Goal: Task Accomplishment & Management: Complete application form

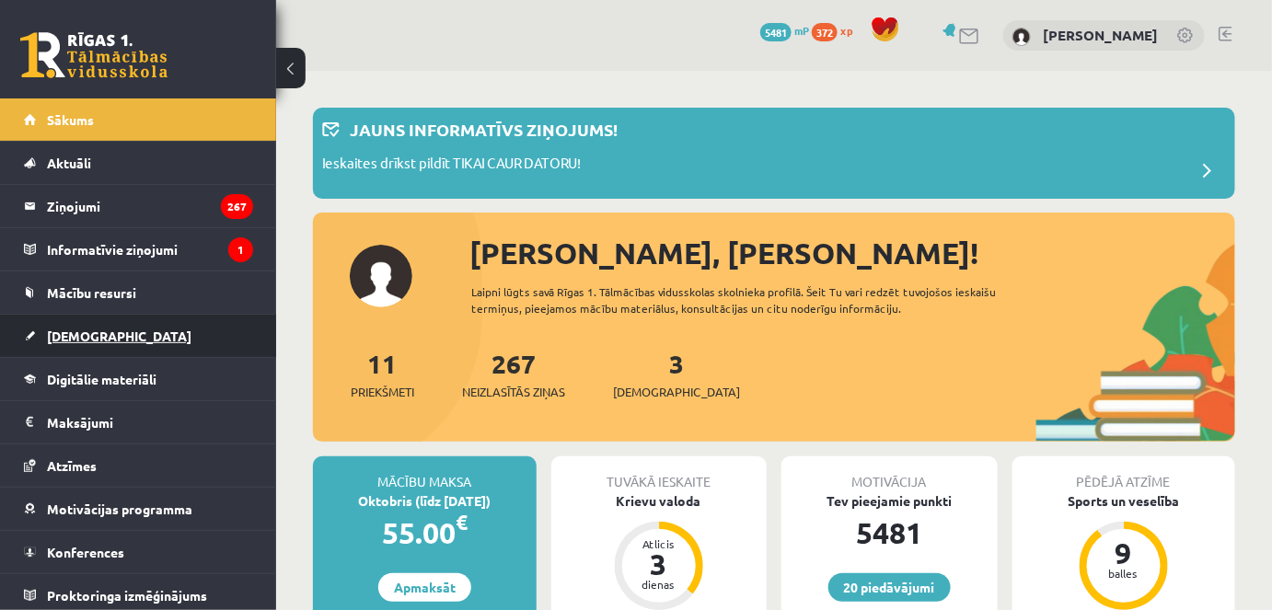
click at [93, 330] on span "[DEMOGRAPHIC_DATA]" at bounding box center [119, 336] width 145 height 17
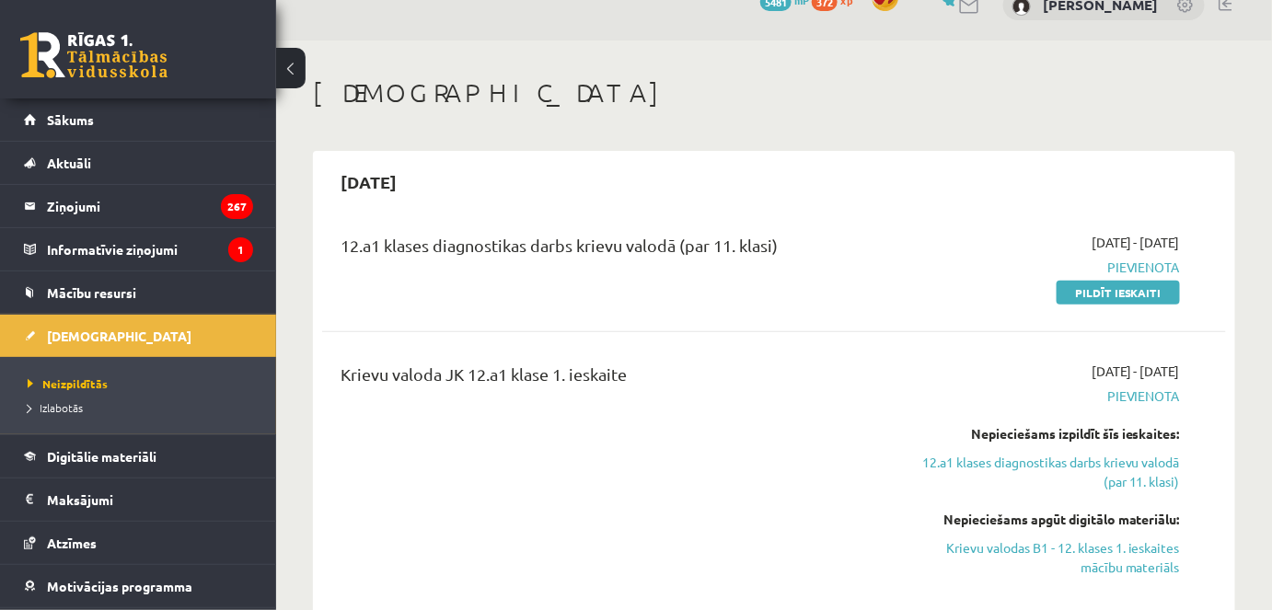
scroll to position [83, 0]
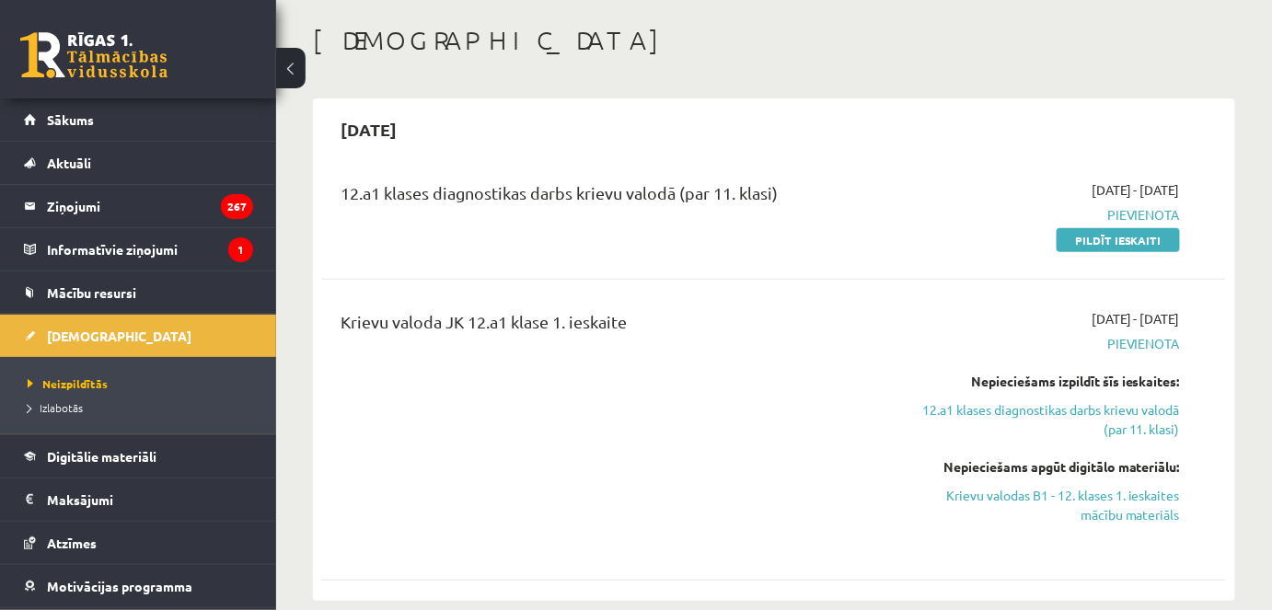
click at [1083, 246] on link "Pildīt ieskaiti" at bounding box center [1118, 240] width 123 height 24
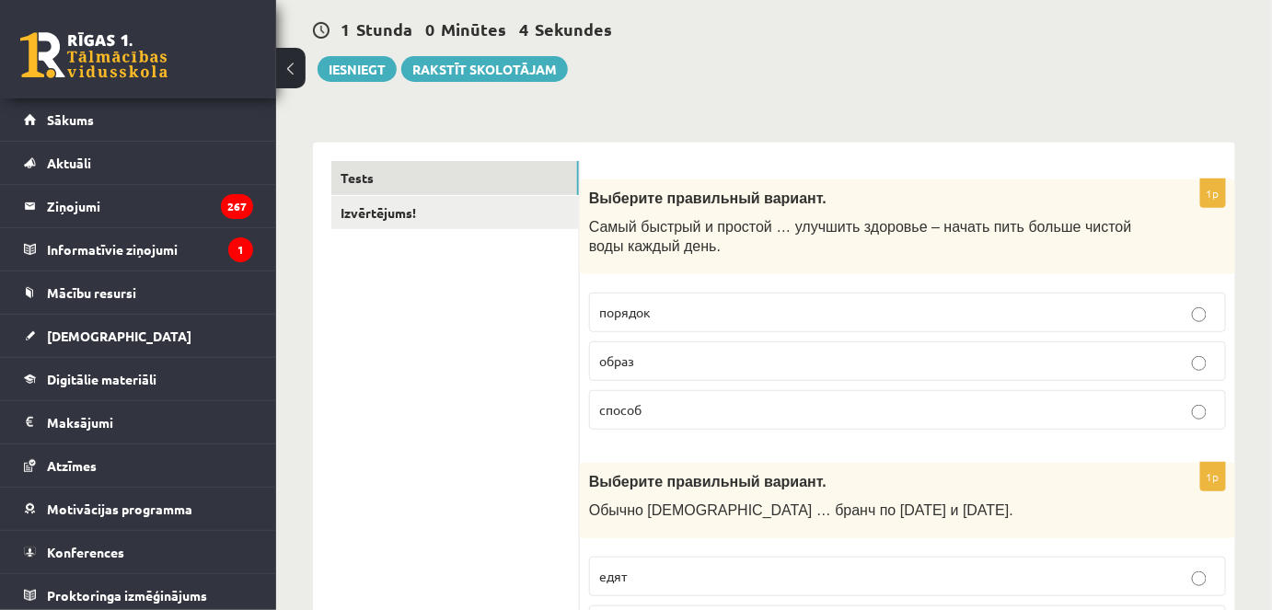
scroll to position [167, 0]
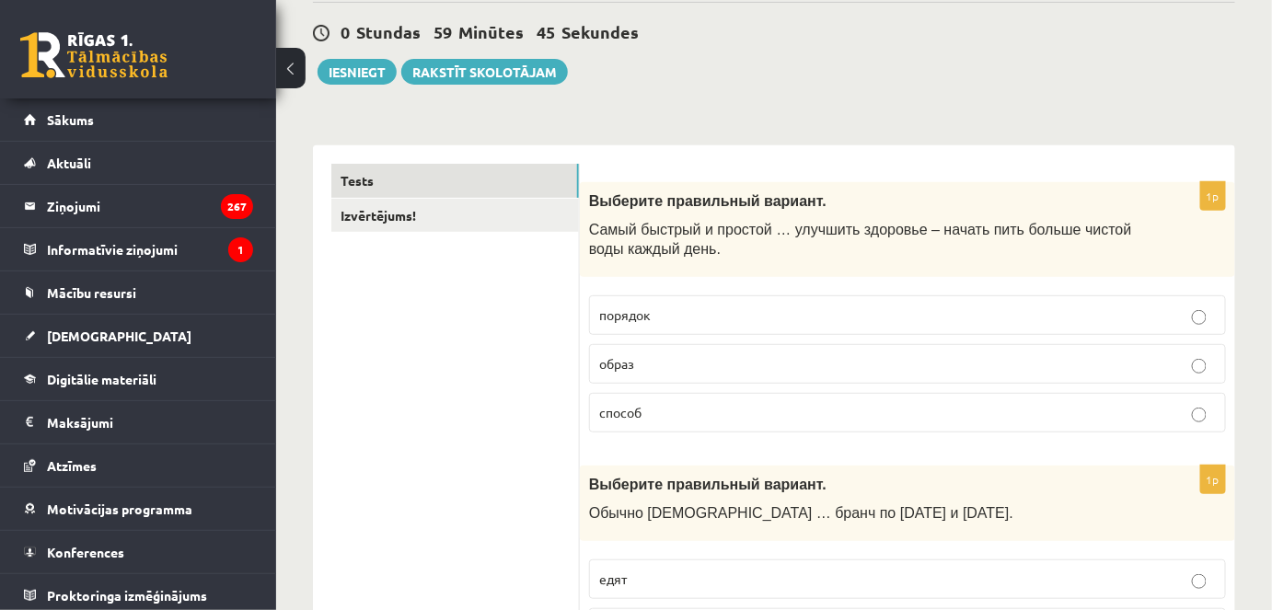
click at [640, 425] on label "способ" at bounding box center [907, 413] width 637 height 40
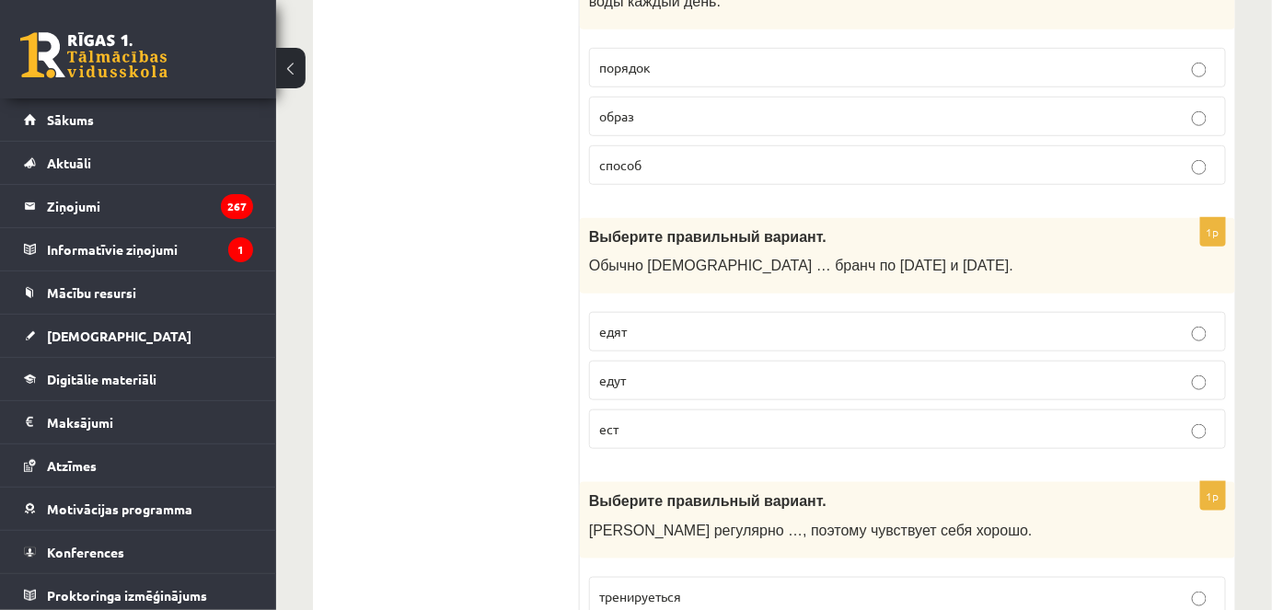
scroll to position [418, 0]
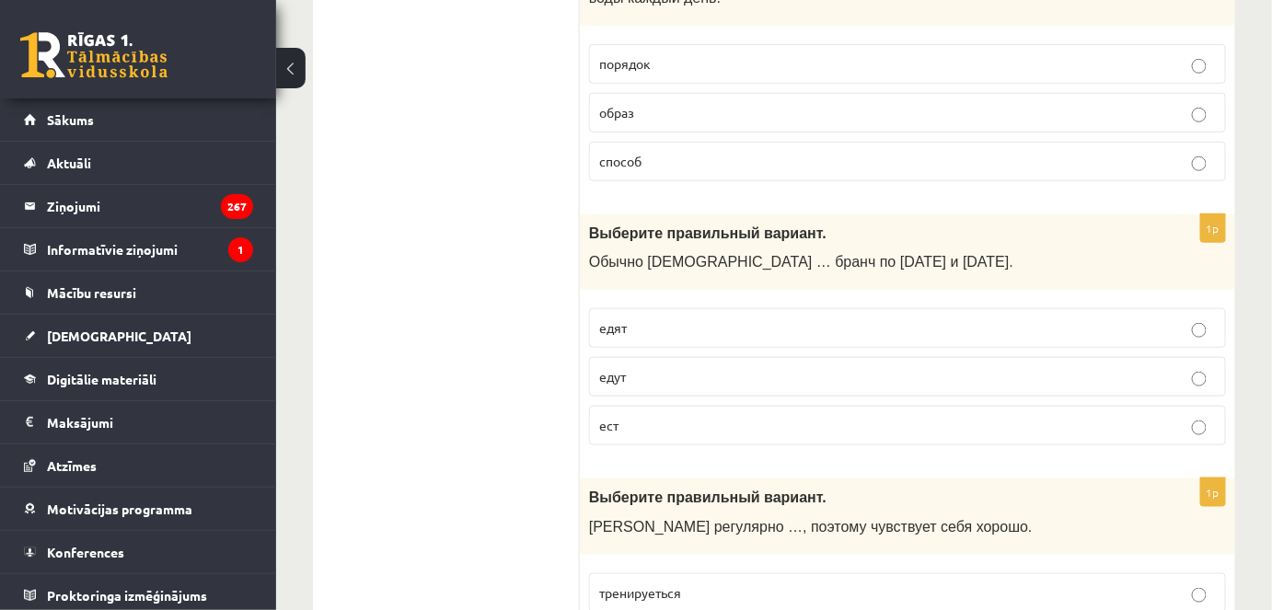
click at [640, 332] on p "едят" at bounding box center [907, 328] width 617 height 19
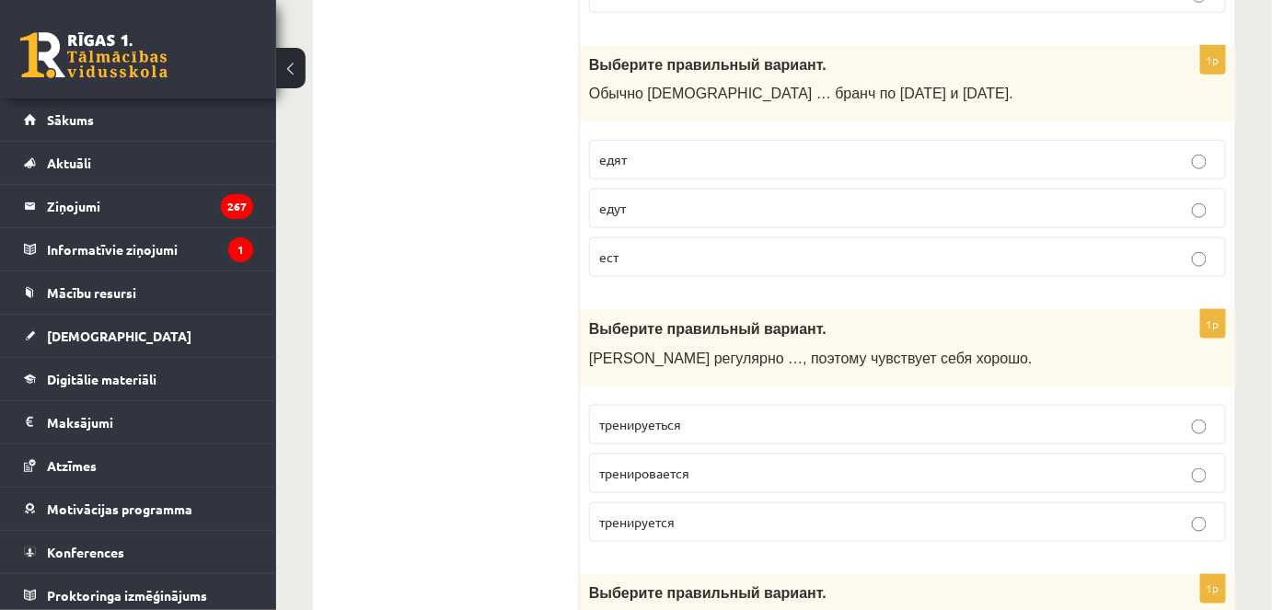
scroll to position [669, 0]
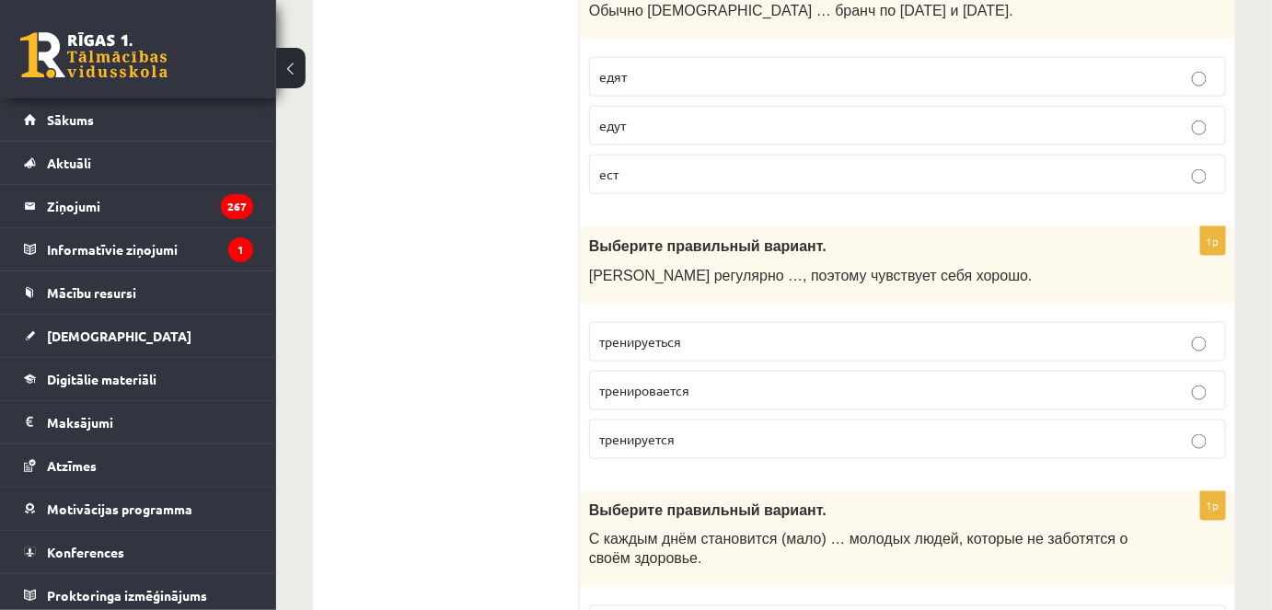
click at [618, 340] on span "тренируеться" at bounding box center [640, 341] width 82 height 17
drag, startPoint x: 621, startPoint y: 440, endPoint x: 532, endPoint y: 474, distance: 94.7
click at [620, 441] on span "тренируется" at bounding box center [636, 439] width 75 height 17
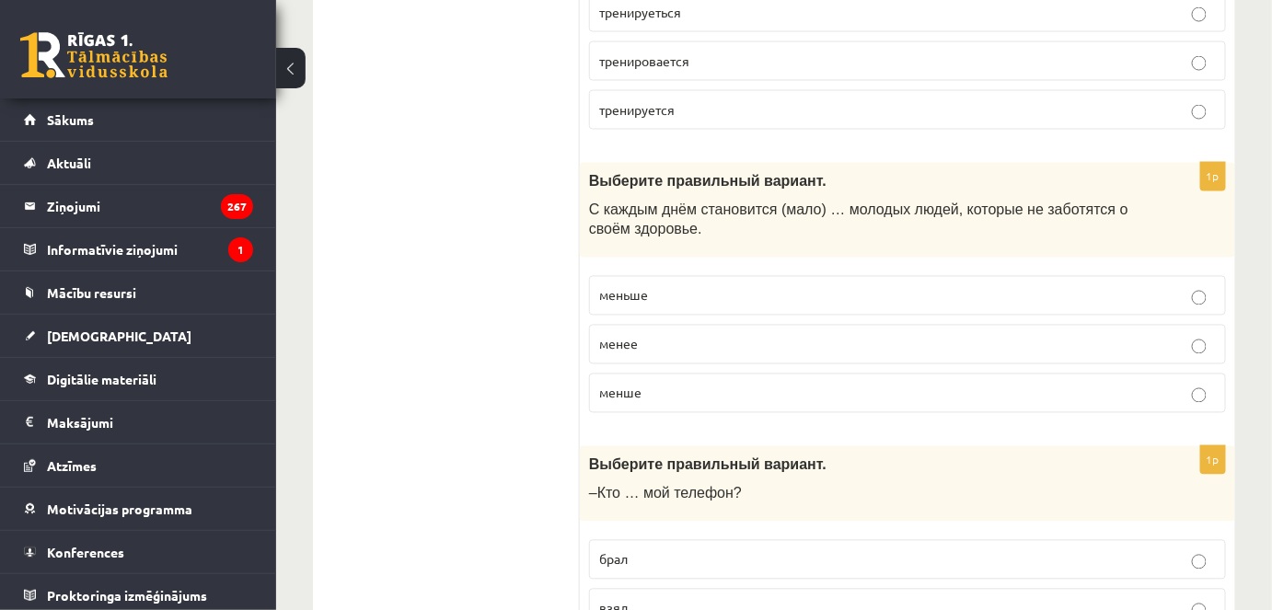
scroll to position [1004, 0]
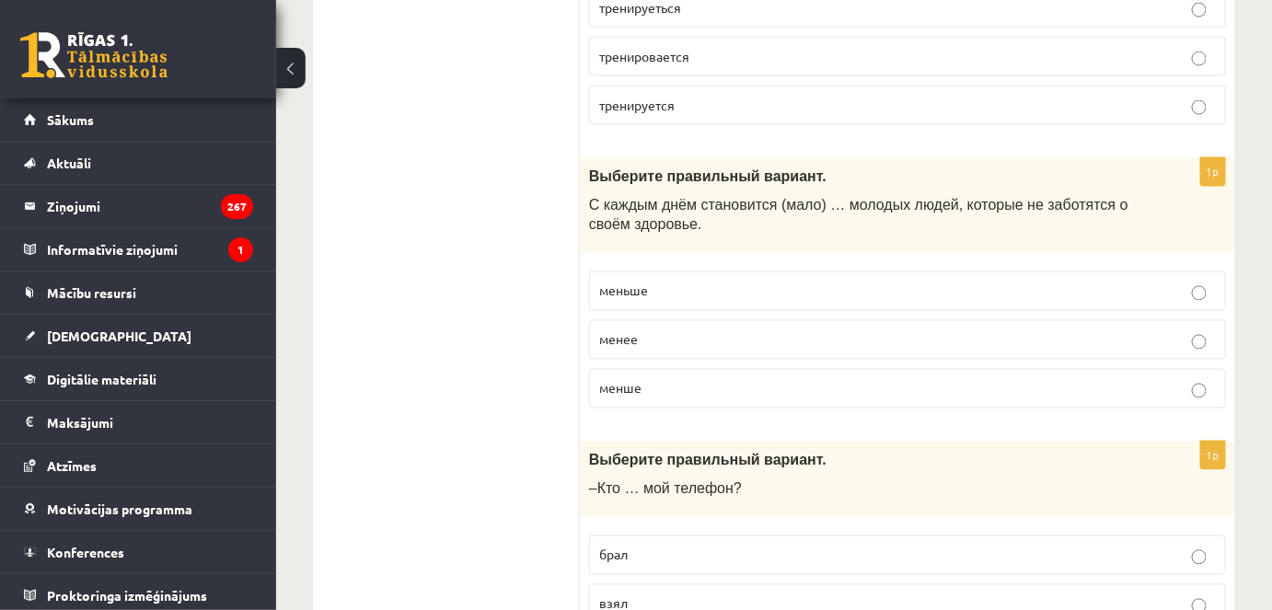
click at [617, 286] on span "меньше" at bounding box center [623, 291] width 49 height 17
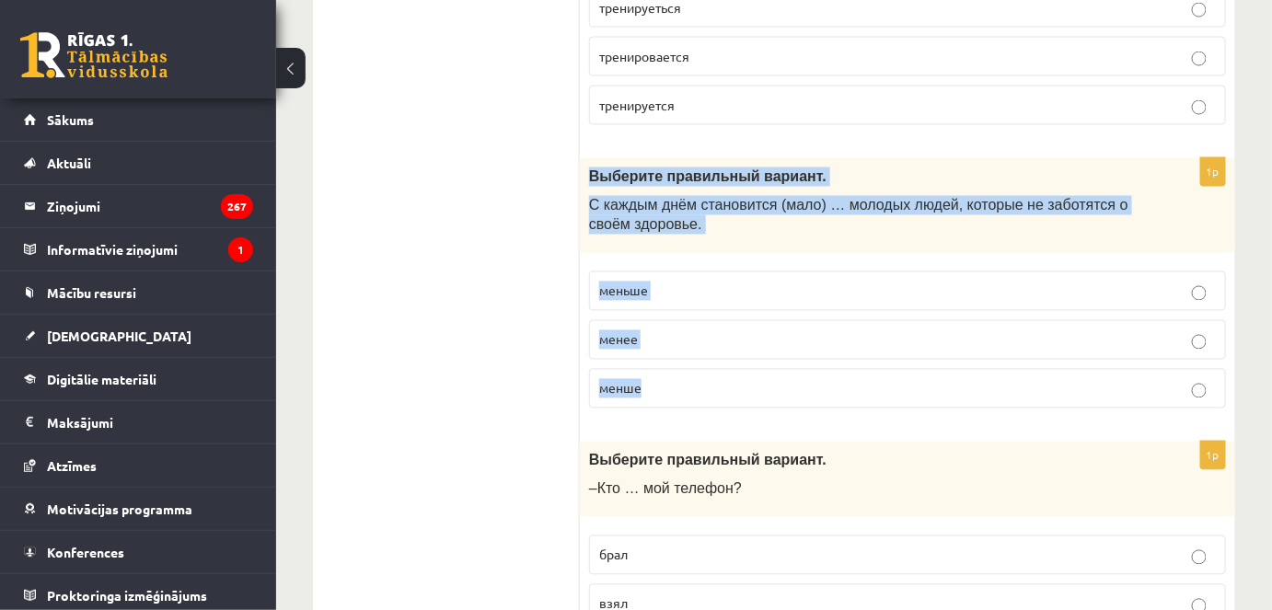
drag, startPoint x: 586, startPoint y: 182, endPoint x: 903, endPoint y: 410, distance: 389.9
click at [903, 410] on div "1p Выберите правильный вариант. С каждым днём становится (мало) … молодых людей…" at bounding box center [908, 290] width 656 height 265
copy div "Выберите правильный вариант. С каждым днём становится (мало) … молодых людей, к…"
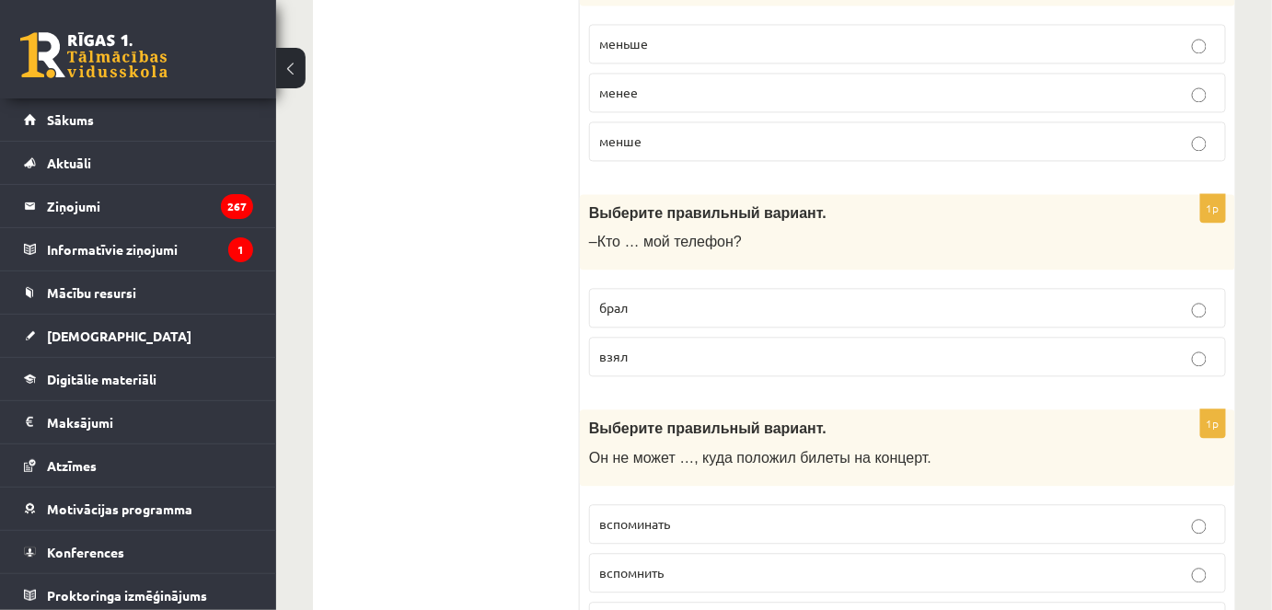
scroll to position [1255, 0]
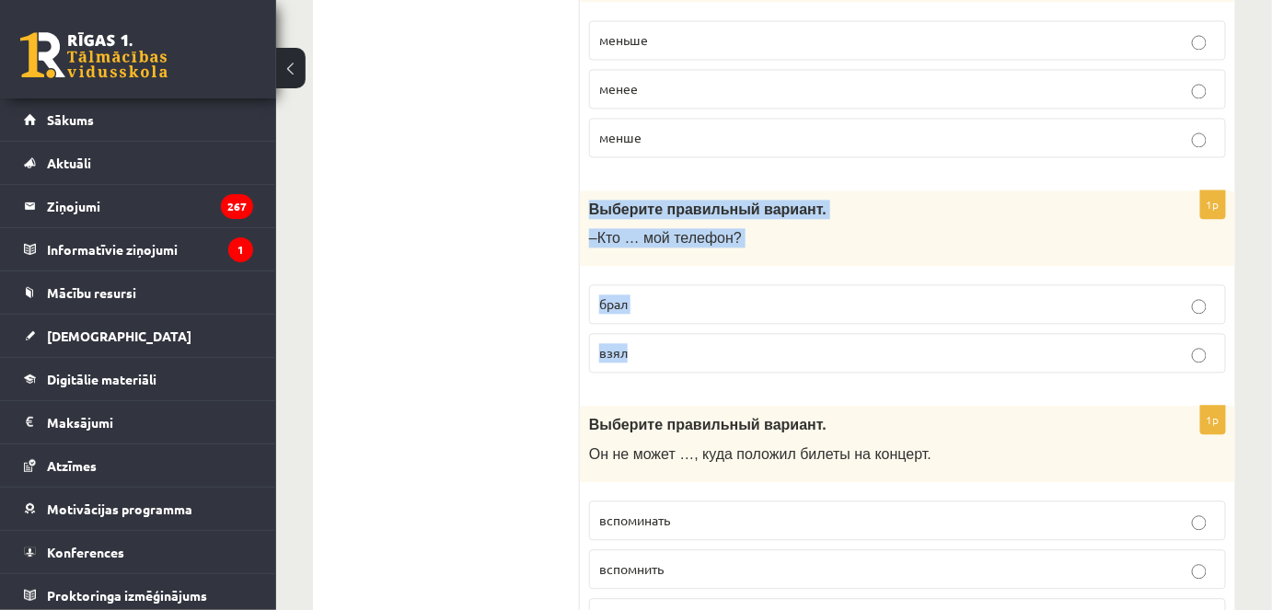
drag, startPoint x: 582, startPoint y: 195, endPoint x: 685, endPoint y: 331, distance: 170.9
click at [685, 331] on div "1p Выберите правильный вариант. –Кто … мой телефон? брал взял" at bounding box center [908, 290] width 656 height 198
copy div "Выберите правильный вариант. –Кто … мой телефон? брал взял"
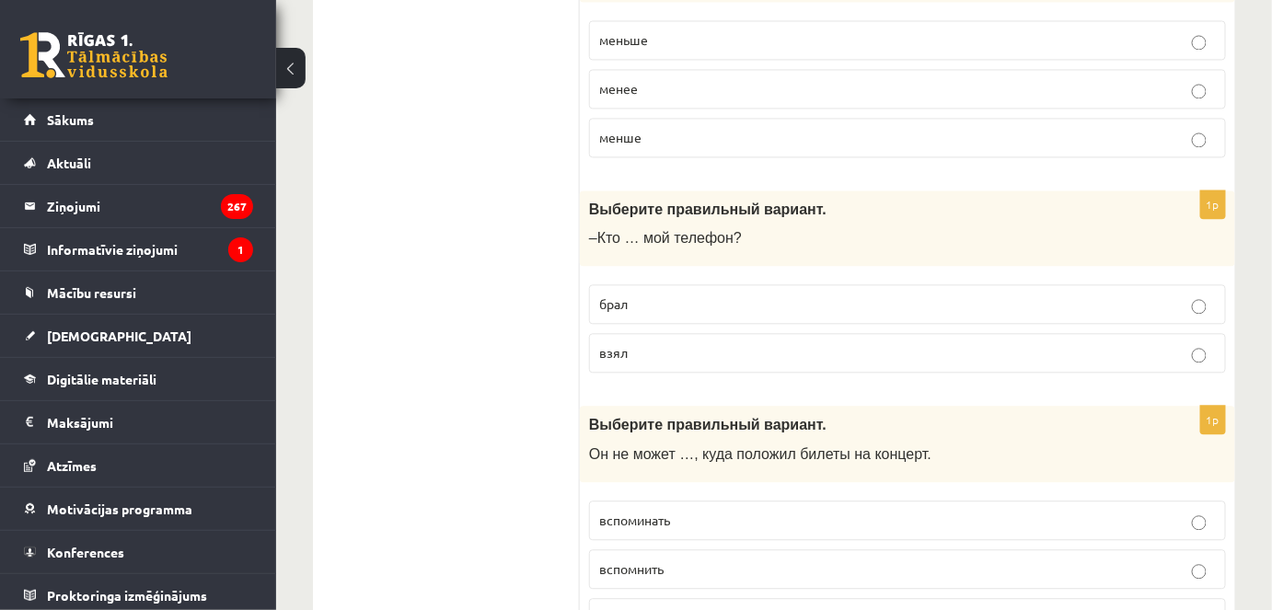
click at [638, 305] on p "брал" at bounding box center [907, 304] width 617 height 19
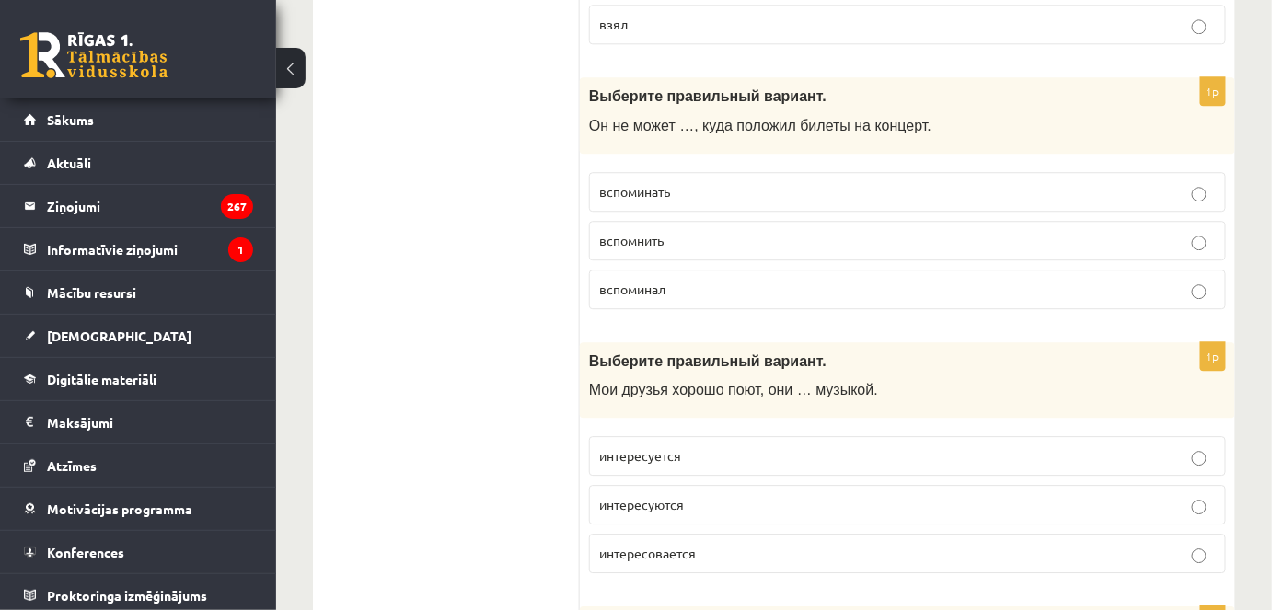
scroll to position [1590, 0]
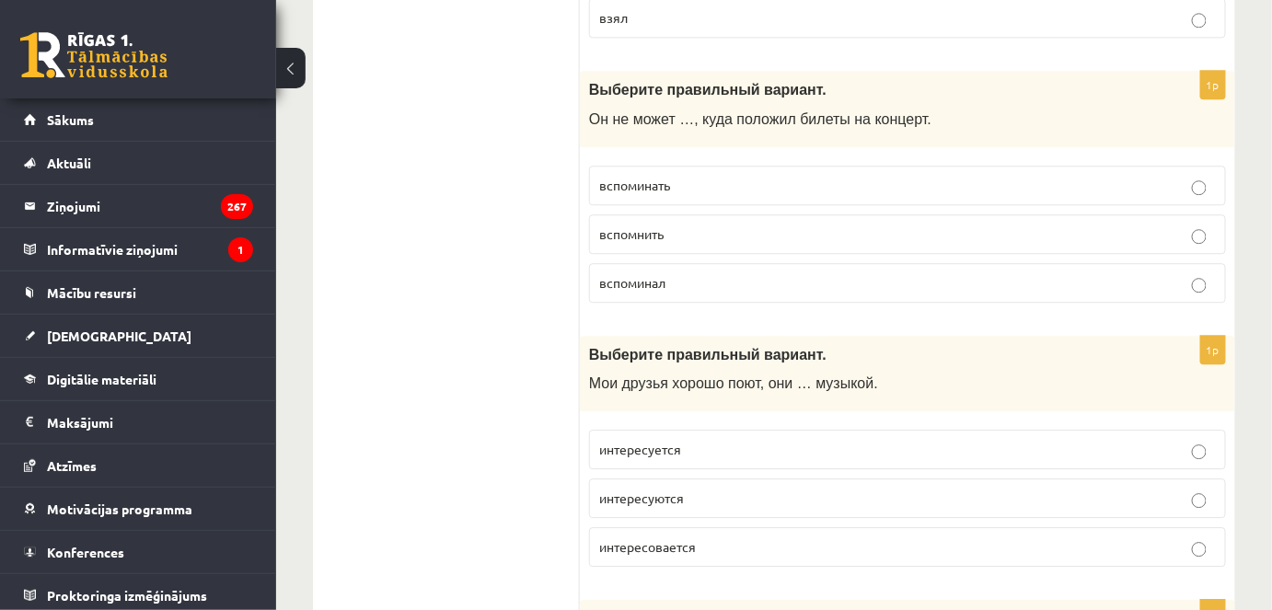
click at [651, 227] on span "вспомнить" at bounding box center [631, 234] width 64 height 17
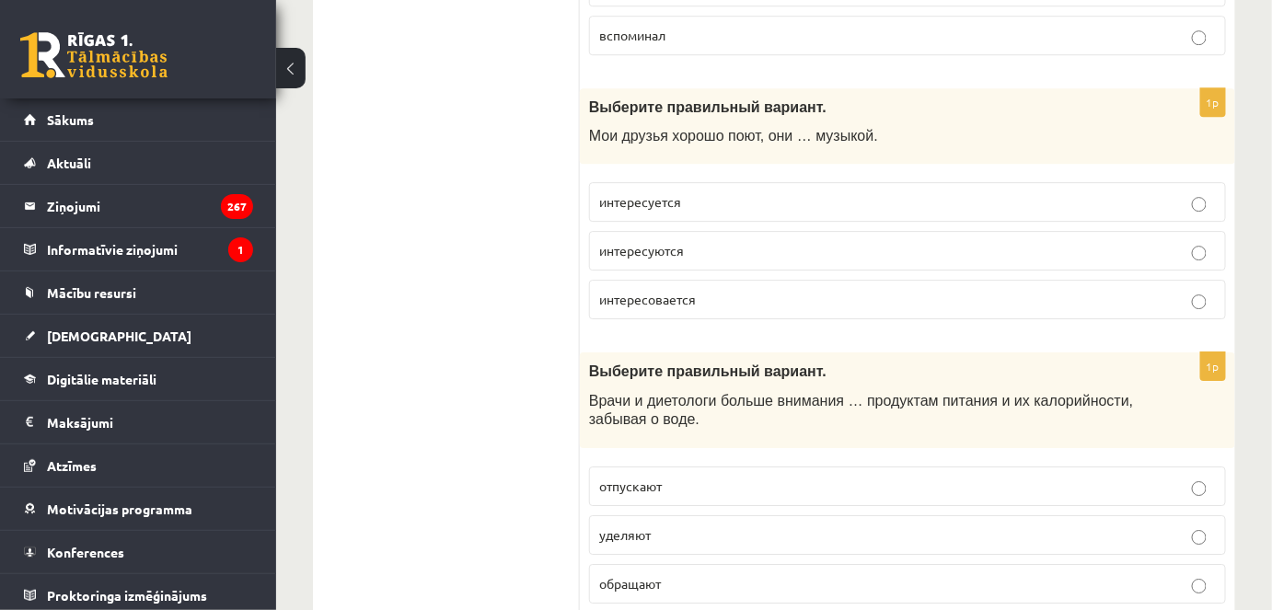
scroll to position [1841, 0]
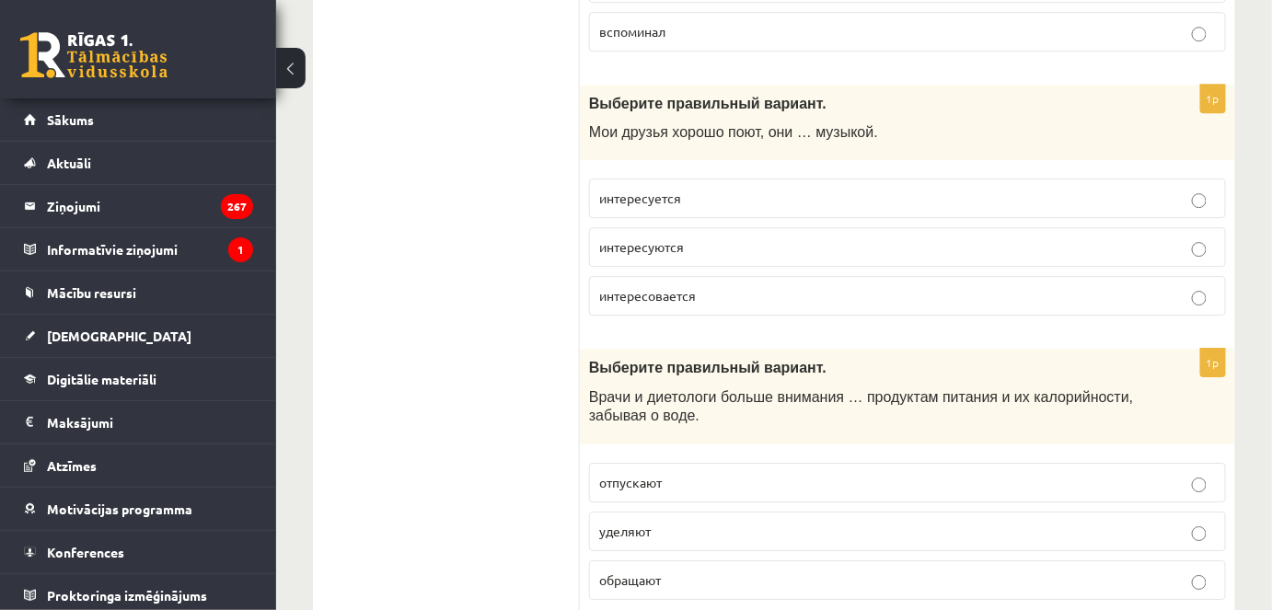
click at [646, 238] on span "интересуются" at bounding box center [641, 246] width 85 height 17
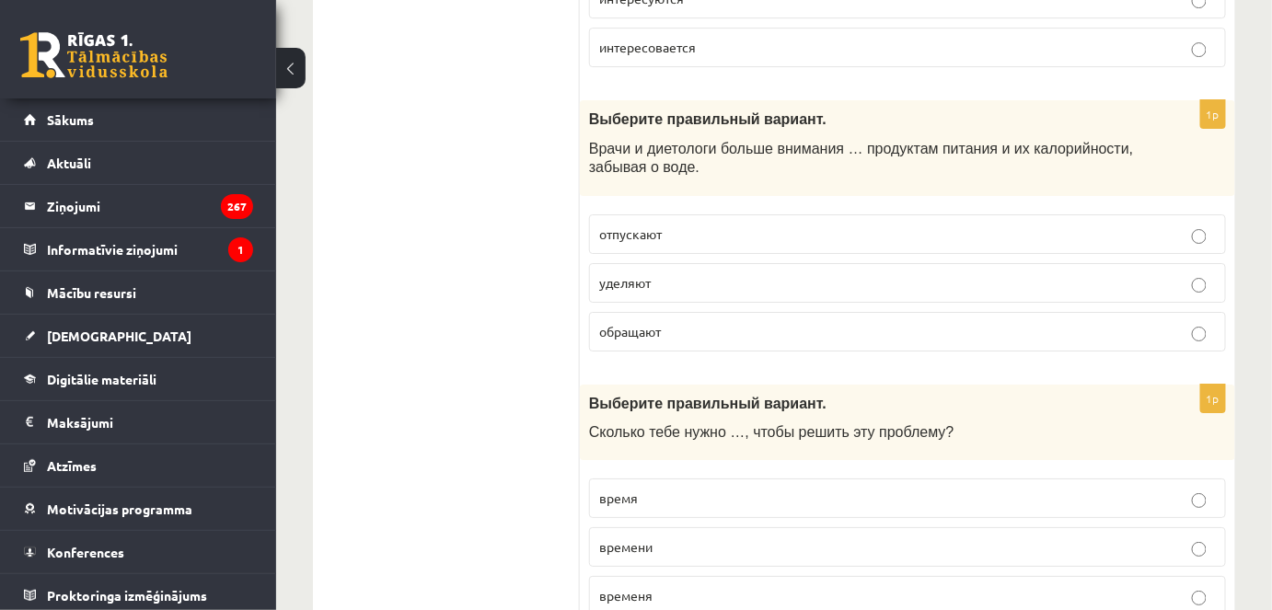
scroll to position [2092, 0]
click at [609, 273] on span "уделяют" at bounding box center [625, 281] width 52 height 17
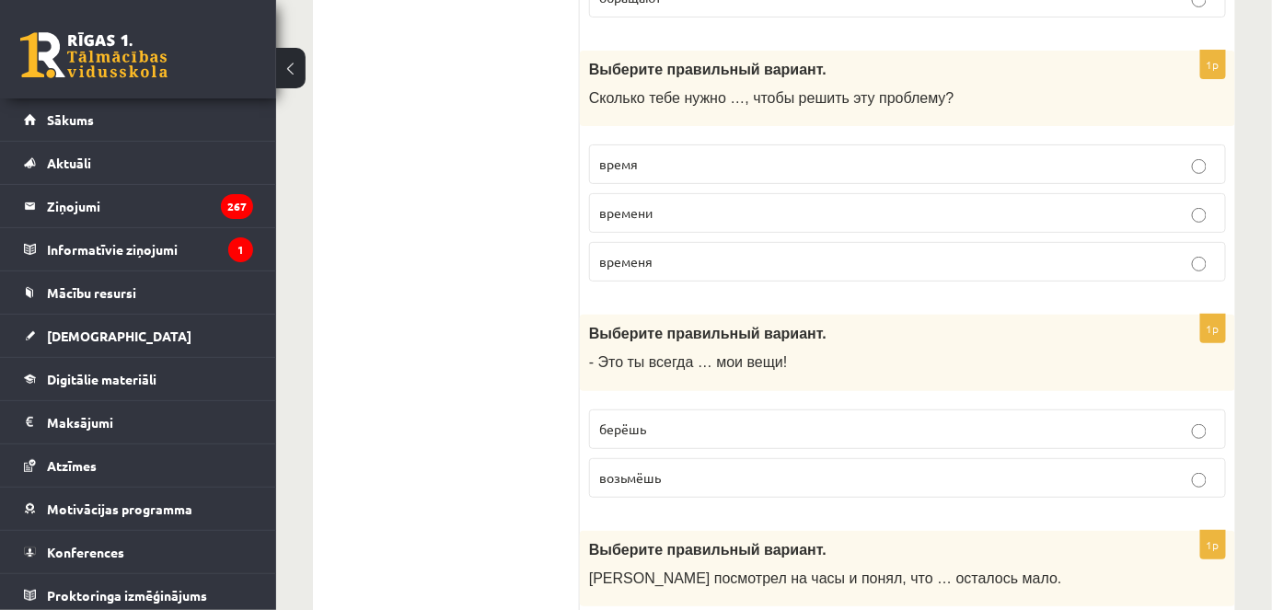
scroll to position [2427, 0]
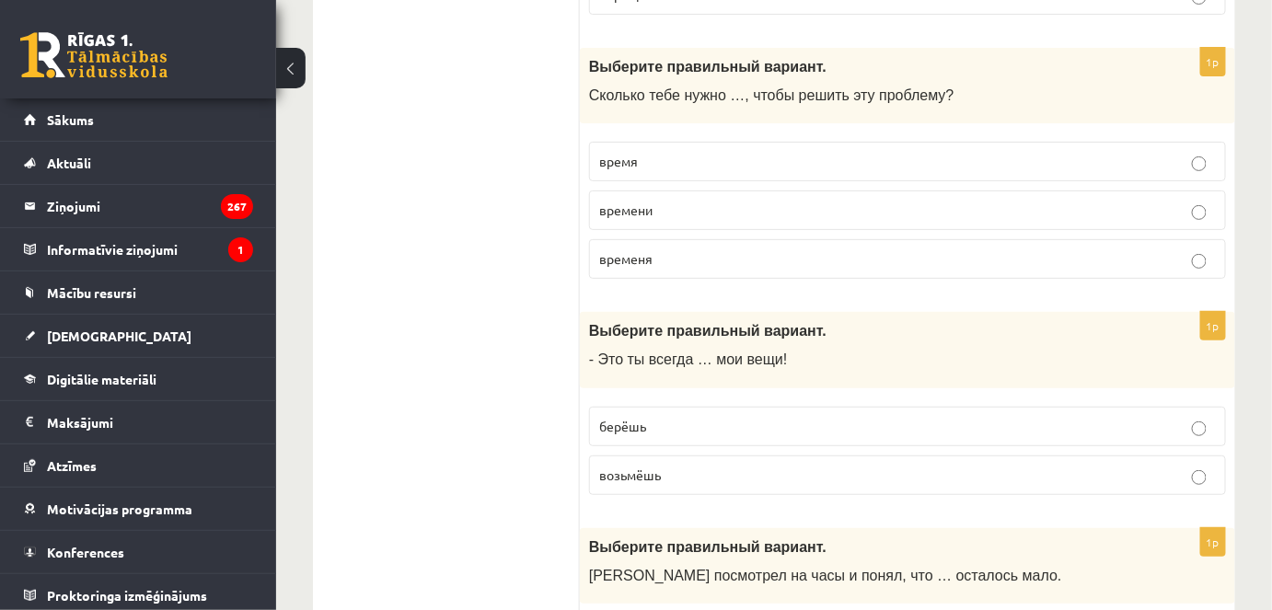
click at [663, 203] on p "времени" at bounding box center [907, 210] width 617 height 19
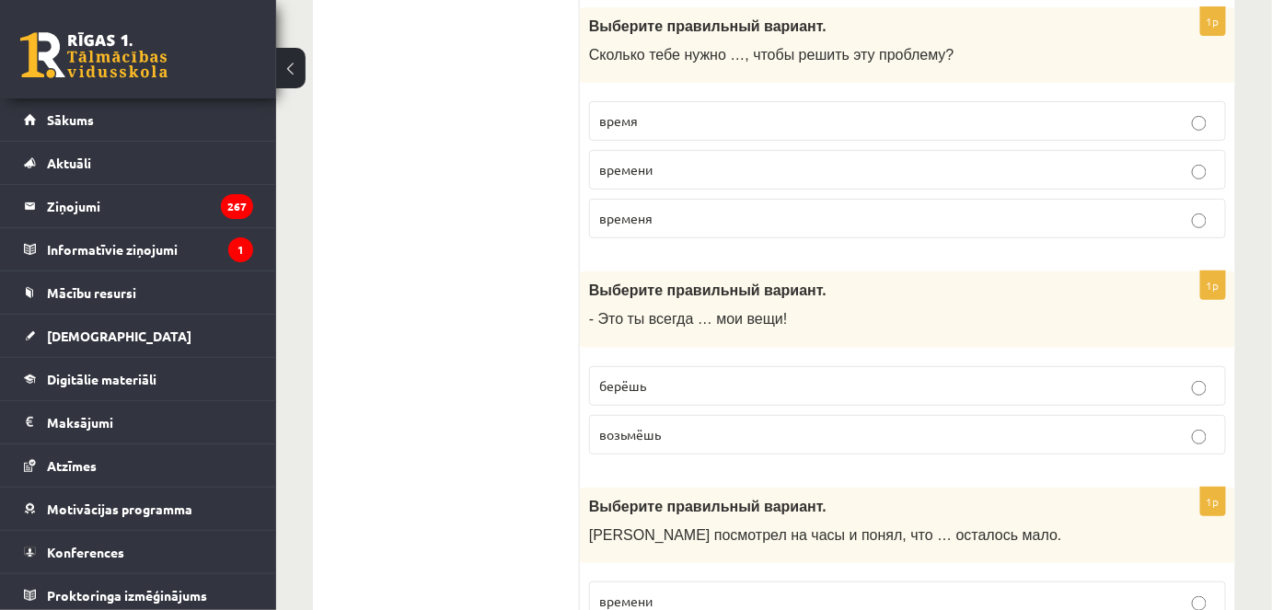
scroll to position [2343, 0]
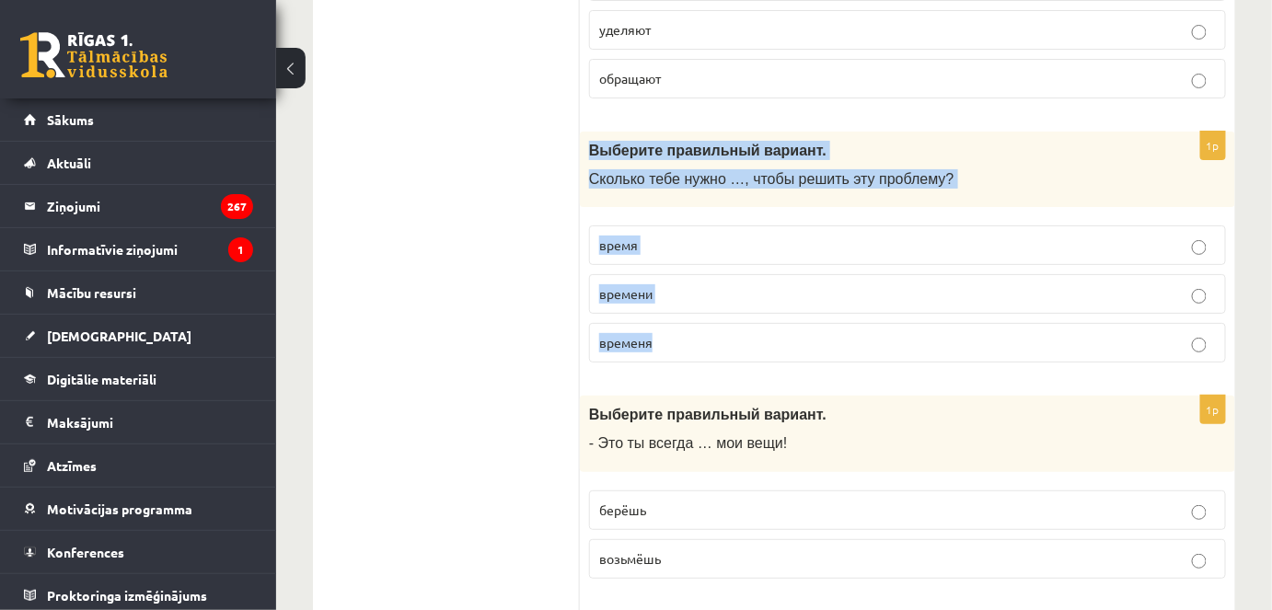
drag, startPoint x: 593, startPoint y: 124, endPoint x: 801, endPoint y: 327, distance: 290.4
click at [801, 327] on div "1p Выберите правильный вариант. Сколько тебе нужно …, чтобы решить эту проблему…" at bounding box center [908, 255] width 656 height 247
copy div "Выберите правильный вариант. Сколько тебе нужно …, чтобы решить эту проблему? в…"
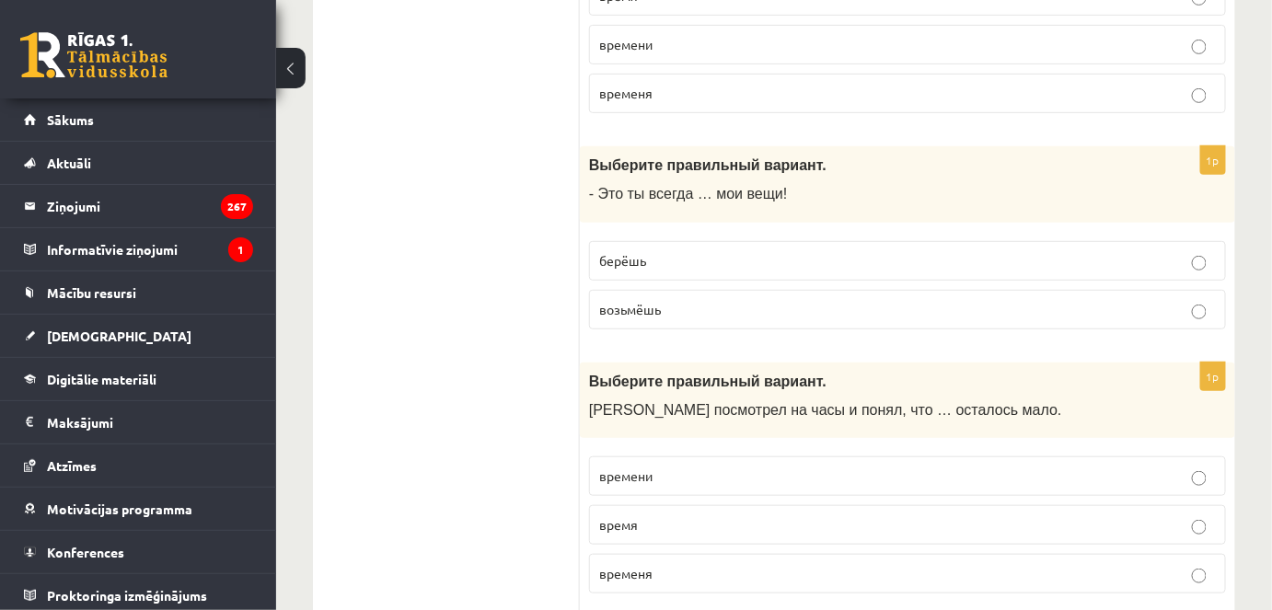
scroll to position [2595, 0]
click at [849, 250] on p "берёшь" at bounding box center [907, 259] width 617 height 19
click at [582, 166] on div "Выберите правильный вариант. - Это ты всегда … мои вещи!" at bounding box center [908, 183] width 656 height 76
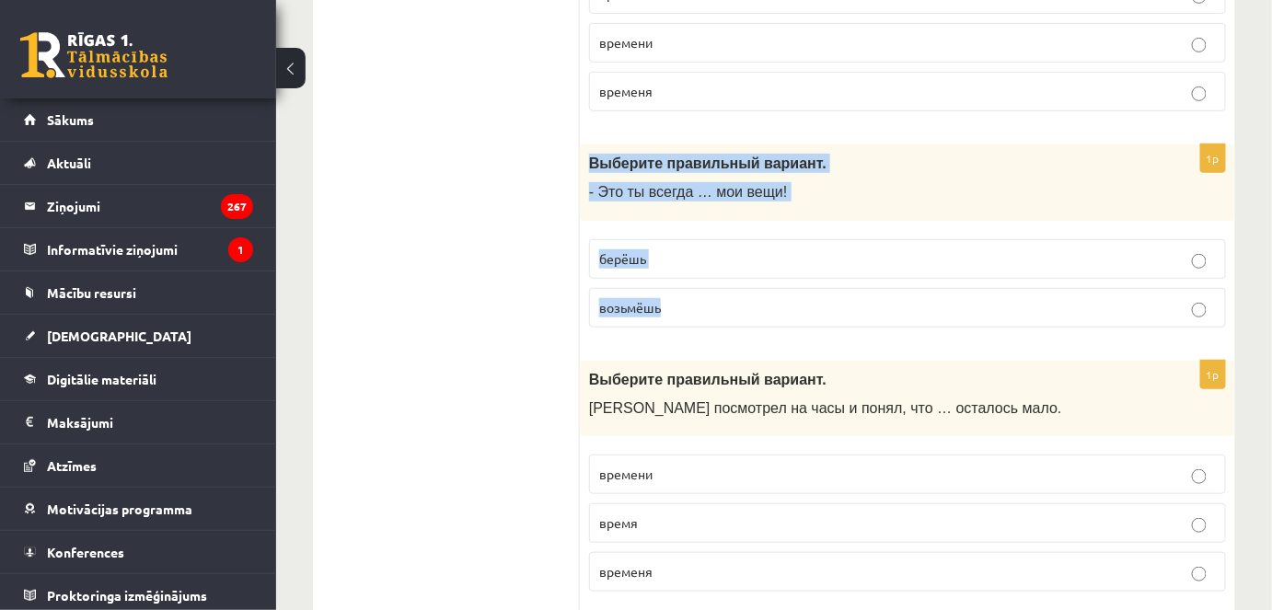
drag, startPoint x: 588, startPoint y: 148, endPoint x: 852, endPoint y: 322, distance: 315.6
click at [852, 322] on div "1p Выберите правильный вариант. - Это ты всегда … мои вещи! берёшь возьмёшь" at bounding box center [908, 244] width 656 height 198
copy div "Выберите правильный вариант. - Это ты всегда … мои вещи! берёшь возьмёшь"
click at [590, 288] on label "возьмёшь" at bounding box center [907, 308] width 637 height 40
click at [622, 250] on p "берёшь" at bounding box center [907, 259] width 617 height 19
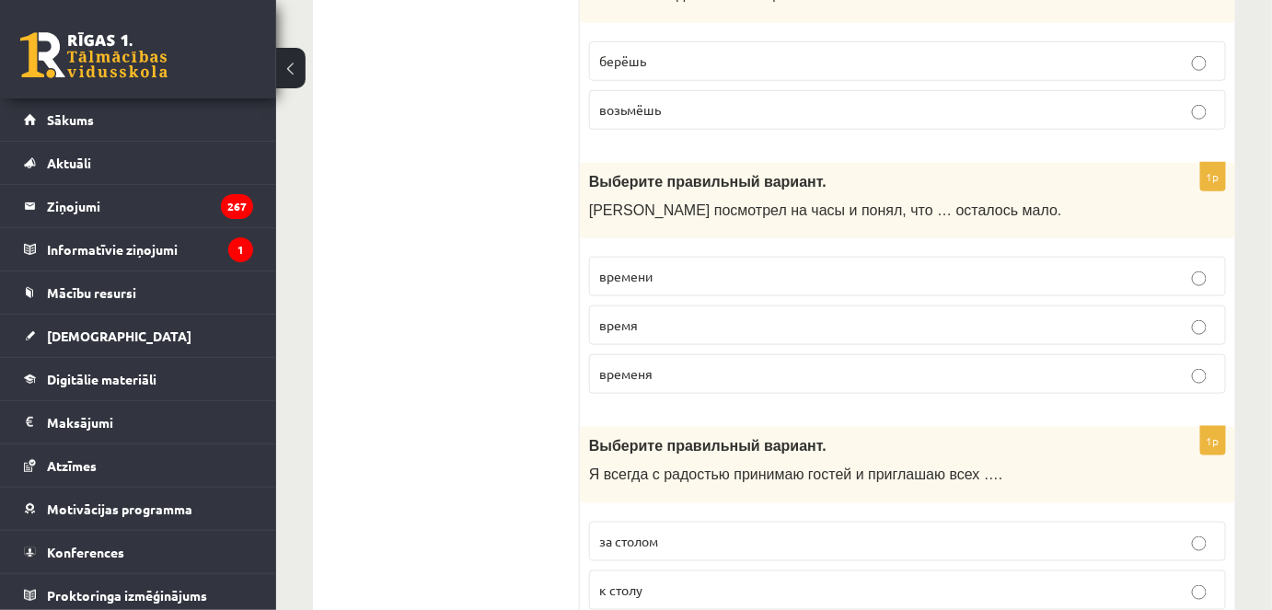
scroll to position [2845, 0]
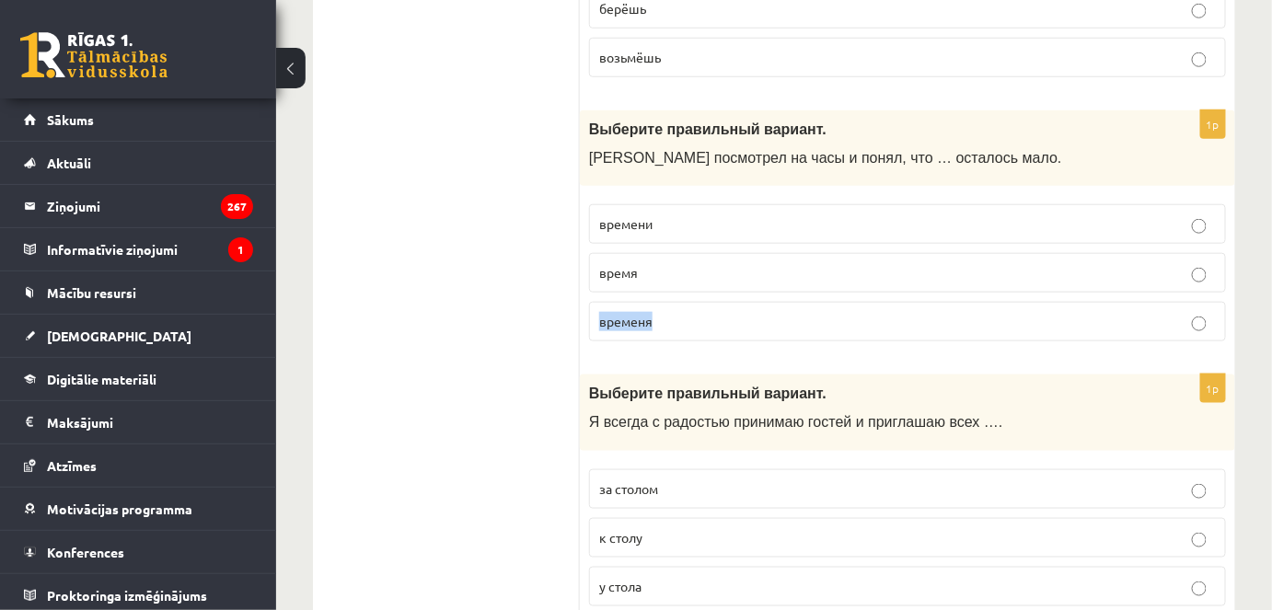
click at [788, 322] on fieldset "времени время временя" at bounding box center [907, 271] width 637 height 152
drag, startPoint x: 552, startPoint y: 148, endPoint x: 577, endPoint y: 113, distance: 42.9
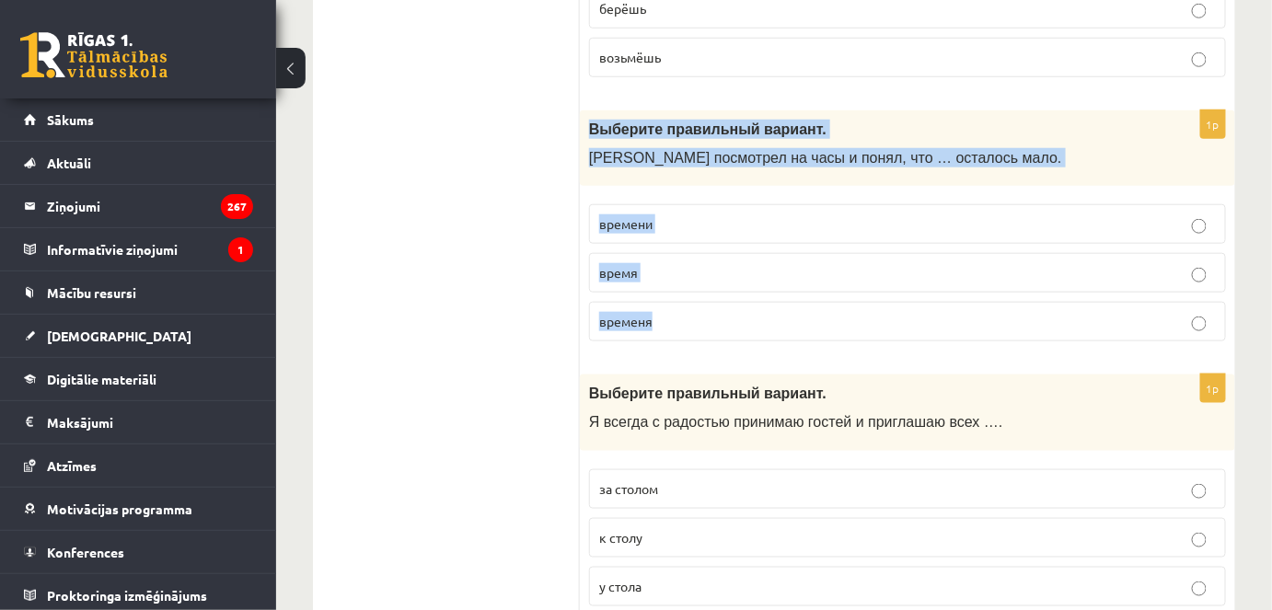
drag, startPoint x: 589, startPoint y: 108, endPoint x: 770, endPoint y: 295, distance: 259.8
click at [791, 298] on div "1p Выберите правильный вариант. Марис посмотрел на часы и понял, что … осталось…" at bounding box center [908, 233] width 656 height 247
copy div "Выберите правильный вариант. Марис посмотрел на часы и понял, что … осталось ма…"
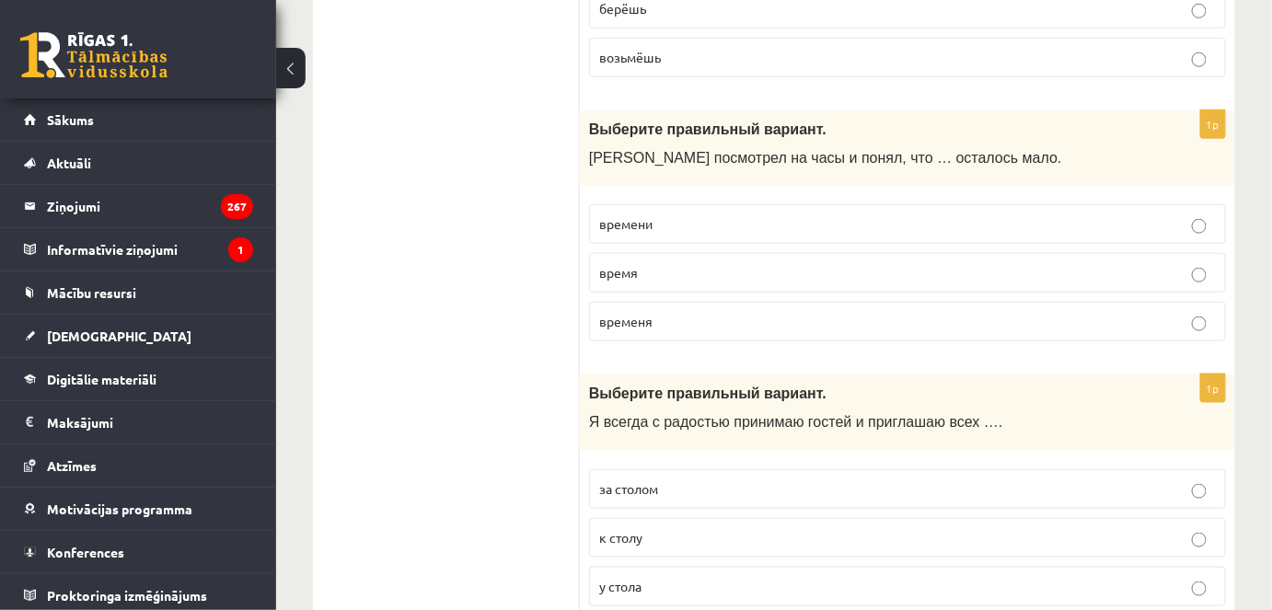
click at [640, 215] on span "времени" at bounding box center [625, 223] width 53 height 17
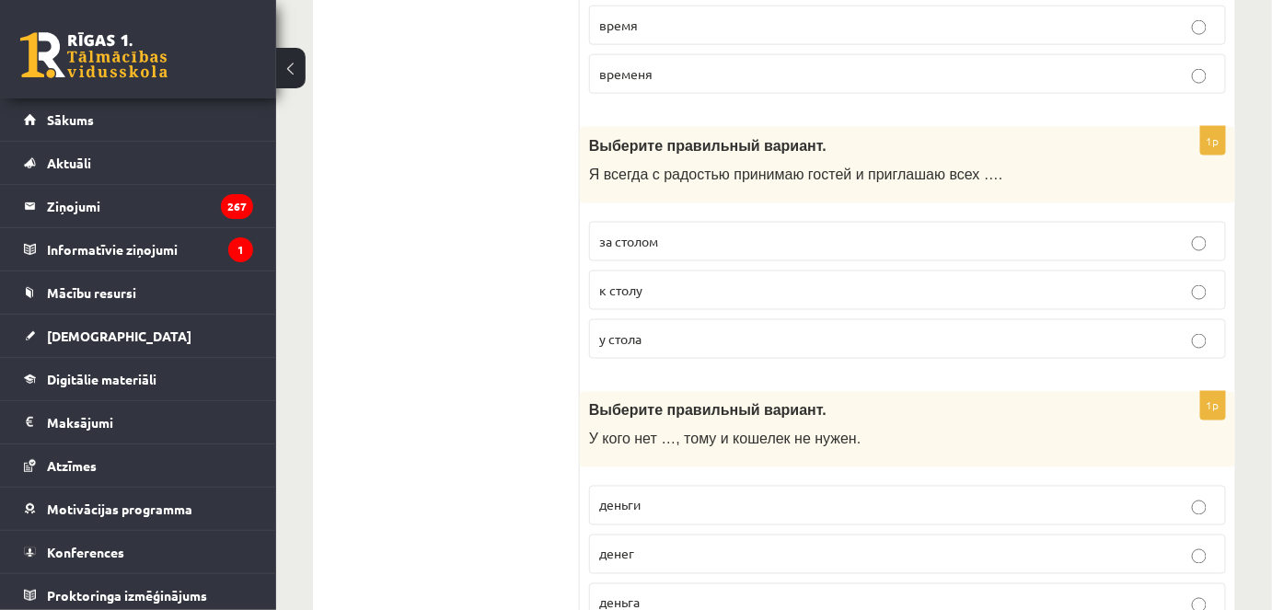
scroll to position [3096, 0]
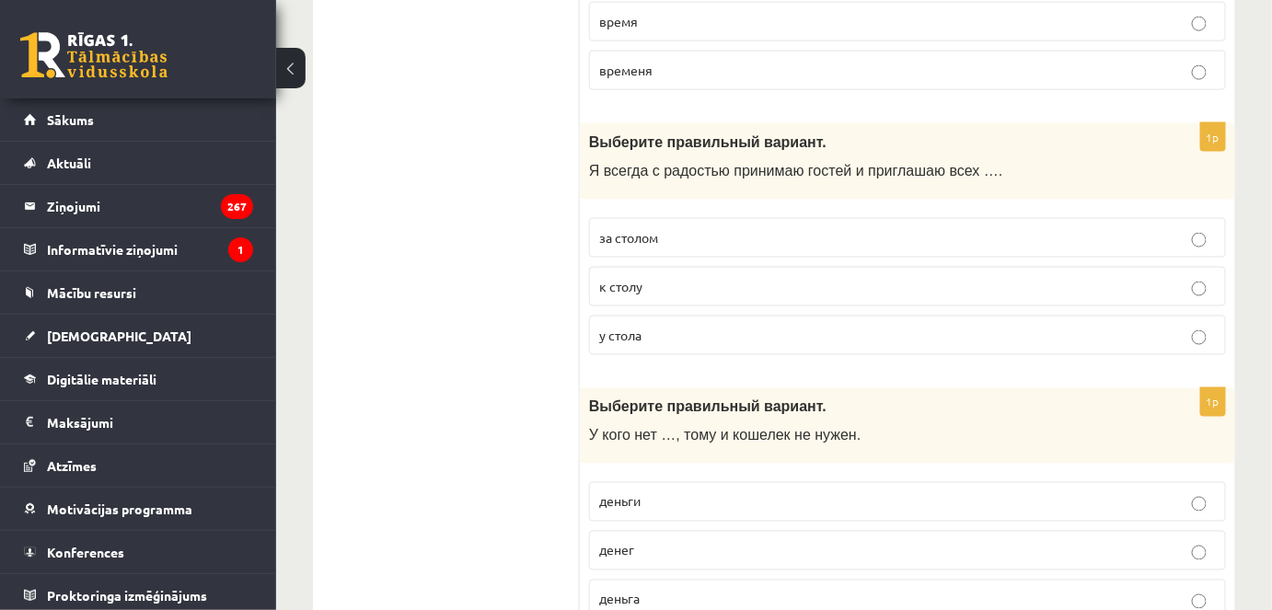
drag, startPoint x: 706, startPoint y: 261, endPoint x: 687, endPoint y: 267, distance: 20.4
click at [706, 277] on p "к столу" at bounding box center [907, 286] width 617 height 19
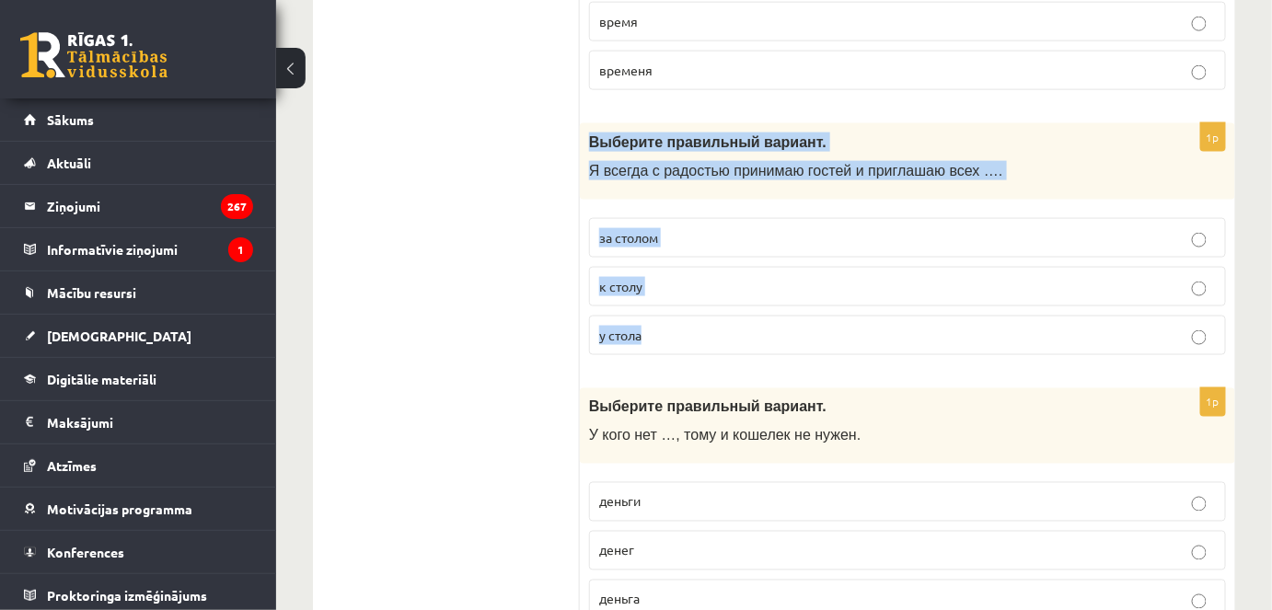
drag, startPoint x: 584, startPoint y: 130, endPoint x: 723, endPoint y: 318, distance: 233.7
click at [723, 318] on div "1p Выберите правильный вариант. Я всегда с радостью принимаю гостей и приглашаю…" at bounding box center [908, 246] width 656 height 247
copy div "Выберите правильный вариант. Я всегда с радостью принимаю гостей и приглашаю вс…"
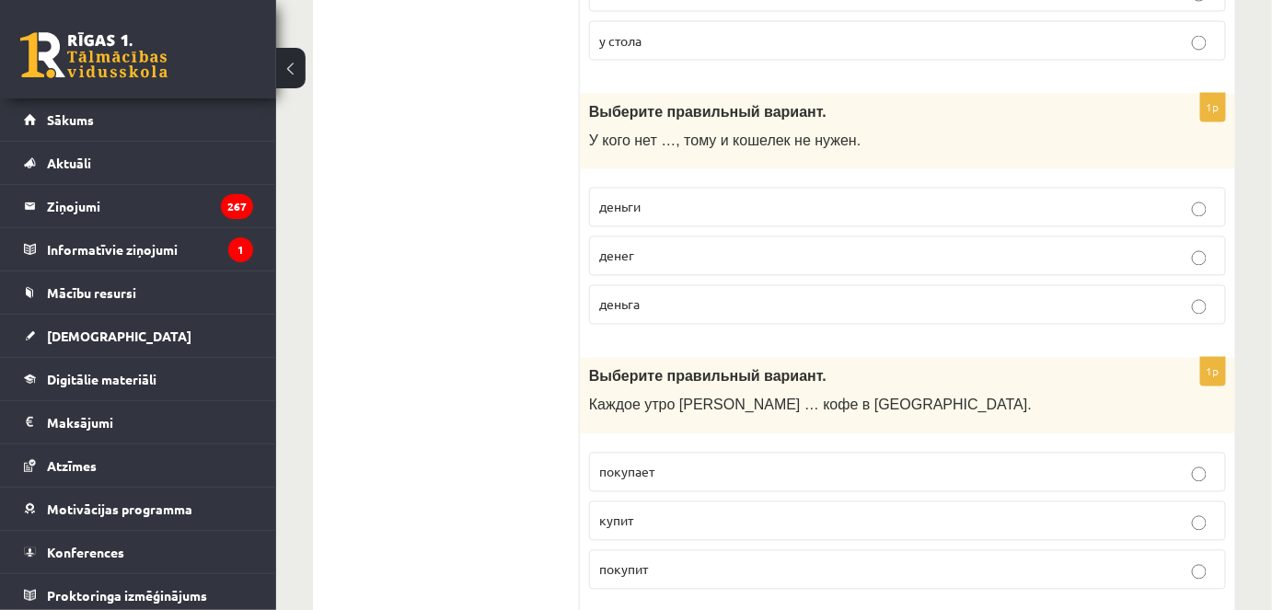
scroll to position [3431, 0]
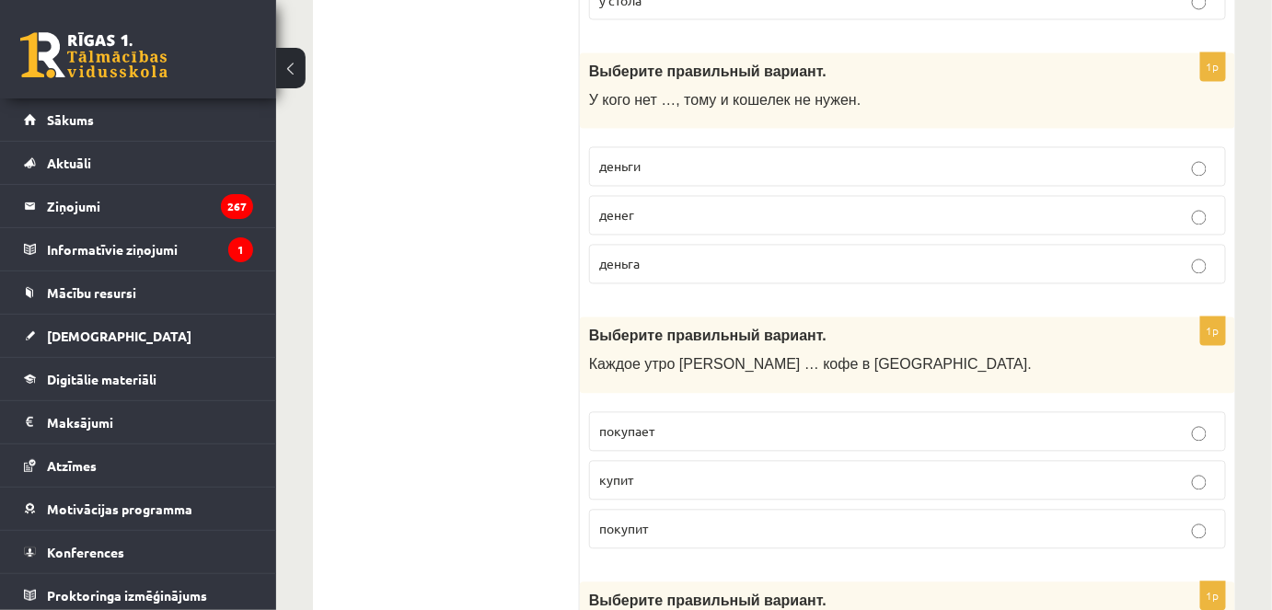
drag, startPoint x: 619, startPoint y: 203, endPoint x: 619, endPoint y: 214, distance: 10.1
click at [619, 214] on label "денег" at bounding box center [907, 216] width 637 height 40
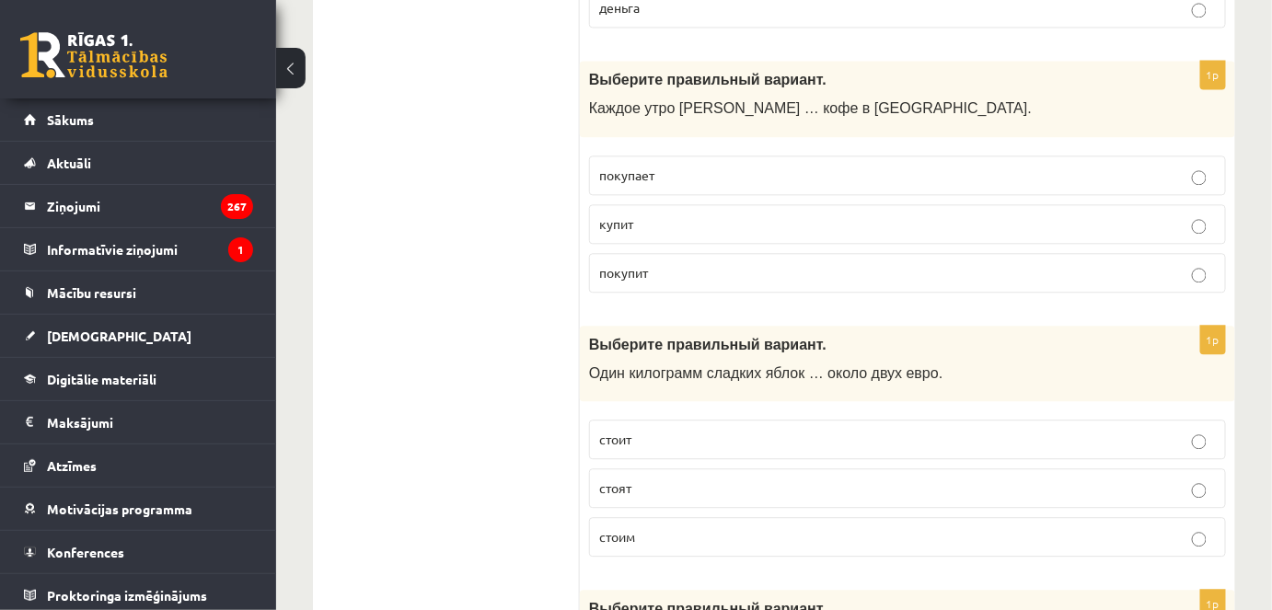
scroll to position [3683, 0]
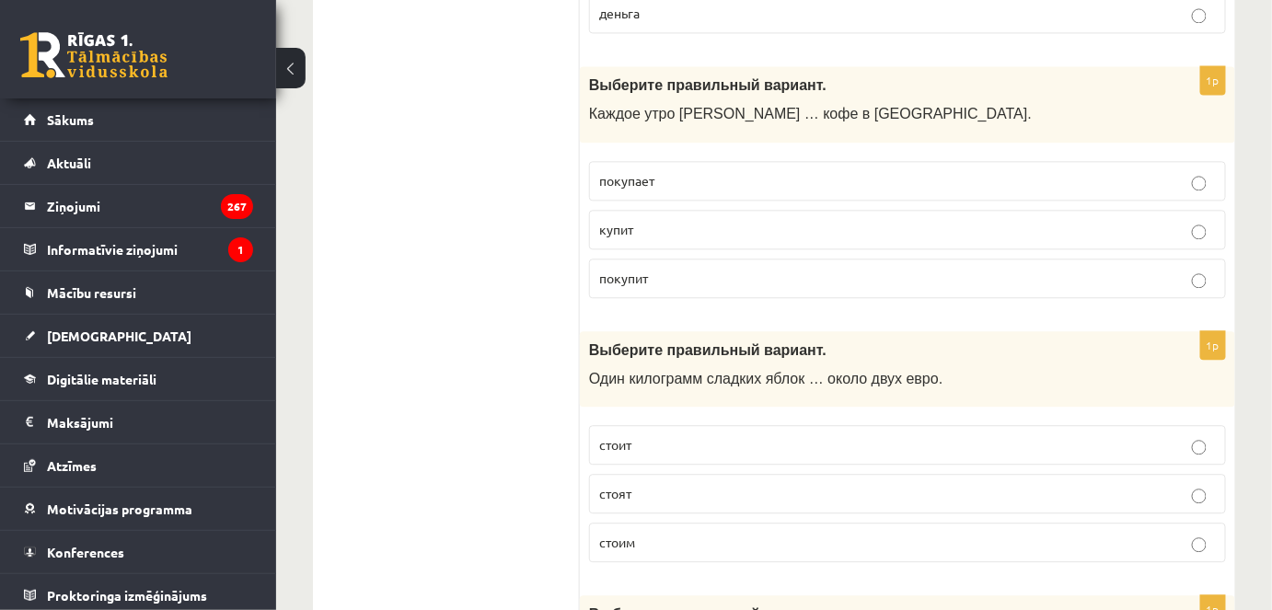
click at [649, 171] on p "покупает" at bounding box center [907, 180] width 617 height 19
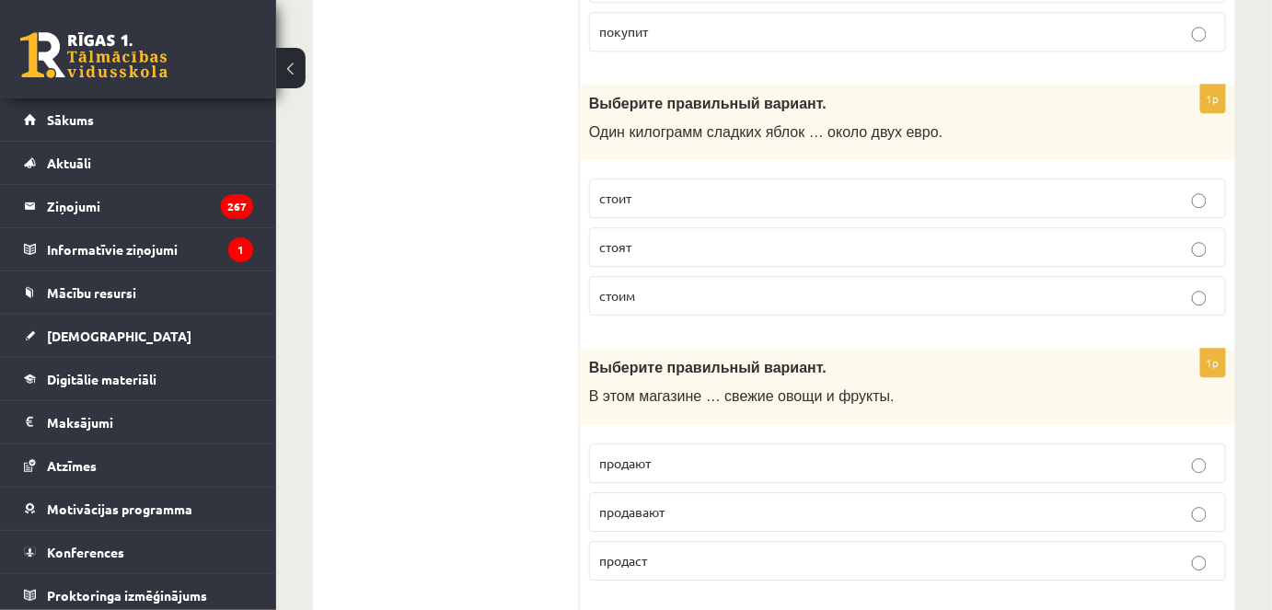
scroll to position [3933, 0]
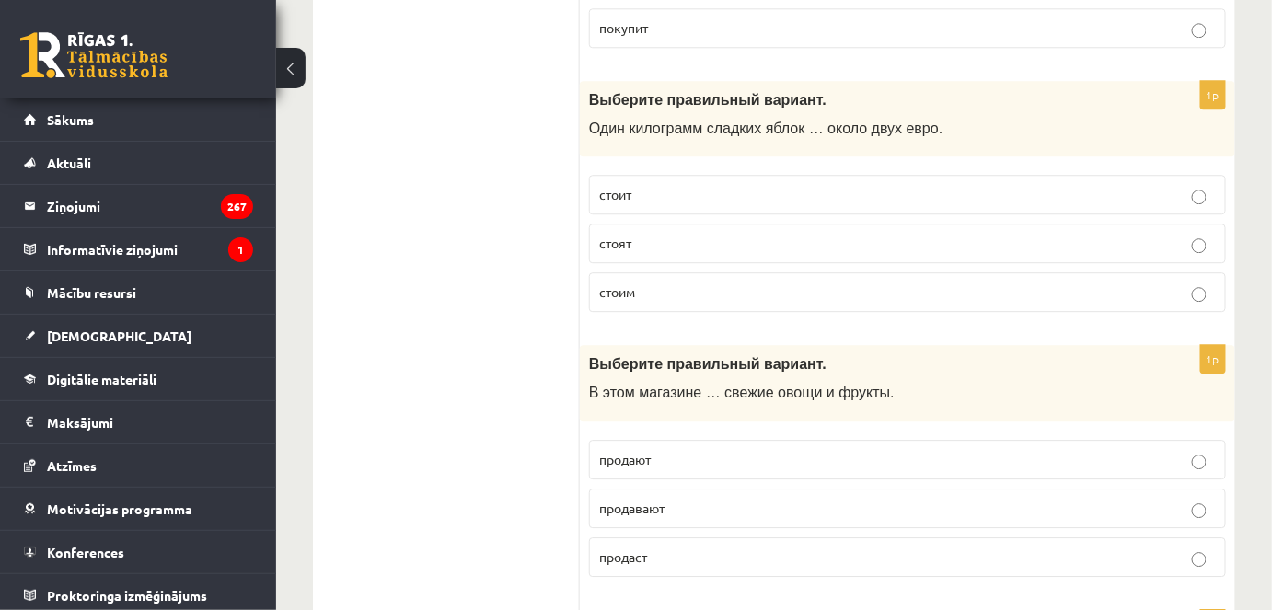
click at [643, 185] on p "стоит" at bounding box center [907, 194] width 617 height 19
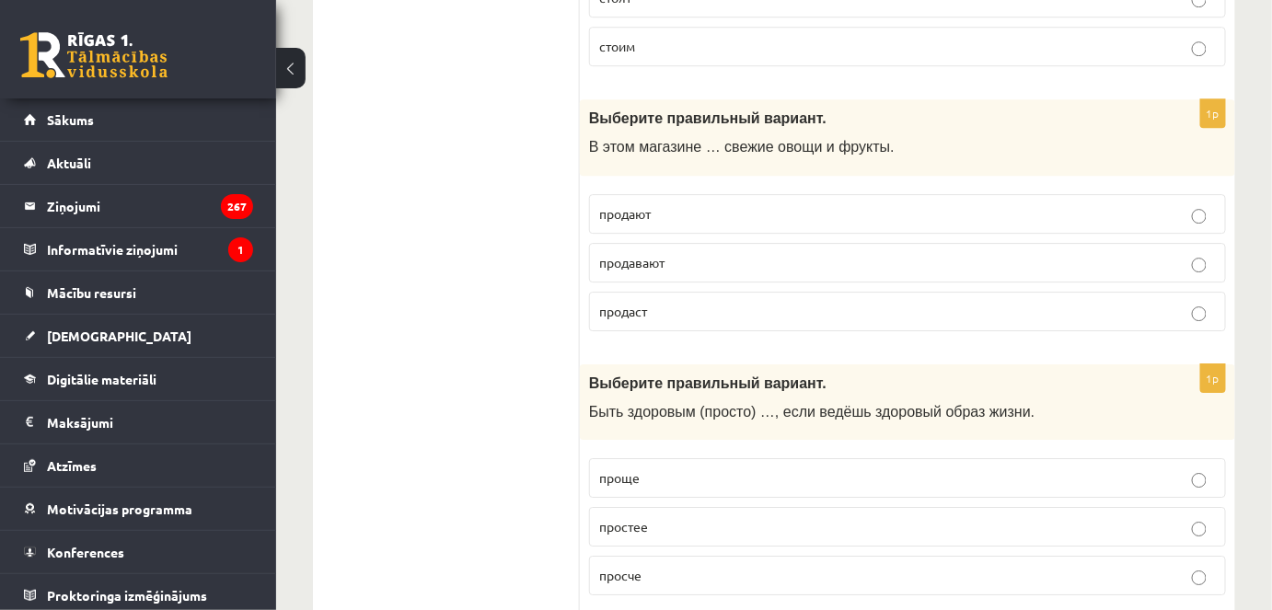
scroll to position [4185, 0]
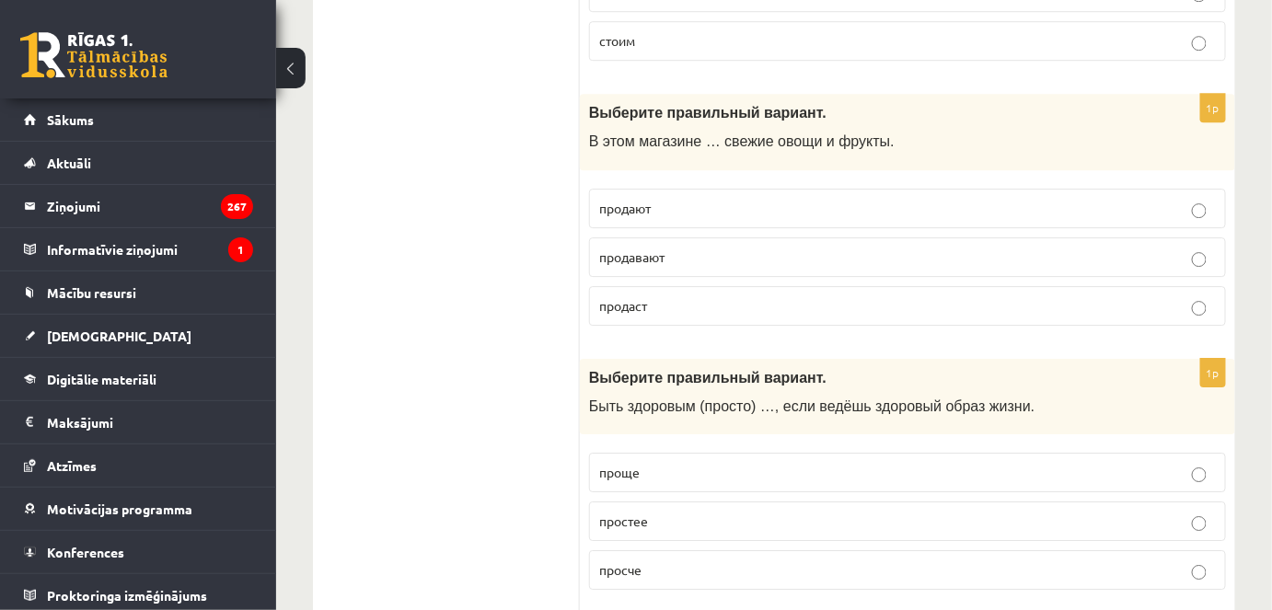
click at [740, 248] on p "продавают" at bounding box center [907, 257] width 617 height 19
click at [635, 200] on span "продают" at bounding box center [625, 208] width 52 height 17
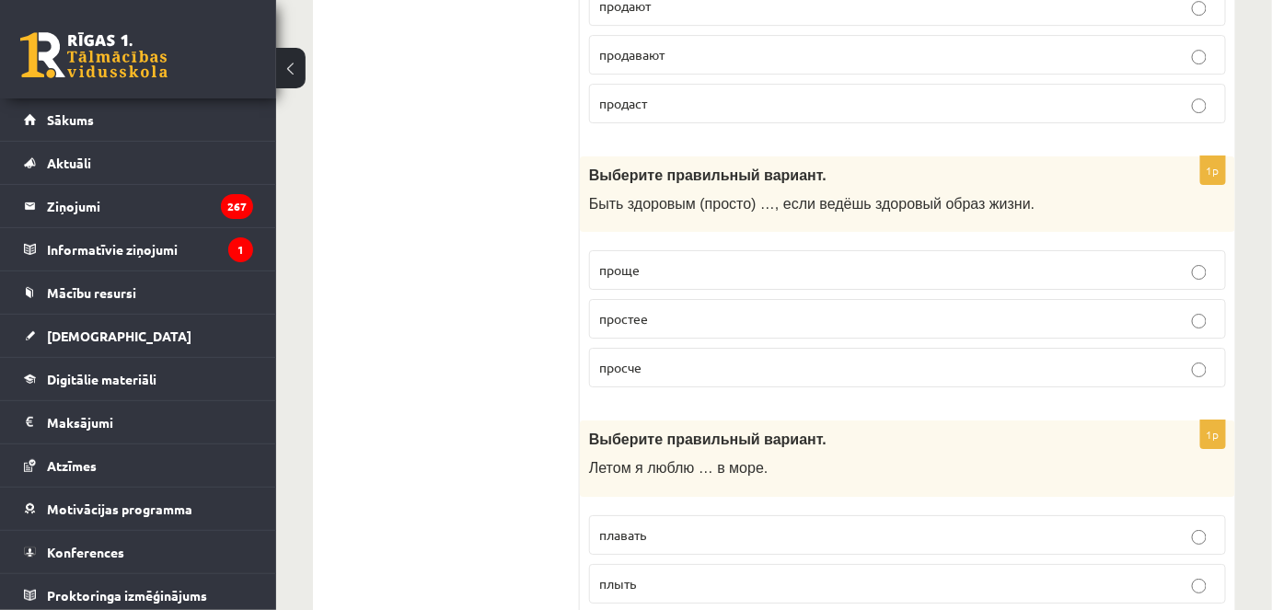
scroll to position [4436, 0]
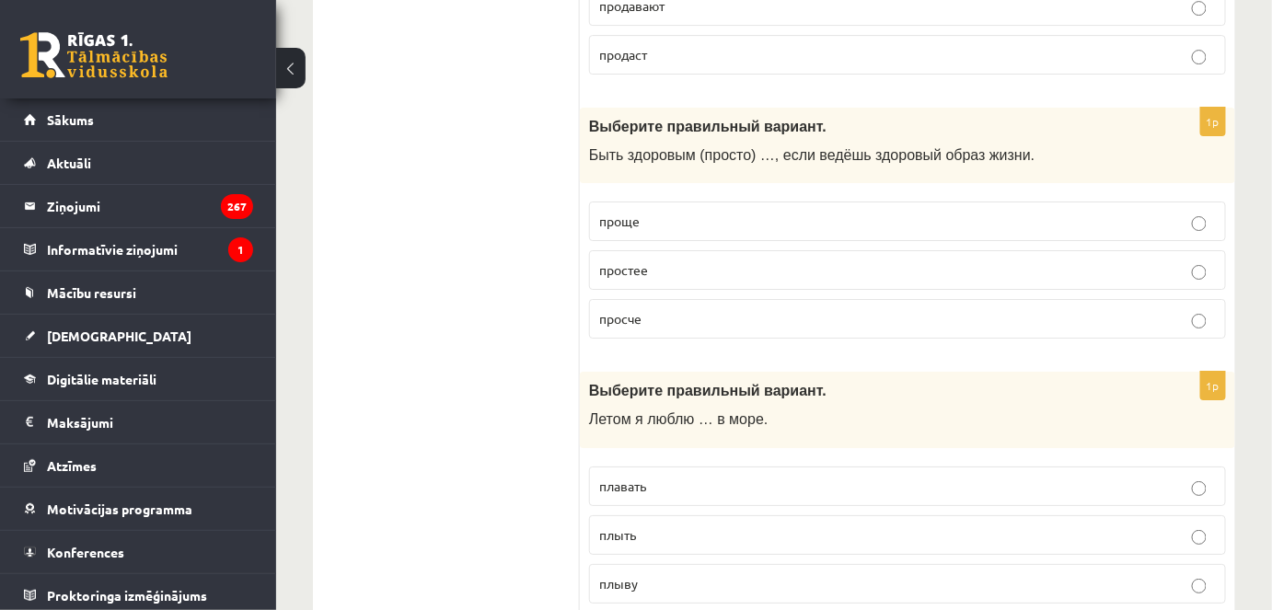
click at [668, 212] on p "проще" at bounding box center [907, 221] width 617 height 19
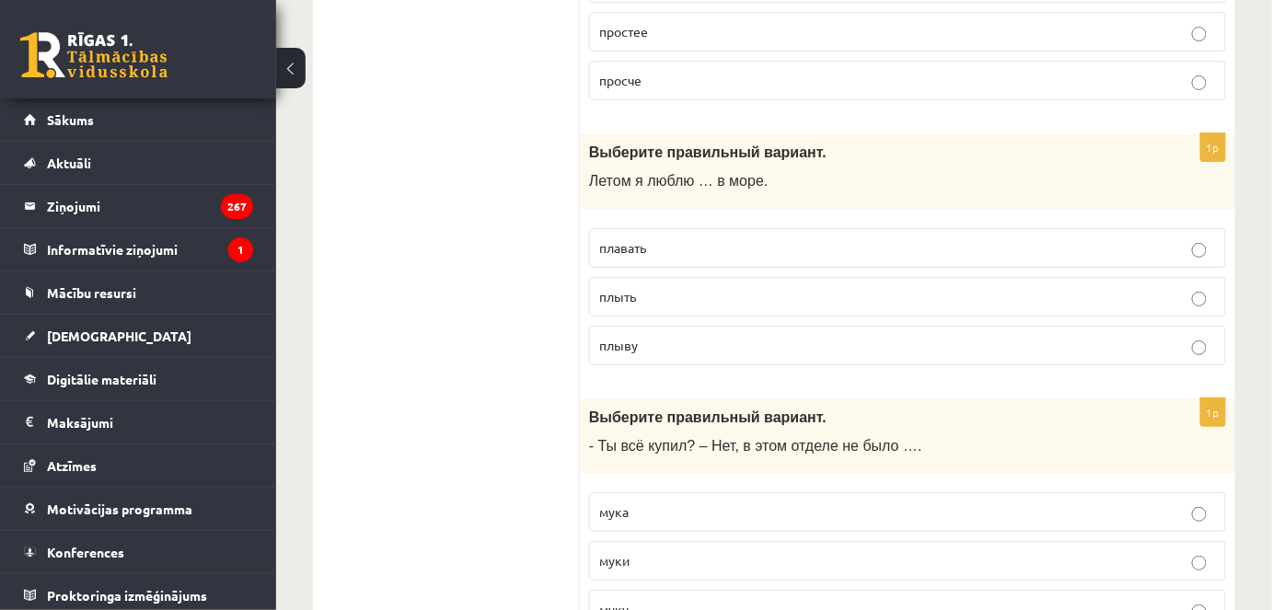
scroll to position [4686, 0]
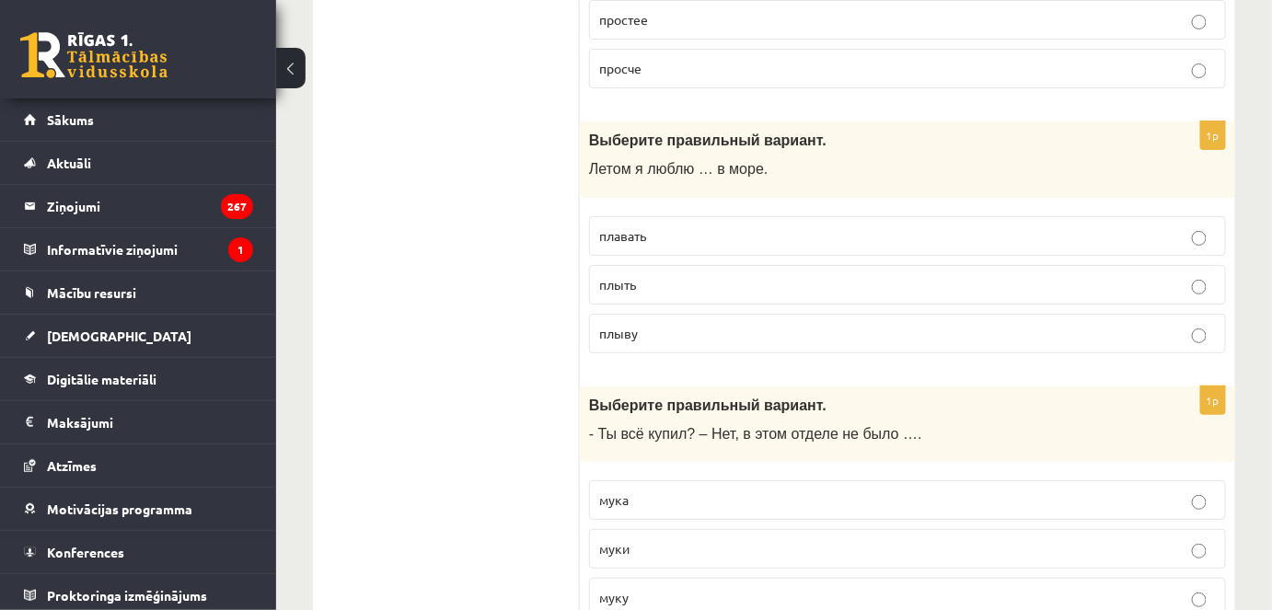
click at [758, 226] on p "плавать" at bounding box center [907, 235] width 617 height 19
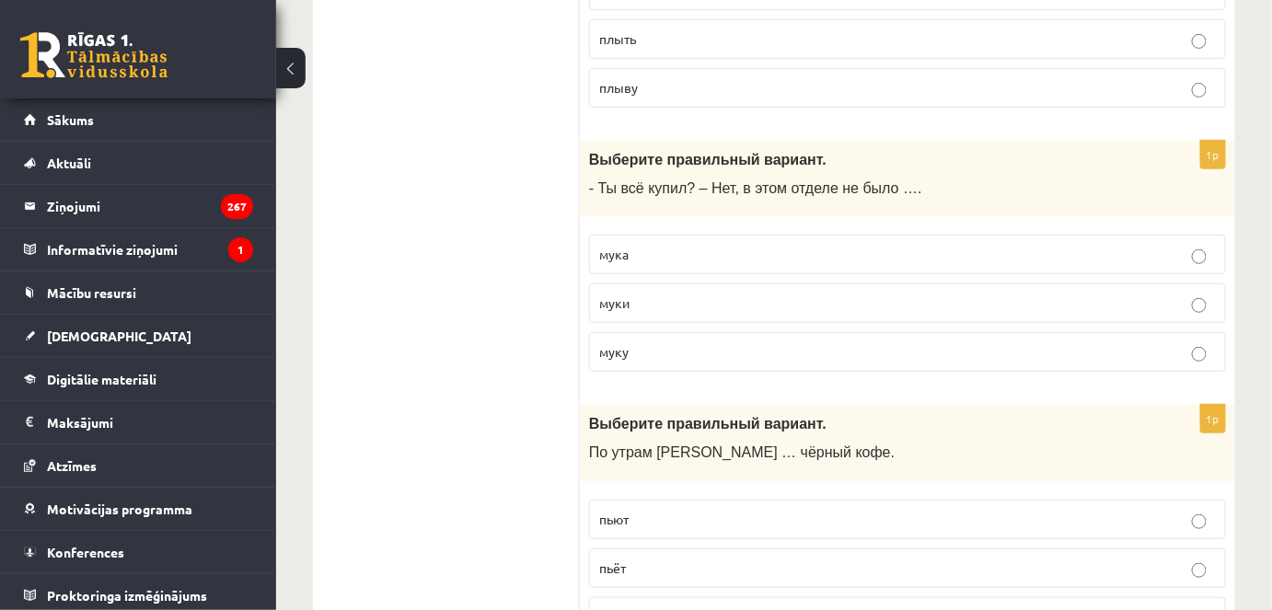
scroll to position [4938, 0]
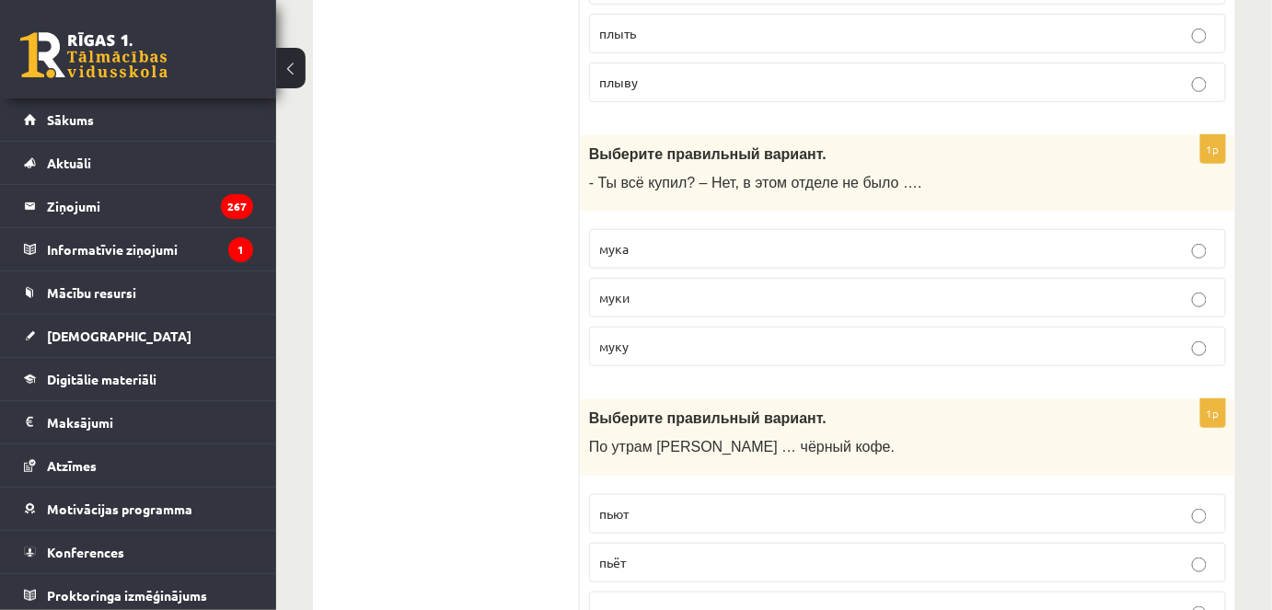
click at [692, 288] on p "муки" at bounding box center [907, 297] width 617 height 19
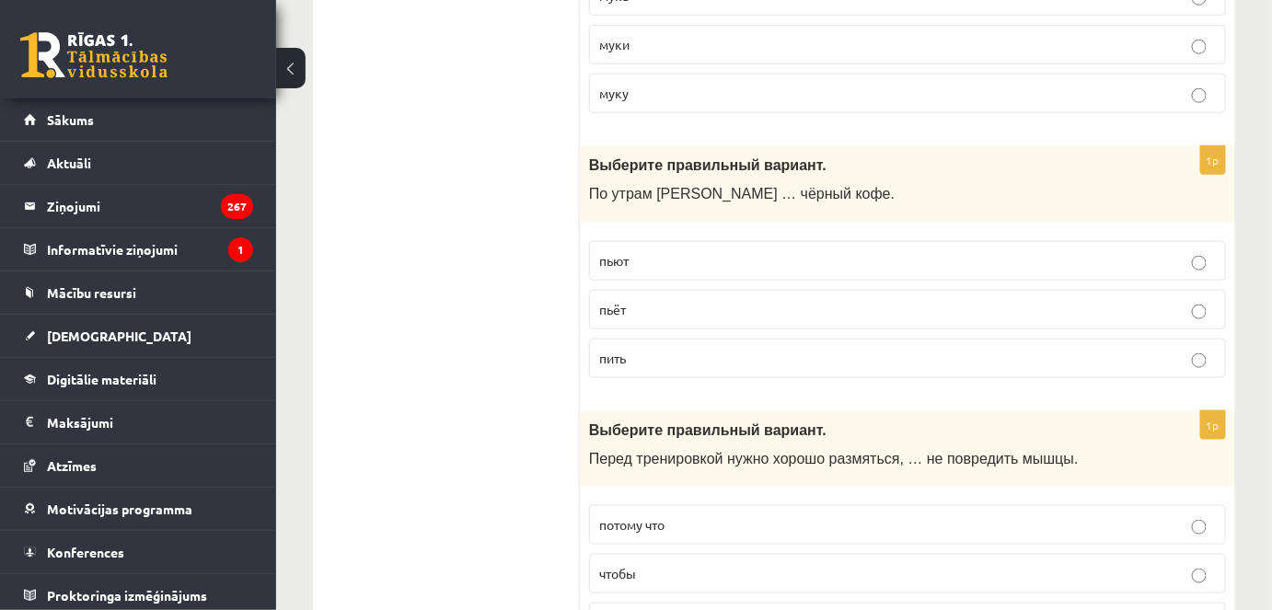
scroll to position [5189, 0]
click at [637, 302] on p "пьёт" at bounding box center [907, 311] width 617 height 19
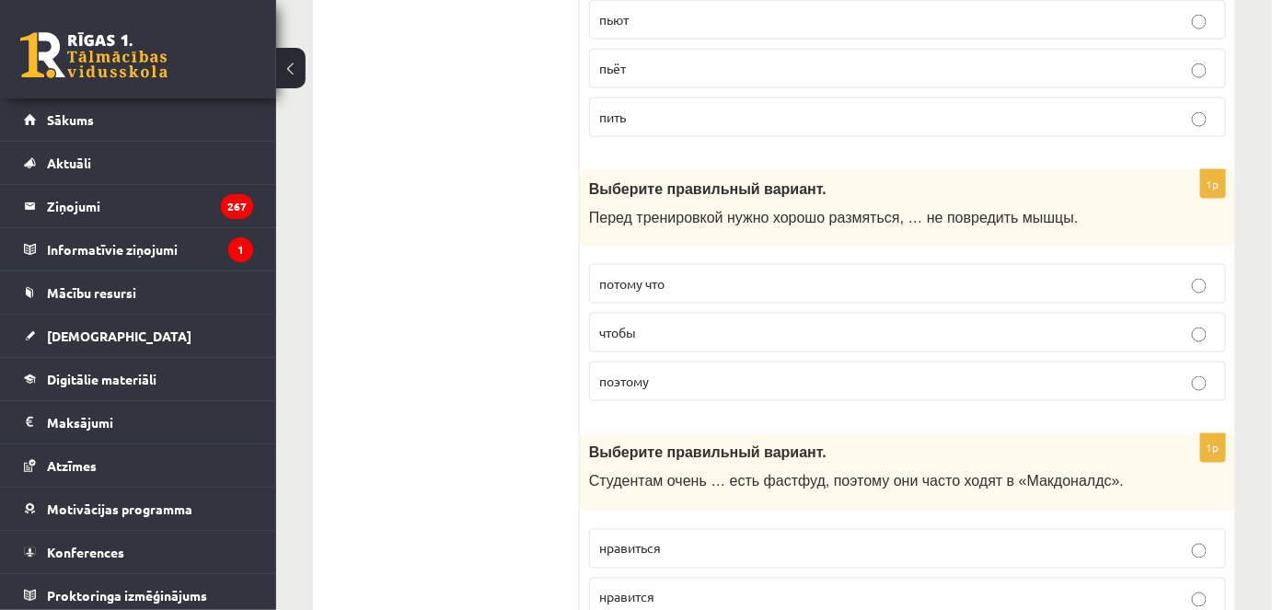
scroll to position [5440, 0]
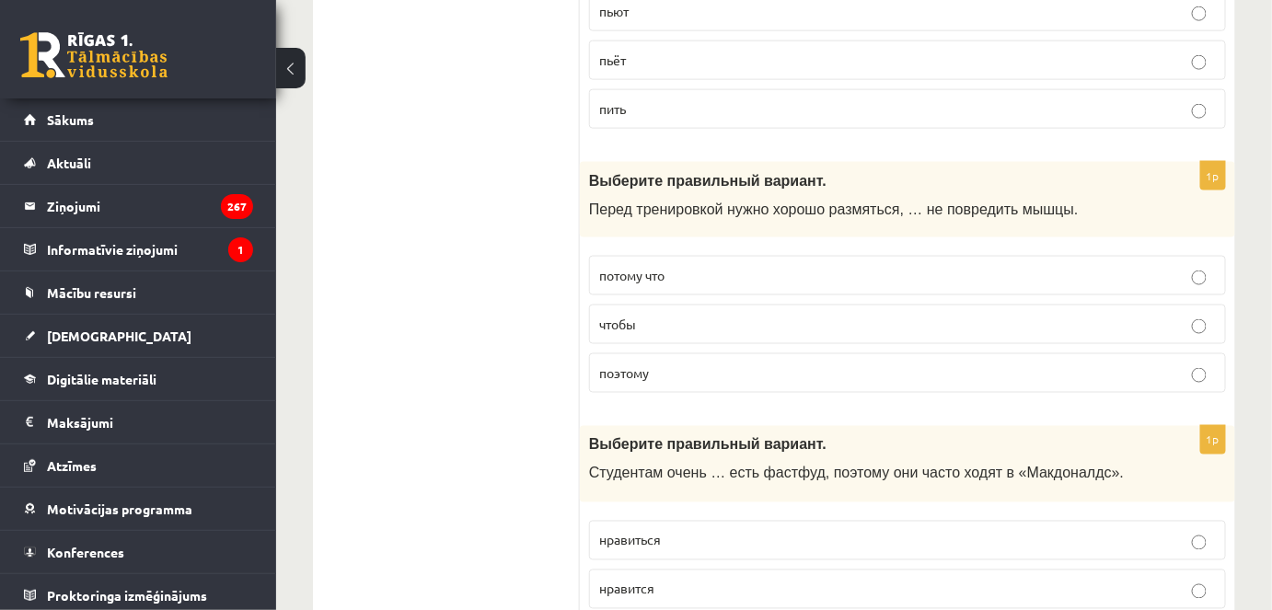
click at [622, 305] on label "чтобы" at bounding box center [907, 325] width 637 height 40
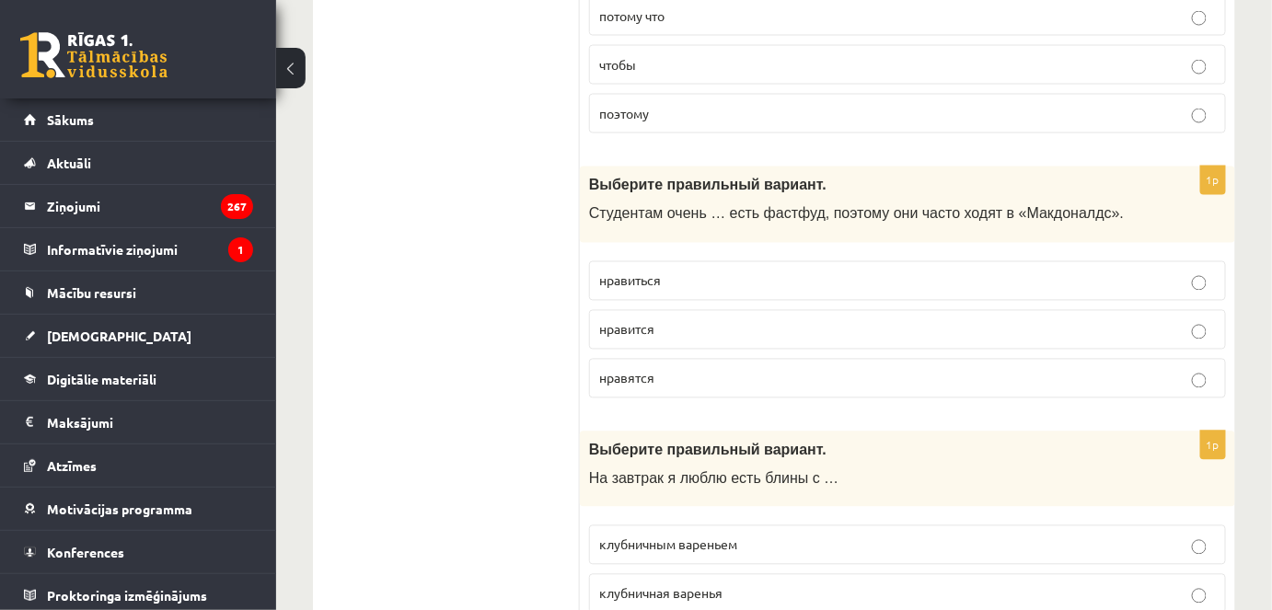
scroll to position [5691, 0]
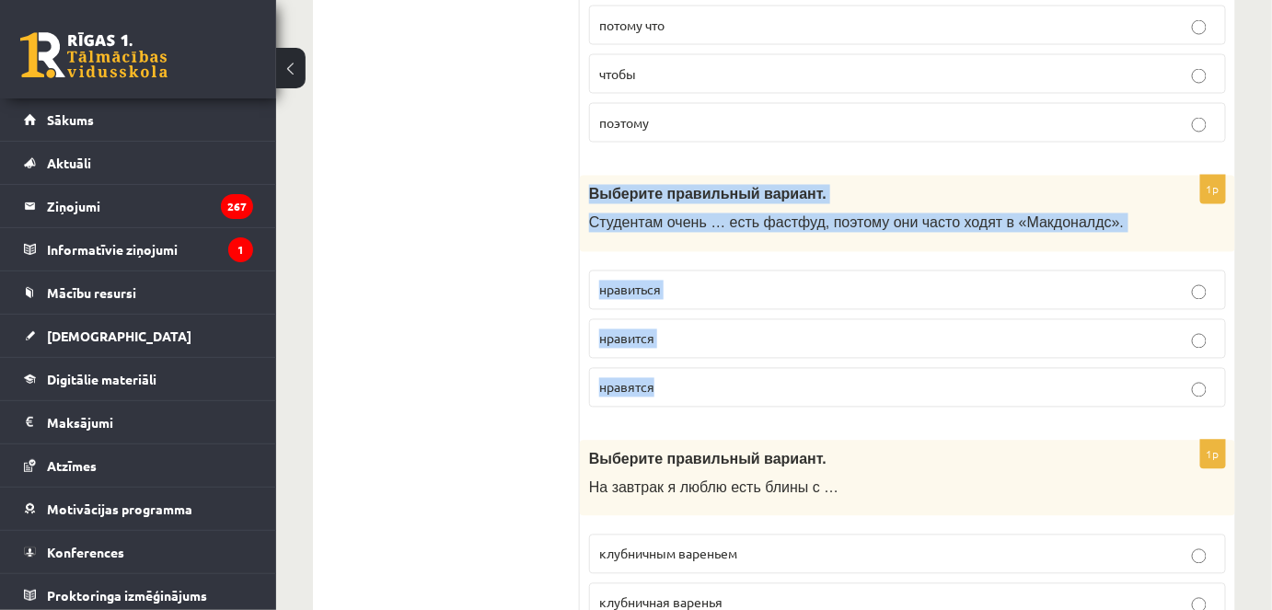
drag, startPoint x: 584, startPoint y: 161, endPoint x: 790, endPoint y: 366, distance: 291.0
click at [789, 378] on div "1p Выберите правильный вариант. Студентам очень … есть фастфуд, поэтому они час…" at bounding box center [908, 299] width 656 height 247
copy div "Выберите правильный вариант. Студентам очень … есть фастфуд, поэтому они часто …"
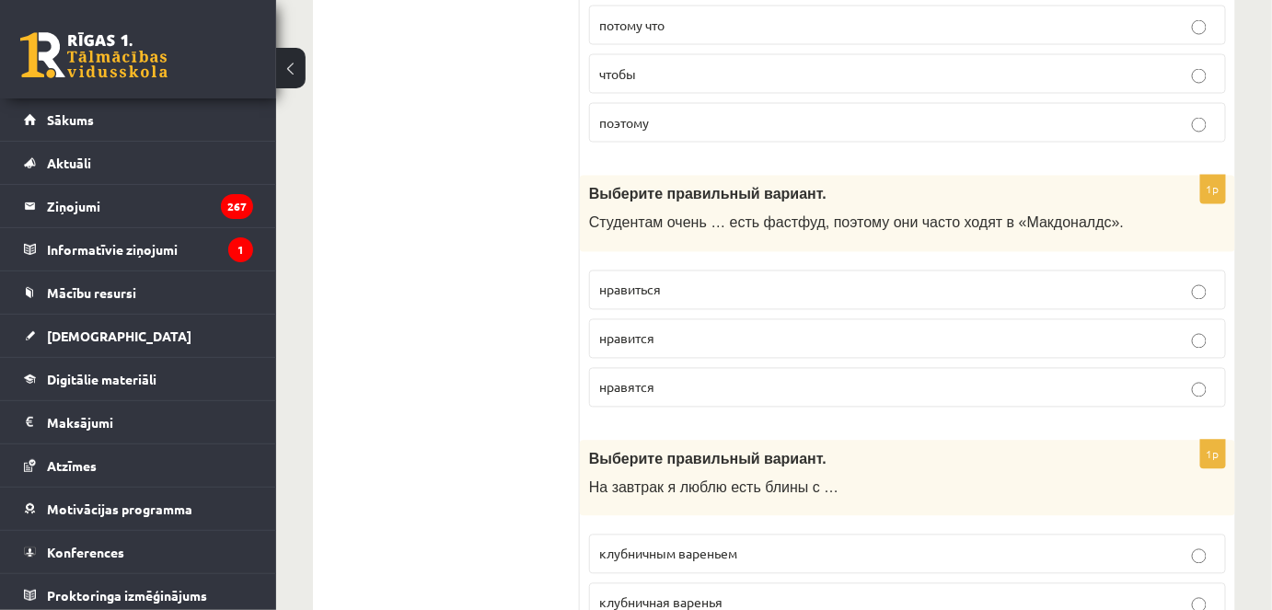
click at [660, 330] on p "нравится" at bounding box center [907, 339] width 617 height 19
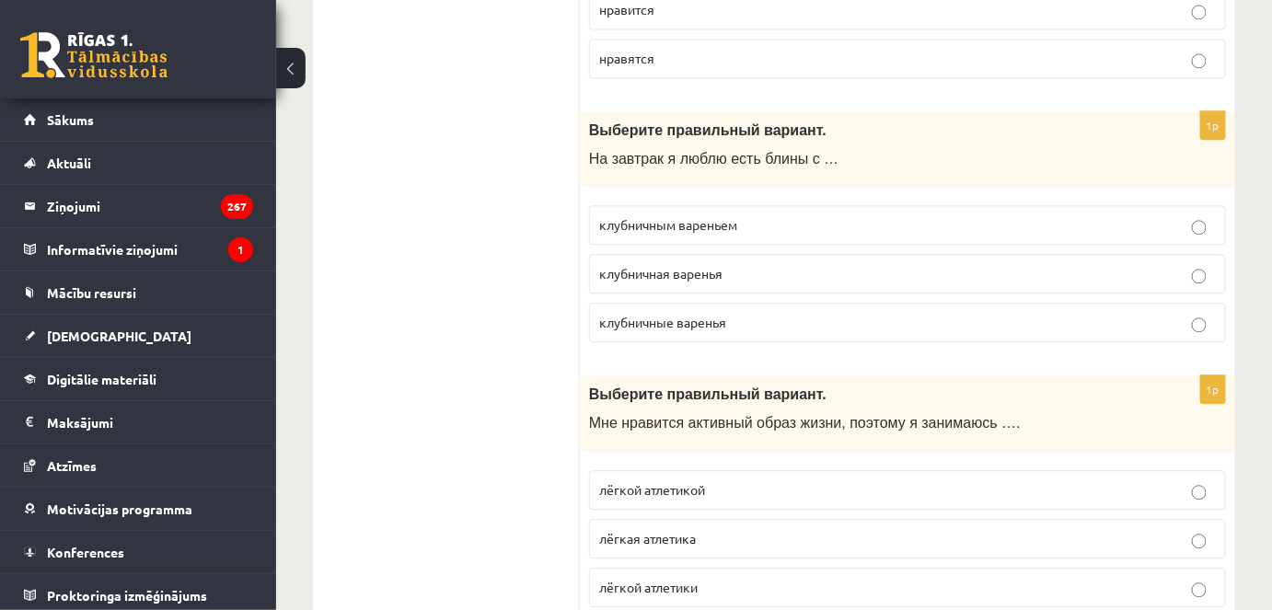
scroll to position [6026, 0]
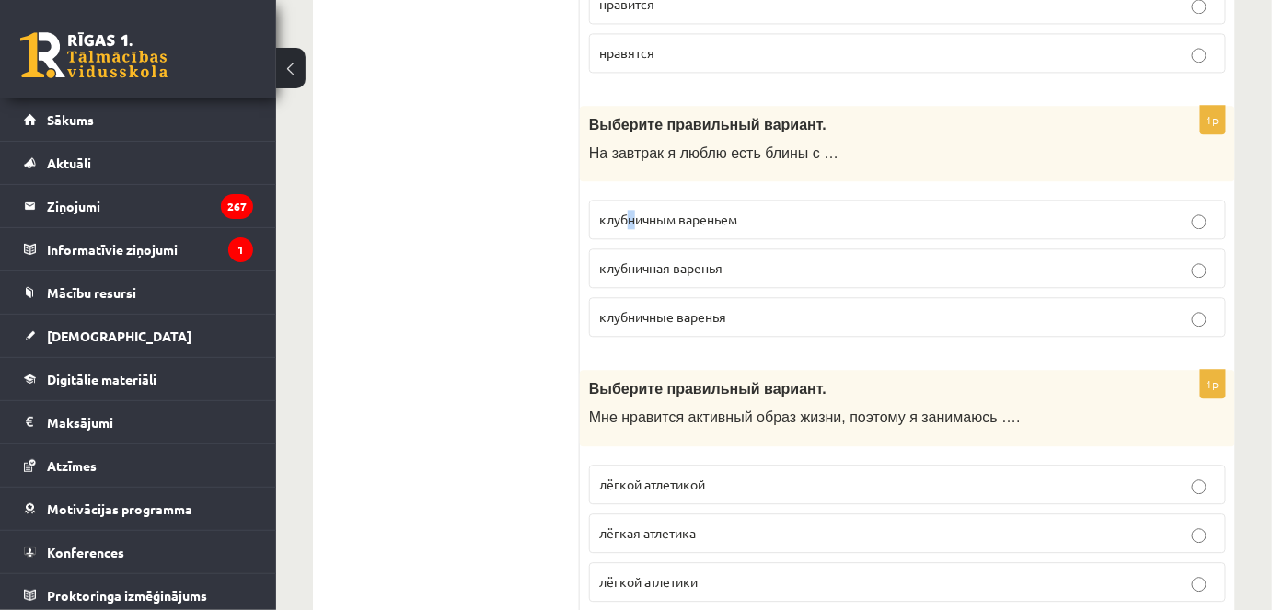
click at [631, 201] on label "клубничным вареньем" at bounding box center [907, 220] width 637 height 40
click at [631, 211] on span "клубничным вареньем" at bounding box center [668, 219] width 138 height 17
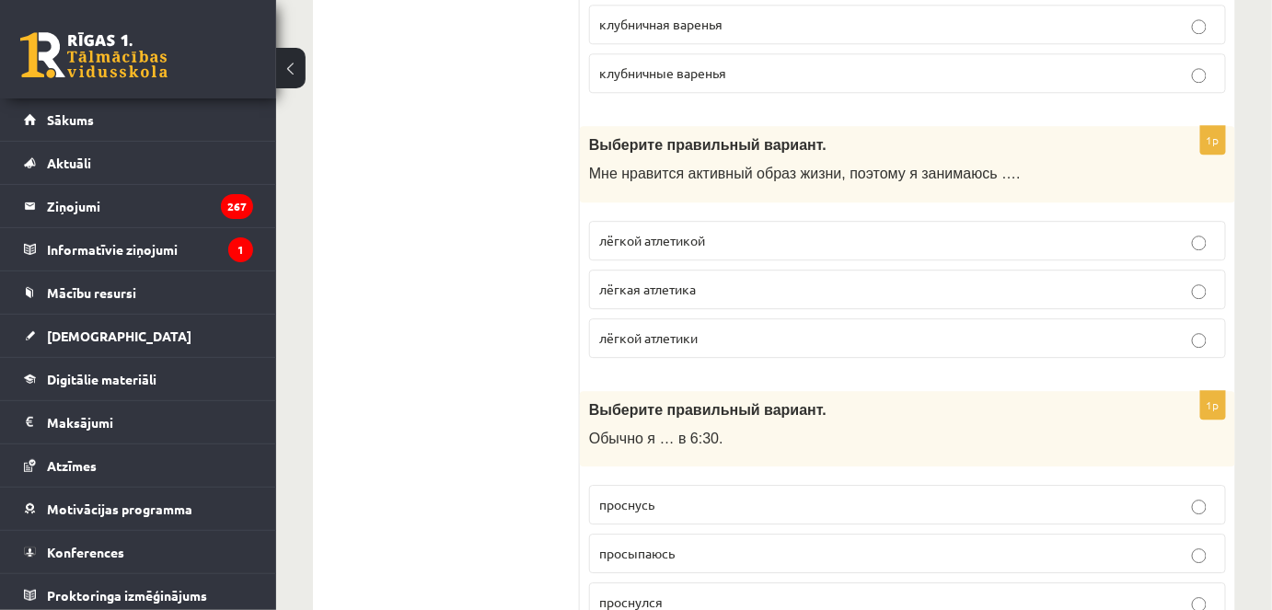
scroll to position [6277, 0]
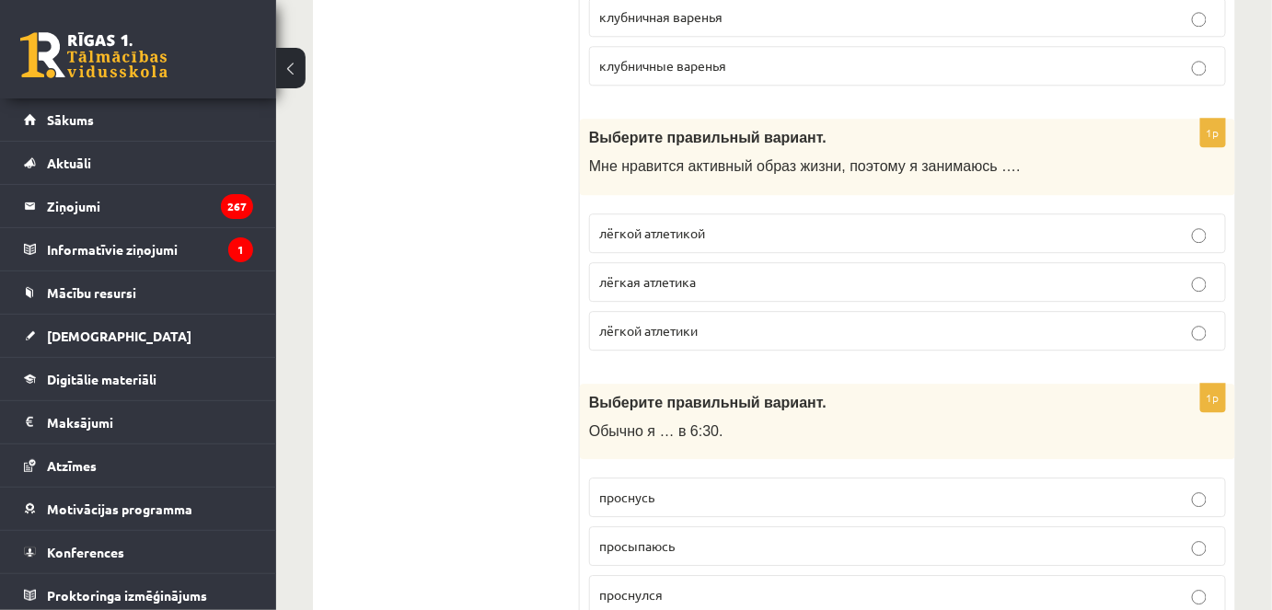
drag, startPoint x: 648, startPoint y: 199, endPoint x: 620, endPoint y: 215, distance: 32.6
click at [648, 225] on span "лёгкой атлетикой" at bounding box center [652, 233] width 106 height 17
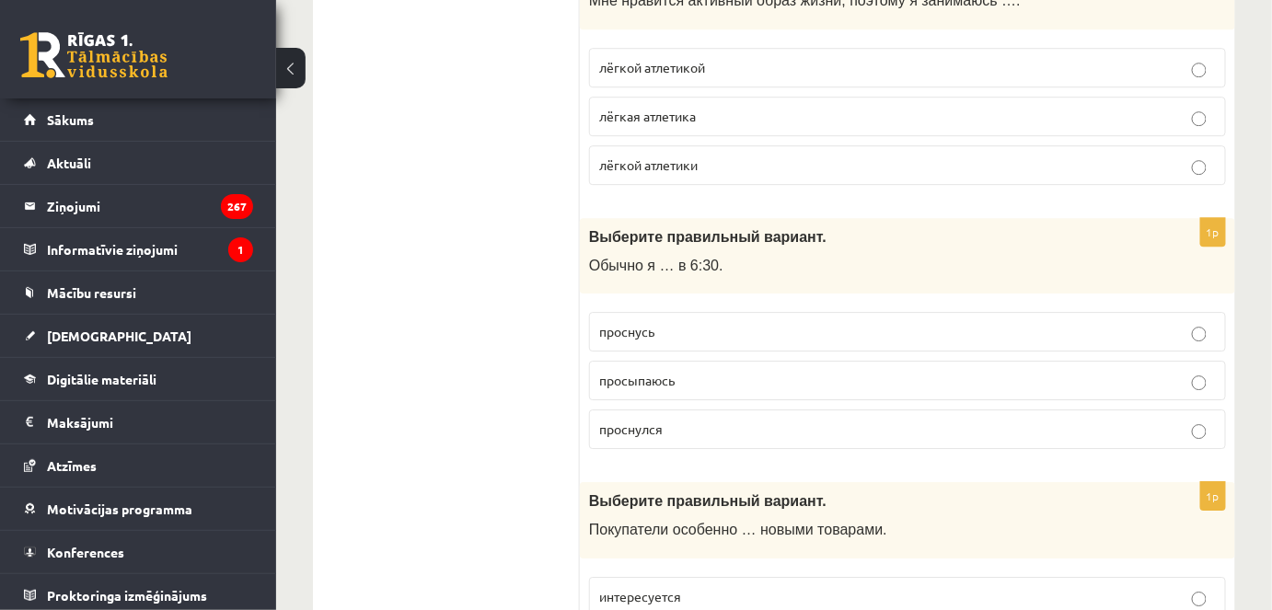
scroll to position [6445, 0]
click at [625, 359] on label "просыпаюсь" at bounding box center [907, 379] width 637 height 40
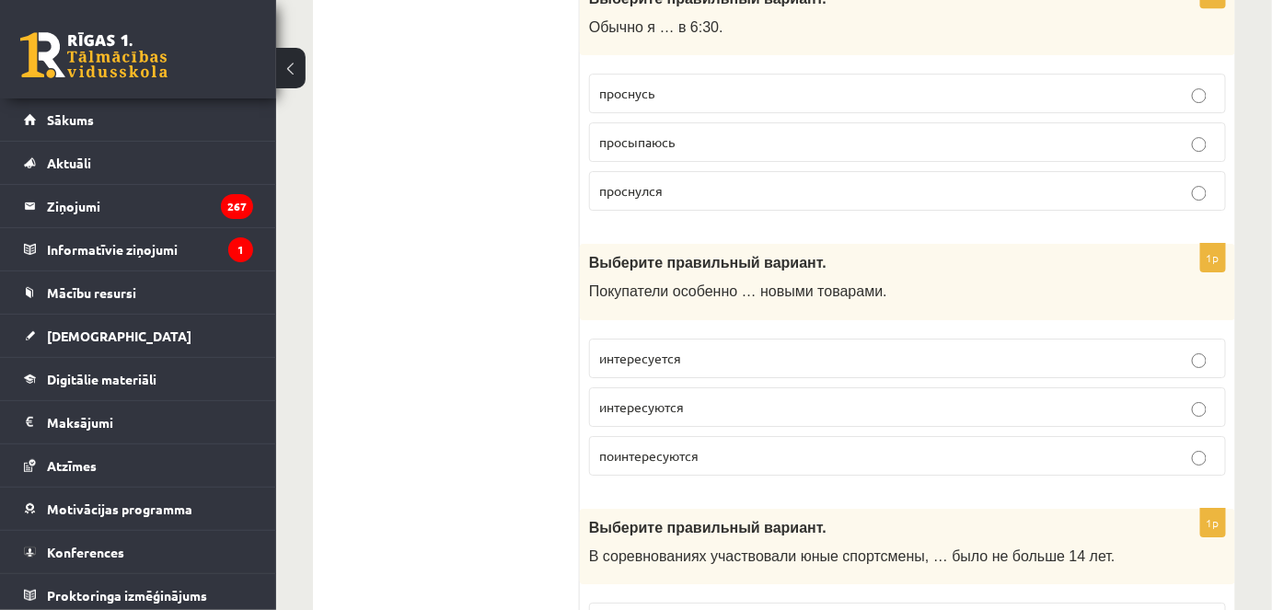
scroll to position [6695, 0]
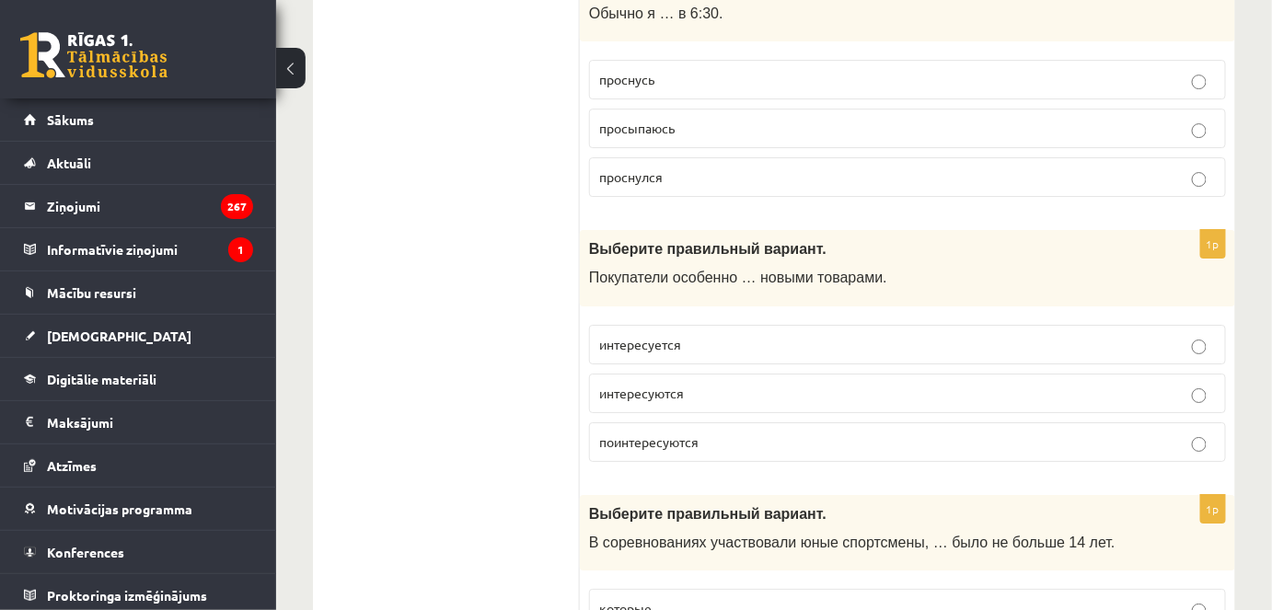
click at [599, 385] on span "интересуются" at bounding box center [641, 393] width 85 height 17
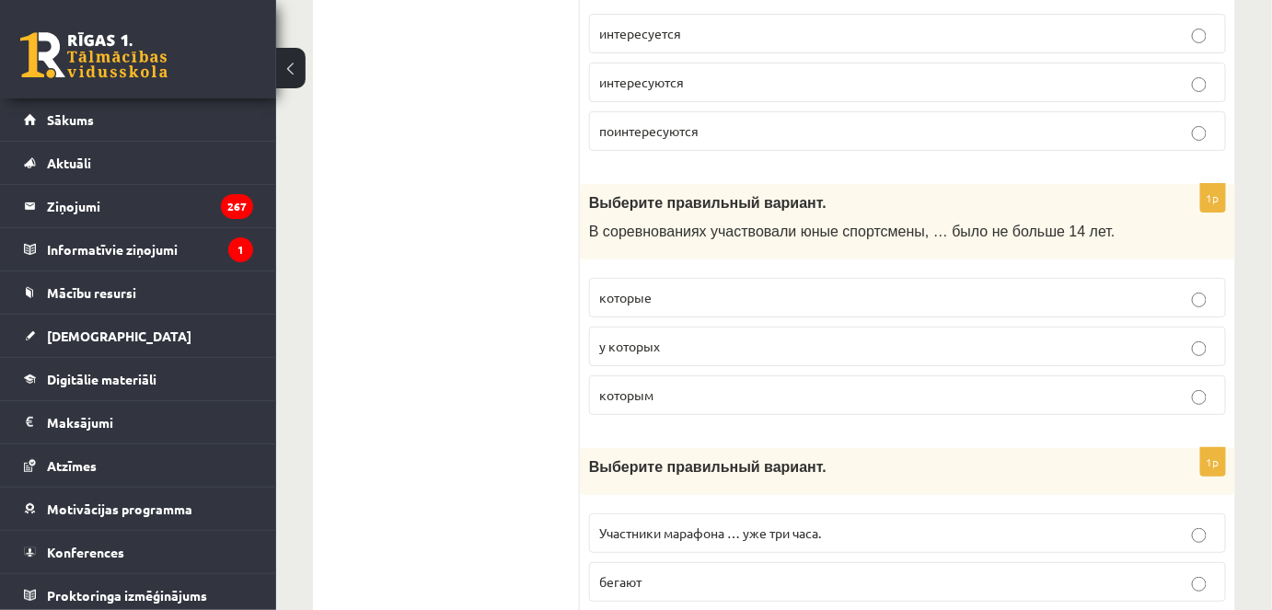
scroll to position [7030, 0]
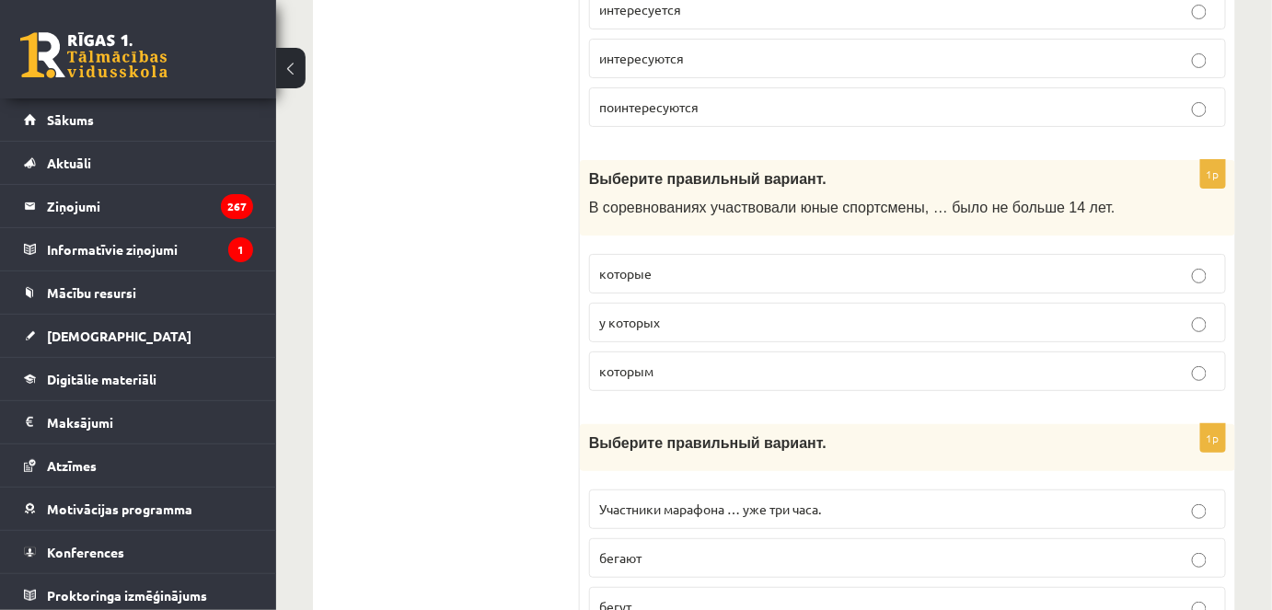
click at [639, 352] on label "которым" at bounding box center [907, 372] width 637 height 40
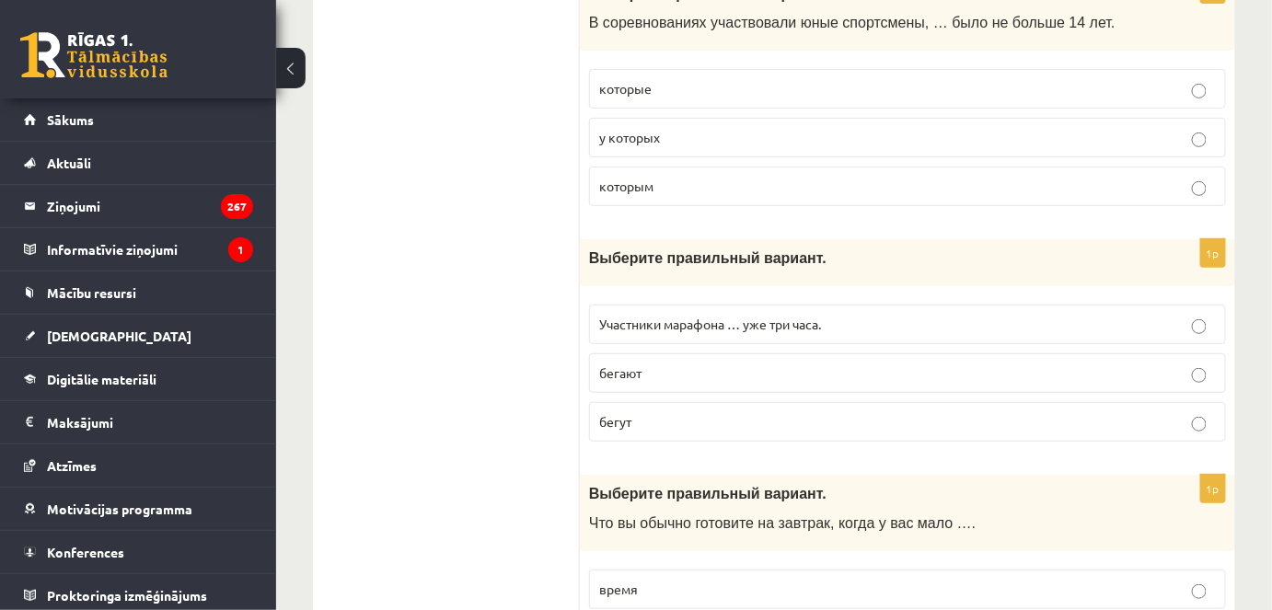
scroll to position [7282, 0]
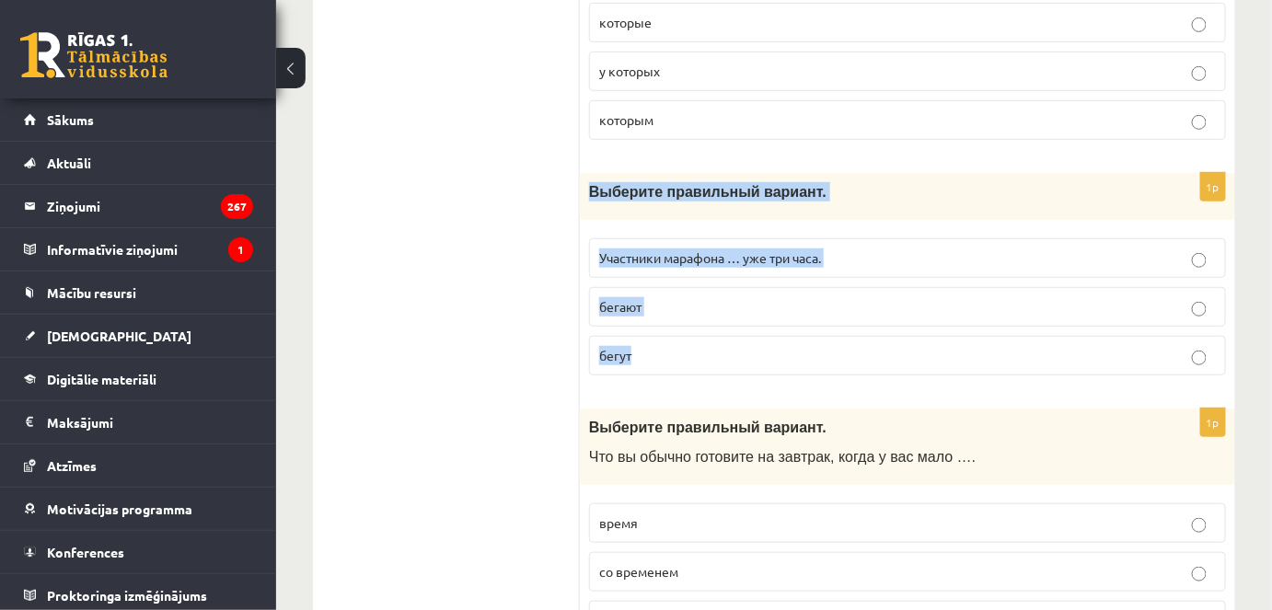
drag, startPoint x: 586, startPoint y: 150, endPoint x: 757, endPoint y: 305, distance: 230.1
click at [758, 305] on div "1p Выберите правильный вариант. Участники марафона … уже три часа. бегают бегут" at bounding box center [908, 281] width 656 height 217
copy div "Выберите правильный вариант. Участники марафона … уже три часа. бегают бегут"
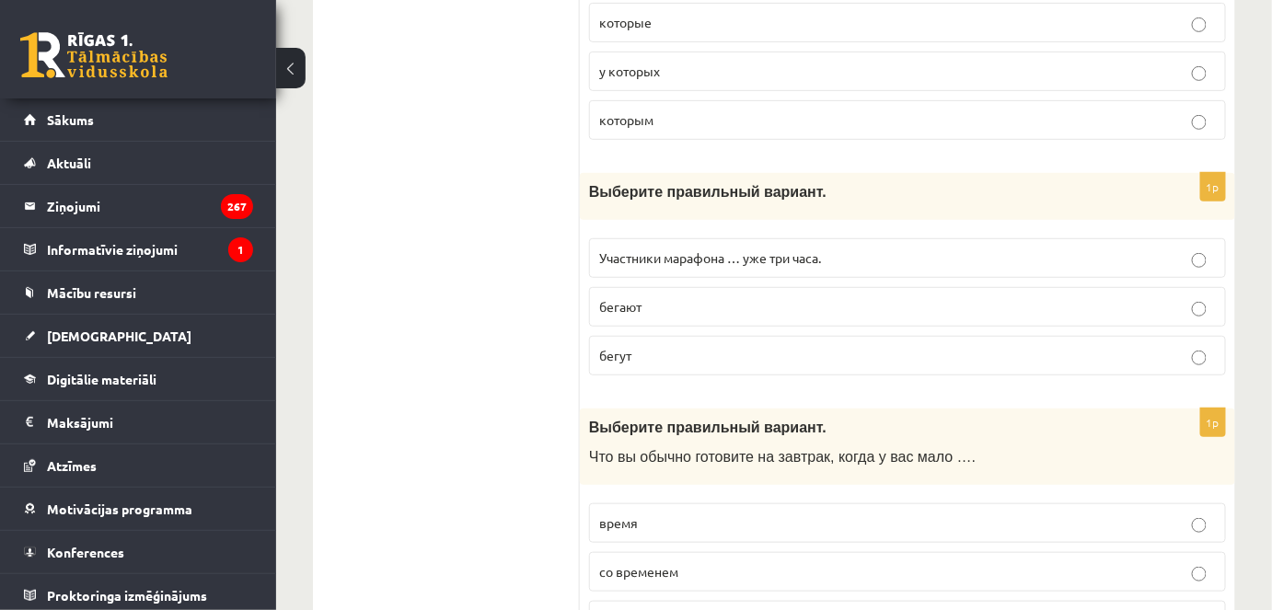
drag, startPoint x: 449, startPoint y: 375, endPoint x: 483, endPoint y: 369, distance: 34.5
click at [695, 336] on label "бегут" at bounding box center [907, 356] width 637 height 40
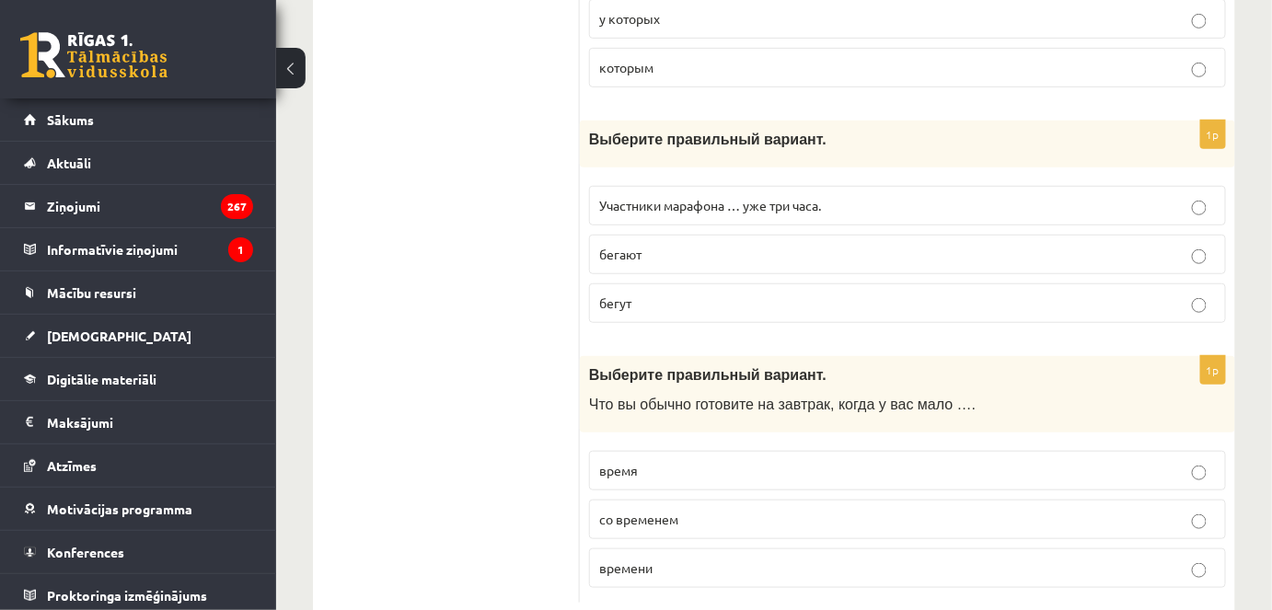
scroll to position [7336, 0]
click at [623, 558] on span "времени" at bounding box center [625, 566] width 53 height 17
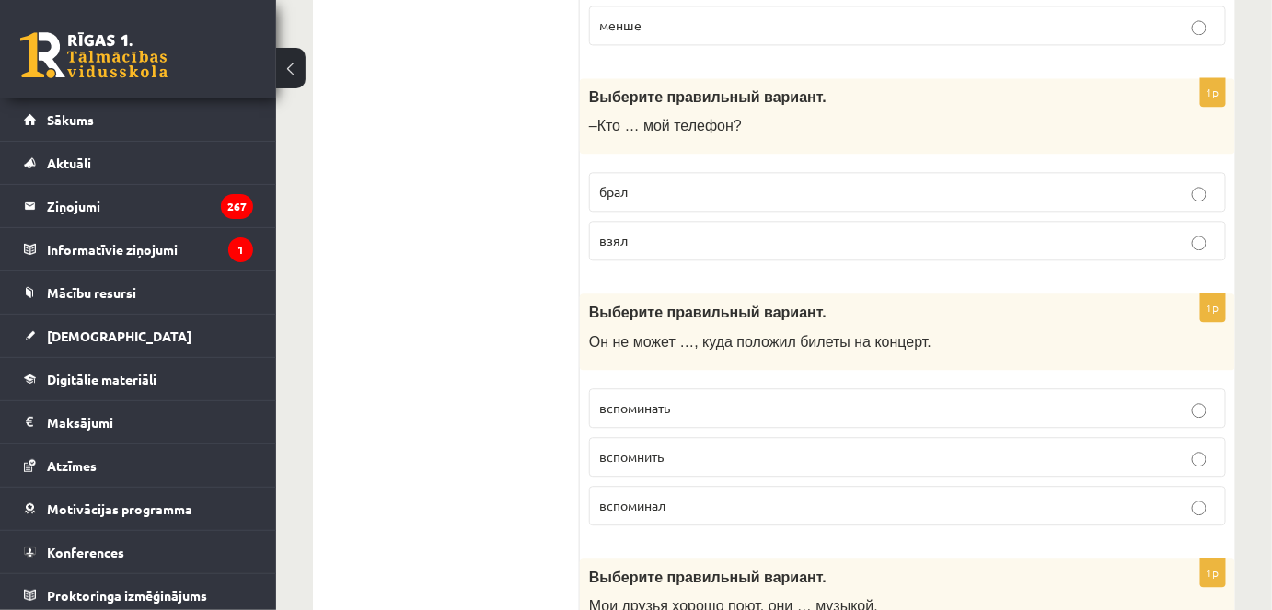
scroll to position [0, 0]
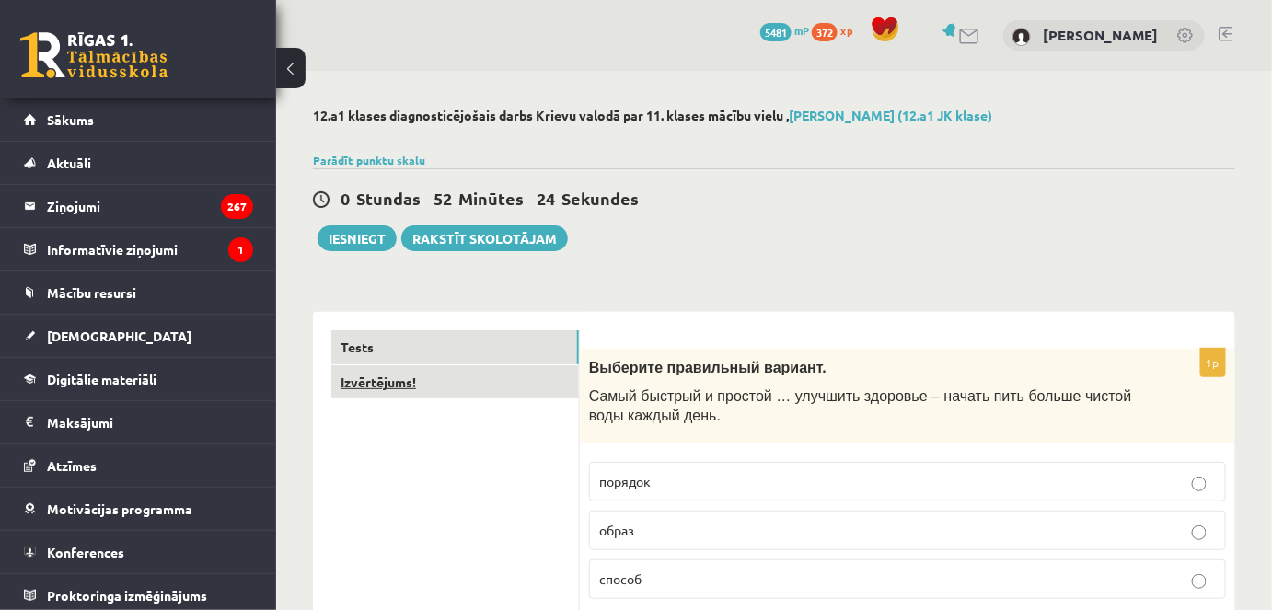
drag, startPoint x: 503, startPoint y: 484, endPoint x: 482, endPoint y: 392, distance: 94.5
click at [482, 389] on link "Izvērtējums!" at bounding box center [455, 383] width 248 height 34
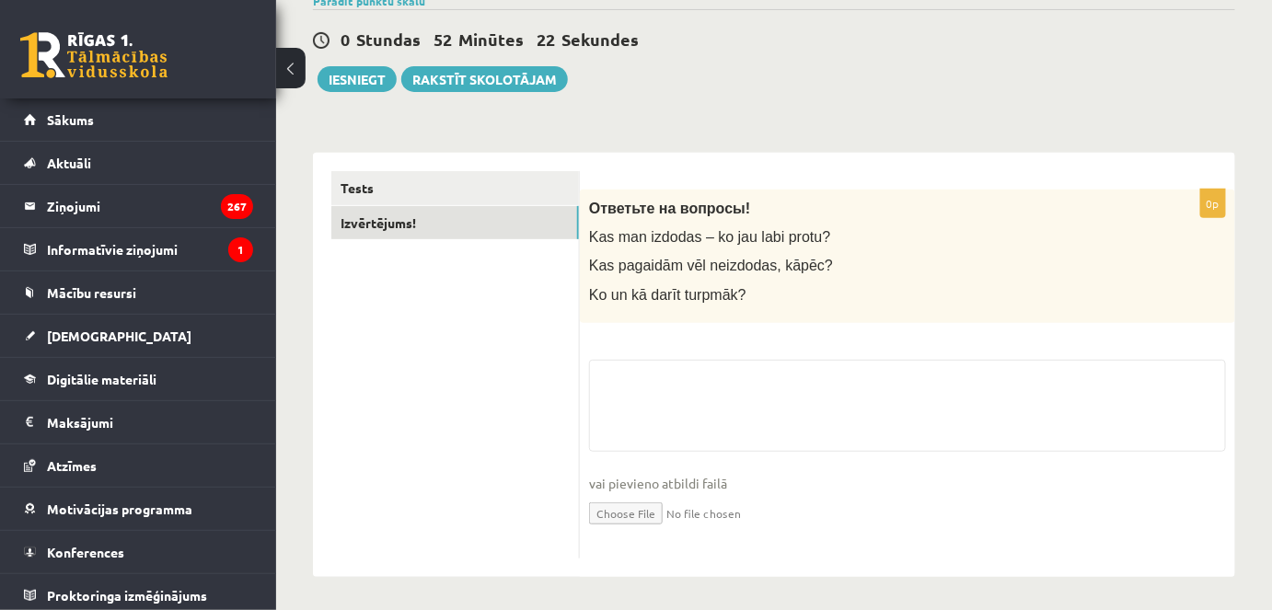
scroll to position [162, 0]
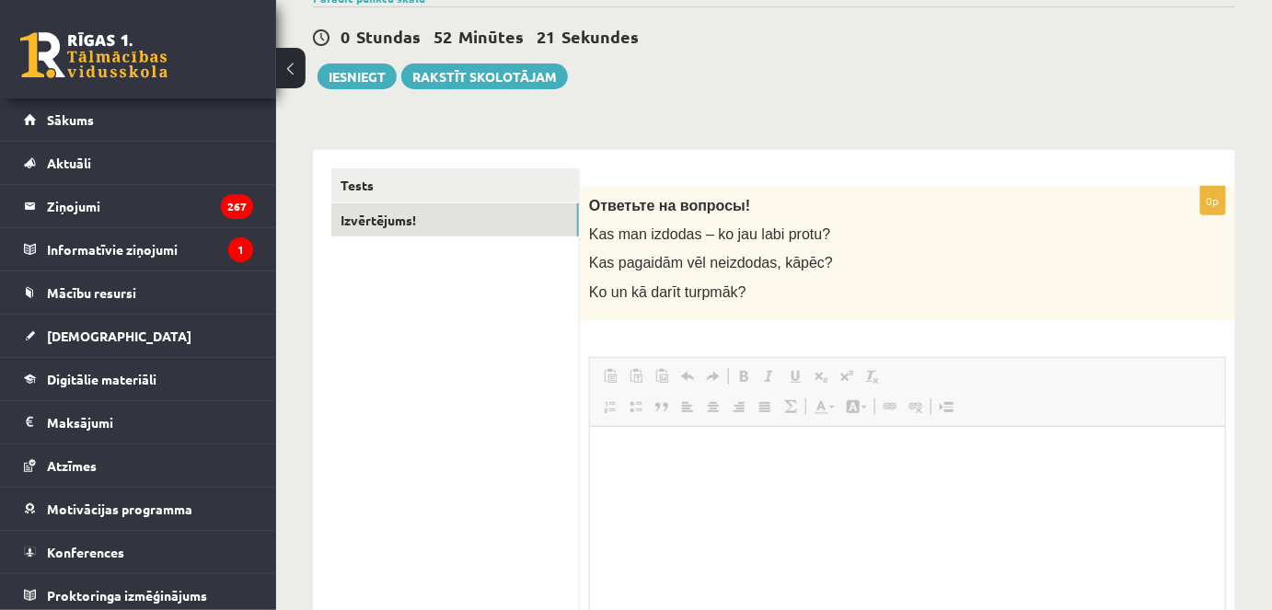
click at [700, 415] on span "Insert/Remove Numbered List Insert/Remove Bulleted List Block Quote Align Left …" at bounding box center [702, 407] width 209 height 24
click at [681, 472] on html at bounding box center [906, 454] width 635 height 56
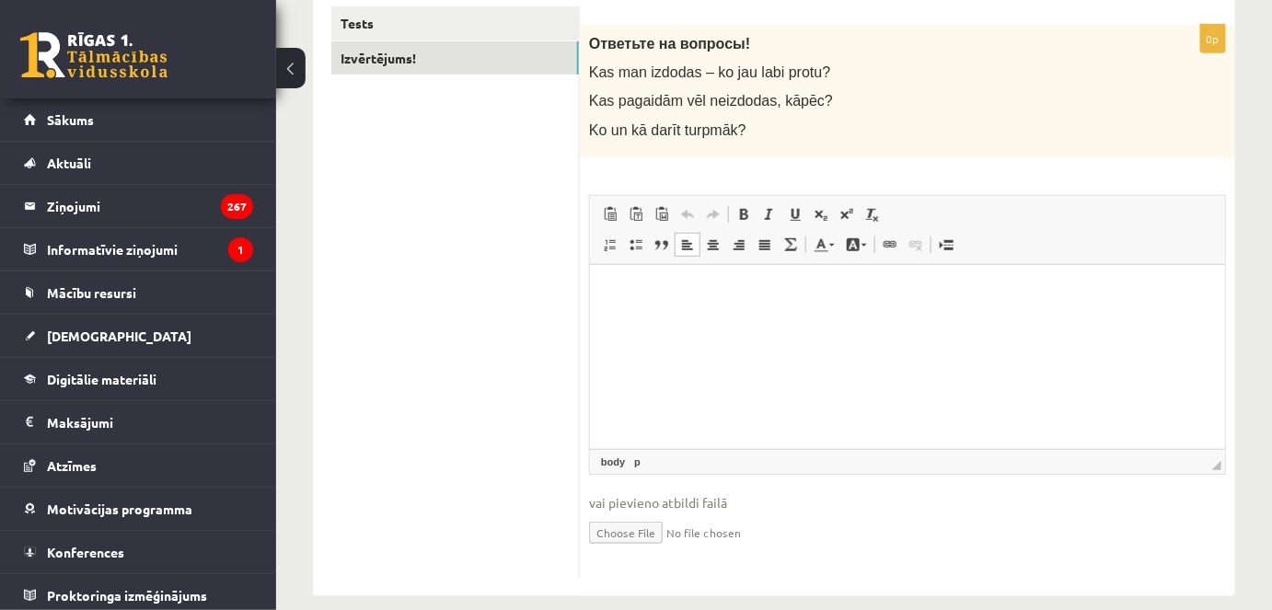
scroll to position [329, 0]
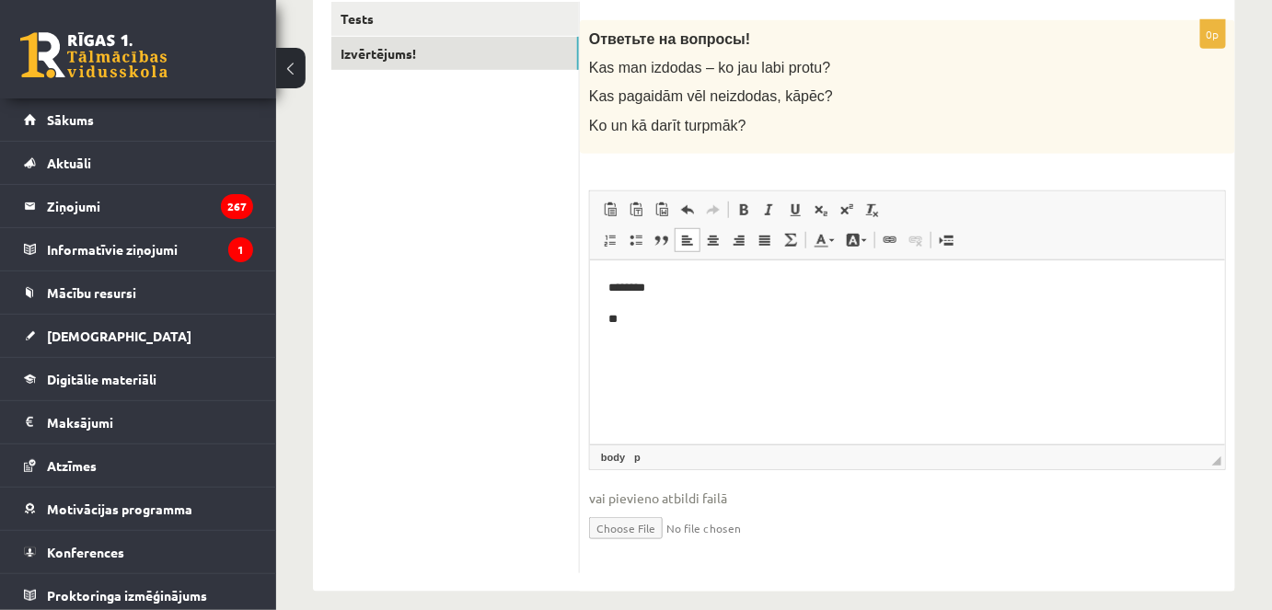
click at [718, 280] on p "********" at bounding box center [907, 287] width 599 height 19
click at [679, 322] on p "**" at bounding box center [907, 318] width 599 height 19
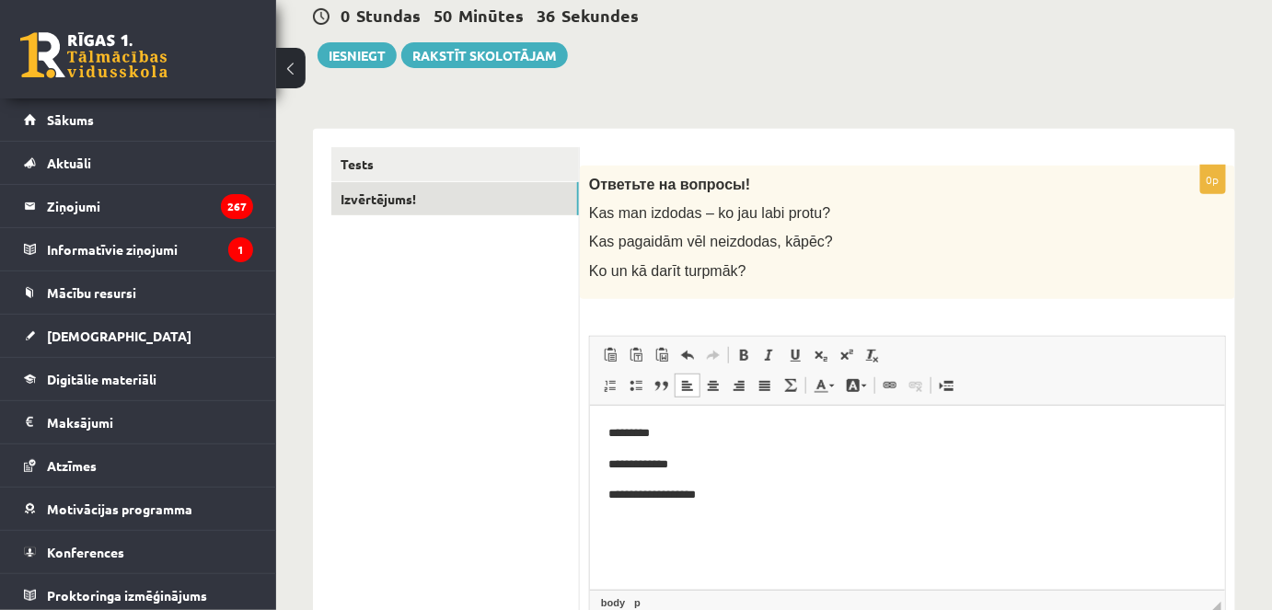
scroll to position [0, 0]
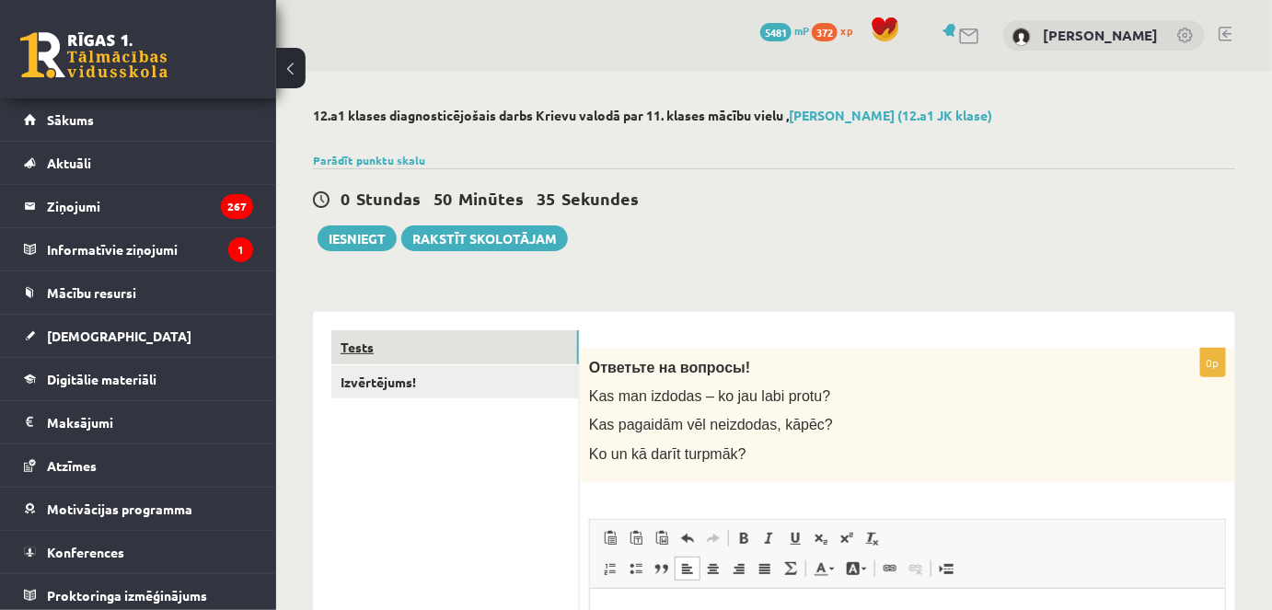
click at [454, 336] on link "Tests" at bounding box center [455, 348] width 248 height 34
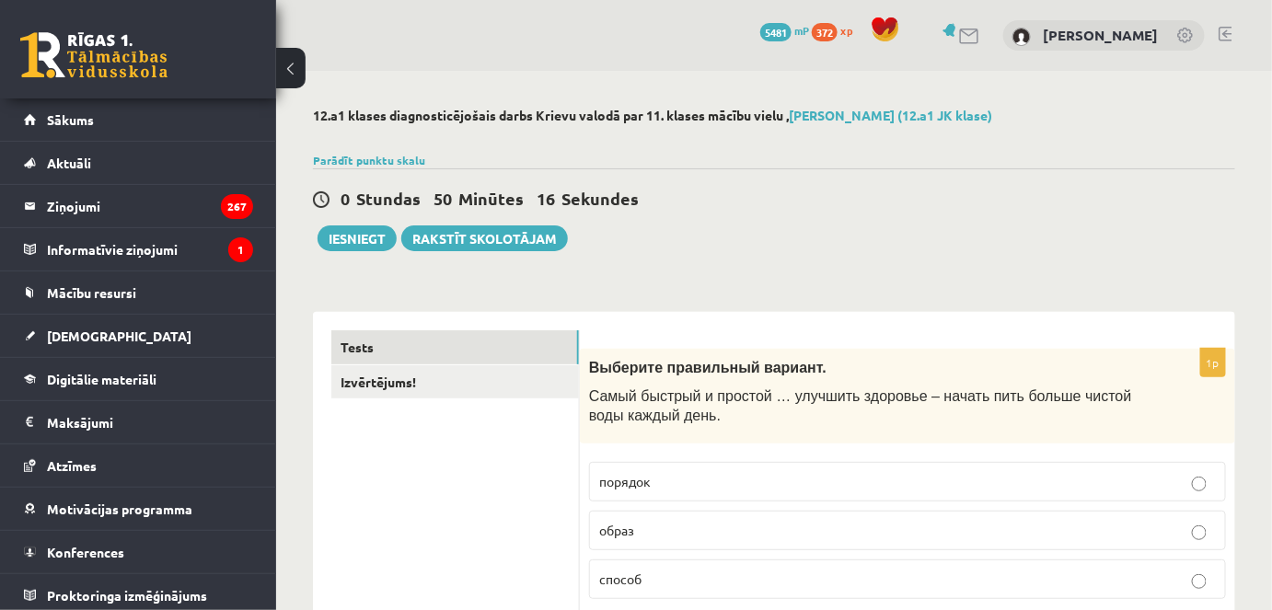
drag, startPoint x: 700, startPoint y: 371, endPoint x: 388, endPoint y: 93, distance: 418.0
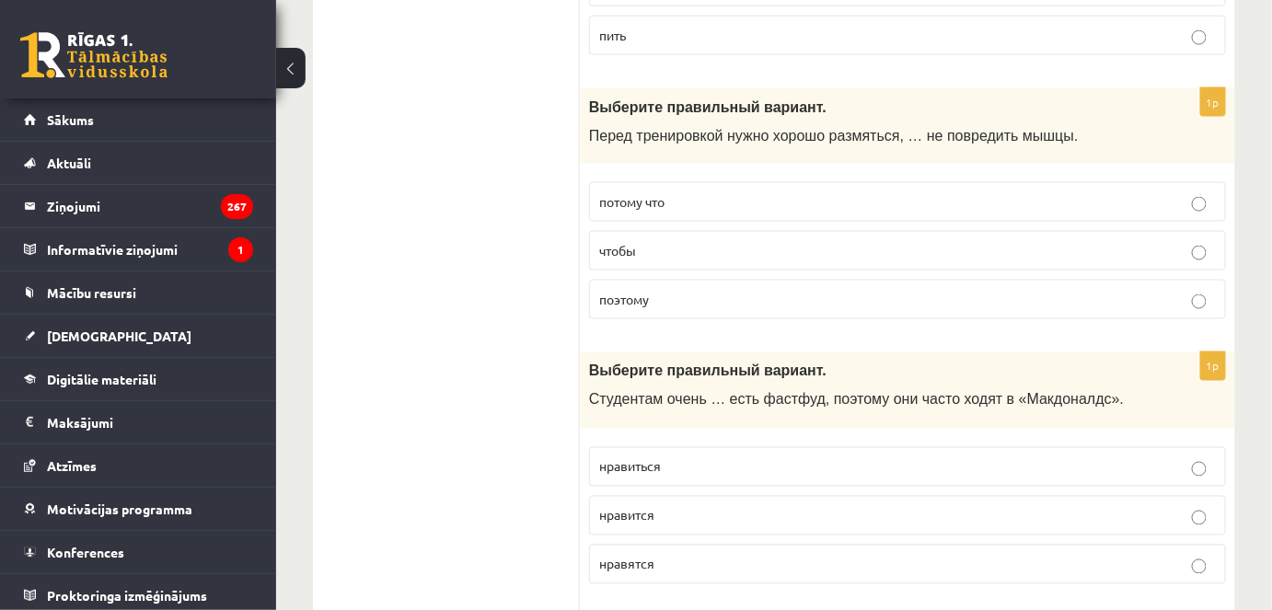
scroll to position [5524, 0]
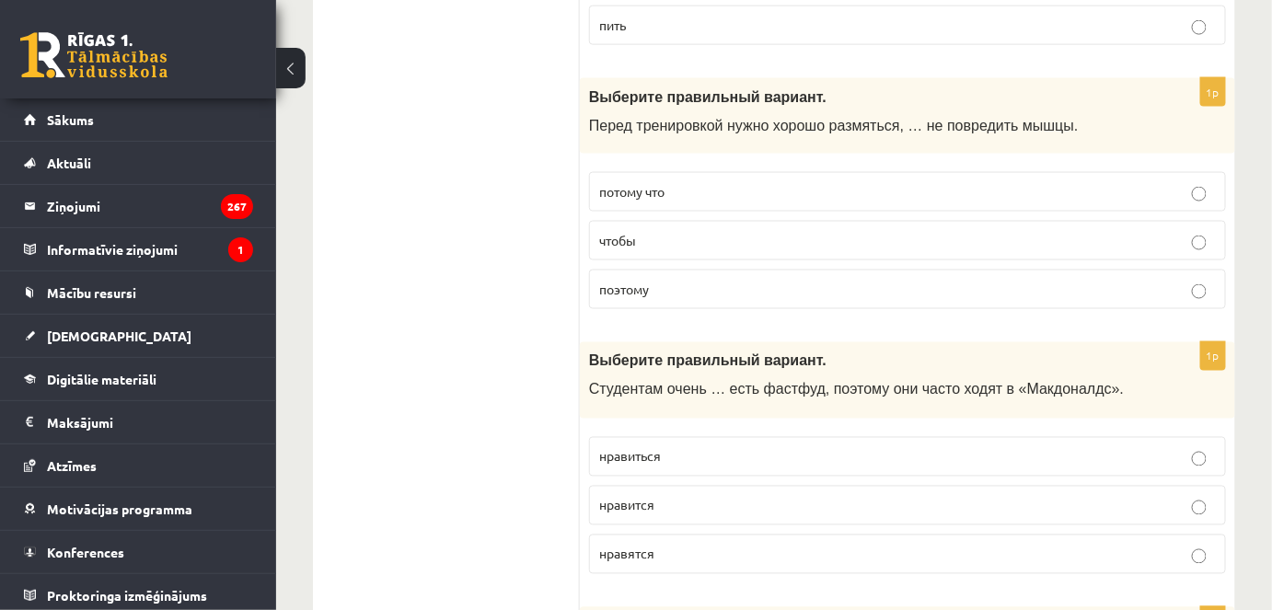
drag, startPoint x: 738, startPoint y: 563, endPoint x: 741, endPoint y: 573, distance: 9.6
drag, startPoint x: 741, startPoint y: 573, endPoint x: 509, endPoint y: 329, distance: 336.7
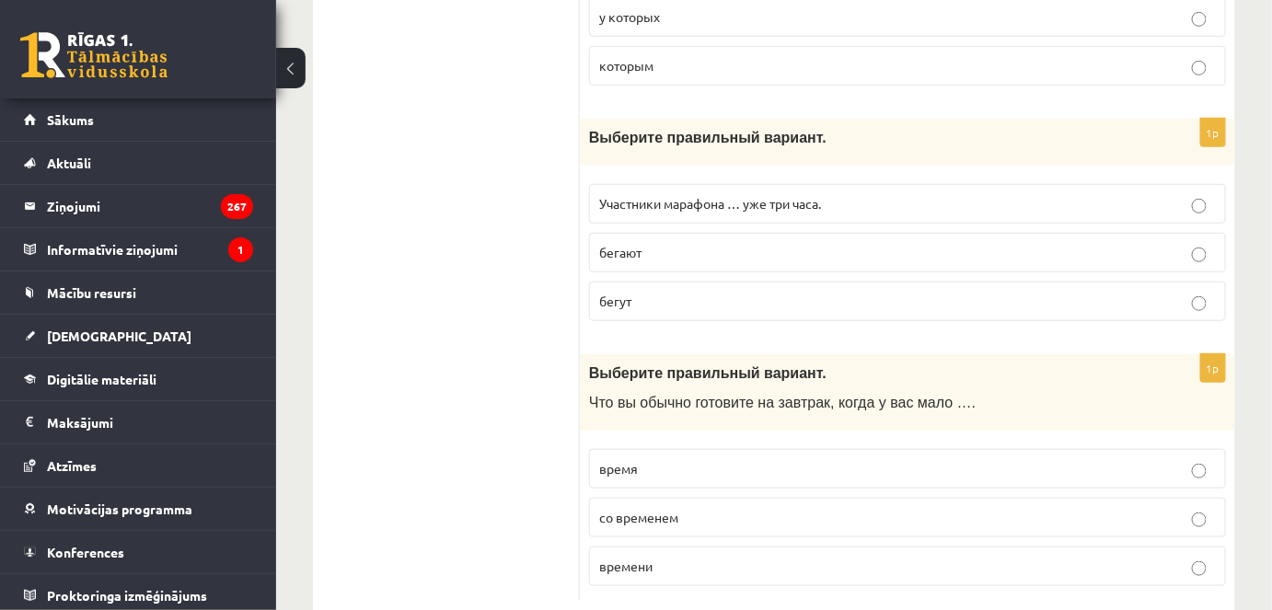
scroll to position [7336, 0]
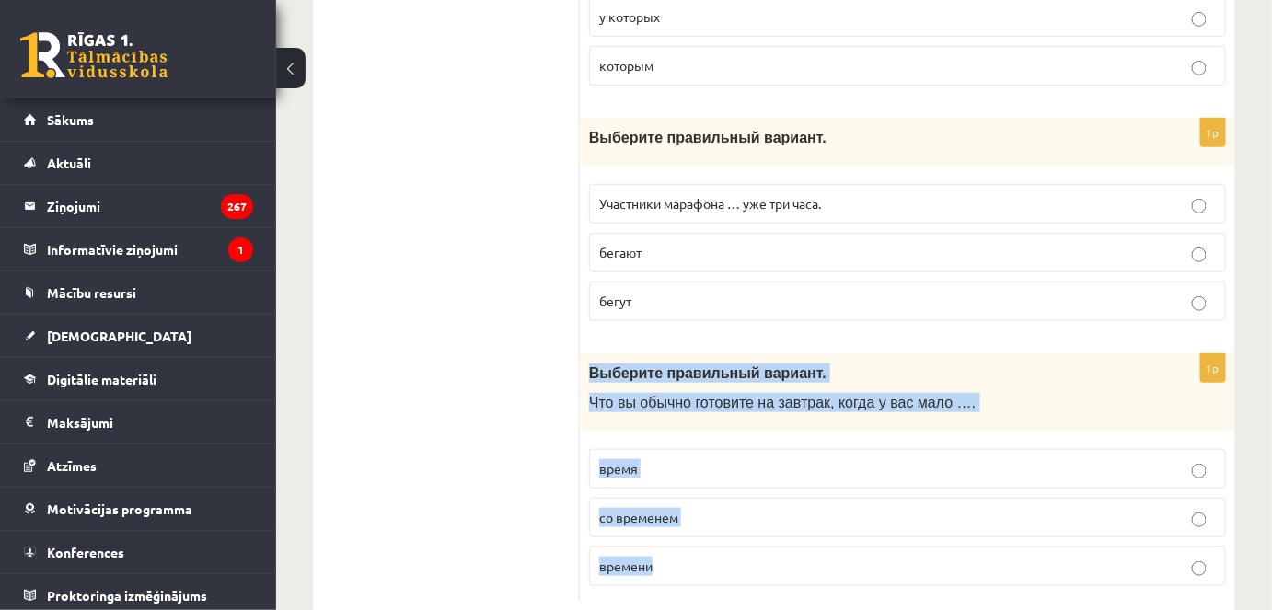
drag, startPoint x: 587, startPoint y: 325, endPoint x: 710, endPoint y: 542, distance: 249.4
click at [716, 545] on div "1p Выберите правильный вариант. Что вы обычно готовите на завтрак, когда у вас …" at bounding box center [908, 477] width 656 height 247
copy div "Выберите правильный вариант. Что вы обычно готовите на завтрак, когда у вас мал…"
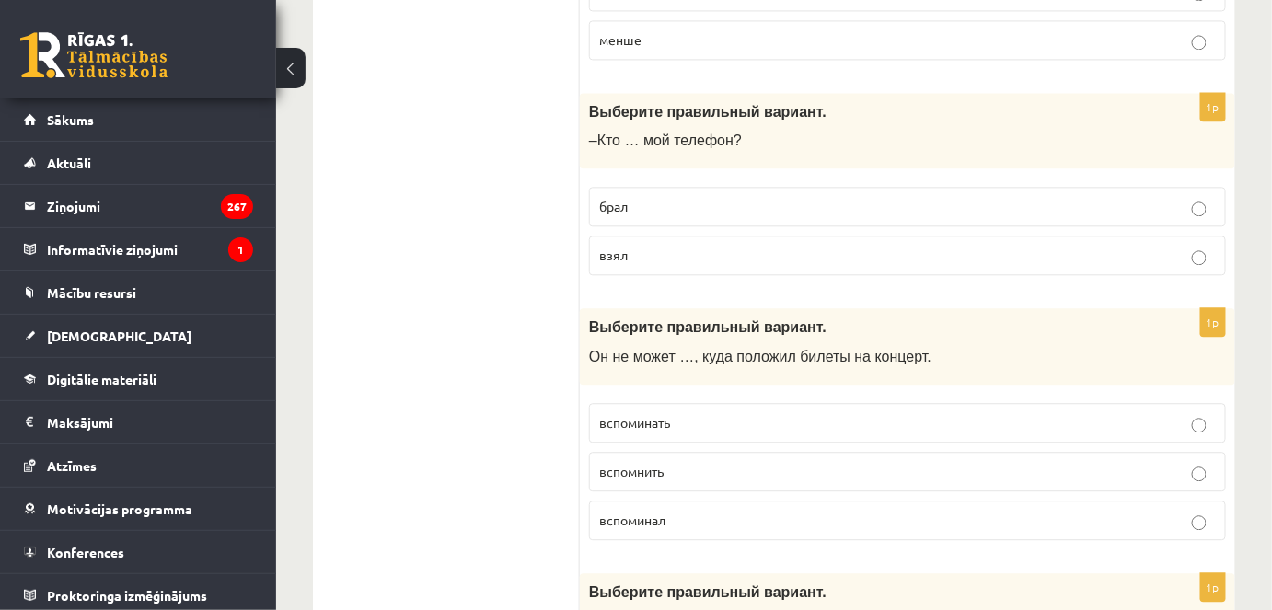
scroll to position [0, 0]
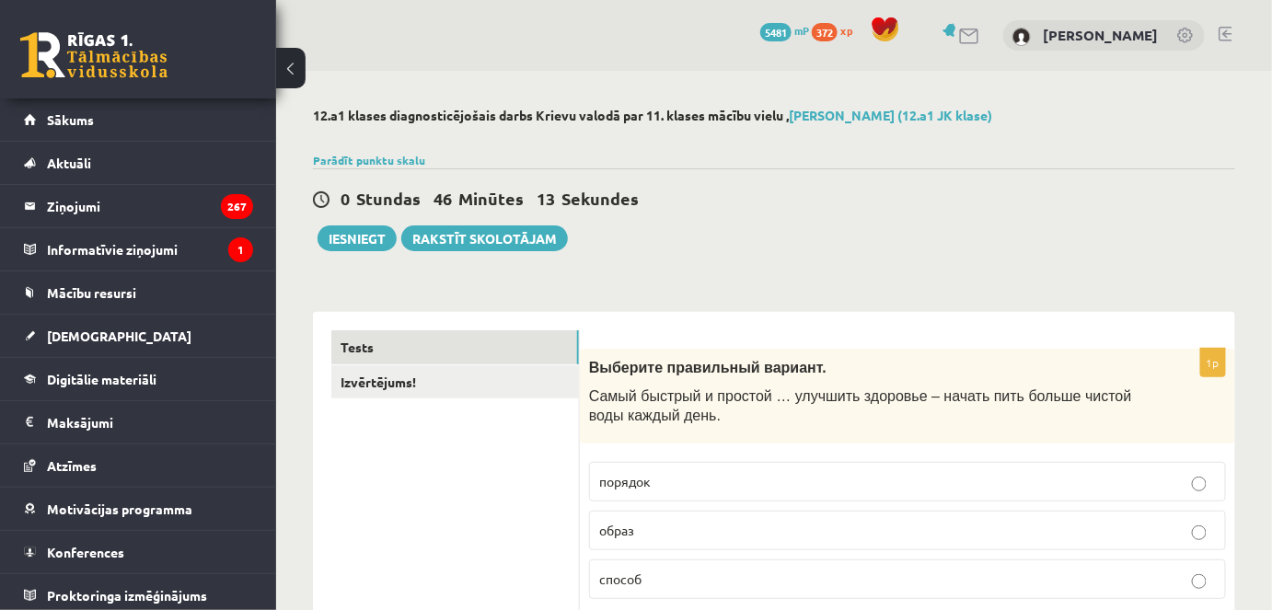
drag, startPoint x: 544, startPoint y: 378, endPoint x: 690, endPoint y: 74, distance: 337.7
click at [356, 232] on button "Iesniegt" at bounding box center [357, 239] width 79 height 26
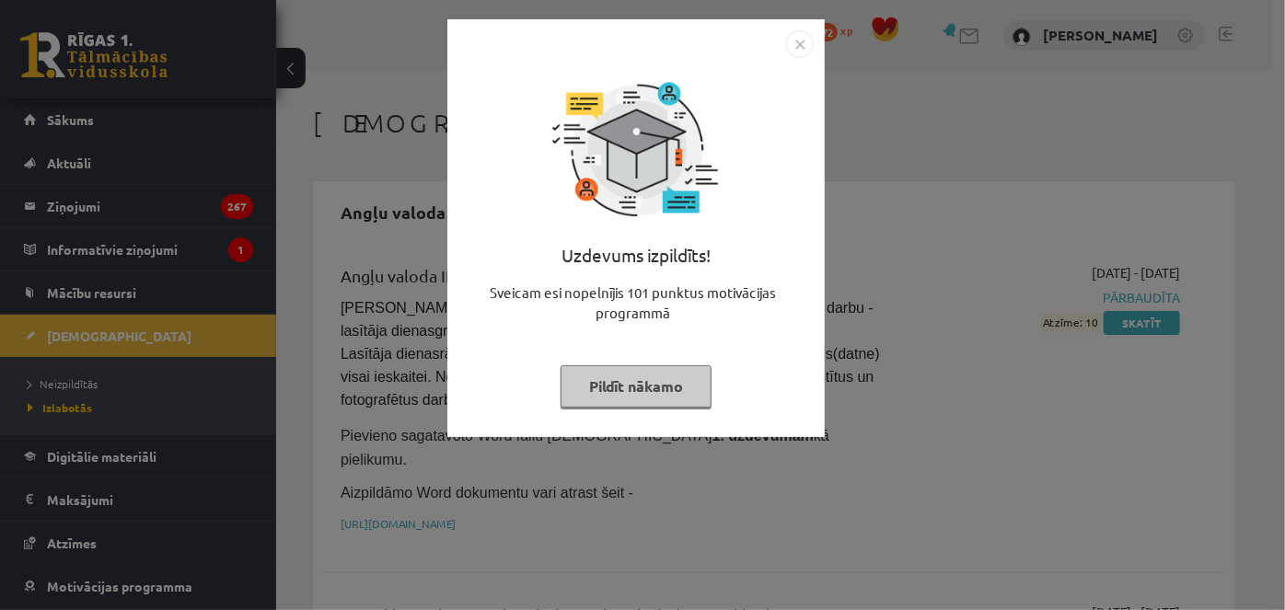
click at [790, 44] on img "Close" at bounding box center [800, 44] width 28 height 28
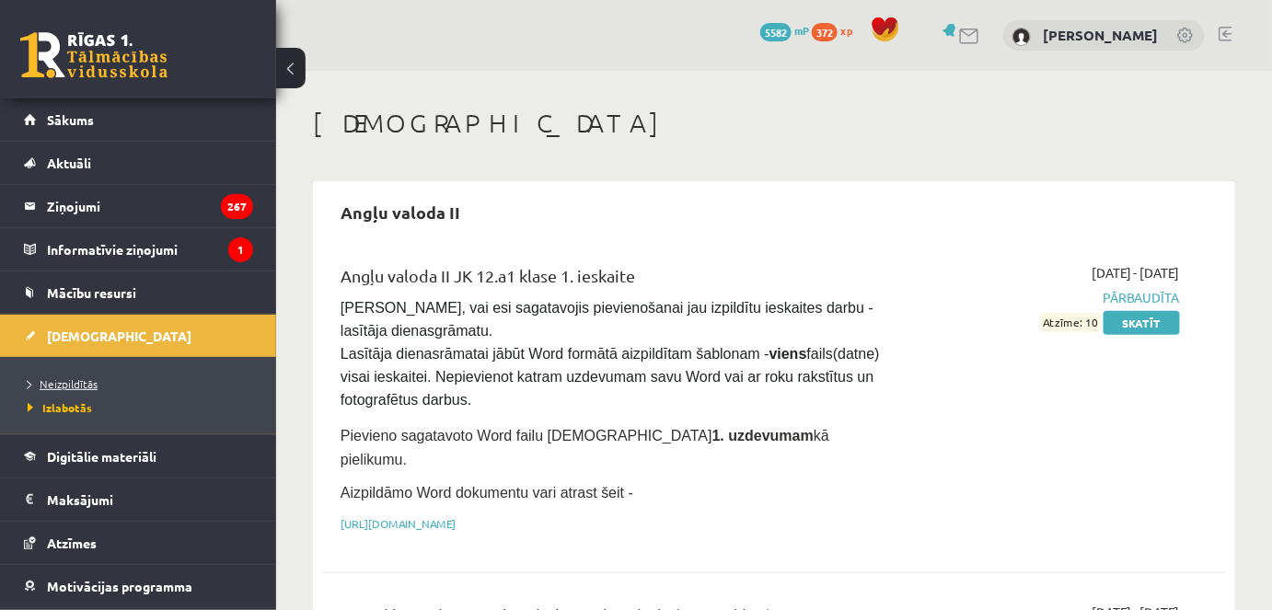
click at [89, 385] on span "Neizpildītās" at bounding box center [63, 384] width 70 height 15
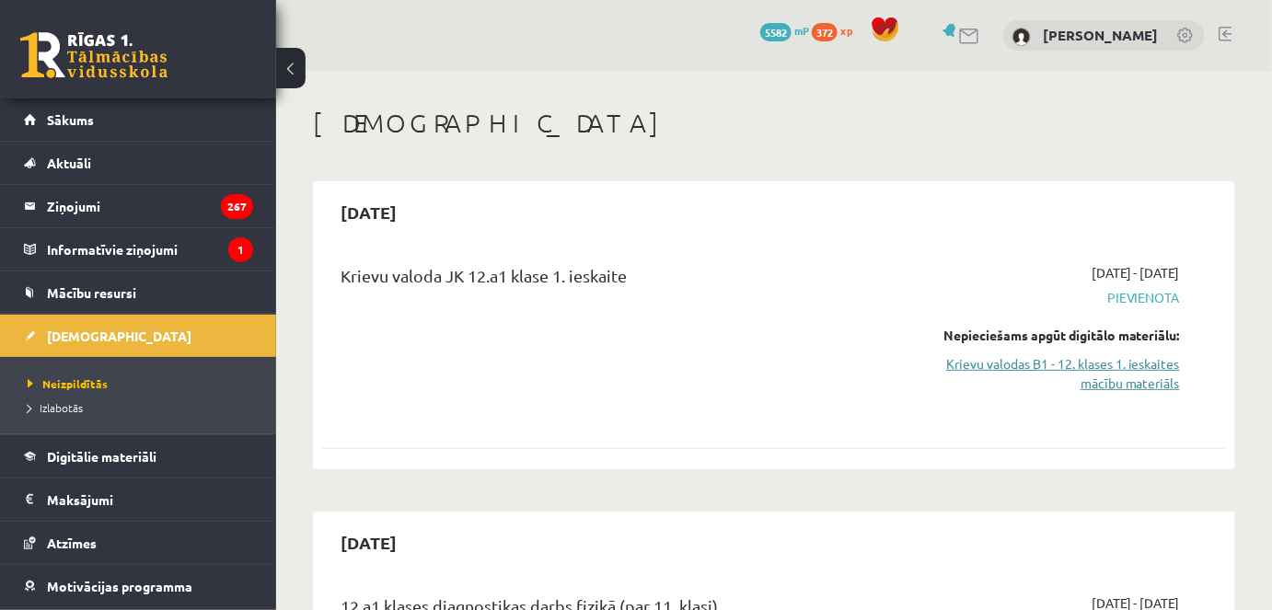
click at [1093, 377] on link "Krievu valodas B1 - 12. klases 1. ieskaites mācību materiāls" at bounding box center [1049, 373] width 261 height 39
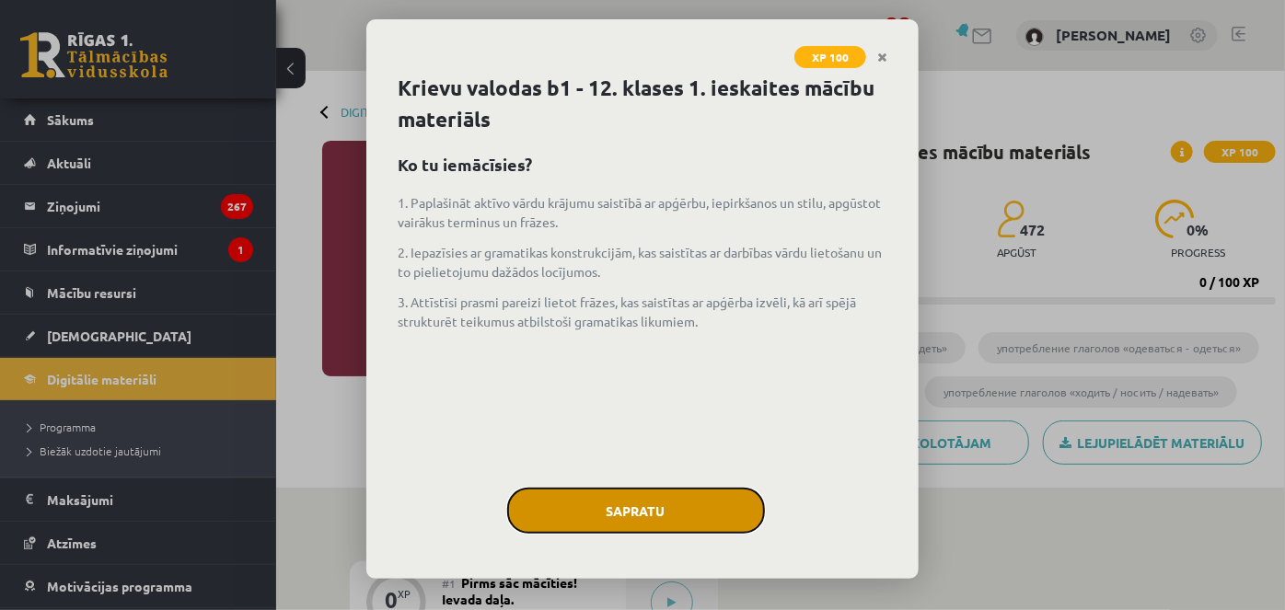
click at [615, 503] on button "Sapratu" at bounding box center [636, 511] width 258 height 46
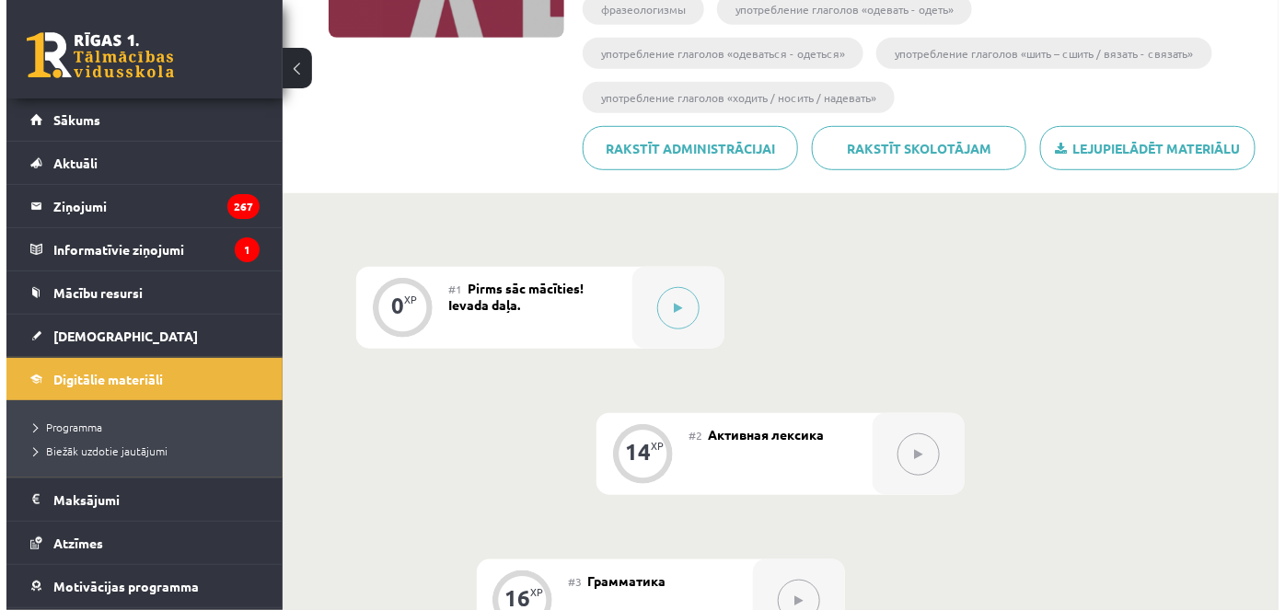
scroll to position [295, 0]
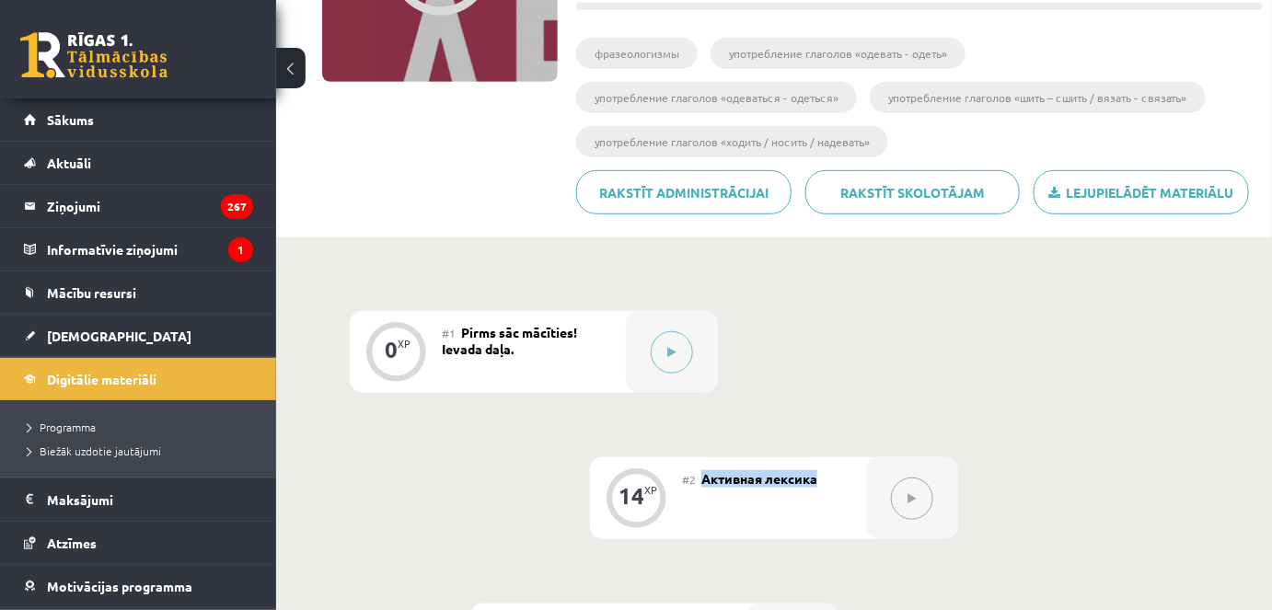
drag, startPoint x: 698, startPoint y: 471, endPoint x: 852, endPoint y: 486, distance: 154.5
click at [852, 486] on div "#2 Активная лексика" at bounding box center [774, 499] width 184 height 82
copy span "Активная лексика"
click at [657, 352] on button at bounding box center [672, 352] width 42 height 42
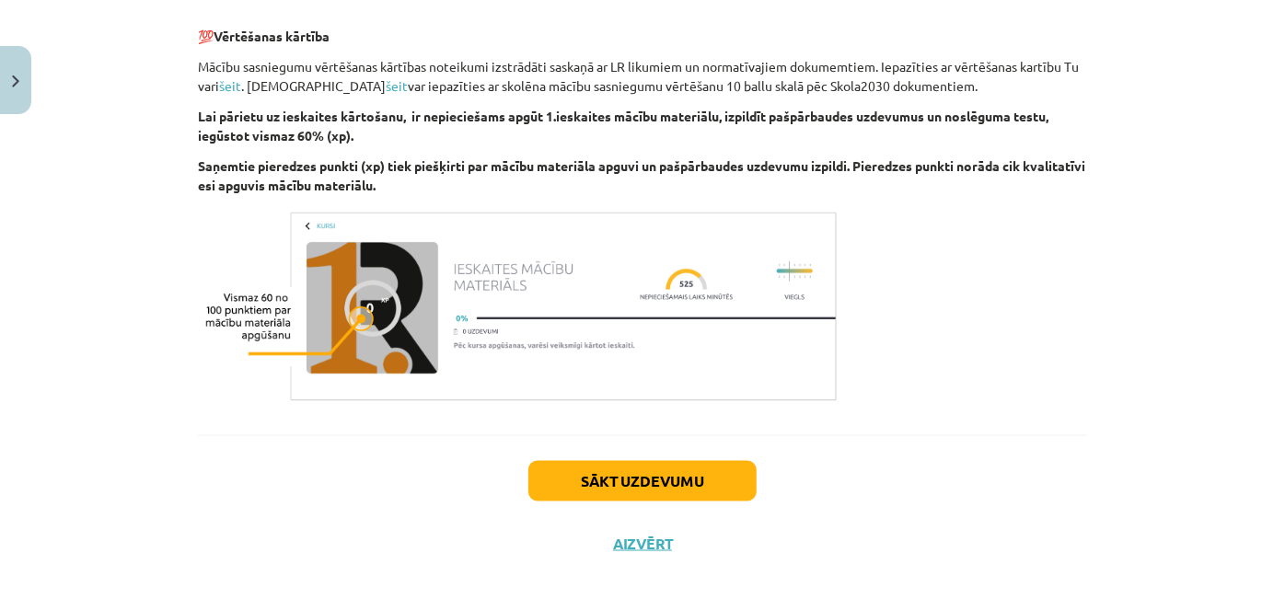
scroll to position [1146, 0]
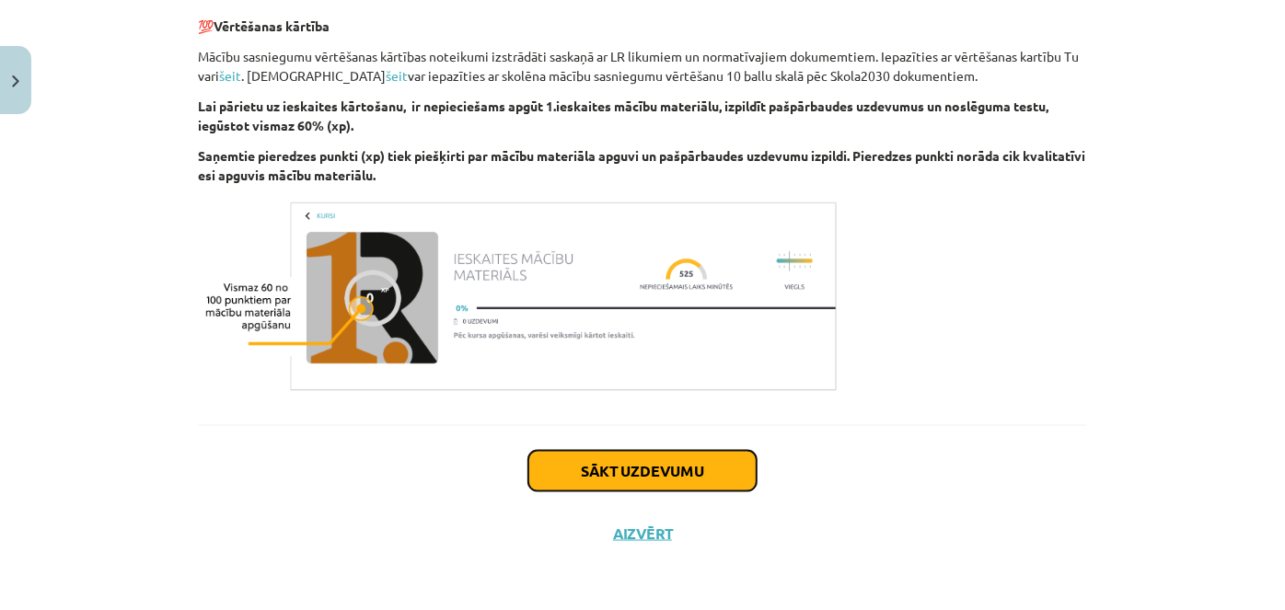
click at [577, 459] on button "Sākt uzdevumu" at bounding box center [642, 471] width 228 height 41
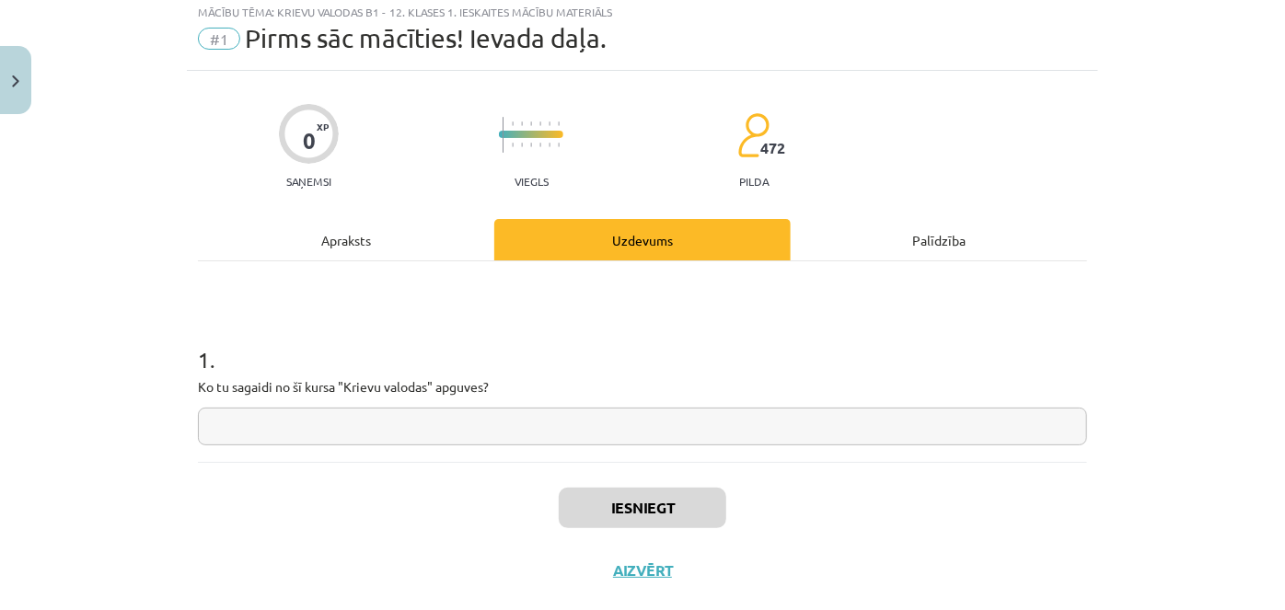
scroll to position [46, 0]
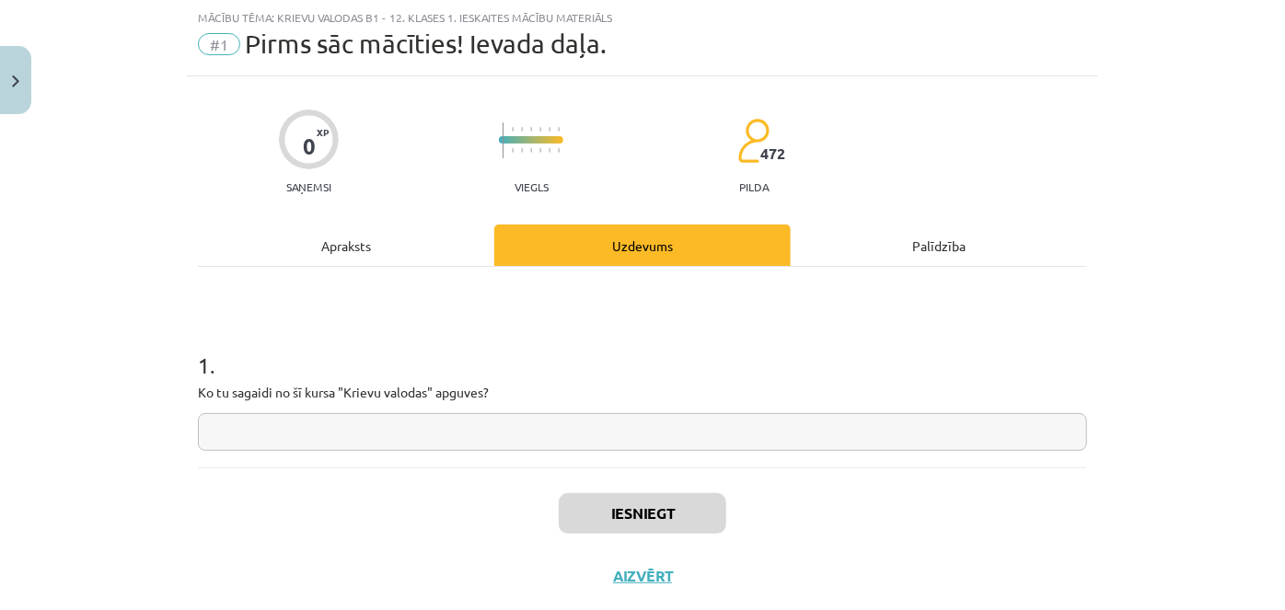
click at [254, 424] on input "text" at bounding box center [642, 432] width 889 height 38
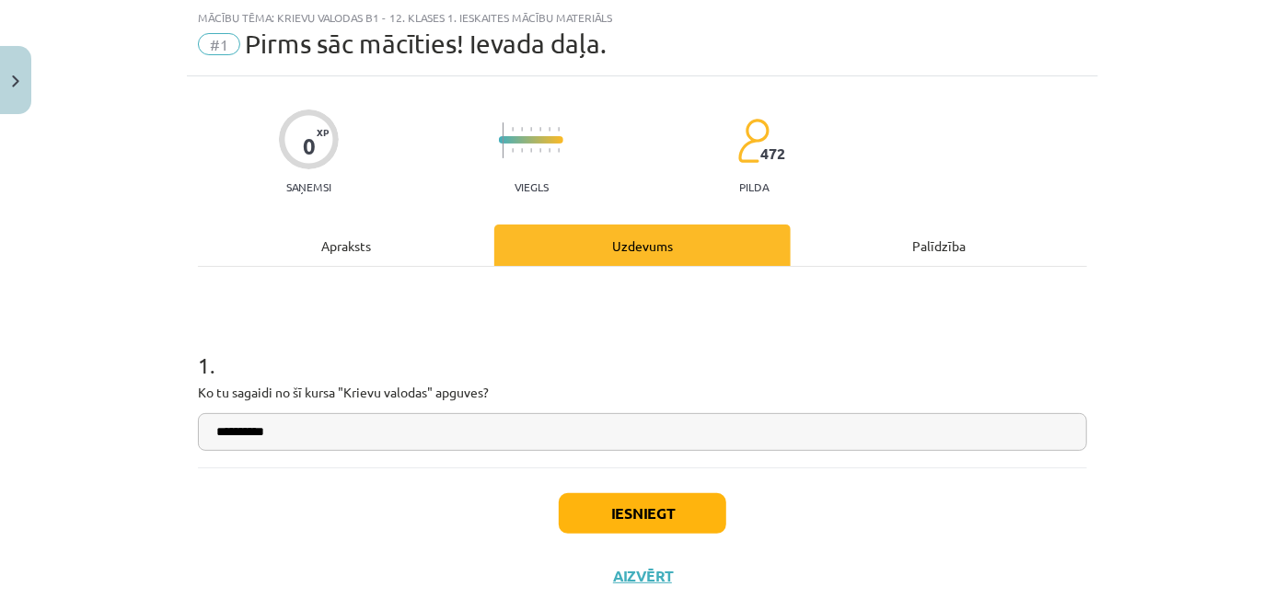
paste input "**********"
type input "**********"
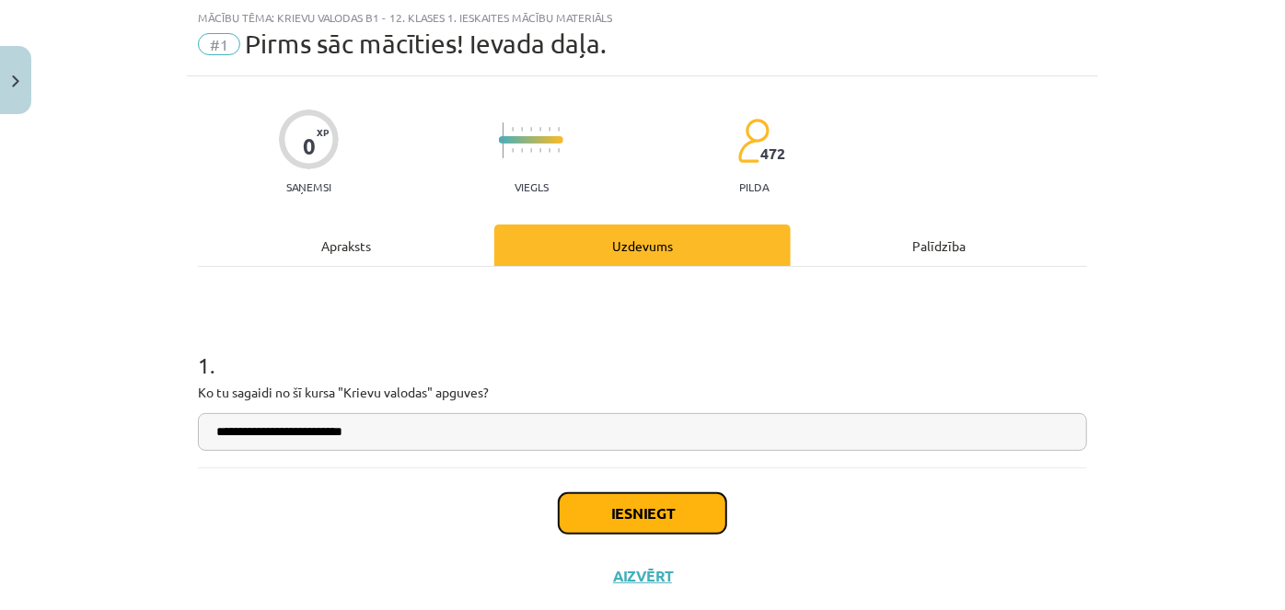
click at [598, 523] on button "Iesniegt" at bounding box center [643, 513] width 168 height 41
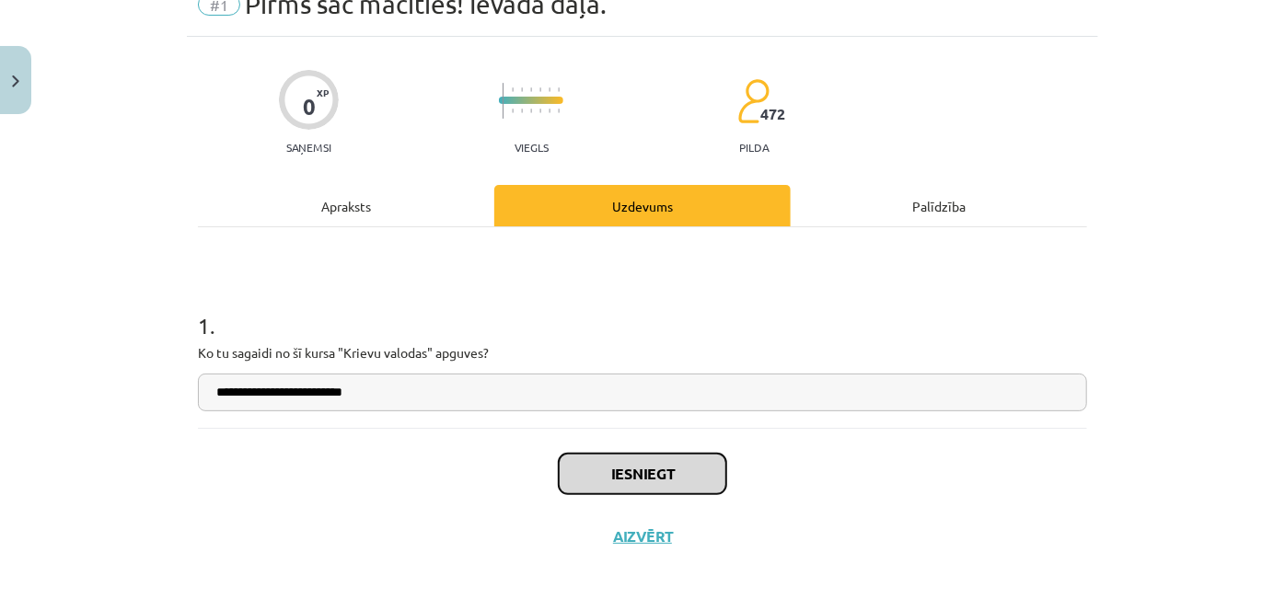
scroll to position [88, 0]
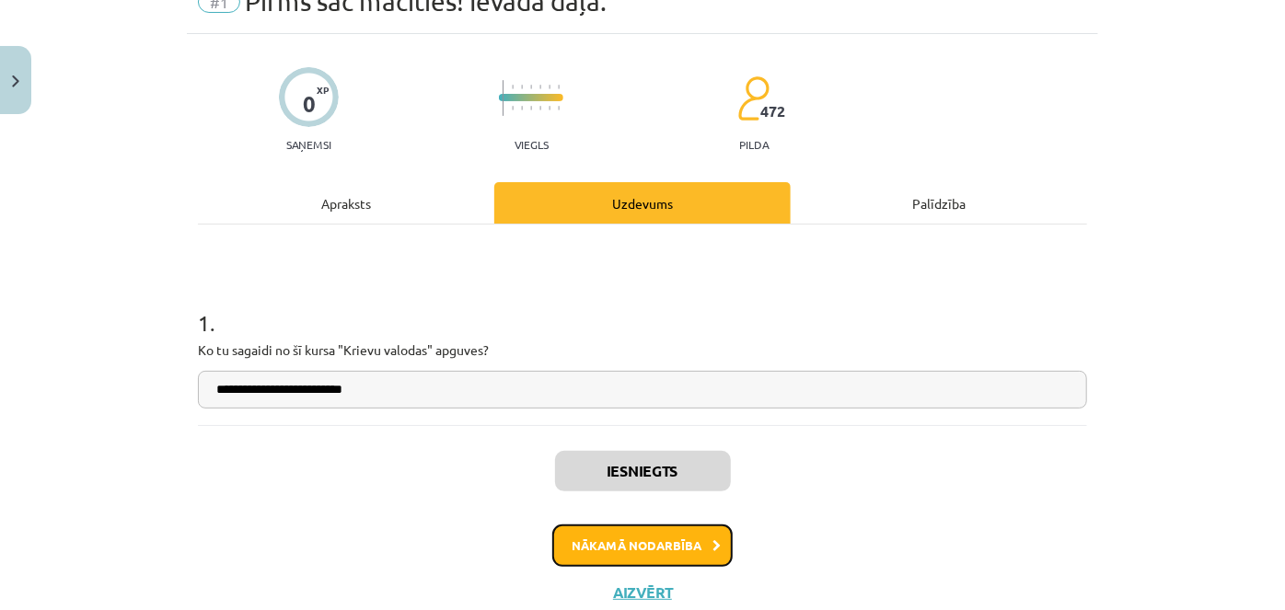
click at [559, 551] on button "Nākamā nodarbība" at bounding box center [642, 546] width 180 height 42
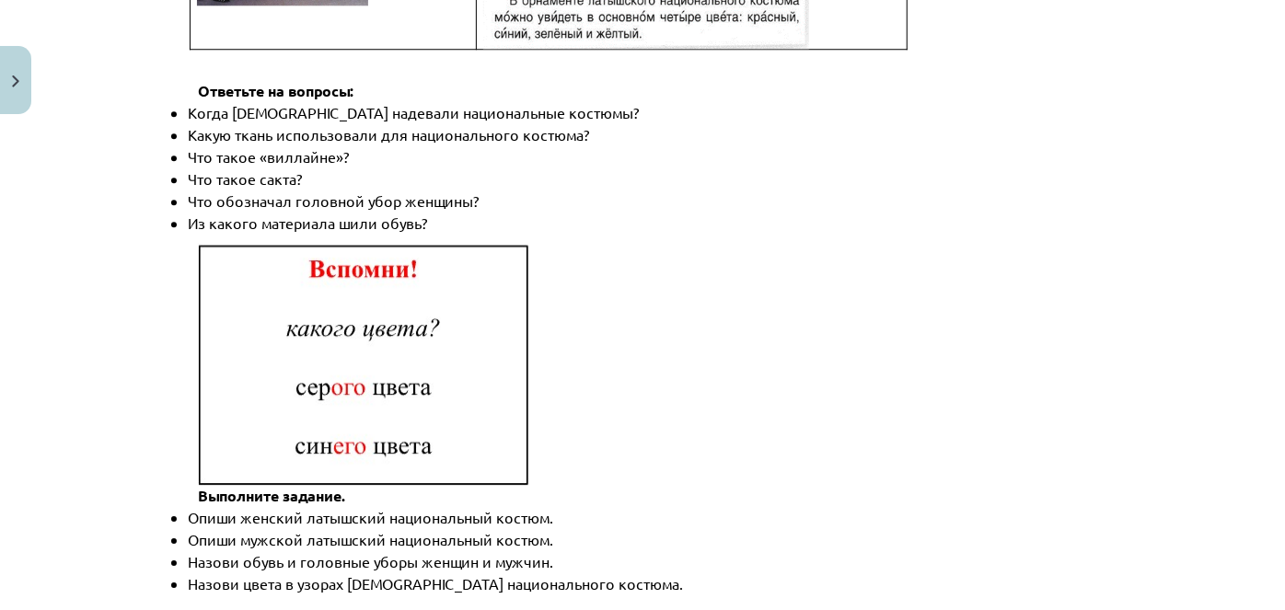
scroll to position [2758, 0]
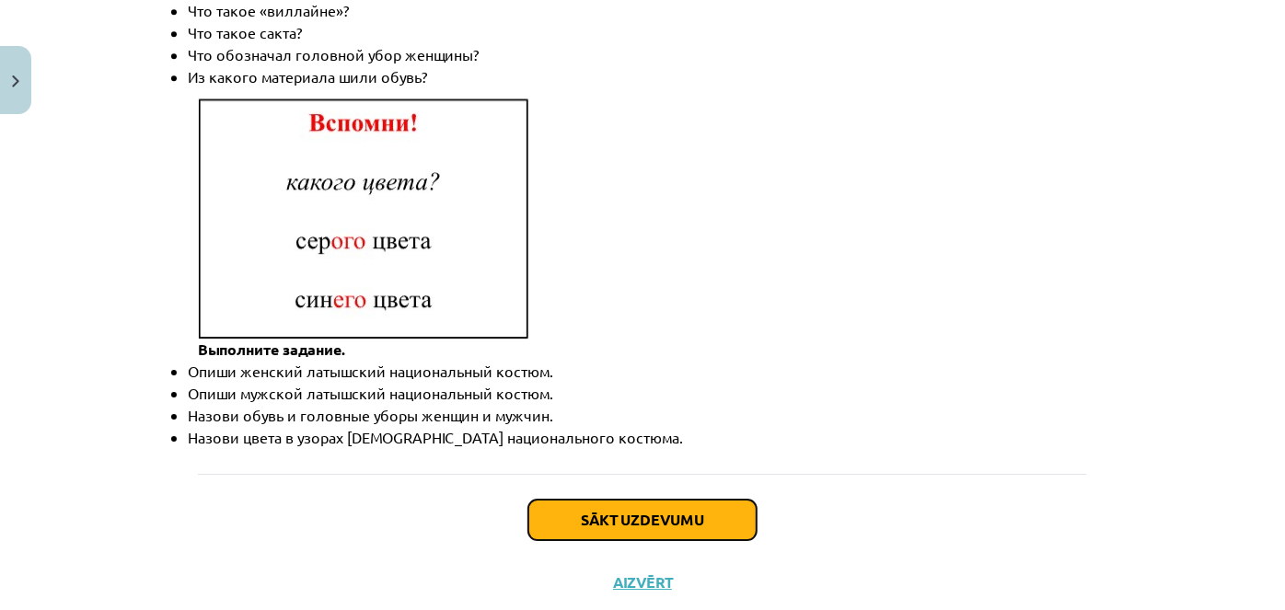
click at [588, 500] on button "Sākt uzdevumu" at bounding box center [642, 520] width 228 height 41
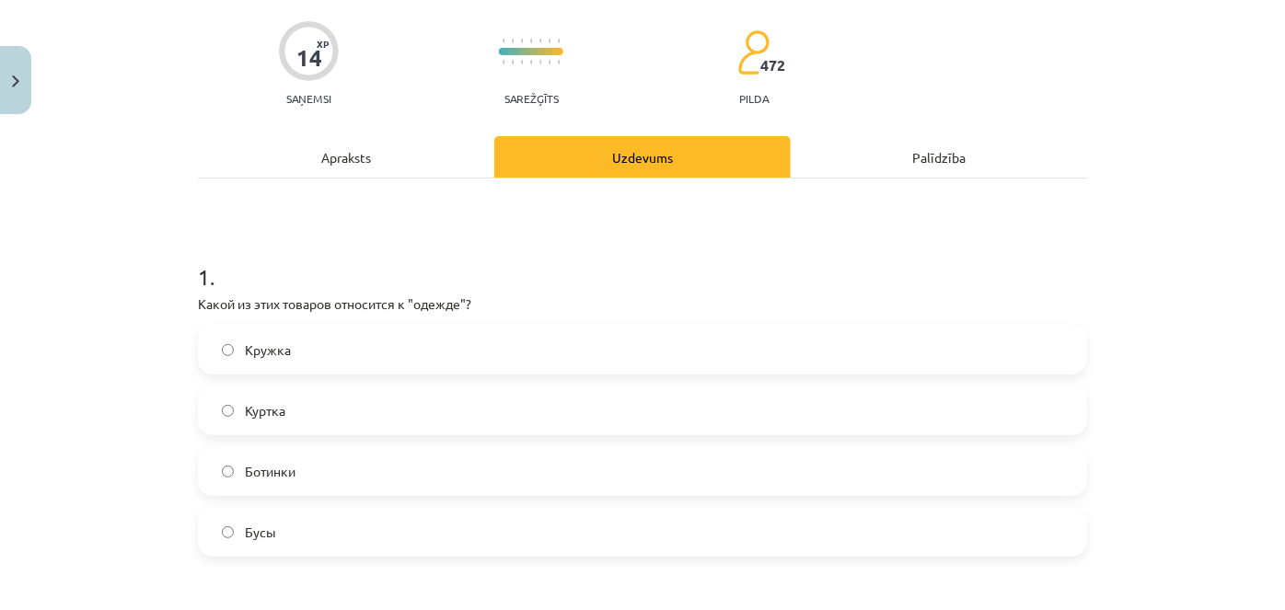
scroll to position [130, 0]
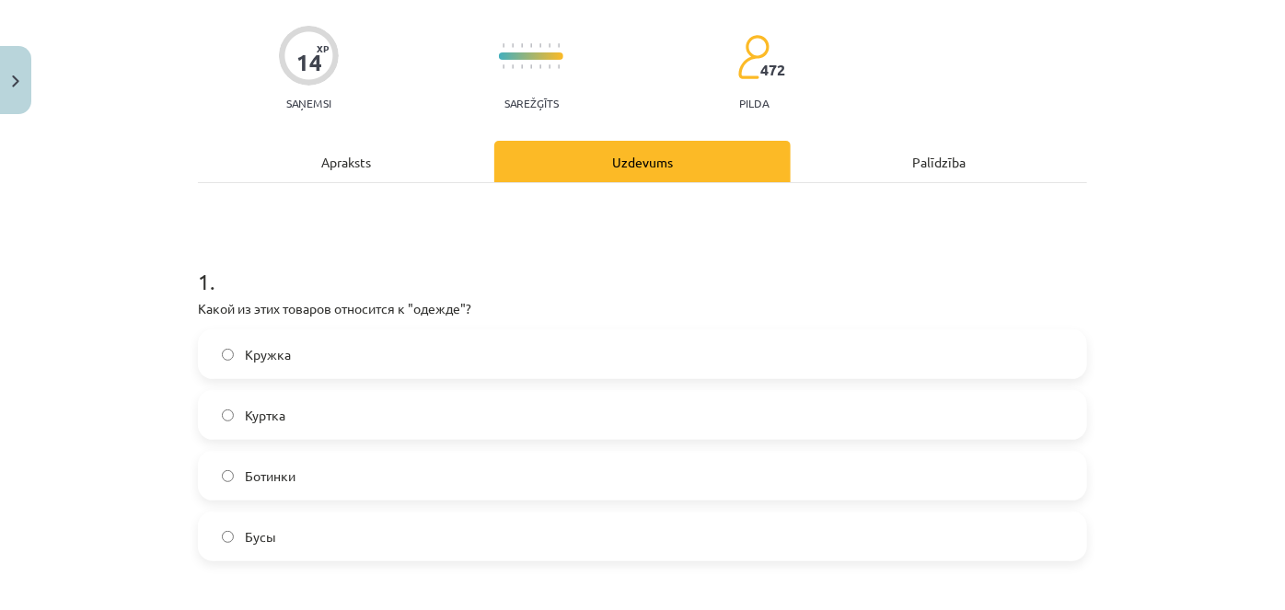
drag, startPoint x: 254, startPoint y: 349, endPoint x: 245, endPoint y: 371, distance: 23.9
click at [253, 351] on span "Кружка" at bounding box center [268, 354] width 46 height 19
click at [235, 432] on label "Куртка" at bounding box center [643, 415] width 886 height 46
click at [237, 367] on label "Кружка" at bounding box center [643, 354] width 886 height 46
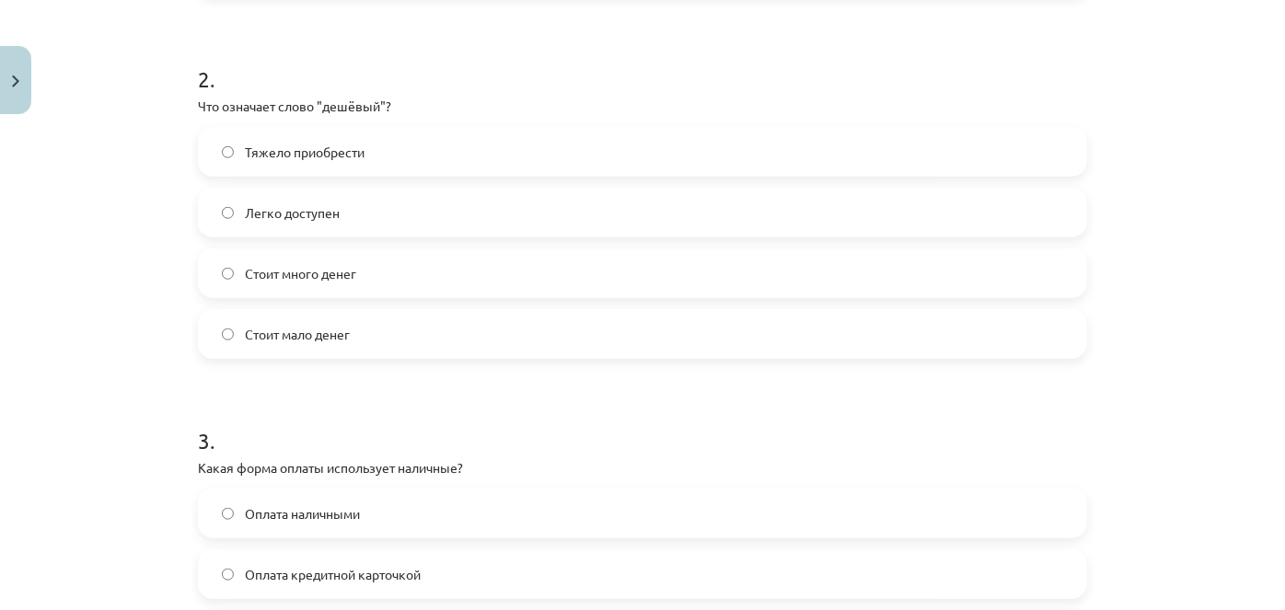
scroll to position [715, 0]
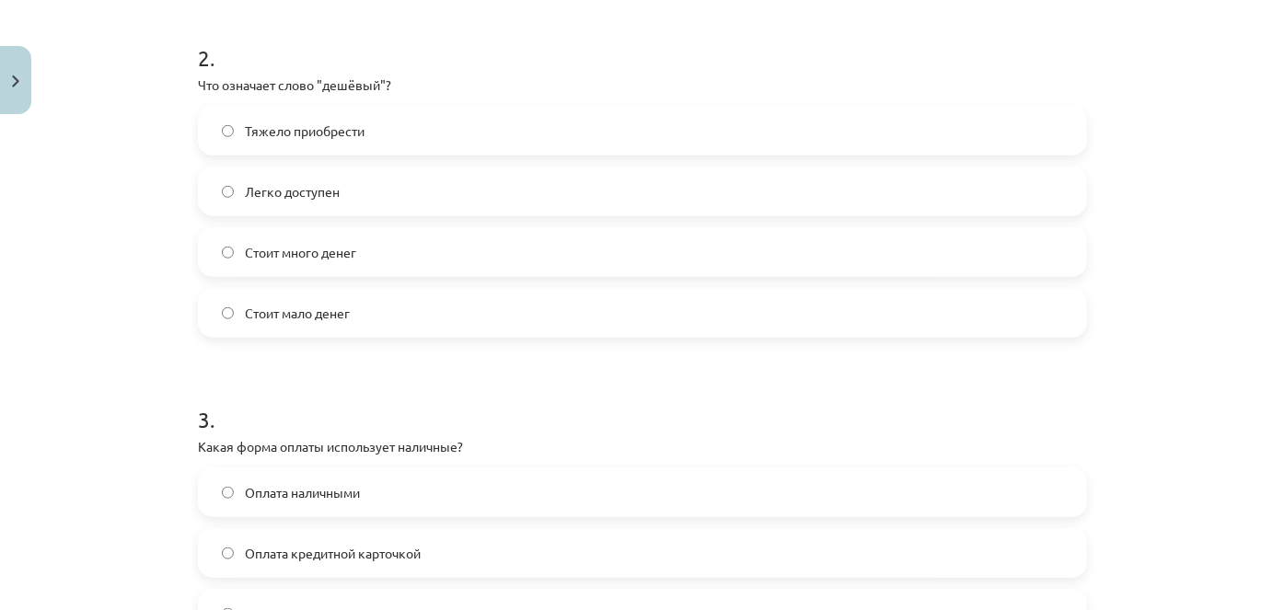
click at [232, 317] on label "Стоит мало денег" at bounding box center [643, 313] width 886 height 46
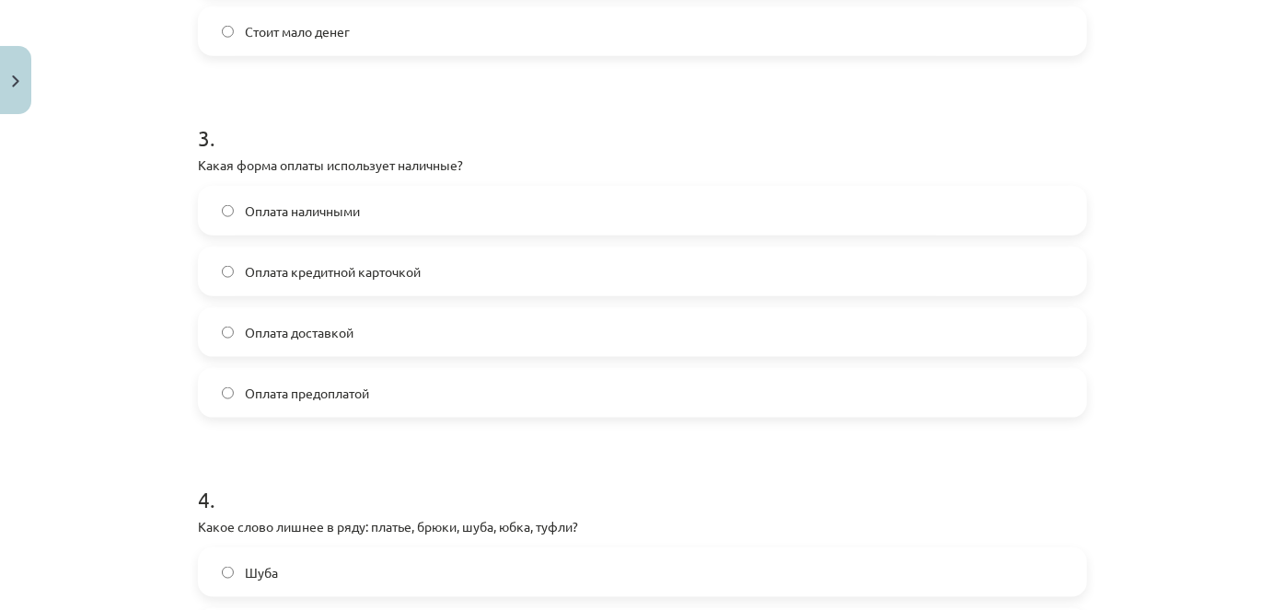
scroll to position [1051, 0]
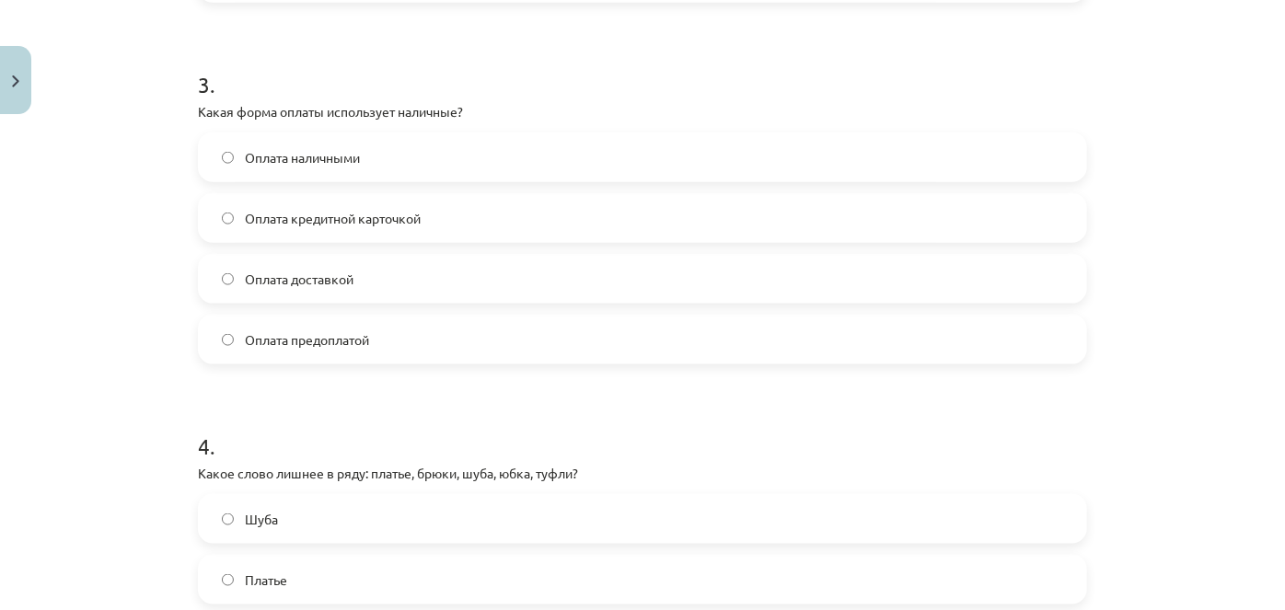
click at [258, 168] on label "Оплата наличными" at bounding box center [643, 157] width 886 height 46
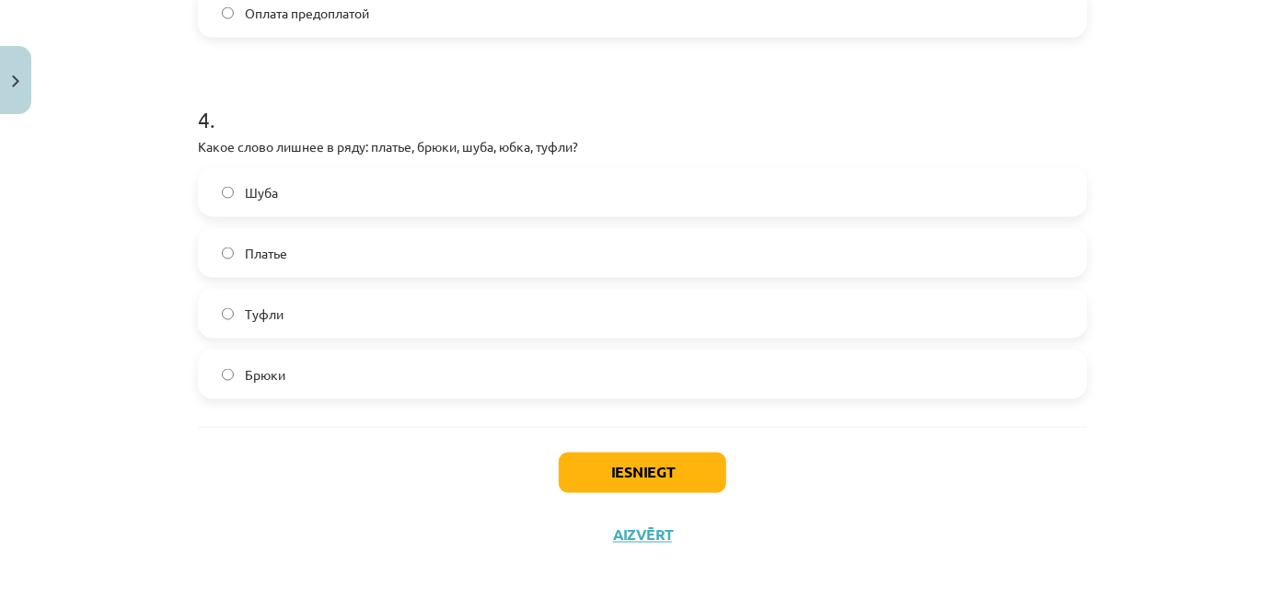
scroll to position [1379, 0]
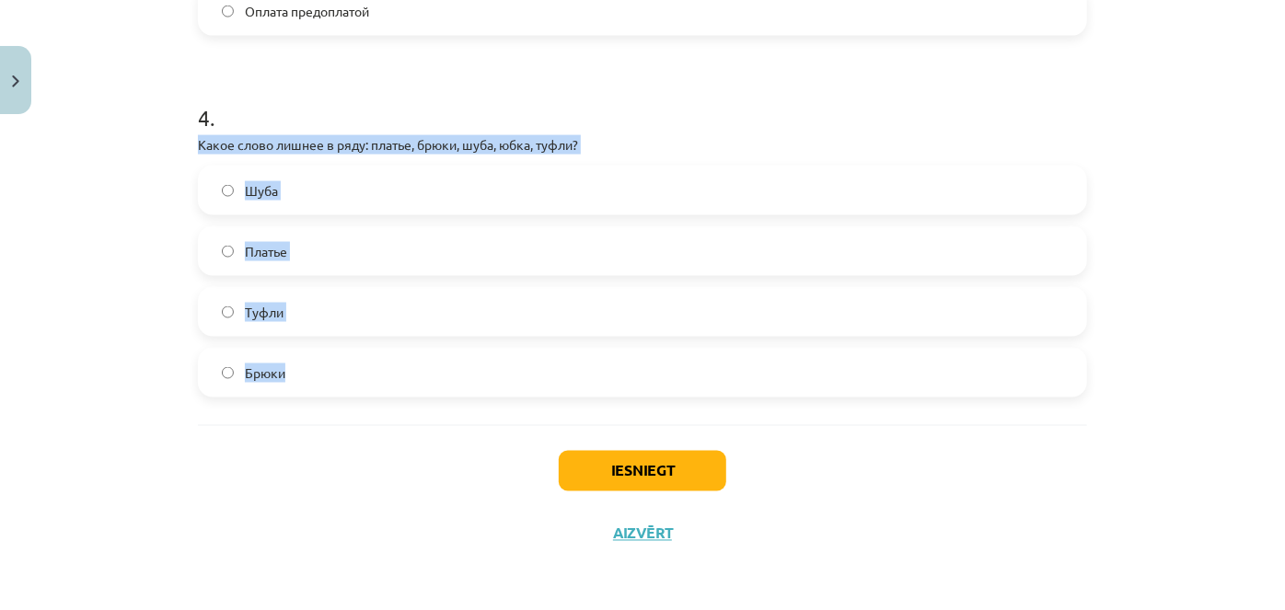
drag, startPoint x: 175, startPoint y: 137, endPoint x: 324, endPoint y: 381, distance: 286.0
click at [357, 356] on div "Mācību tēma: Krievu valodas b1 - 12. klases 1. ieskaites mācību materiāls #2 Ак…" at bounding box center [642, 305] width 1285 height 610
copy div "Какое слово лишнее в ряду: платье, брюки, шуба, юбка, туфли? Шуба Платье Туфли …"
drag, startPoint x: 122, startPoint y: 352, endPoint x: 133, endPoint y: 340, distance: 15.7
click at [122, 351] on div "Mācību tēma: Krievu valodas b1 - 12. klases 1. ieskaites mācību materiāls #2 Ак…" at bounding box center [642, 305] width 1285 height 610
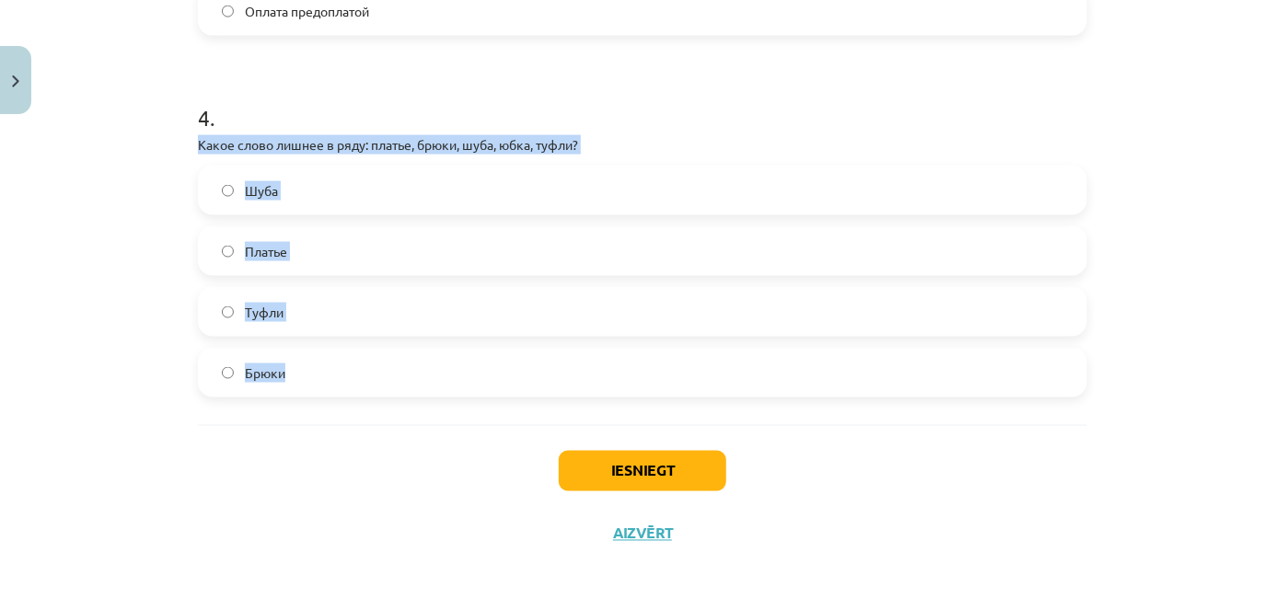
click at [296, 192] on label "Шуба" at bounding box center [643, 191] width 886 height 46
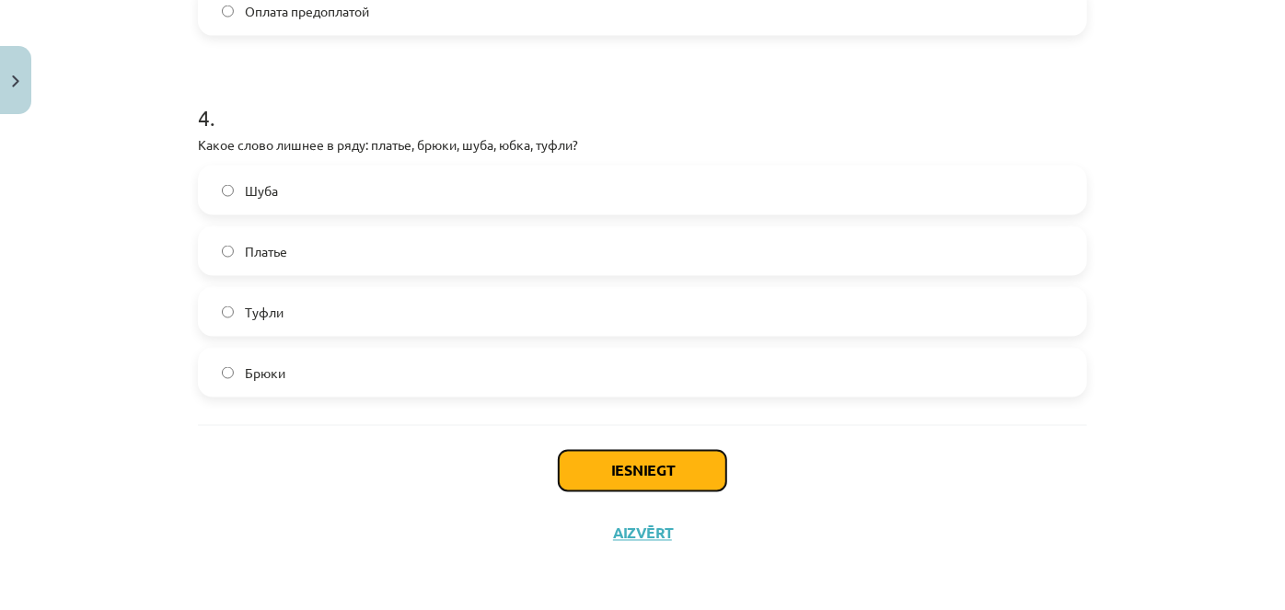
click at [664, 471] on button "Iesniegt" at bounding box center [643, 471] width 168 height 41
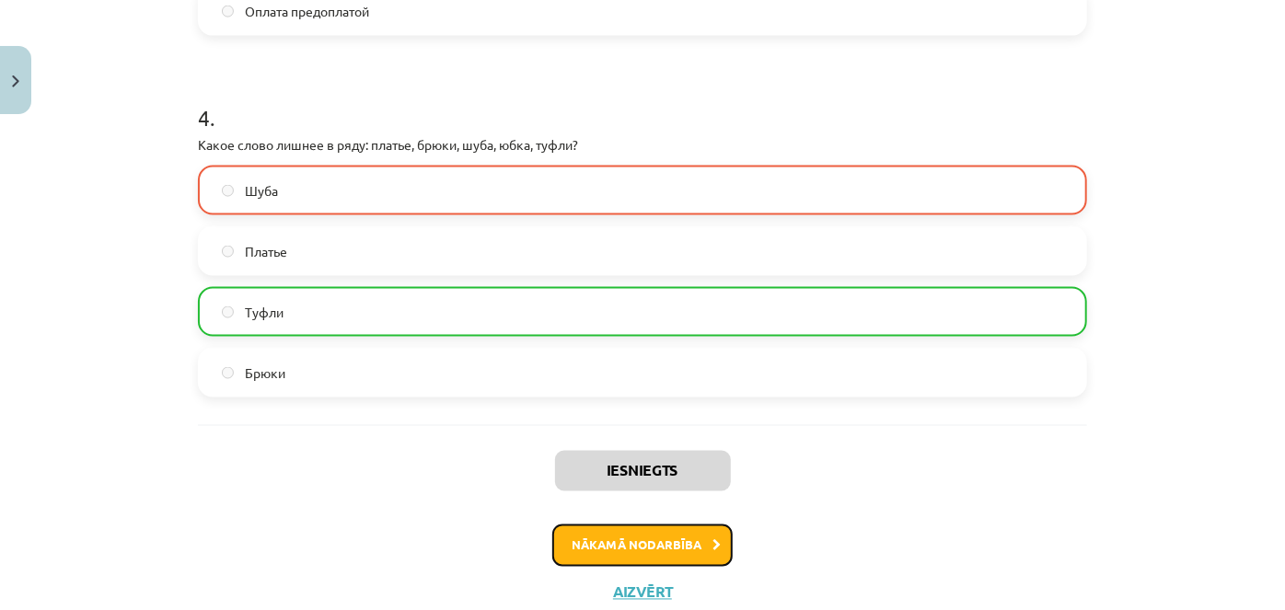
click at [657, 550] on button "Nākamā nodarbība" at bounding box center [642, 546] width 180 height 42
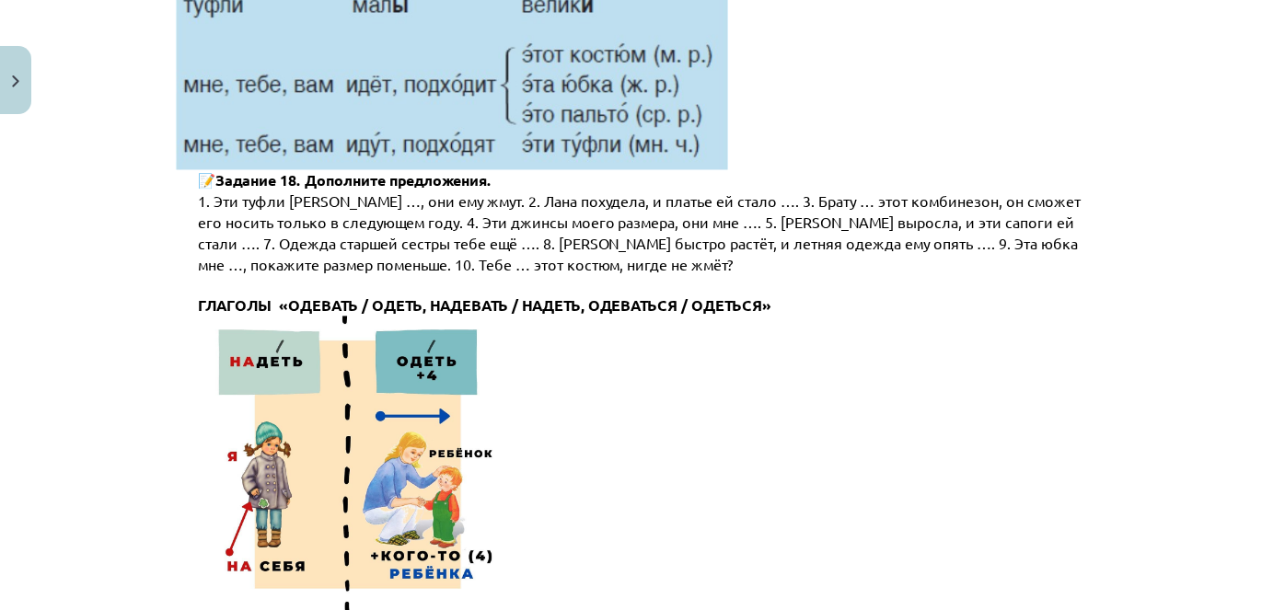
drag, startPoint x: 59, startPoint y: 294, endPoint x: 97, endPoint y: 318, distance: 44.7
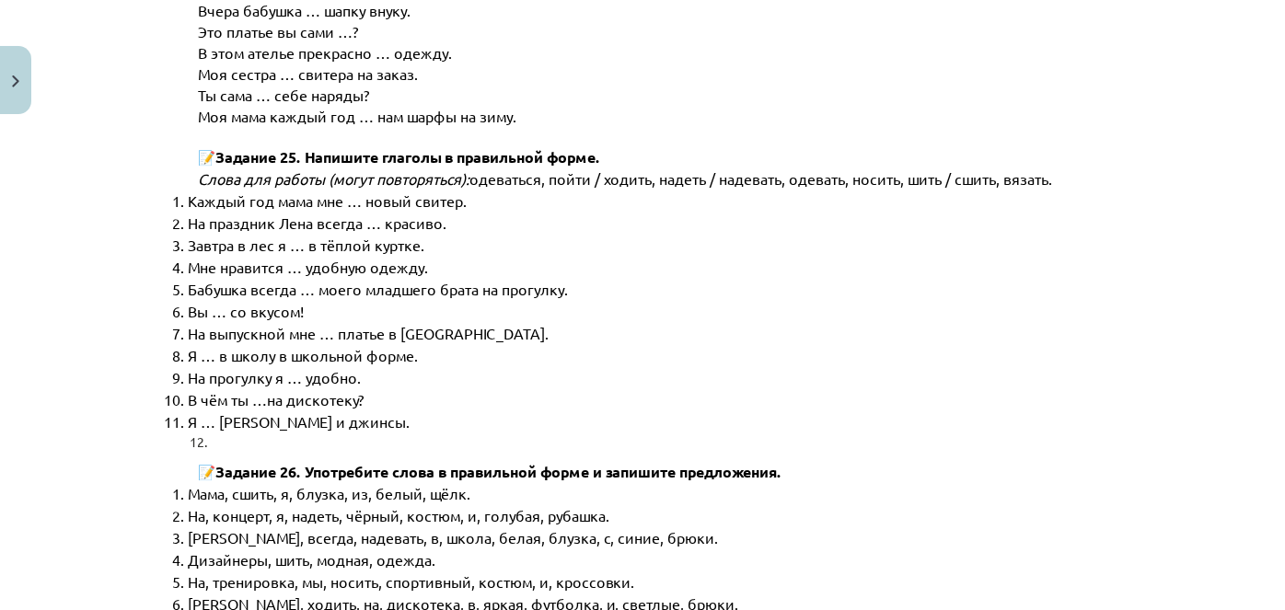
scroll to position [9412, 0]
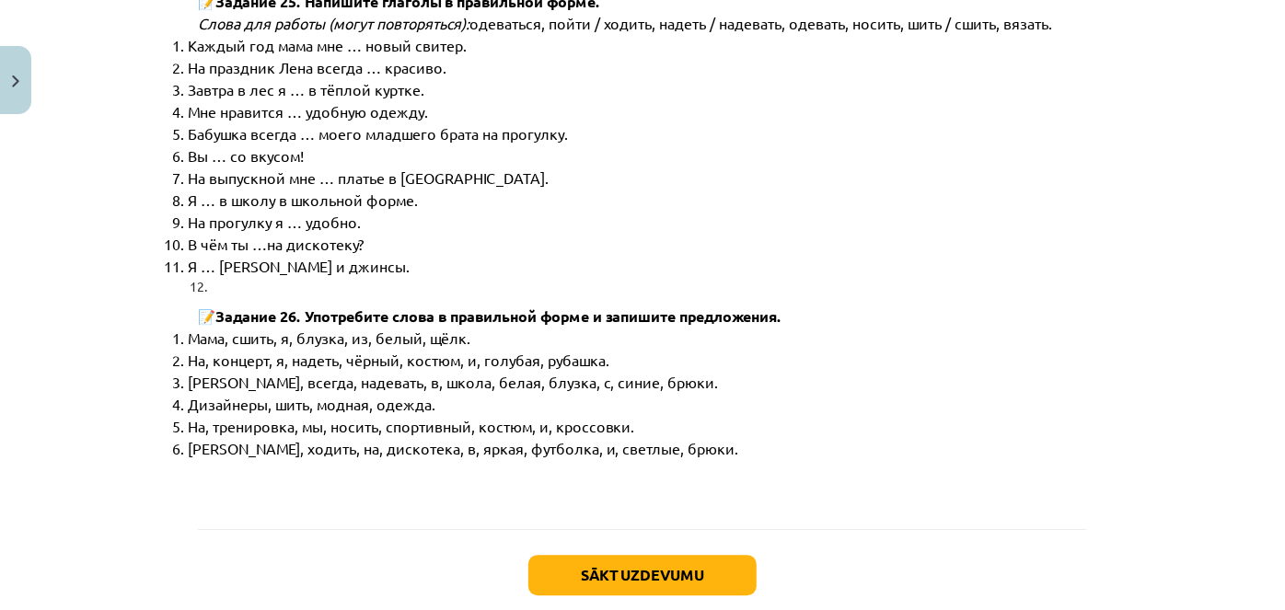
drag, startPoint x: 111, startPoint y: 290, endPoint x: 473, endPoint y: 521, distance: 429.3
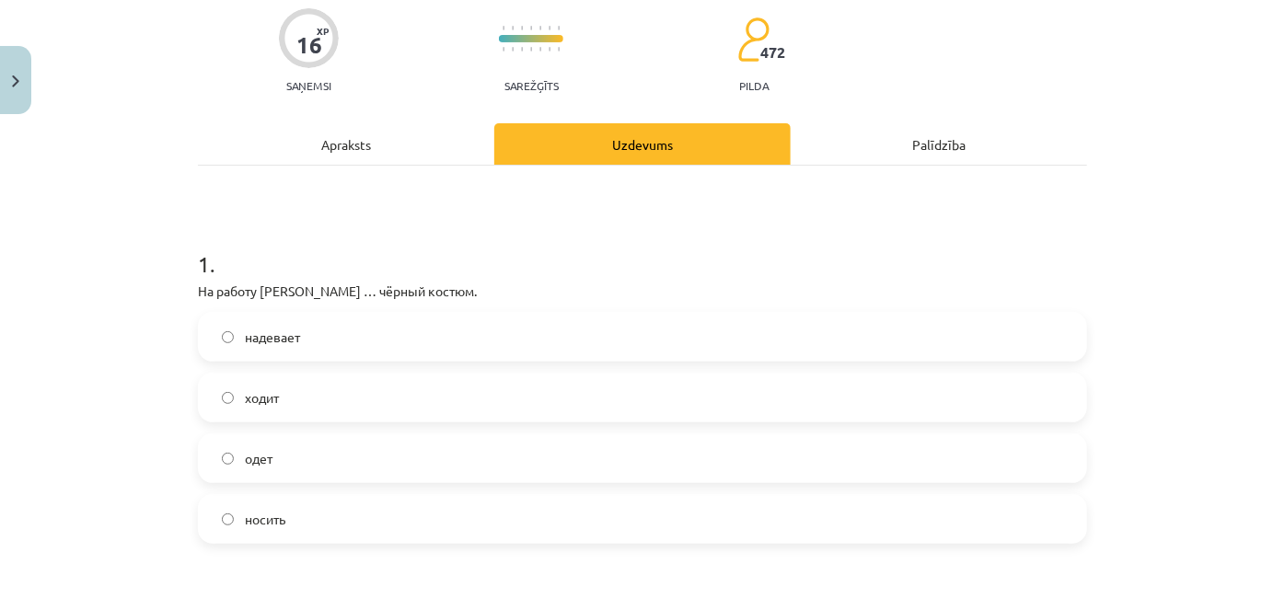
scroll to position [214, 0]
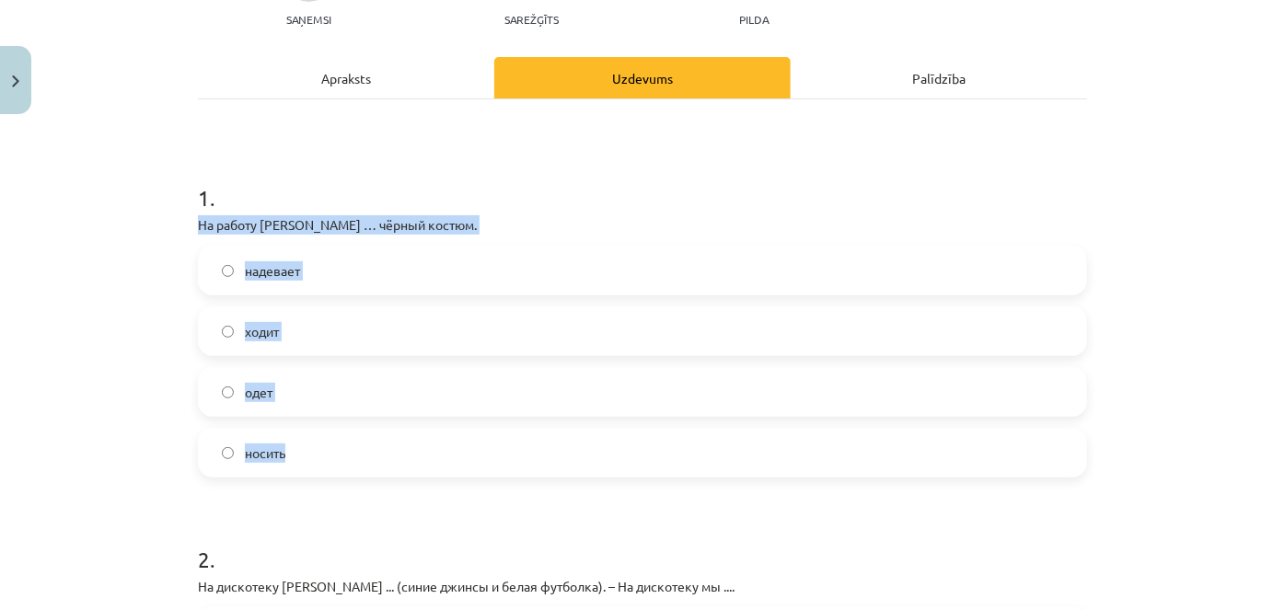
drag, startPoint x: 184, startPoint y: 226, endPoint x: 419, endPoint y: 435, distance: 314.3
copy div "На работу Янис … чёрный костюм. надевает ходит одет носить"
click at [4, 331] on div "Mācību tēma: Krievu valodas b1 - 12. klases 1. ieskaites mācību materiāls #3 Гр…" at bounding box center [642, 305] width 1285 height 610
click at [200, 260] on label "надевает" at bounding box center [643, 271] width 886 height 46
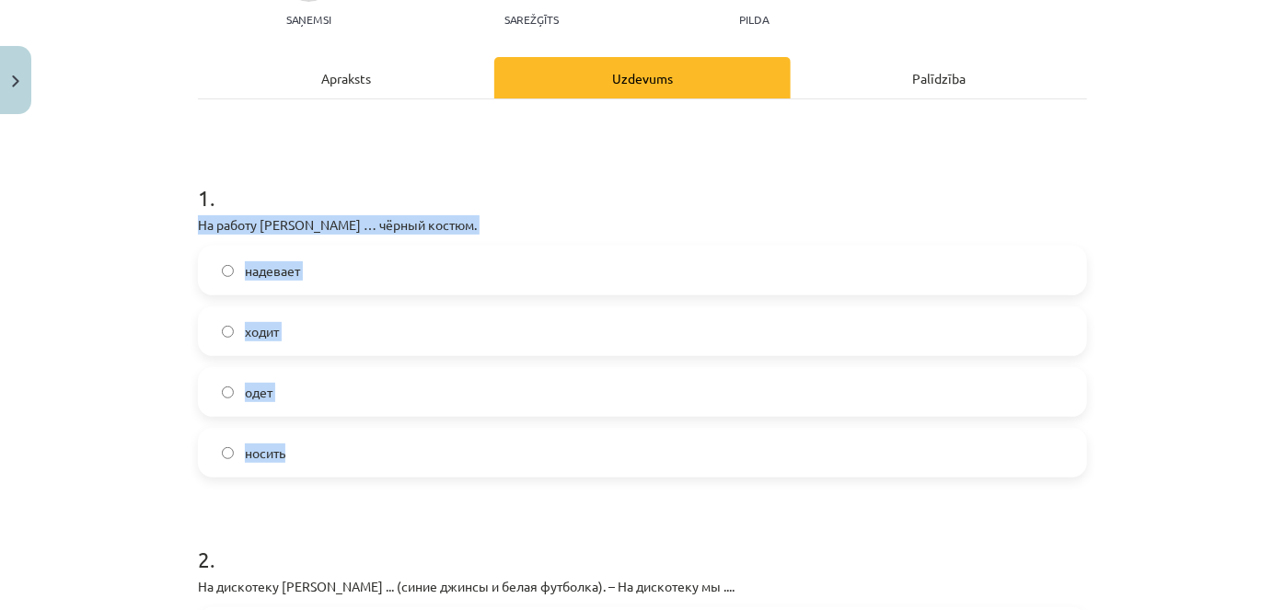
click at [156, 278] on div "Mācību tēma: Krievu valodas b1 - 12. klases 1. ieskaites mācību materiāls #3 Гр…" at bounding box center [642, 305] width 1285 height 610
click at [156, 277] on div "Mācību tēma: Krievu valodas b1 - 12. klases 1. ieskaites mācību materiāls #3 Гр…" at bounding box center [642, 305] width 1285 height 610
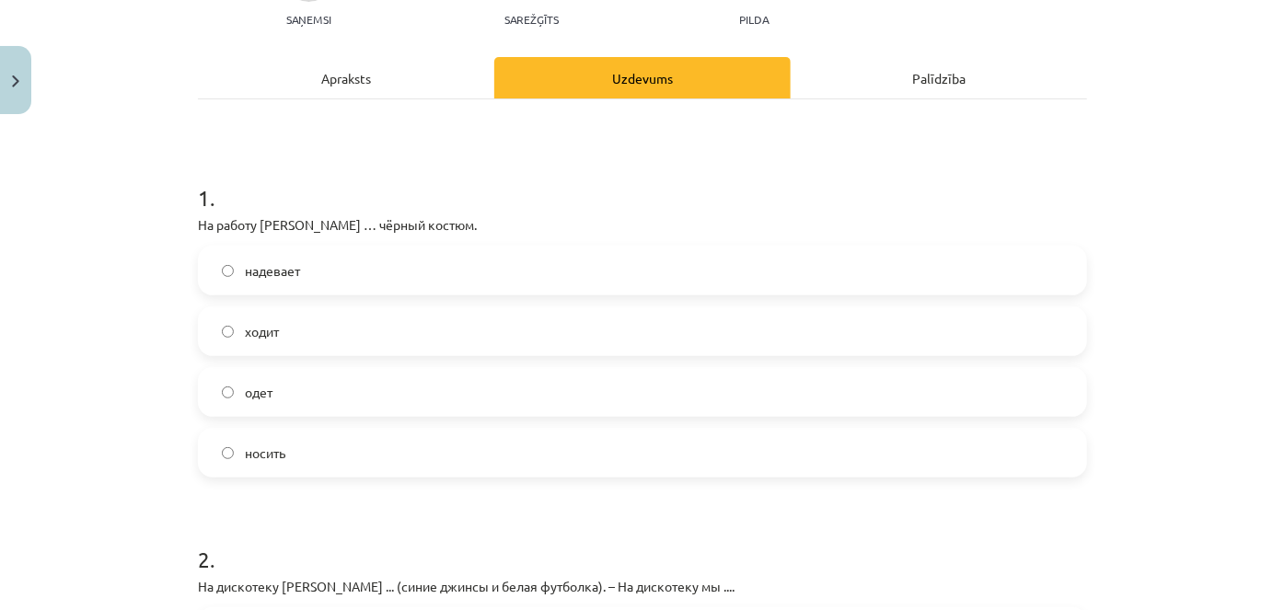
click at [127, 295] on div "Mācību tēma: Krievu valodas b1 - 12. klases 1. ieskaites mācību materiāls #3 Гр…" at bounding box center [642, 305] width 1285 height 610
drag, startPoint x: 125, startPoint y: 296, endPoint x: 73, endPoint y: 310, distance: 54.5
click at [125, 295] on div "Mācību tēma: Krievu valodas b1 - 12. klases 1. ieskaites mācību materiāls #3 Гр…" at bounding box center [642, 305] width 1285 height 610
click at [71, 305] on div "Mācību tēma: Krievu valodas b1 - 12. klases 1. ieskaites mācību materiāls #3 Гр…" at bounding box center [642, 305] width 1285 height 610
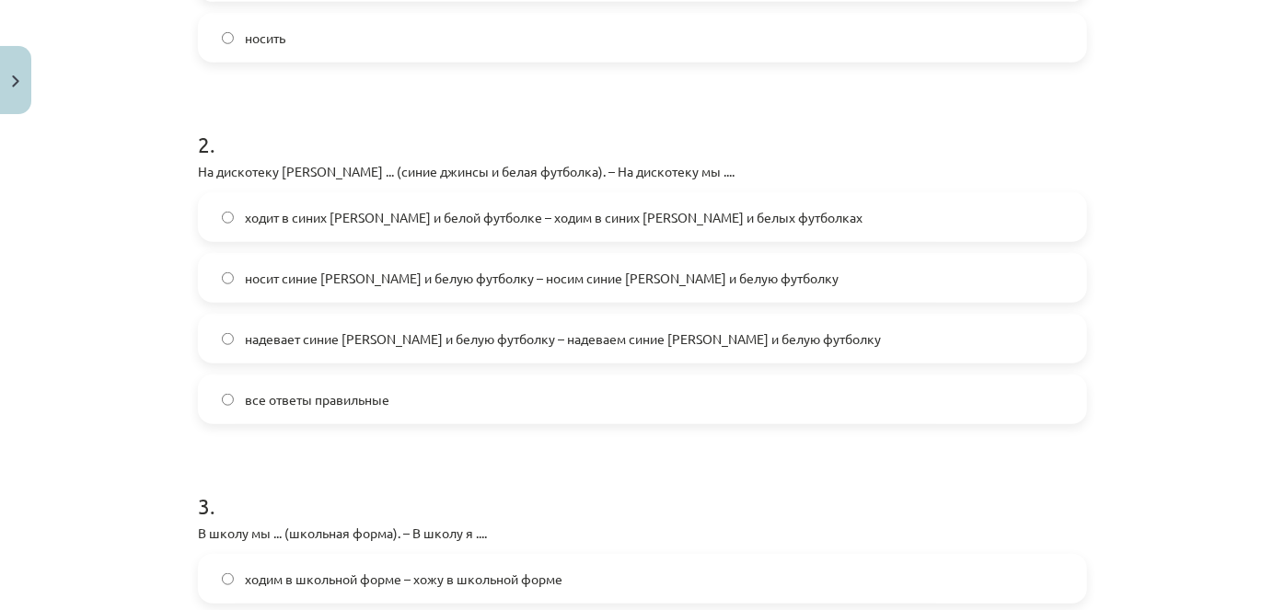
scroll to position [632, 0]
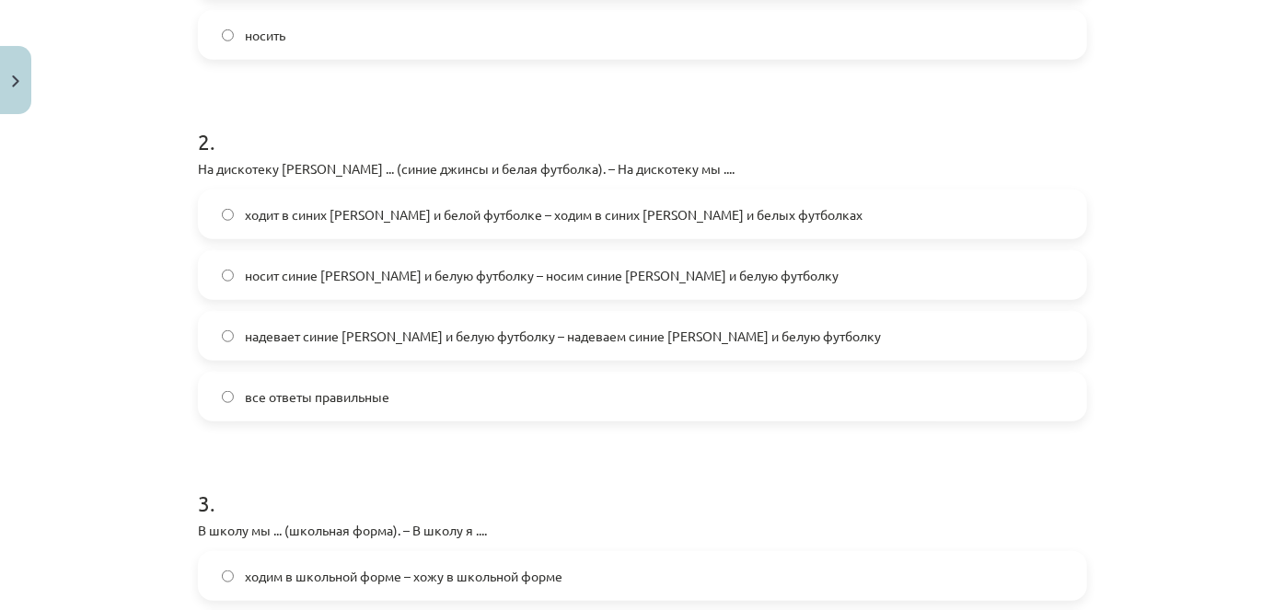
click at [292, 336] on span "надевает синие джинсы и белую футболку – надеваем синие джинсы и белую футболку" at bounding box center [563, 336] width 636 height 19
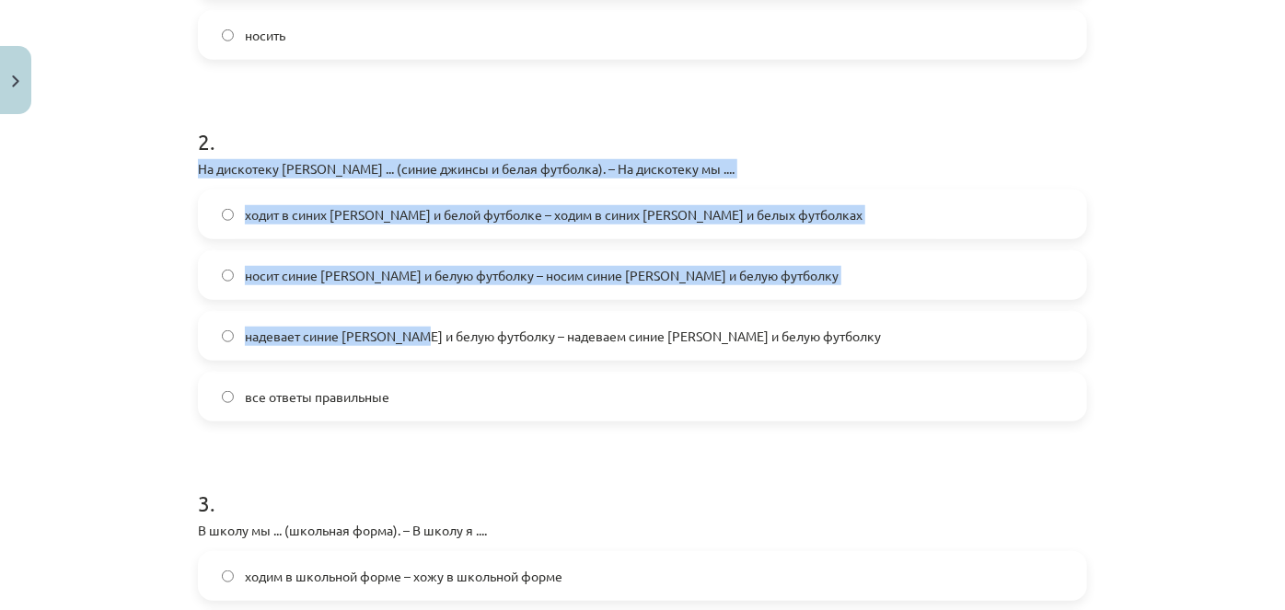
drag, startPoint x: 186, startPoint y: 168, endPoint x: 232, endPoint y: 268, distance: 110.4
click at [414, 311] on div "16 XP Saņemsi Sarežģīts 472 pilda Apraksts Uzdevums Palīdzība 1 . На работу Яни…" at bounding box center [642, 417] width 911 height 1852
click at [110, 297] on div "Mācību tēma: Krievu valodas b1 - 12. klases 1. ieskaites mācību materiāls #3 Гр…" at bounding box center [642, 305] width 1285 height 610
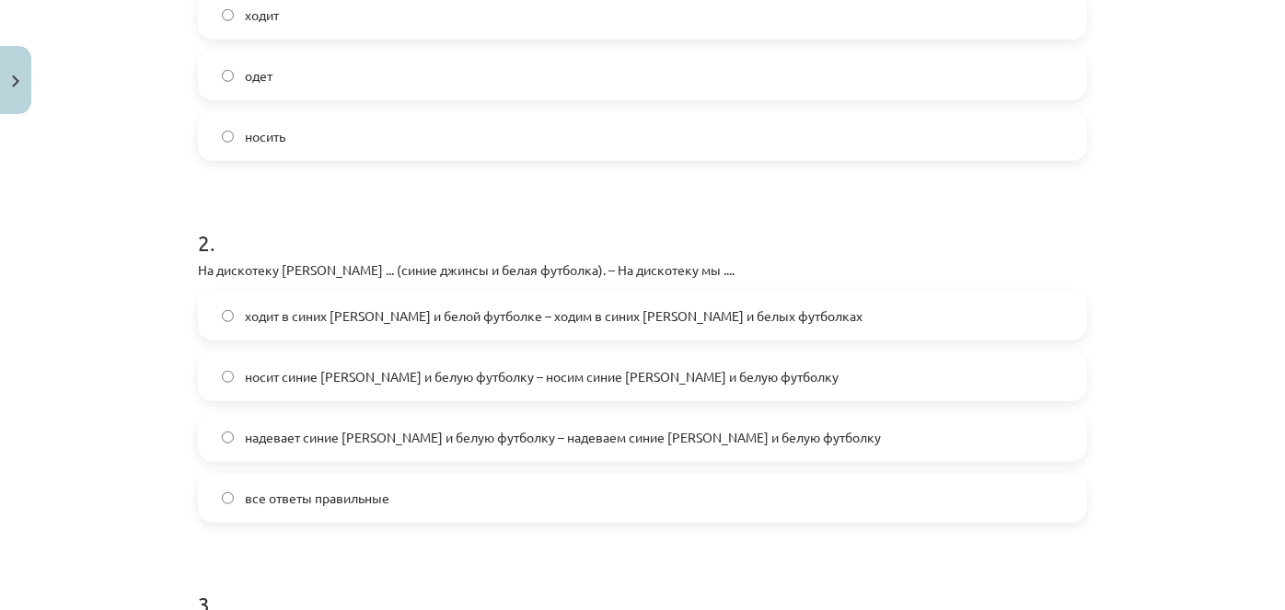
scroll to position [548, 0]
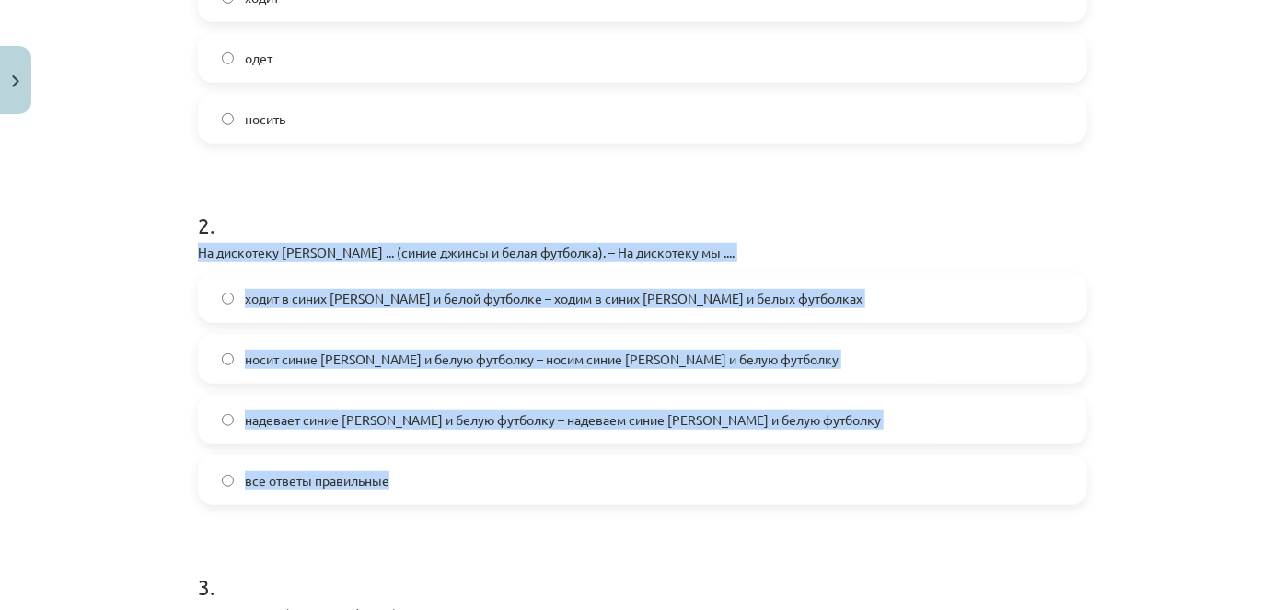
drag, startPoint x: 189, startPoint y: 255, endPoint x: 414, endPoint y: 466, distance: 308.8
click at [425, 470] on div "16 XP Saņemsi Sarežģīts 472 pilda Apraksts Uzdevums Palīdzība 1 . На работу Яни…" at bounding box center [642, 501] width 911 height 1852
copy div "На дискотеку Янис ... (синие джинсы и белая футболка). – На дискотеку мы .... х…"
click at [133, 280] on div "Mācību tēma: Krievu valodas b1 - 12. klases 1. ieskaites mācību materiāls #3 Гр…" at bounding box center [642, 305] width 1285 height 610
click at [120, 381] on div "Mācību tēma: Krievu valodas b1 - 12. klases 1. ieskaites mācību materiāls #3 Гр…" at bounding box center [642, 305] width 1285 height 610
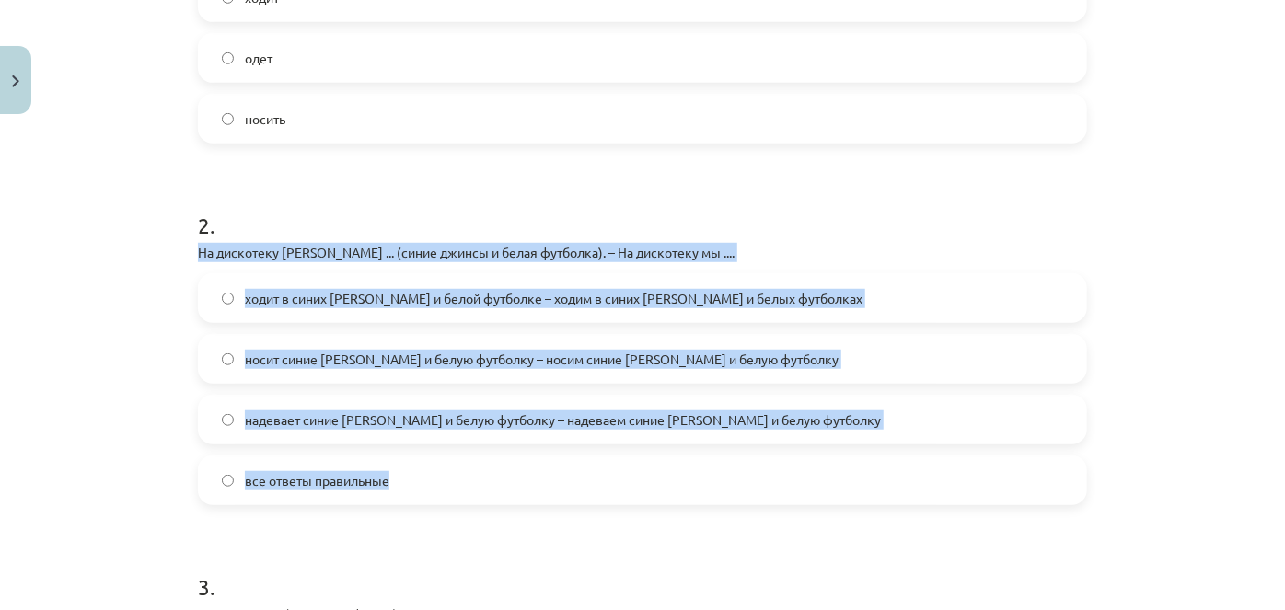
click at [157, 468] on div "Mācību tēma: Krievu valodas b1 - 12. klases 1. ieskaites mācību materiāls #3 Гр…" at bounding box center [642, 305] width 1285 height 610
drag, startPoint x: 87, startPoint y: 497, endPoint x: 72, endPoint y: 490, distance: 17.3
click at [87, 497] on div "Mācību tēma: Krievu valodas b1 - 12. klases 1. ieskaites mācību materiāls #3 Гр…" at bounding box center [642, 305] width 1285 height 610
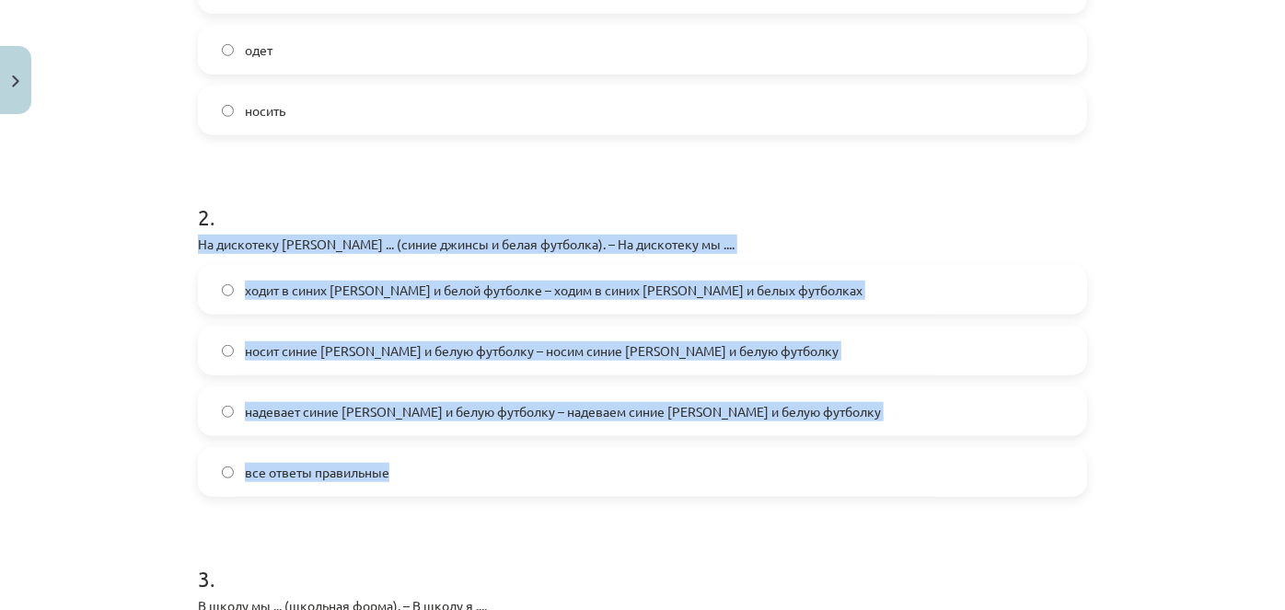
scroll to position [567, 0]
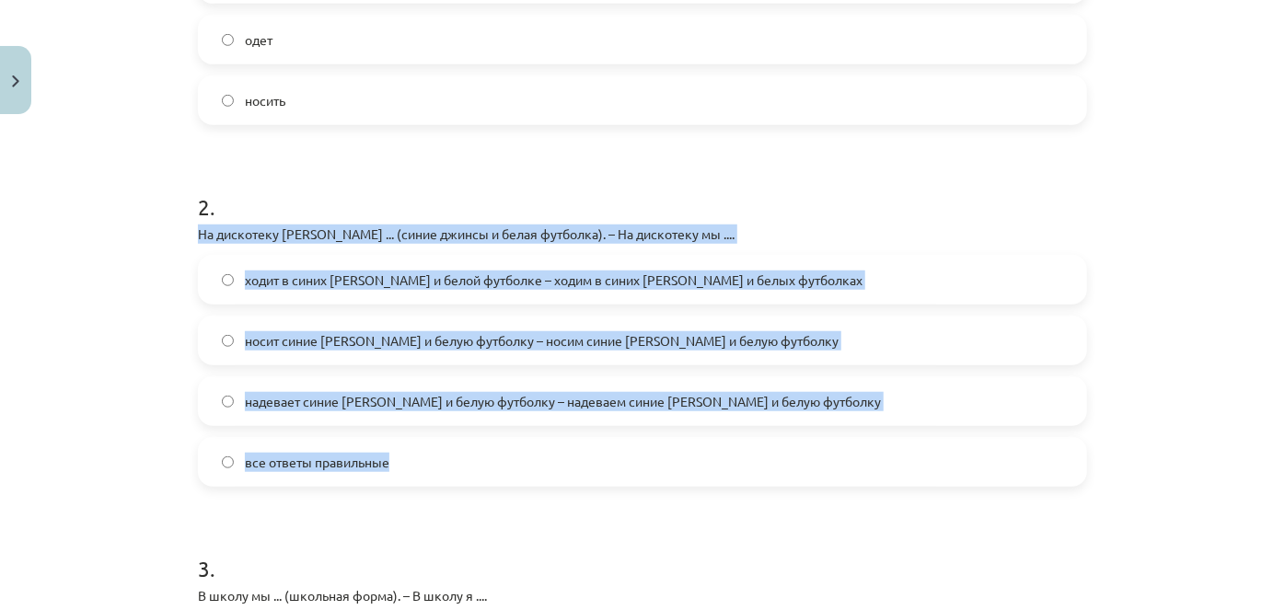
drag, startPoint x: 82, startPoint y: 374, endPoint x: 80, endPoint y: 415, distance: 41.5
click at [86, 401] on div "Mācību tēma: Krievu valodas b1 - 12. klases 1. ieskaites mācību materiāls #3 Гр…" at bounding box center [642, 305] width 1285 height 610
click at [57, 401] on div "Mācību tēma: Krievu valodas b1 - 12. klases 1. ieskaites mācību materiāls #3 Гр…" at bounding box center [642, 305] width 1285 height 610
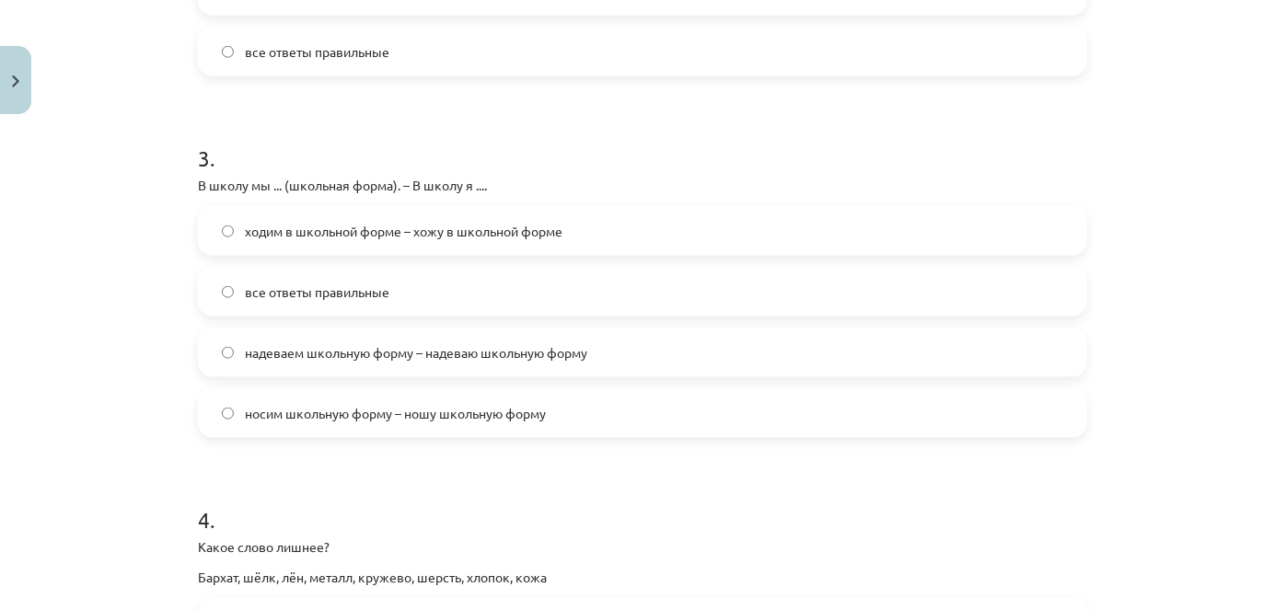
scroll to position [986, 0]
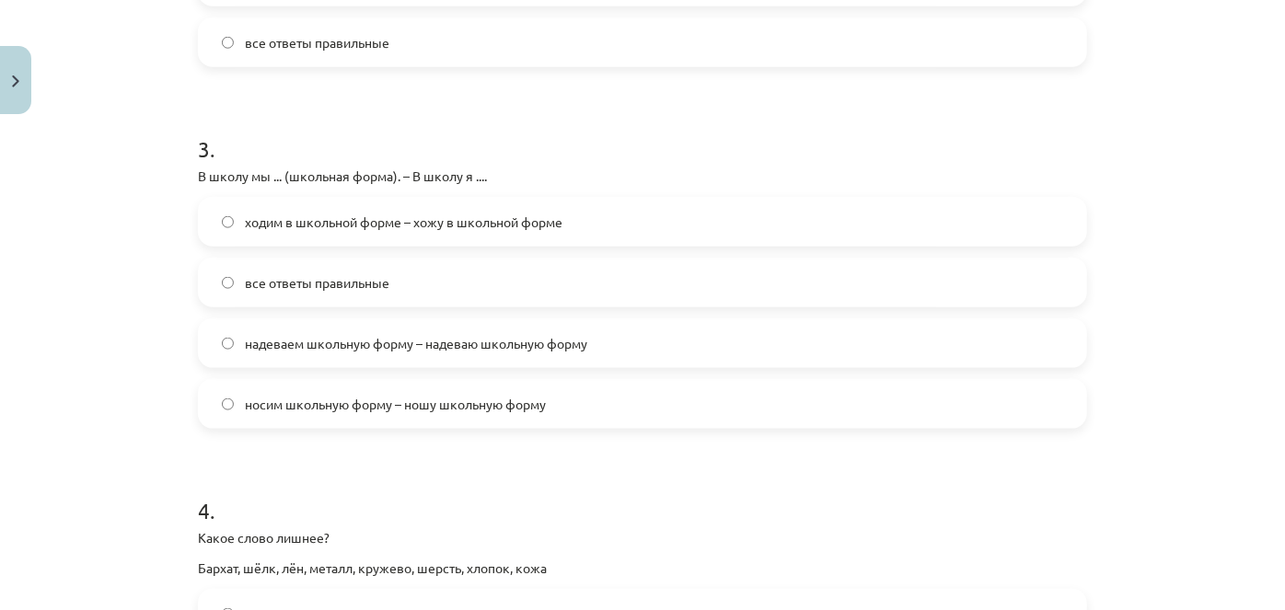
click at [245, 278] on span "все ответы правильные" at bounding box center [317, 282] width 145 height 19
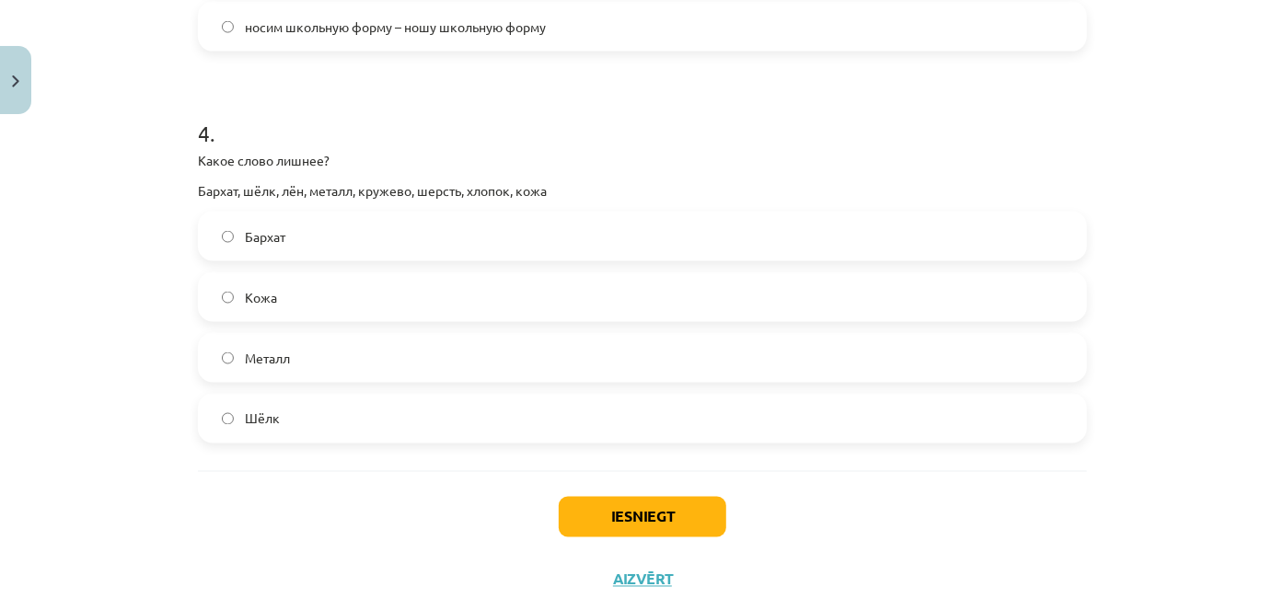
scroll to position [1404, 0]
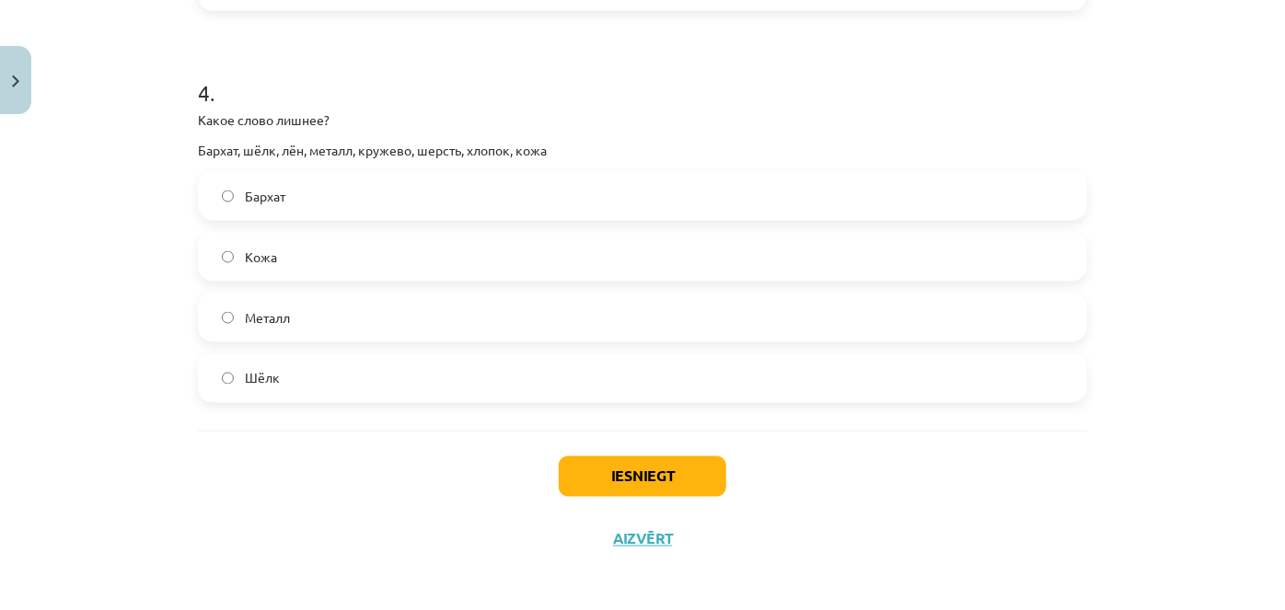
click at [468, 308] on label "Металл" at bounding box center [643, 318] width 886 height 46
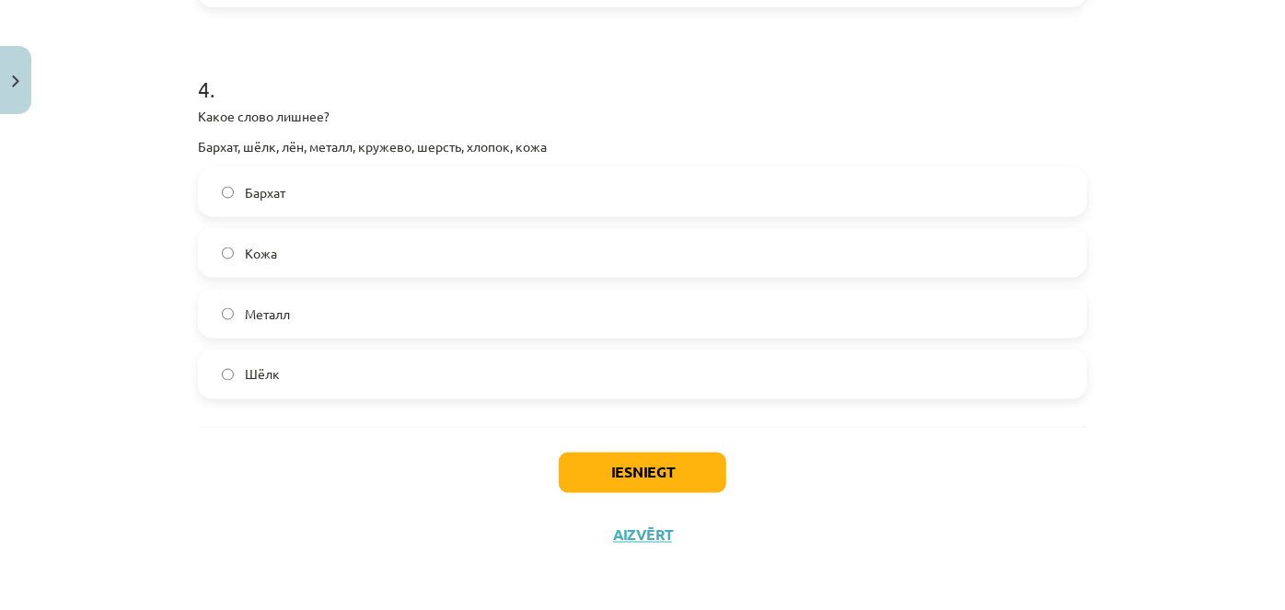
scroll to position [1409, 0]
click at [581, 470] on button "Iesniegt" at bounding box center [643, 472] width 168 height 41
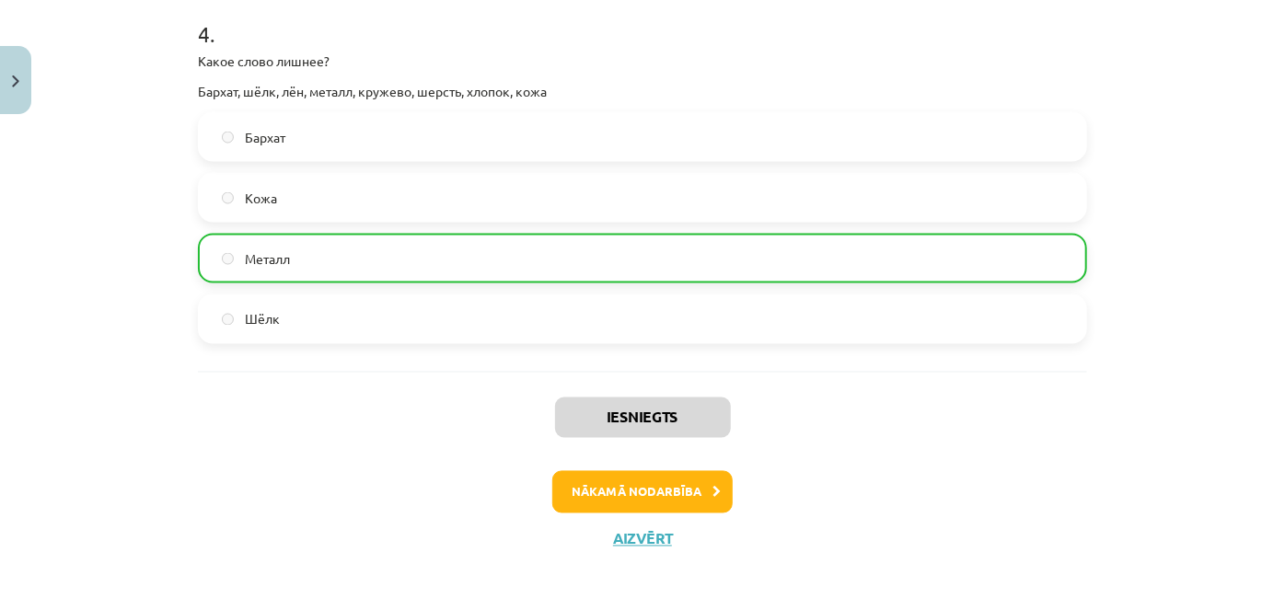
scroll to position [1468, 0]
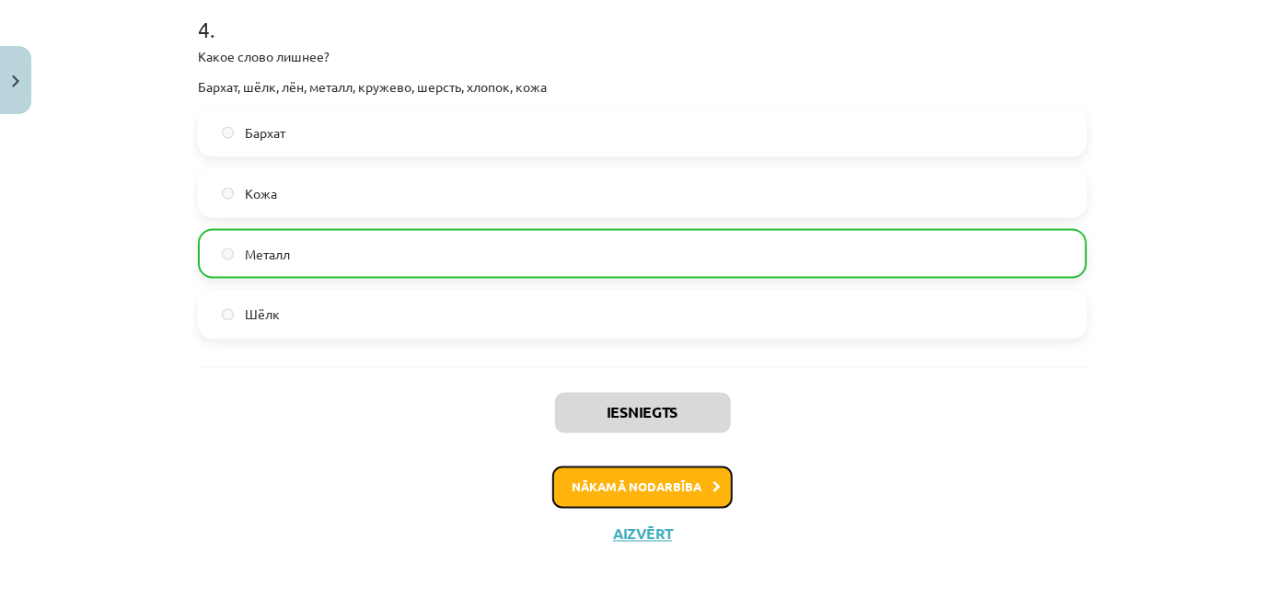
click at [667, 482] on button "Nākamā nodarbība" at bounding box center [642, 488] width 180 height 42
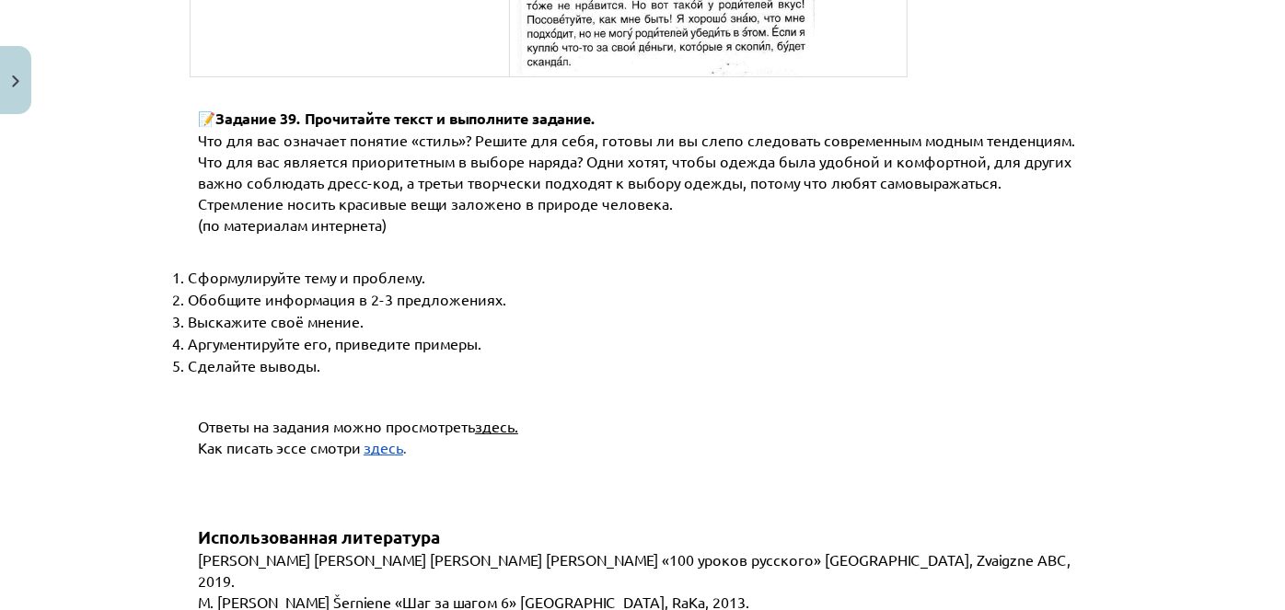
scroll to position [7110, 0]
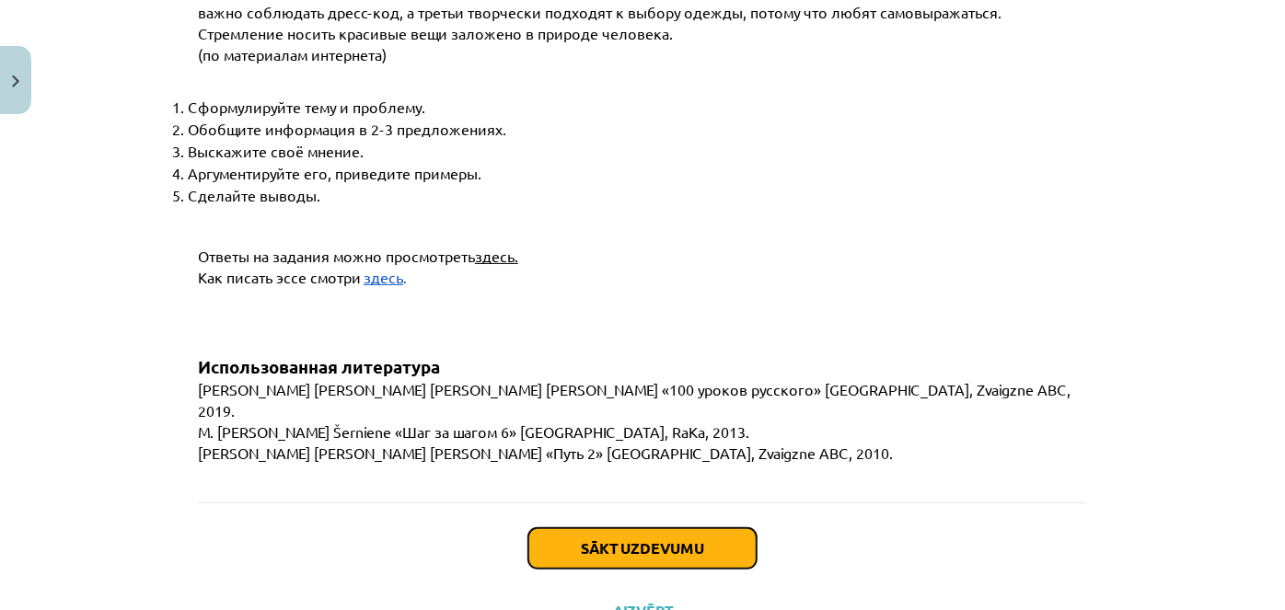
click at [576, 528] on button "Sākt uzdevumu" at bounding box center [642, 548] width 228 height 41
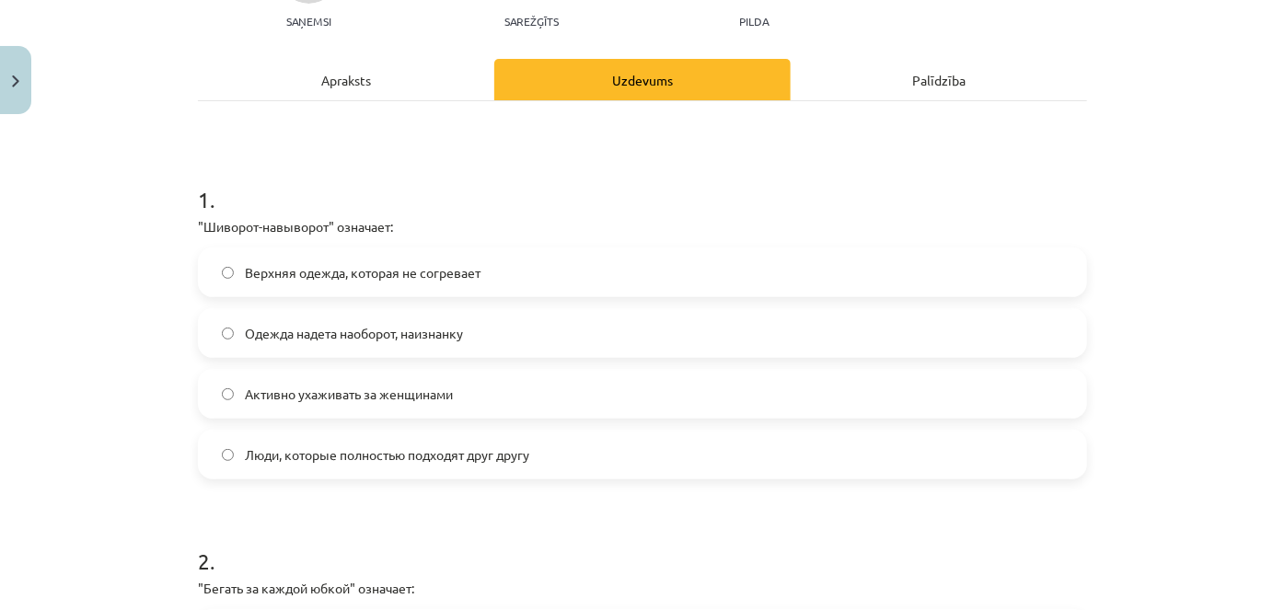
scroll to position [214, 0]
click at [245, 337] on span "Одежда надета наоборот, наизнанку" at bounding box center [354, 331] width 218 height 19
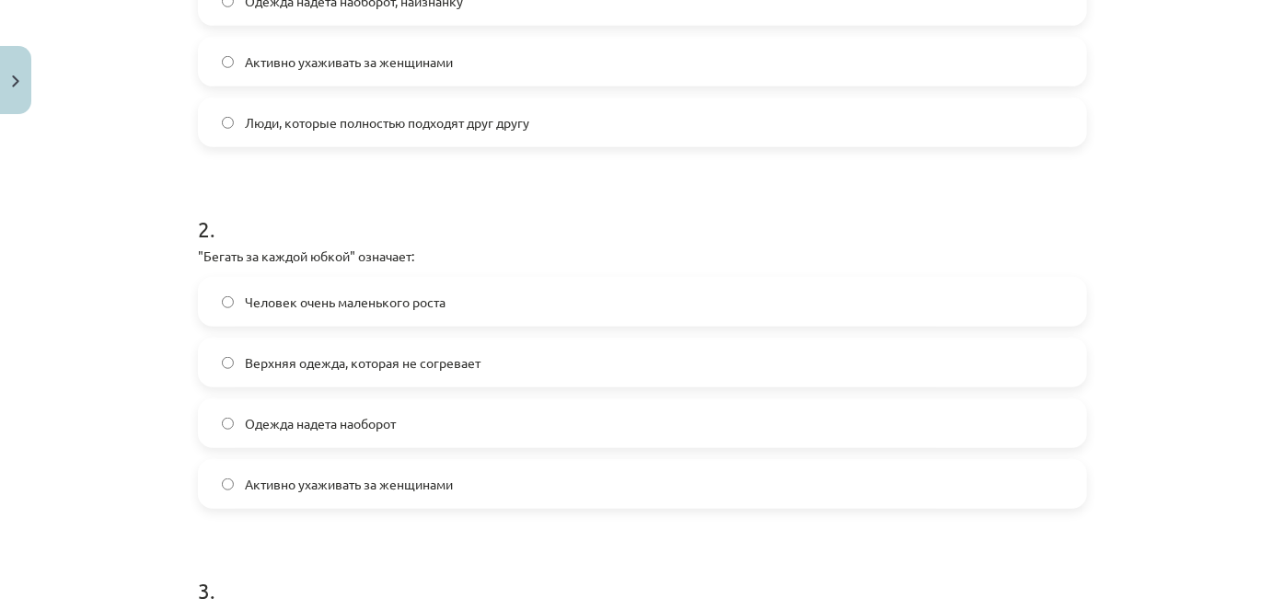
scroll to position [548, 0]
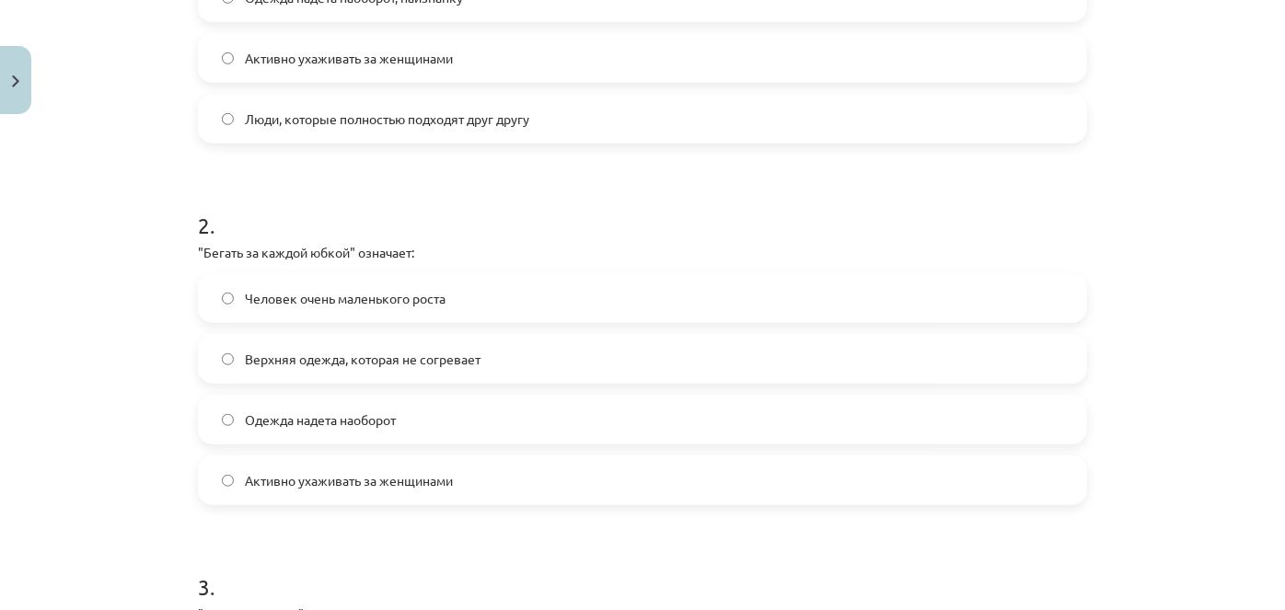
click at [621, 470] on label "Активно ухаживать за женщинами" at bounding box center [643, 481] width 886 height 46
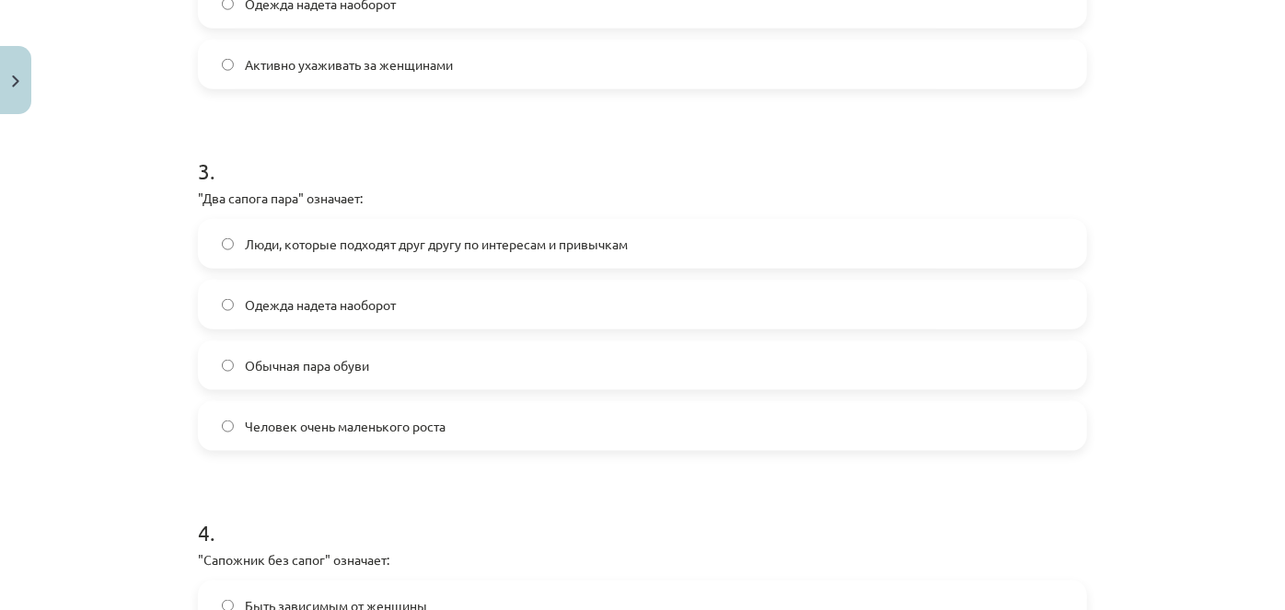
scroll to position [967, 0]
click at [327, 231] on label "Люди, которые подходят друг другу по интересам и привычкам" at bounding box center [643, 241] width 886 height 46
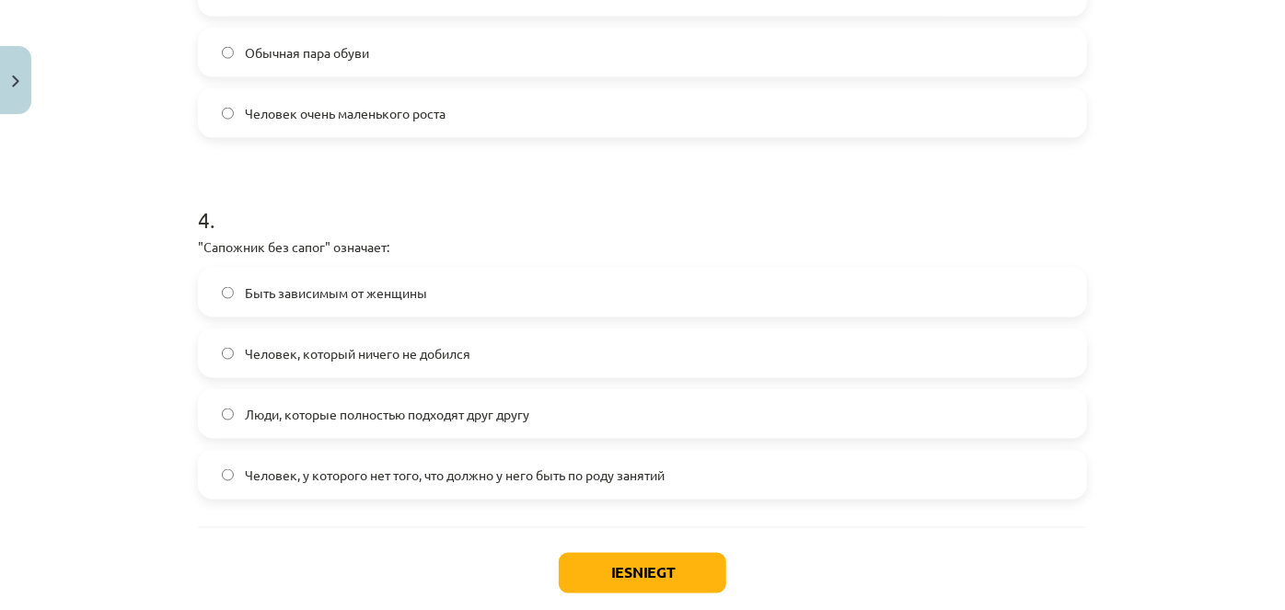
scroll to position [1301, 0]
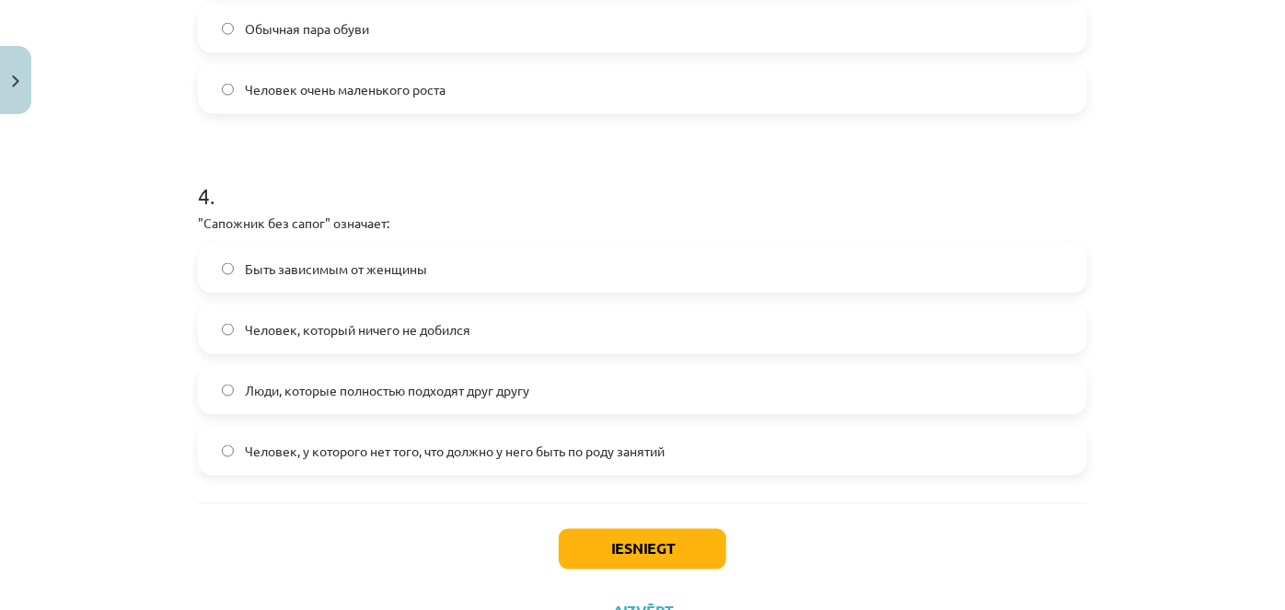
click at [930, 448] on label "Человек, у которого нет того, что должно у него быть по роду занятий" at bounding box center [643, 451] width 886 height 46
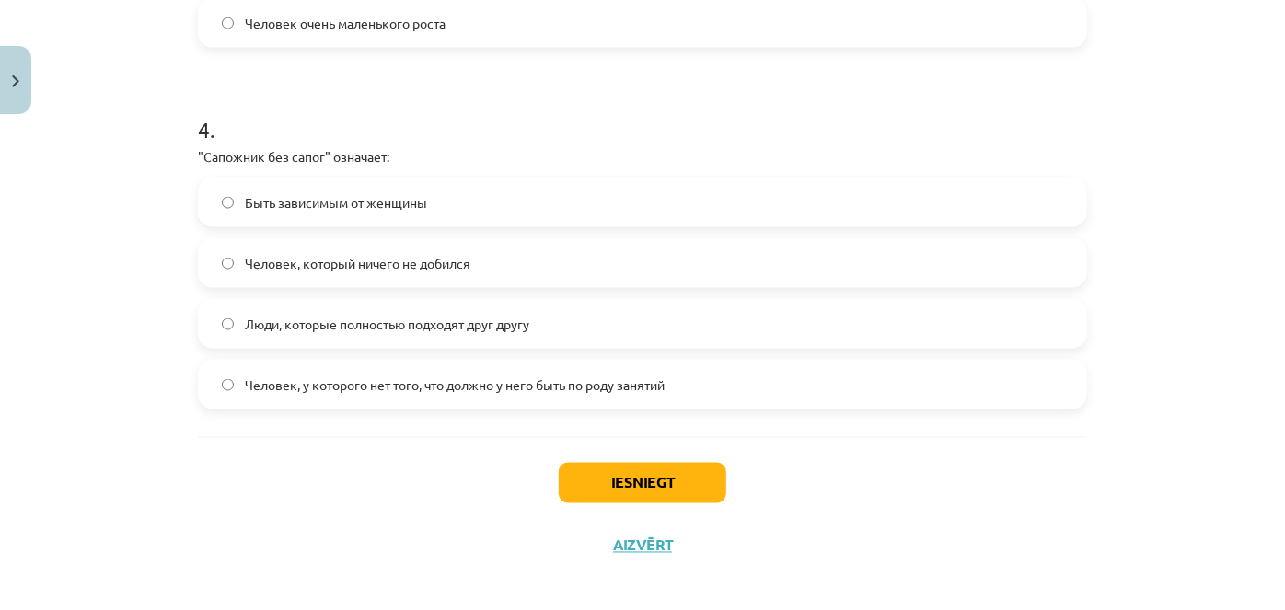
scroll to position [1379, 0]
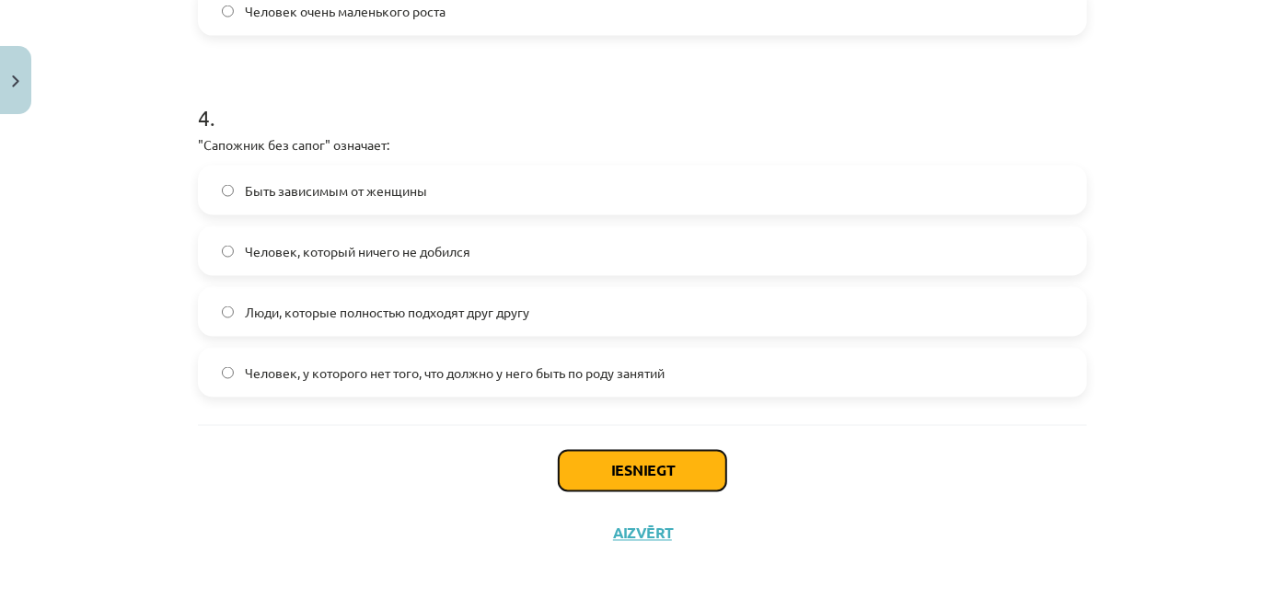
click at [634, 473] on button "Iesniegt" at bounding box center [643, 471] width 168 height 41
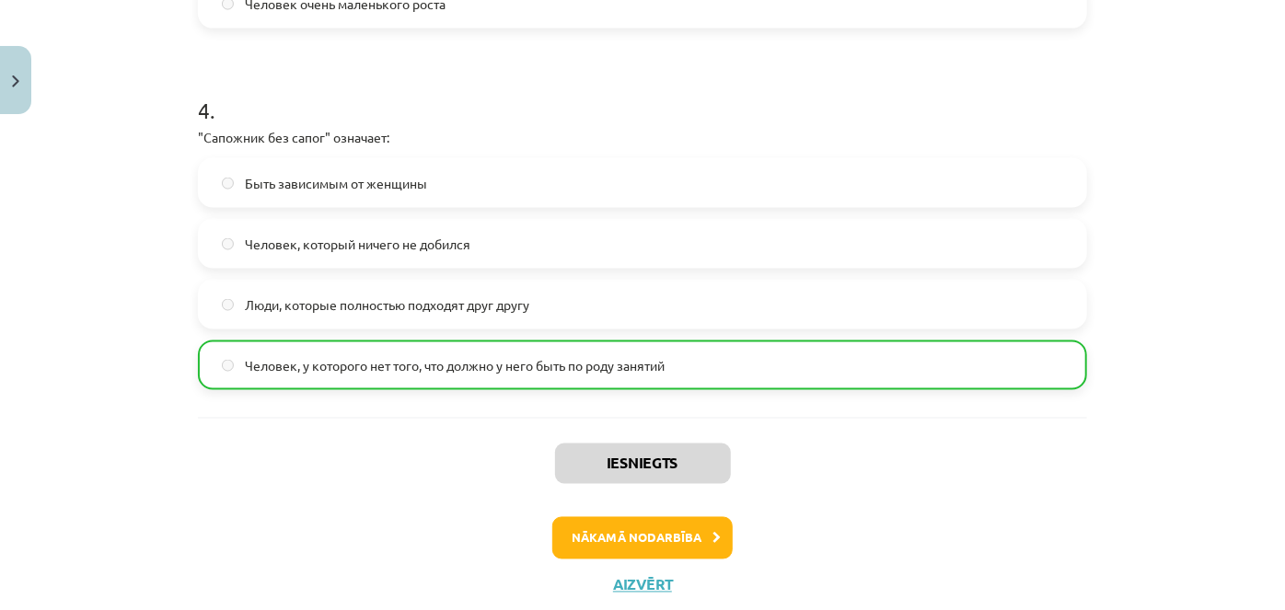
scroll to position [1436, 0]
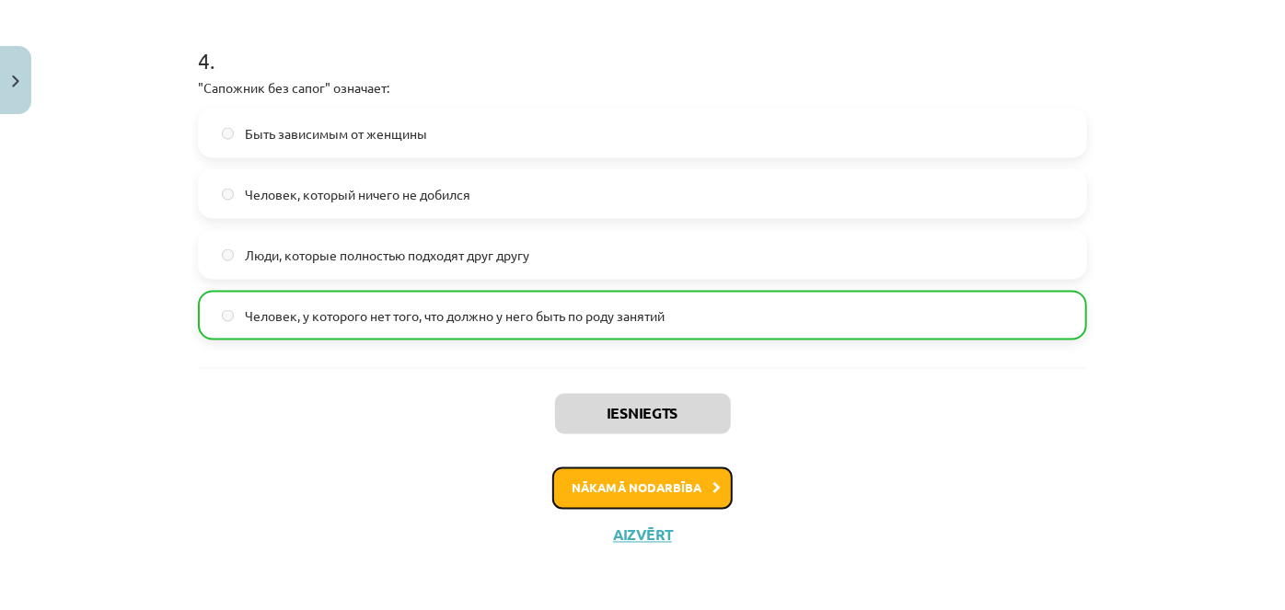
click at [591, 482] on button "Nākamā nodarbība" at bounding box center [642, 489] width 180 height 42
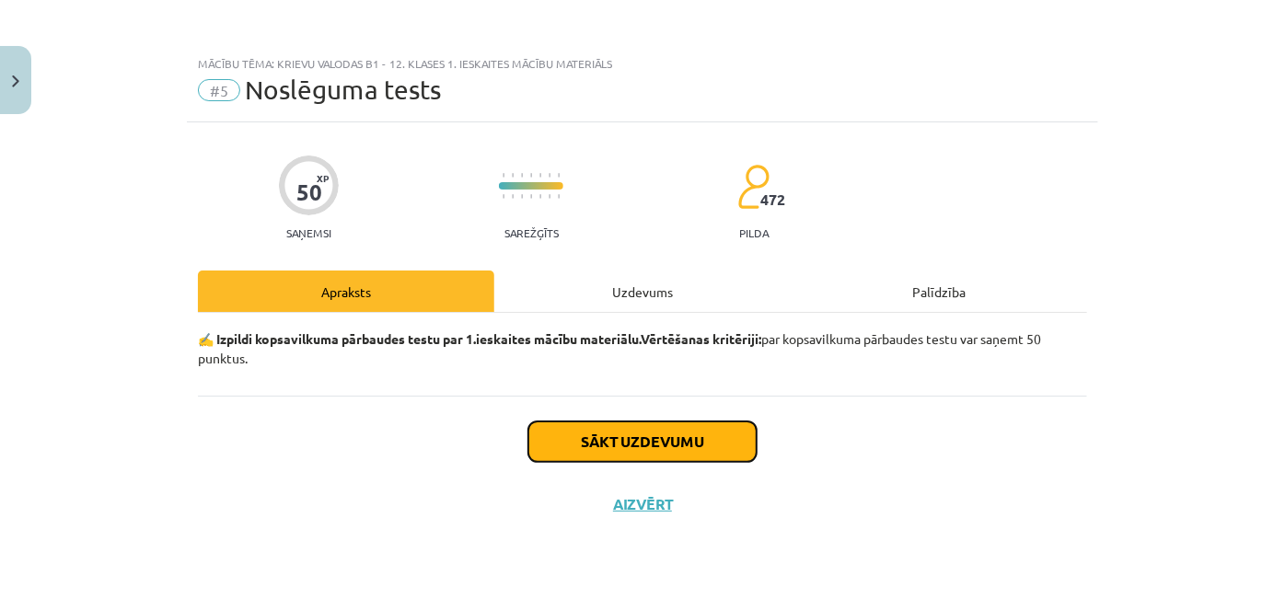
click at [618, 440] on button "Sākt uzdevumu" at bounding box center [642, 442] width 228 height 41
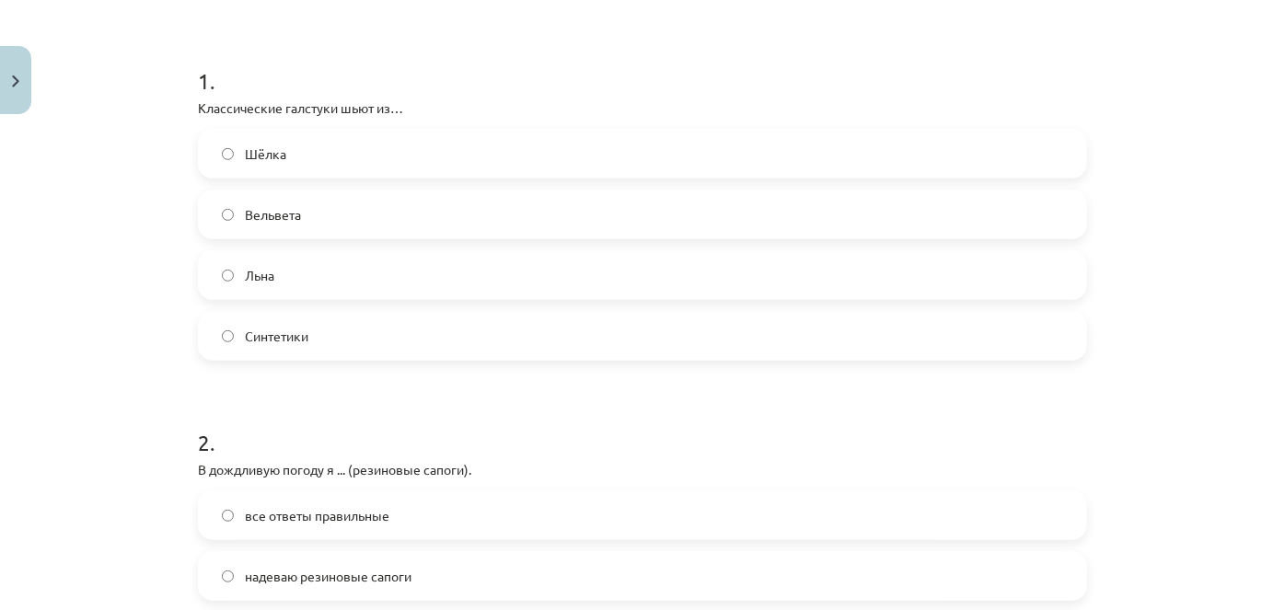
scroll to position [334, 0]
click at [258, 164] on label "Шёлка" at bounding box center [643, 150] width 886 height 46
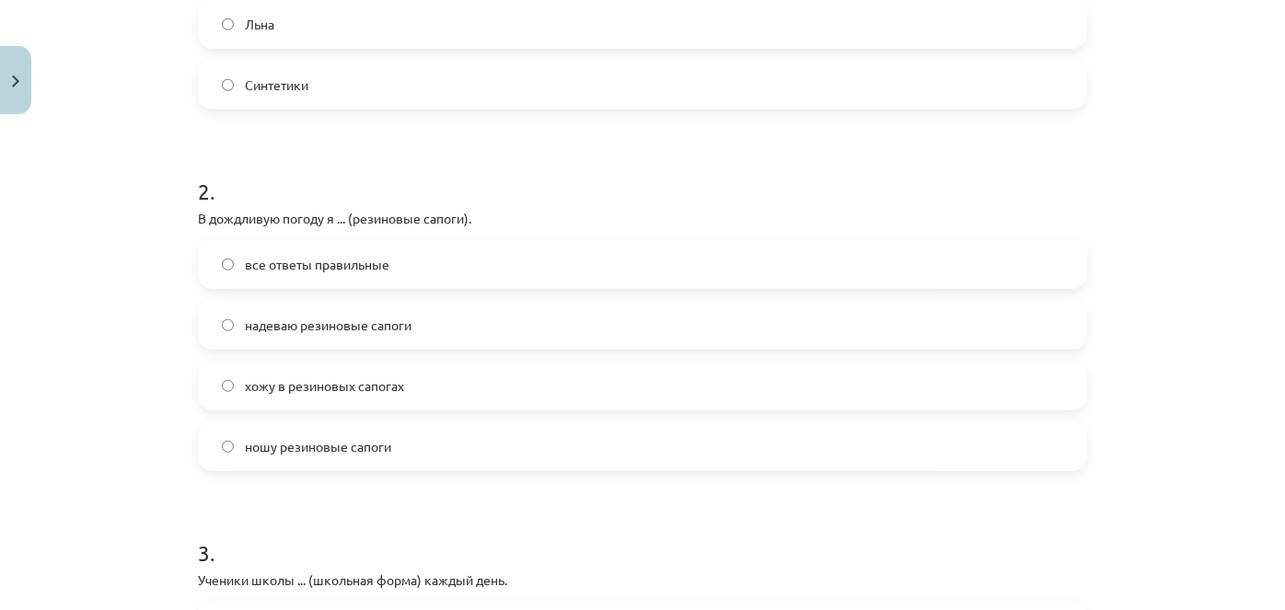
scroll to position [586, 0]
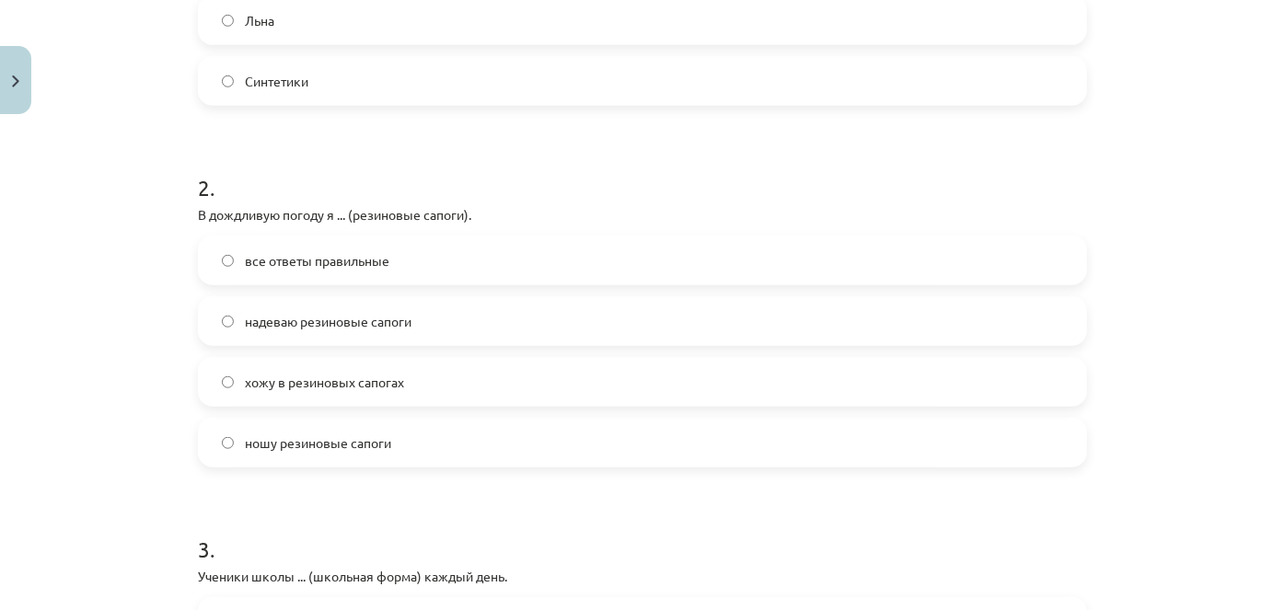
click at [405, 238] on label "все ответы правильные" at bounding box center [643, 261] width 886 height 46
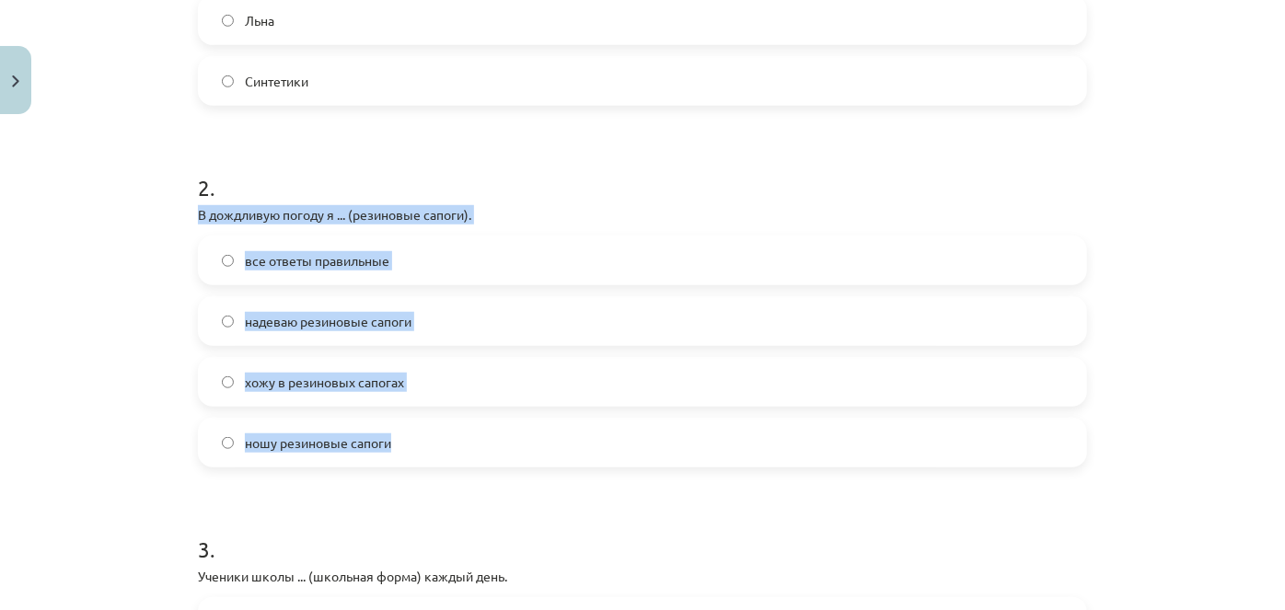
drag, startPoint x: 195, startPoint y: 219, endPoint x: 463, endPoint y: 437, distance: 345.5
click at [461, 442] on div "2 . В дождливую погоду я ... (резиновые сапоги). все ответы правильные надеваю …" at bounding box center [642, 305] width 889 height 325
copy div "В дождливую погоду я ... (резиновые сапоги). все ответы правильные надеваю рези…"
click at [84, 323] on div "Mācību tēma: Krievu valodas b1 - 12. klases 1. ieskaites mācību materiāls #5 No…" at bounding box center [642, 305] width 1285 height 610
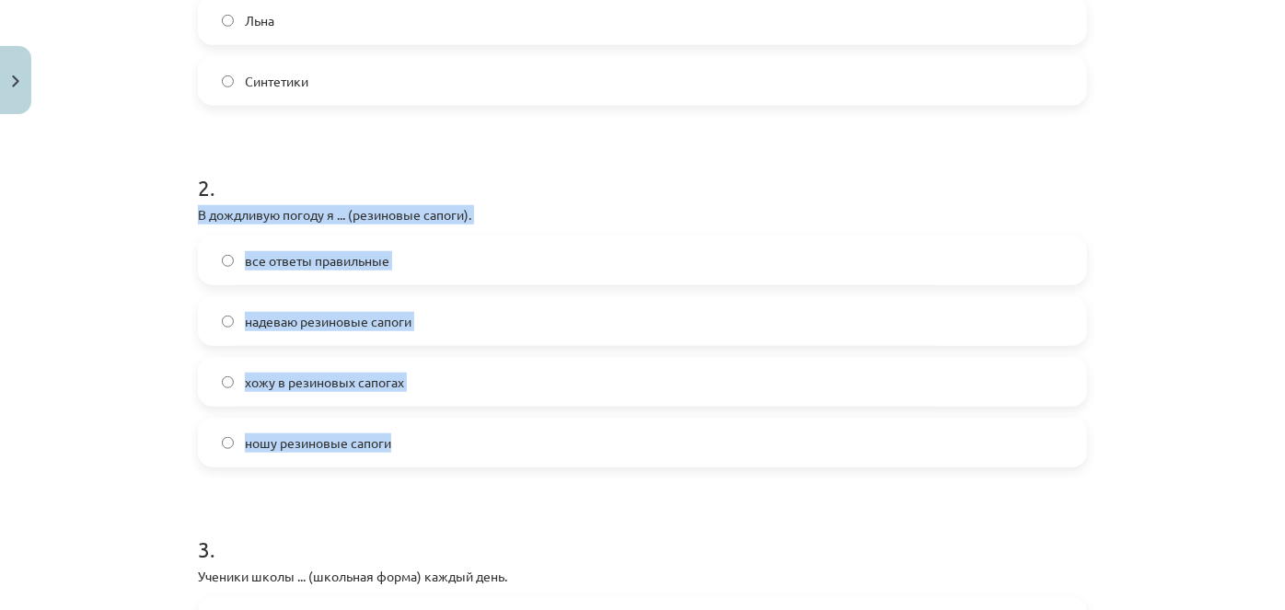
click at [110, 261] on div "Mācību tēma: Krievu valodas b1 - 12. klases 1. ieskaites mācību materiāls #5 No…" at bounding box center [642, 305] width 1285 height 610
click at [81, 290] on div "Mācību tēma: Krievu valodas b1 - 12. klases 1. ieskaites mācību materiāls #5 No…" at bounding box center [642, 305] width 1285 height 610
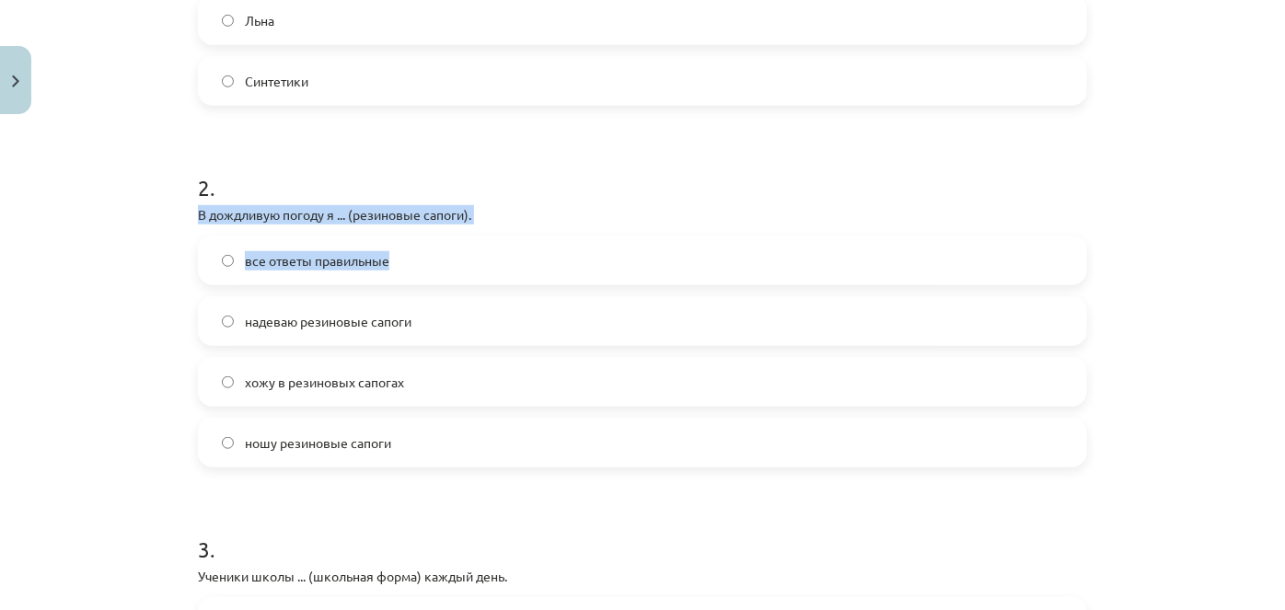
click at [81, 288] on div "Mācību tēma: Krievu valodas b1 - 12. klases 1. ieskaites mācību materiāls #5 No…" at bounding box center [642, 305] width 1285 height 610
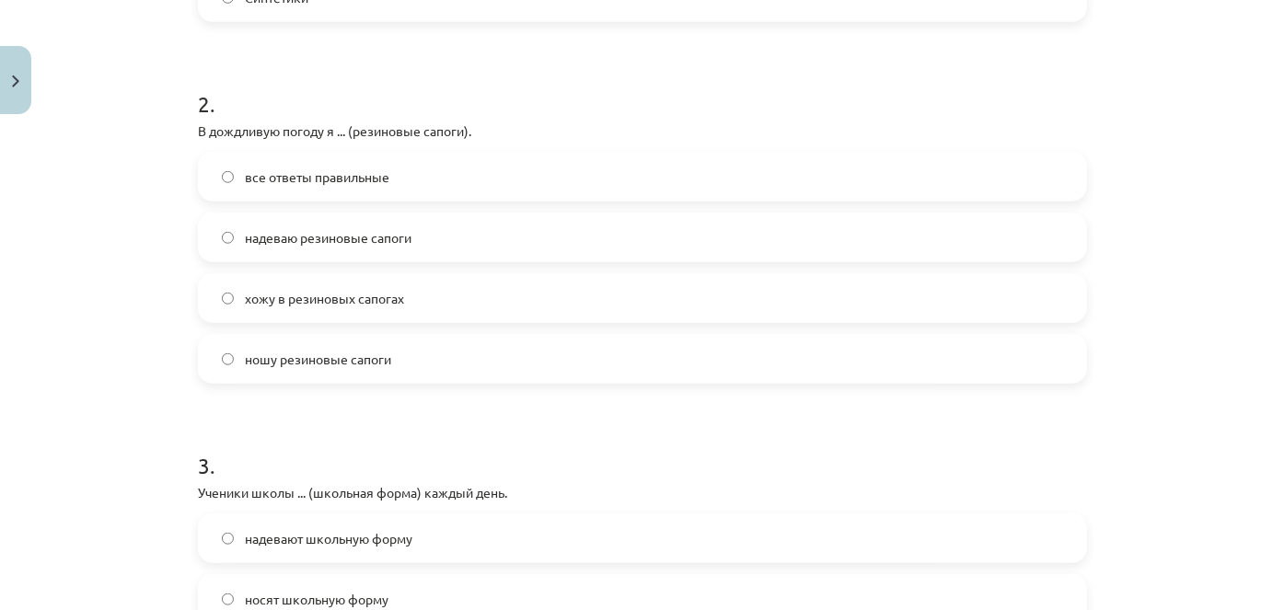
click at [56, 316] on div "Mācību tēma: Krievu valodas b1 - 12. klases 1. ieskaites mācību materiāls #5 No…" at bounding box center [642, 305] width 1285 height 610
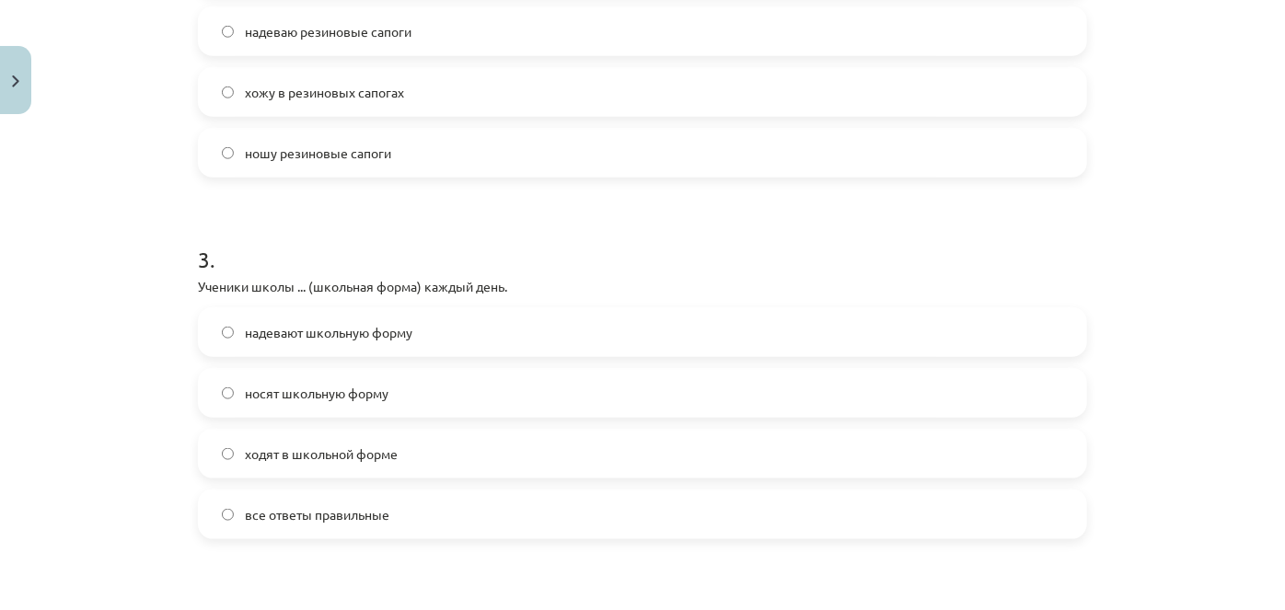
scroll to position [1004, 0]
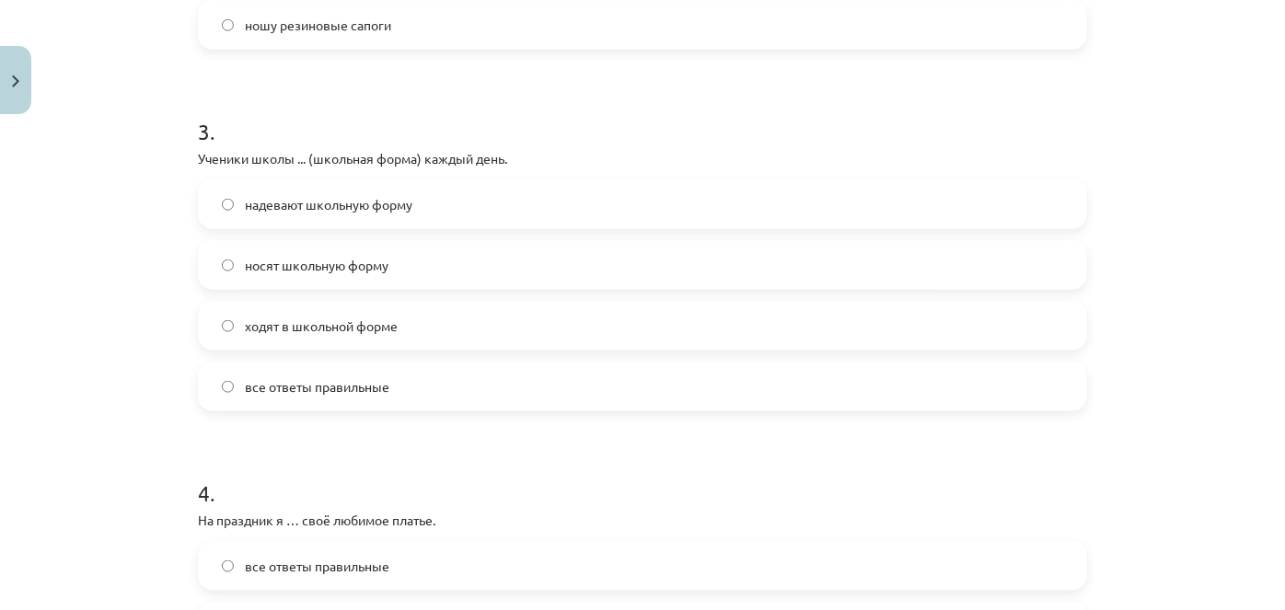
click at [234, 267] on label "носят школьную форму" at bounding box center [643, 265] width 886 height 46
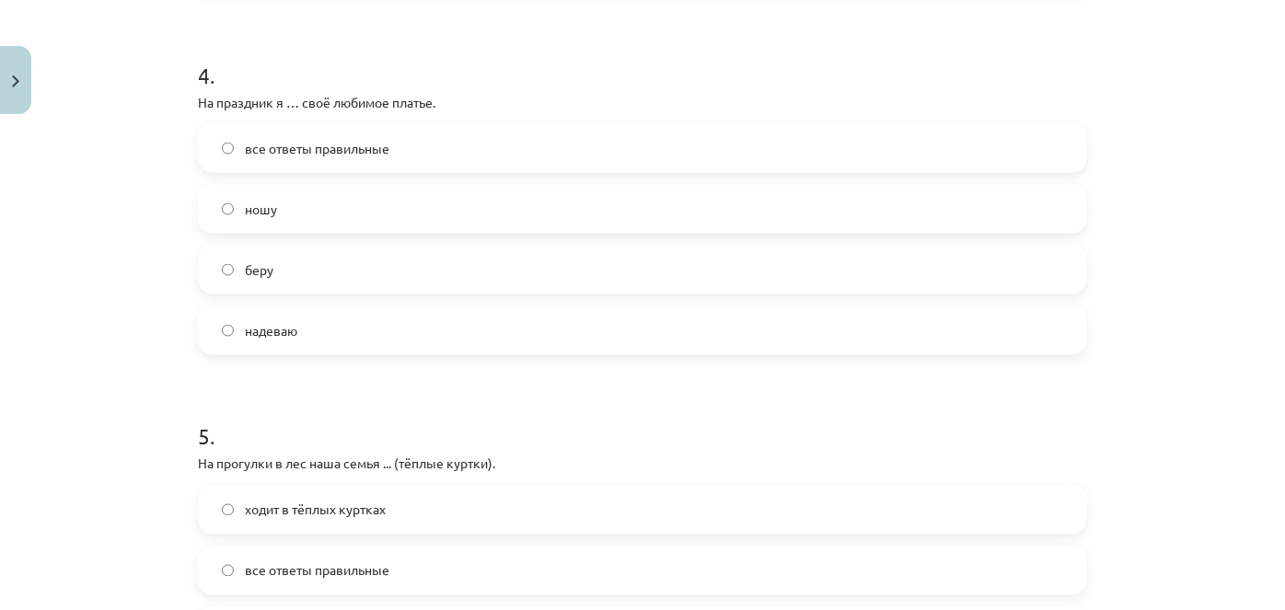
scroll to position [1422, 0]
click at [281, 321] on span "надеваю" at bounding box center [271, 329] width 52 height 19
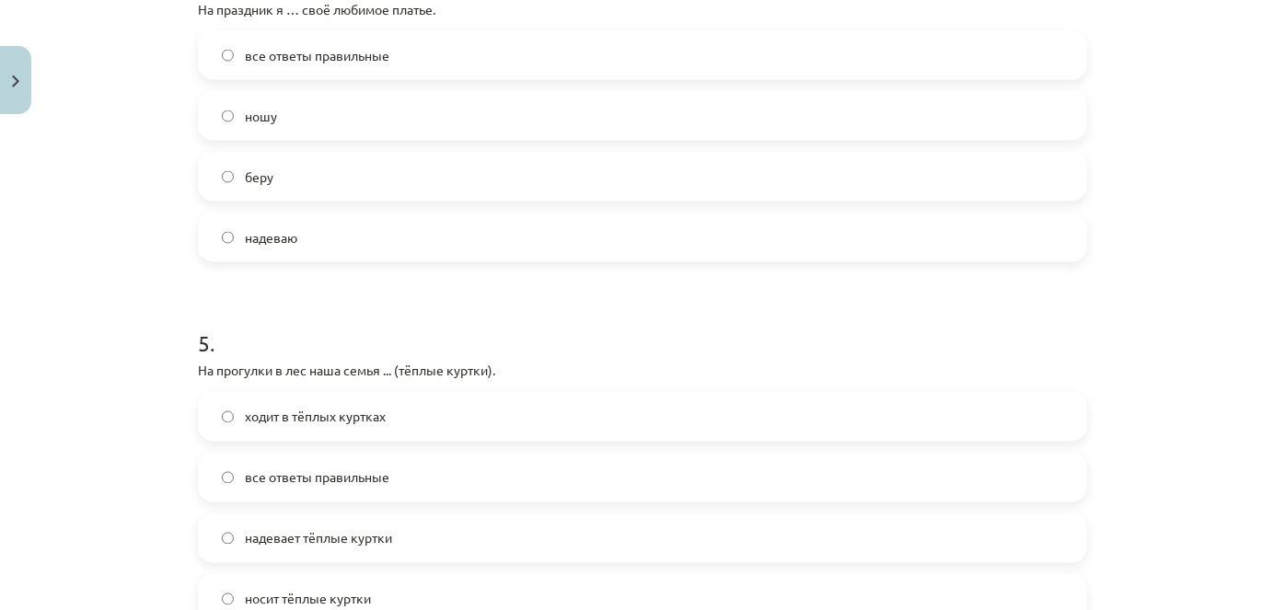
scroll to position [1758, 0]
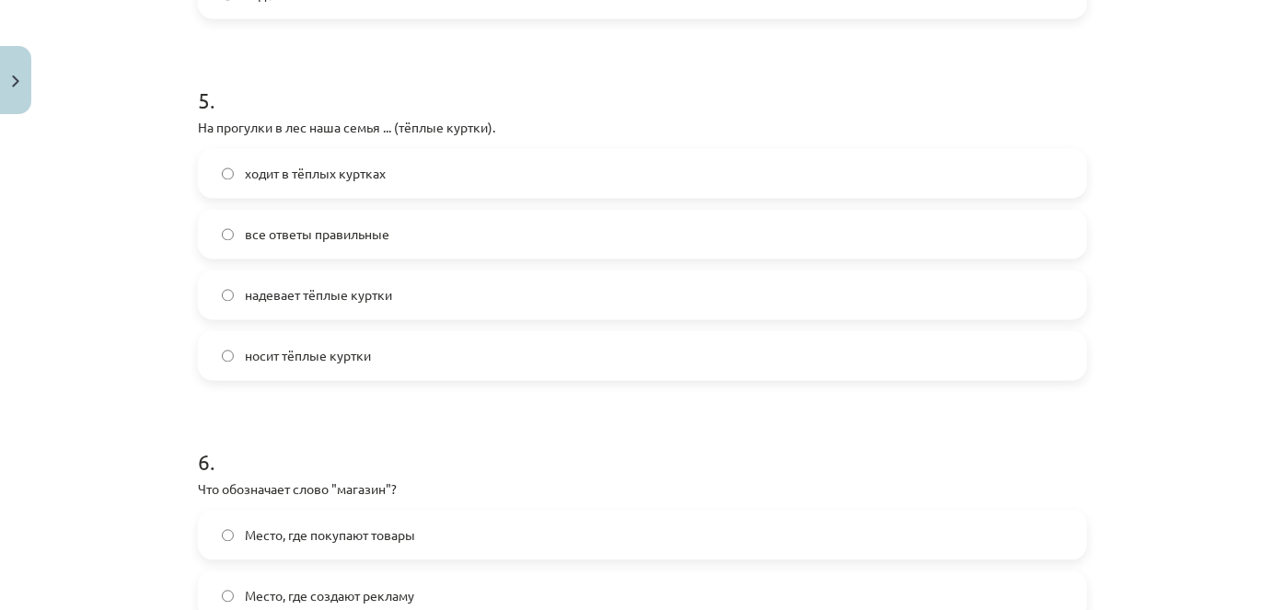
click at [249, 295] on span "надевает тёплые куртки" at bounding box center [318, 295] width 147 height 19
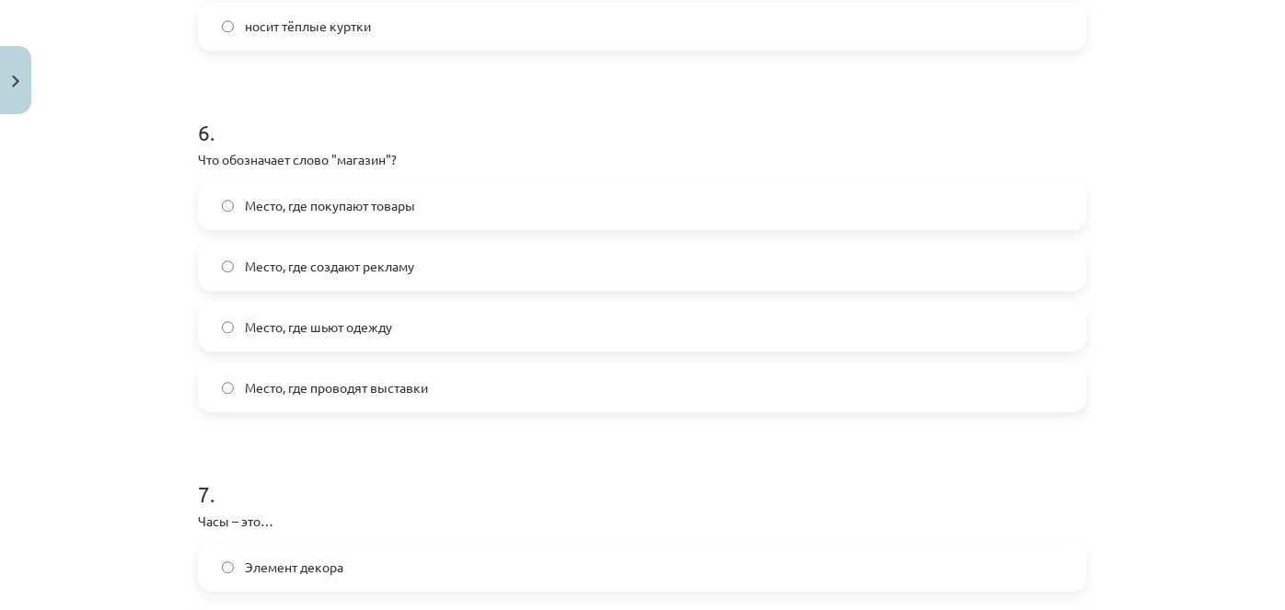
scroll to position [2092, 0]
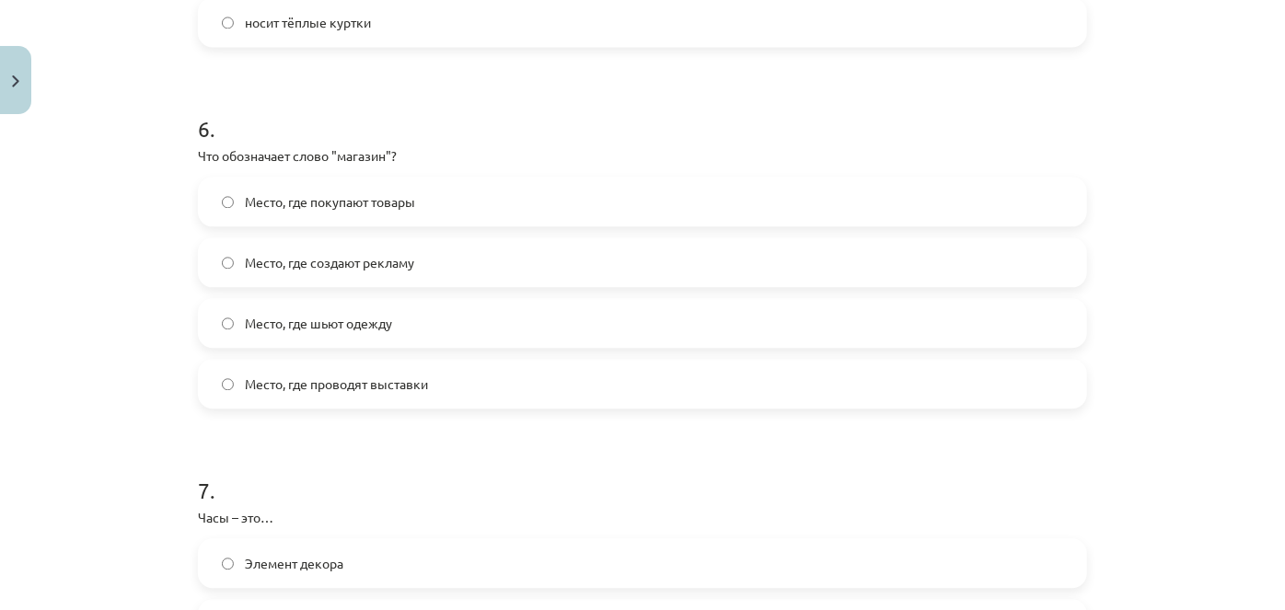
click at [245, 197] on span "Место, где покупают товары" at bounding box center [330, 201] width 170 height 19
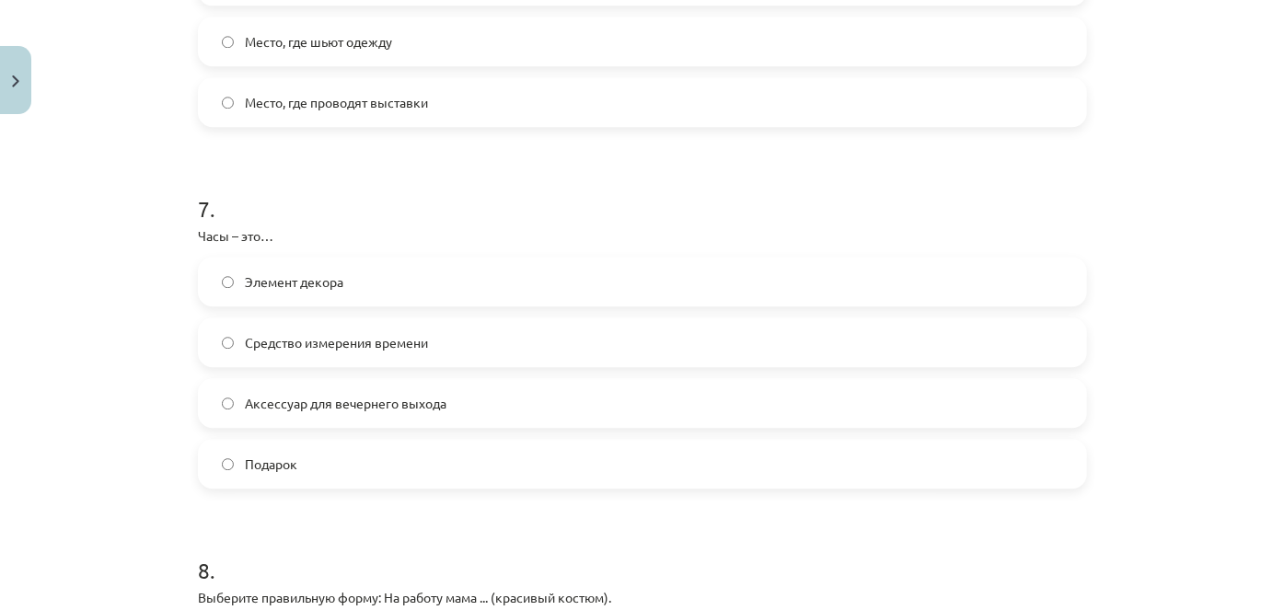
scroll to position [2427, 0]
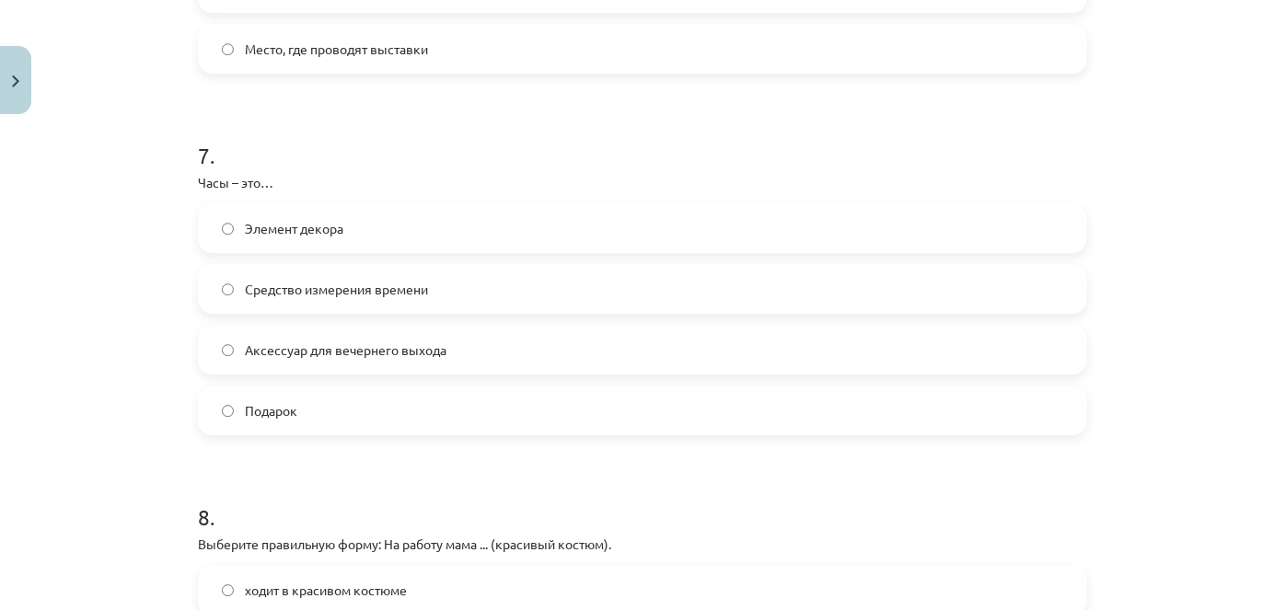
click at [245, 290] on span "Средство измерения времени" at bounding box center [336, 289] width 183 height 19
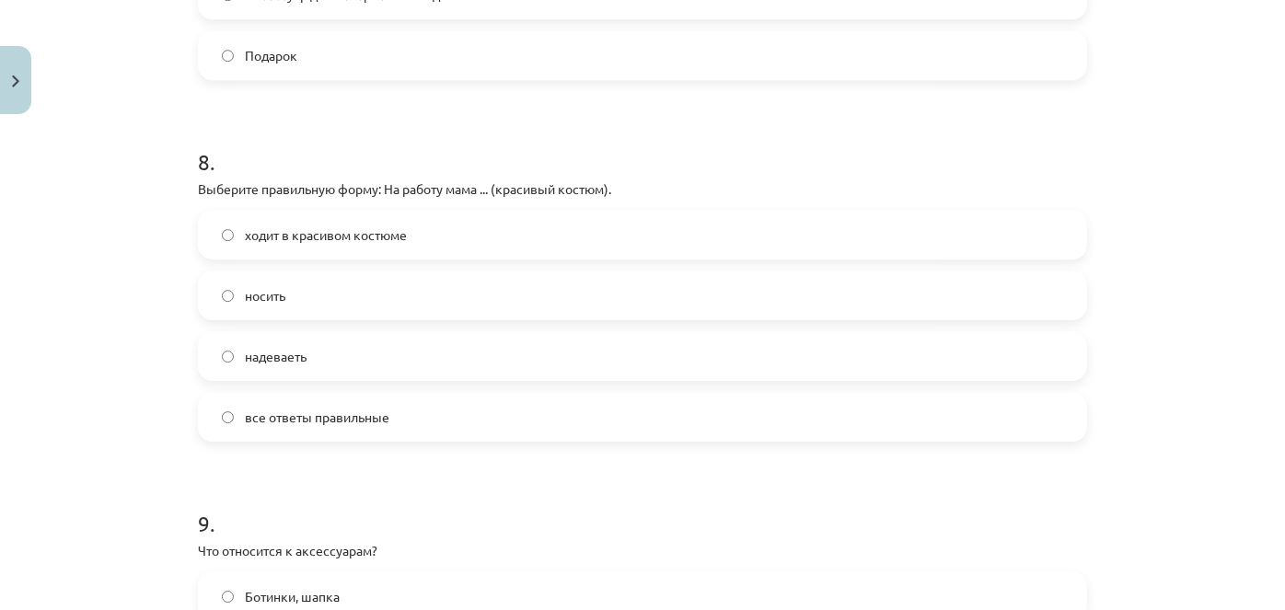
scroll to position [2762, 0]
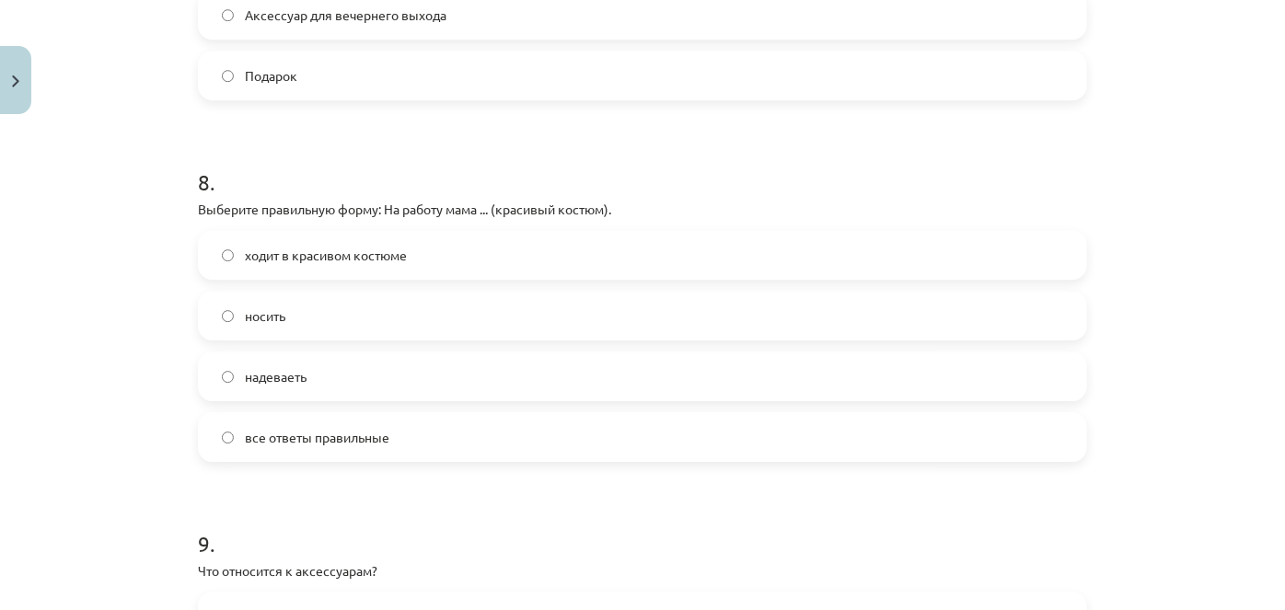
click at [273, 384] on span "надеваеть" at bounding box center [276, 376] width 62 height 19
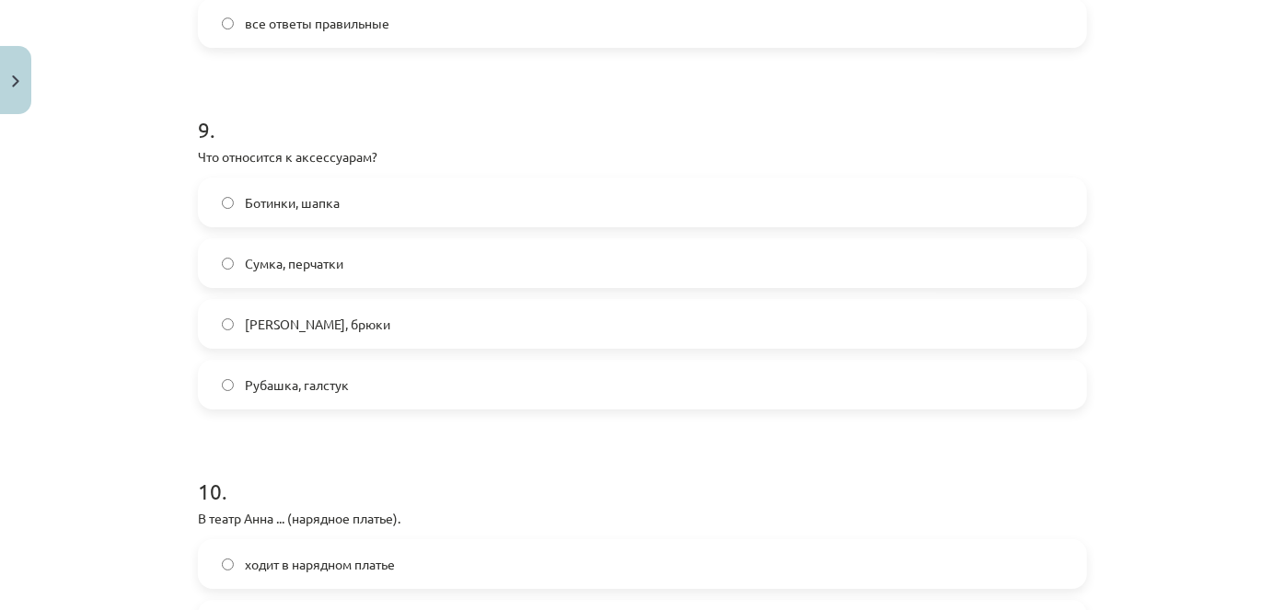
scroll to position [3180, 0]
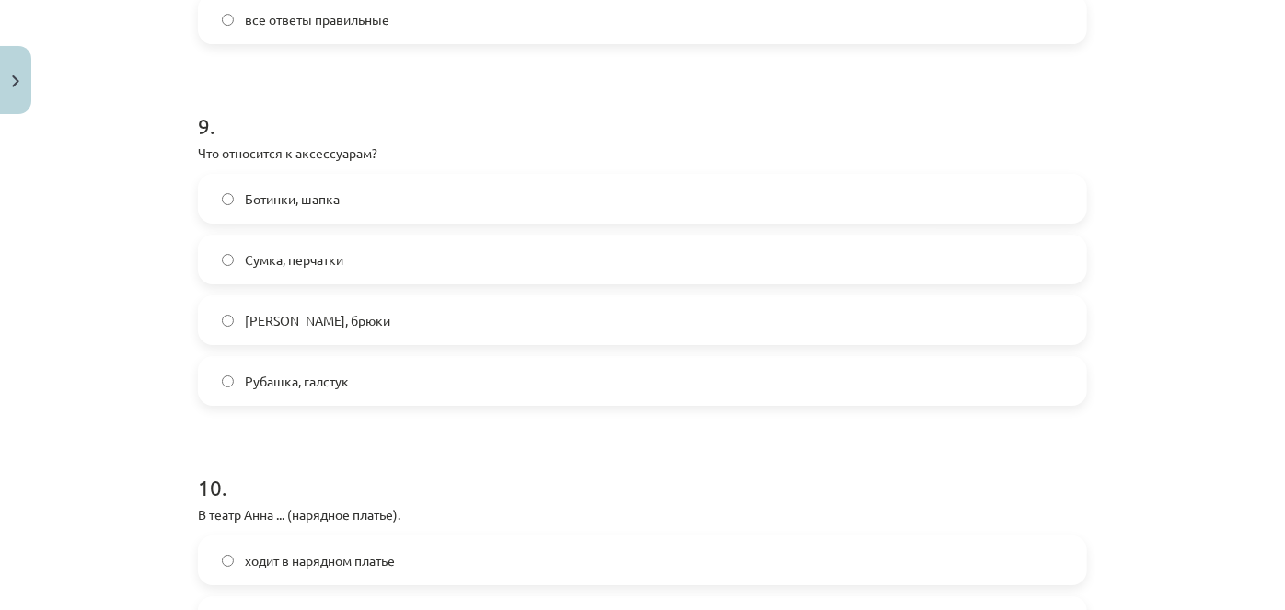
click at [267, 250] on span "Сумка, перчатки" at bounding box center [294, 259] width 99 height 19
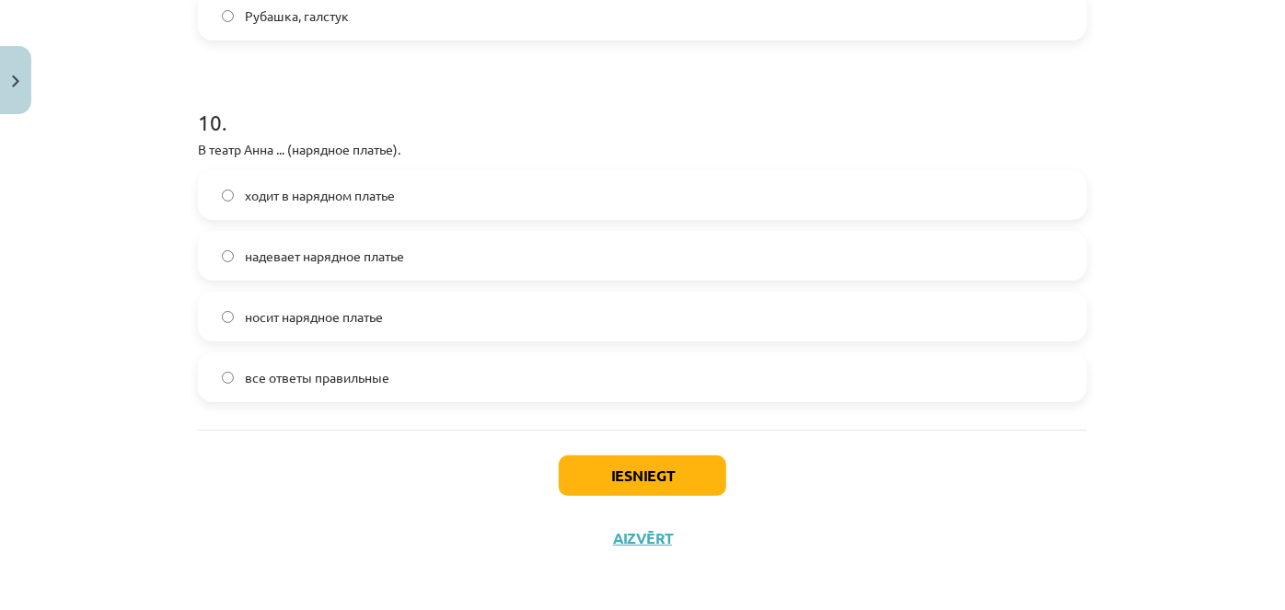
scroll to position [3550, 0]
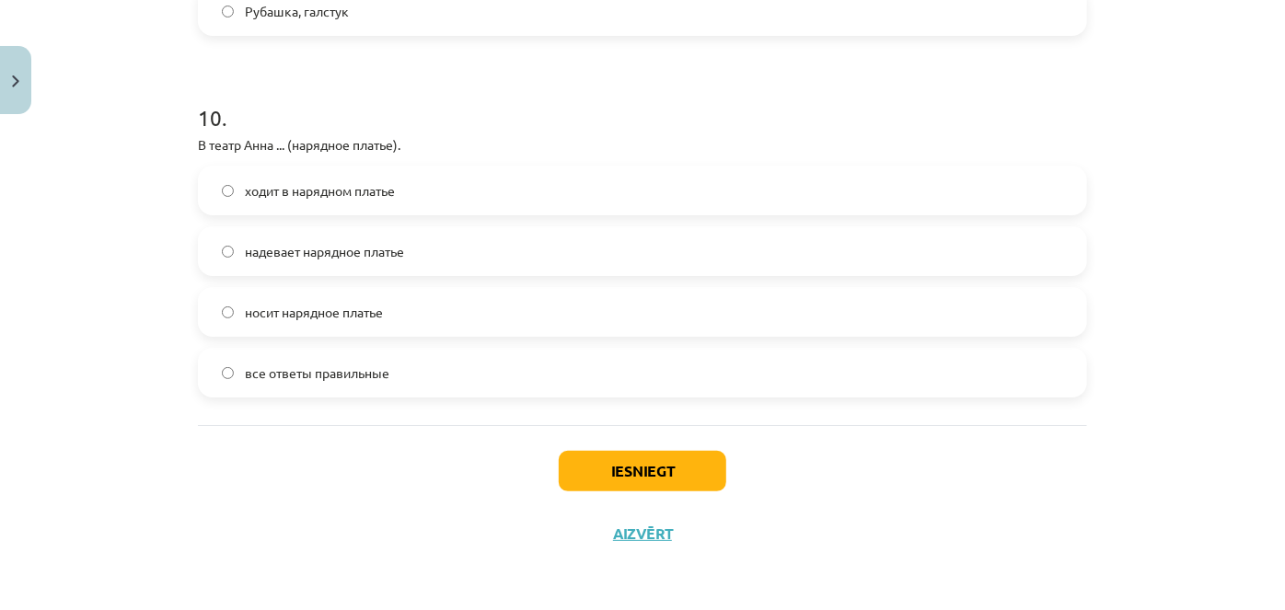
click at [334, 238] on label "надевает нарядное платье" at bounding box center [643, 251] width 886 height 46
click at [76, 305] on div "Mācību tēma: Krievu valodas b1 - 12. klases 1. ieskaites mācību materiāls #5 No…" at bounding box center [642, 305] width 1285 height 610
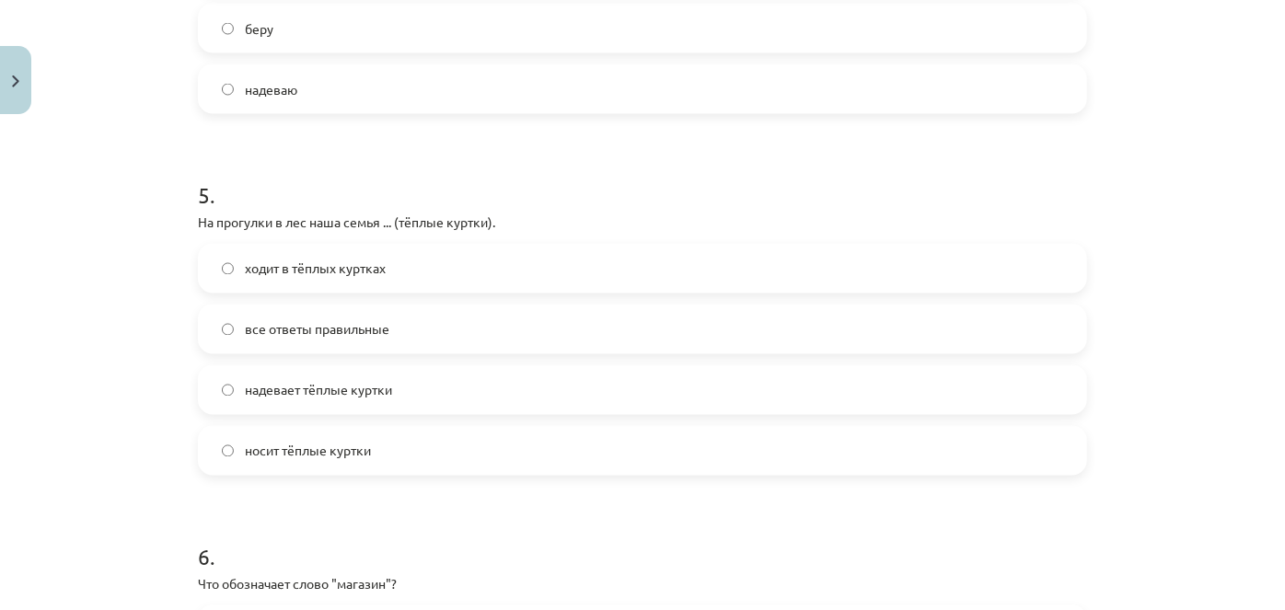
scroll to position [0, 0]
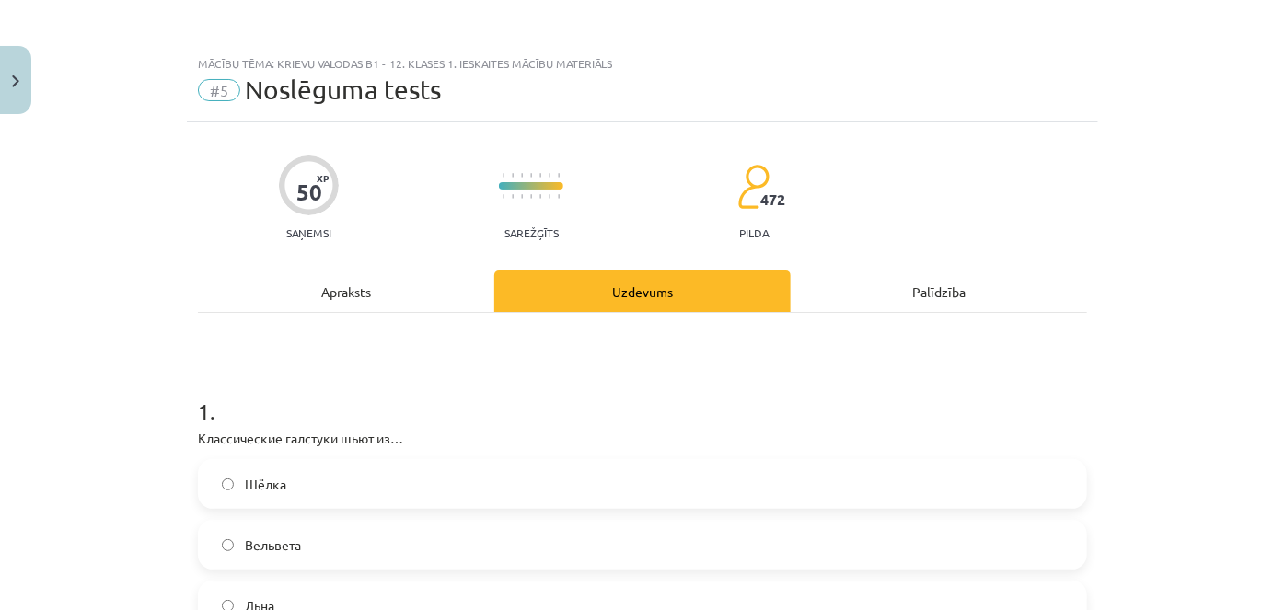
drag, startPoint x: 99, startPoint y: 115, endPoint x: 110, endPoint y: 84, distance: 33.2
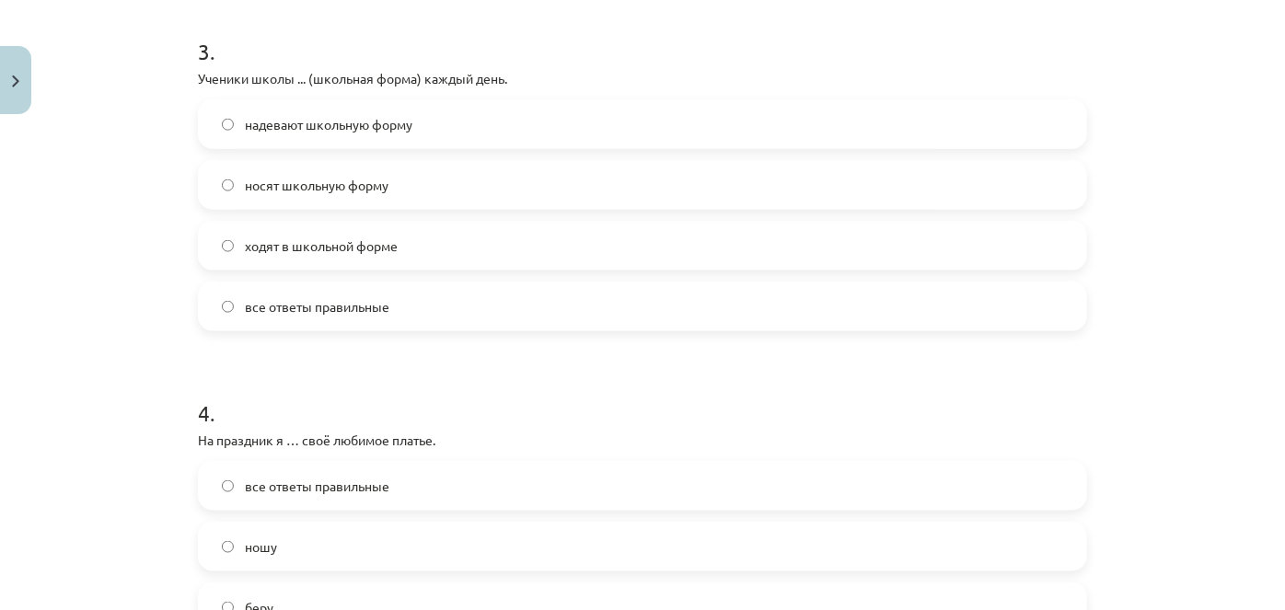
scroll to position [1087, 0]
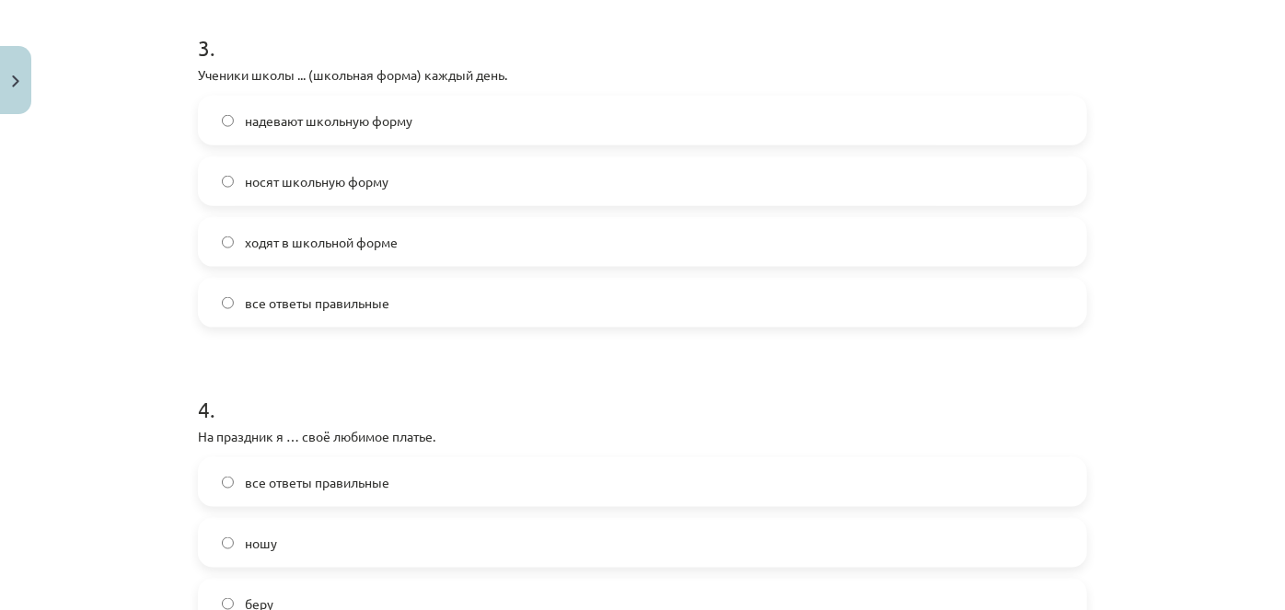
click at [280, 235] on span "ходят в школьной форме" at bounding box center [321, 242] width 153 height 19
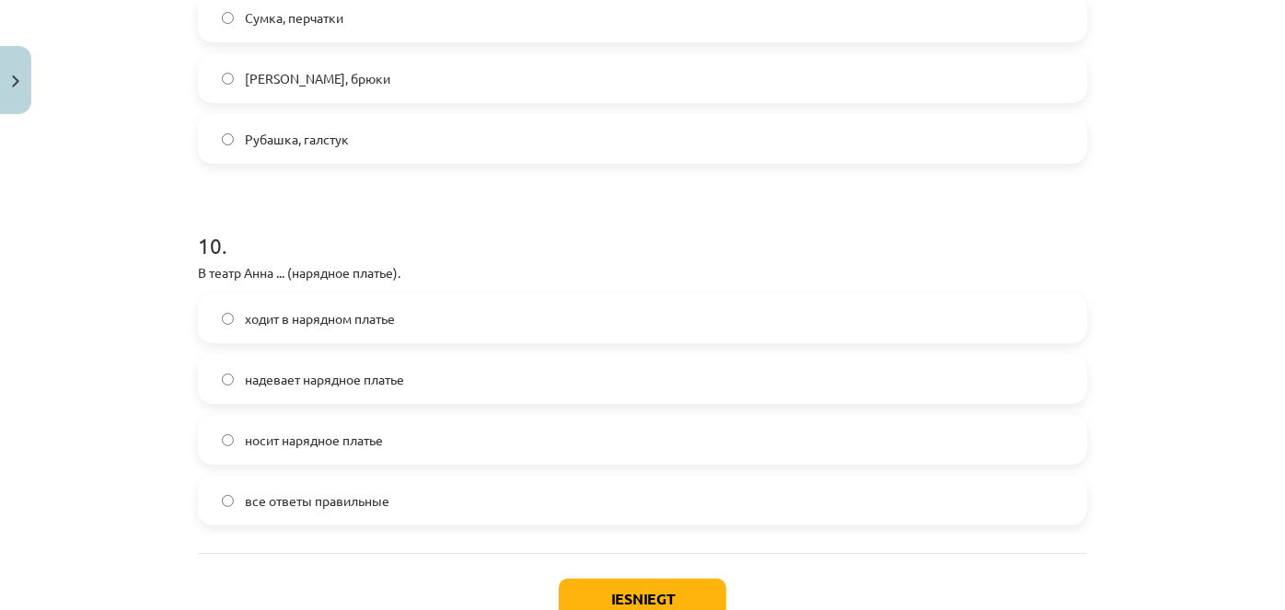
scroll to position [3515, 0]
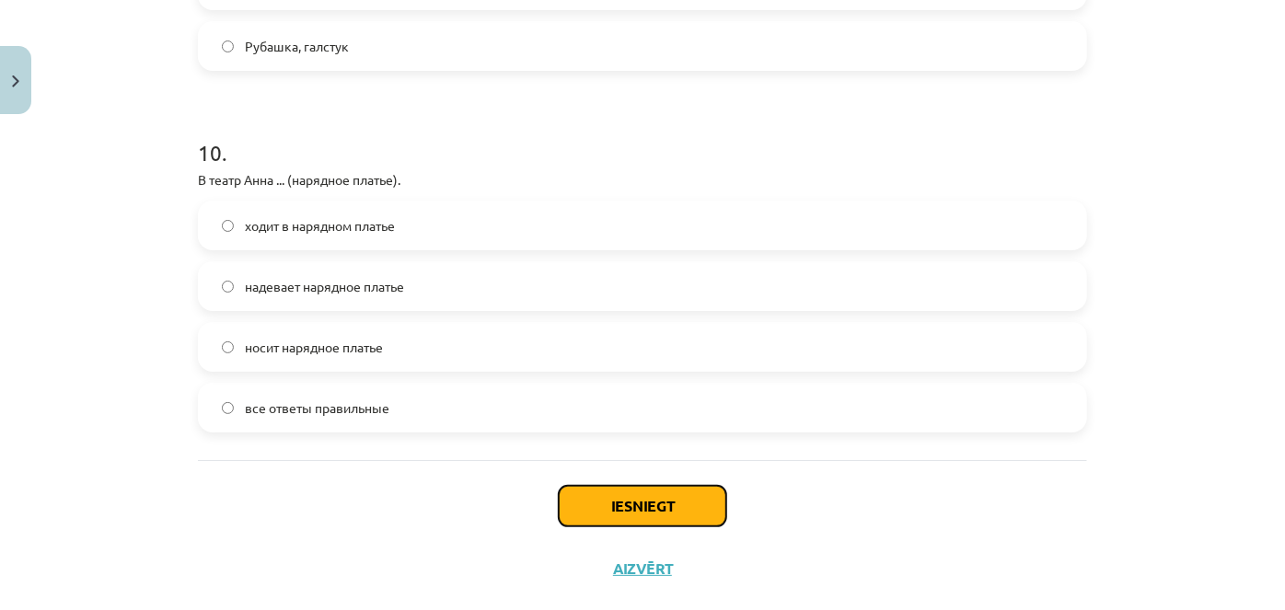
click at [645, 511] on button "Iesniegt" at bounding box center [643, 506] width 168 height 41
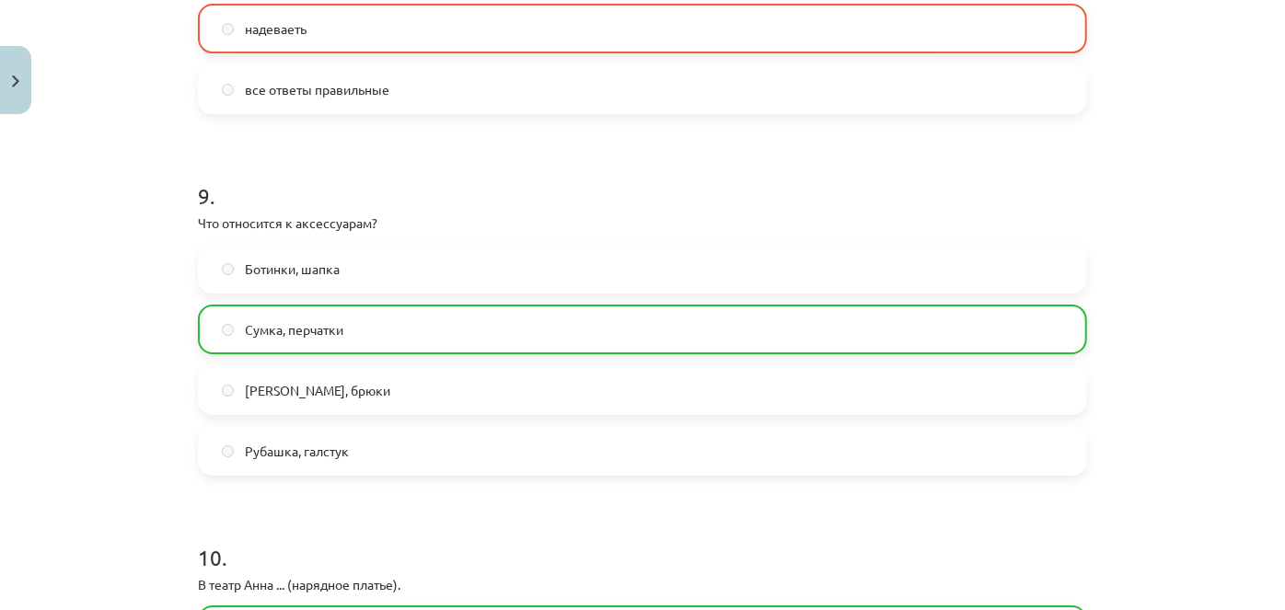
scroll to position [3607, 0]
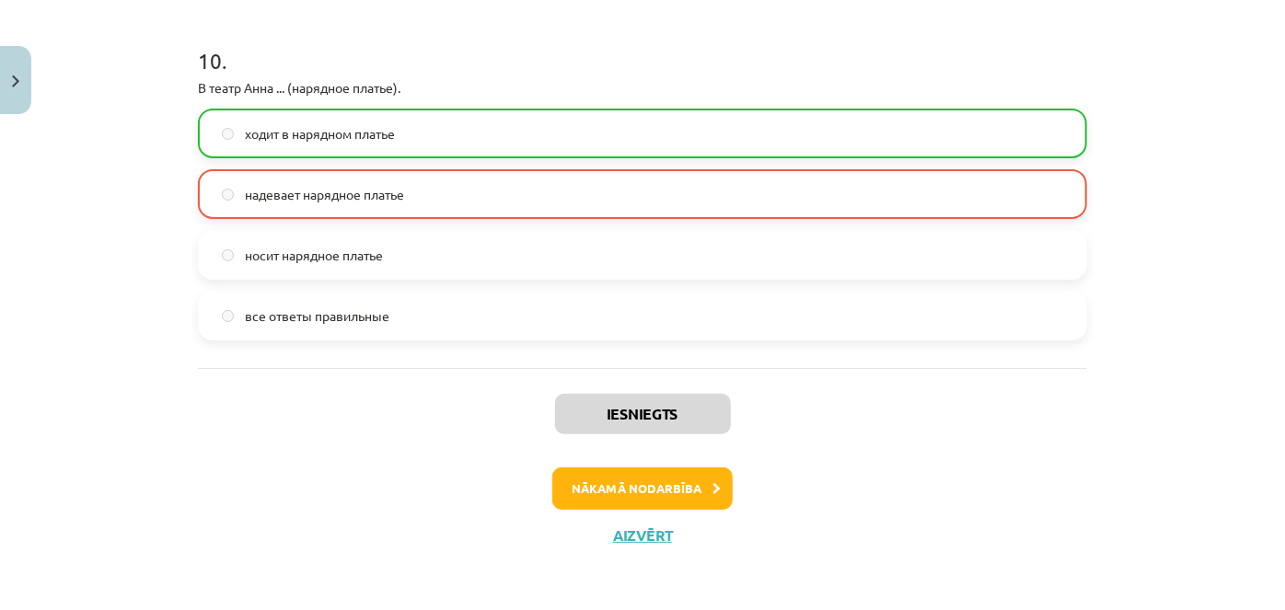
drag, startPoint x: 135, startPoint y: 347, endPoint x: 689, endPoint y: 533, distance: 583.8
click at [585, 497] on button "Nākamā nodarbība" at bounding box center [642, 489] width 180 height 42
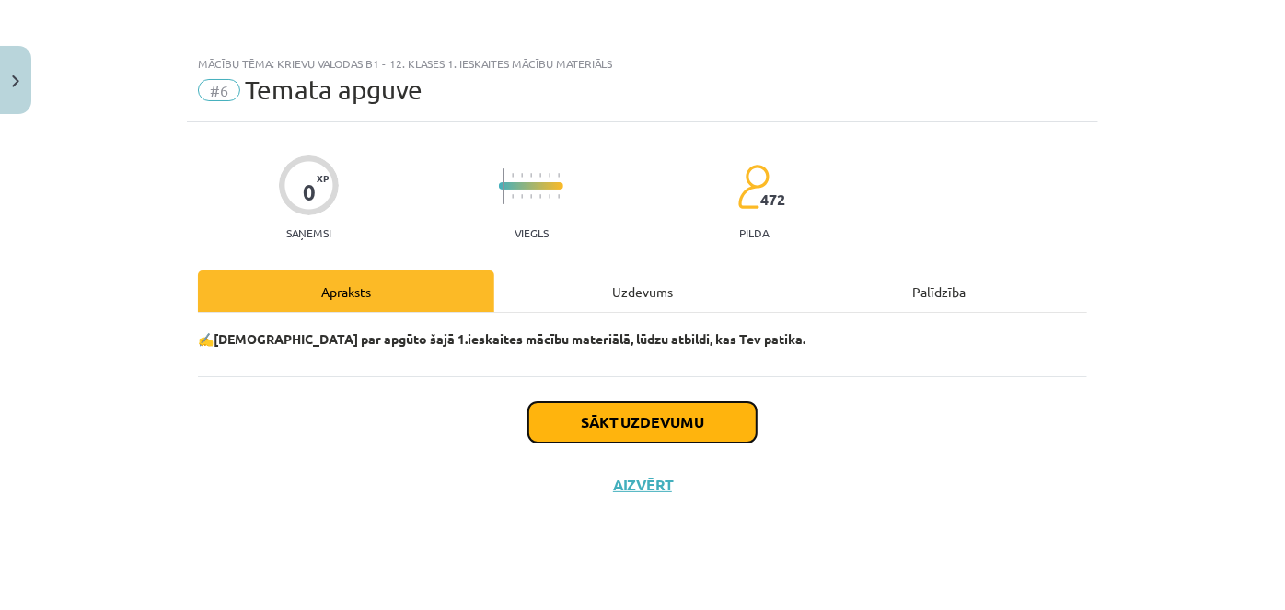
click at [619, 408] on button "Sākt uzdevumu" at bounding box center [642, 422] width 228 height 41
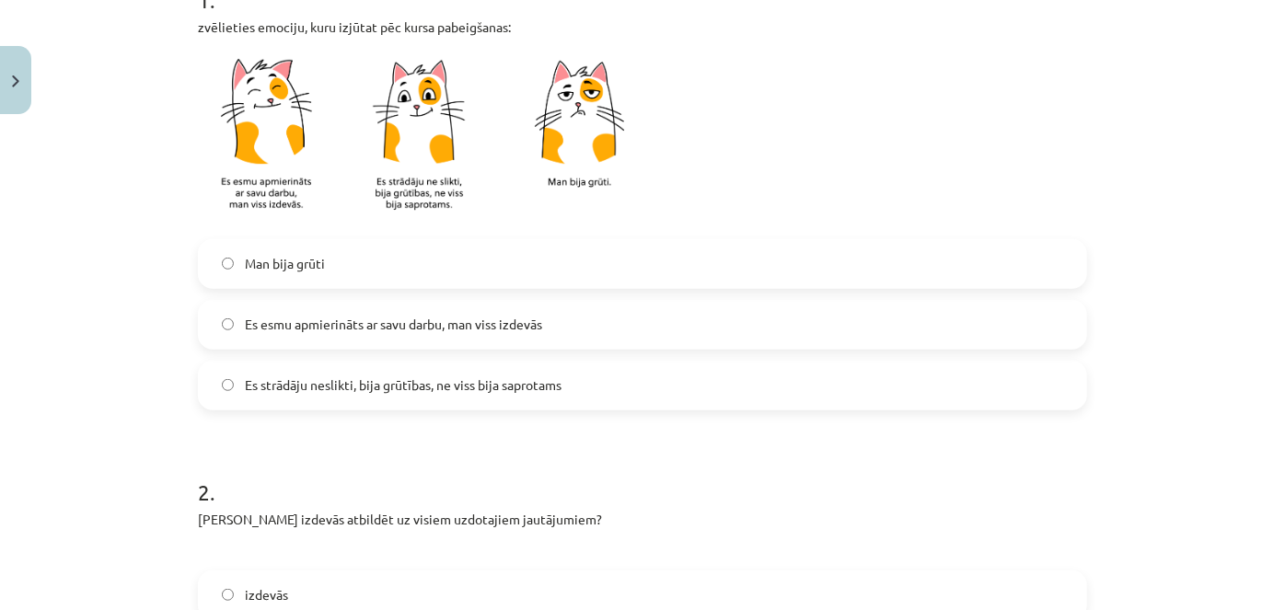
scroll to position [418, 0]
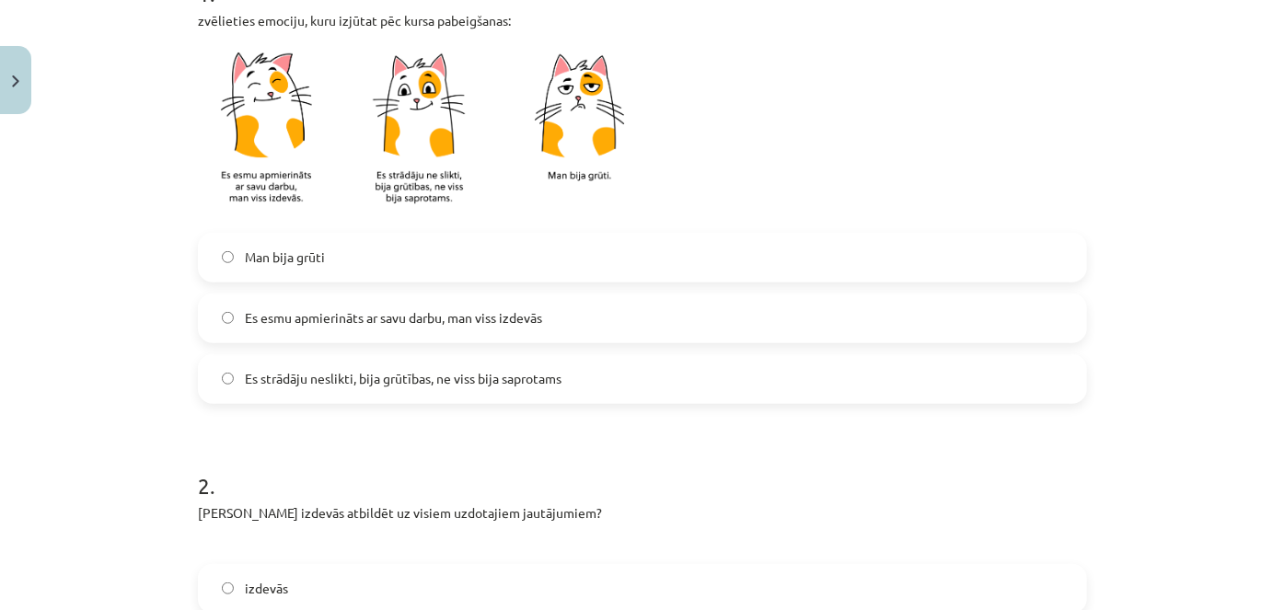
drag, startPoint x: 299, startPoint y: 369, endPoint x: 255, endPoint y: 412, distance: 61.9
click at [298, 376] on span "Es strādāju neslikti, bija grūtības, ne viss bija saprotams" at bounding box center [403, 378] width 317 height 19
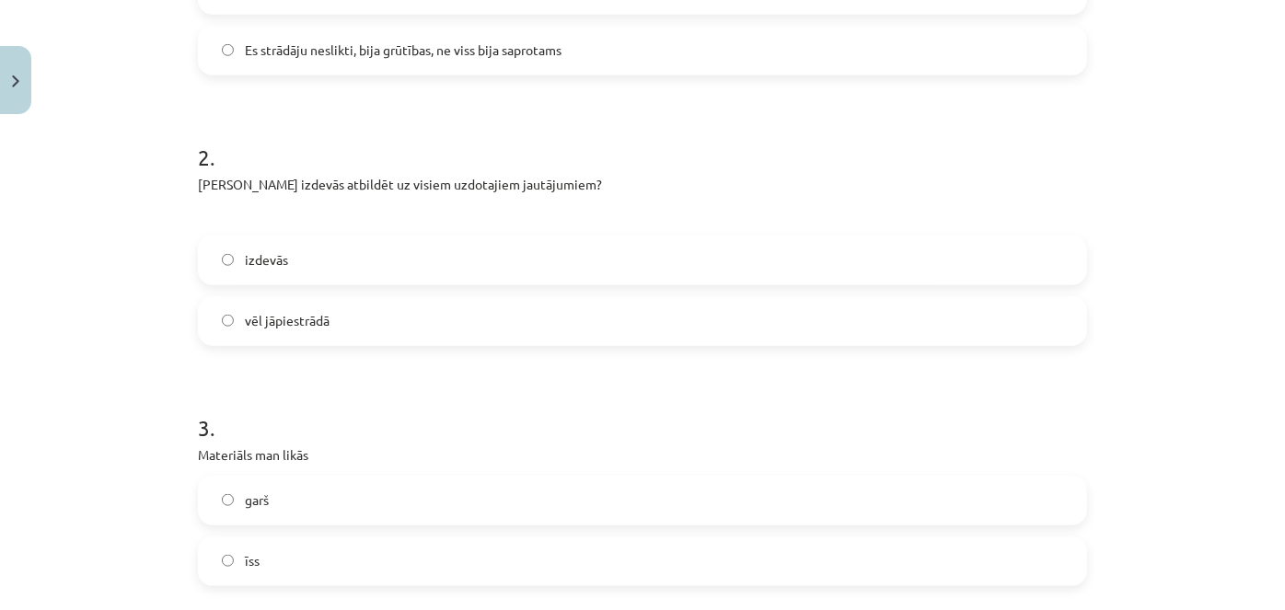
scroll to position [753, 0]
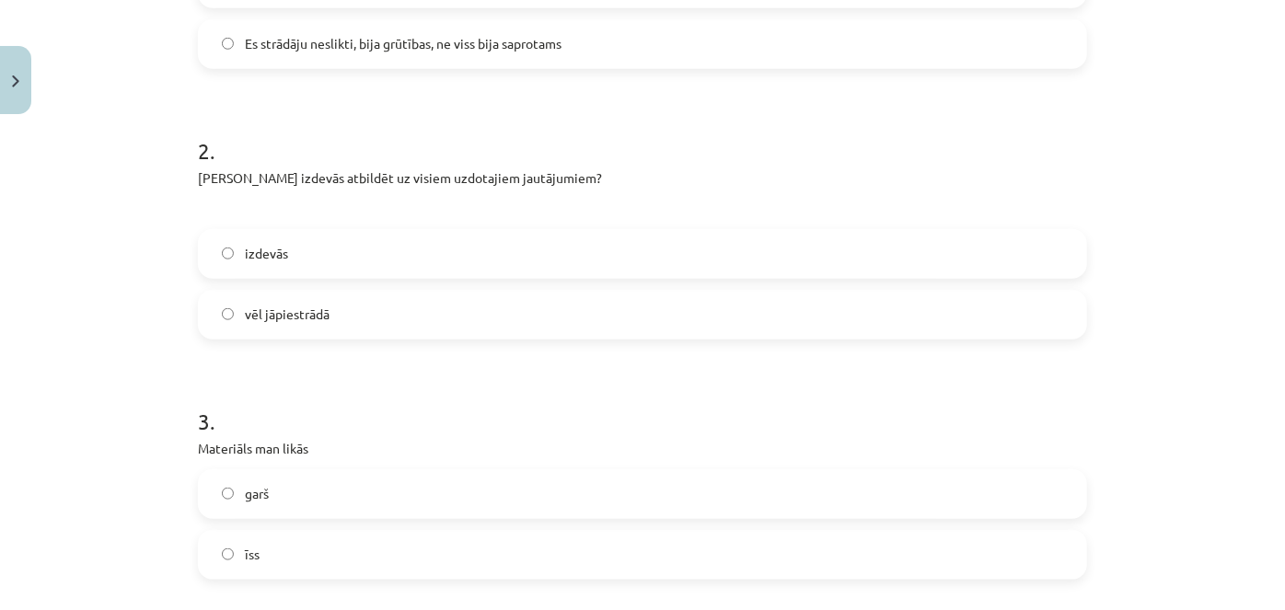
click at [259, 243] on label "izdevās" at bounding box center [643, 254] width 886 height 46
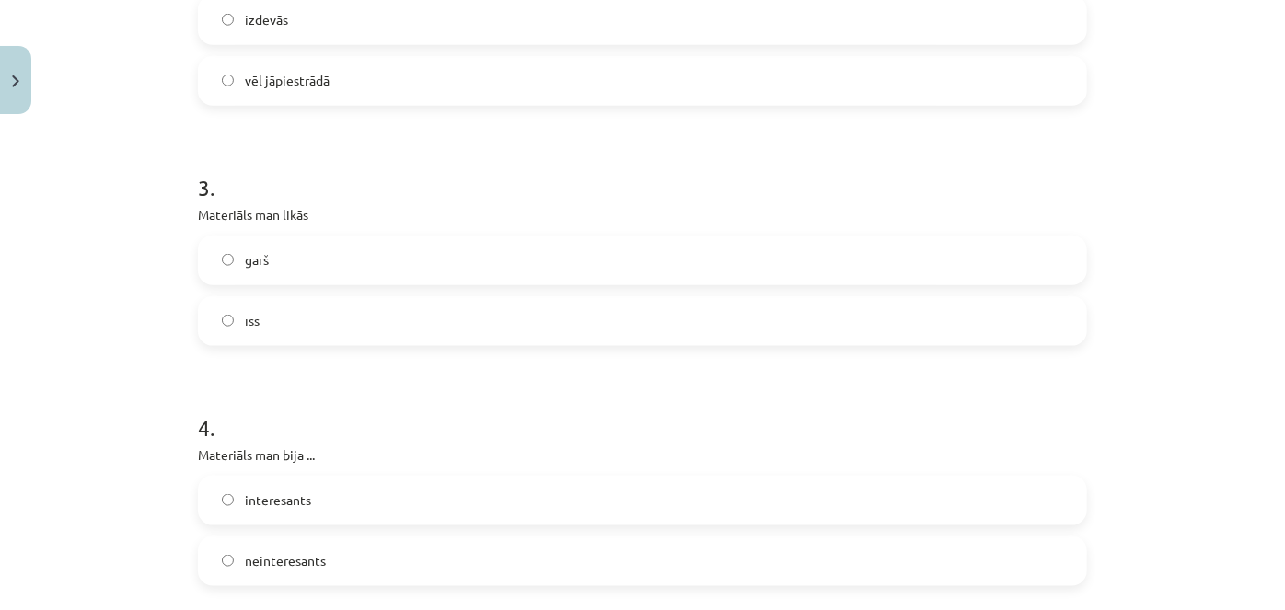
scroll to position [1004, 0]
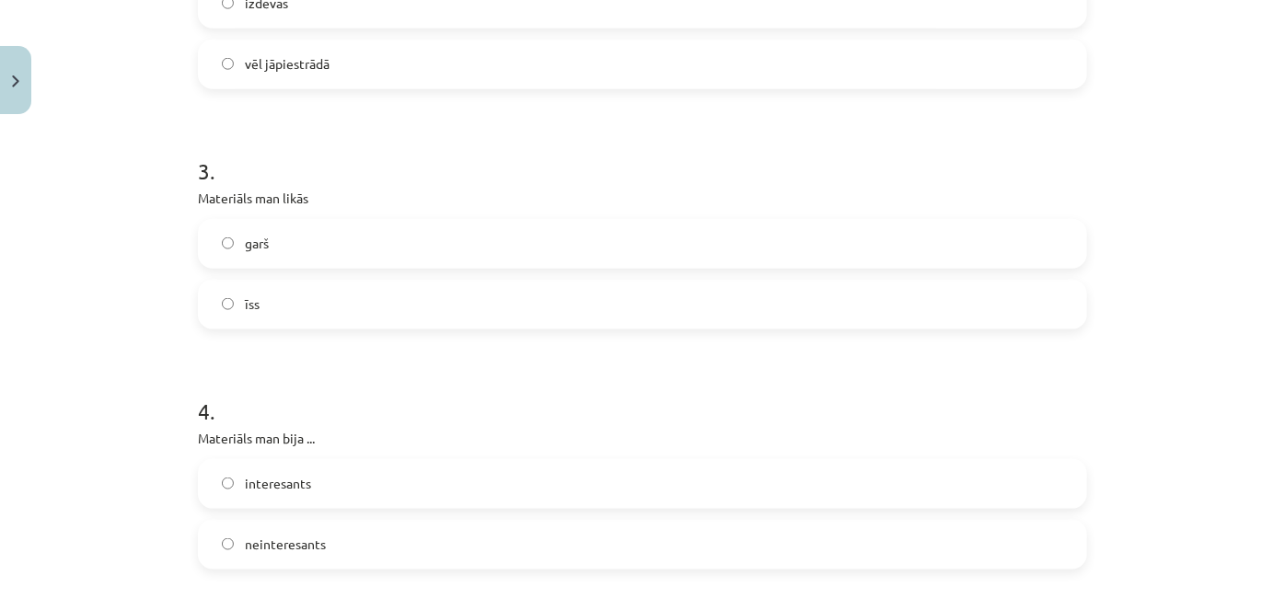
click at [252, 300] on label "īss" at bounding box center [643, 305] width 886 height 46
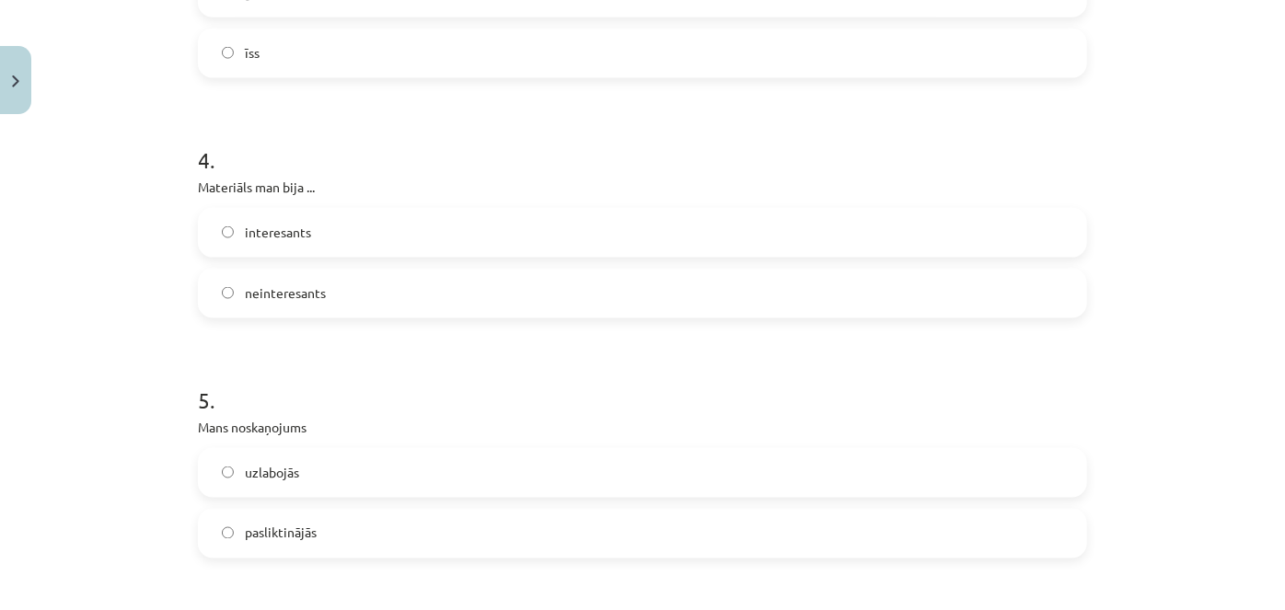
click at [250, 234] on span "interesants" at bounding box center [278, 232] width 66 height 19
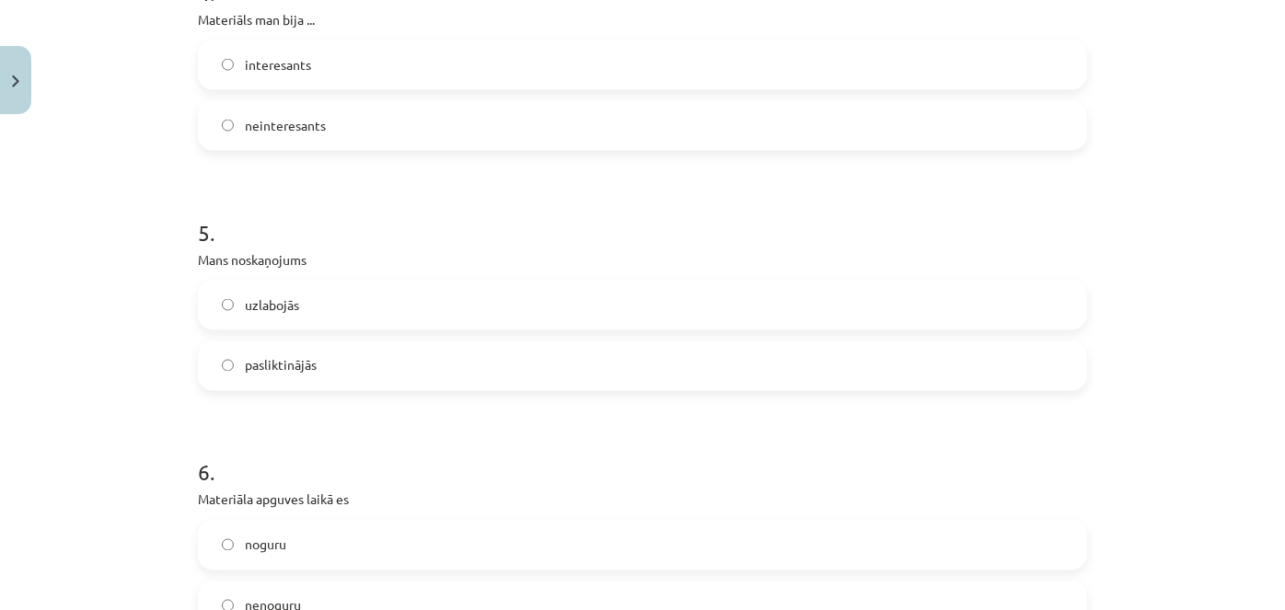
drag, startPoint x: 268, startPoint y: 312, endPoint x: 255, endPoint y: 346, distance: 36.4
click at [268, 312] on span "uzlabojās" at bounding box center [272, 305] width 54 height 19
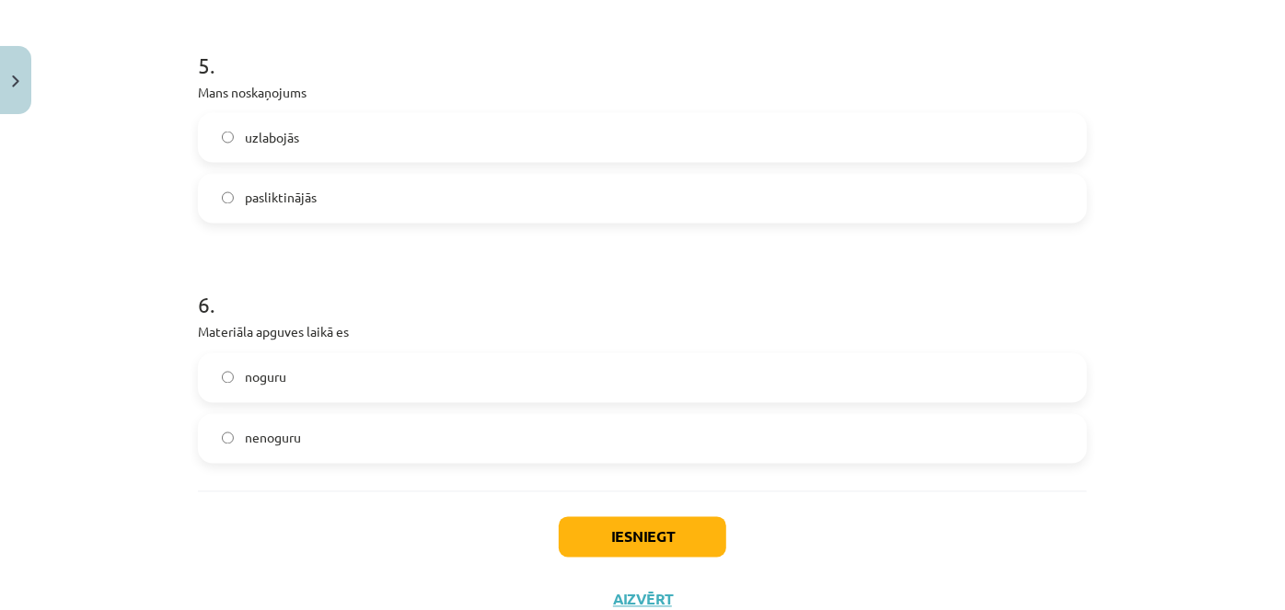
click at [283, 429] on span "nenoguru" at bounding box center [273, 438] width 56 height 19
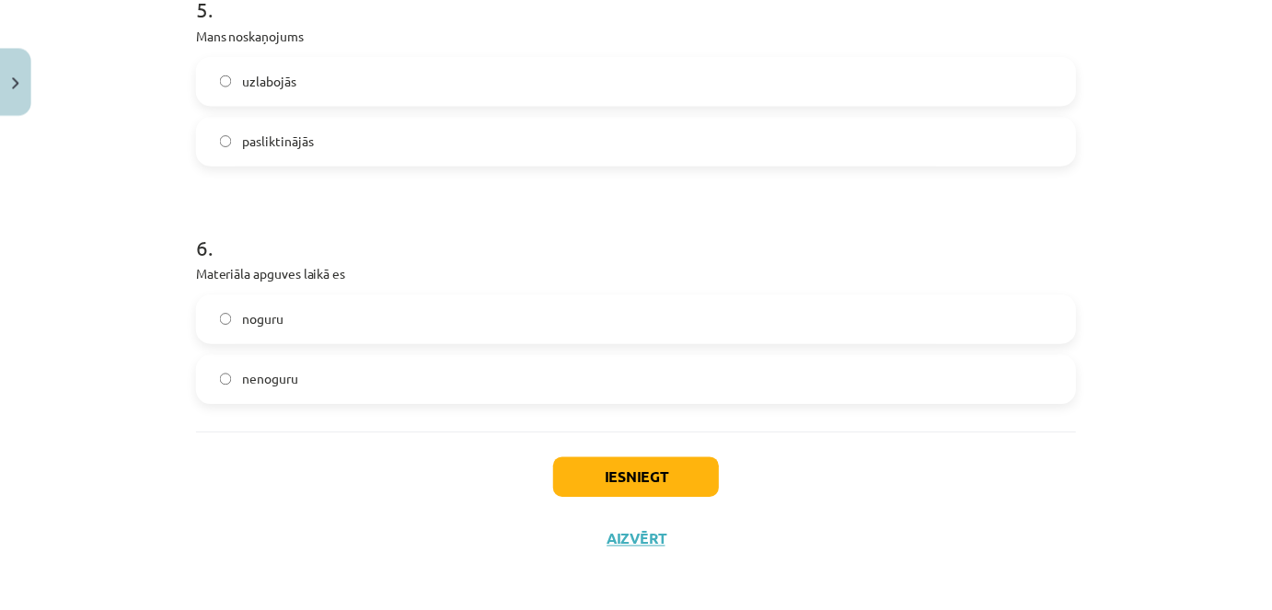
scroll to position [1655, 0]
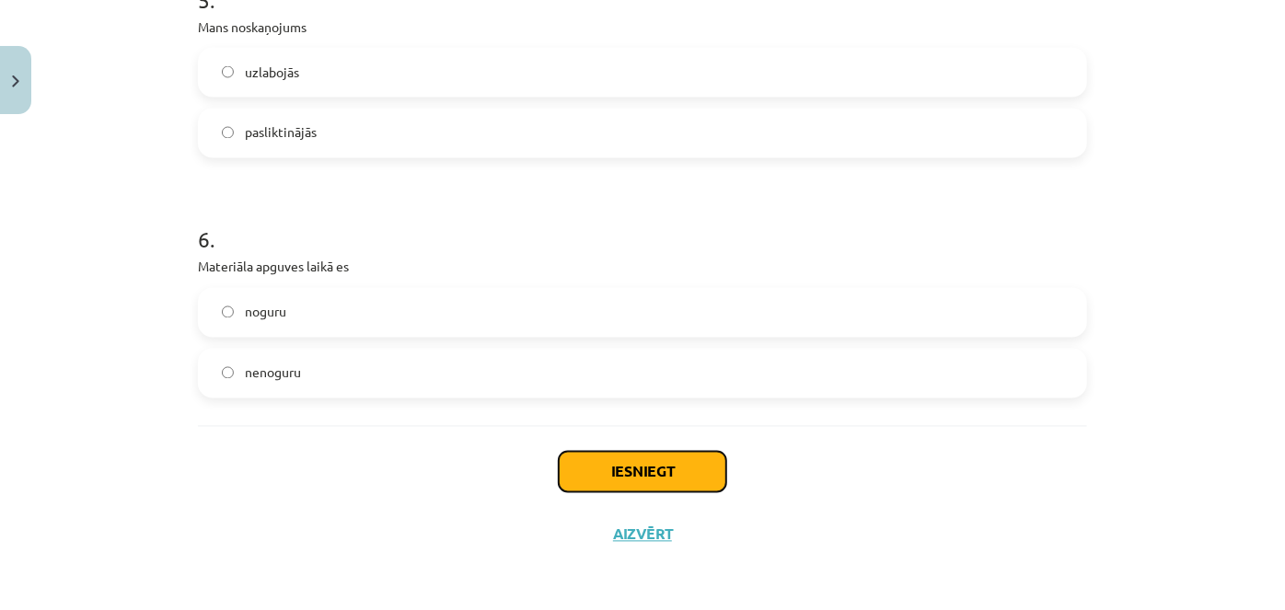
click at [559, 467] on button "Iesniegt" at bounding box center [643, 472] width 168 height 41
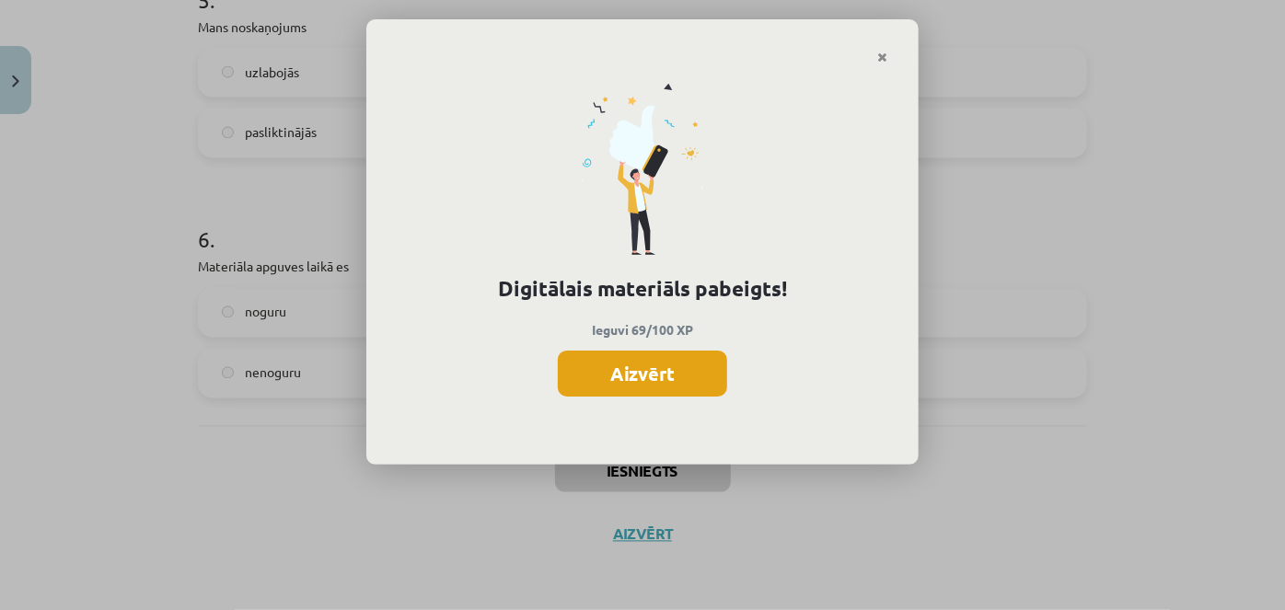
click at [618, 356] on button "Aizvērt" at bounding box center [642, 374] width 169 height 46
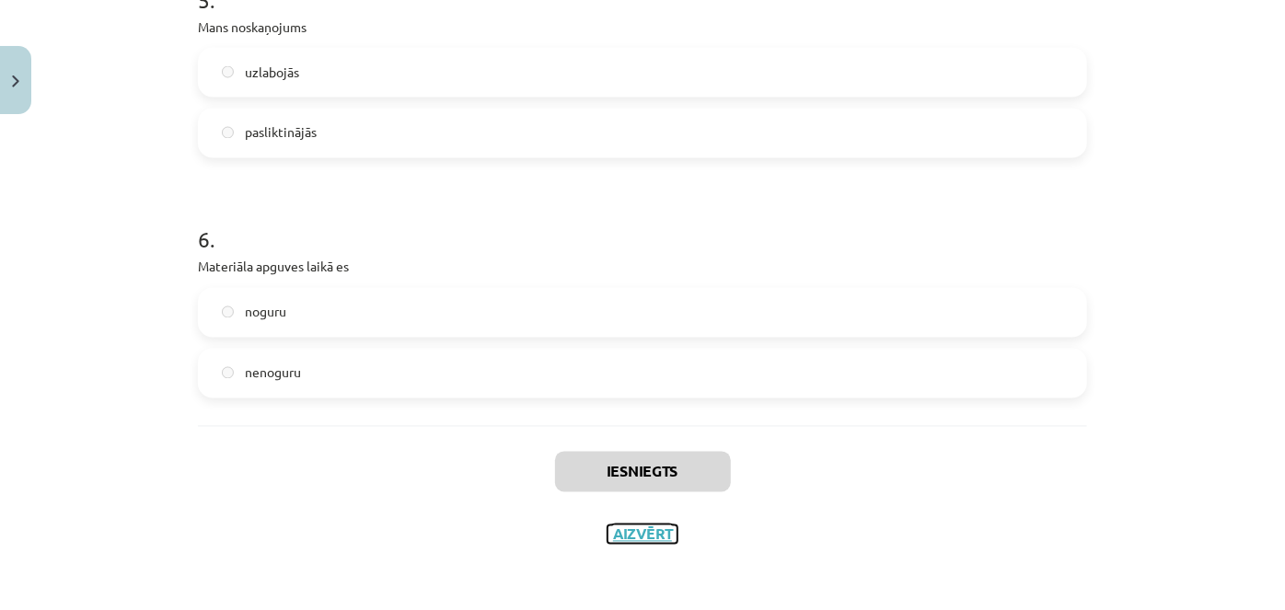
click at [627, 531] on button "Aizvērt" at bounding box center [643, 535] width 70 height 18
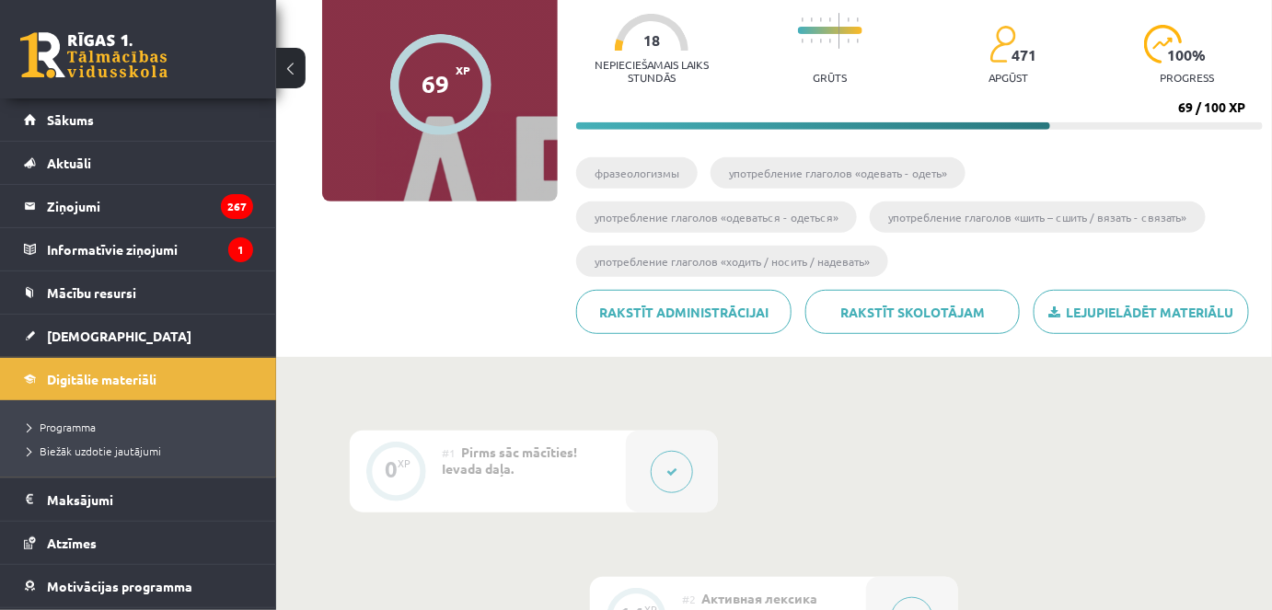
scroll to position [127, 0]
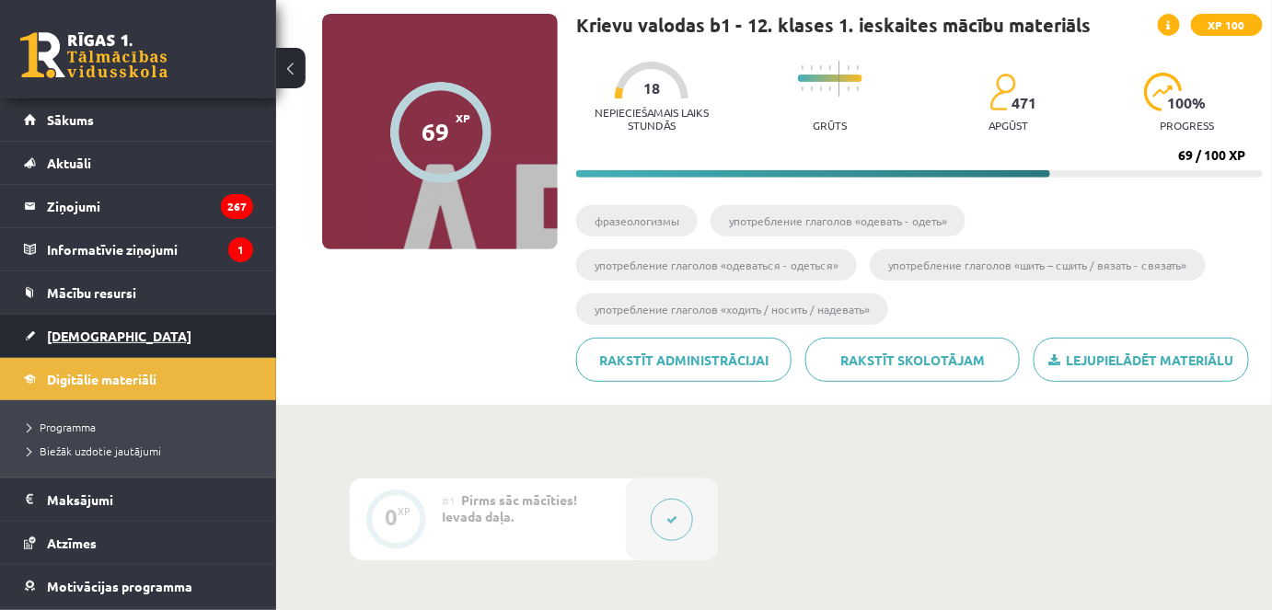
click at [45, 328] on link "[DEMOGRAPHIC_DATA]" at bounding box center [138, 336] width 229 height 42
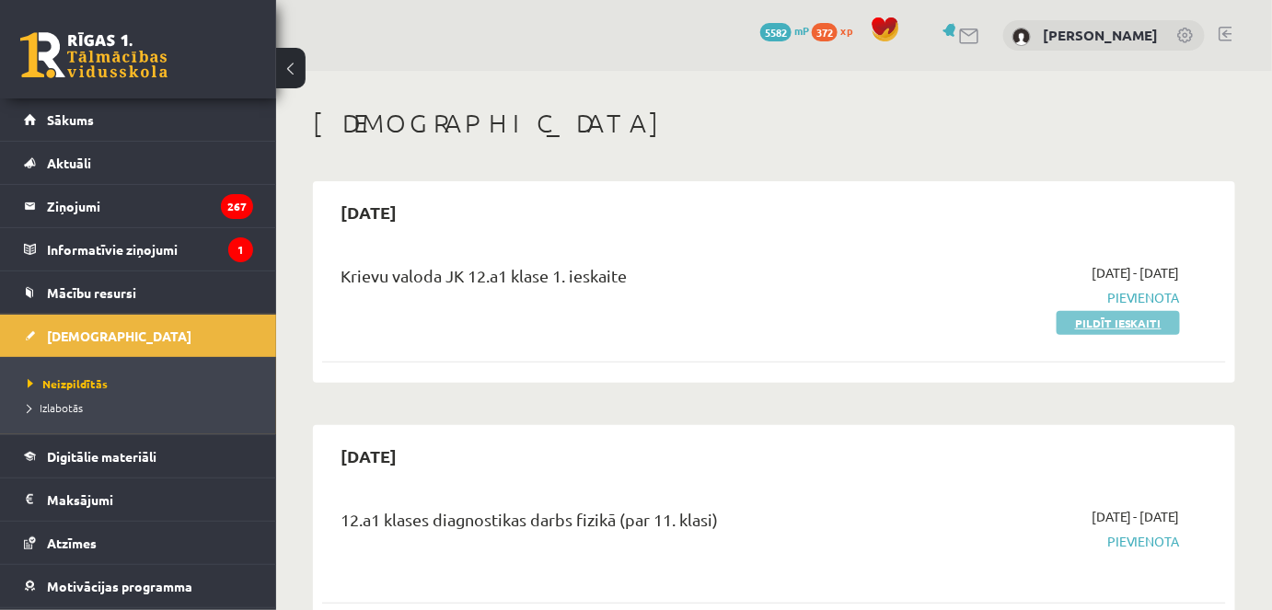
click at [1080, 324] on link "Pildīt ieskaiti" at bounding box center [1118, 323] width 123 height 24
click at [1074, 317] on link "Pildīt ieskaiti" at bounding box center [1118, 323] width 123 height 24
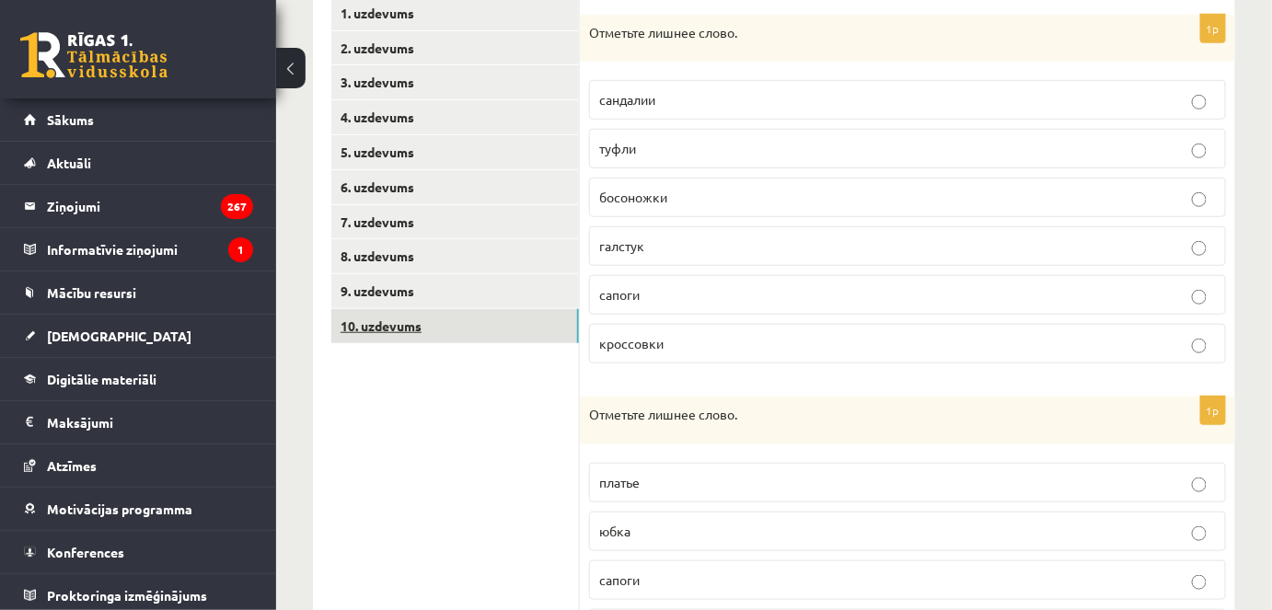
click at [401, 327] on link "10. uzdevums" at bounding box center [455, 326] width 248 height 34
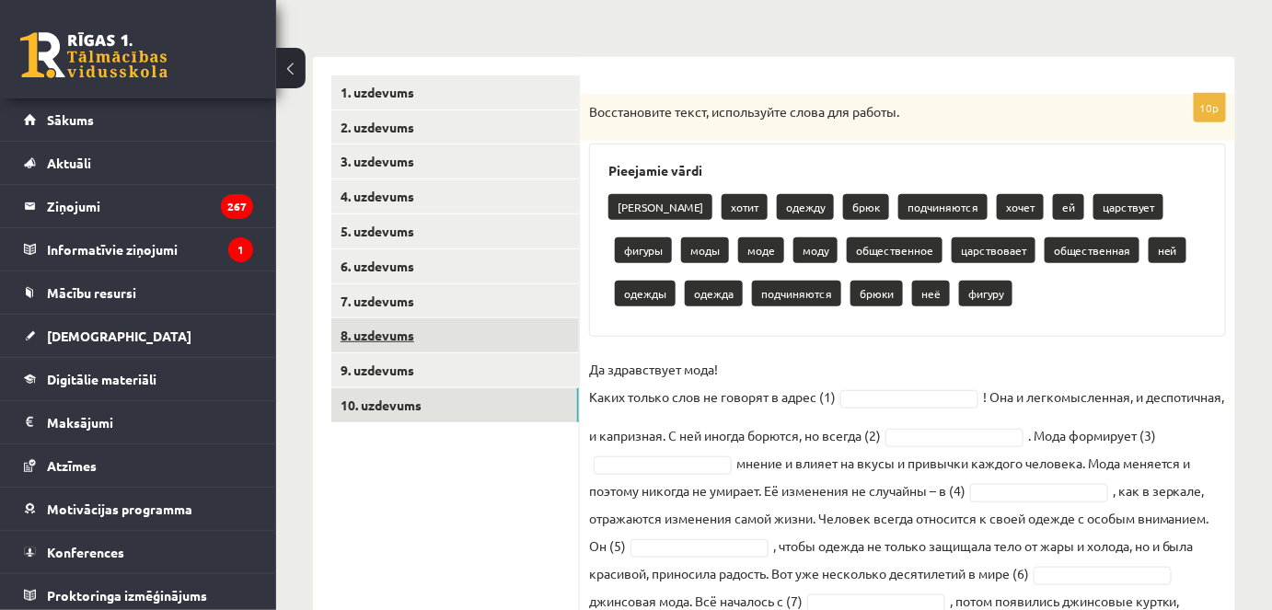
scroll to position [250, 0]
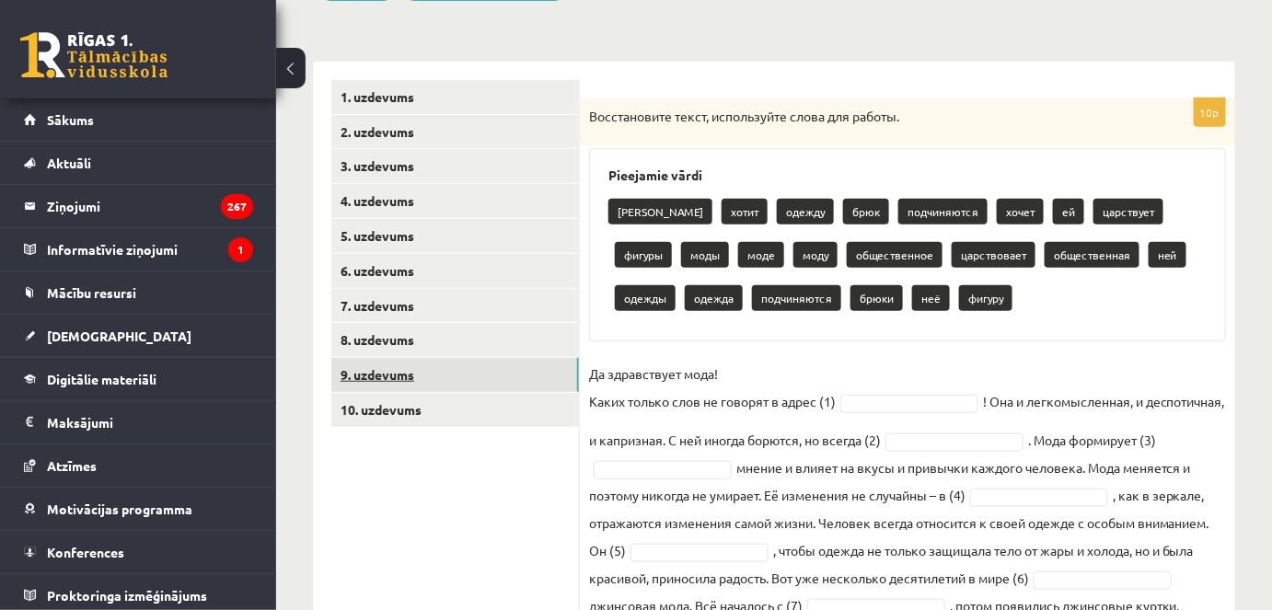
click at [403, 369] on link "9. uzdevums" at bounding box center [455, 375] width 248 height 34
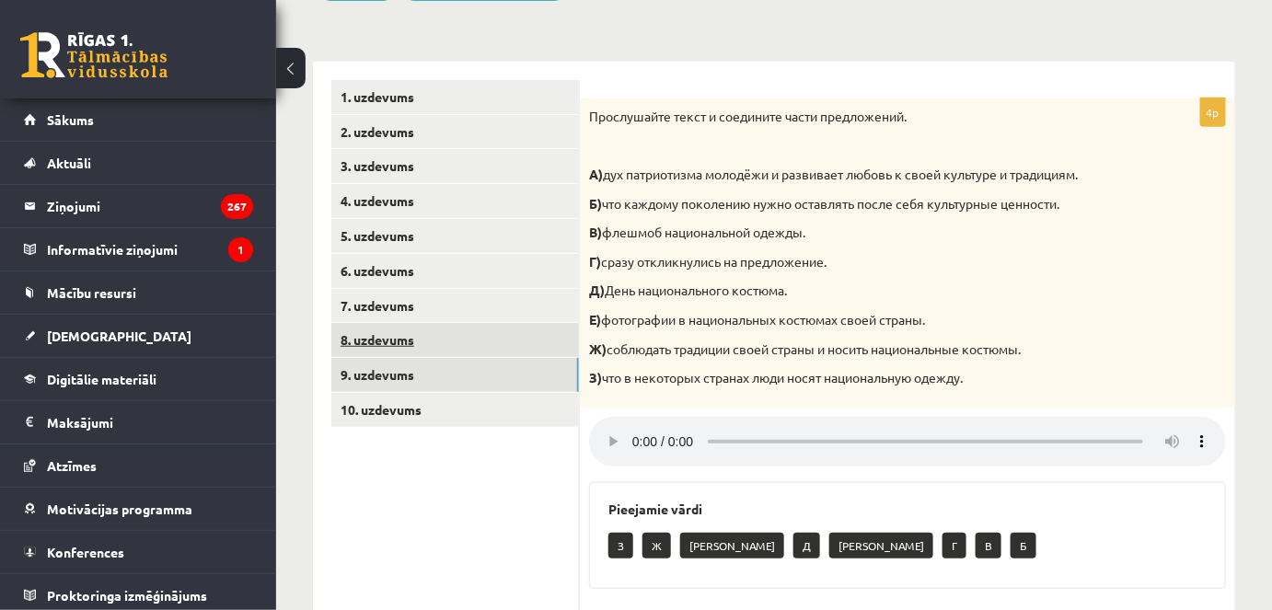
click at [406, 346] on link "8. uzdevums" at bounding box center [455, 340] width 248 height 34
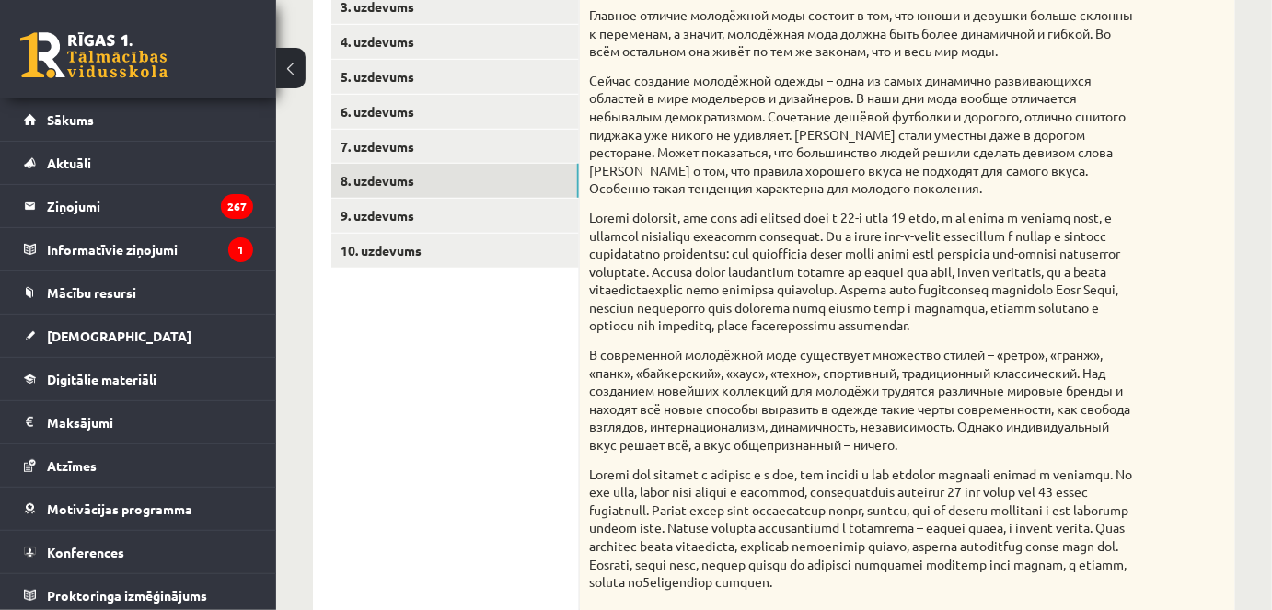
scroll to position [401, 0]
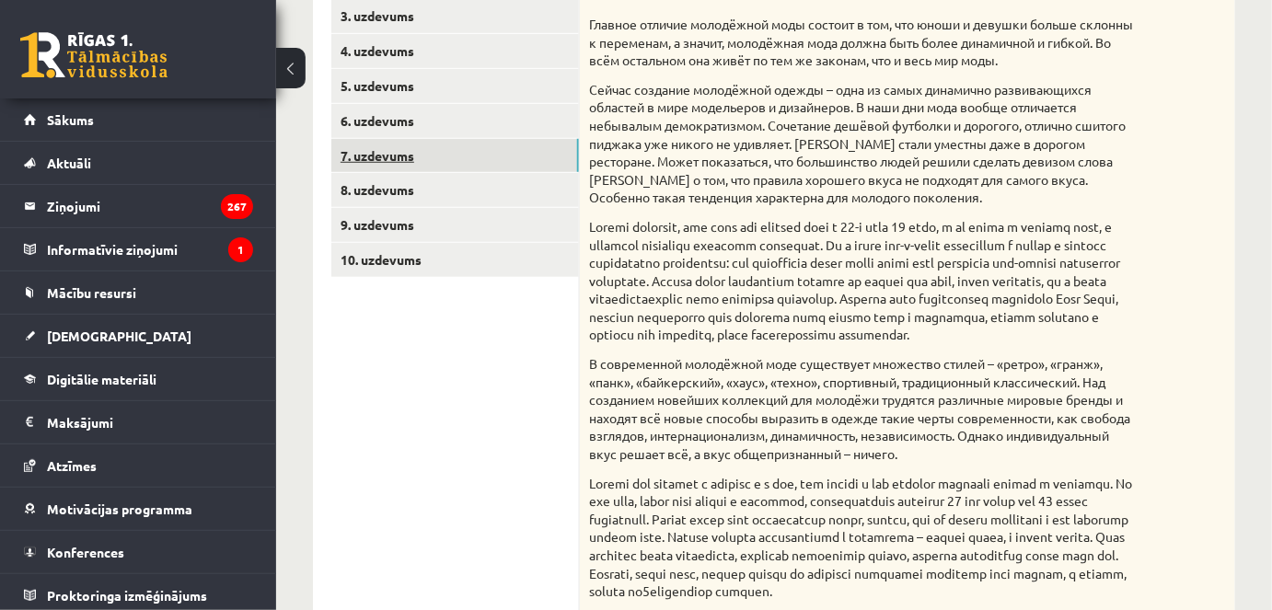
click at [466, 169] on link "7. uzdevums" at bounding box center [455, 156] width 248 height 34
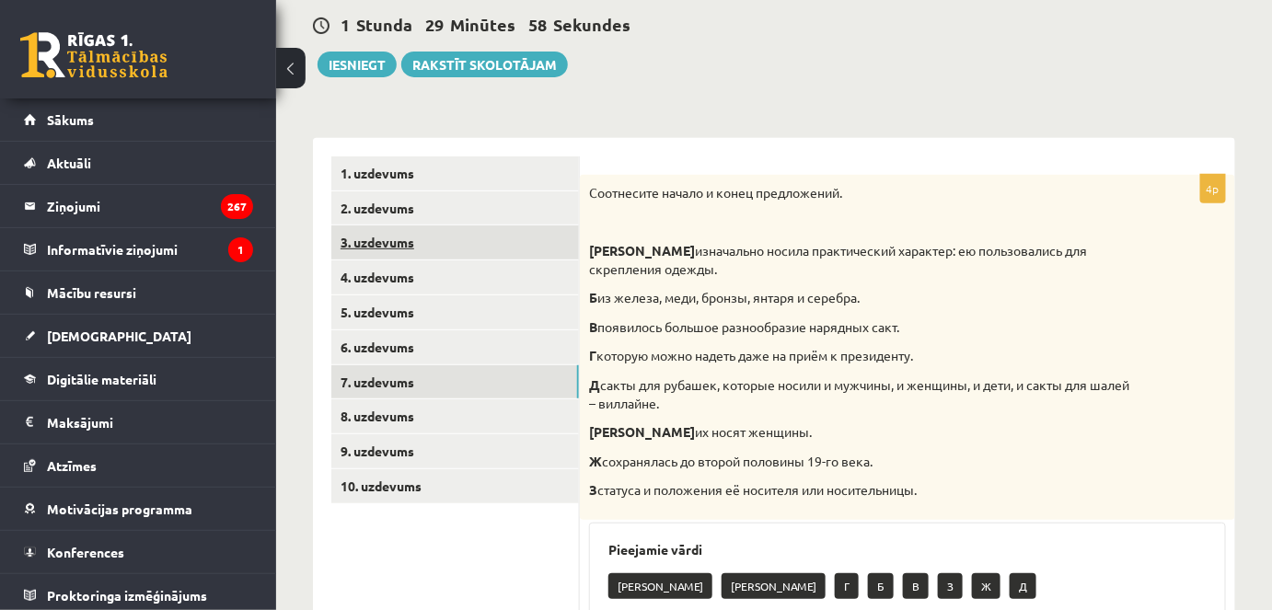
scroll to position [149, 0]
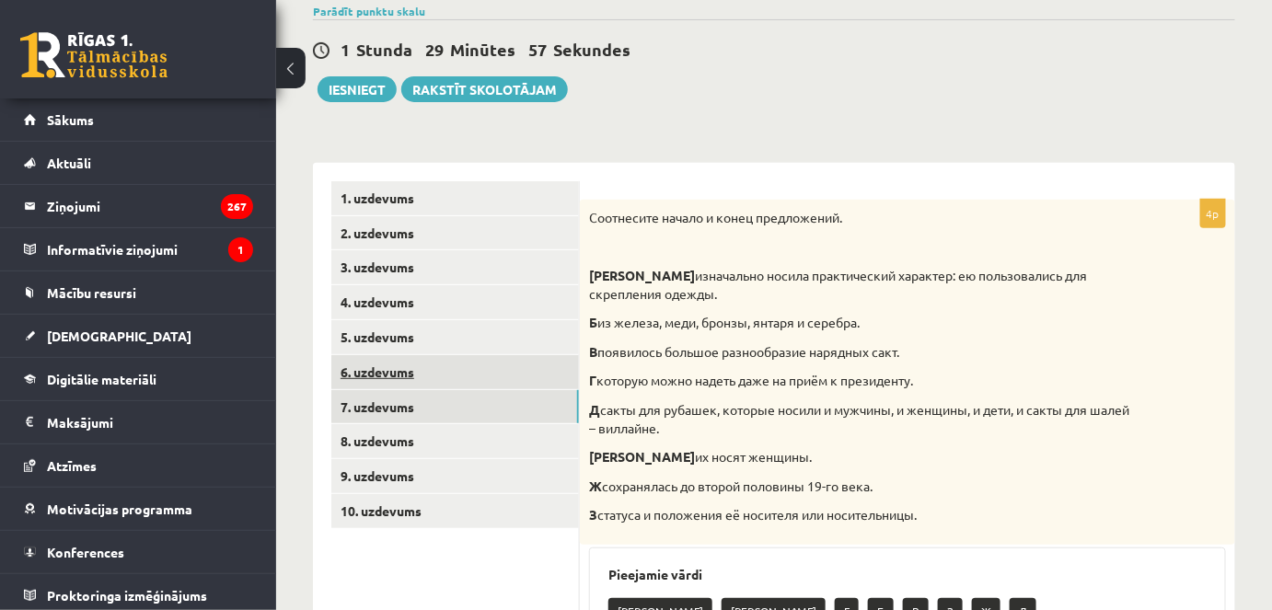
click at [471, 366] on link "6. uzdevums" at bounding box center [455, 372] width 248 height 34
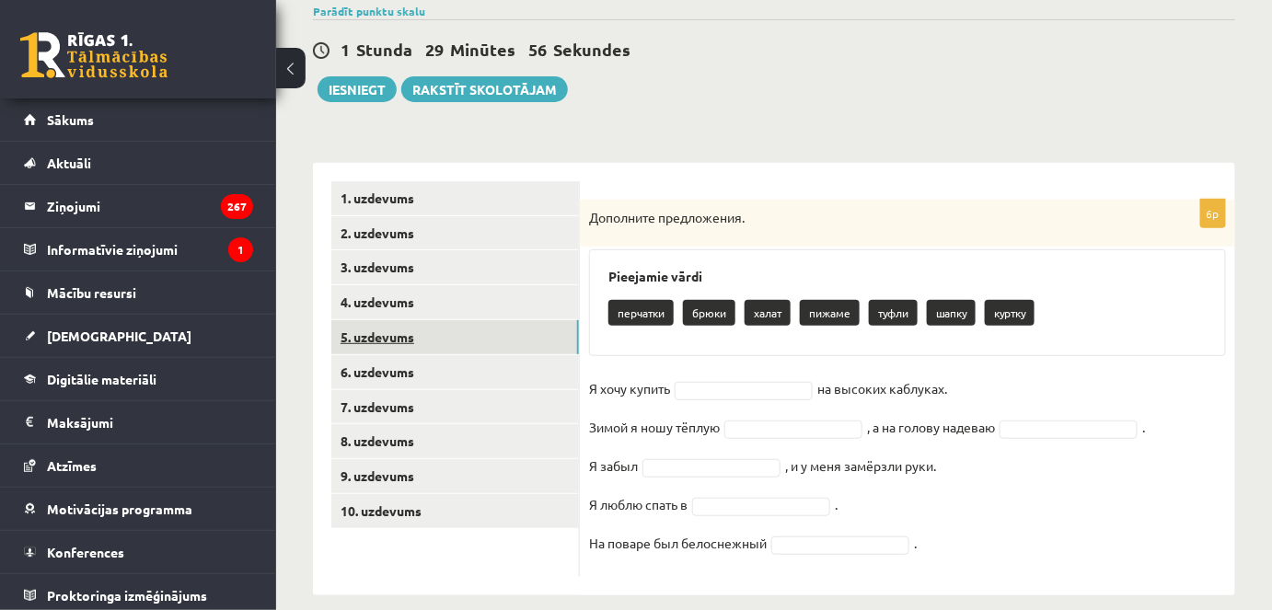
click at [448, 334] on link "5. uzdevums" at bounding box center [455, 337] width 248 height 34
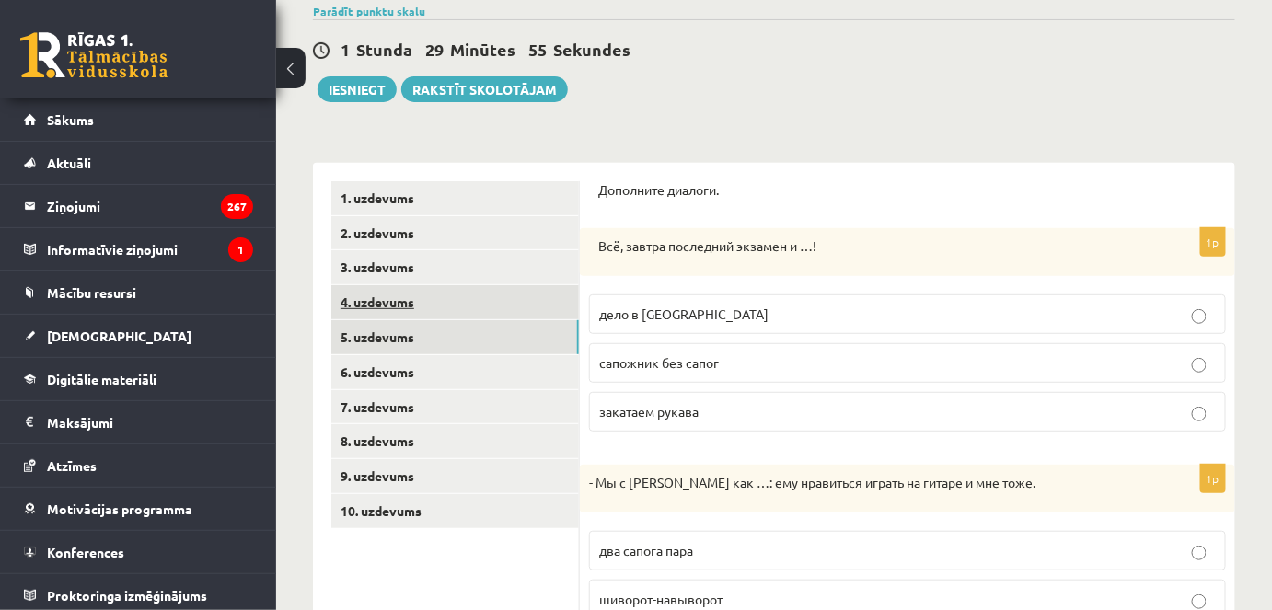
click at [447, 287] on link "4. uzdevums" at bounding box center [455, 302] width 248 height 34
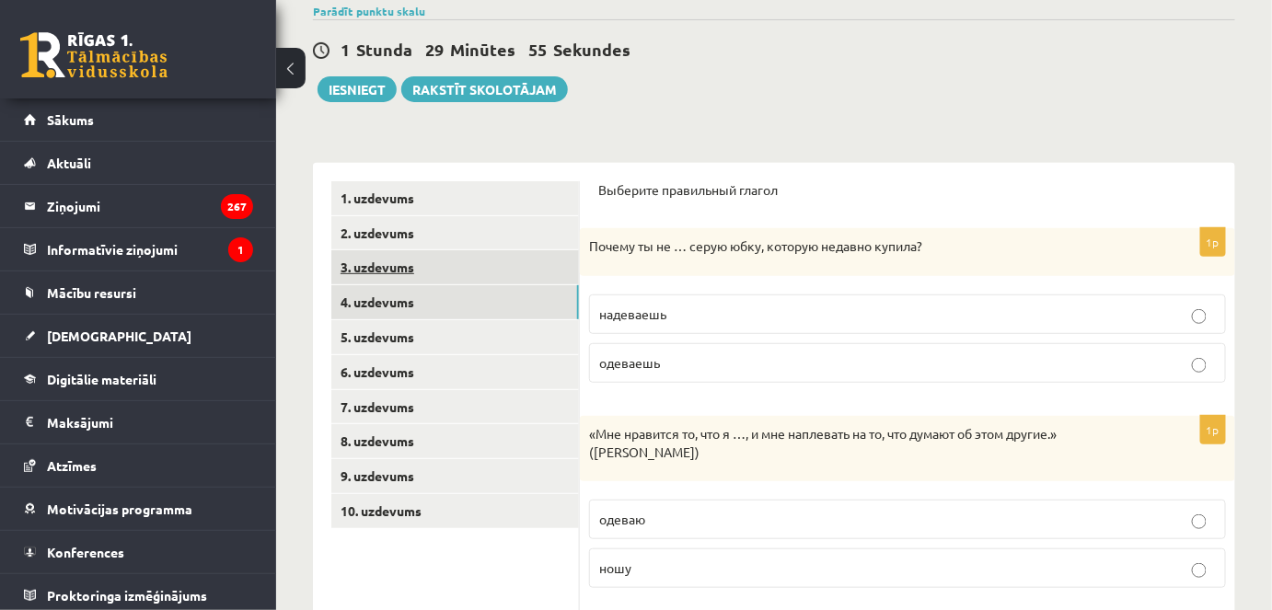
click at [438, 261] on link "3. uzdevums" at bounding box center [455, 267] width 248 height 34
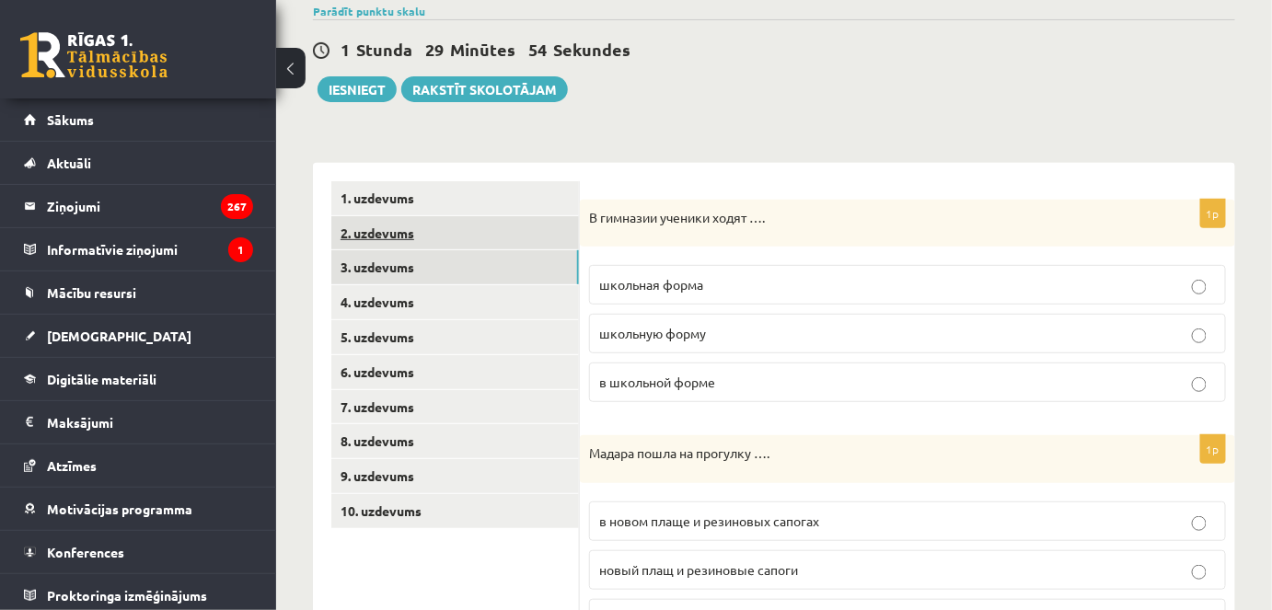
click at [444, 237] on link "2. uzdevums" at bounding box center [455, 233] width 248 height 34
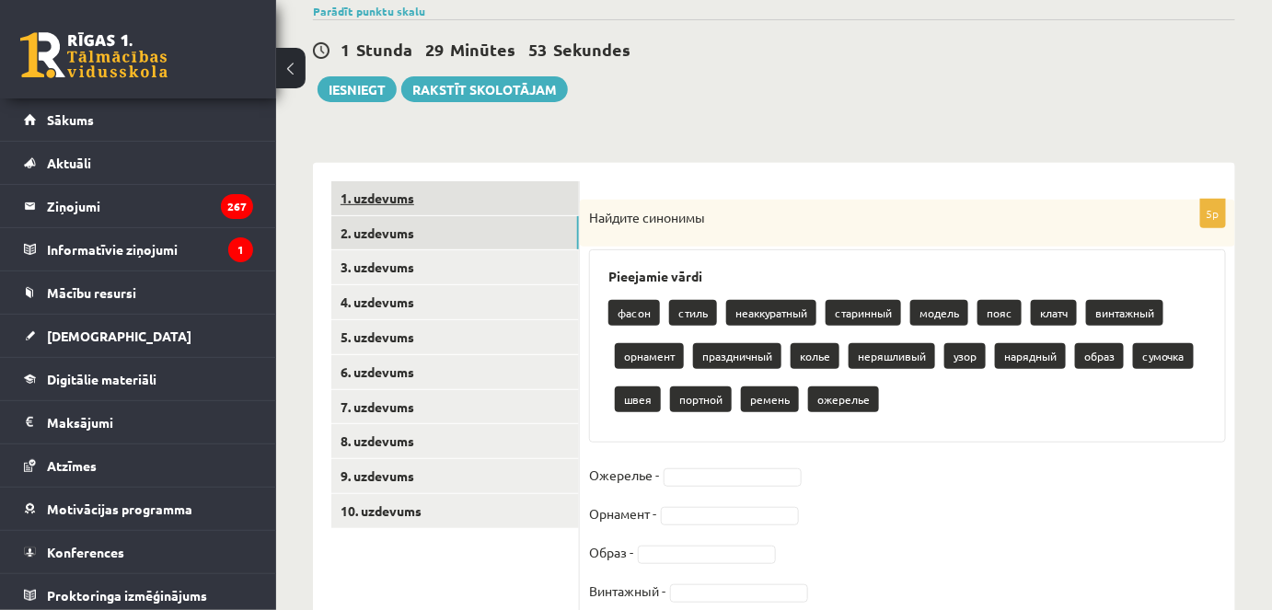
click at [446, 198] on link "1. uzdevums" at bounding box center [455, 198] width 248 height 34
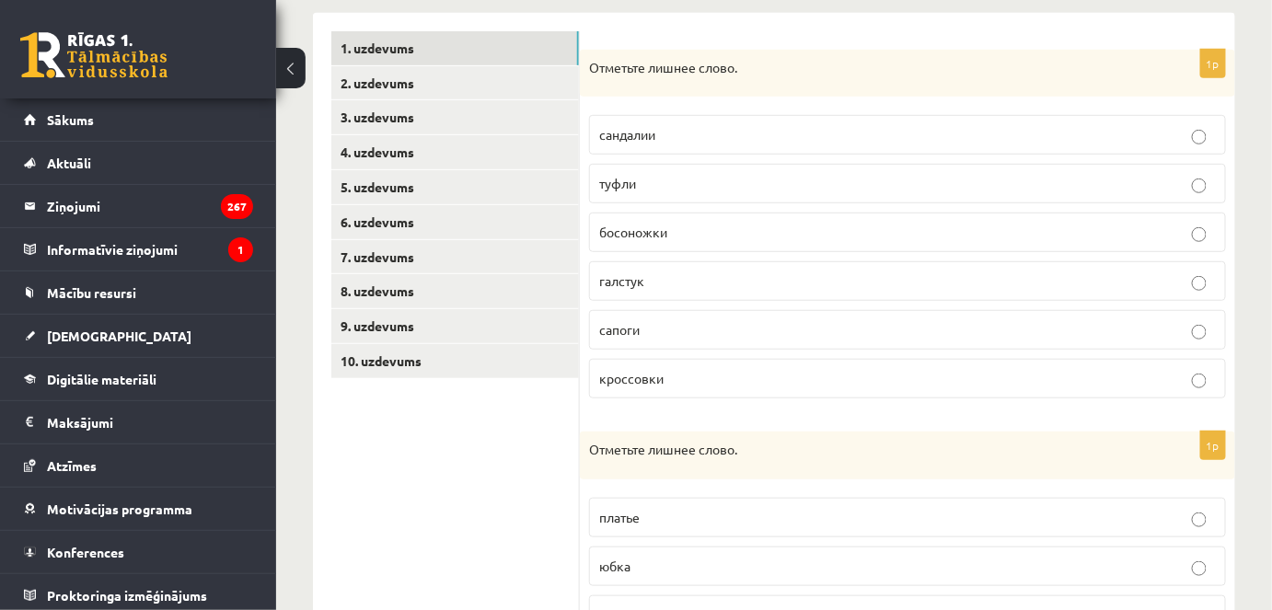
scroll to position [317, 0]
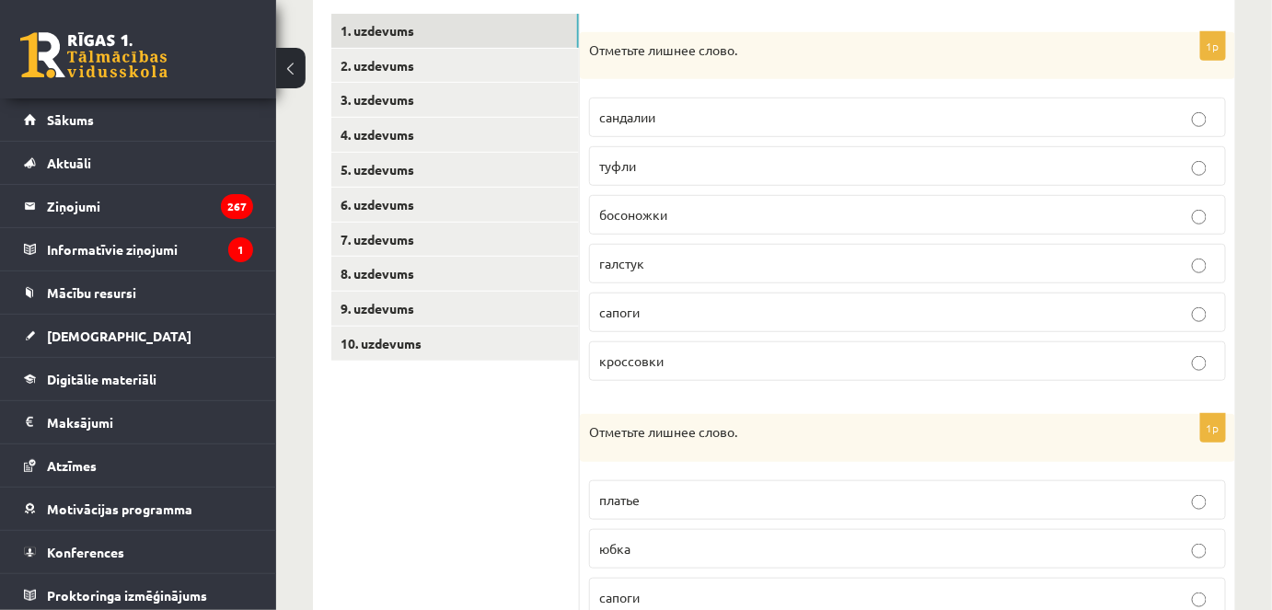
click at [631, 263] on span "галстук" at bounding box center [621, 263] width 45 height 17
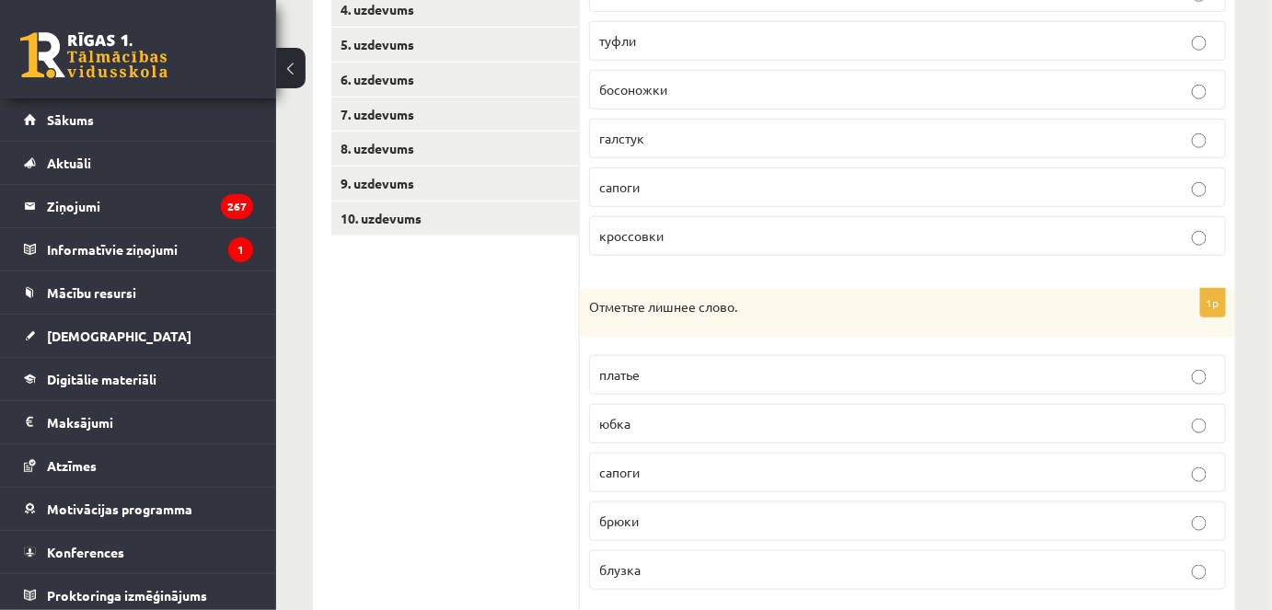
scroll to position [568, 0]
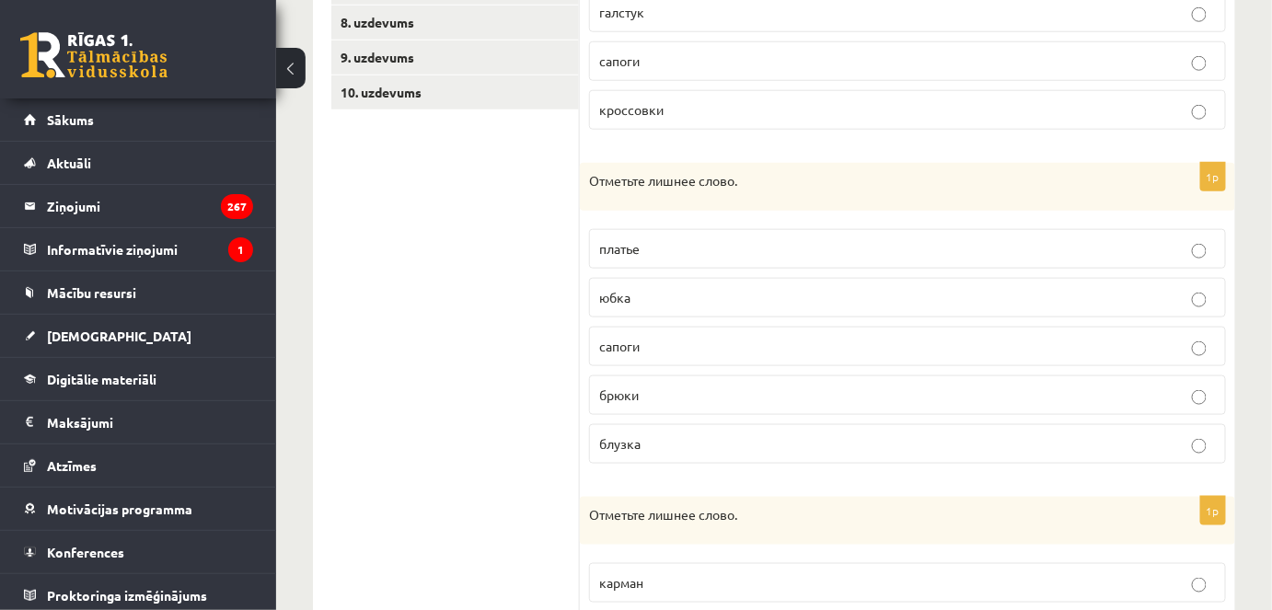
drag, startPoint x: 675, startPoint y: 338, endPoint x: 651, endPoint y: 347, distance: 25.6
click at [675, 337] on p "сапоги" at bounding box center [907, 346] width 617 height 19
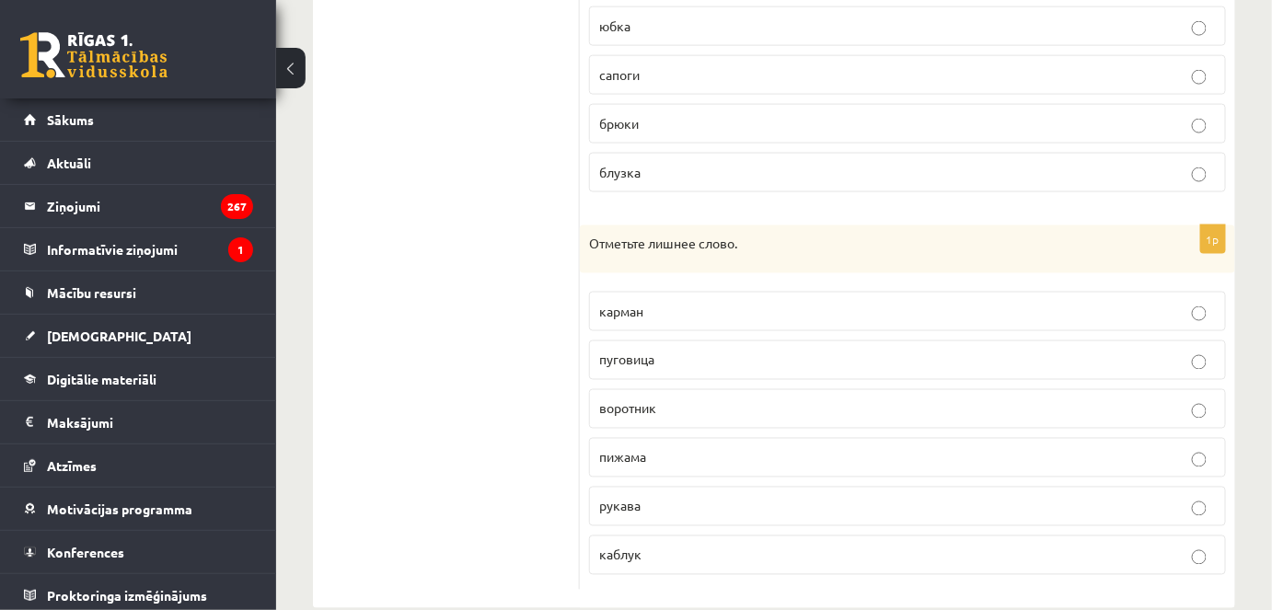
scroll to position [865, 0]
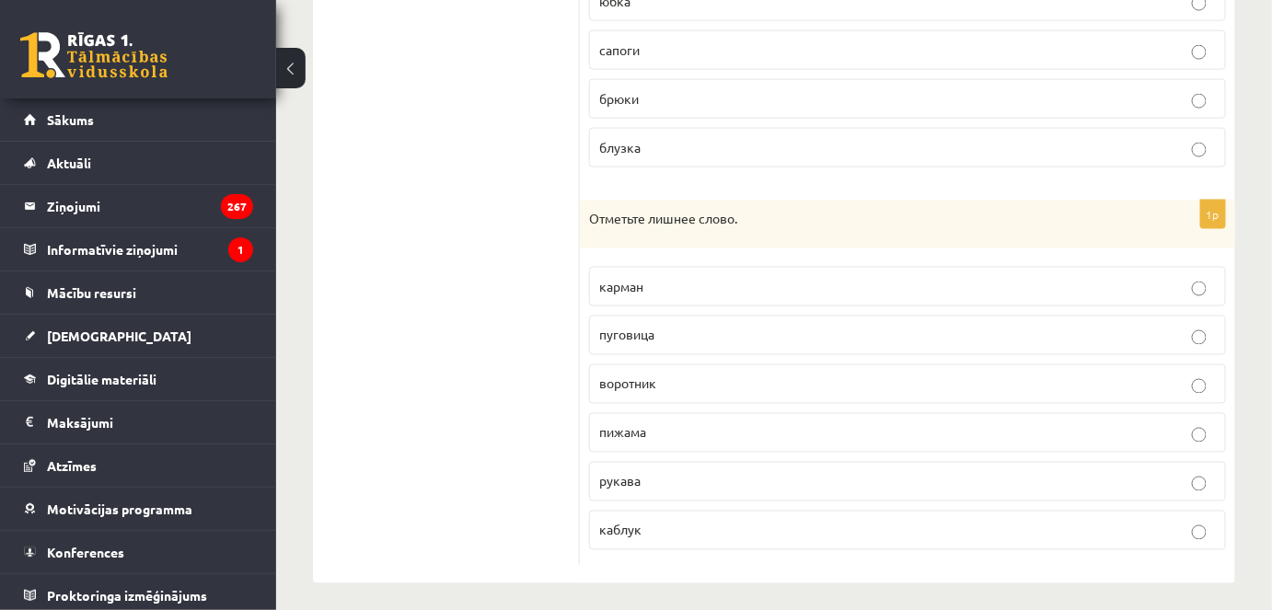
click at [644, 354] on fieldset "карман [GEOGRAPHIC_DATA] воротник пижама рукава [GEOGRAPHIC_DATA]" at bounding box center [907, 407] width 637 height 298
click at [644, 385] on p "воротник" at bounding box center [907, 384] width 617 height 19
click at [641, 437] on label "пижама" at bounding box center [907, 433] width 637 height 40
click at [595, 517] on label "каблук" at bounding box center [907, 531] width 637 height 40
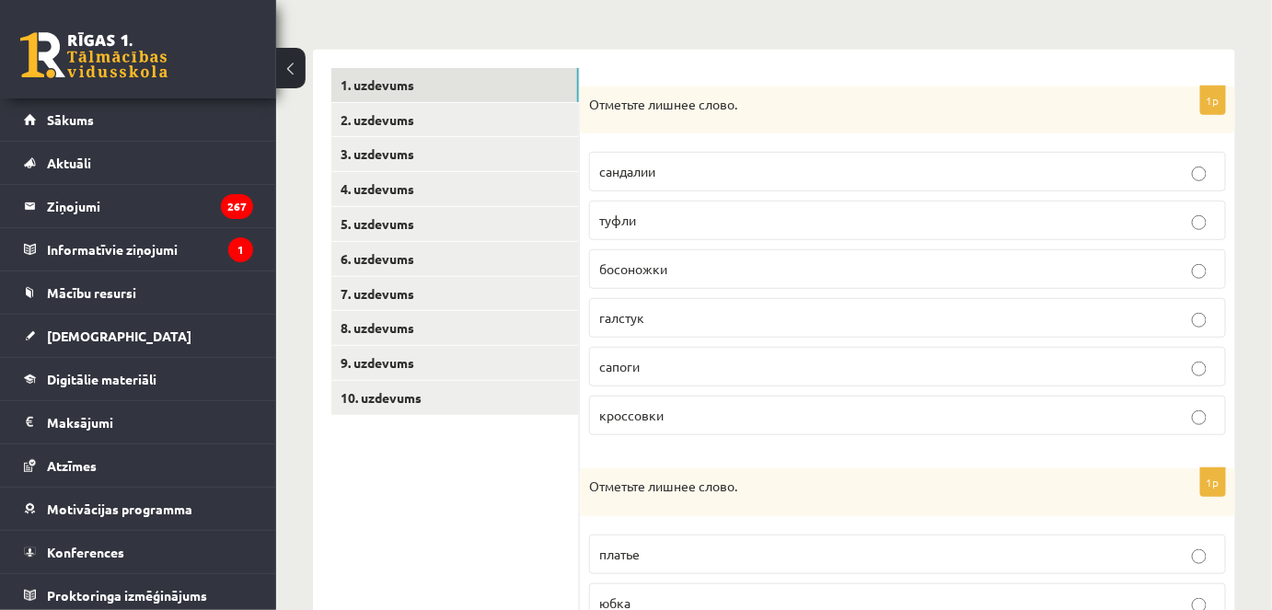
scroll to position [0, 0]
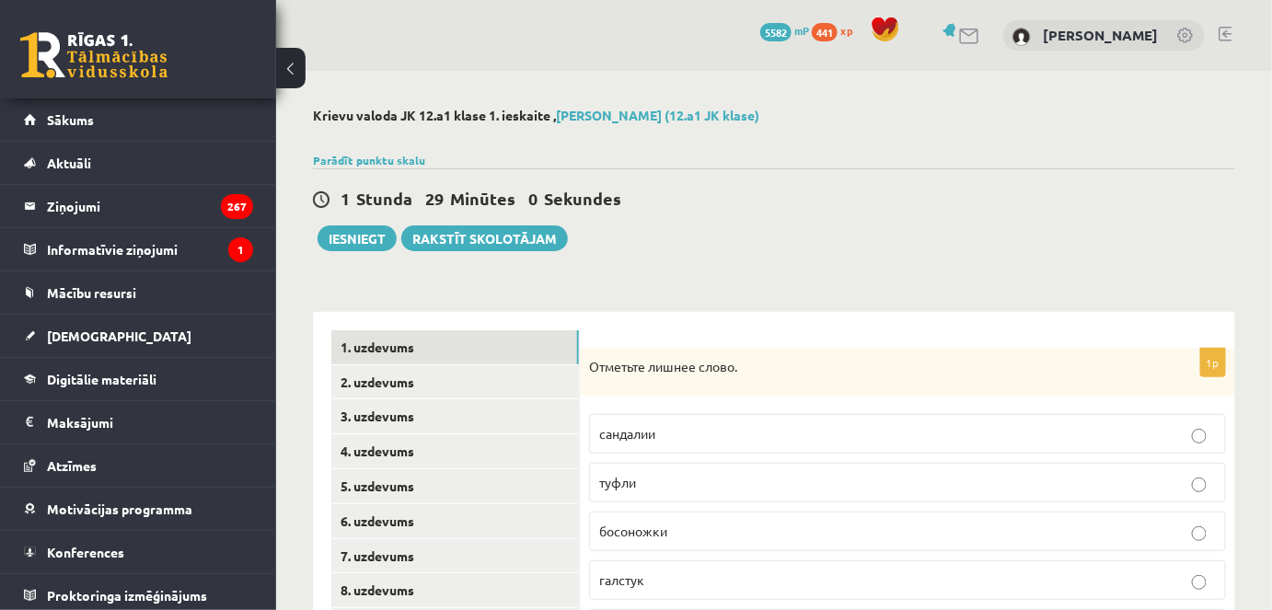
drag, startPoint x: 405, startPoint y: 210, endPoint x: 423, endPoint y: 304, distance: 95.5
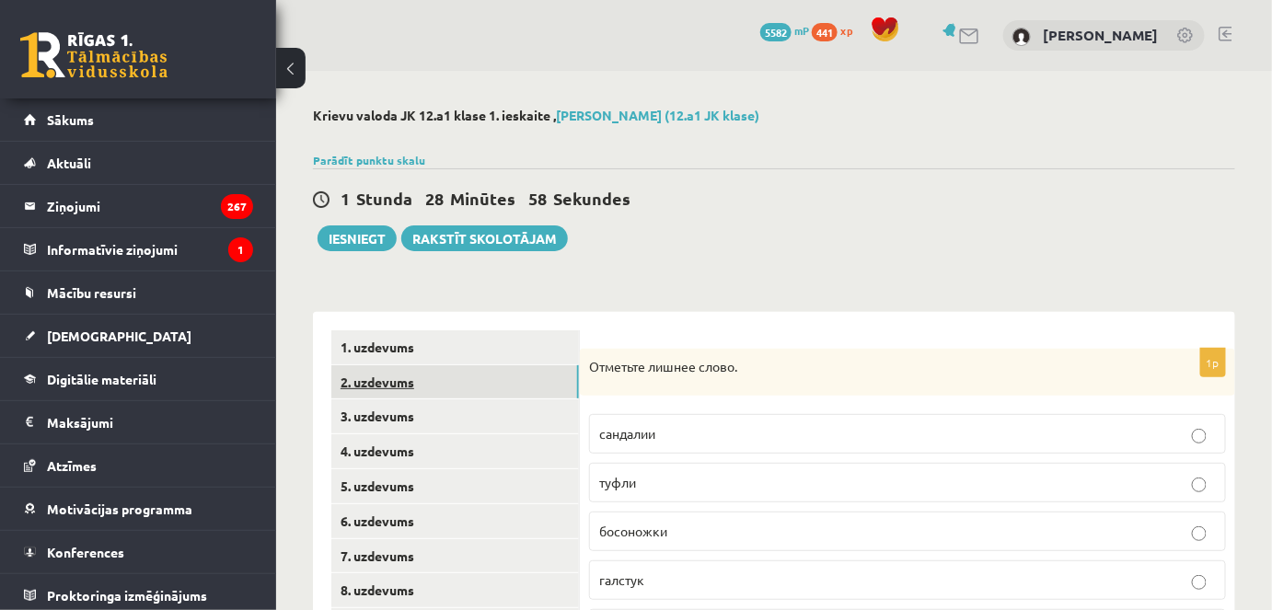
click at [417, 375] on link "2. uzdevums" at bounding box center [455, 383] width 248 height 34
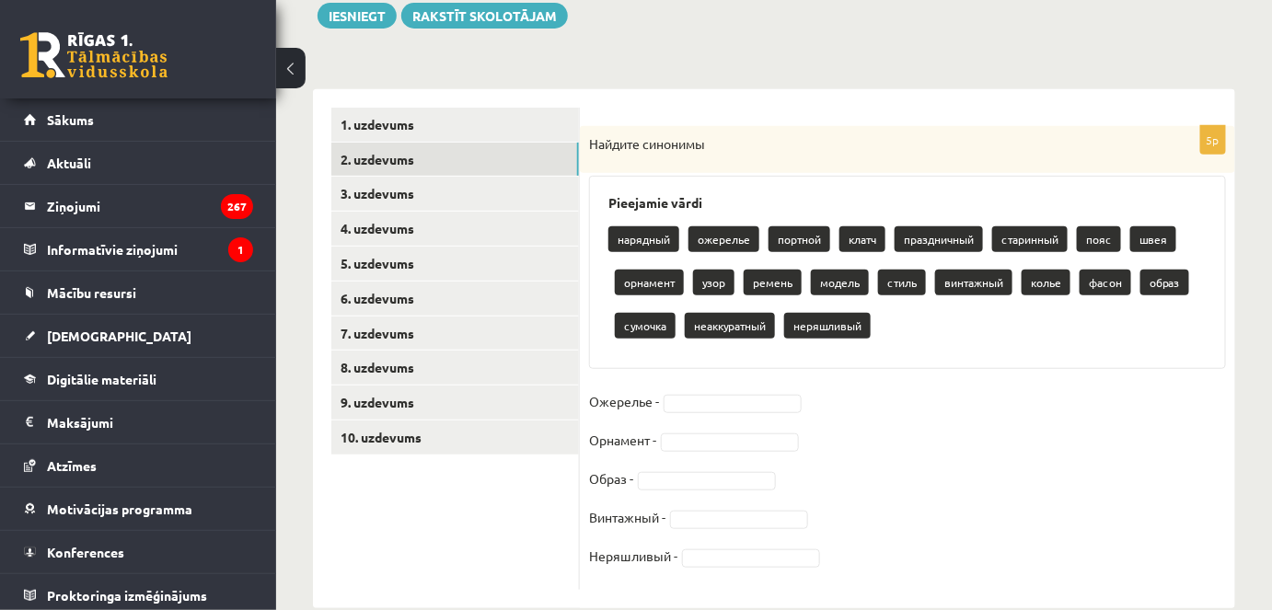
scroll to position [250, 0]
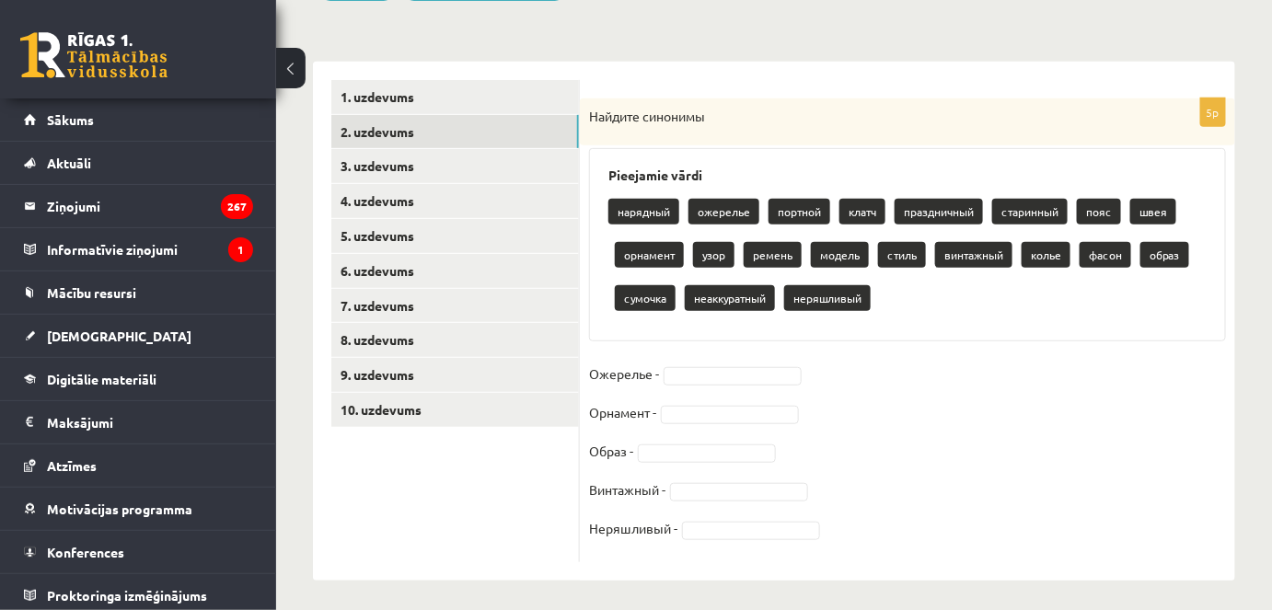
click at [676, 425] on fieldset "Ожерелье - Орнамент - Образ - Винтажный - Неряшливый -" at bounding box center [907, 456] width 637 height 193
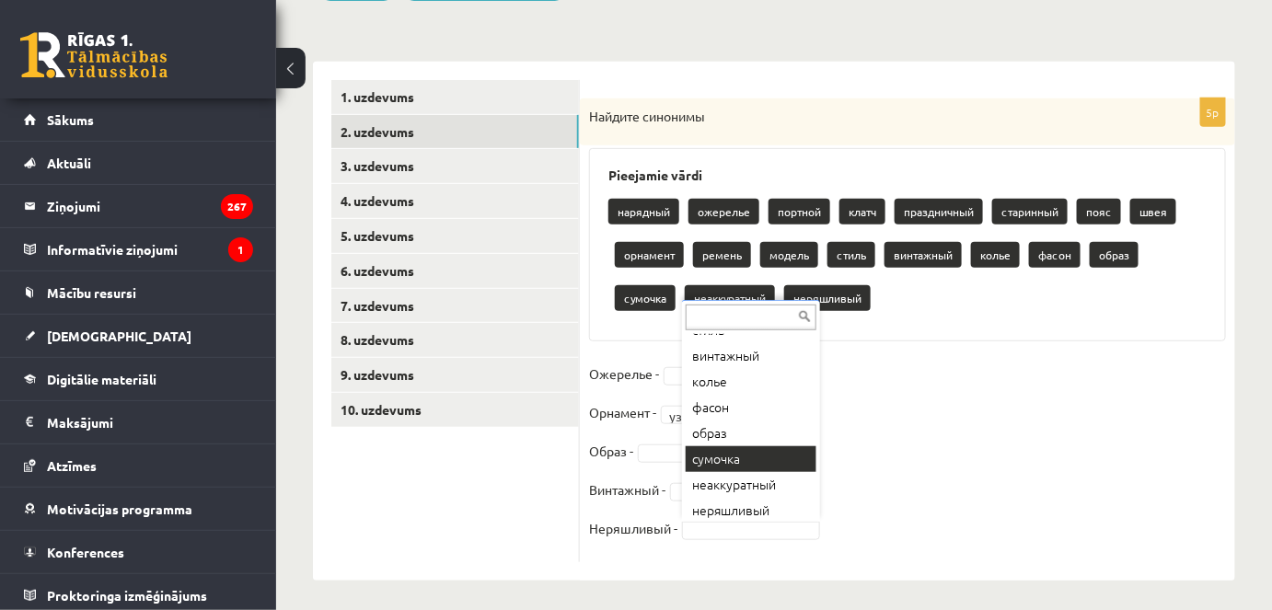
scroll to position [331, 0]
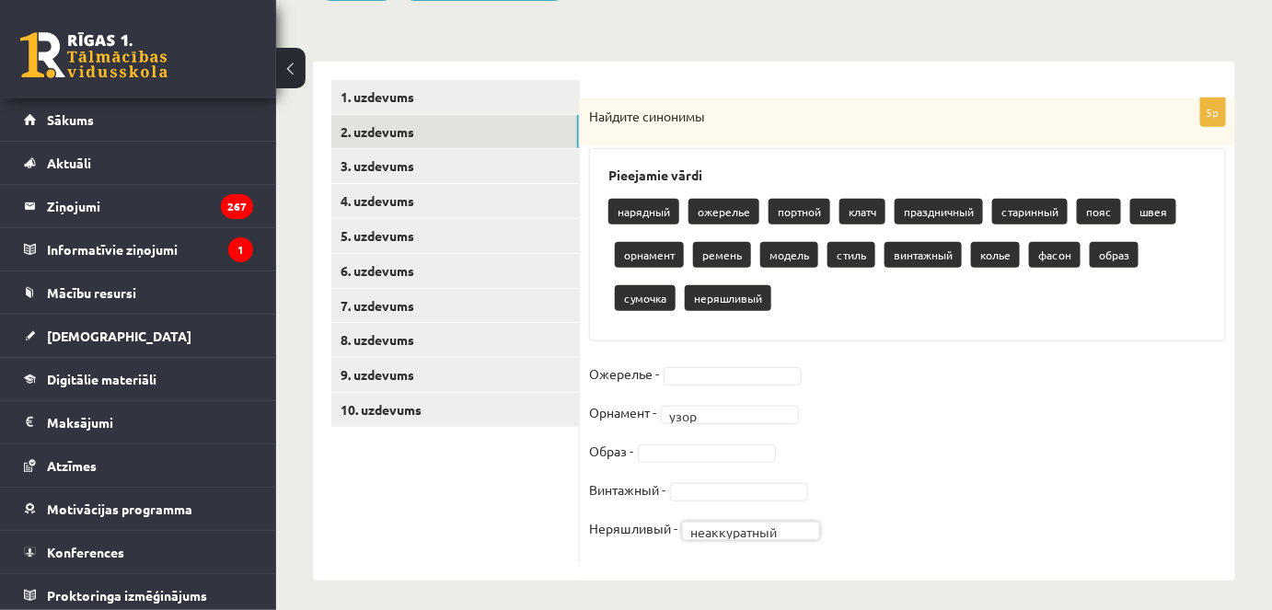
drag, startPoint x: 856, startPoint y: 396, endPoint x: 850, endPoint y: 403, distance: 9.8
click at [856, 398] on fieldset "**********" at bounding box center [907, 456] width 637 height 193
drag, startPoint x: 849, startPoint y: 444, endPoint x: 833, endPoint y: 465, distance: 26.3
click at [848, 447] on fieldset "**********" at bounding box center [907, 456] width 637 height 193
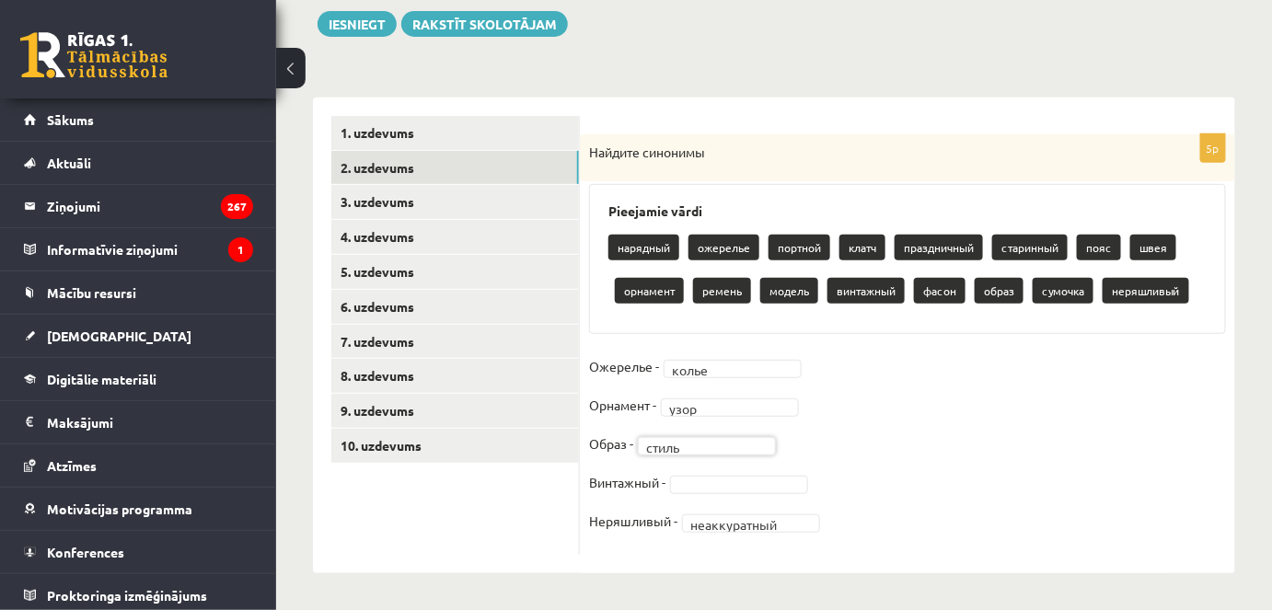
scroll to position [214, 0]
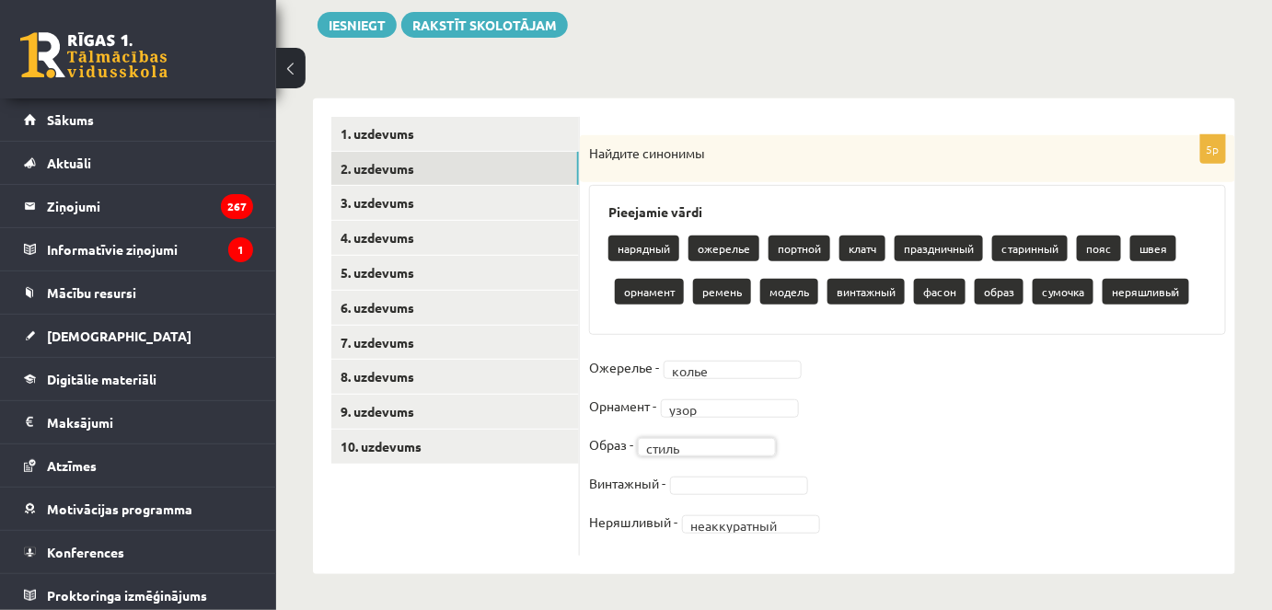
click at [910, 435] on fieldset "**********" at bounding box center [907, 450] width 637 height 193
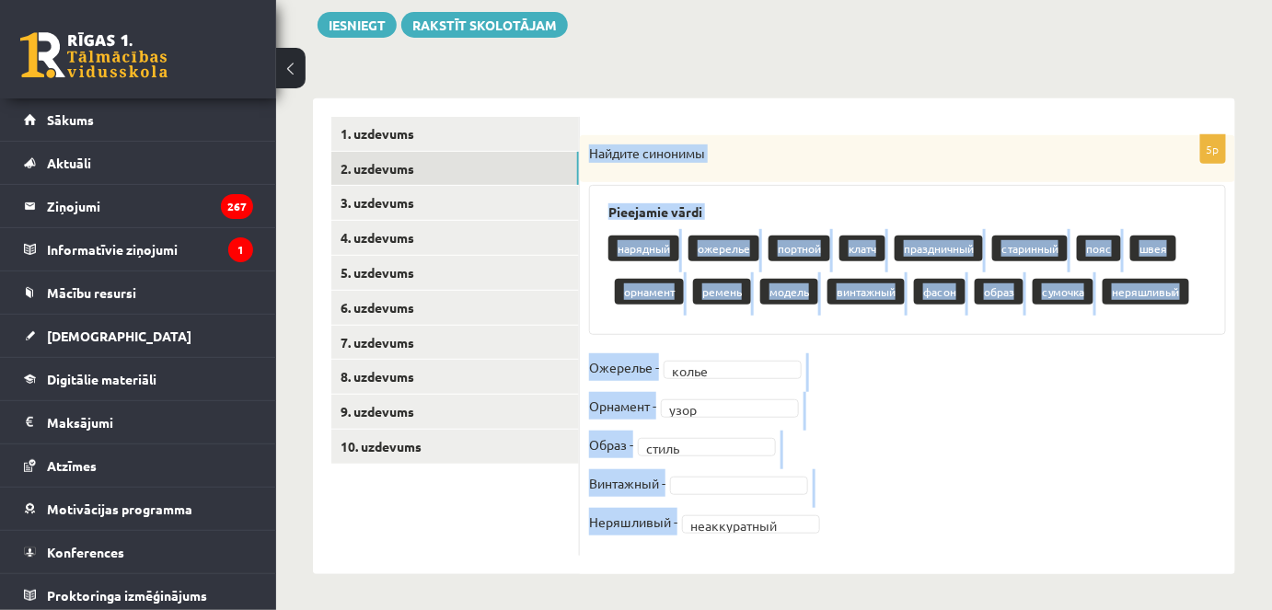
drag, startPoint x: 588, startPoint y: 142, endPoint x: 906, endPoint y: 517, distance: 491.2
click at [906, 517] on div "**********" at bounding box center [908, 345] width 656 height 421
copy div "Найдите синонимы Pieejamie vārdi нарядный ожерелье портной клатч праздничный ст…"
click at [907, 393] on fieldset "**********" at bounding box center [907, 450] width 637 height 193
click at [949, 355] on fieldset "**********" at bounding box center [907, 450] width 637 height 193
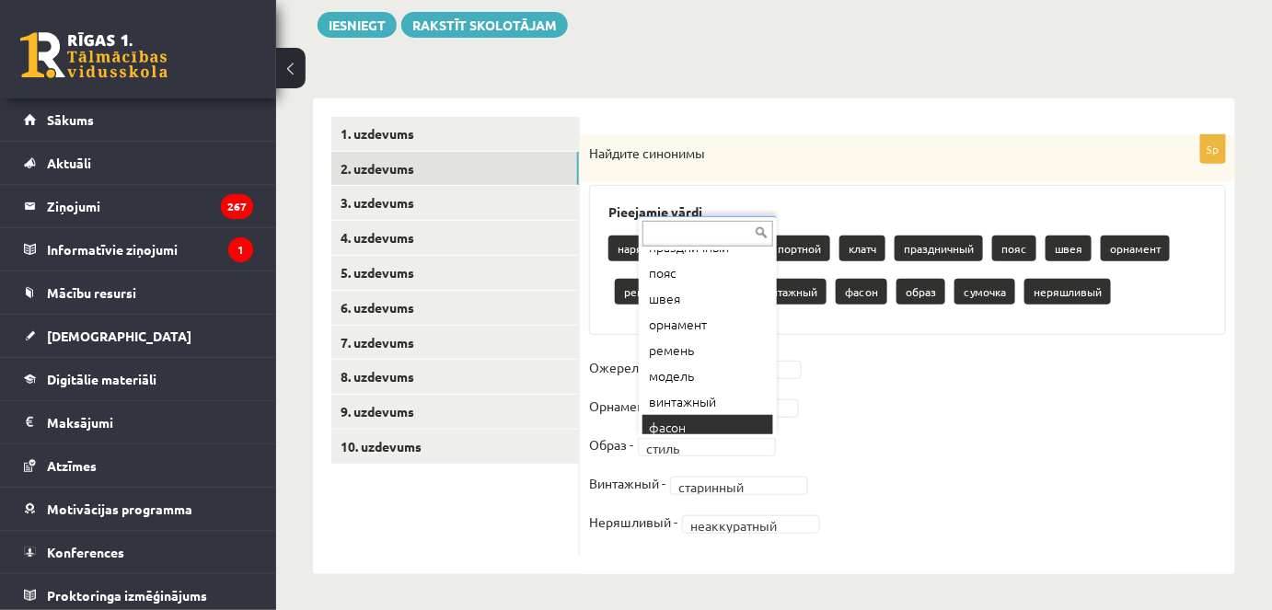
scroll to position [151, 0]
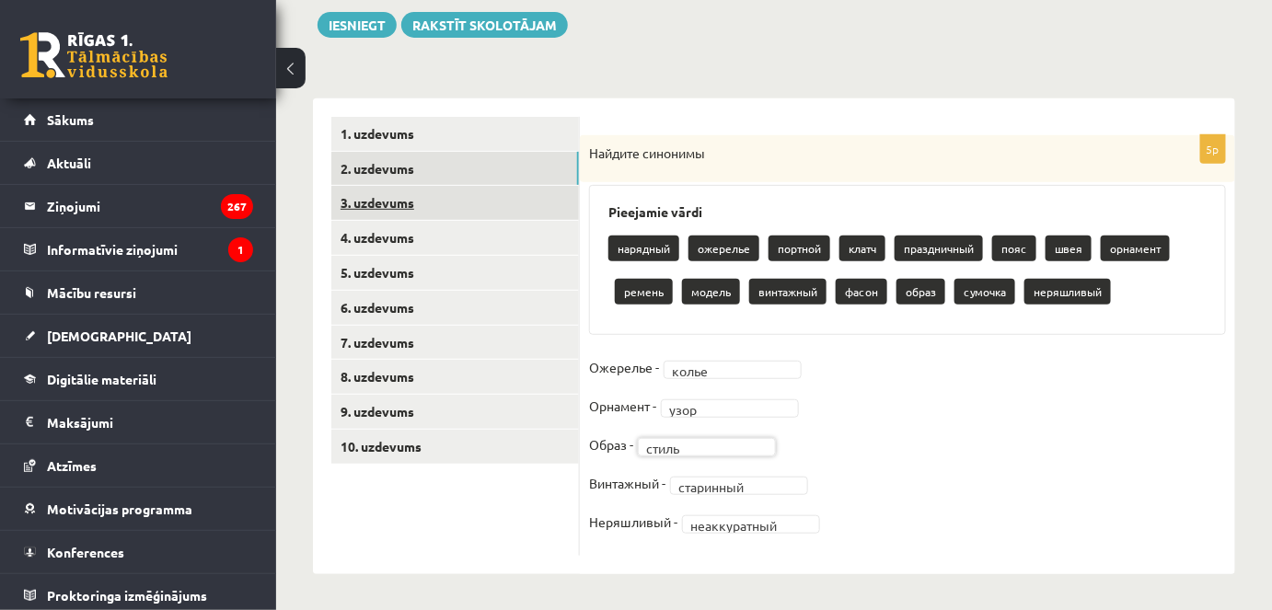
click at [404, 190] on link "3. uzdevums" at bounding box center [455, 203] width 248 height 34
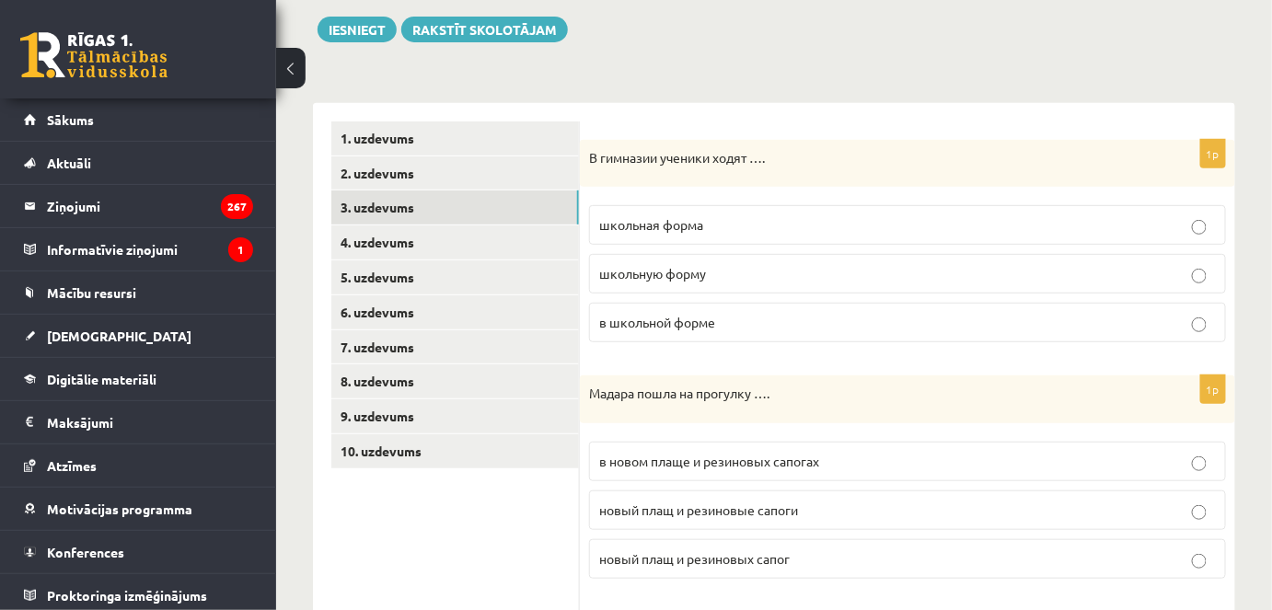
scroll to position [214, 0]
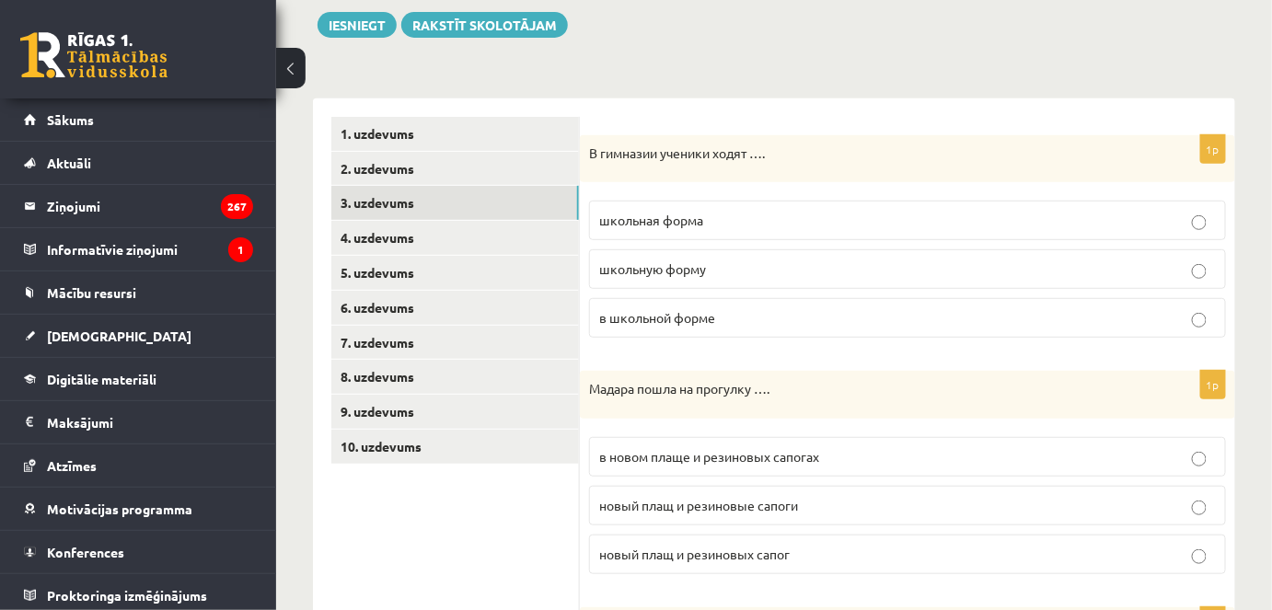
click at [730, 308] on p "в школьной форме" at bounding box center [907, 317] width 617 height 19
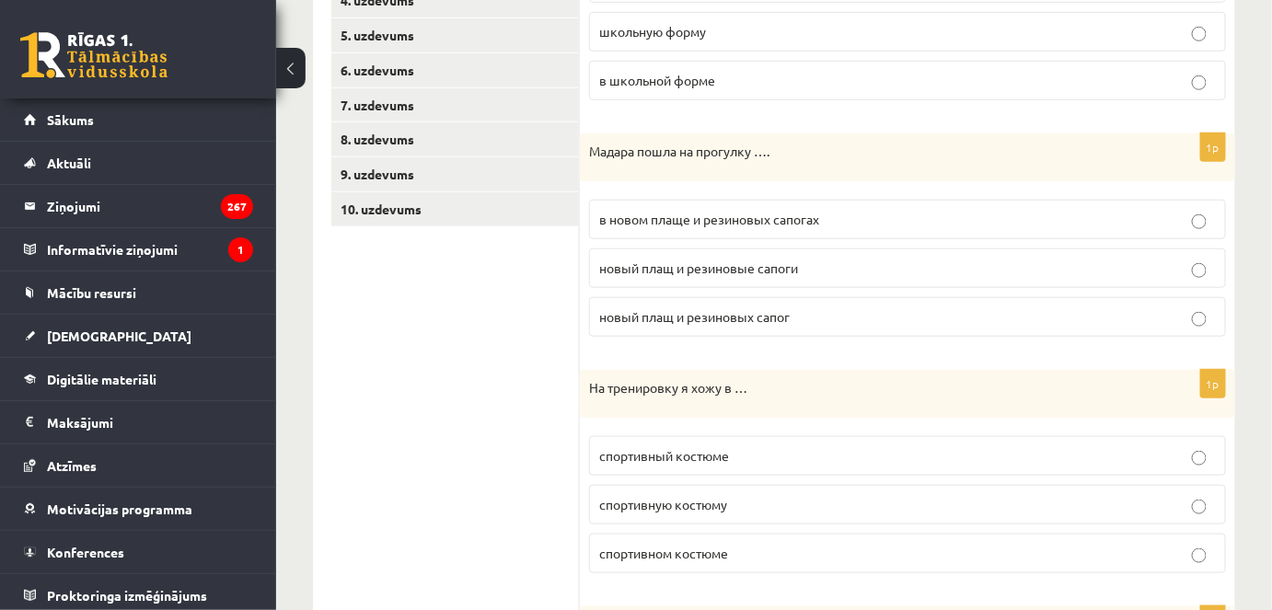
scroll to position [464, 0]
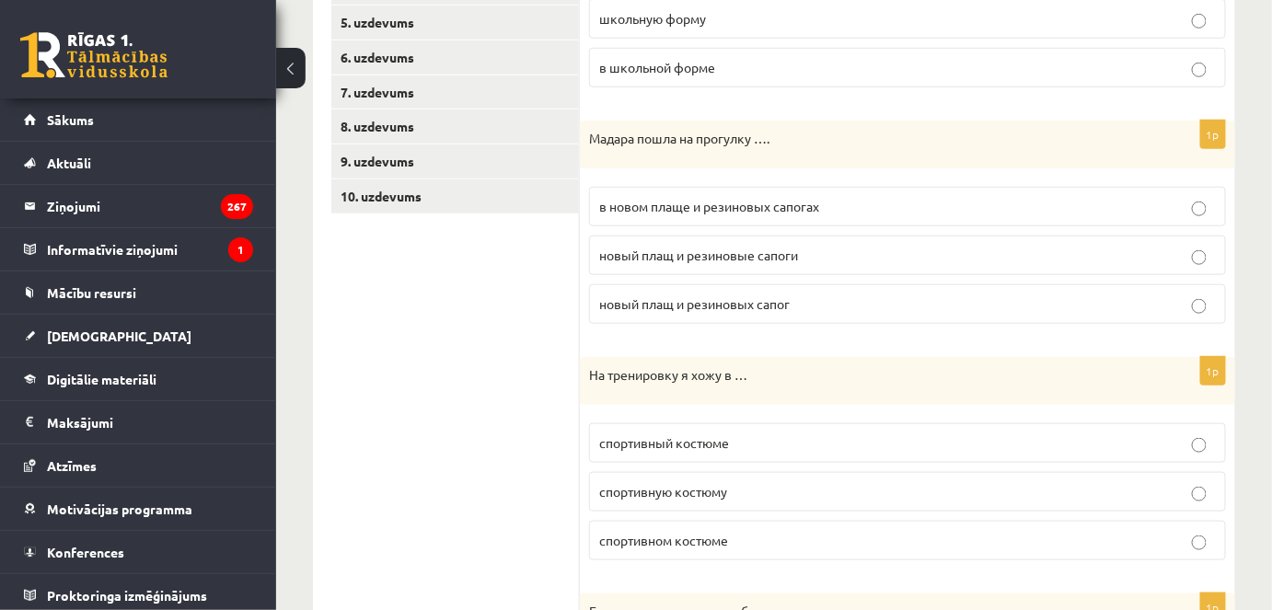
click at [697, 212] on p "в новом плаще и резиновых сапогах" at bounding box center [907, 206] width 617 height 19
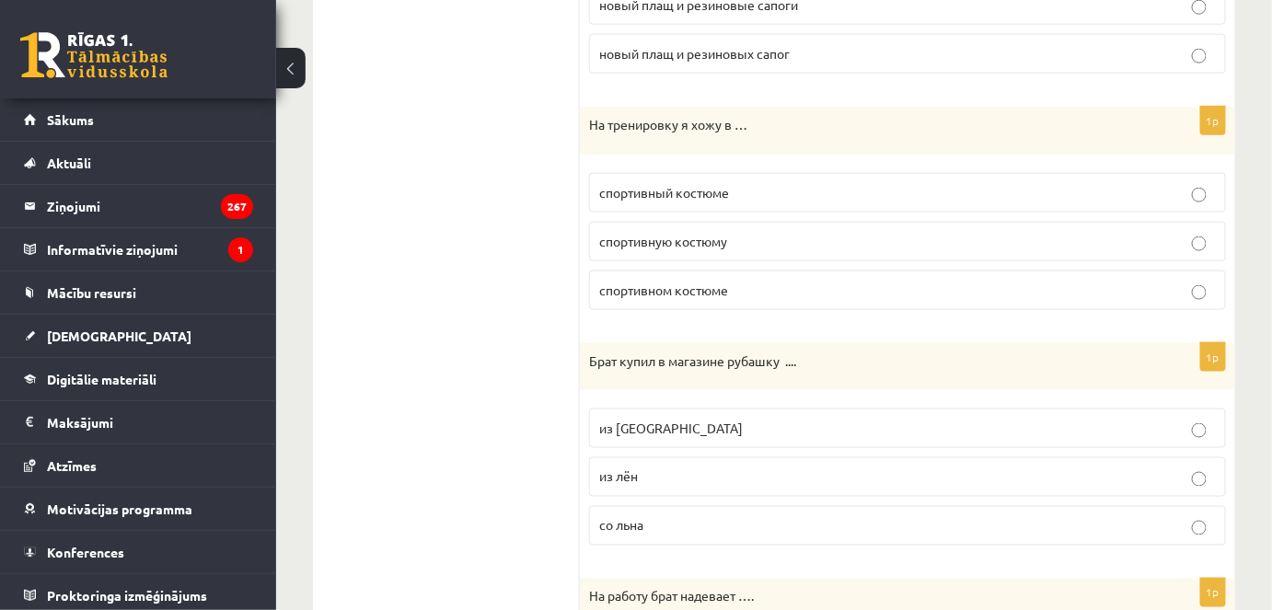
scroll to position [715, 0]
click at [696, 293] on p "спортивном костюме" at bounding box center [907, 289] width 617 height 19
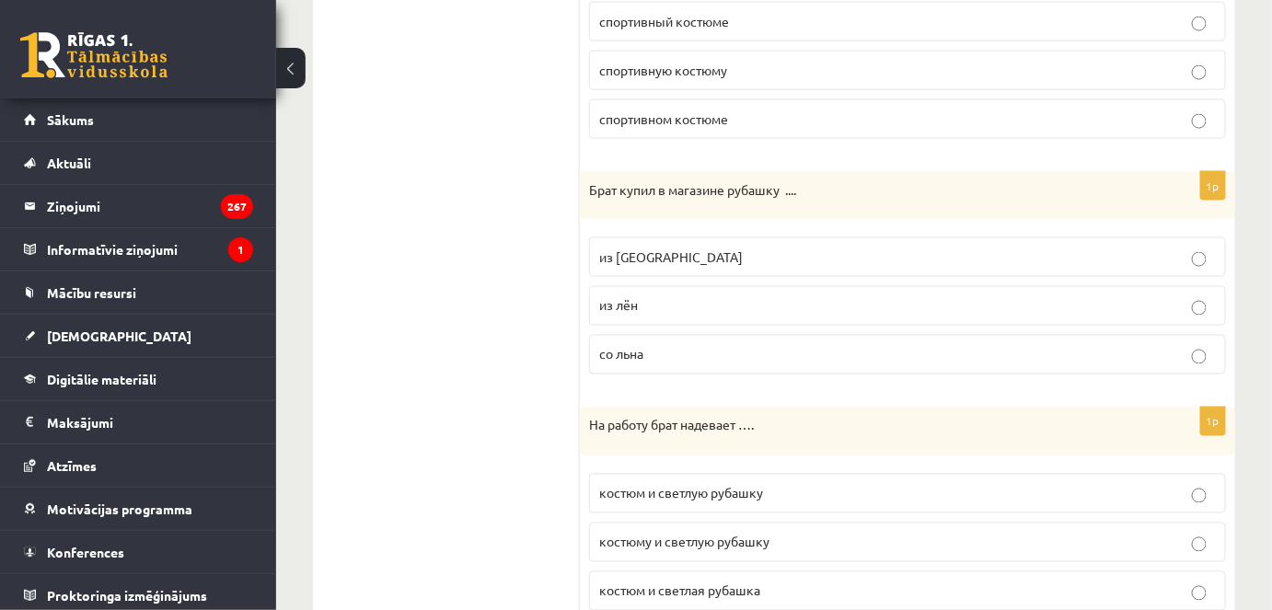
scroll to position [967, 0]
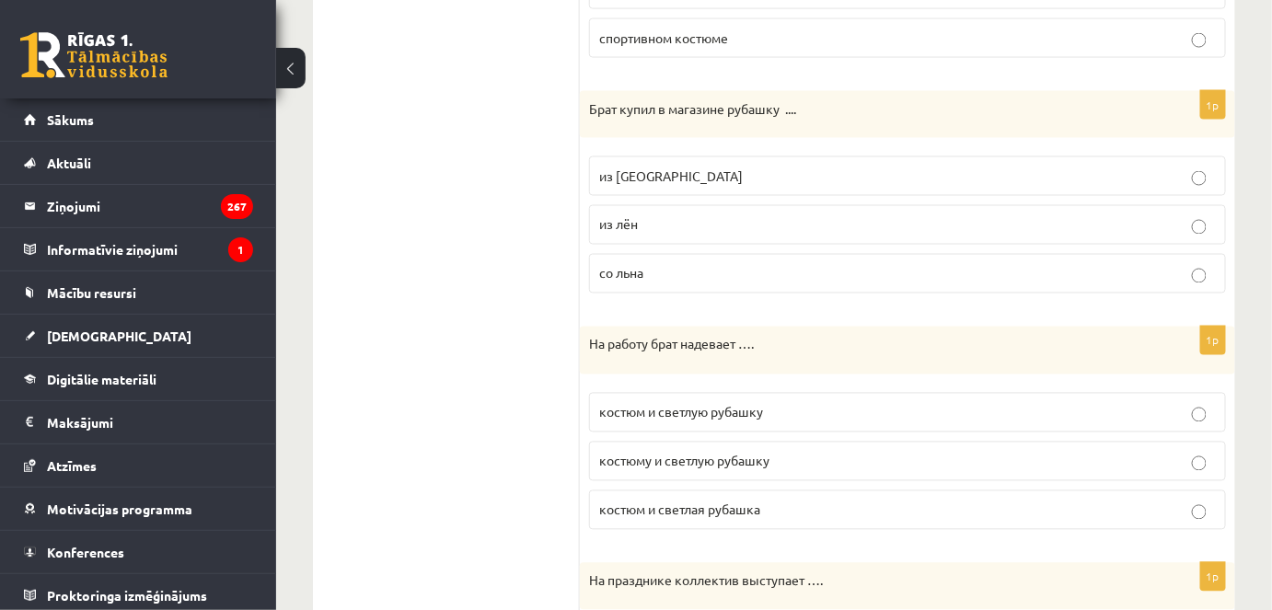
click at [674, 177] on p "из [GEOGRAPHIC_DATA]" at bounding box center [907, 176] width 617 height 19
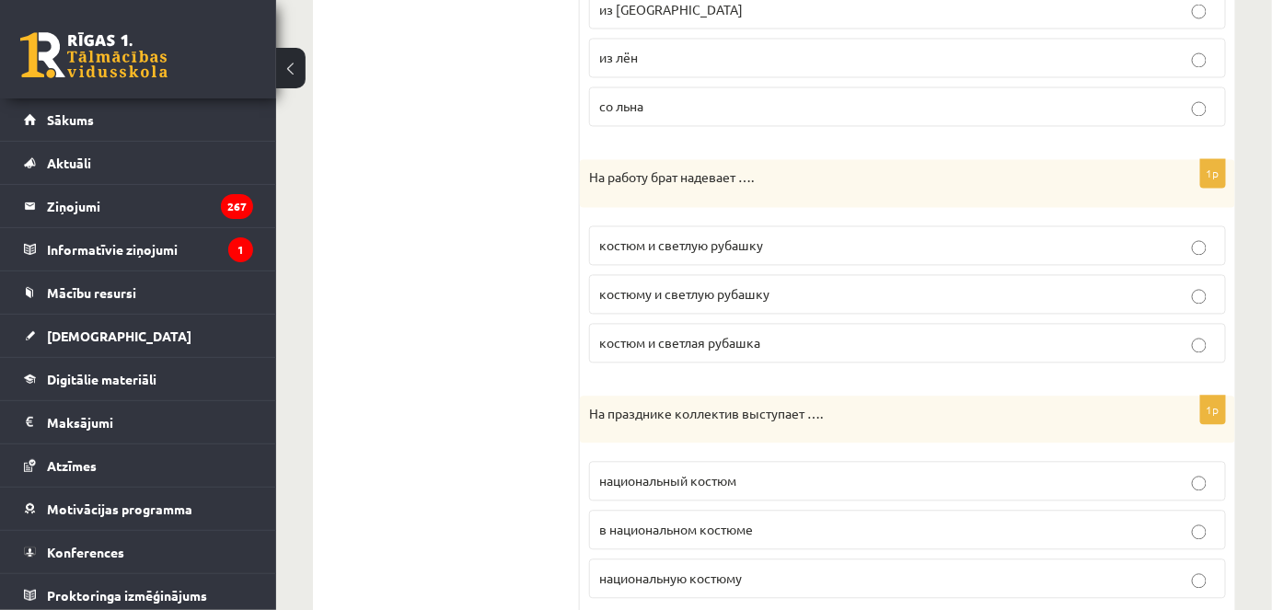
scroll to position [1134, 0]
click at [629, 236] on p "костюм и светлую рубашку" at bounding box center [907, 245] width 617 height 19
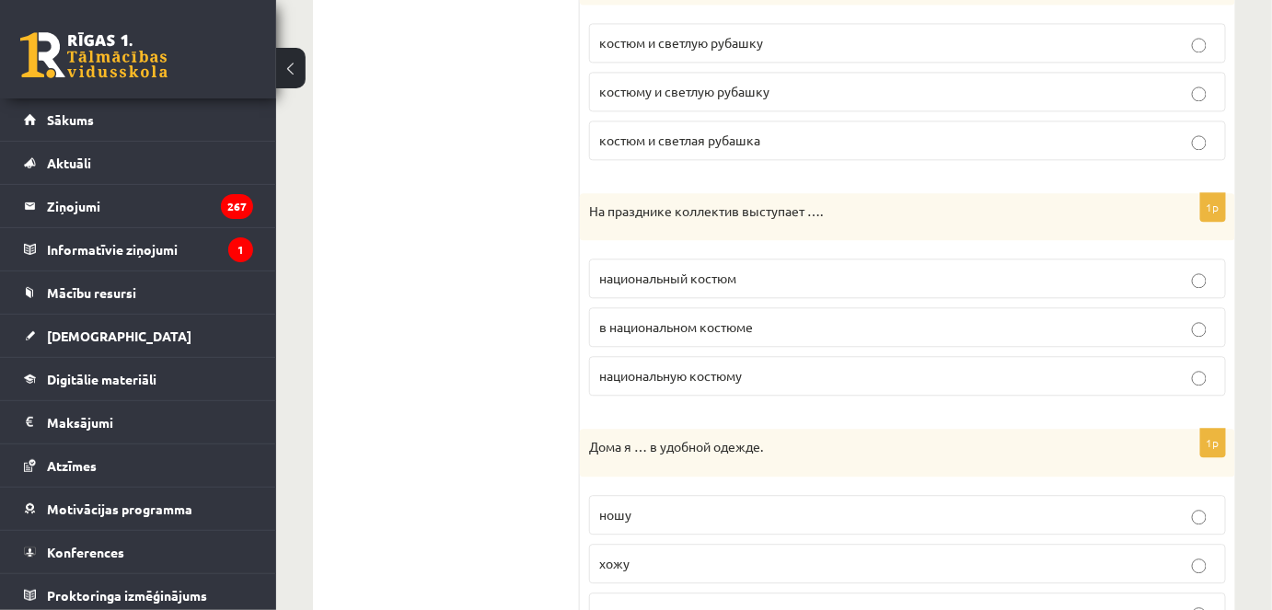
scroll to position [1385, 0]
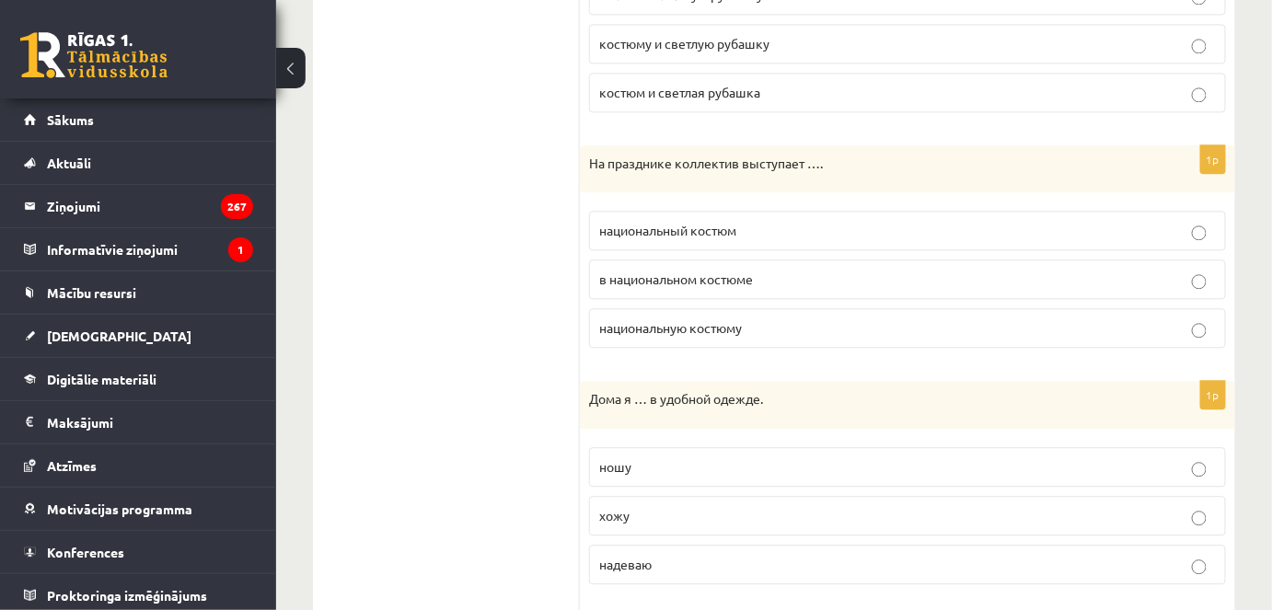
click at [803, 260] on label "в национальном костюме" at bounding box center [907, 280] width 637 height 40
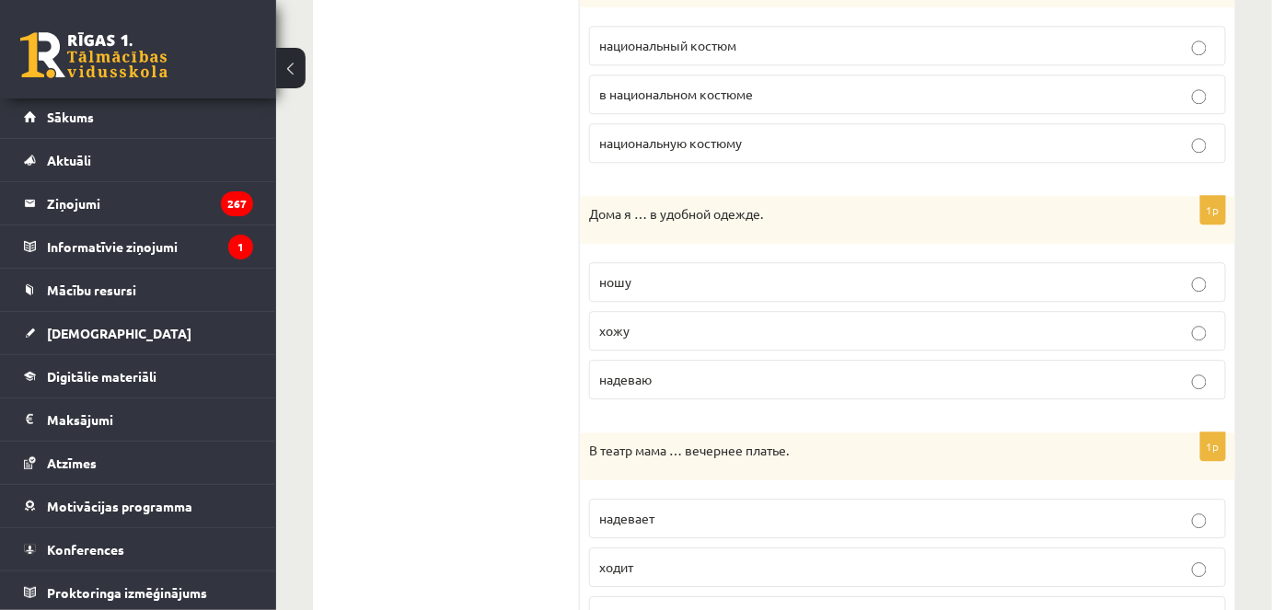
scroll to position [1720, 0]
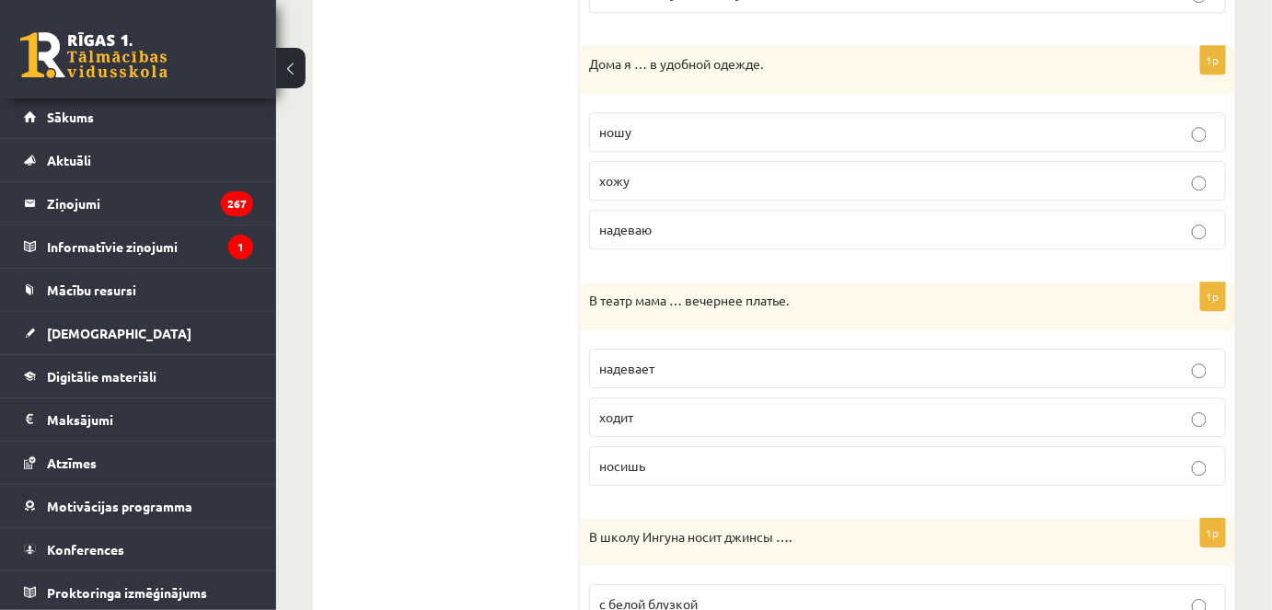
click at [726, 174] on p "хожу" at bounding box center [907, 180] width 617 height 19
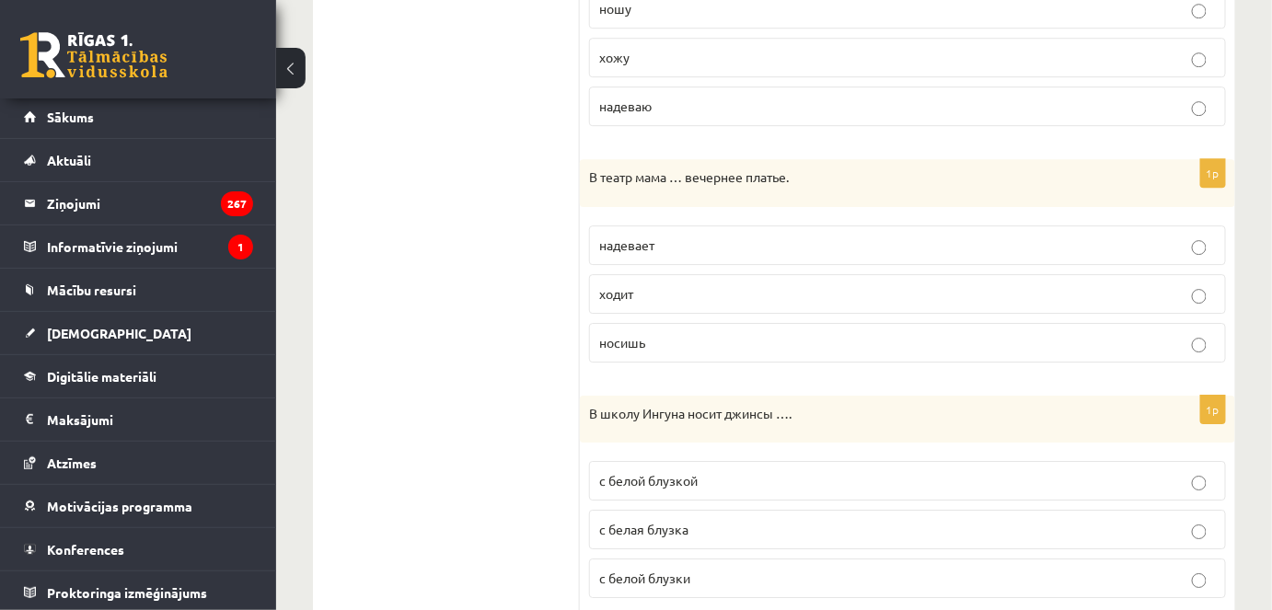
scroll to position [1887, 0]
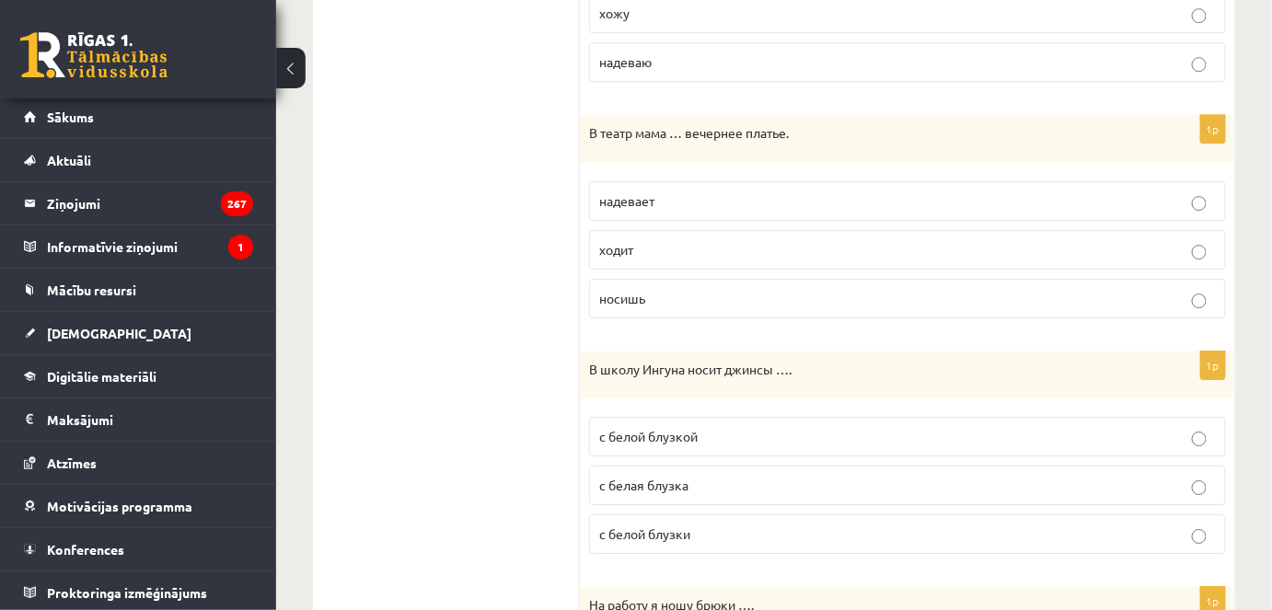
click at [741, 192] on p "надевает" at bounding box center [907, 201] width 617 height 19
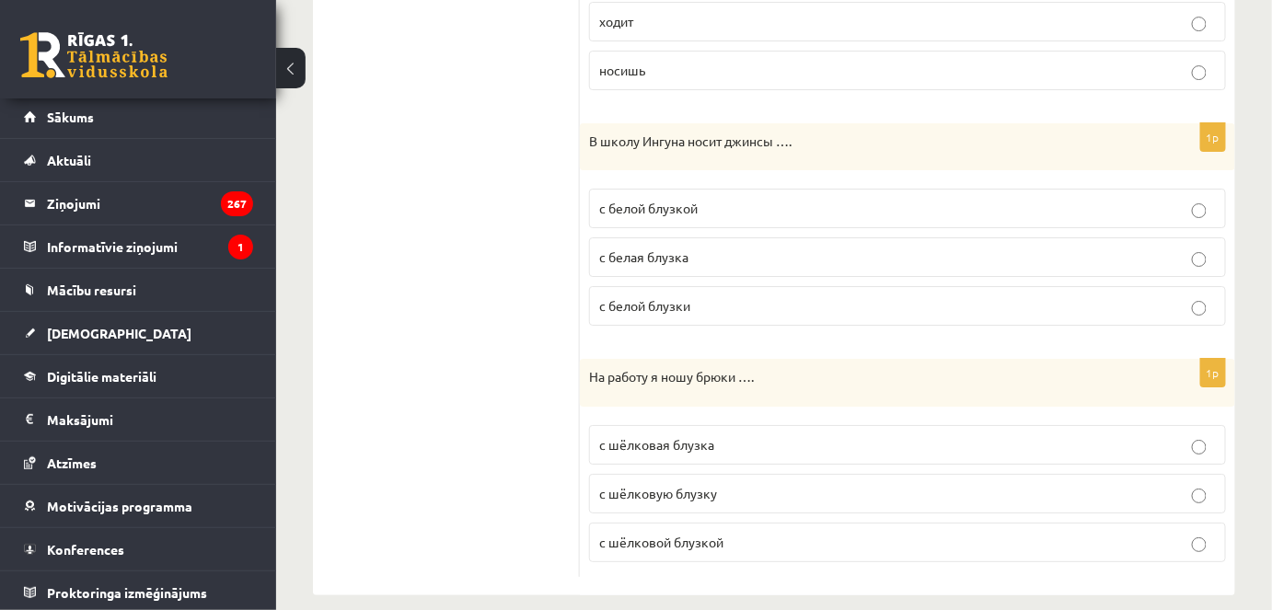
scroll to position [2121, 0]
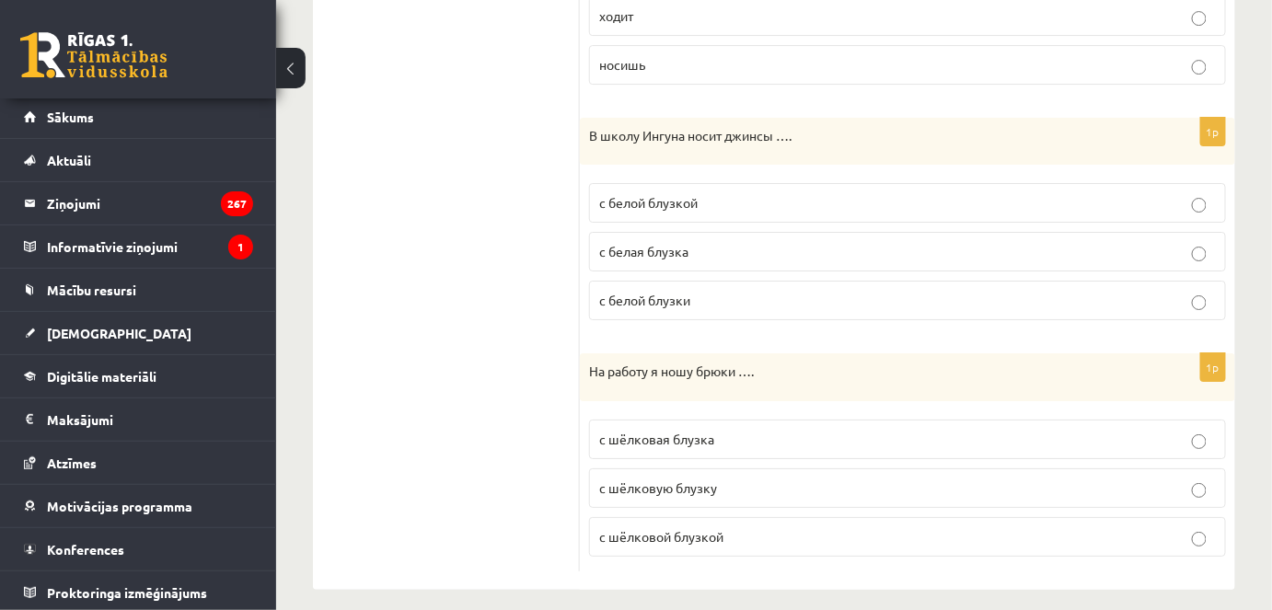
click at [864, 183] on label "с белой блузкой" at bounding box center [907, 203] width 637 height 40
click at [703, 528] on span "с шёлковой блузкой" at bounding box center [661, 536] width 124 height 17
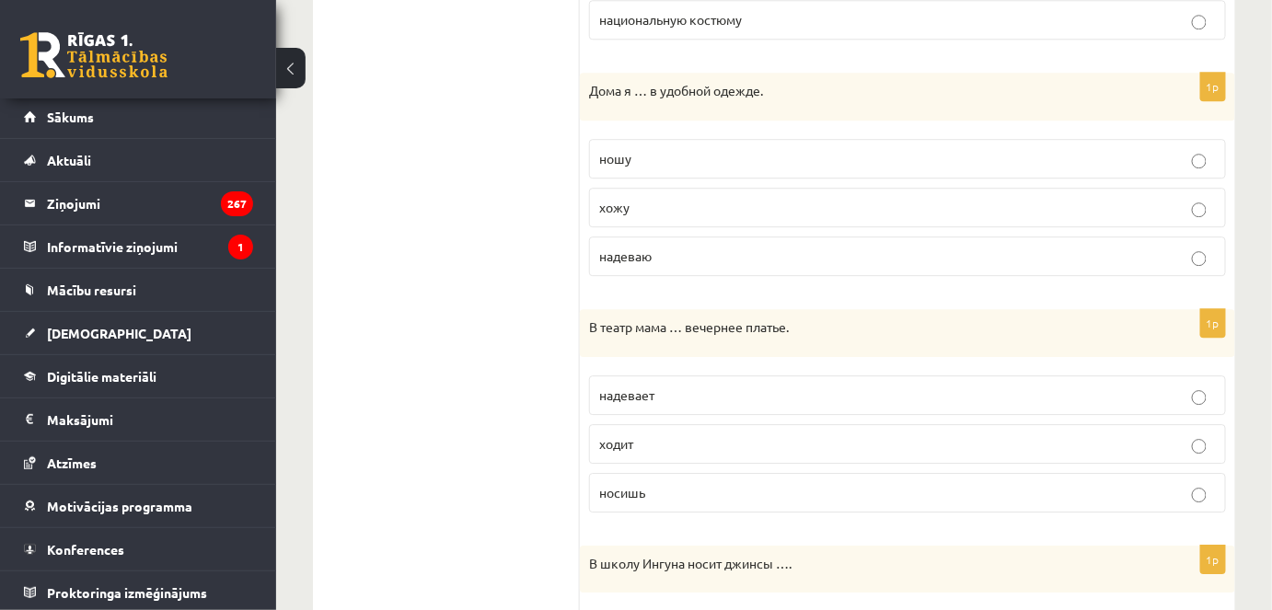
scroll to position [0, 0]
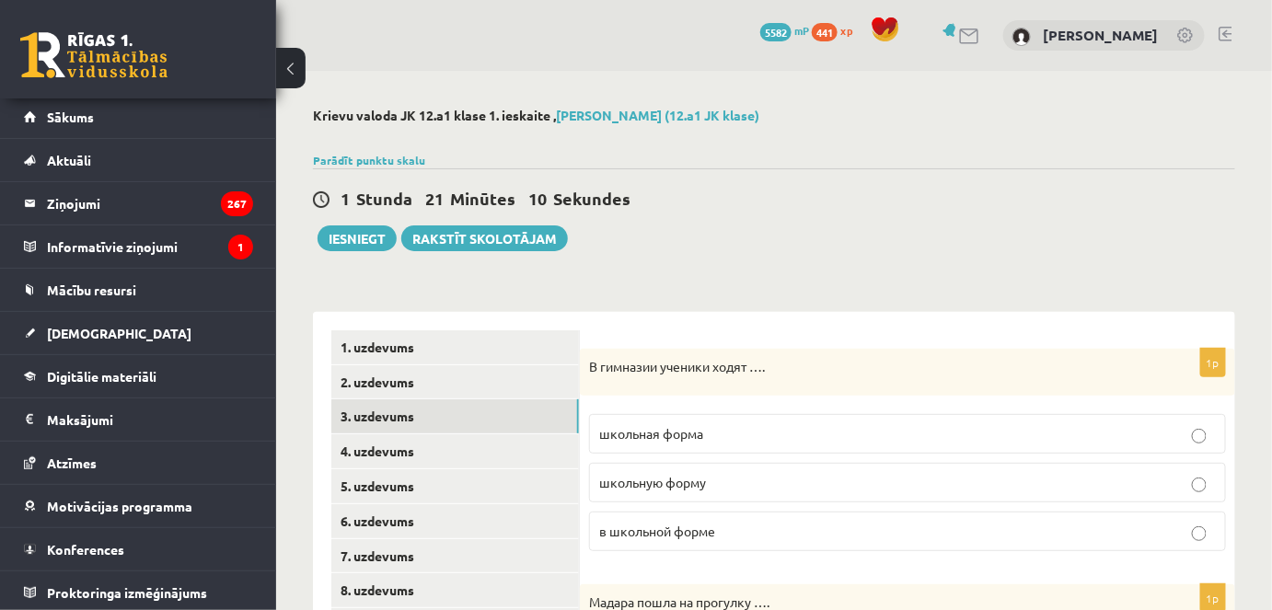
drag, startPoint x: 408, startPoint y: 467, endPoint x: 523, endPoint y: 128, distance: 357.8
click at [435, 440] on link "4. uzdevums" at bounding box center [455, 452] width 248 height 34
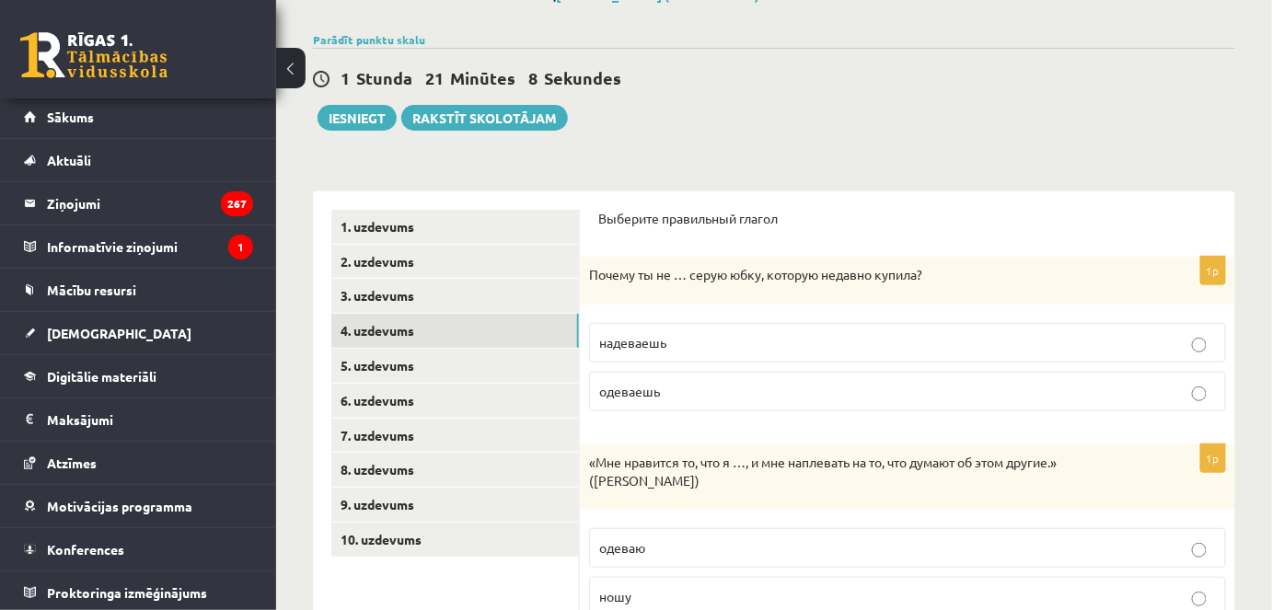
scroll to position [167, 0]
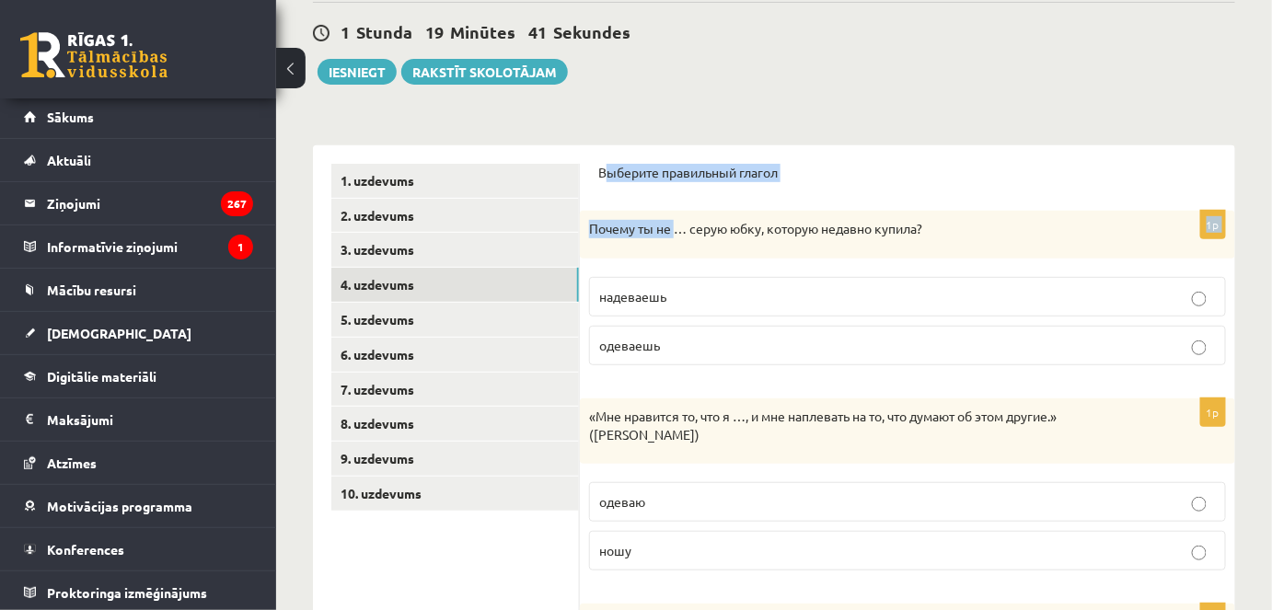
drag, startPoint x: 605, startPoint y: 176, endPoint x: 660, endPoint y: 231, distance: 78.1
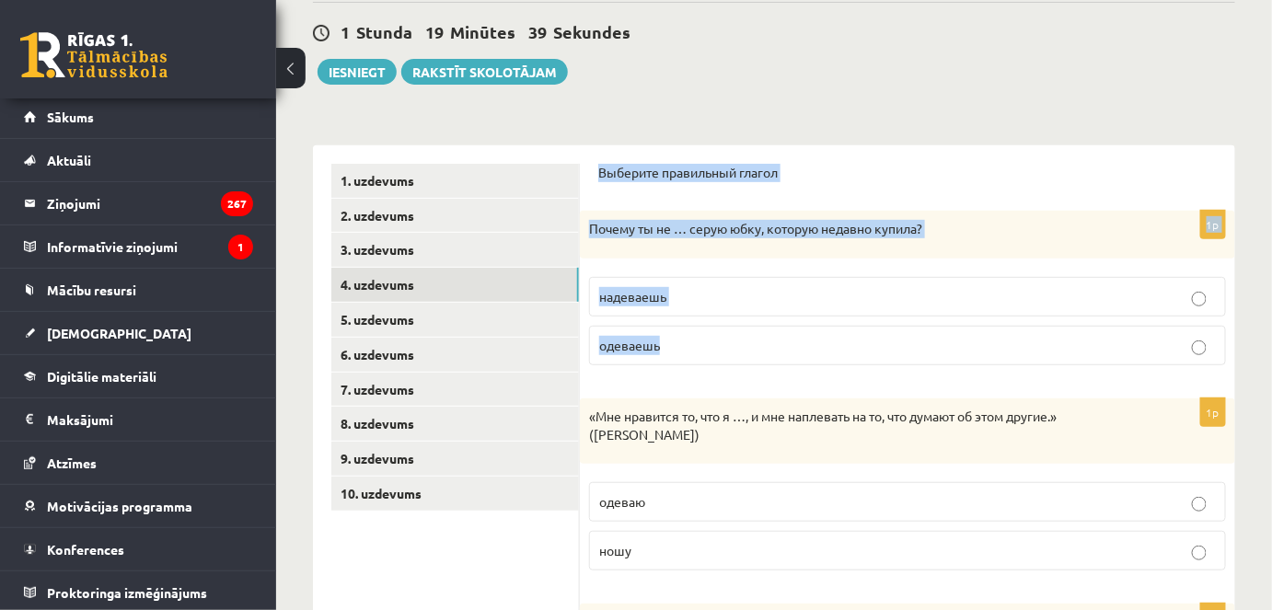
drag, startPoint x: 598, startPoint y: 172, endPoint x: 759, endPoint y: 331, distance: 226.6
copy form "Выберите правильный глагол 1p Почему ты не … серую юбку, которую недавно купила…"
click at [1213, 192] on div "Выберите правильный глагол" at bounding box center [907, 178] width 619 height 29
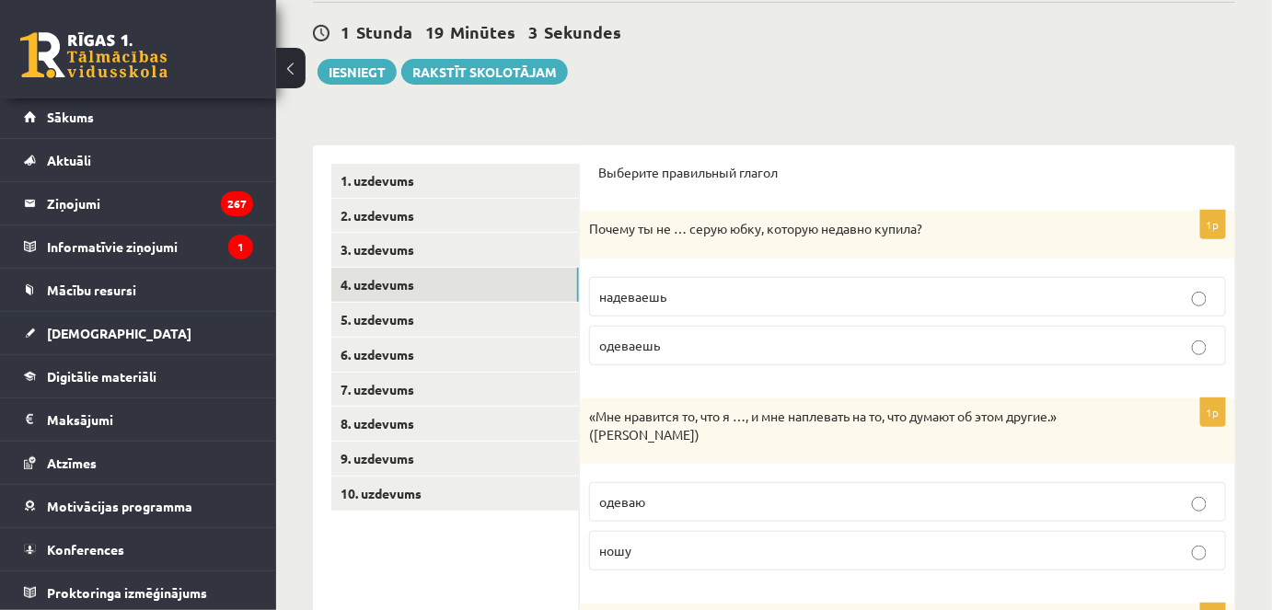
click at [1094, 308] on label "надеваешь" at bounding box center [907, 297] width 637 height 40
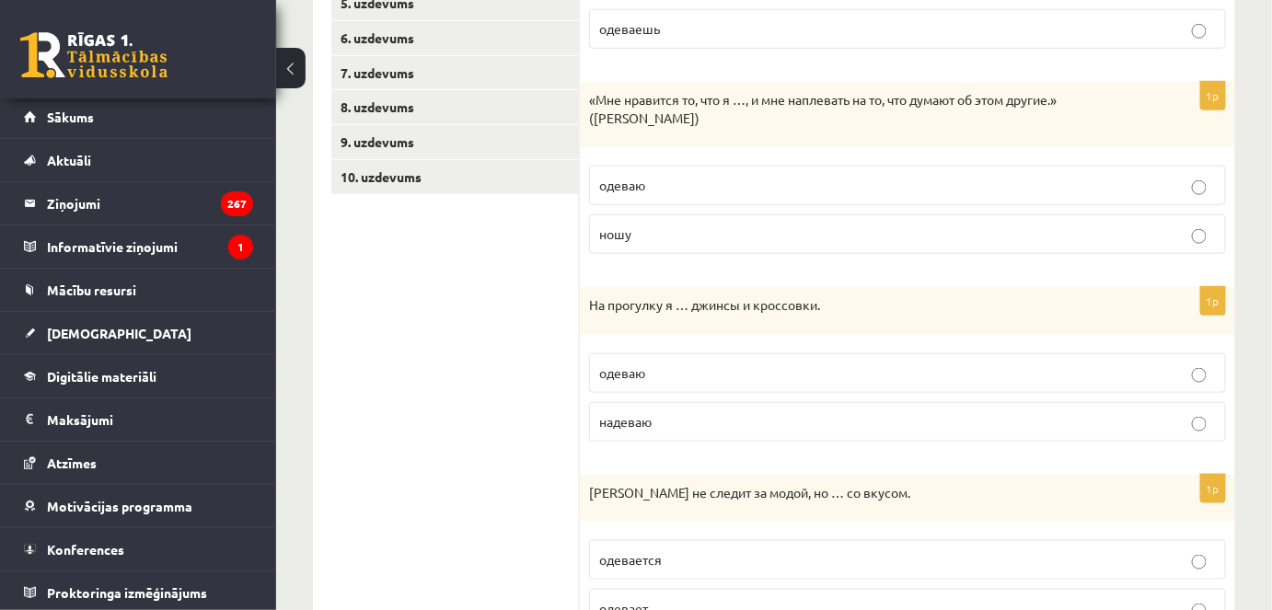
scroll to position [501, 0]
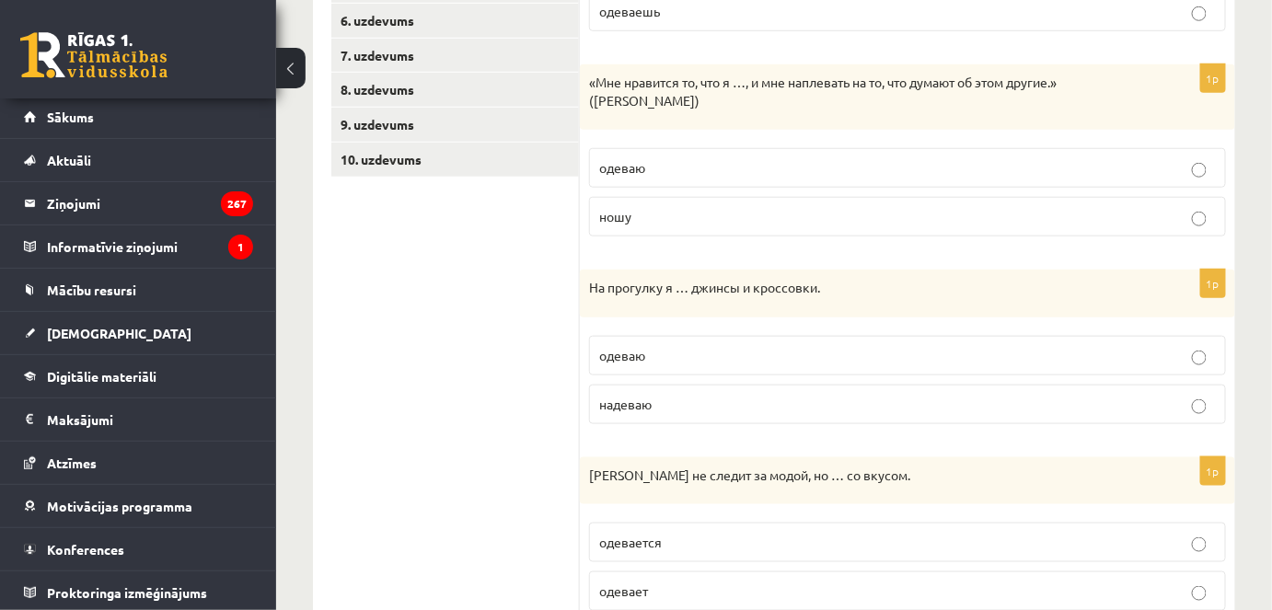
click at [740, 212] on p "ношу" at bounding box center [907, 216] width 617 height 19
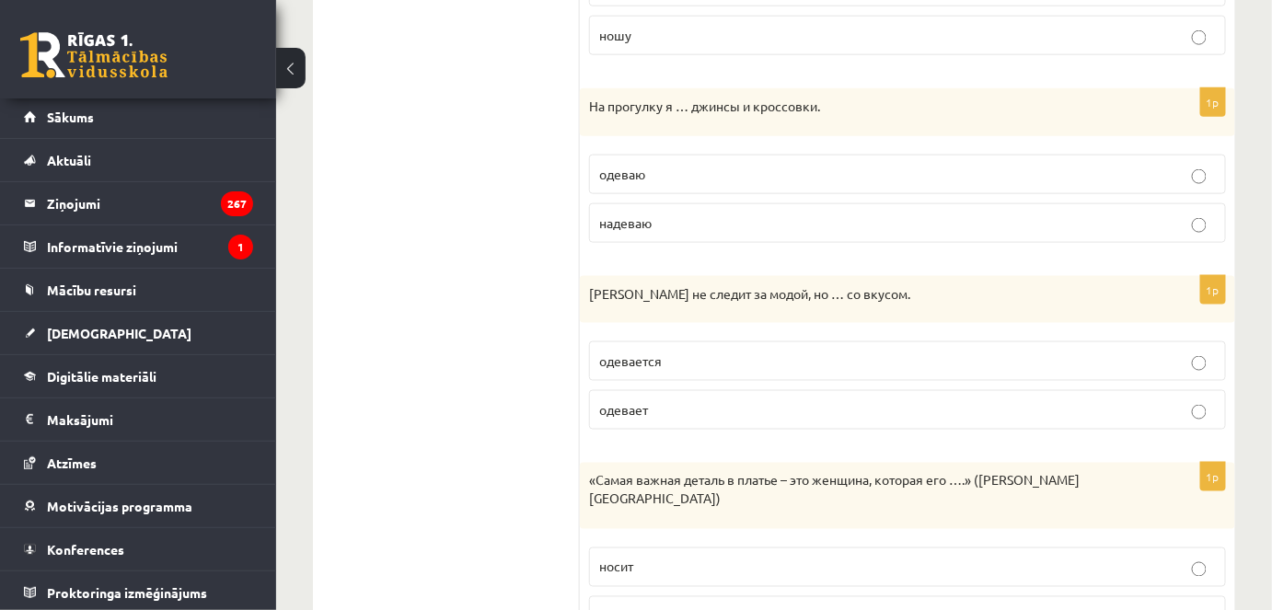
scroll to position [752, 0]
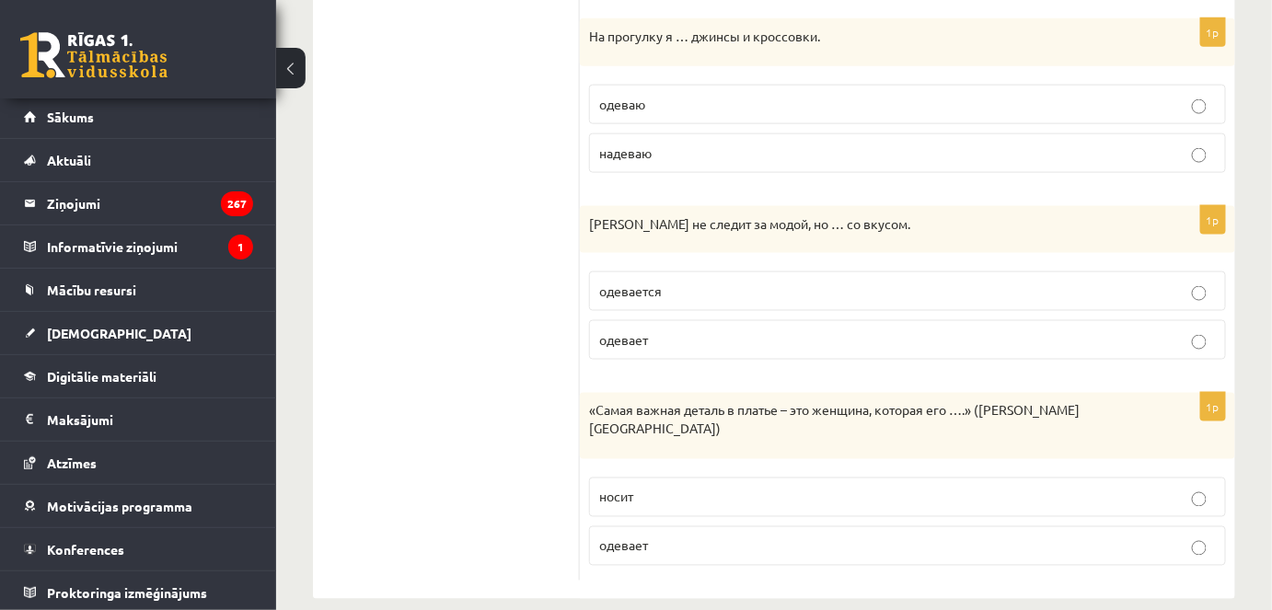
click at [878, 135] on label "надеваю" at bounding box center [907, 154] width 637 height 40
click at [677, 285] on p "одевается" at bounding box center [907, 290] width 617 height 19
click at [738, 477] on label "носит" at bounding box center [907, 497] width 637 height 40
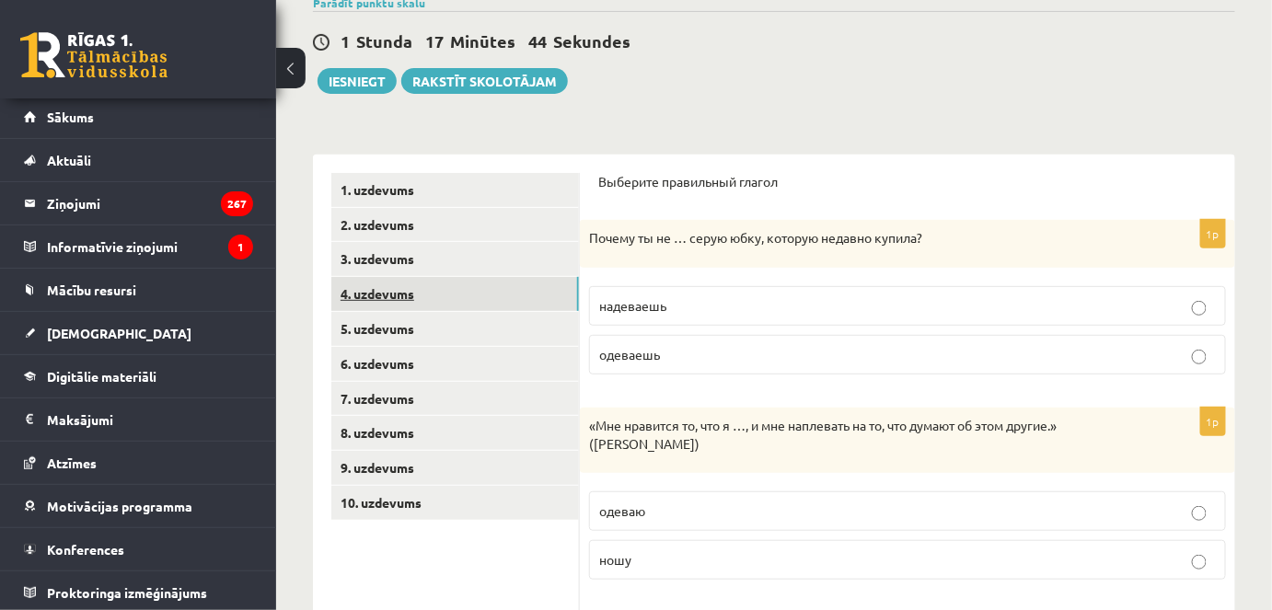
scroll to position [0, 0]
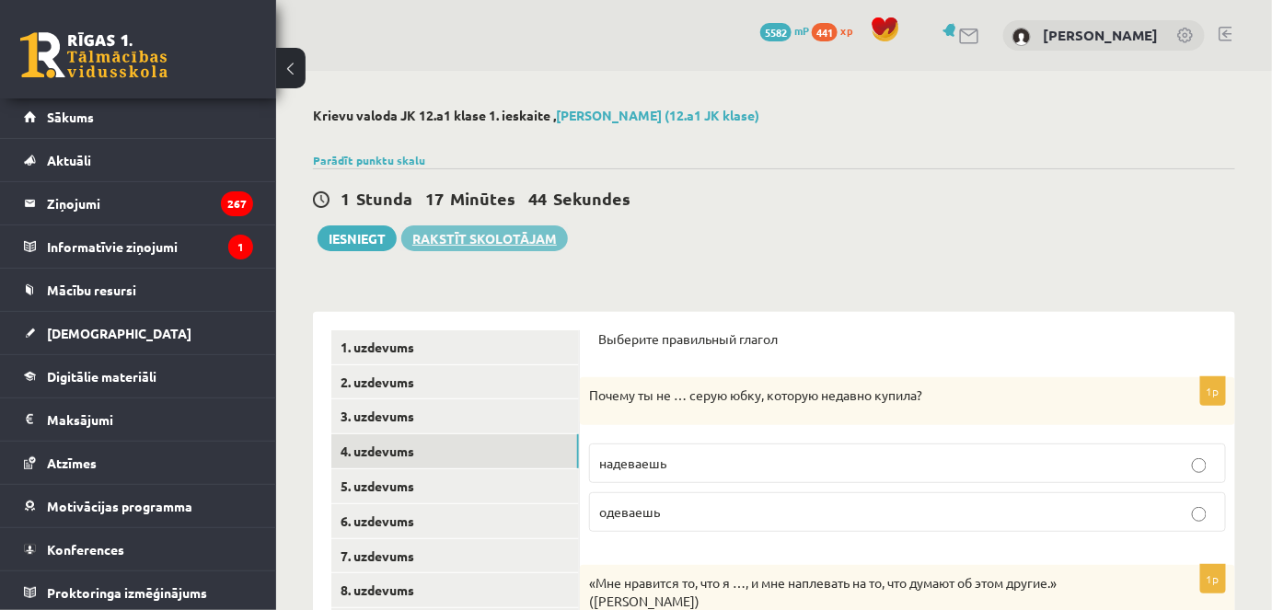
drag, startPoint x: 453, startPoint y: 410, endPoint x: 454, endPoint y: 233, distance: 176.8
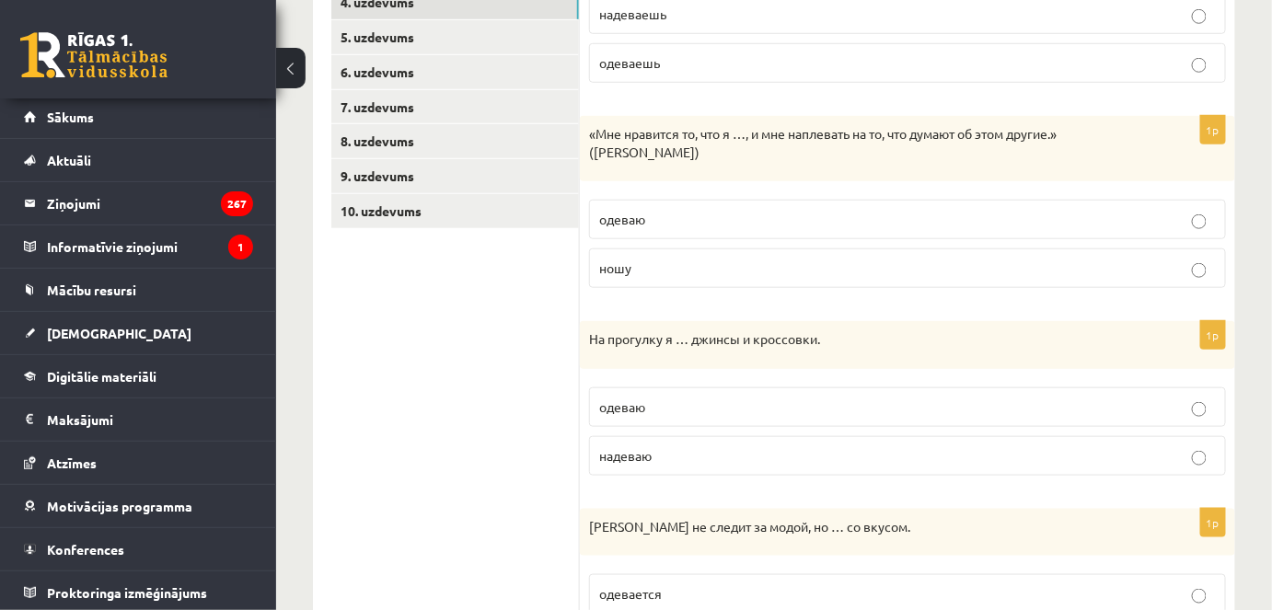
scroll to position [502, 0]
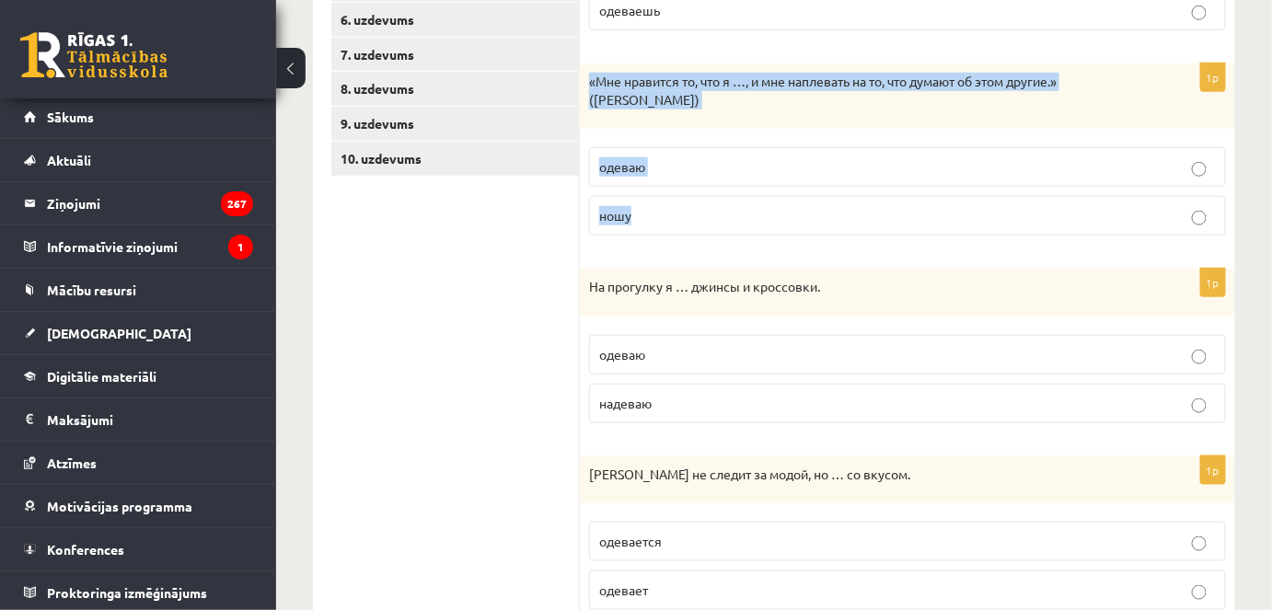
drag, startPoint x: 588, startPoint y: 70, endPoint x: 841, endPoint y: 200, distance: 283.7
click at [806, 208] on div "1p «Мне нравится то, что я …, и мне наплевать на то, что думают об этом другие.…" at bounding box center [908, 157] width 656 height 187
copy div "«Мне нравится то, что я …, и мне наплевать на то, что думают об этом другие.» (…"
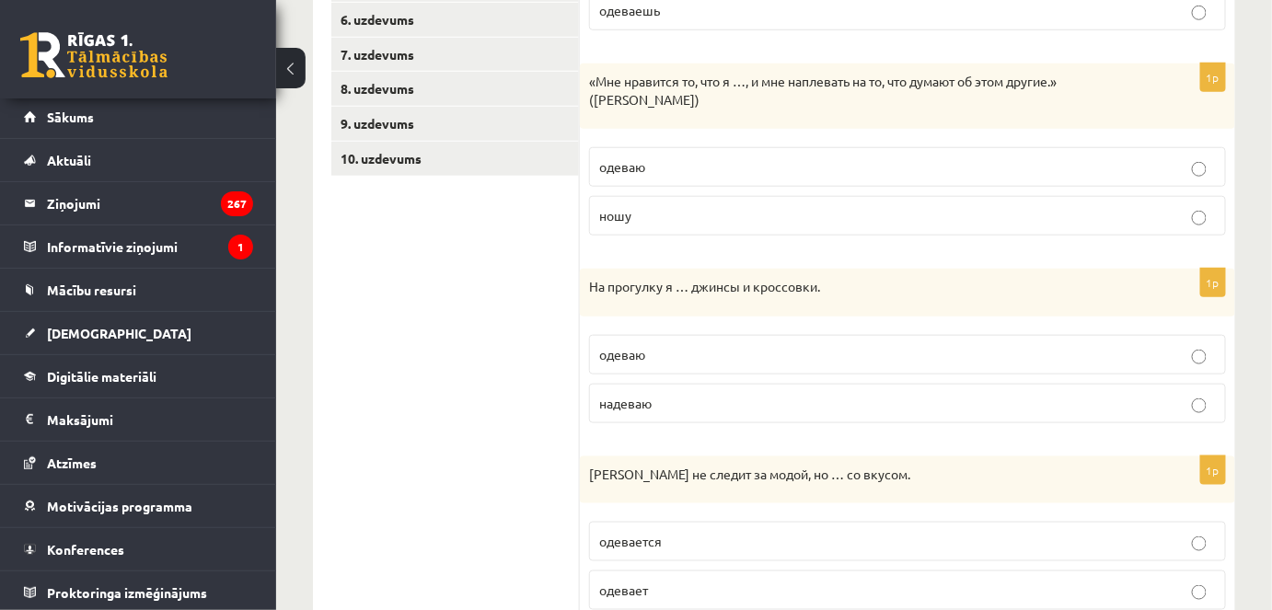
click at [424, 413] on ul "1. uzdevums 2. uzdevums 3. uzdevums 4. uzdevums 5. uzdevums 6. uzdevums 7. uzde…" at bounding box center [455, 330] width 249 height 1003
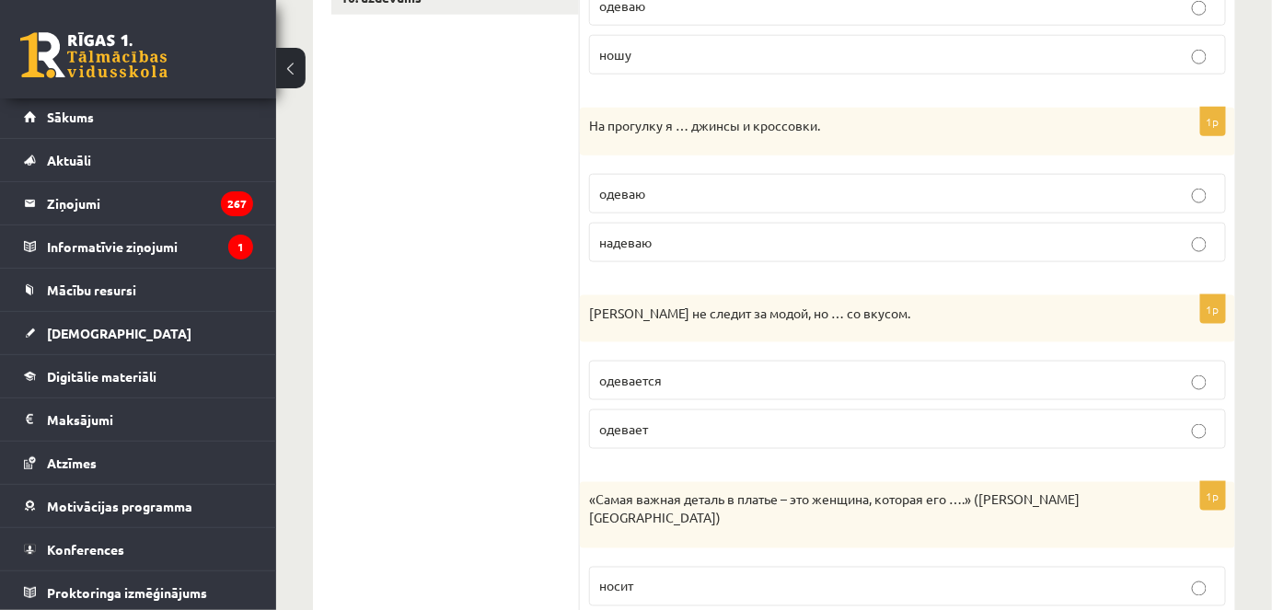
scroll to position [669, 0]
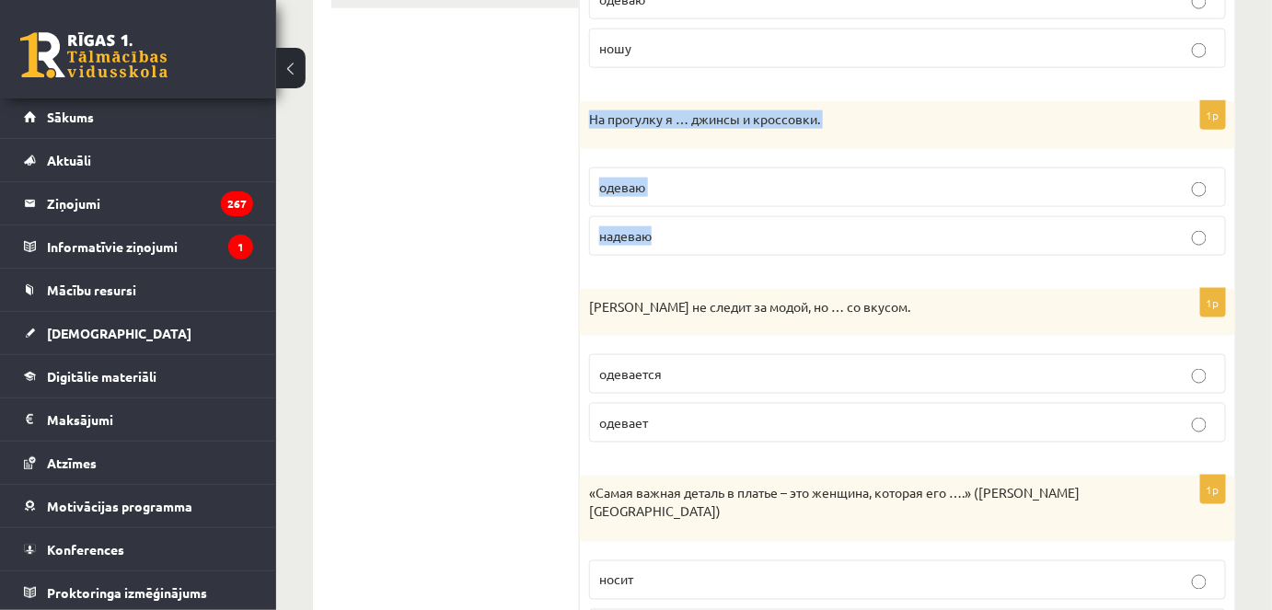
drag, startPoint x: 586, startPoint y: 116, endPoint x: 707, endPoint y: 223, distance: 161.1
click at [707, 223] on div "1p На прогулку я … джинсы и кроссовки. одеваю надеваю" at bounding box center [908, 185] width 656 height 169
copy div "На прогулку я … джинсы и кроссовки. одеваю надеваю"
click at [437, 215] on ul "1. uzdevums 2. uzdevums 3. uzdevums 4. uzdevums 5. uzdevums 6. uzdevums 7. uzde…" at bounding box center [455, 162] width 249 height 1003
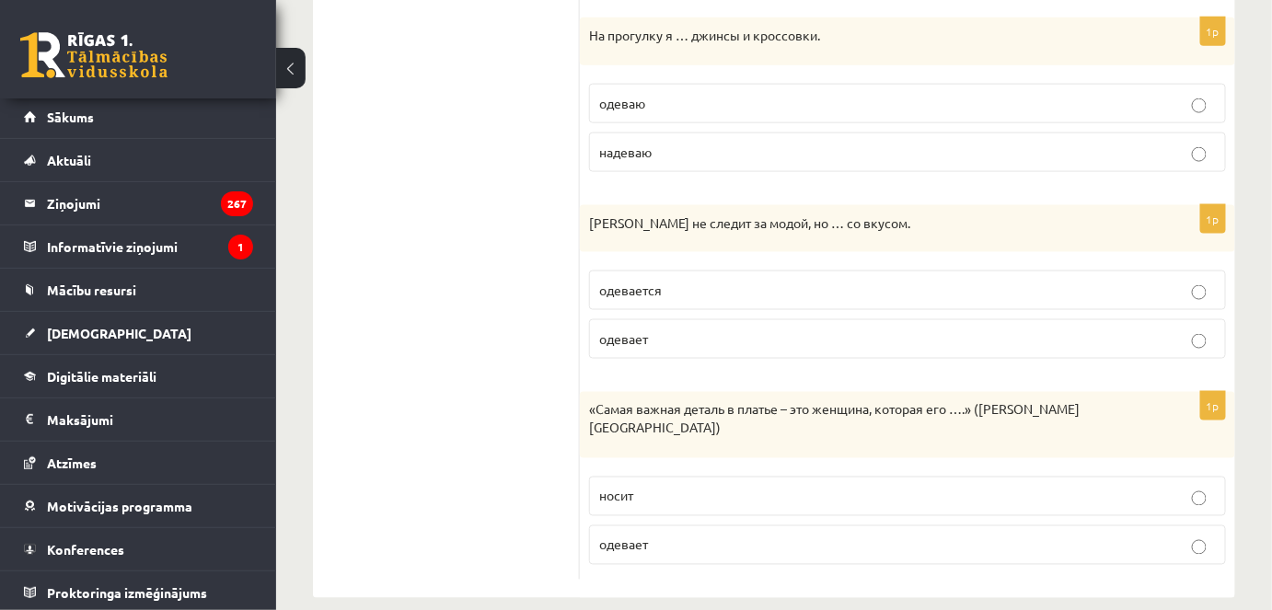
scroll to position [753, 0]
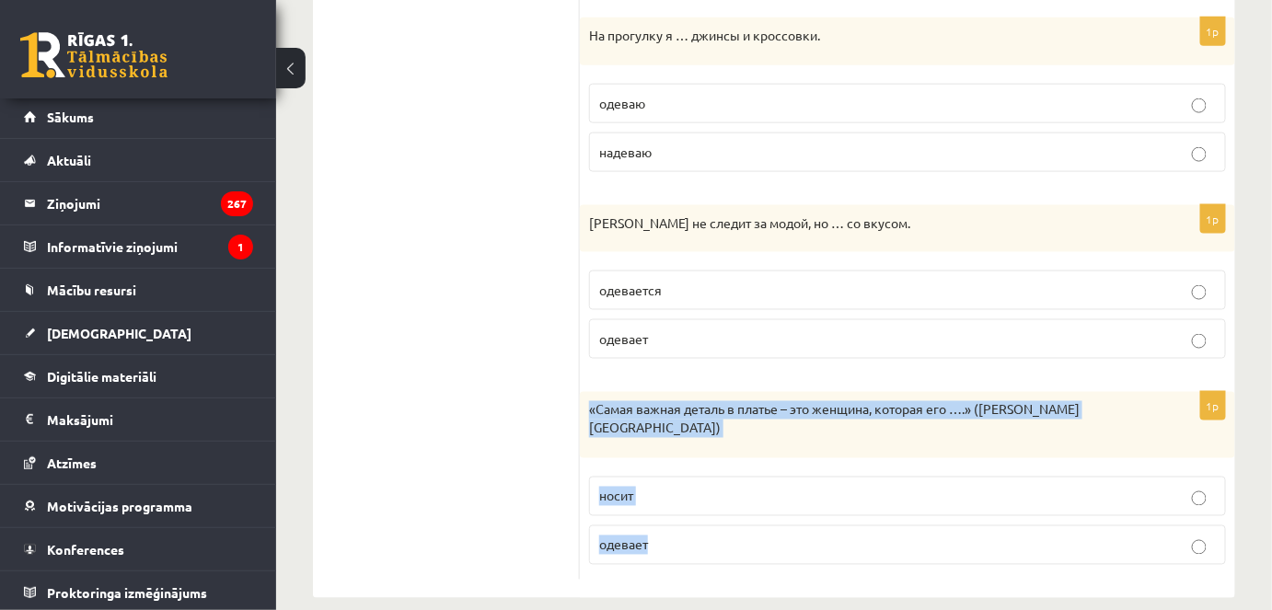
drag, startPoint x: 583, startPoint y: 403, endPoint x: 722, endPoint y: 507, distance: 173.6
click at [731, 526] on div "1p «Самая важная деталь в платье – это женщина, которая его ….» ([PERSON_NAME][…" at bounding box center [908, 485] width 656 height 187
copy div "«Самая важная деталь в платье – это женщина, которая его ….» ([PERSON_NAME][GEO…"
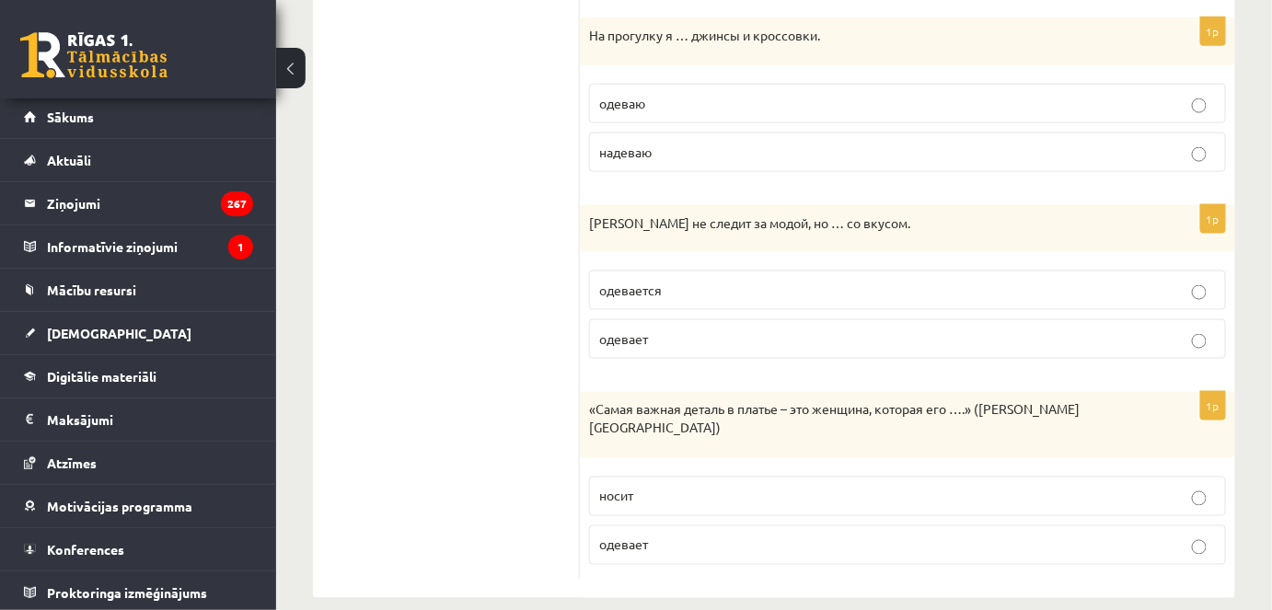
click at [449, 334] on ul "1. uzdevums 2. uzdevums 3. uzdevums 4. uzdevums 5. uzdevums 6. uzdevums 7. uzde…" at bounding box center [455, 78] width 249 height 1003
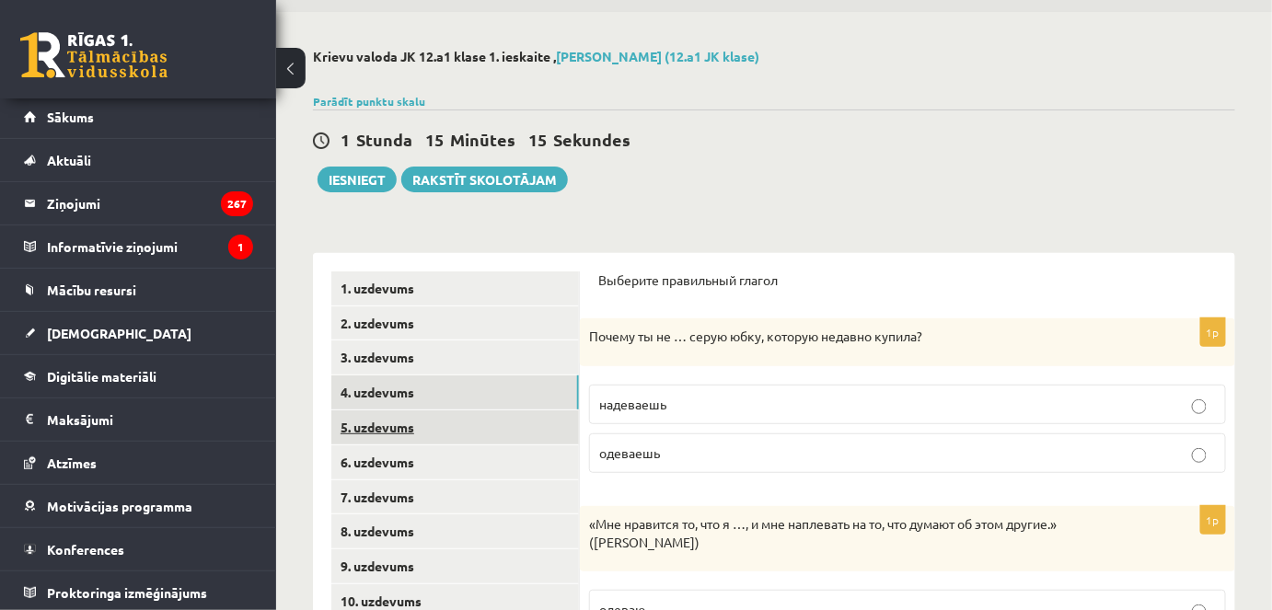
scroll to position [0, 0]
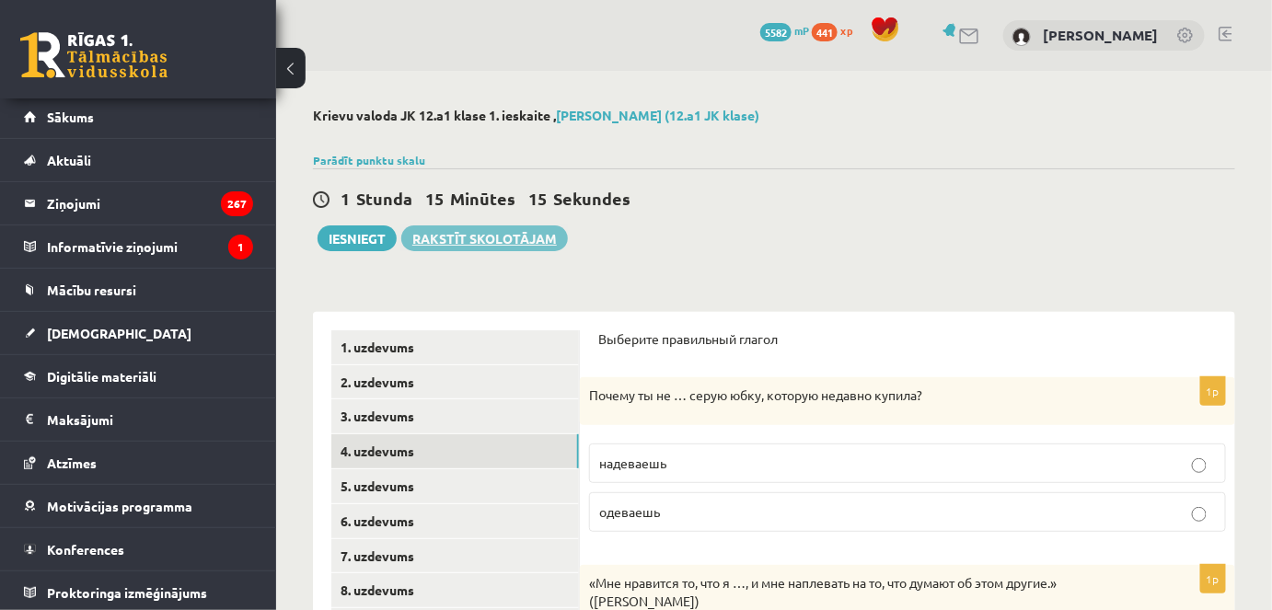
drag, startPoint x: 469, startPoint y: 484, endPoint x: 437, endPoint y: 239, distance: 246.9
click at [413, 474] on link "5. uzdevums" at bounding box center [455, 487] width 248 height 34
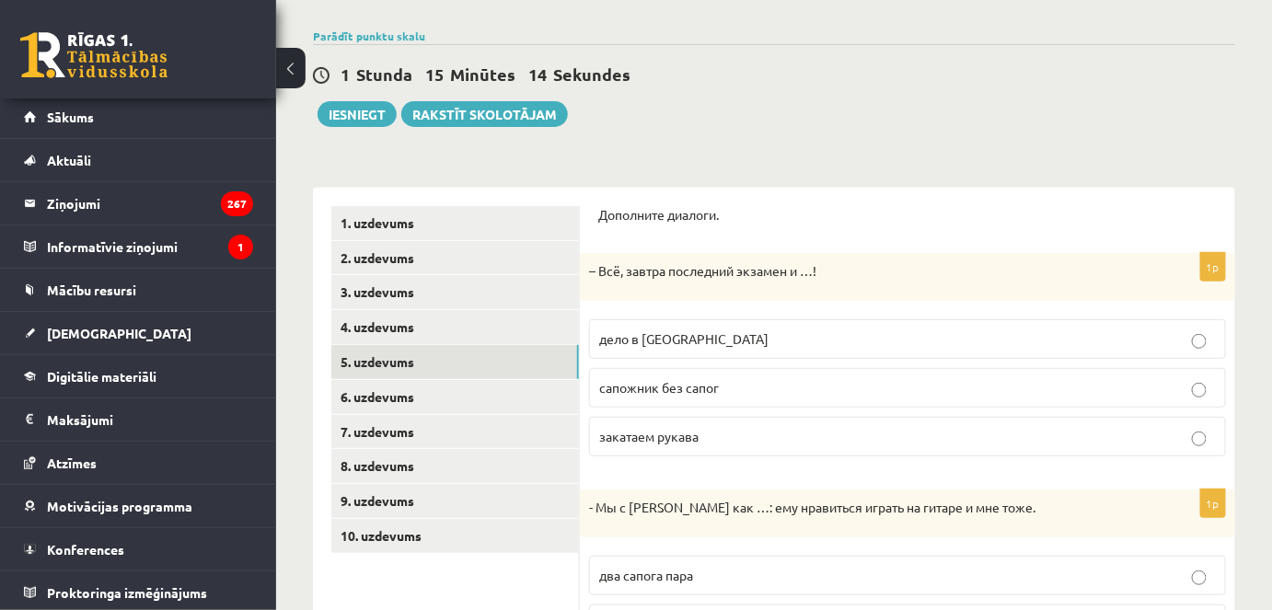
scroll to position [167, 0]
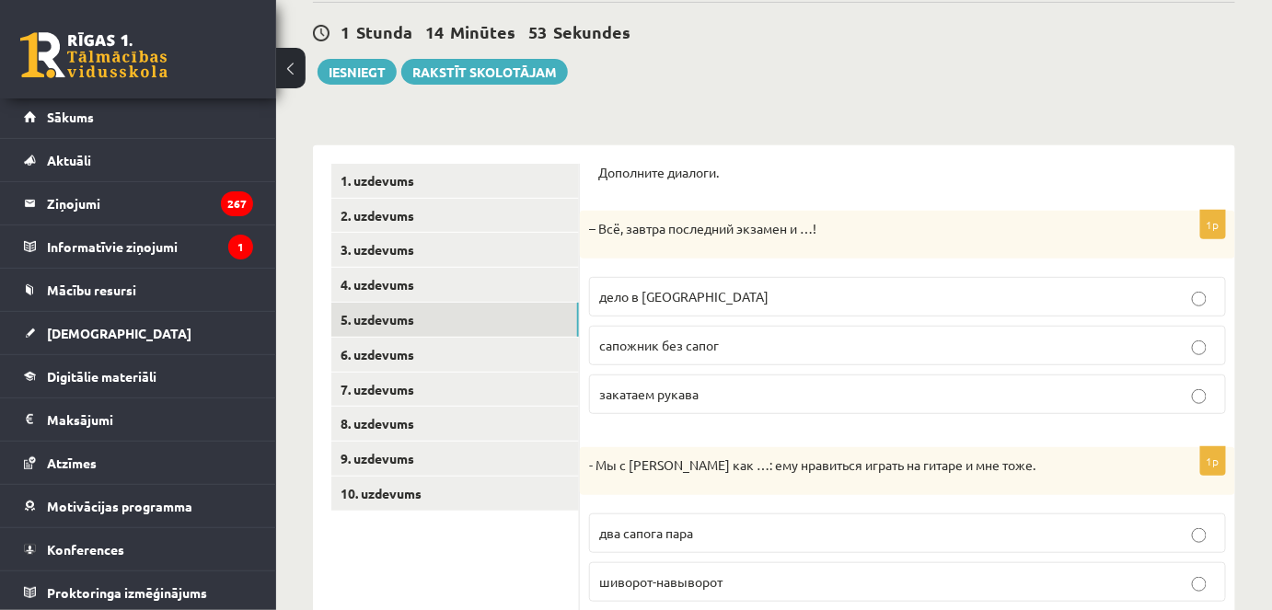
click at [711, 285] on label "дело в [GEOGRAPHIC_DATA]" at bounding box center [907, 297] width 637 height 40
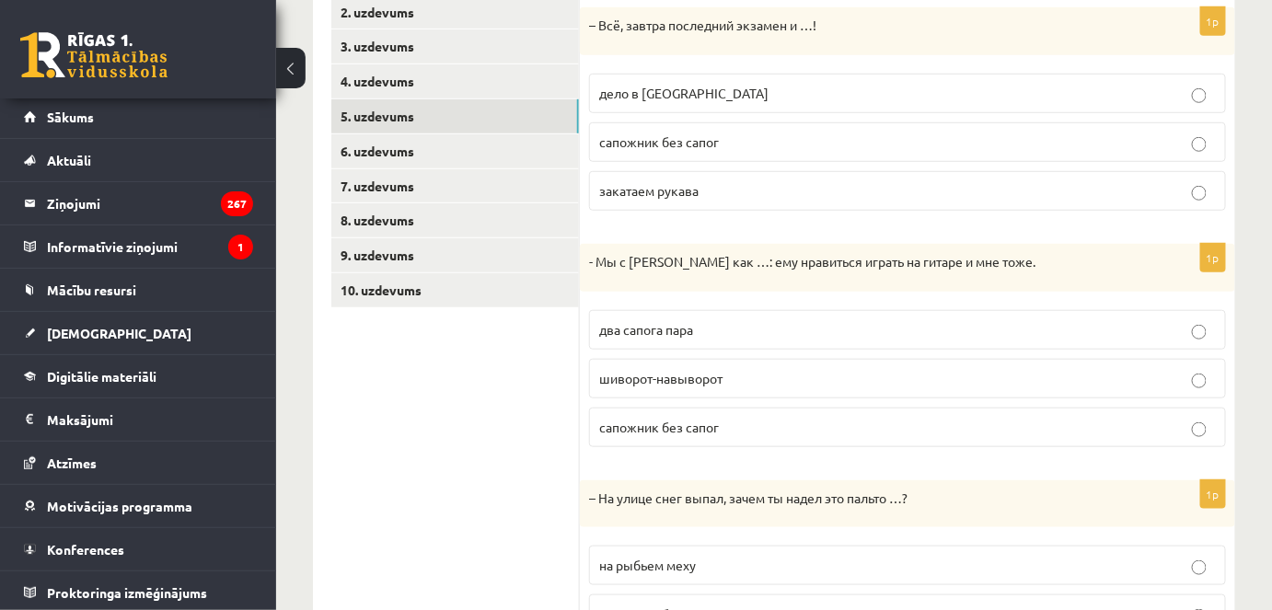
scroll to position [418, 0]
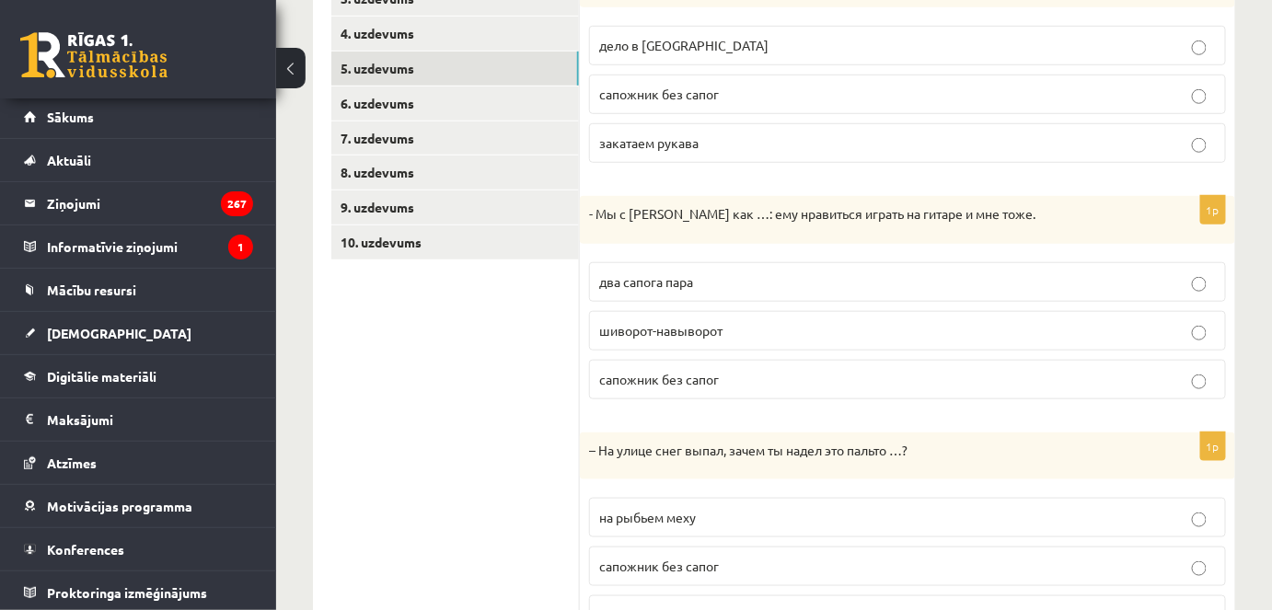
drag, startPoint x: 728, startPoint y: 285, endPoint x: 720, endPoint y: 292, distance: 10.5
click at [726, 289] on label "два сапога пара" at bounding box center [907, 282] width 637 height 40
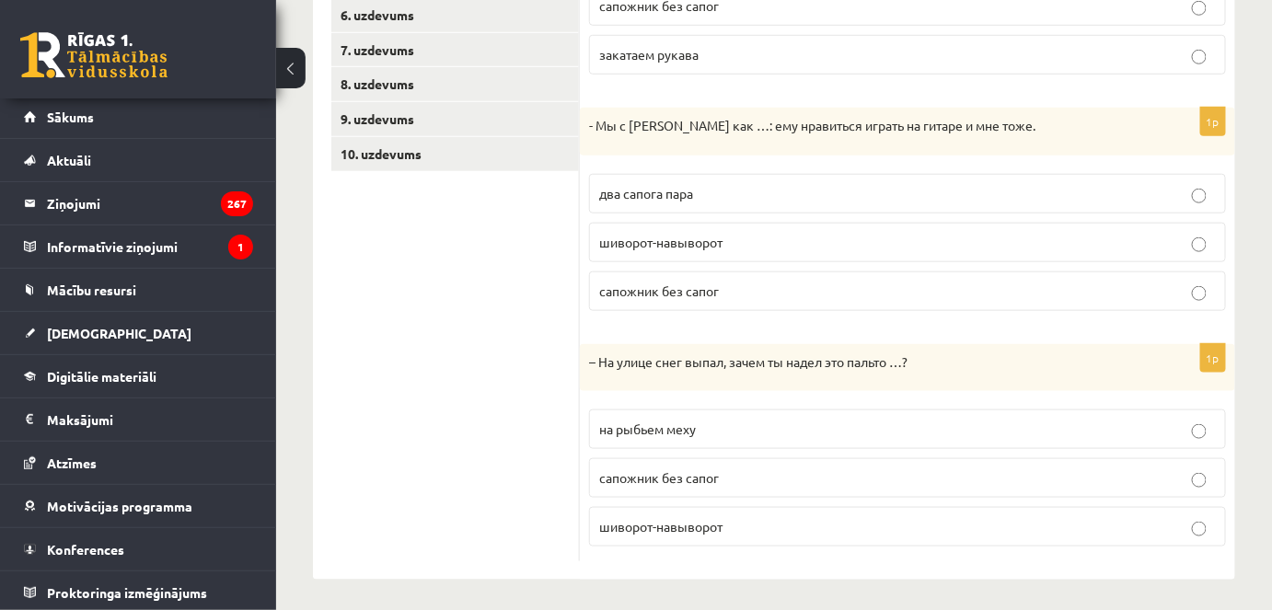
scroll to position [508, 0]
click at [669, 433] on p "на рыбьем меху" at bounding box center [907, 427] width 617 height 19
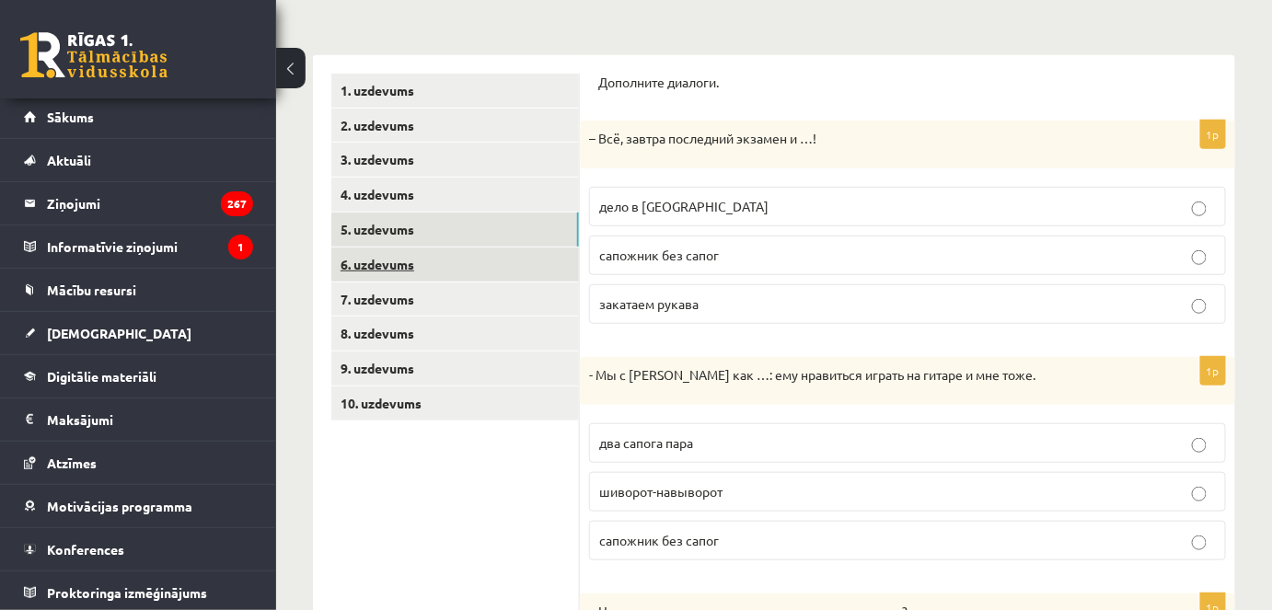
click at [447, 269] on link "6. uzdevums" at bounding box center [455, 265] width 248 height 34
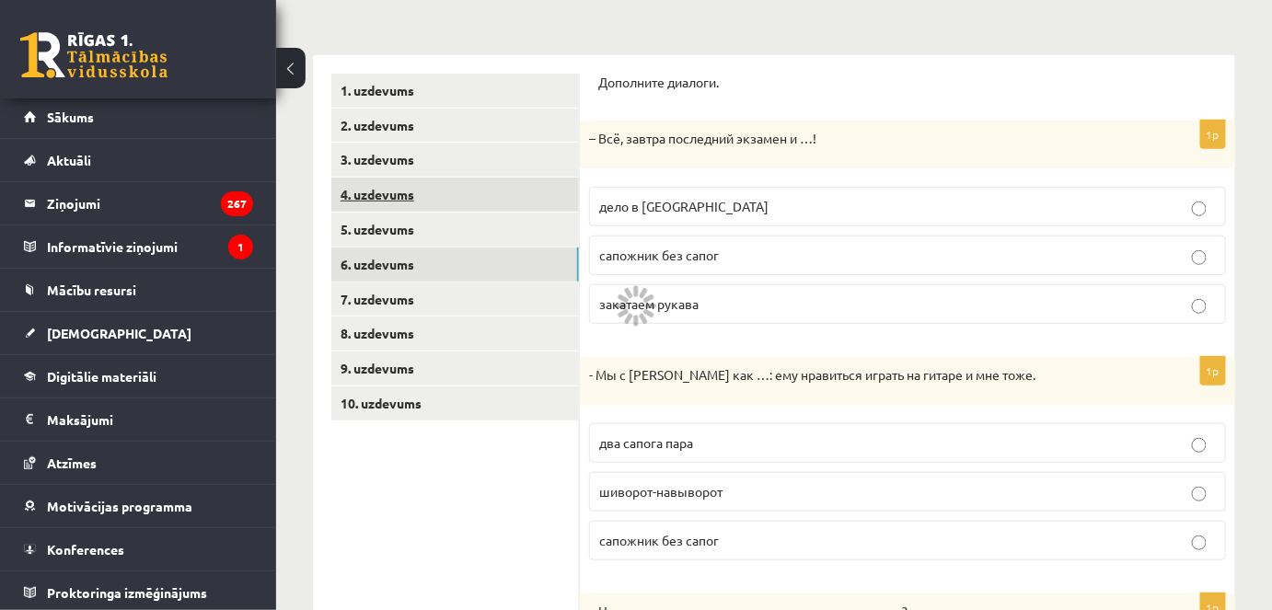
scroll to position [170, 0]
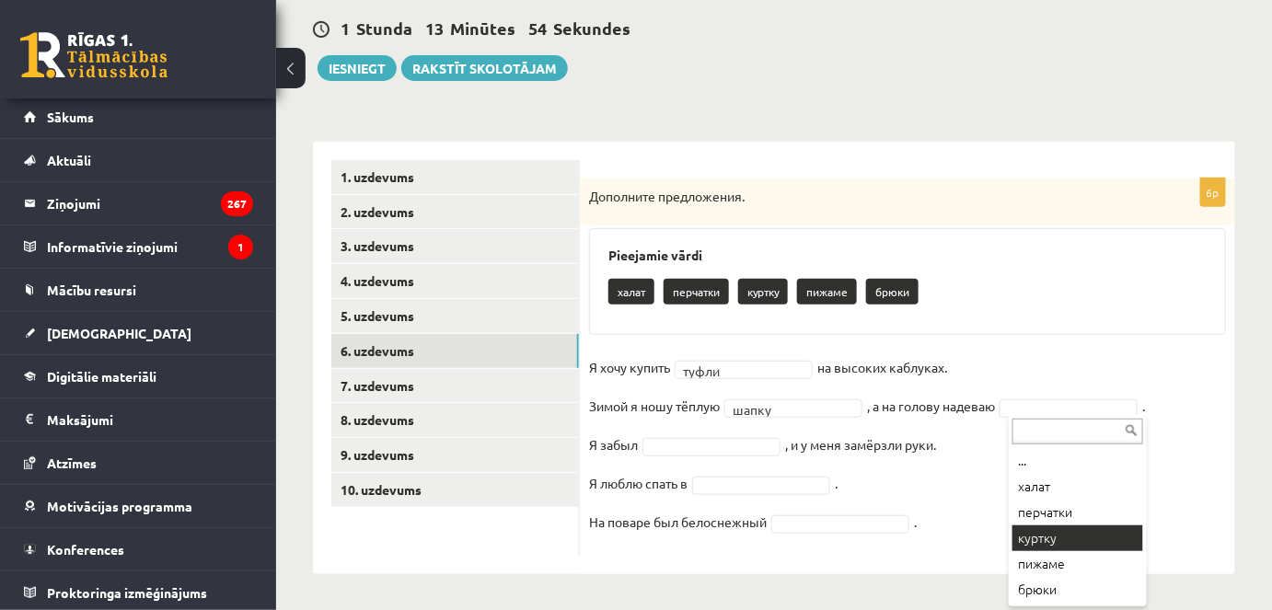
drag, startPoint x: 1050, startPoint y: 521, endPoint x: 1046, endPoint y: 531, distance: 10.8
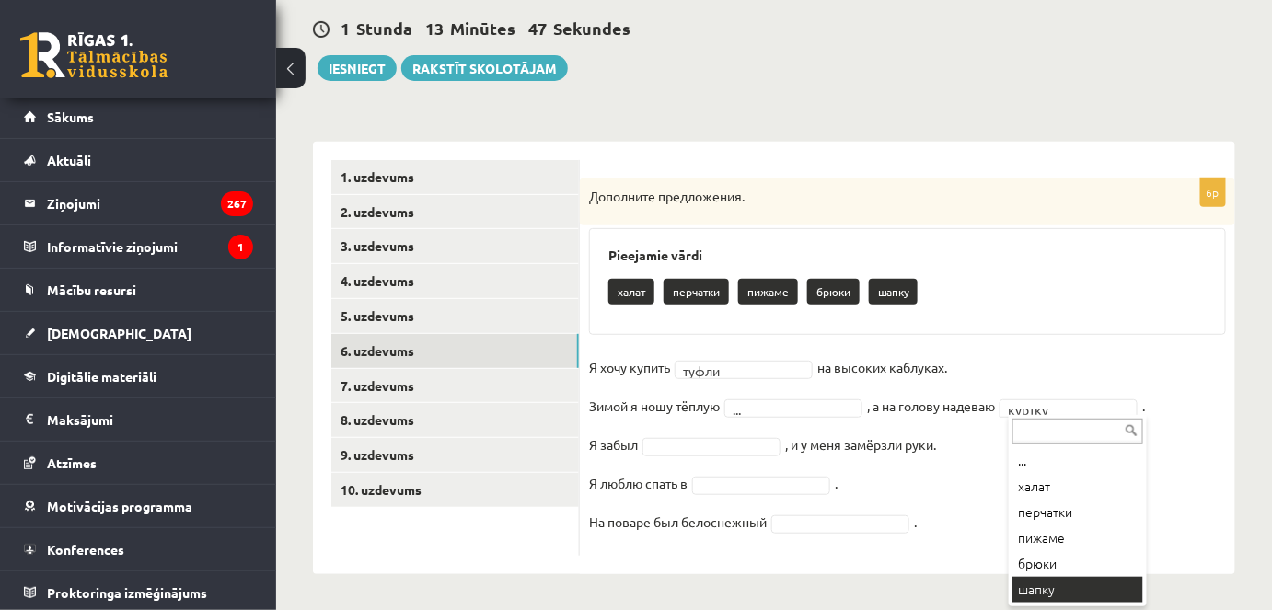
drag, startPoint x: 1046, startPoint y: 587, endPoint x: 915, endPoint y: 470, distance: 175.4
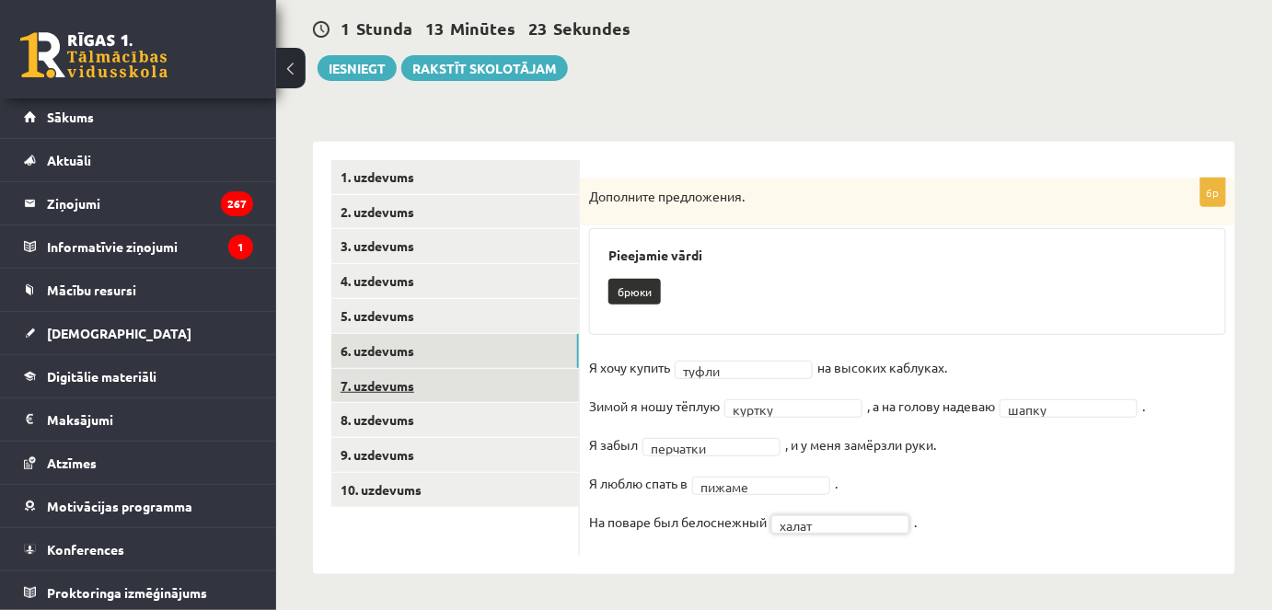
click at [412, 381] on link "7. uzdevums" at bounding box center [455, 386] width 248 height 34
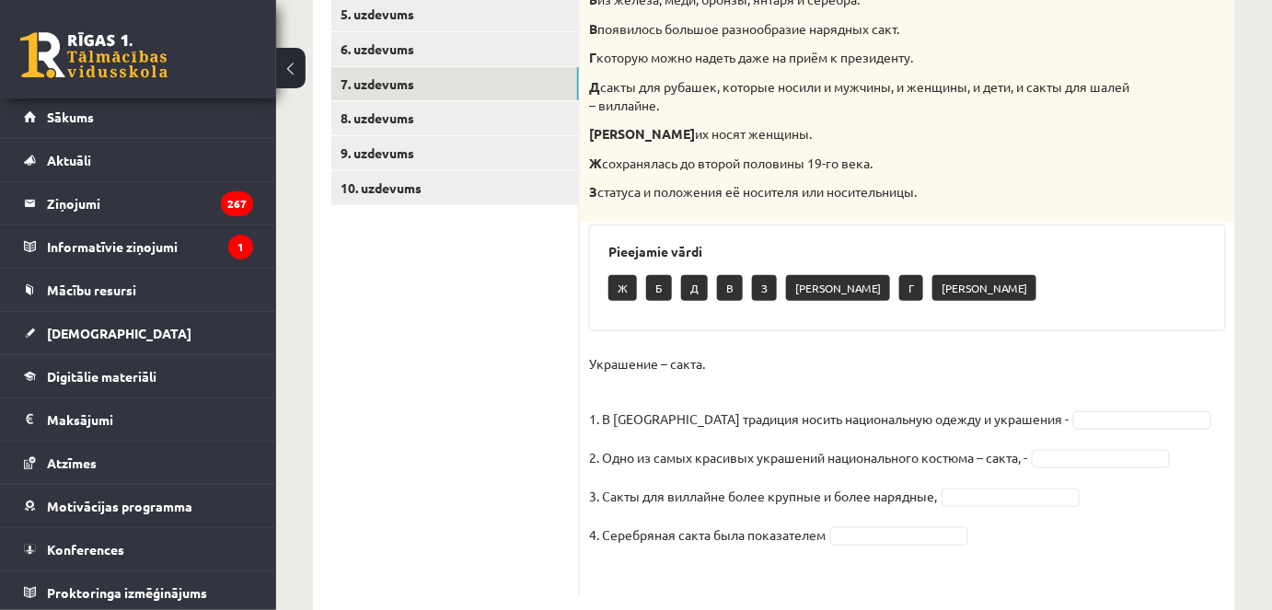
scroll to position [513, 0]
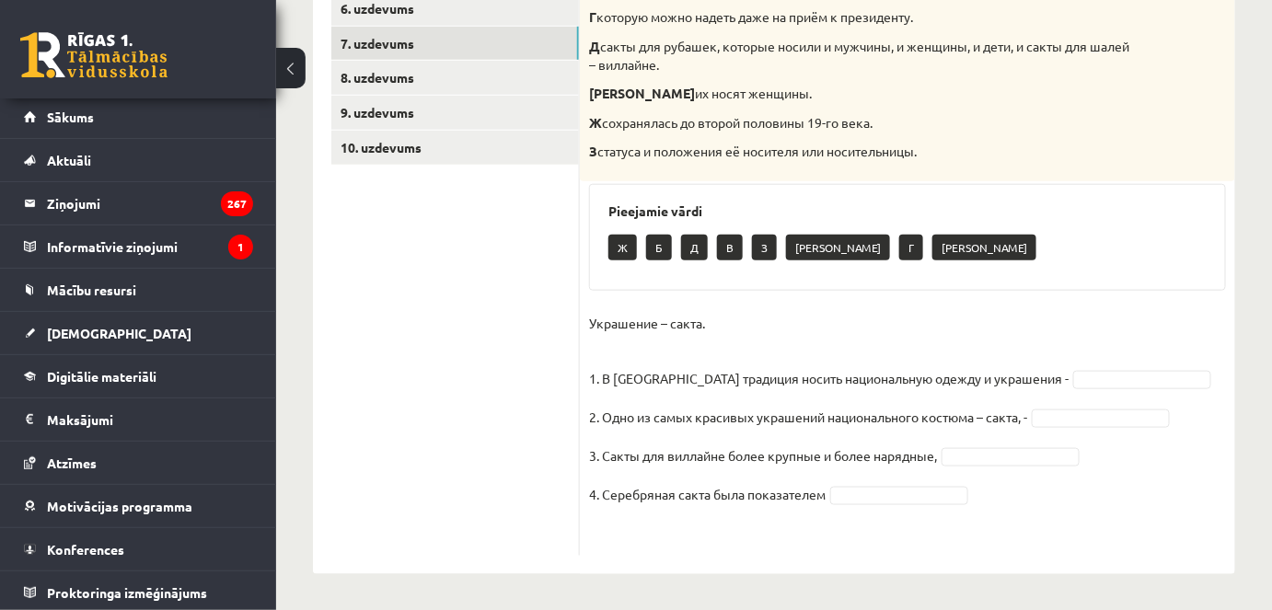
drag, startPoint x: 965, startPoint y: 331, endPoint x: 955, endPoint y: 331, distance: 10.2
click at [958, 330] on p "Украшение – сакта. 1. В [GEOGRAPHIC_DATA] традиция носить национальную одежду и…" at bounding box center [829, 350] width 480 height 83
click at [992, 476] on fieldset "Украшение – сакта. 1. В [GEOGRAPHIC_DATA] традиция носить национальную одежду и…" at bounding box center [907, 428] width 637 height 238
click at [974, 443] on fieldset "Украшение – сакта. 1. В [GEOGRAPHIC_DATA] традиция носить национальную одежду и…" at bounding box center [907, 428] width 637 height 238
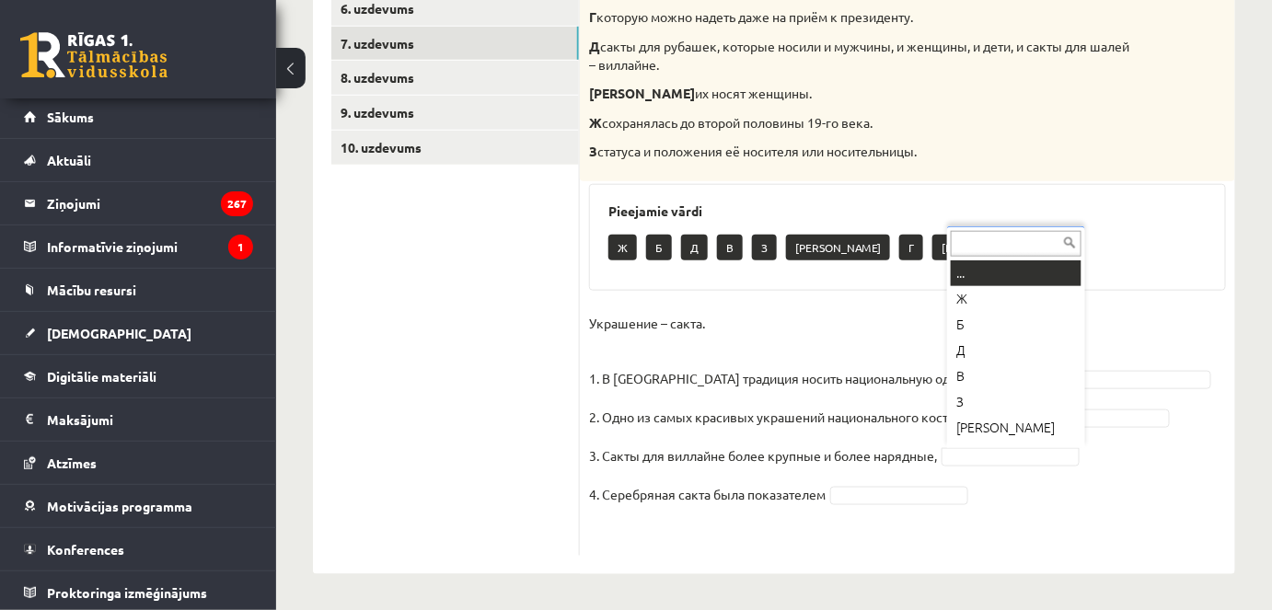
scroll to position [22, 0]
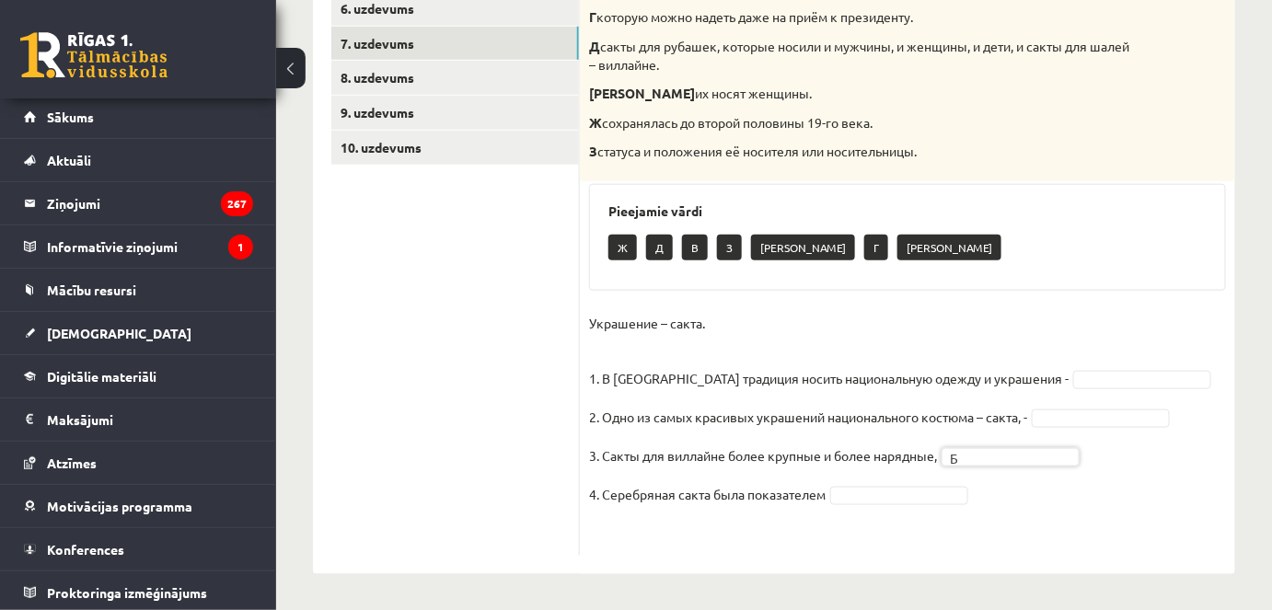
click at [1032, 441] on fieldset "Украшение – сакта. 1. В [GEOGRAPHIC_DATA] традиция носить национальную одежду и…" at bounding box center [907, 428] width 637 height 238
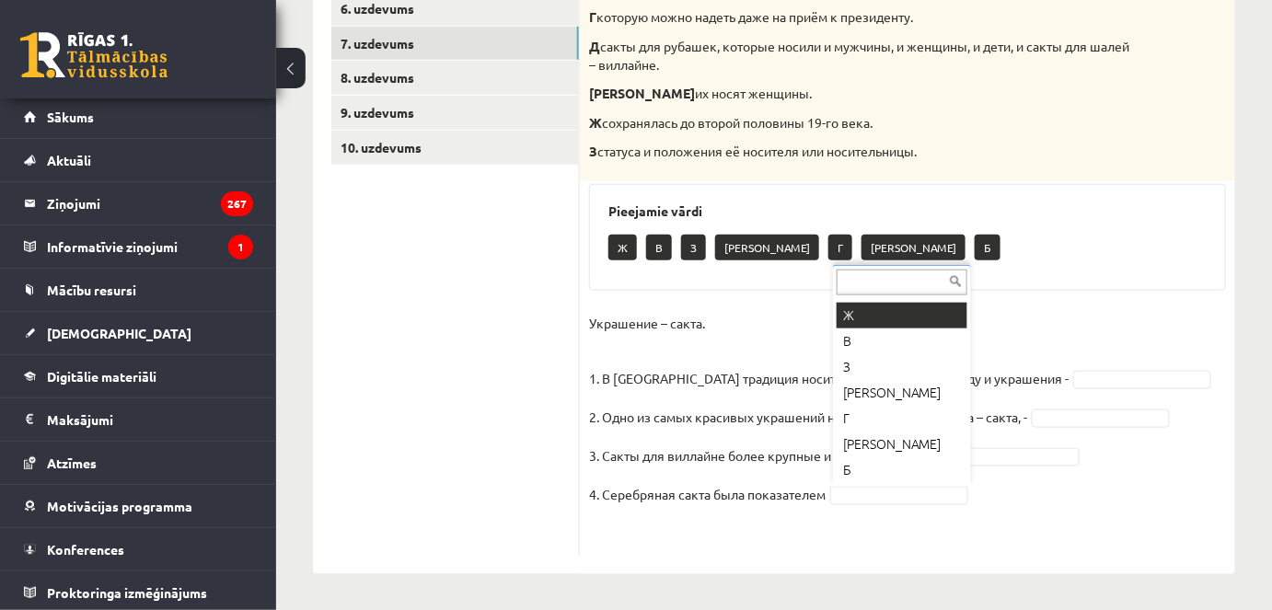
scroll to position [0, 0]
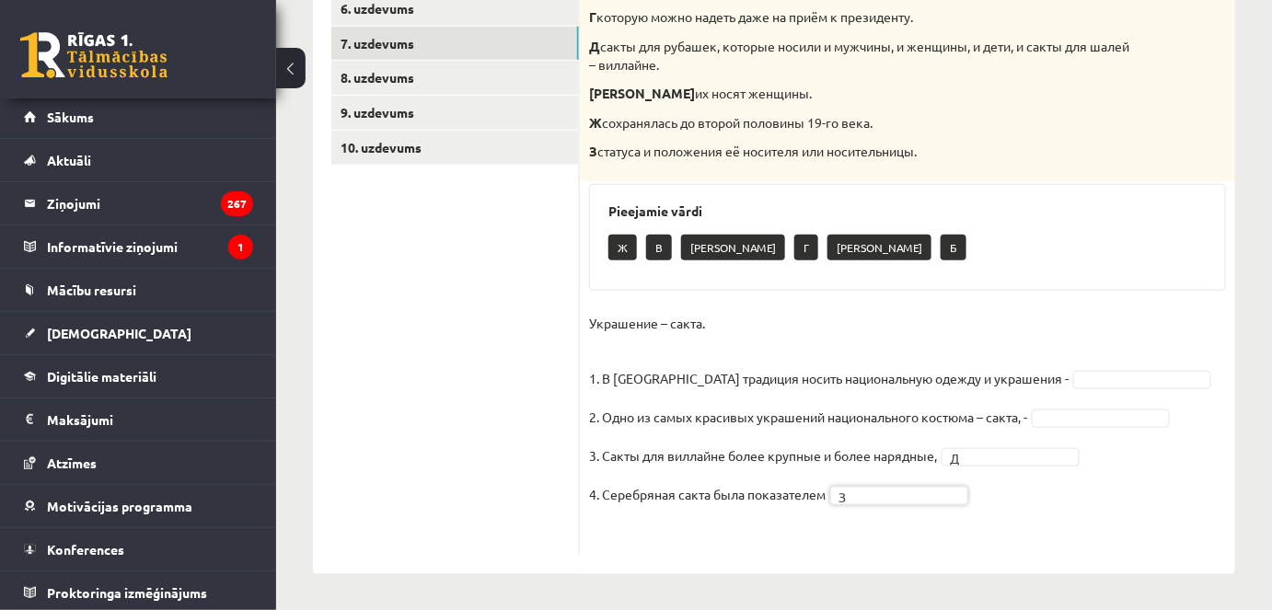
click at [1002, 546] on div "4p Соотнесите начало и конец предложений. А изначально носила практический хара…" at bounding box center [908, 196] width 656 height 720
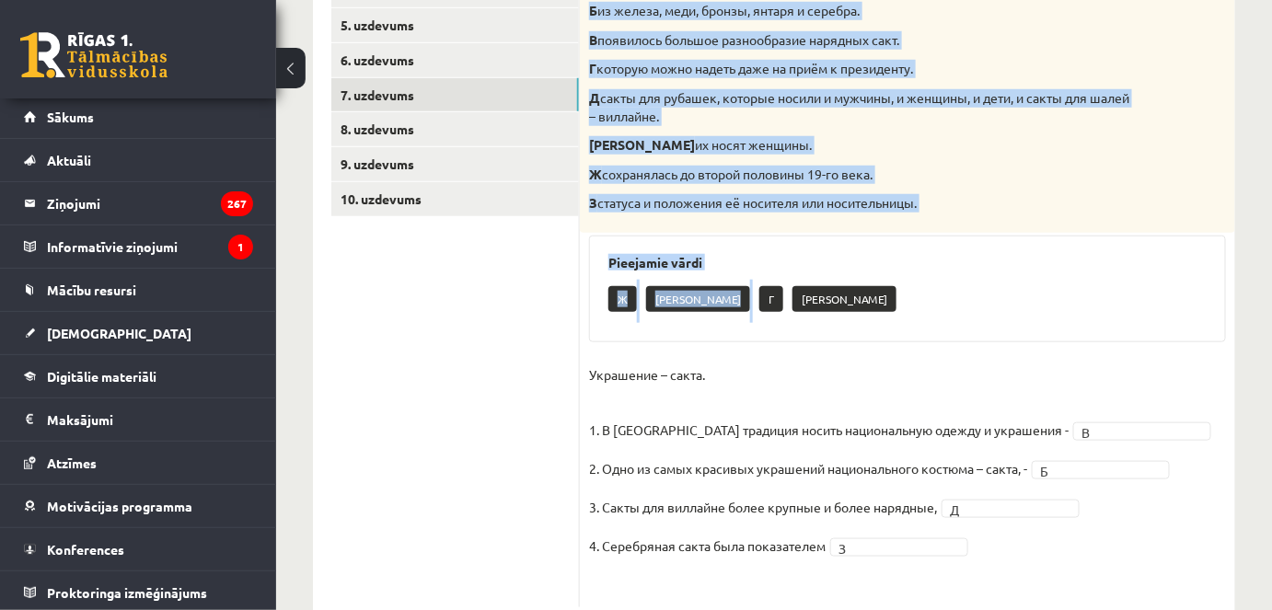
scroll to position [513, 0]
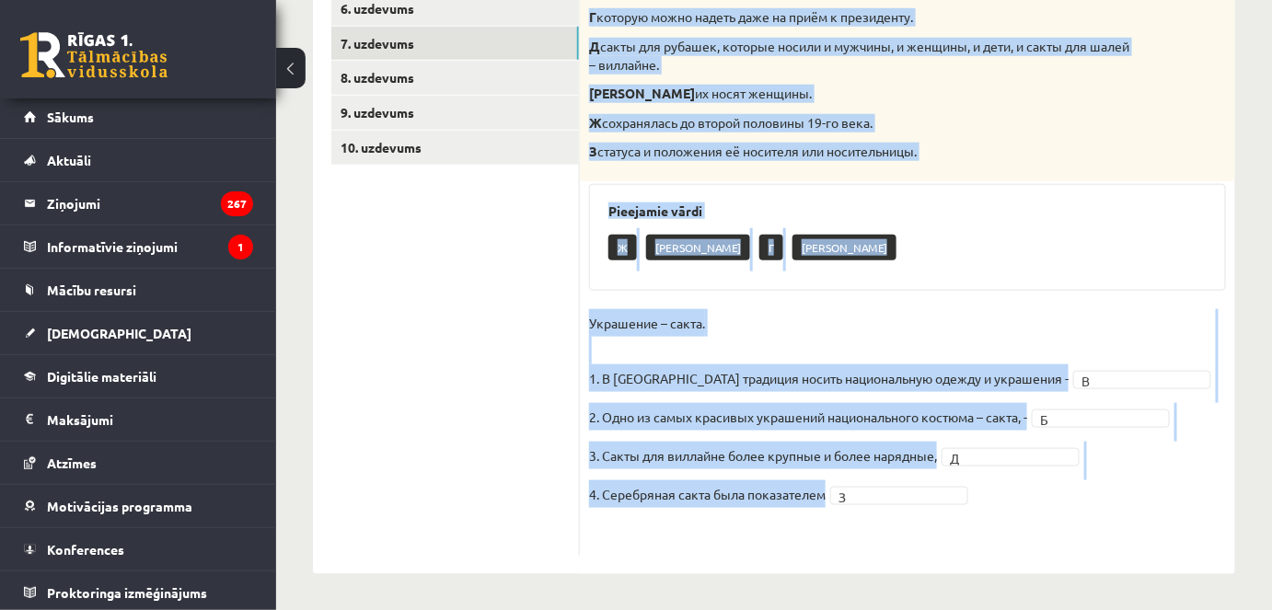
drag, startPoint x: 588, startPoint y: 268, endPoint x: 1062, endPoint y: 496, distance: 526.3
click at [1062, 496] on div "4p Соотнесите начало и конец предложений. А изначально носила практический хара…" at bounding box center [908, 196] width 656 height 720
copy div "Loremipsum dolors a conse adipiscinge. S doeiusmodt incidi utlaboreetdo magnaal…"
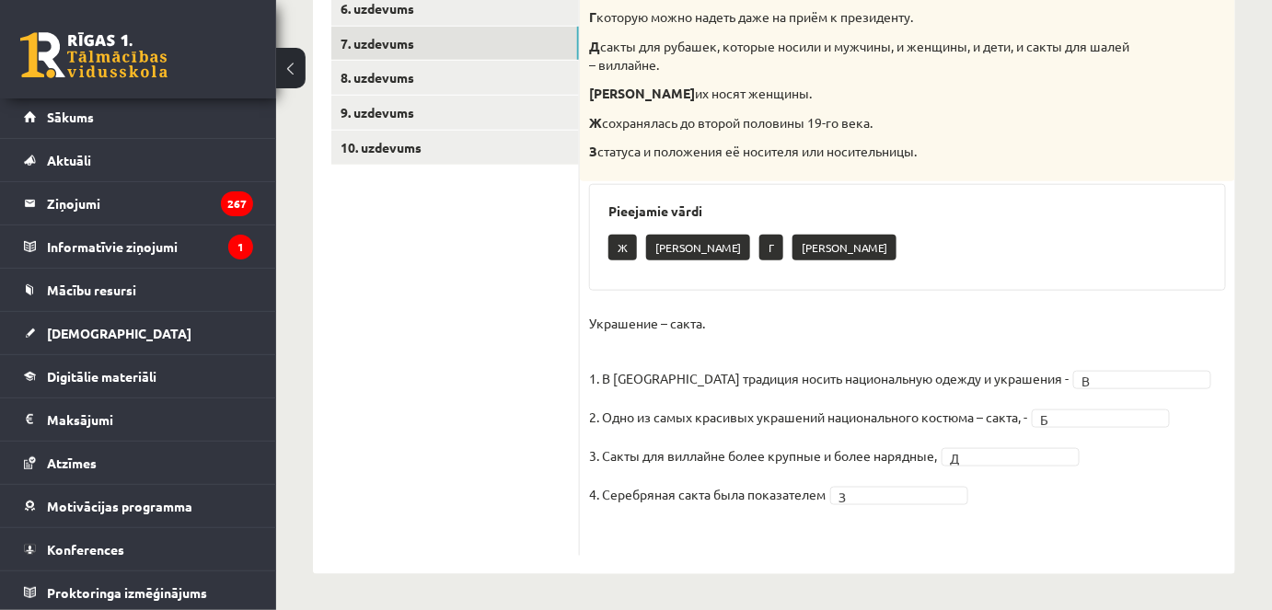
click at [503, 265] on ul "1. uzdevums 2. uzdevums 3. uzdevums 4. uzdevums 5. uzdevums 6. uzdevums 7. uzde…" at bounding box center [455, 187] width 249 height 738
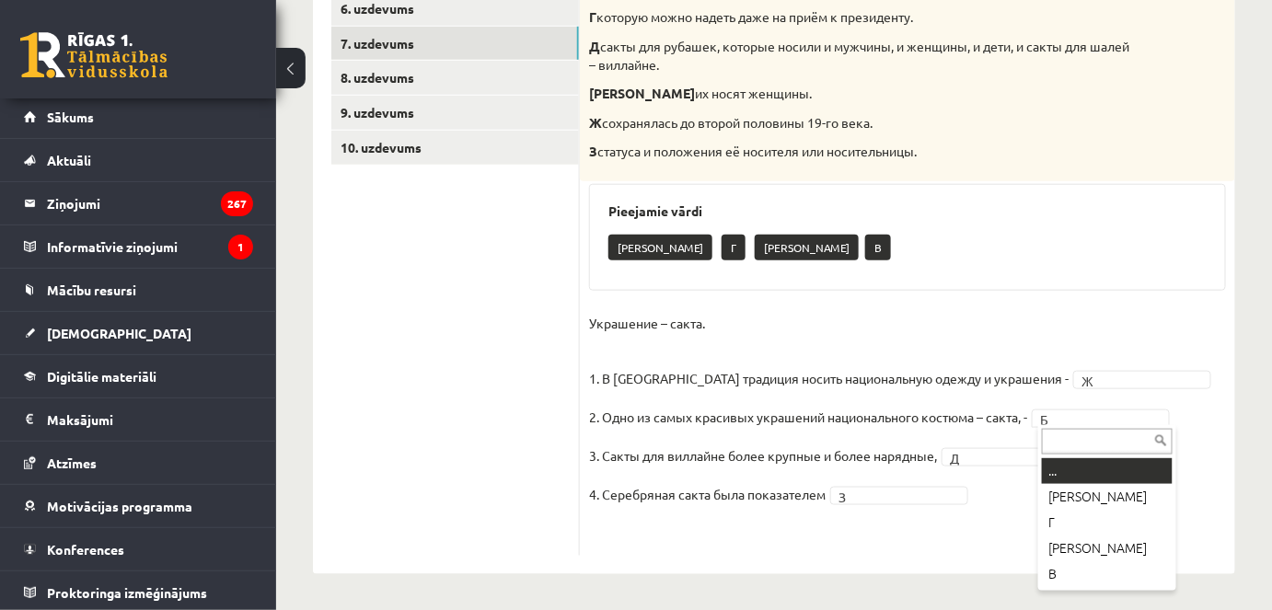
drag, startPoint x: 1077, startPoint y: 420, endPoint x: 1076, endPoint y: 433, distance: 12.9
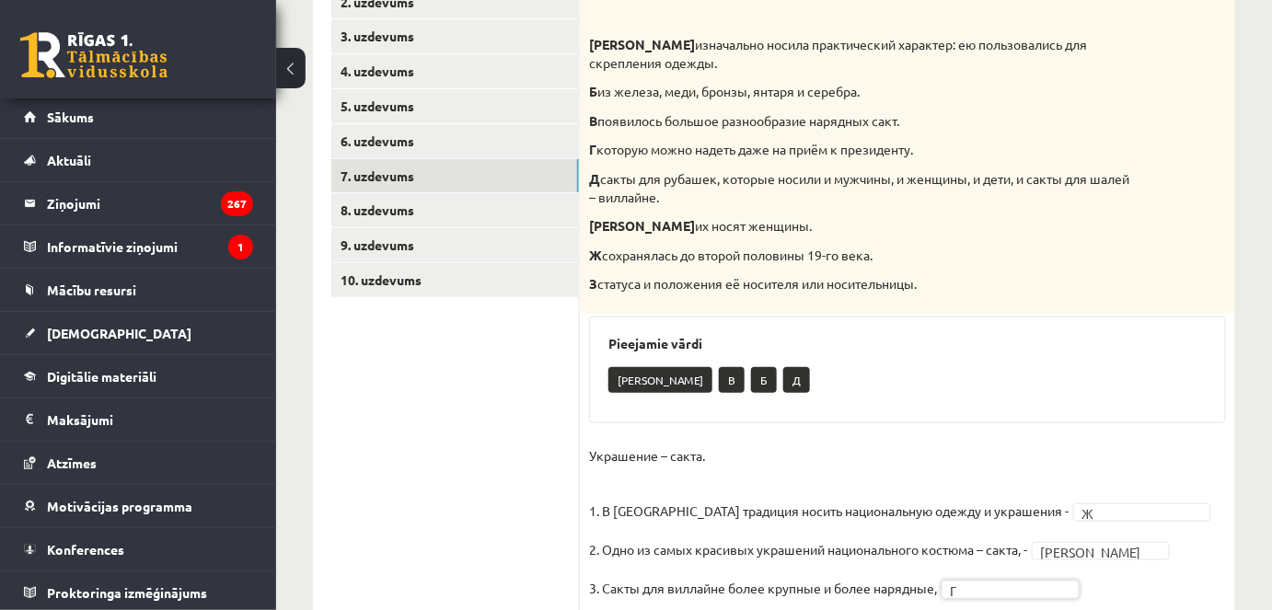
scroll to position [429, 0]
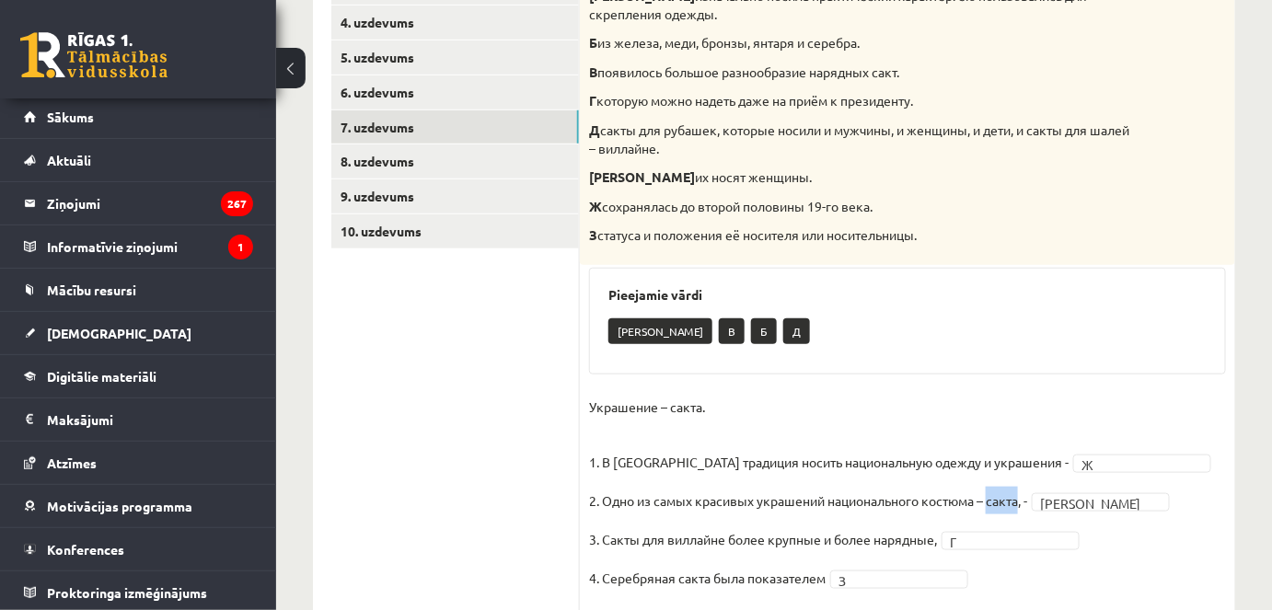
drag, startPoint x: 992, startPoint y: 504, endPoint x: 1021, endPoint y: 498, distance: 30.0
click at [1021, 498] on p "2. Одно из самых красивых украшений национального костюма – сакта, -" at bounding box center [808, 501] width 438 height 28
copy p "сакта"
click at [1004, 278] on div "Pieejamie vārdi А В Б Д" at bounding box center [907, 321] width 637 height 107
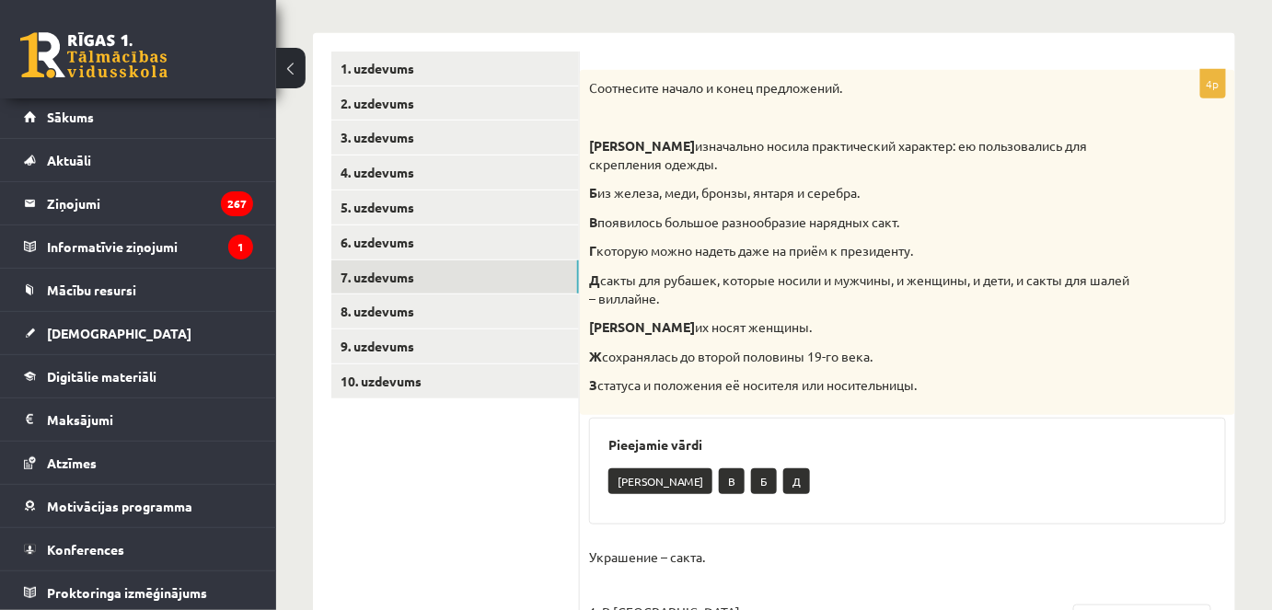
scroll to position [261, 0]
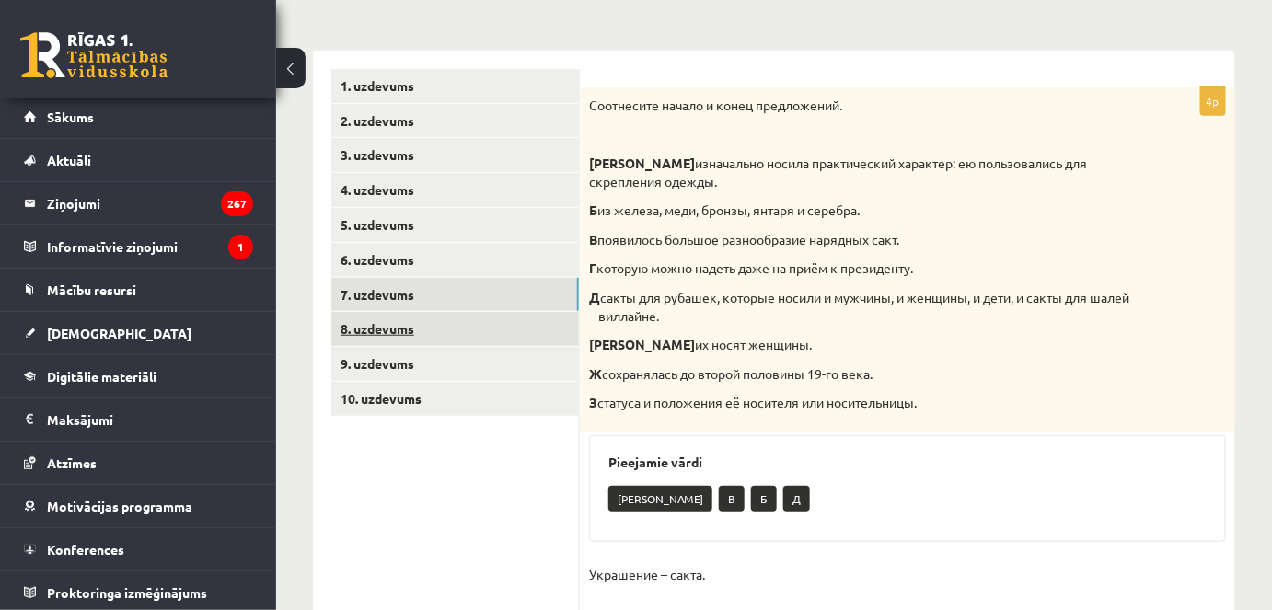
click at [462, 327] on link "8. uzdevums" at bounding box center [455, 329] width 248 height 34
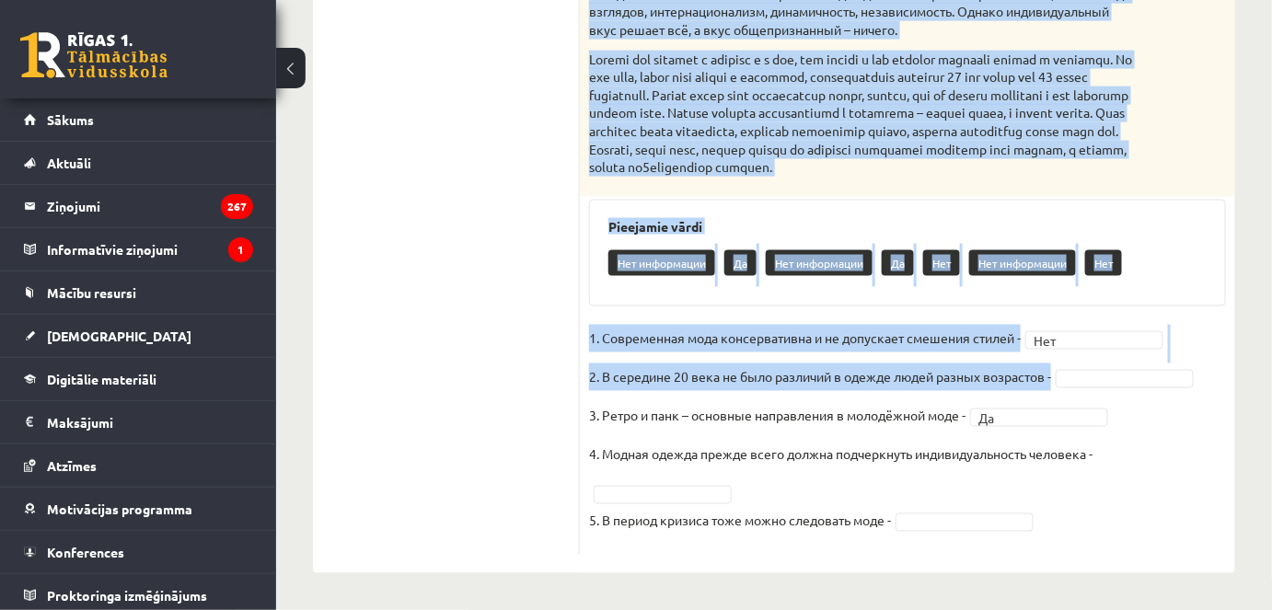
scroll to position [859, 0]
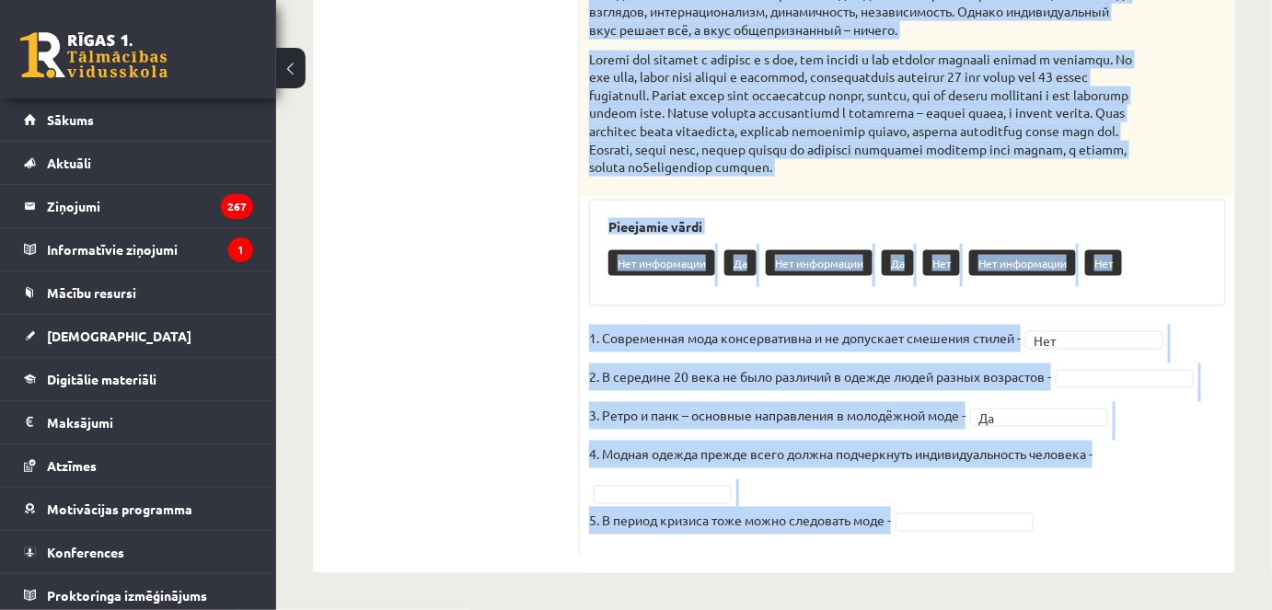
drag, startPoint x: 591, startPoint y: 88, endPoint x: 1235, endPoint y: 538, distance: 784.9
copy div "Loremipsum dolor s ametconse adipisc. Elitsed doeiusm temporinci utla etdolor m…"
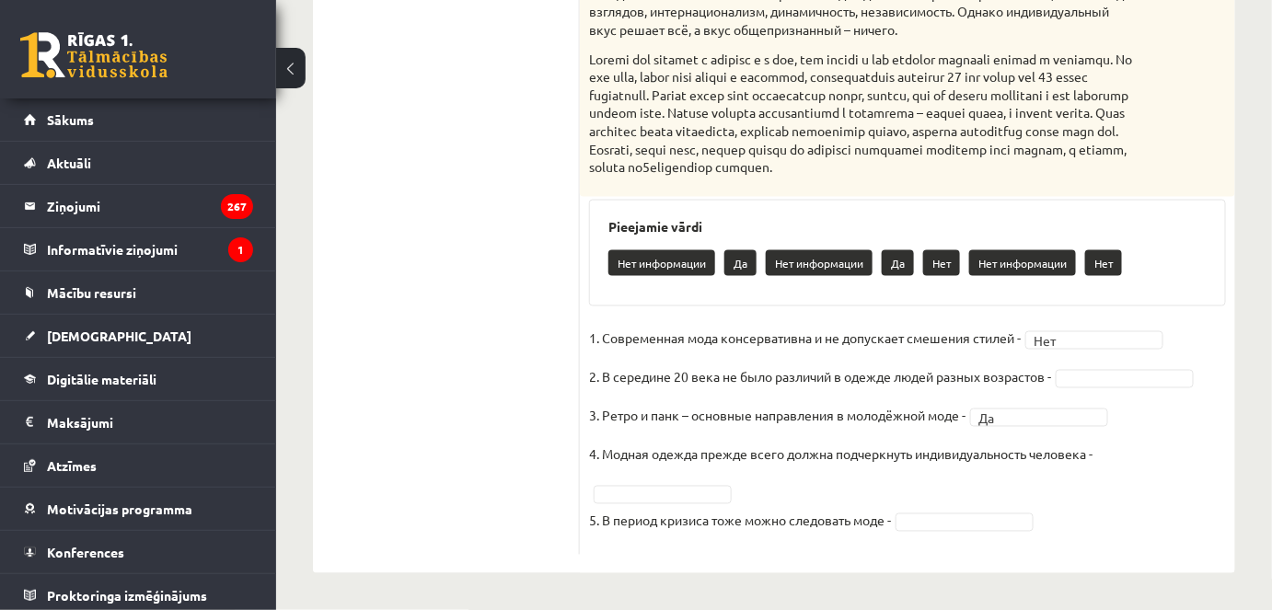
click at [549, 501] on ul "1. uzdevums 2. uzdevums 3. uzdevums 4. uzdevums 5. uzdevums 6. uzdevums 7. uzde…" at bounding box center [455, 31] width 249 height 1050
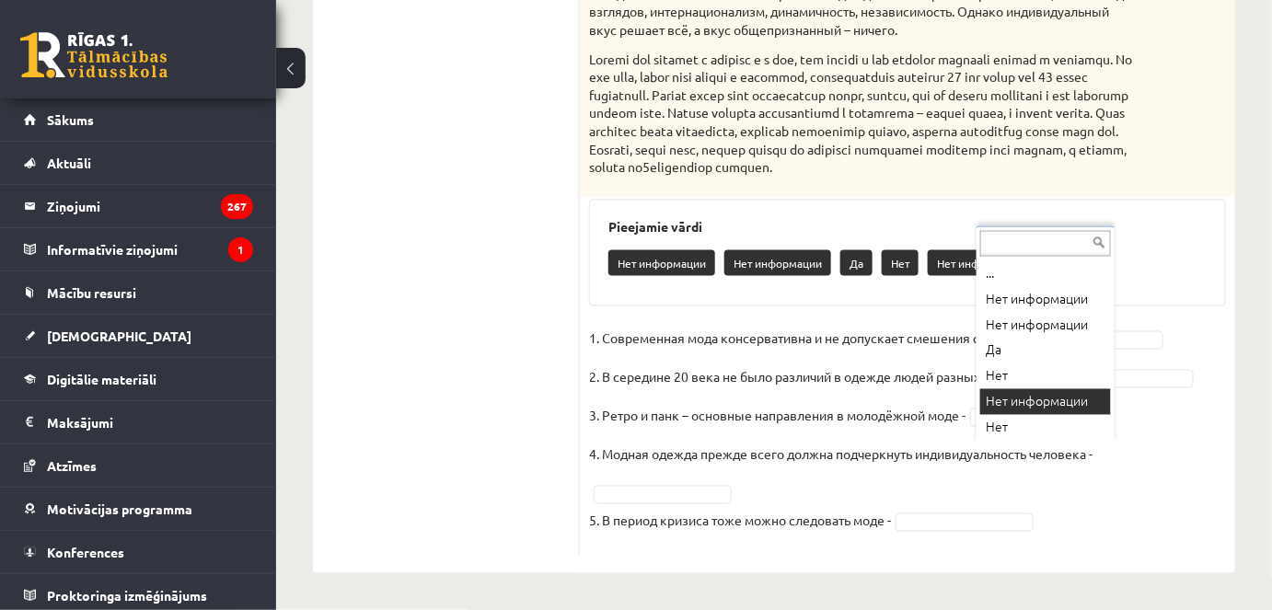
drag, startPoint x: 1051, startPoint y: 362, endPoint x: 1059, endPoint y: 377, distance: 17.3
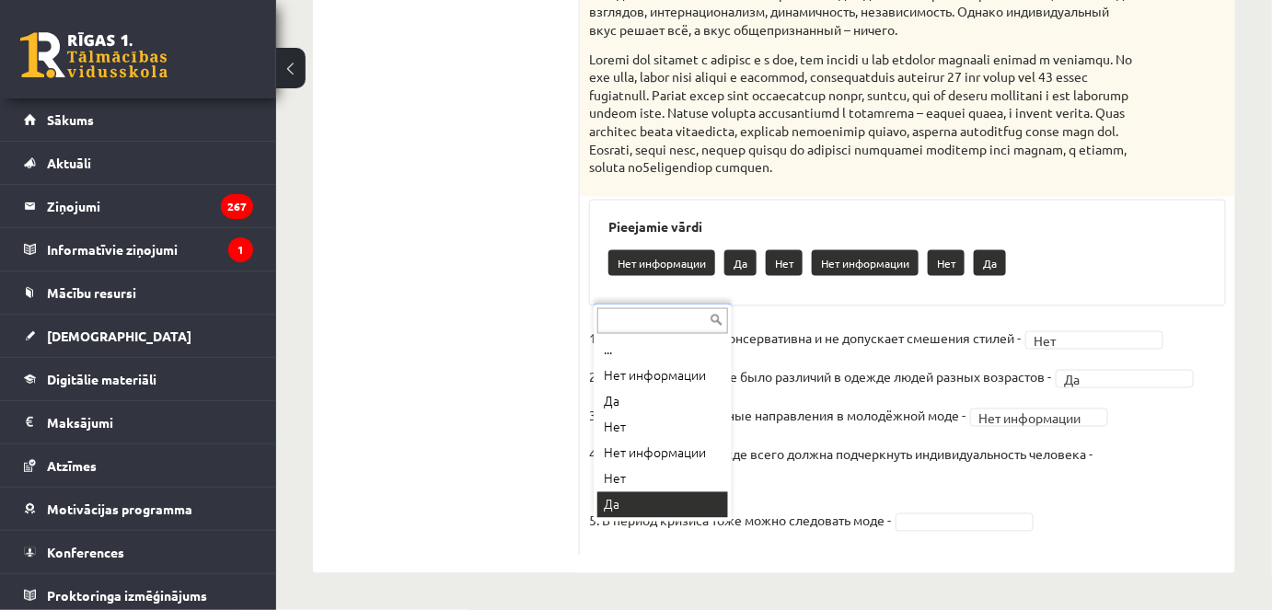
drag, startPoint x: 656, startPoint y: 474, endPoint x: 874, endPoint y: 496, distance: 219.3
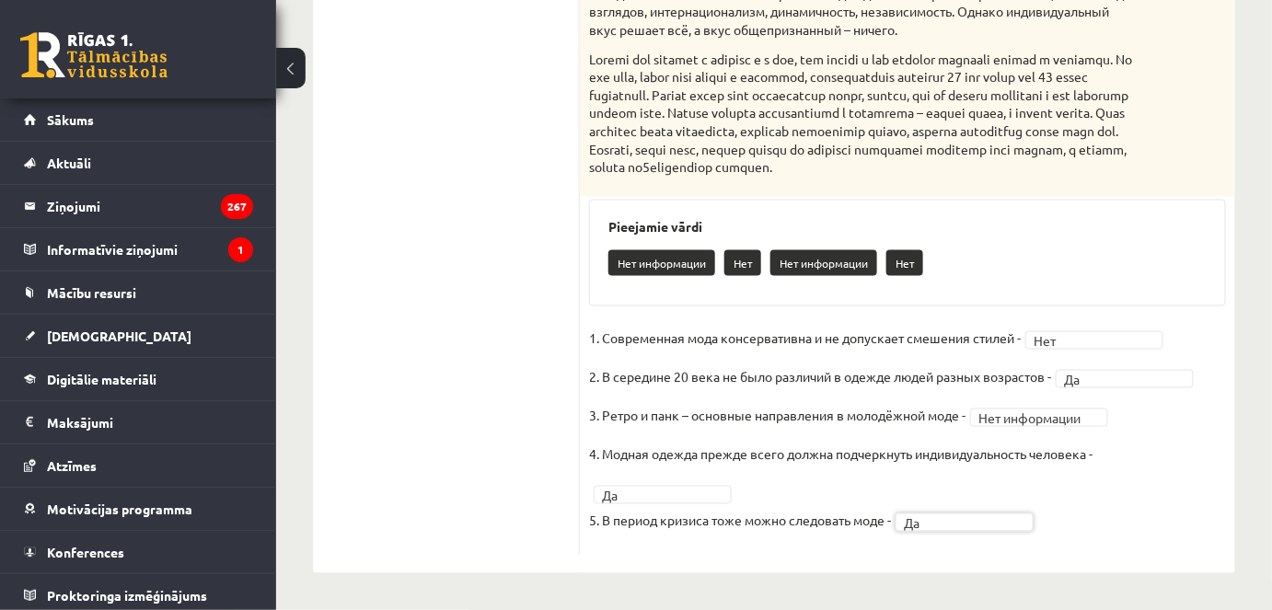
click at [1065, 531] on fieldset "**********" at bounding box center [907, 435] width 637 height 221
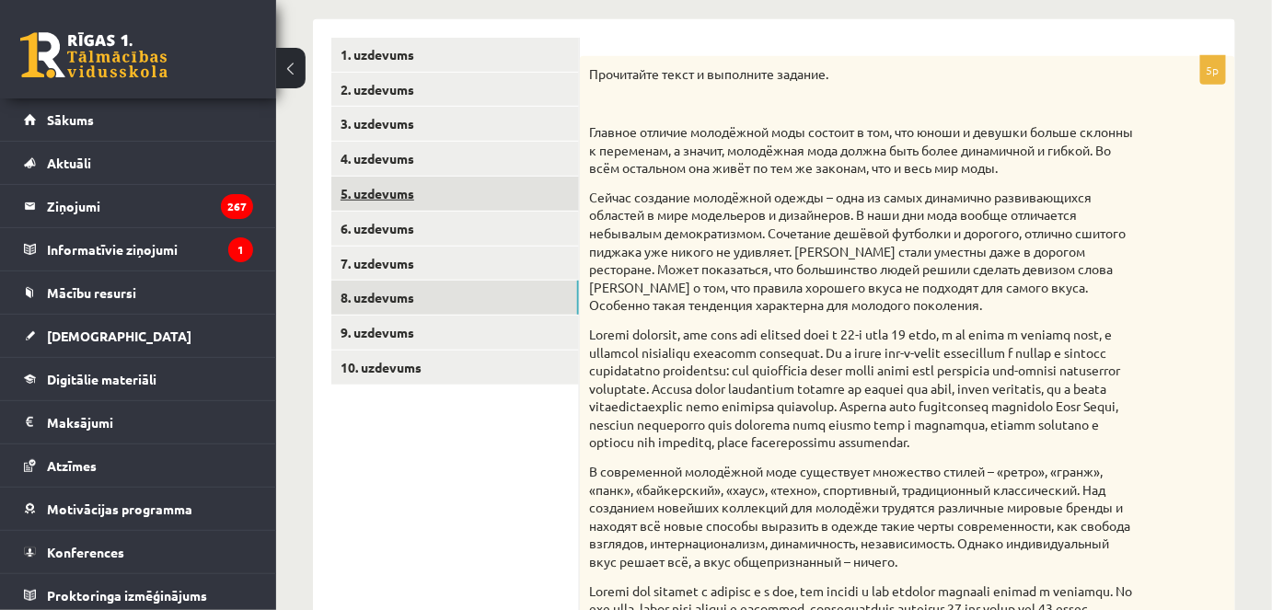
scroll to position [190, 0]
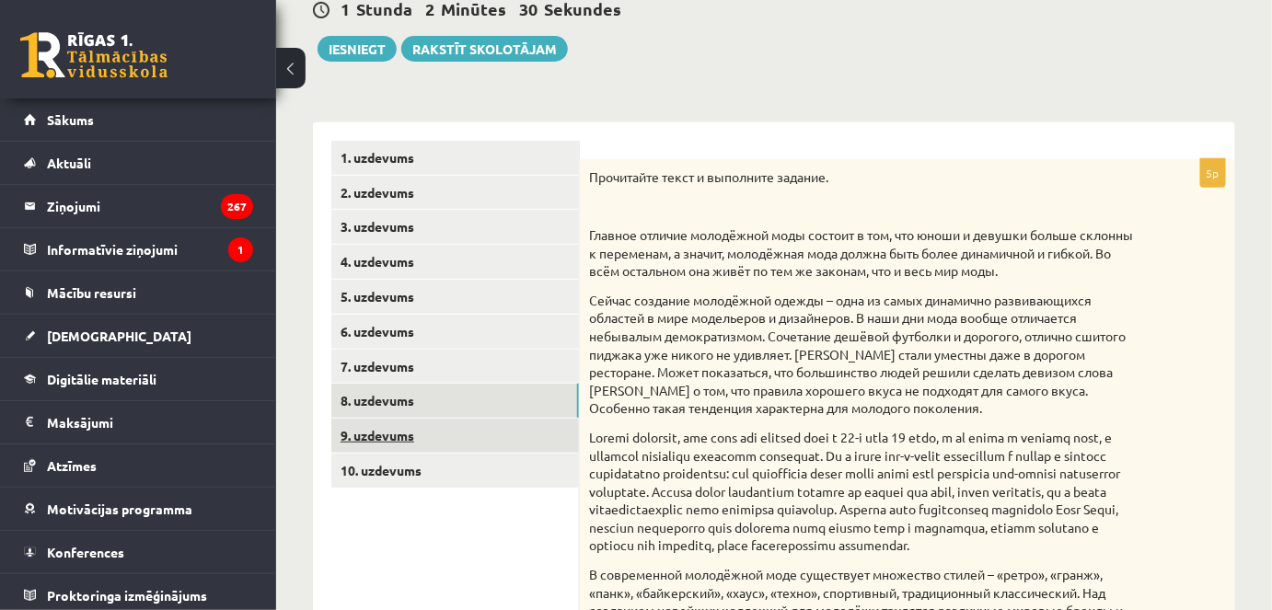
click at [388, 423] on link "9. uzdevums" at bounding box center [455, 436] width 248 height 34
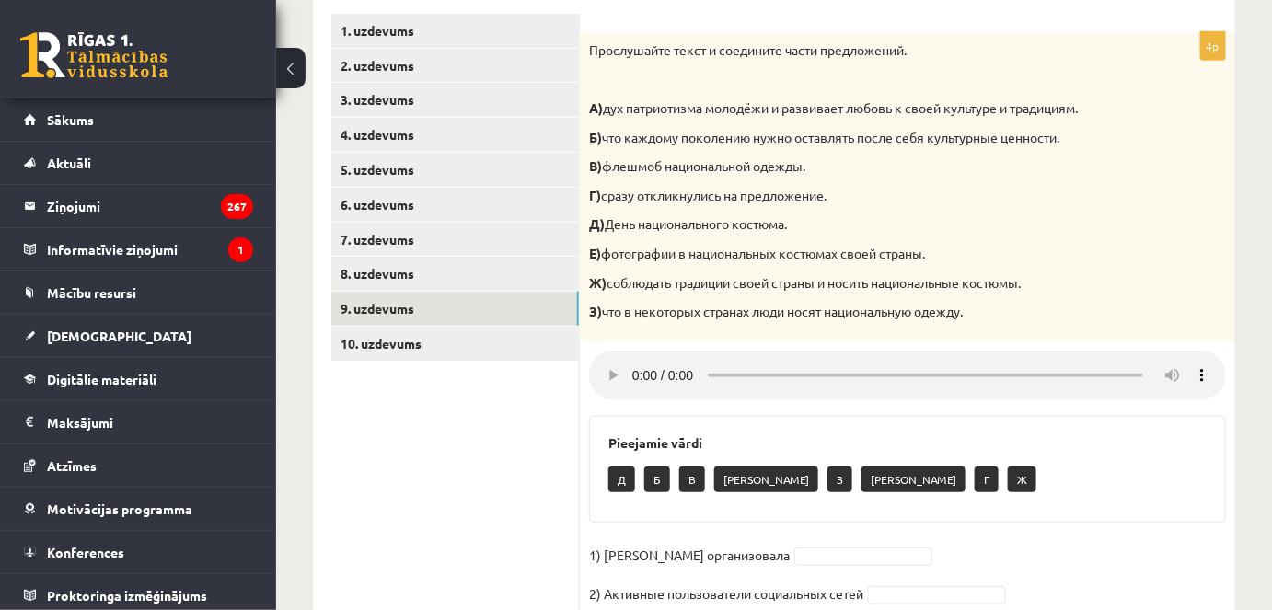
scroll to position [298, 0]
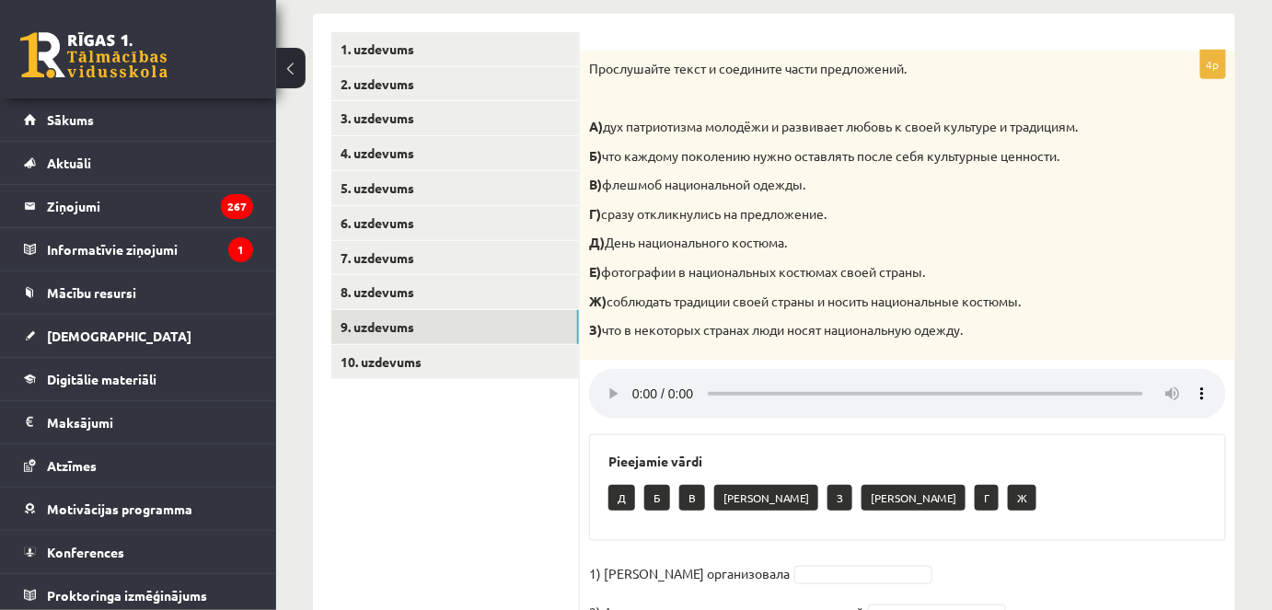
click at [469, 485] on ul "1. uzdevums 2. uzdevums 3. uzdevums 4. uzdevums 5. uzdevums 6. uzdevums 7. uzde…" at bounding box center [455, 377] width 249 height 691
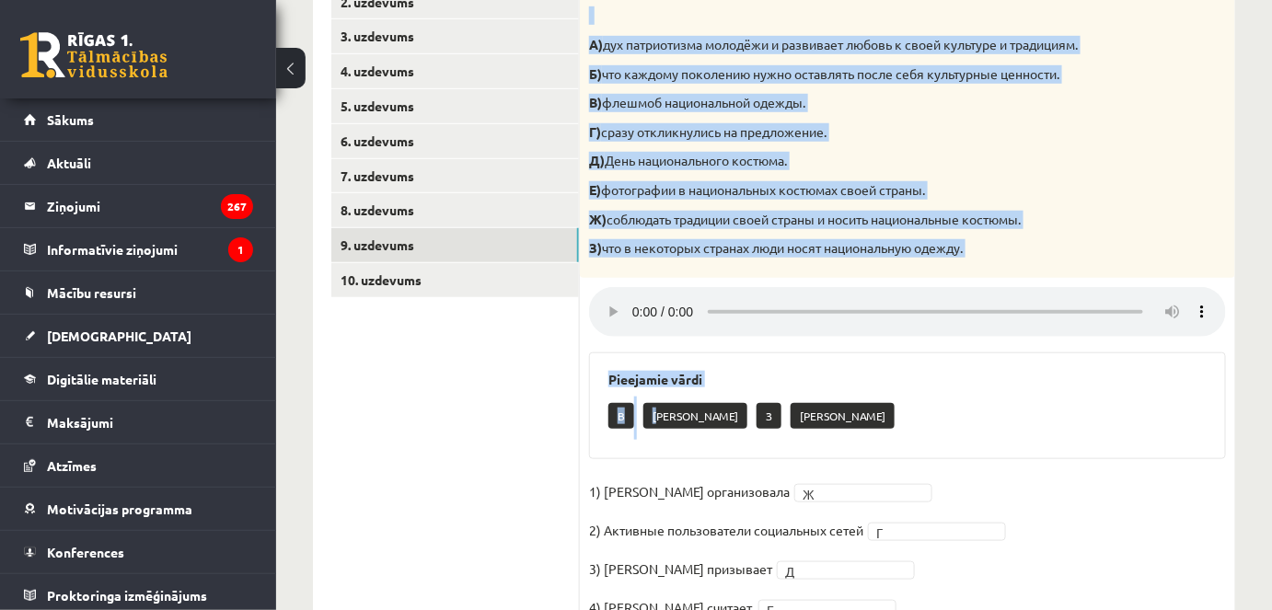
scroll to position [466, 0]
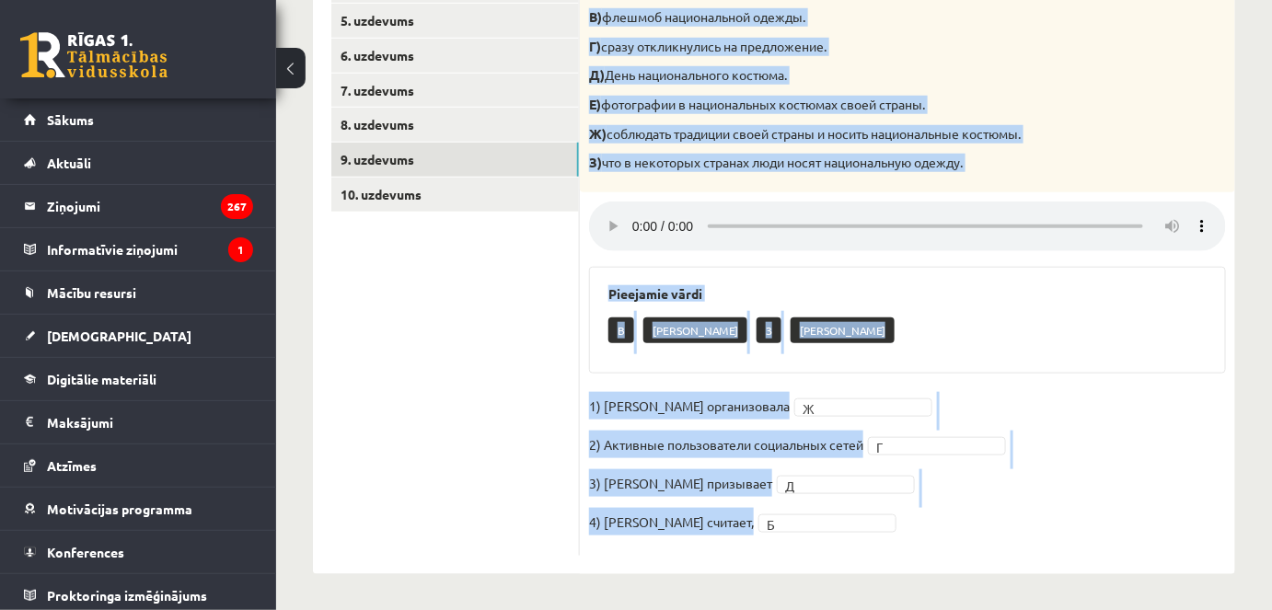
drag, startPoint x: 590, startPoint y: 235, endPoint x: 1055, endPoint y: 493, distance: 532.1
click at [1070, 514] on div "4p Прослушайте текст и соедините части предложений. А) дух патриотизма молодёжи…" at bounding box center [908, 219] width 656 height 673
copy div "Loremipsumd sitam c adipiscin elits doeiusmodte. I) utl etdoloremag aliquaen a …"
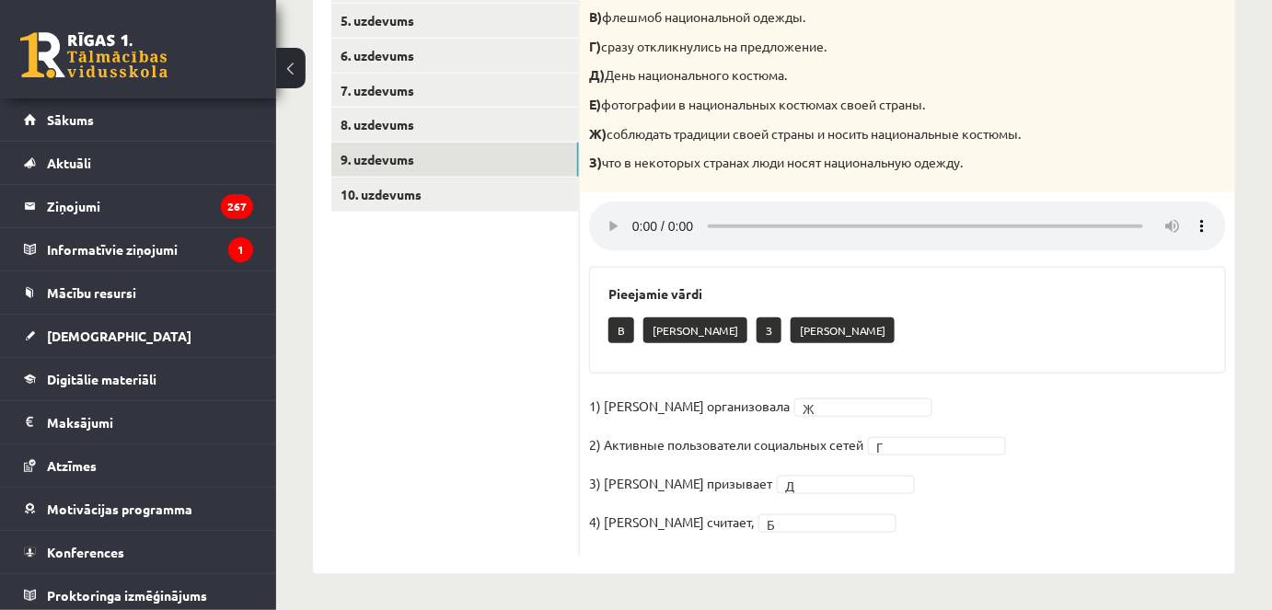
click at [514, 464] on ul "1. uzdevums 2. uzdevums 3. uzdevums 4. uzdevums 5. uzdevums 6. uzdevums 7. uzde…" at bounding box center [455, 210] width 249 height 691
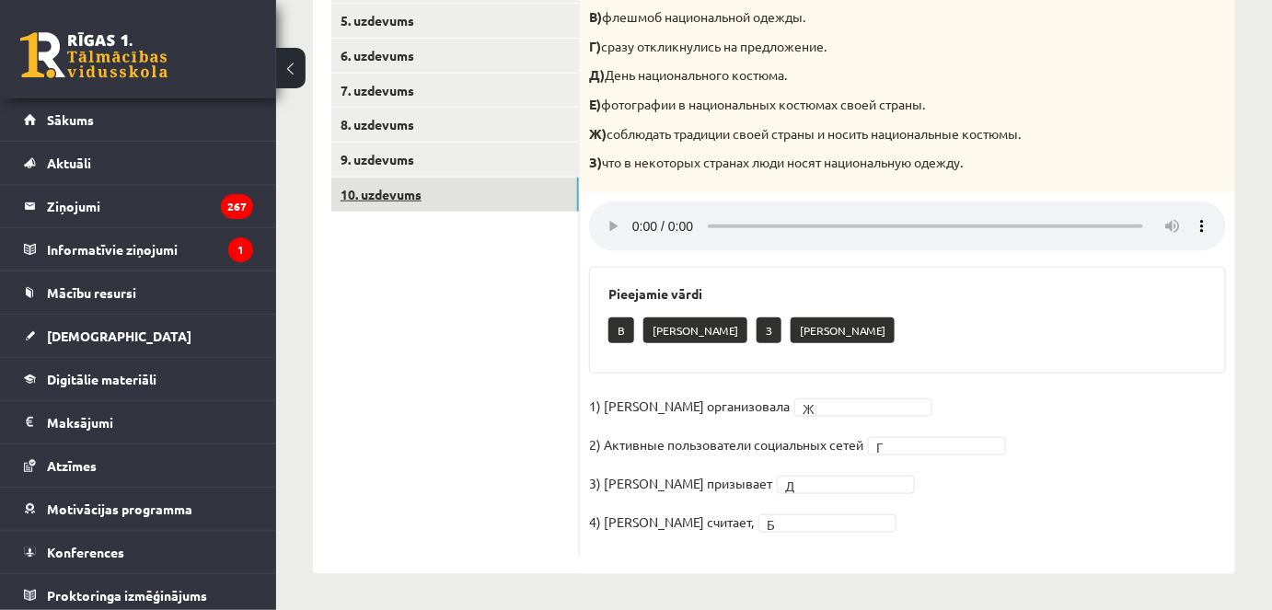
click at [399, 203] on link "10. uzdevums" at bounding box center [455, 195] width 248 height 34
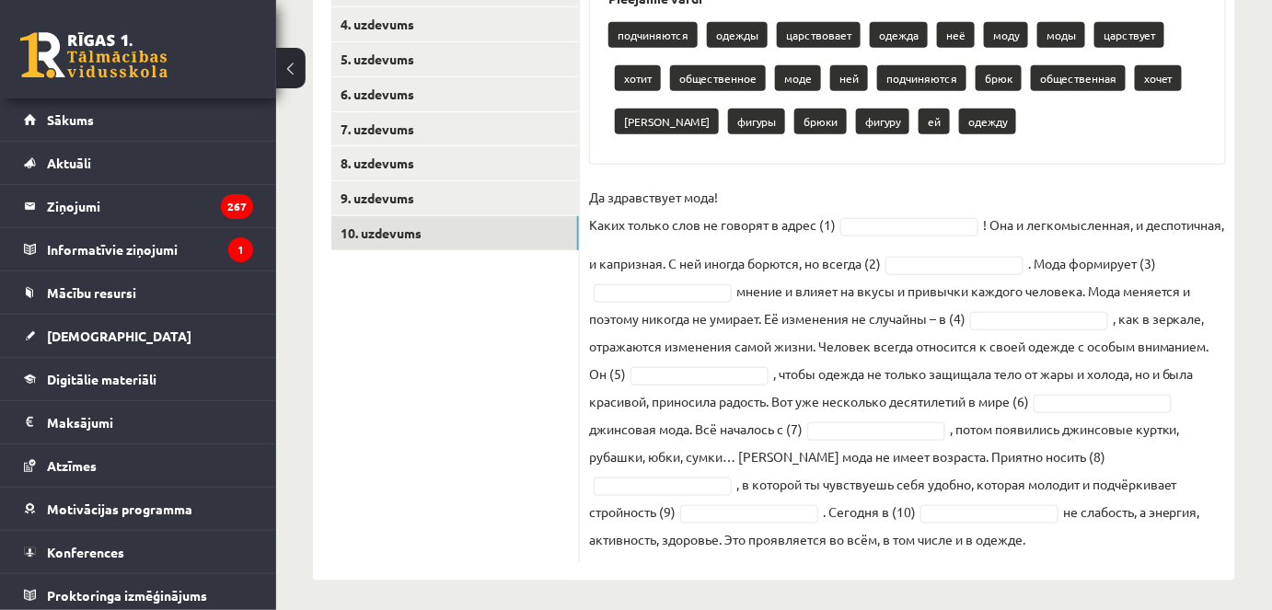
scroll to position [434, 0]
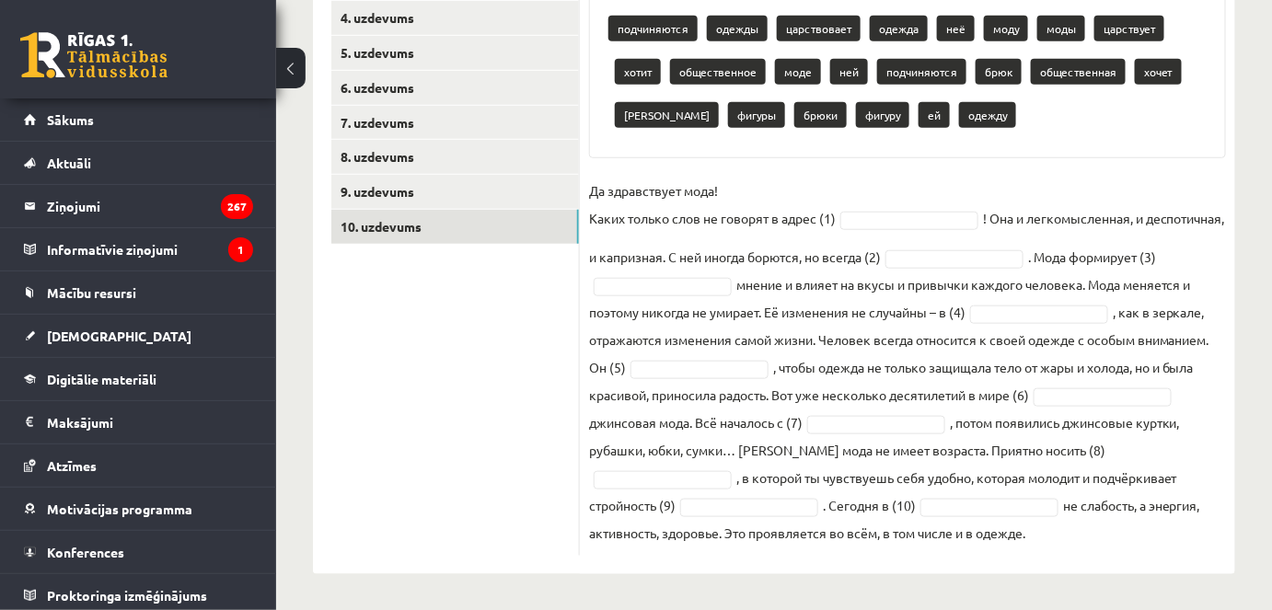
click at [842, 225] on fieldset "Да здравствует мода! Каких только слов не говорят в адрес (1) ! Она и легкомысл…" at bounding box center [907, 362] width 637 height 370
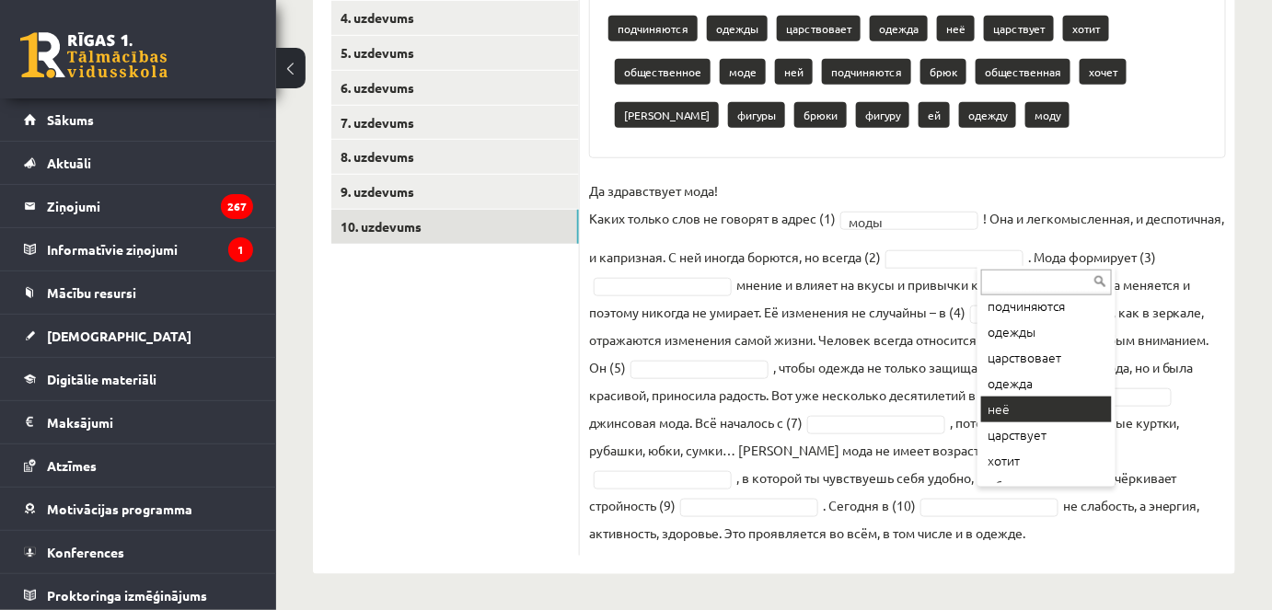
scroll to position [0, 0]
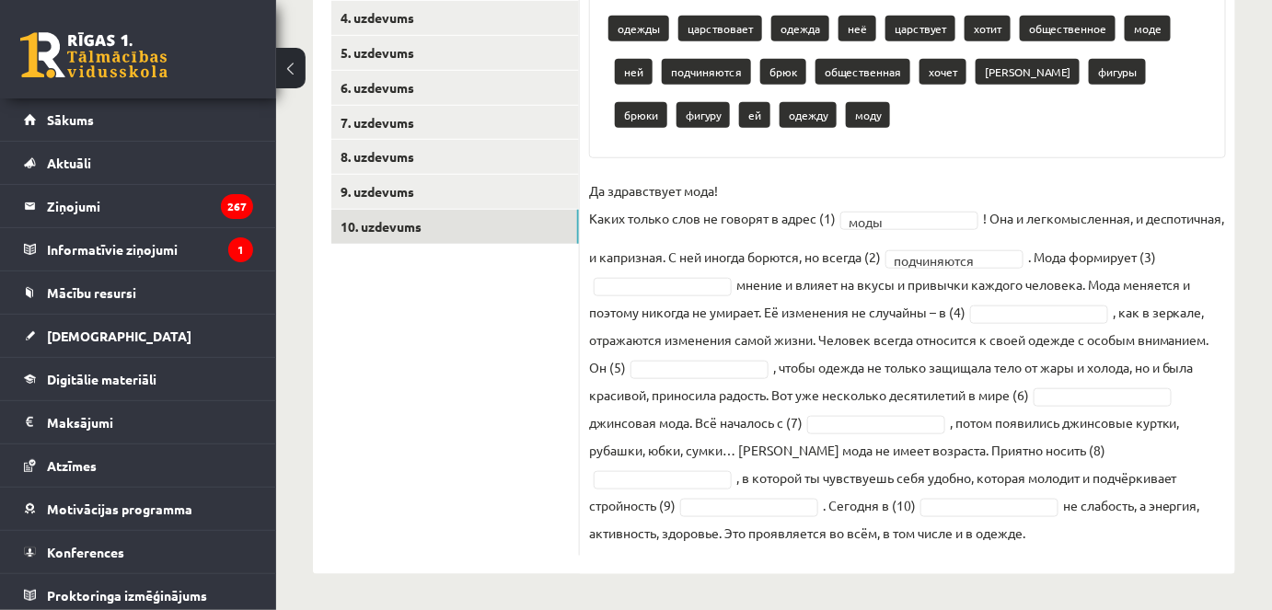
click at [795, 295] on fieldset "**********" at bounding box center [907, 362] width 637 height 370
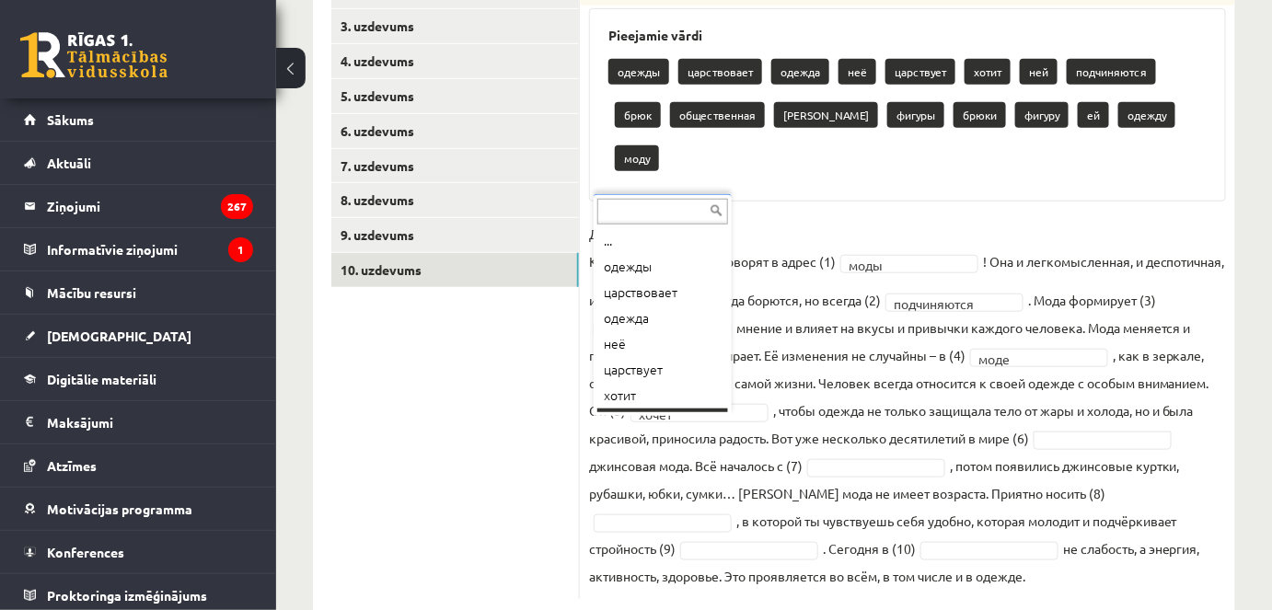
scroll to position [22, 0]
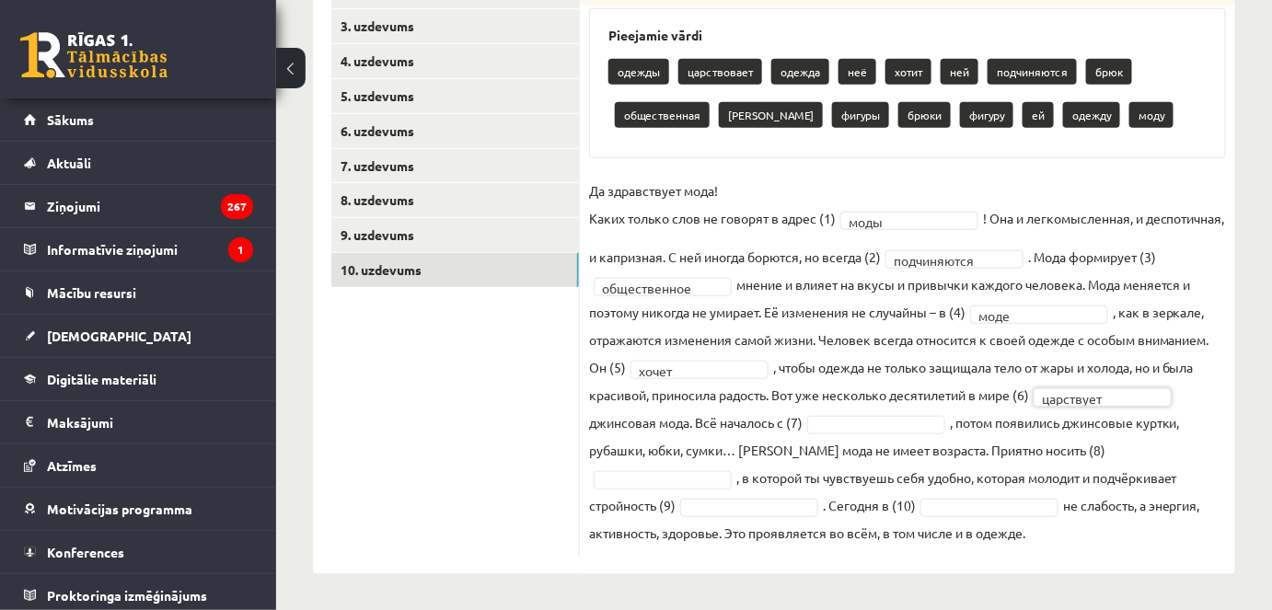
click at [989, 412] on fieldset "**********" at bounding box center [907, 362] width 637 height 370
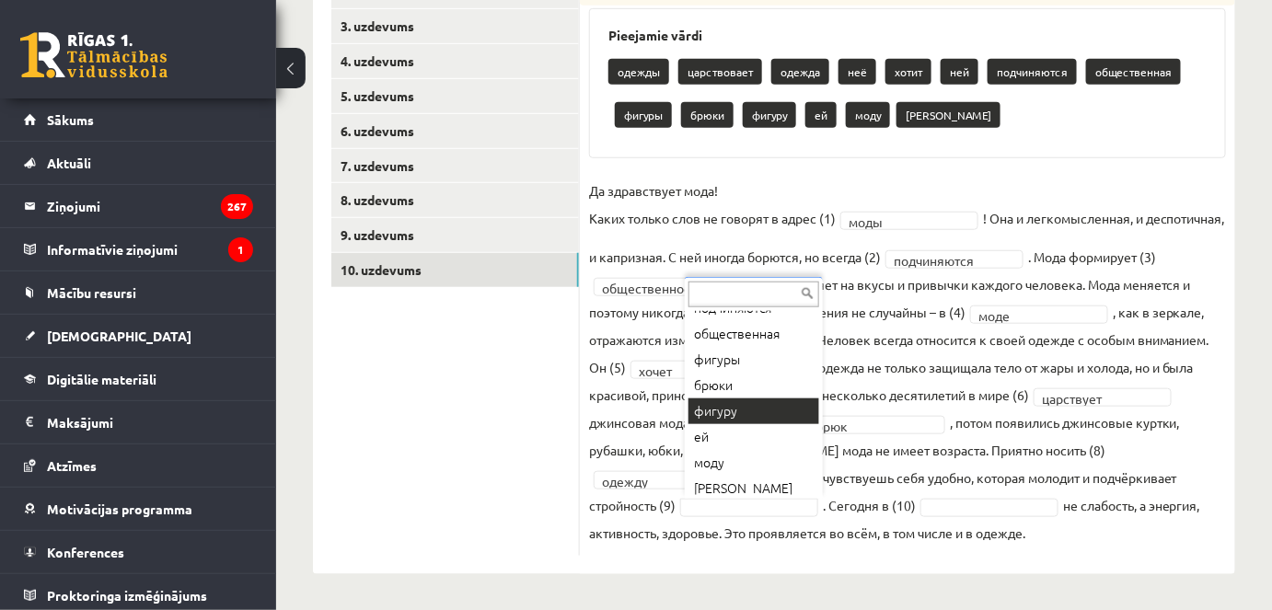
scroll to position [203, 0]
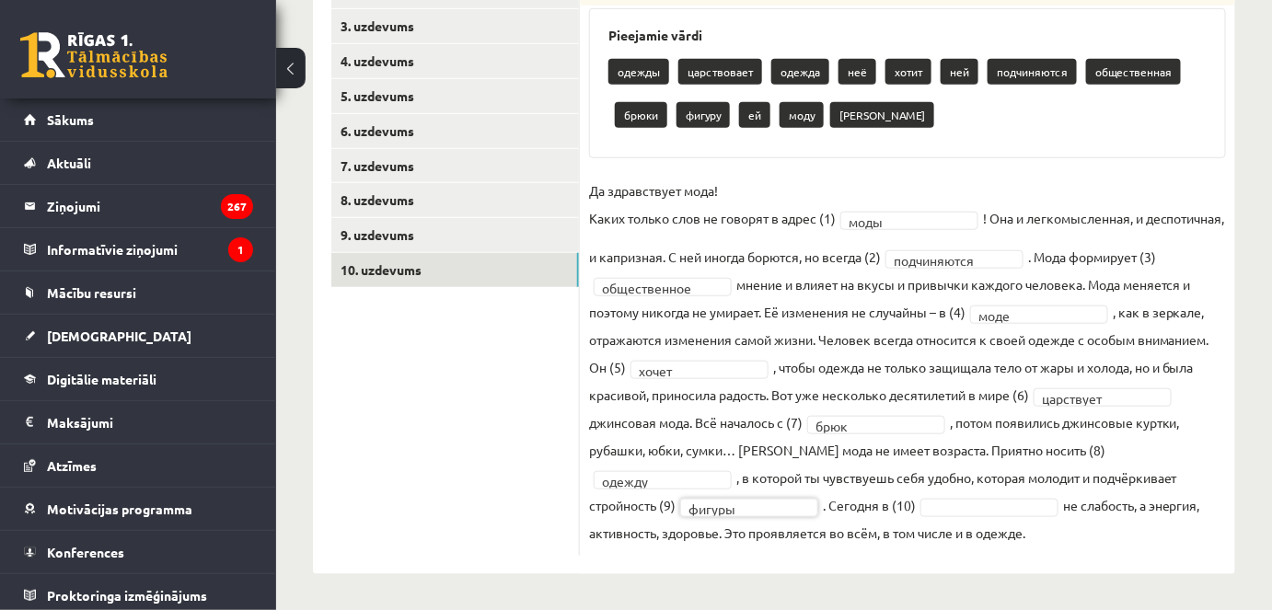
click at [1014, 514] on fieldset "**********" at bounding box center [907, 362] width 637 height 370
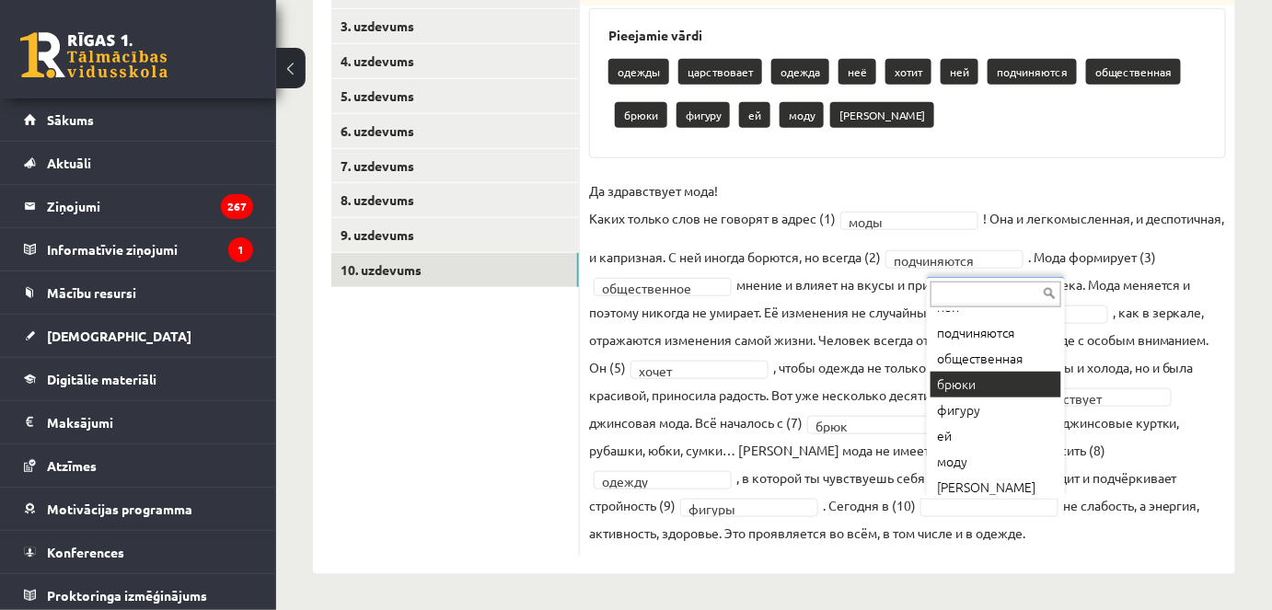
scroll to position [177, 0]
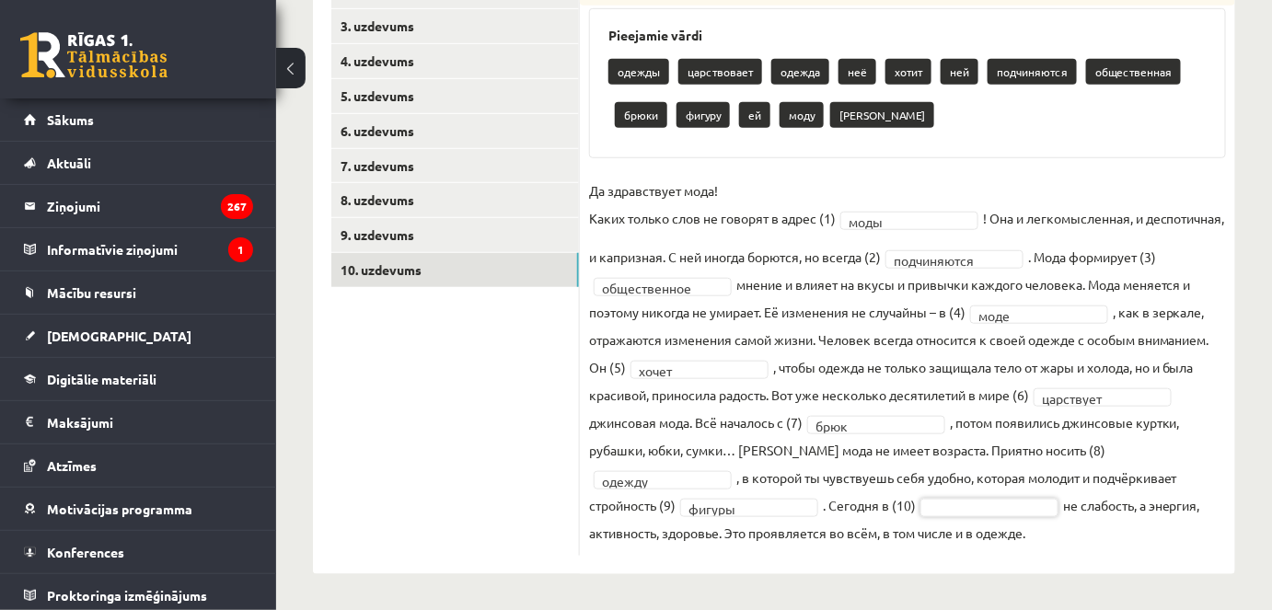
drag, startPoint x: 955, startPoint y: 521, endPoint x: 946, endPoint y: 518, distance: 9.6
click at [955, 521] on fieldset "**********" at bounding box center [907, 362] width 637 height 370
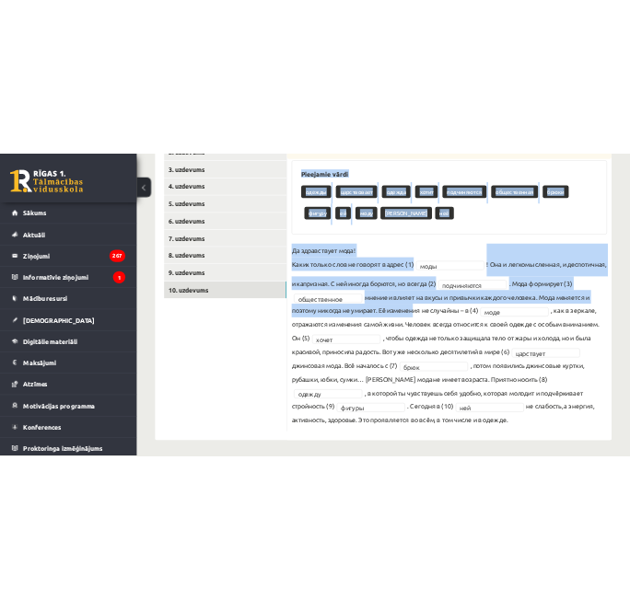
scroll to position [390, 0]
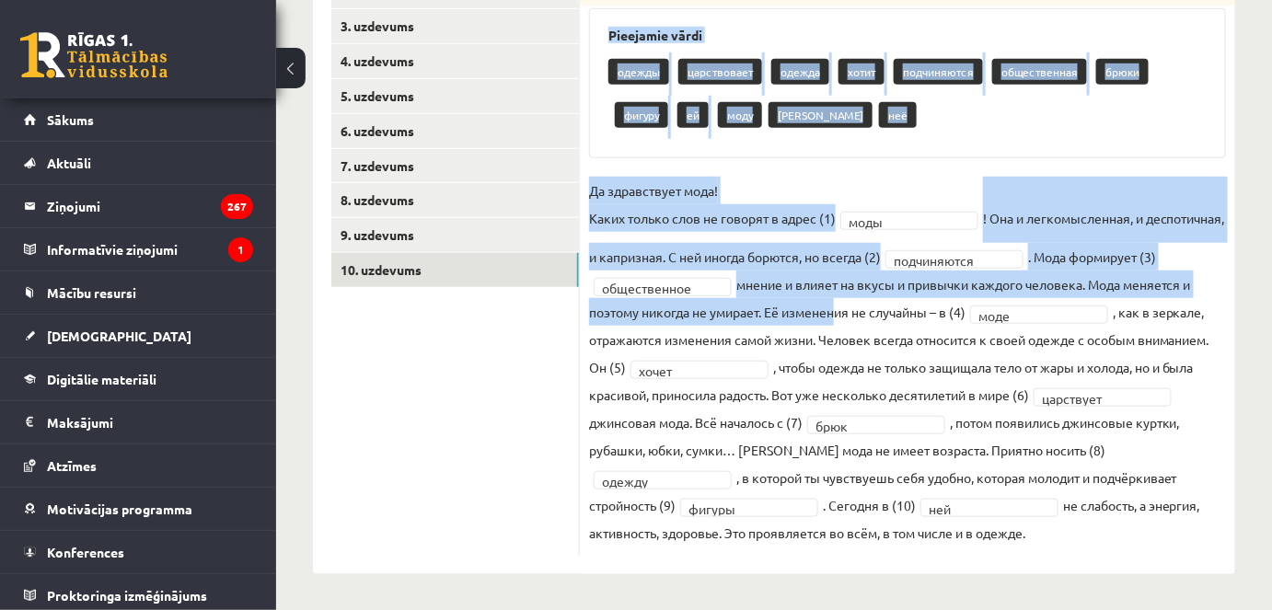
drag, startPoint x: 591, startPoint y: 142, endPoint x: 1080, endPoint y: 500, distance: 606.0
click at [1080, 520] on div "**********" at bounding box center [908, 258] width 656 height 598
copy div "Loremipsumdo sitam, consectetur adipi eli seddoe. Temporinc utlab etdolo magnaa…"
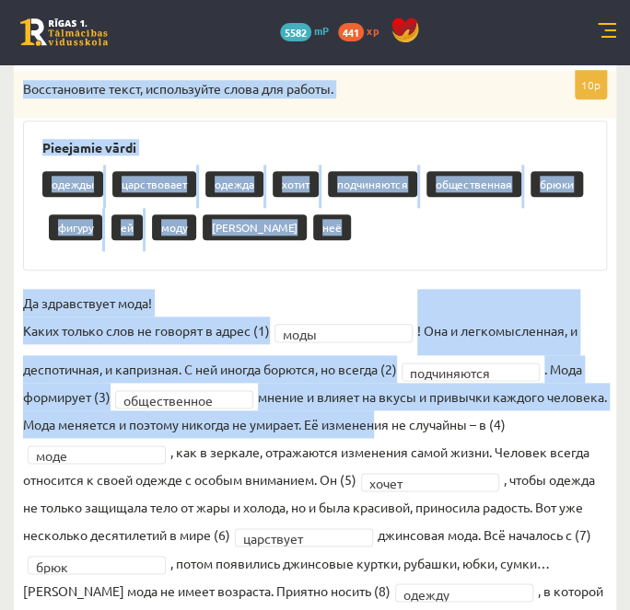
scroll to position [307, 0]
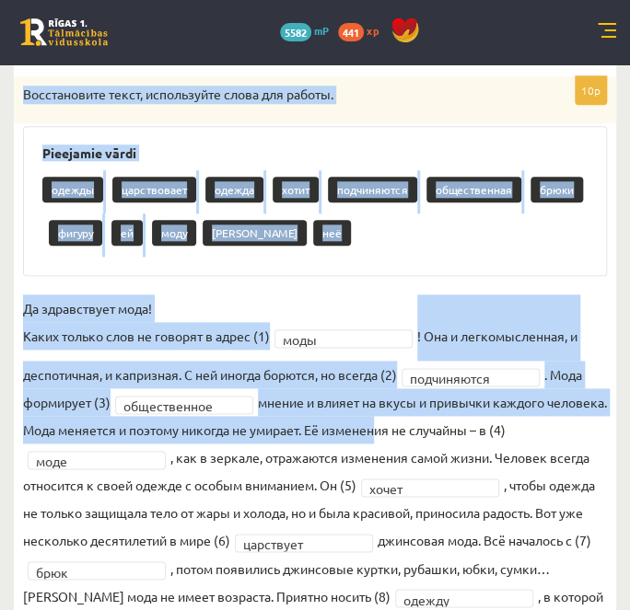
click at [373, 276] on div "**********" at bounding box center [315, 388] width 602 height 625
click at [259, 293] on div "**********" at bounding box center [315, 388] width 602 height 625
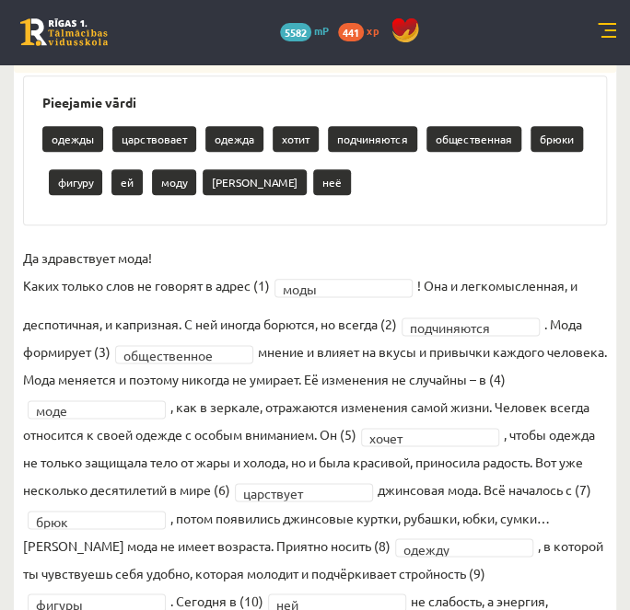
scroll to position [390, 0]
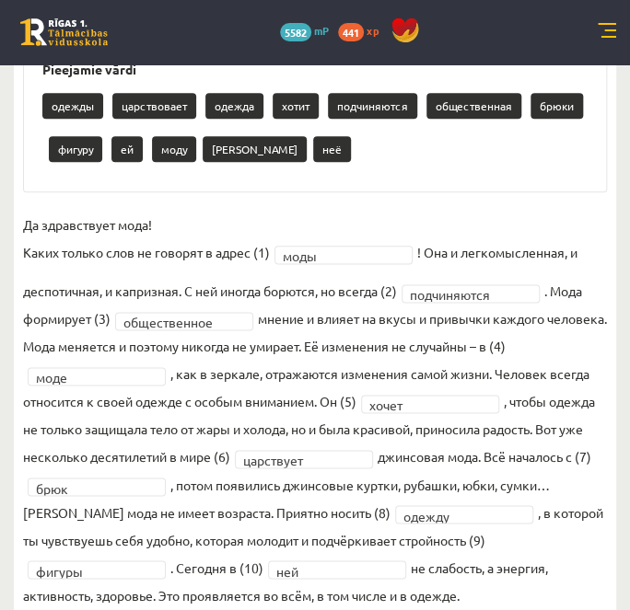
click at [51, 384] on fieldset "**********" at bounding box center [315, 410] width 584 height 398
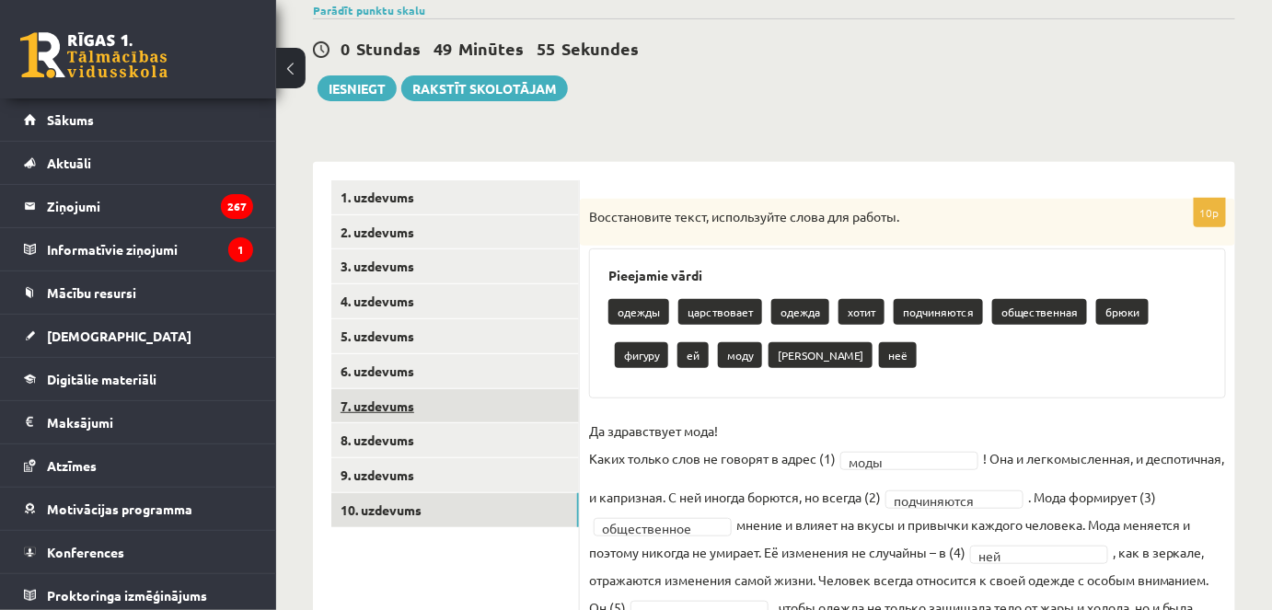
scroll to position [167, 0]
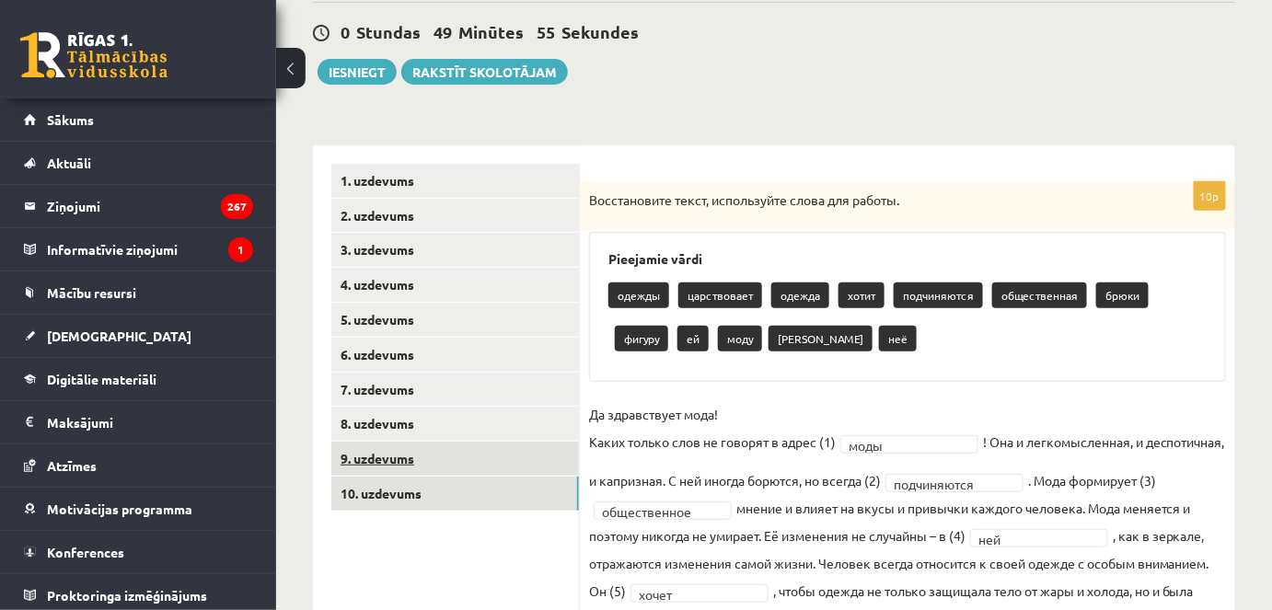
click at [511, 450] on link "9. uzdevums" at bounding box center [455, 459] width 248 height 34
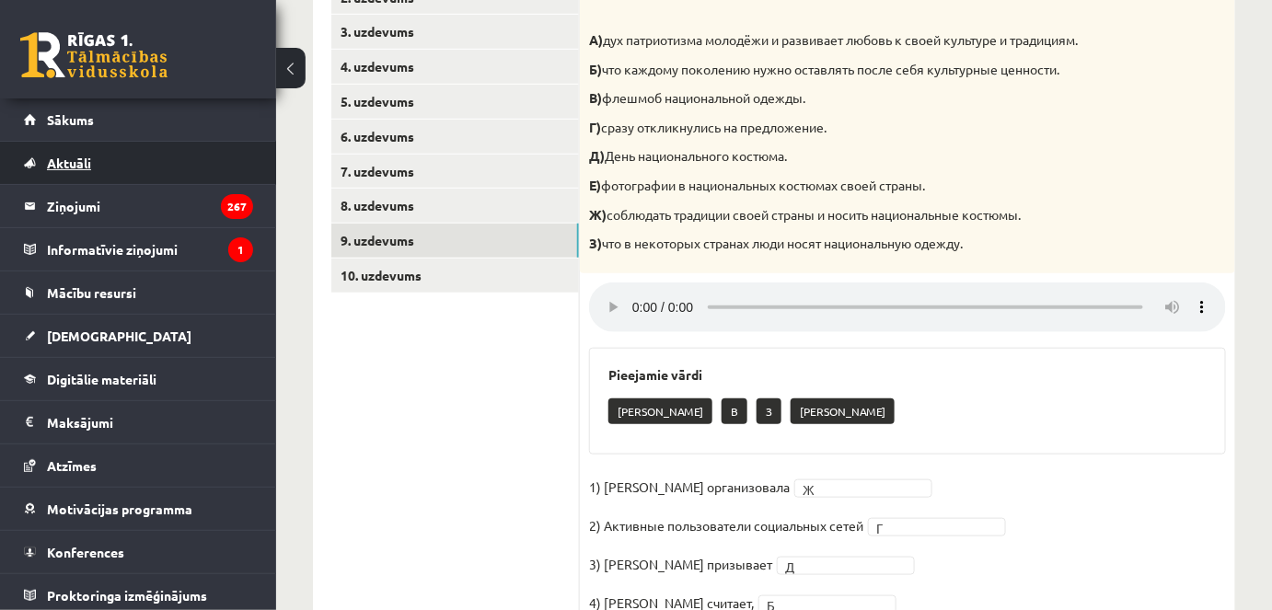
scroll to position [382, 0]
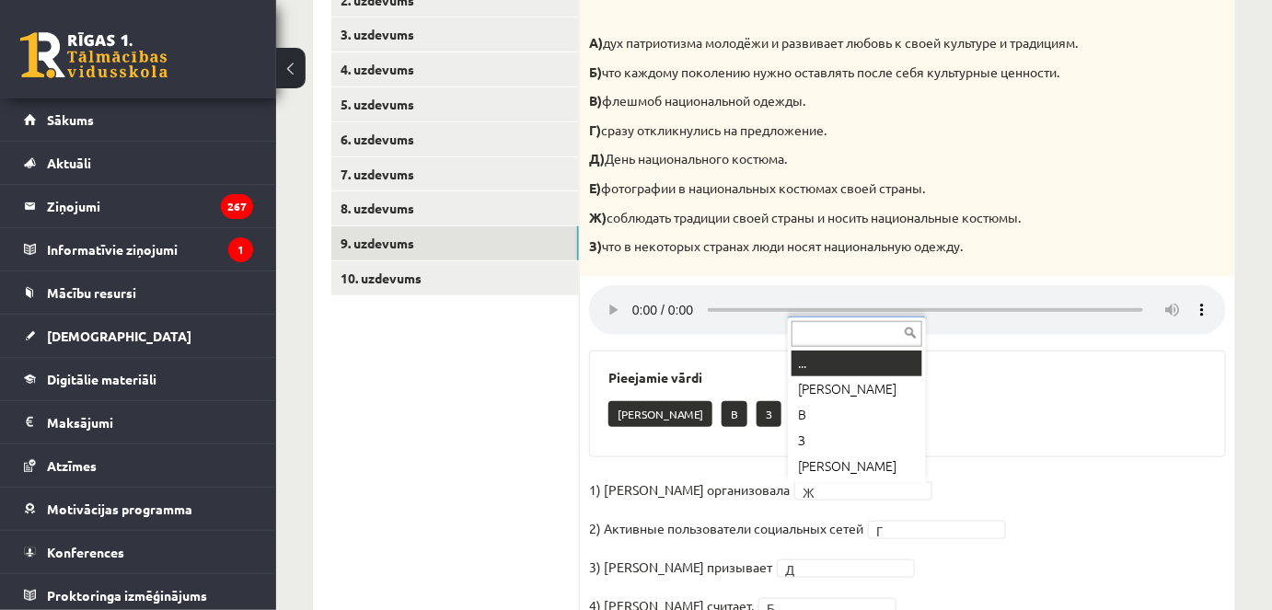
drag, startPoint x: 829, startPoint y: 361, endPoint x: 819, endPoint y: 399, distance: 38.9
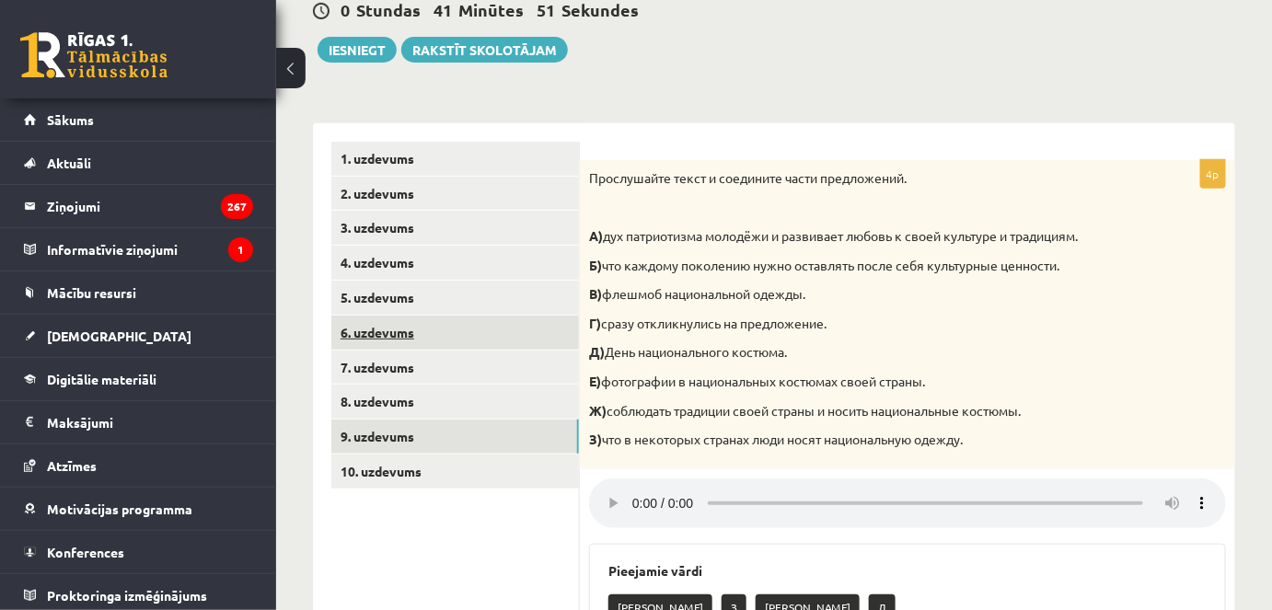
scroll to position [131, 0]
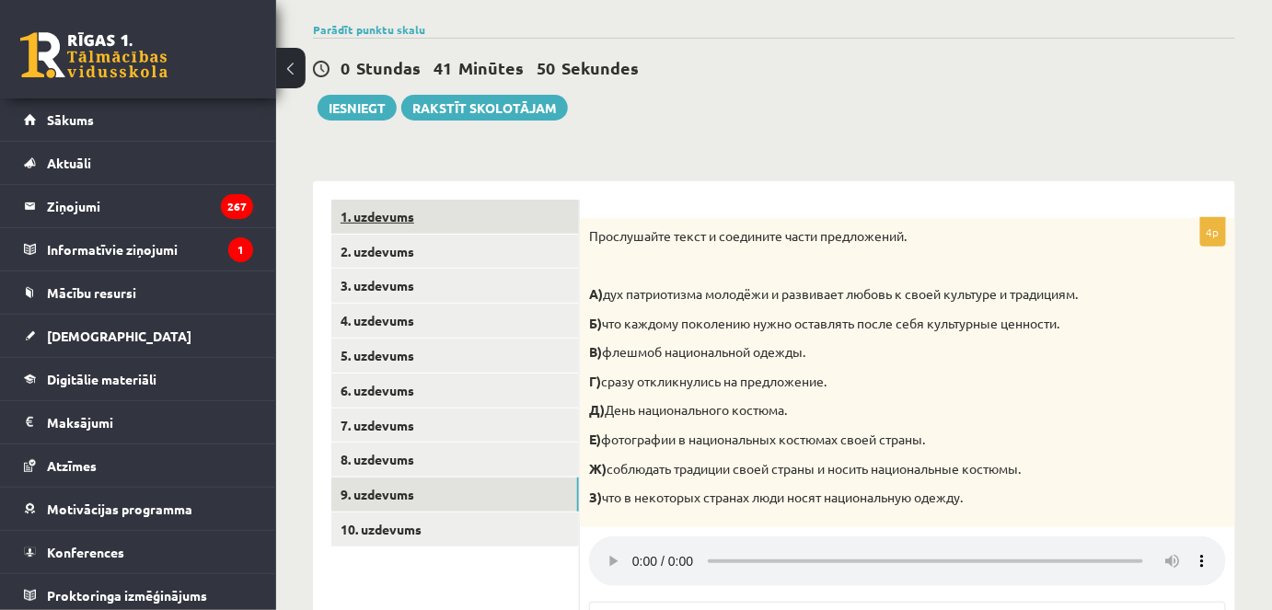
click at [420, 224] on link "1. uzdevums" at bounding box center [455, 217] width 248 height 34
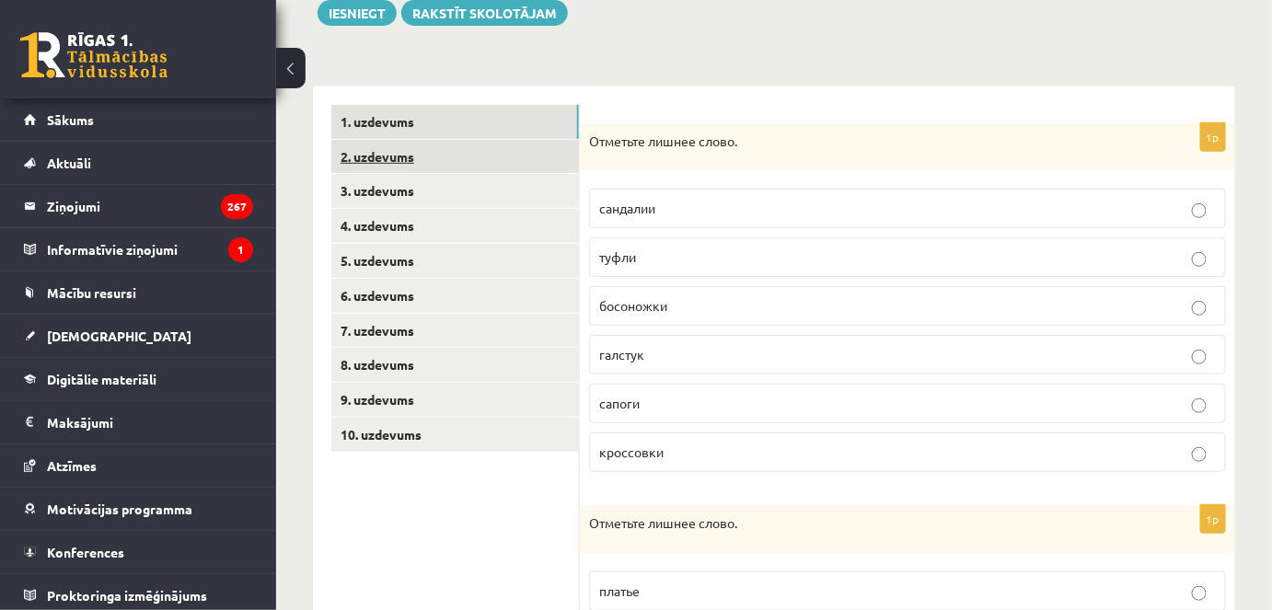
scroll to position [111, 0]
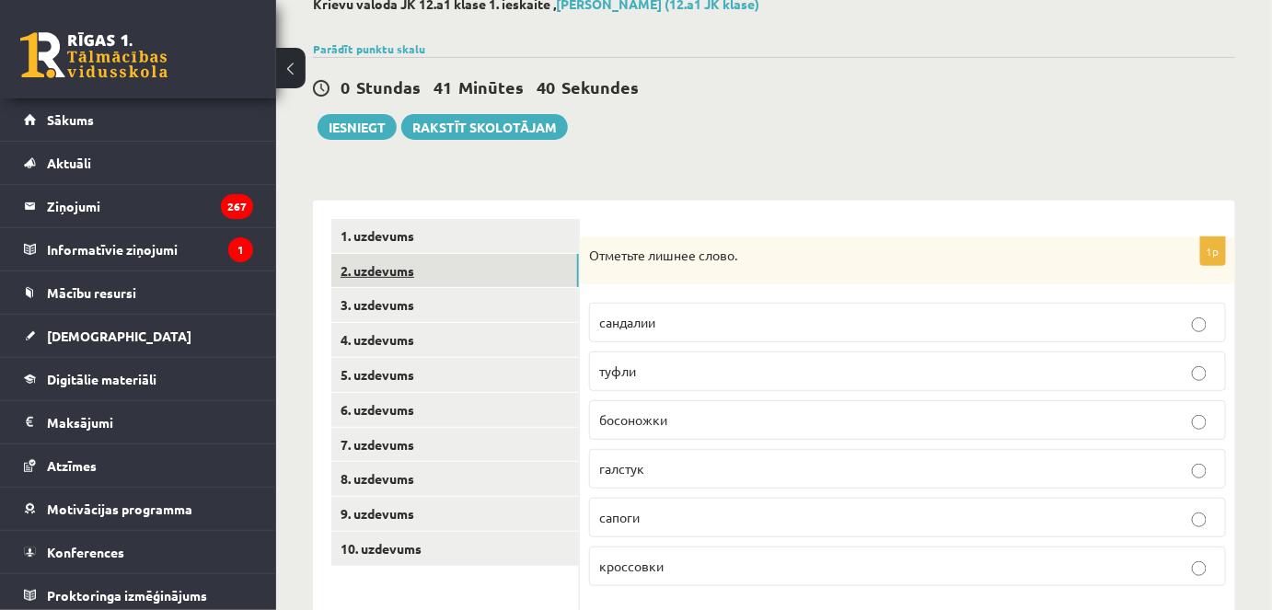
click at [432, 266] on link "2. uzdevums" at bounding box center [455, 271] width 248 height 34
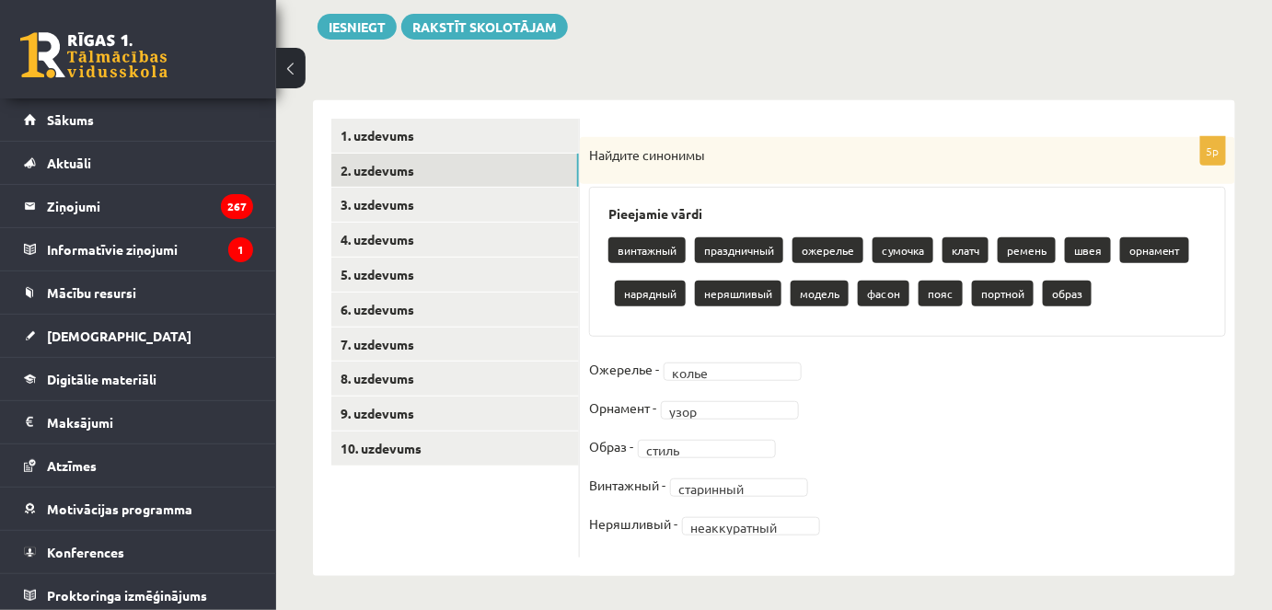
scroll to position [214, 0]
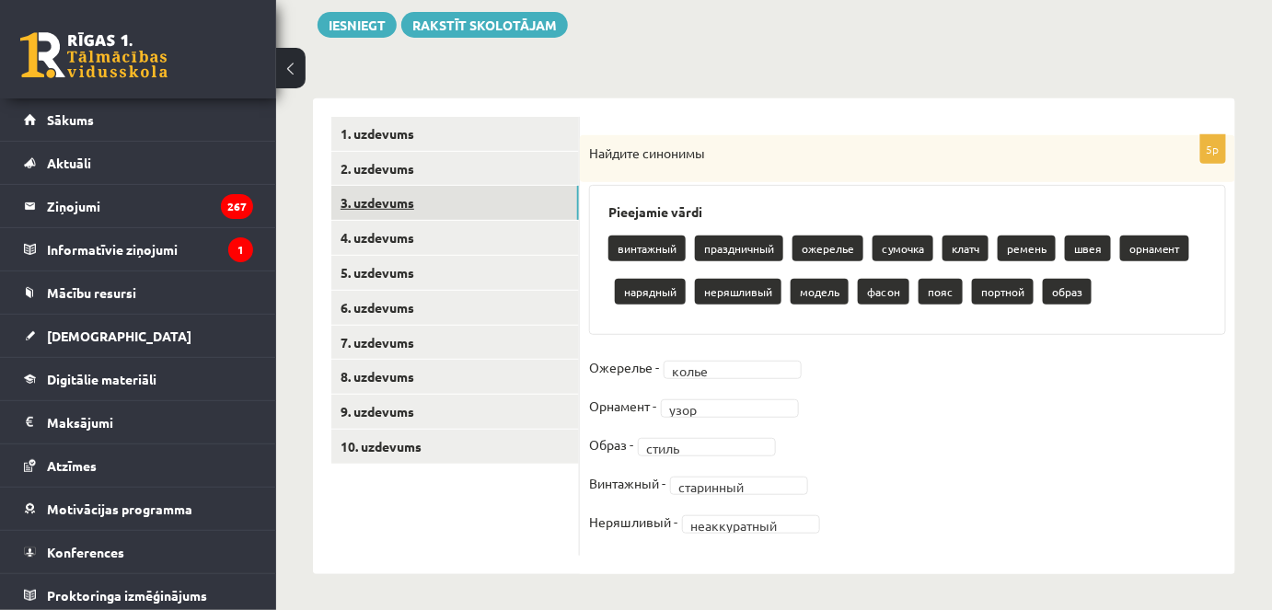
click at [459, 212] on link "3. uzdevums" at bounding box center [455, 203] width 248 height 34
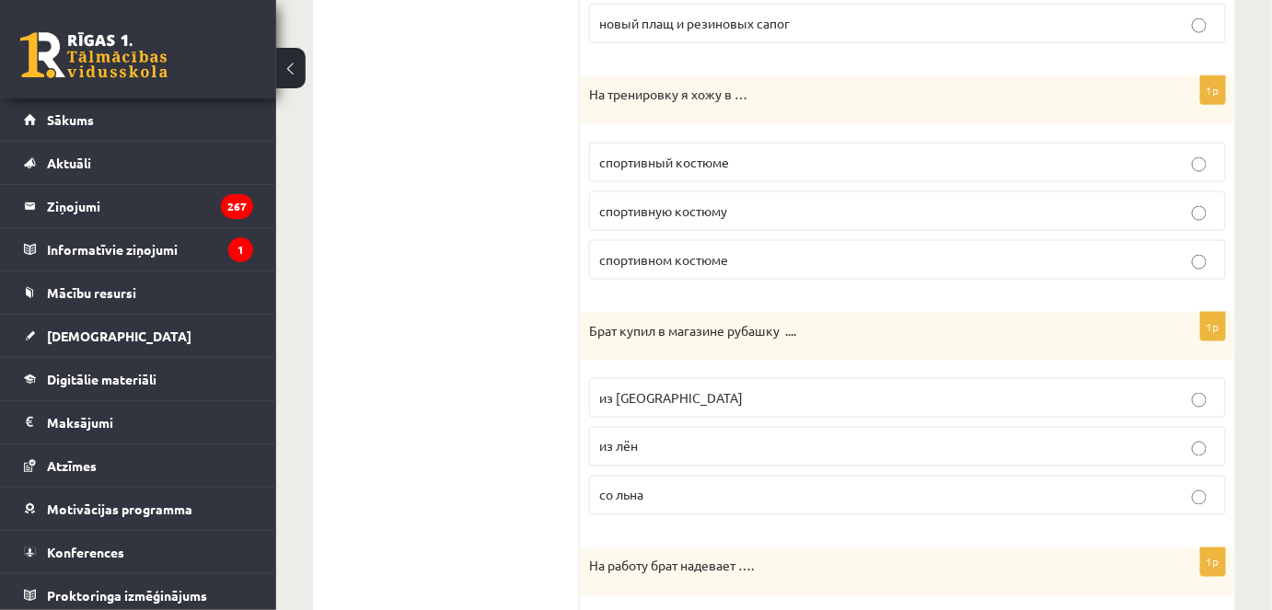
scroll to position [0, 0]
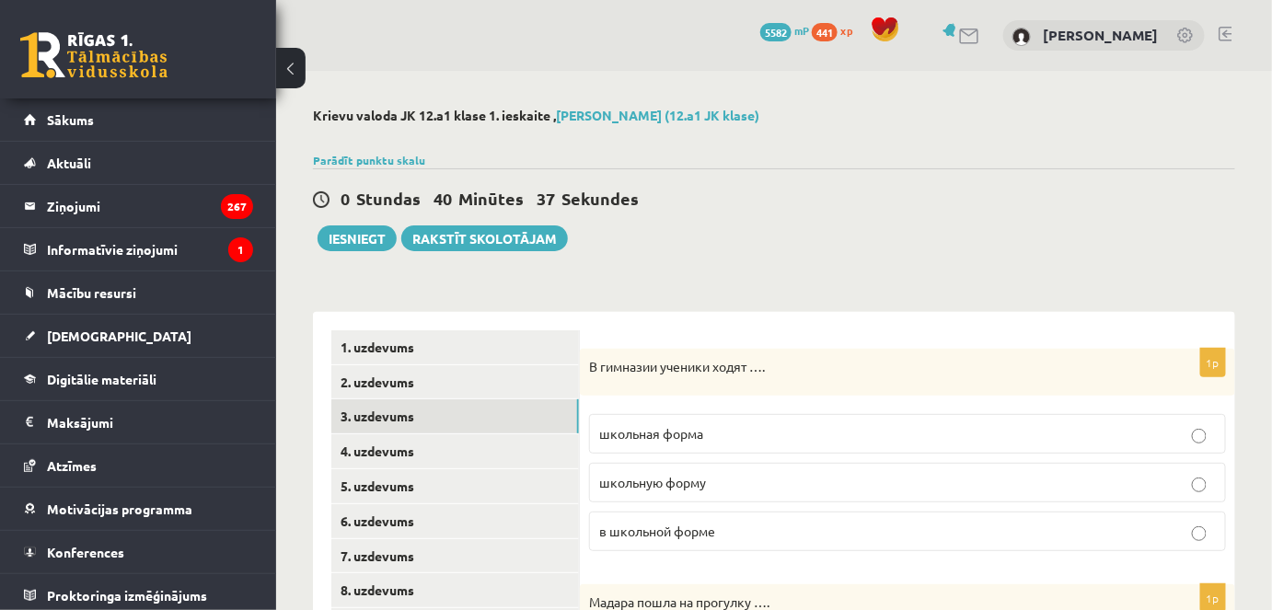
drag, startPoint x: 450, startPoint y: 334, endPoint x: 427, endPoint y: 109, distance: 226.7
click at [476, 452] on link "4. uzdevums" at bounding box center [455, 452] width 248 height 34
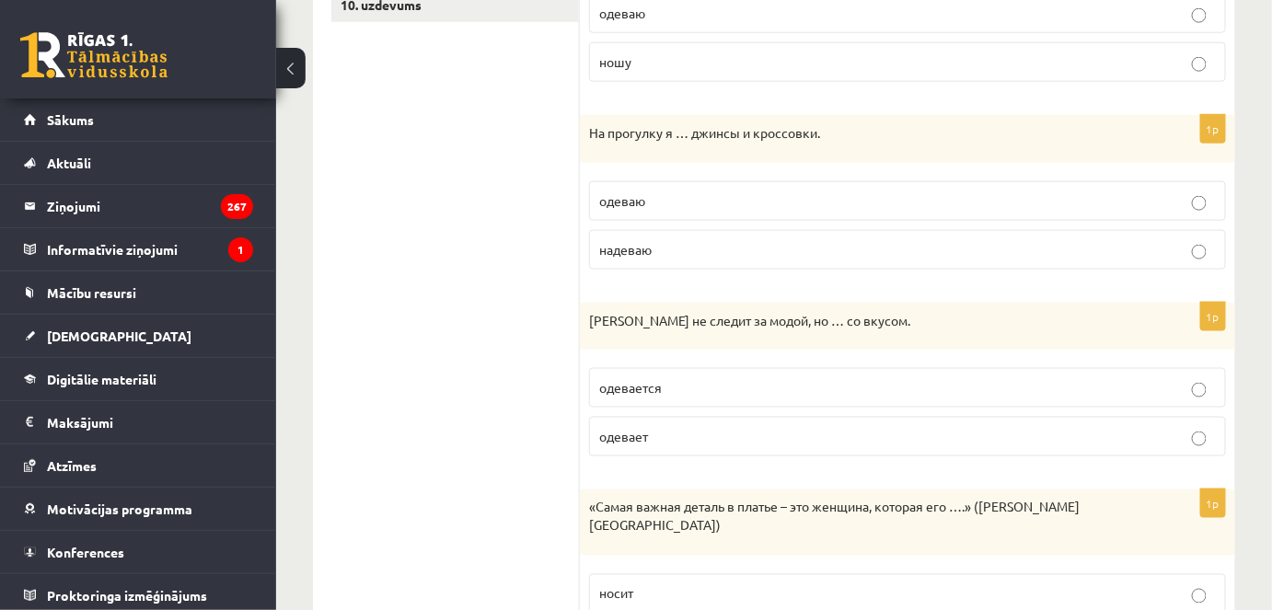
scroll to position [251, 0]
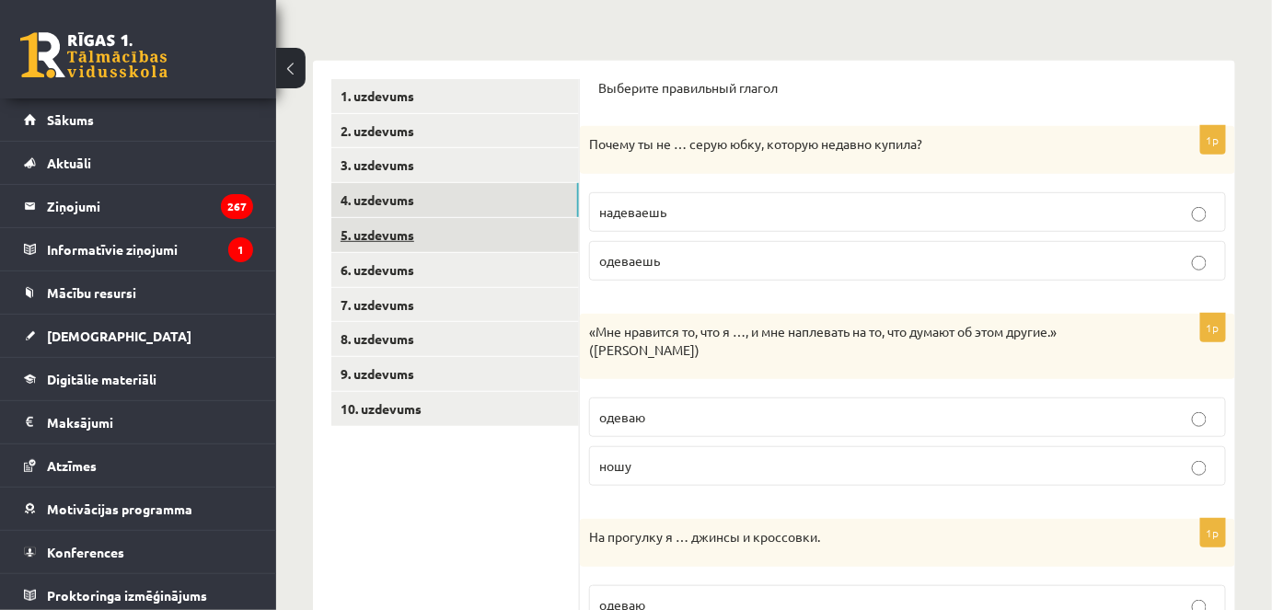
click at [401, 222] on link "5. uzdevums" at bounding box center [455, 235] width 248 height 34
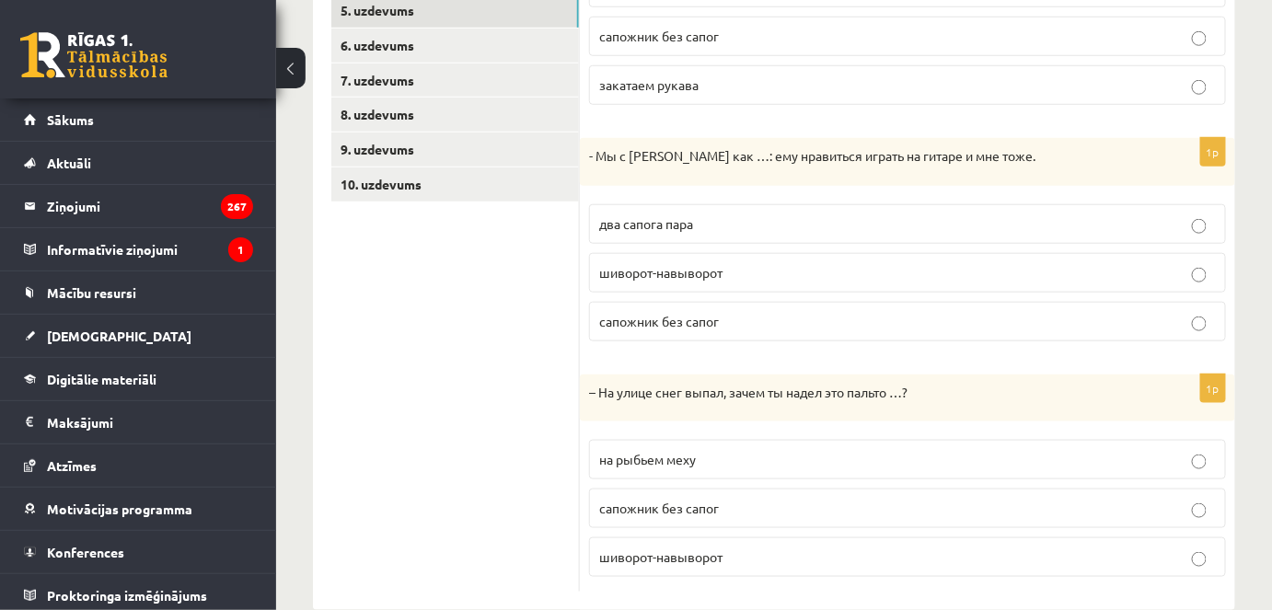
scroll to position [424, 0]
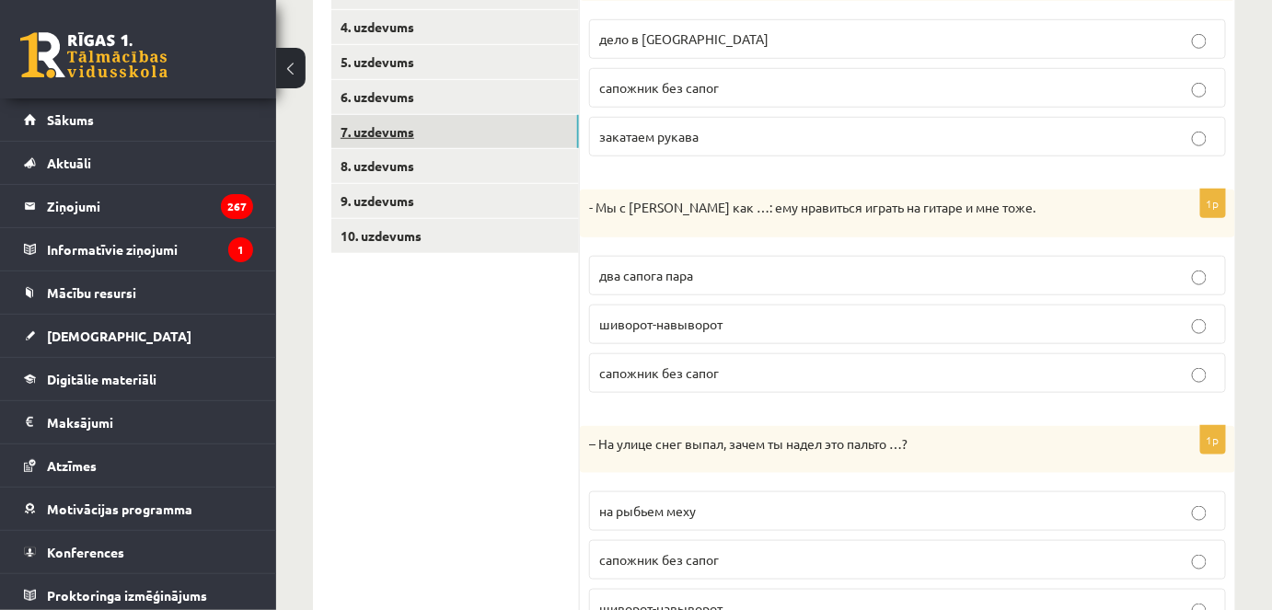
click at [353, 122] on link "7. uzdevums" at bounding box center [455, 132] width 248 height 34
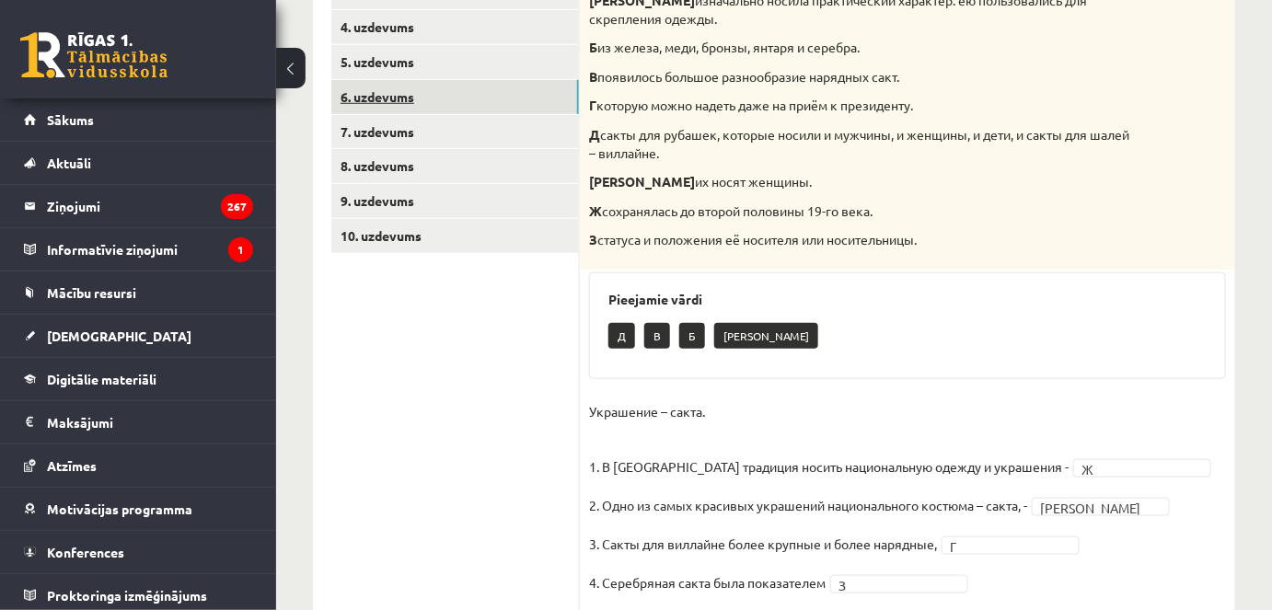
click at [372, 90] on link "6. uzdevums" at bounding box center [455, 97] width 248 height 34
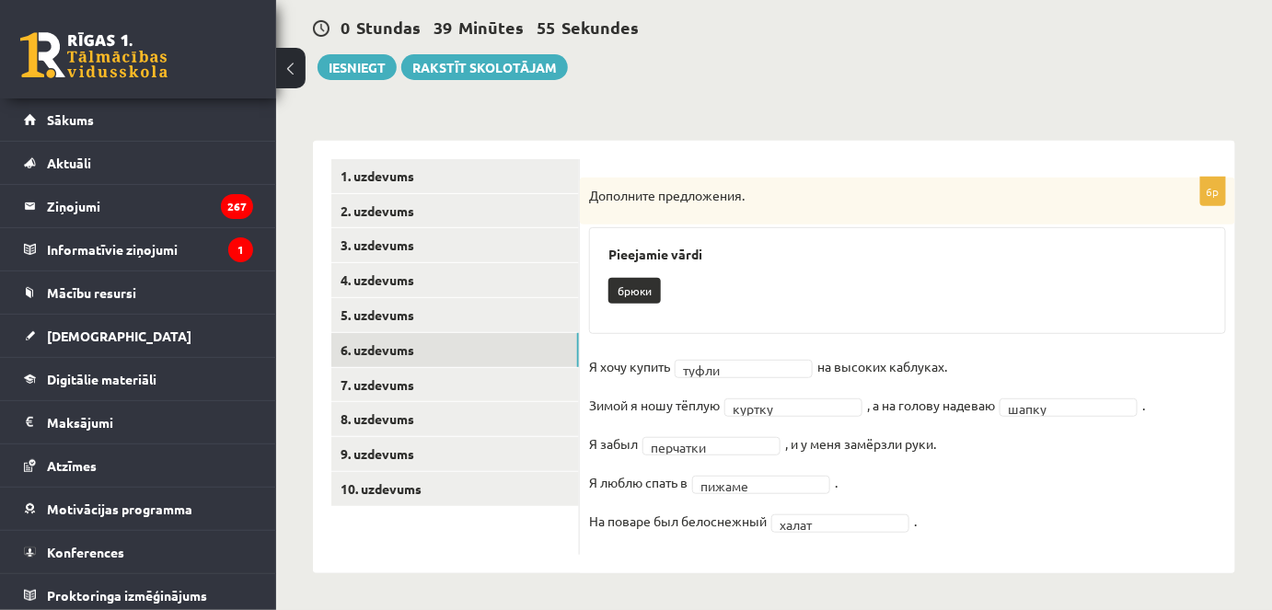
scroll to position [170, 0]
click at [384, 376] on link "7. uzdevums" at bounding box center [455, 386] width 248 height 34
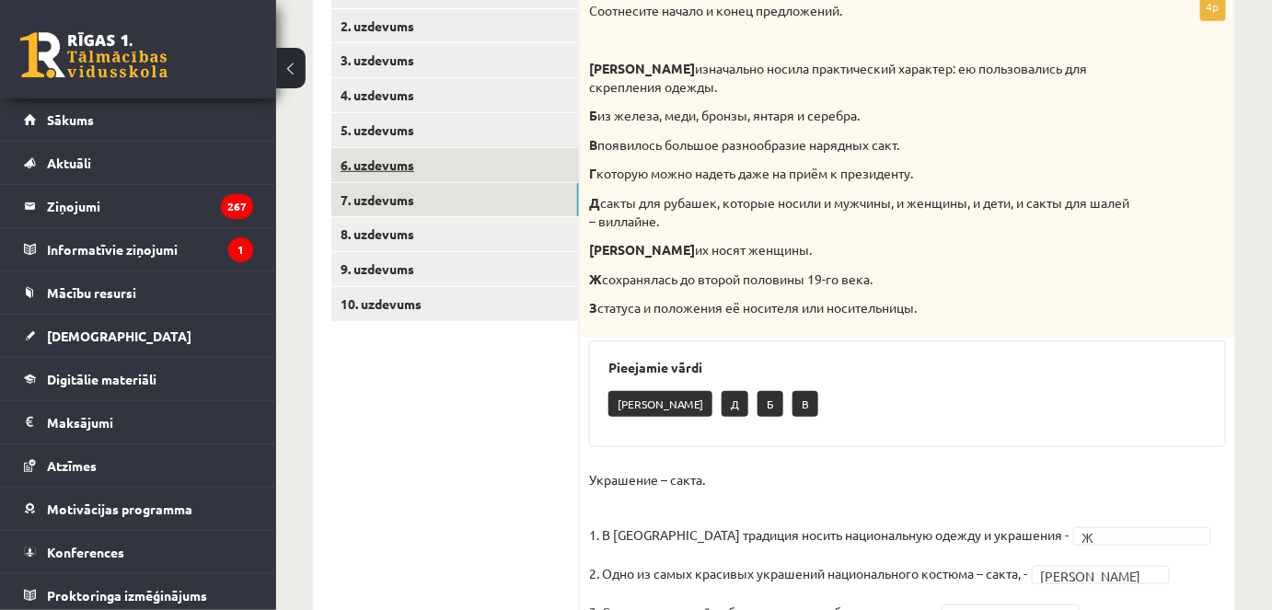
scroll to position [345, 0]
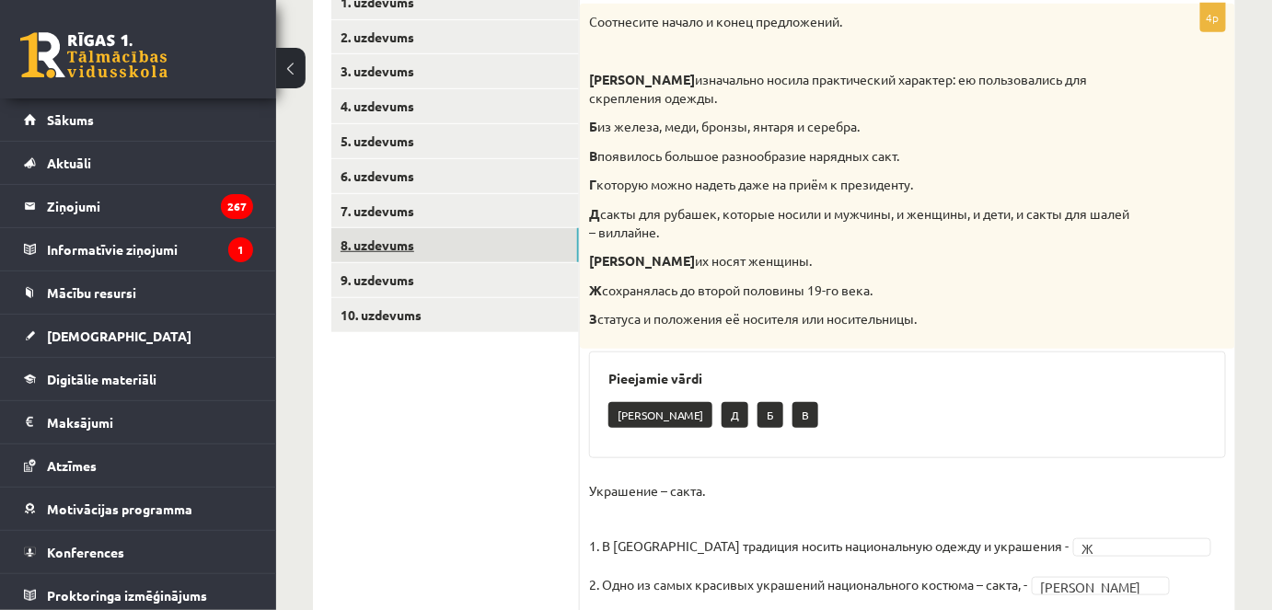
click at [429, 256] on link "8. uzdevums" at bounding box center [455, 245] width 248 height 34
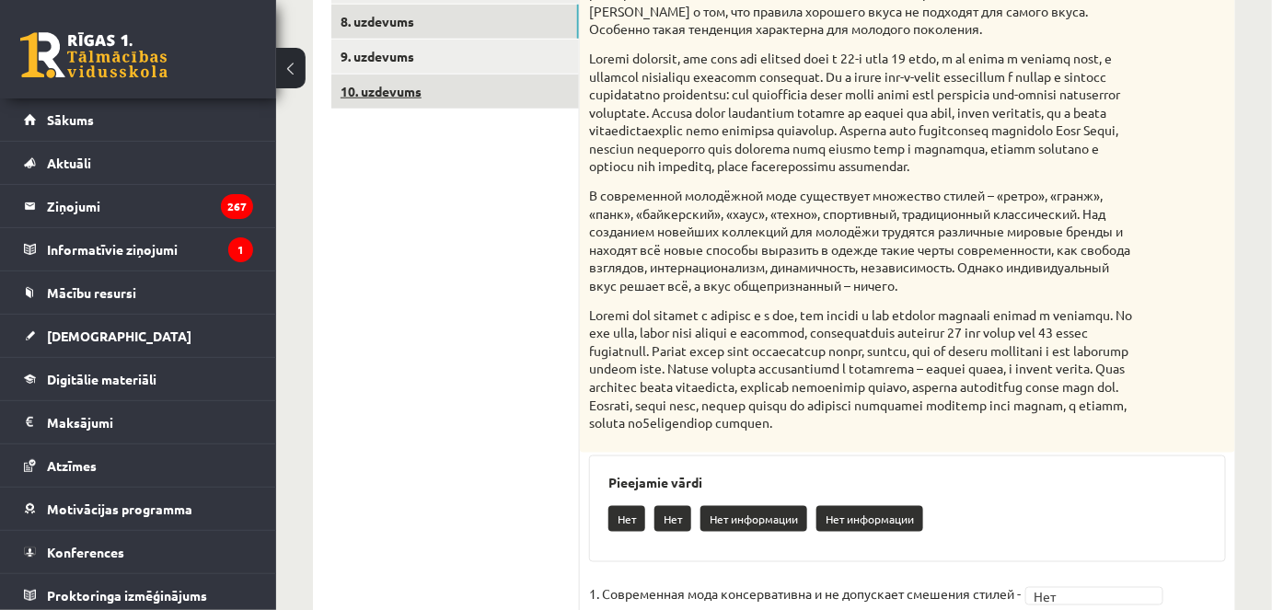
scroll to position [441, 0]
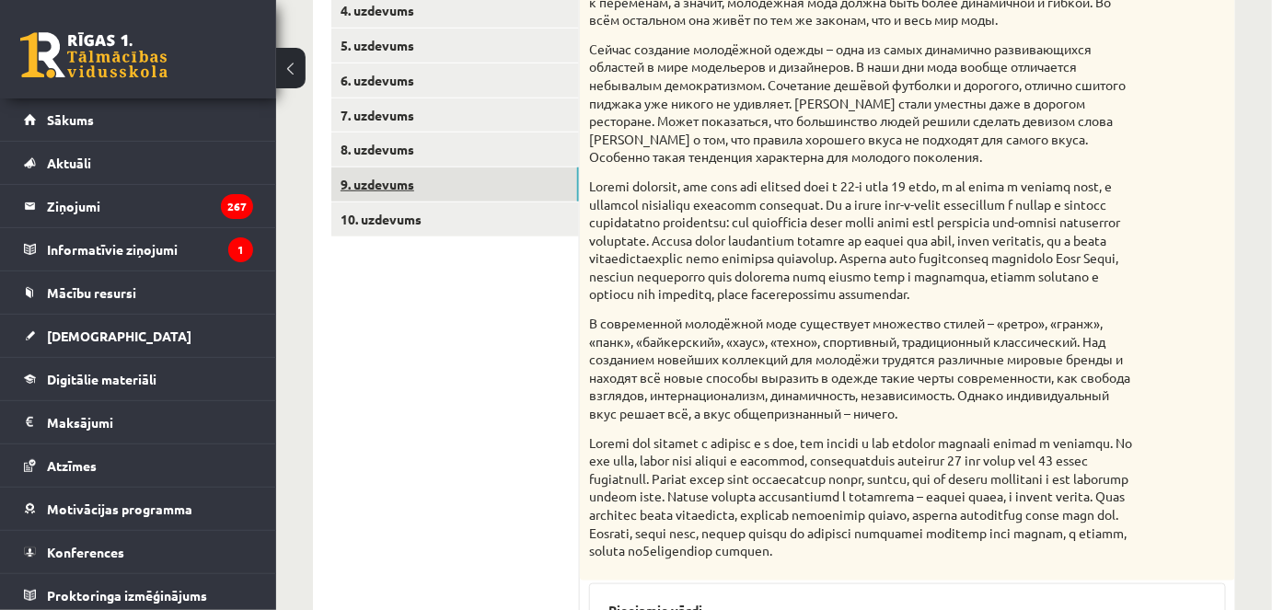
click at [433, 194] on link "9. uzdevums" at bounding box center [455, 185] width 248 height 34
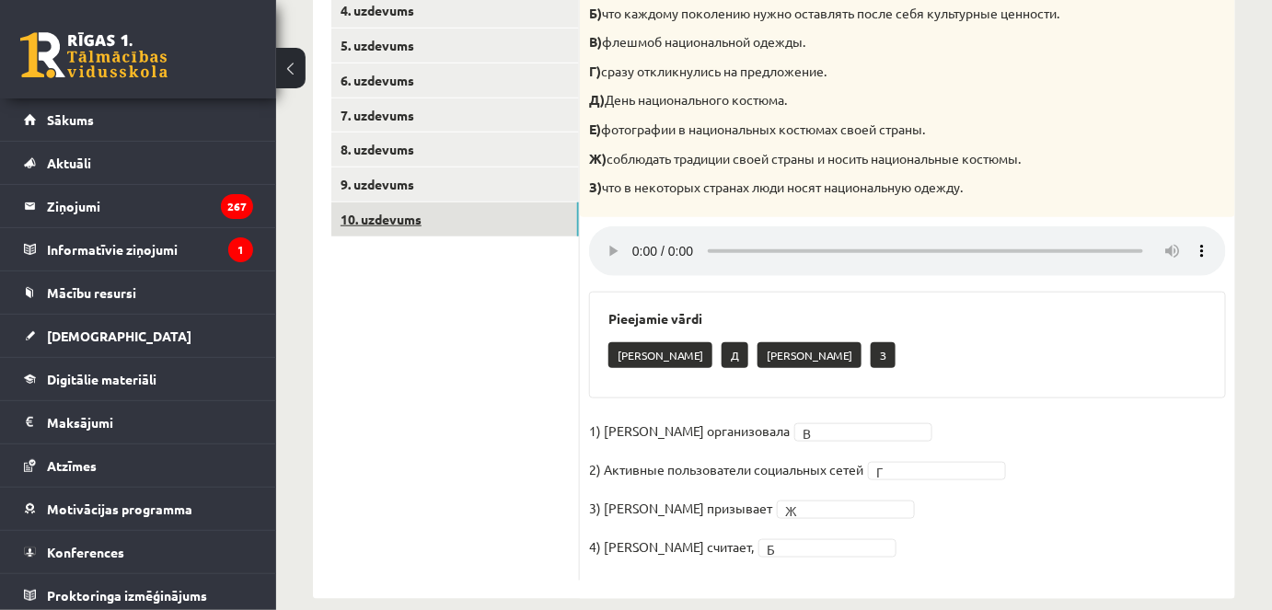
click at [439, 221] on link "10. uzdevums" at bounding box center [455, 220] width 248 height 34
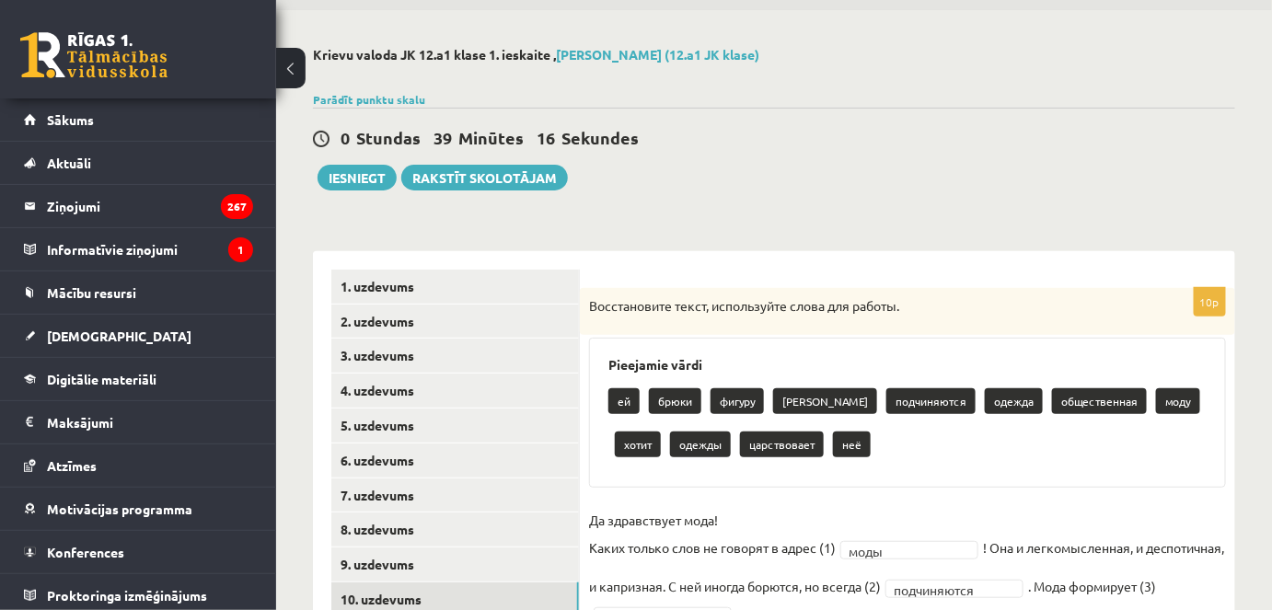
scroll to position [55, 0]
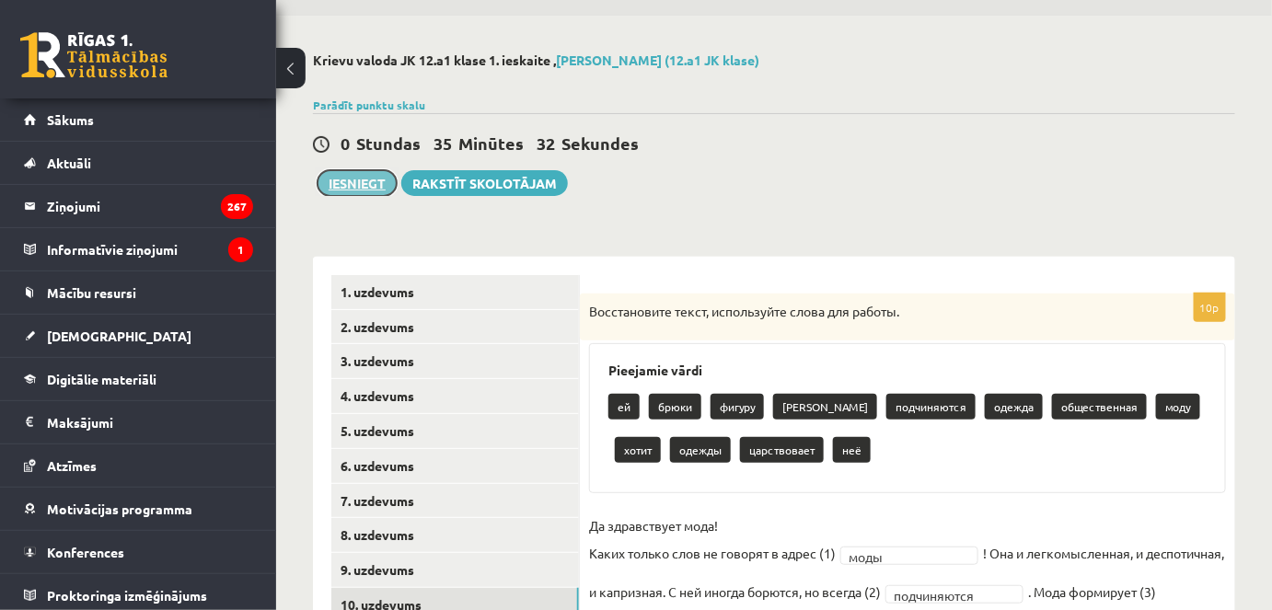
click at [331, 192] on button "Iesniegt" at bounding box center [357, 183] width 79 height 26
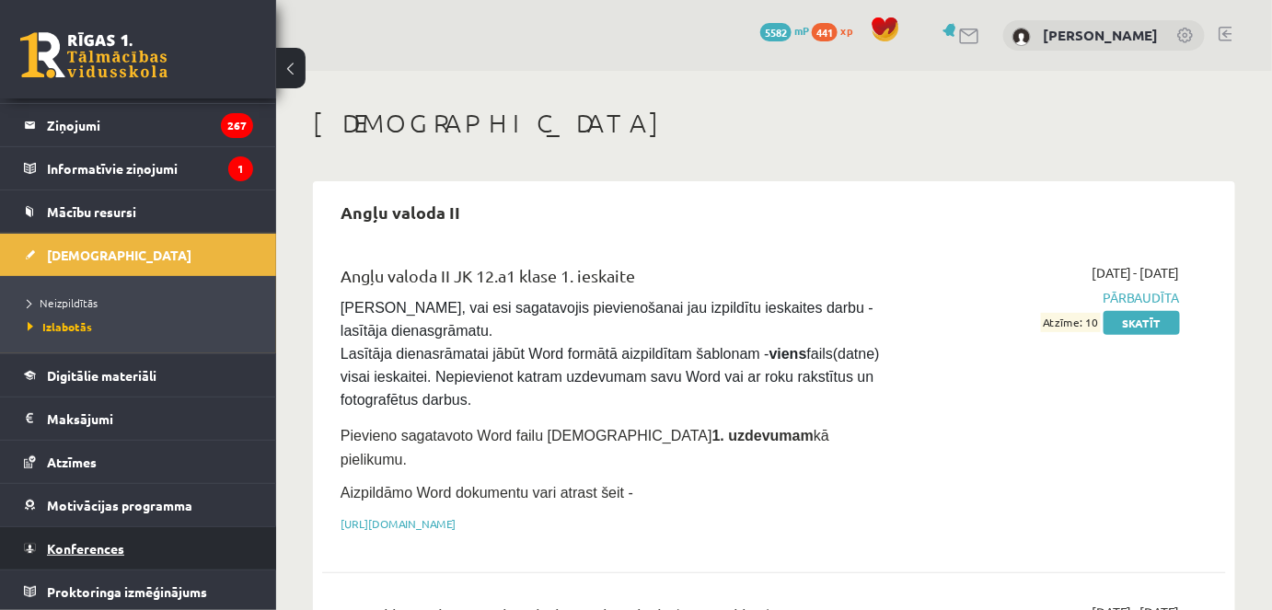
click at [93, 550] on span "Konferences" at bounding box center [85, 548] width 77 height 17
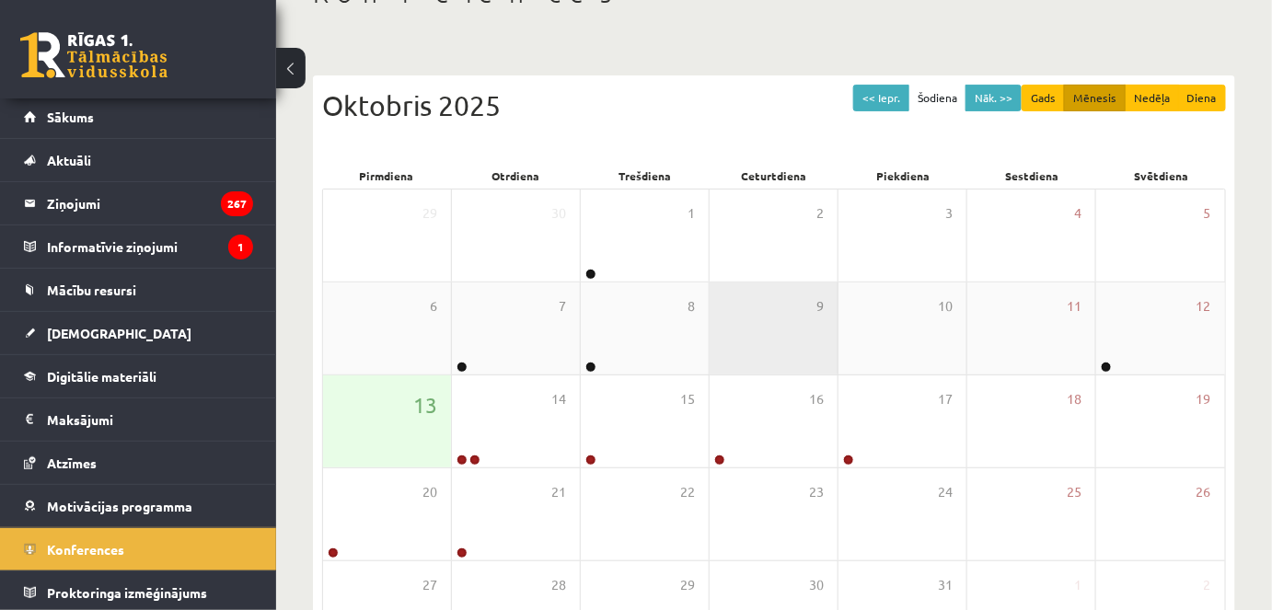
scroll to position [167, 0]
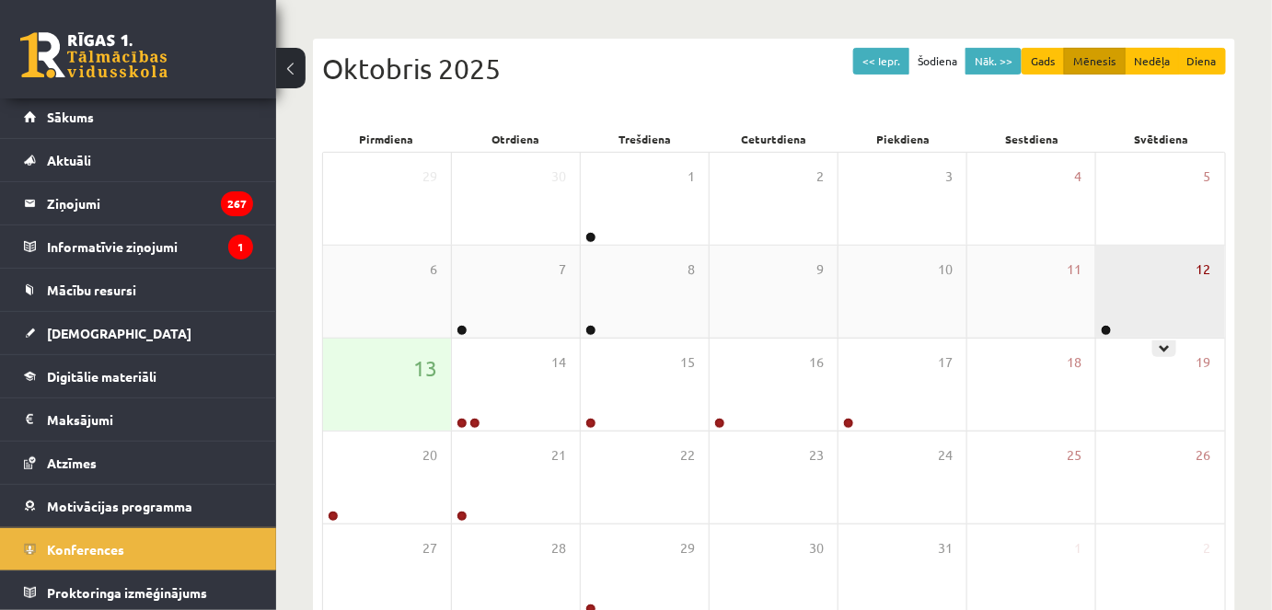
click at [1199, 261] on span "12" at bounding box center [1204, 270] width 15 height 20
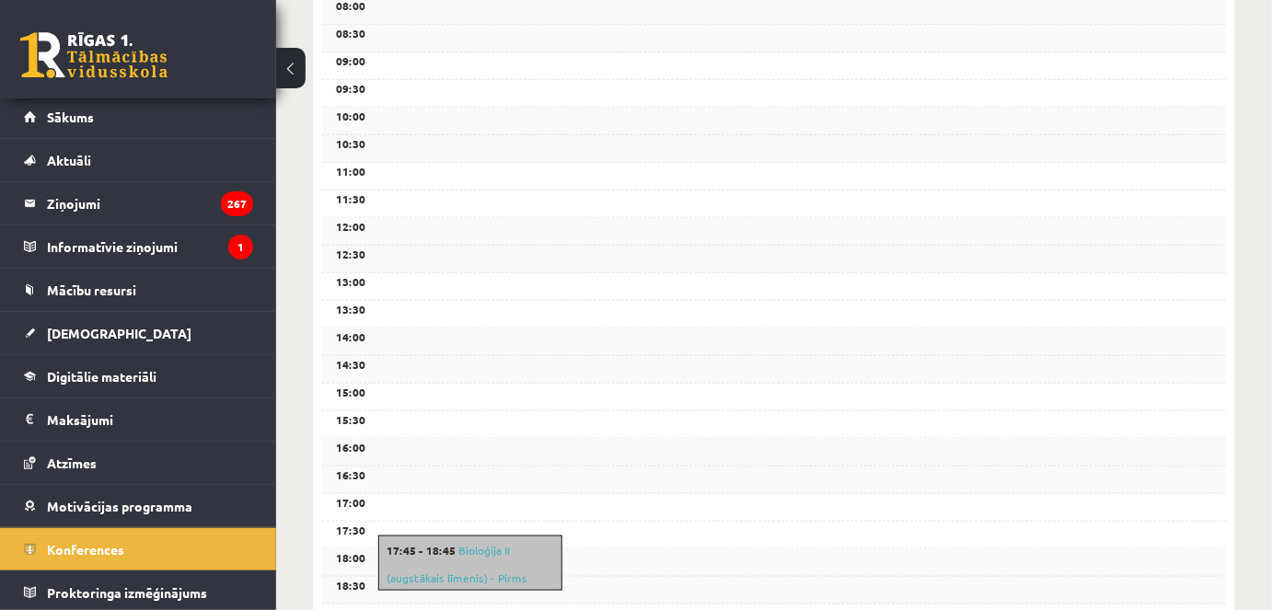
scroll to position [418, 0]
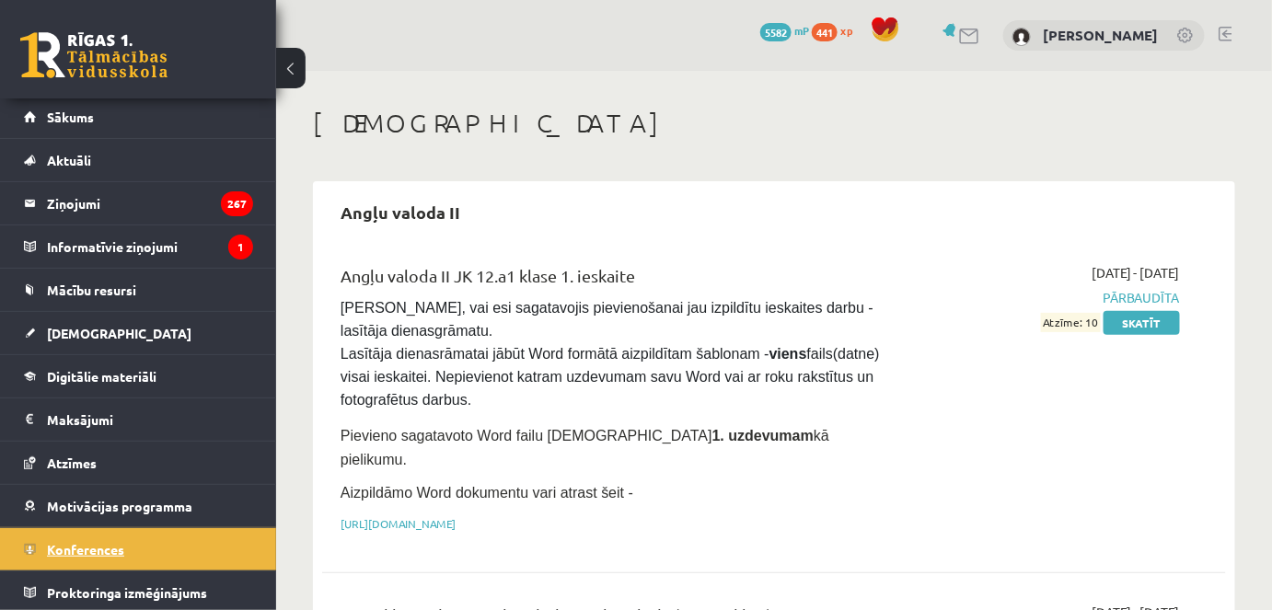
click at [71, 541] on span "Konferences" at bounding box center [85, 549] width 77 height 17
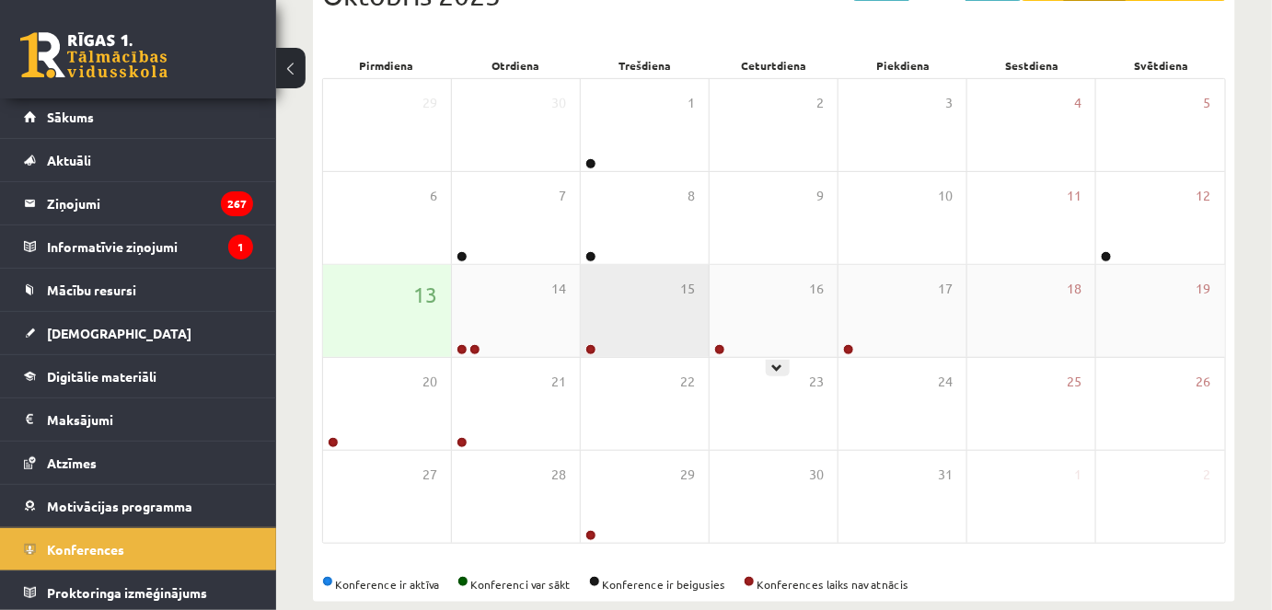
scroll to position [250, 0]
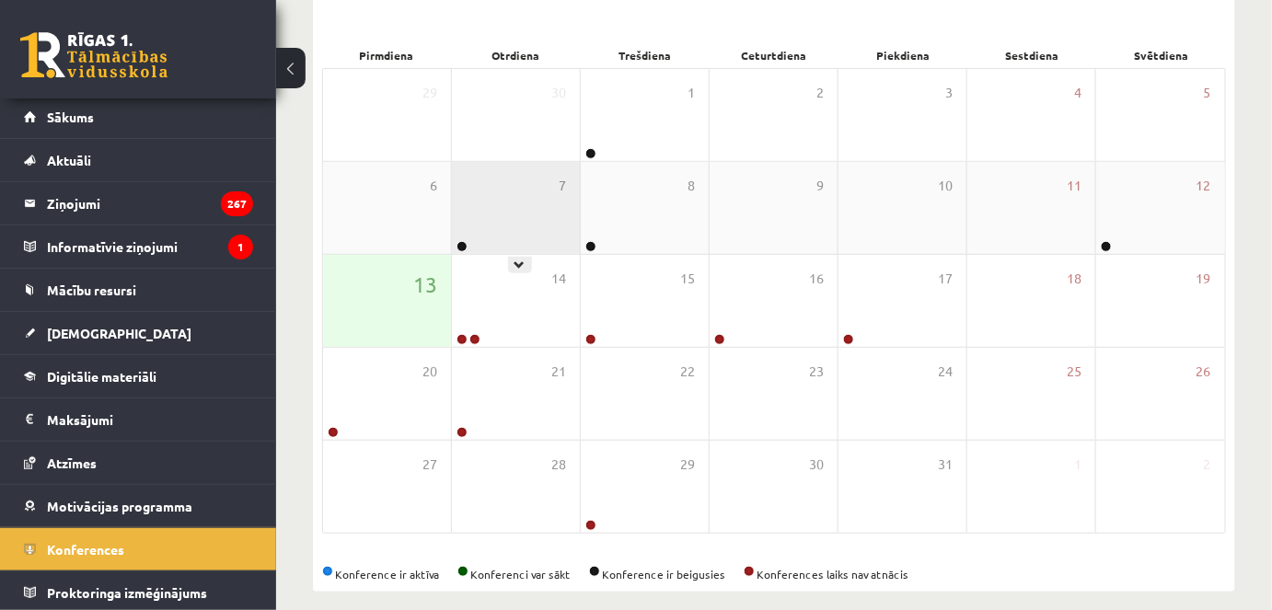
click at [530, 184] on div "7" at bounding box center [516, 208] width 128 height 92
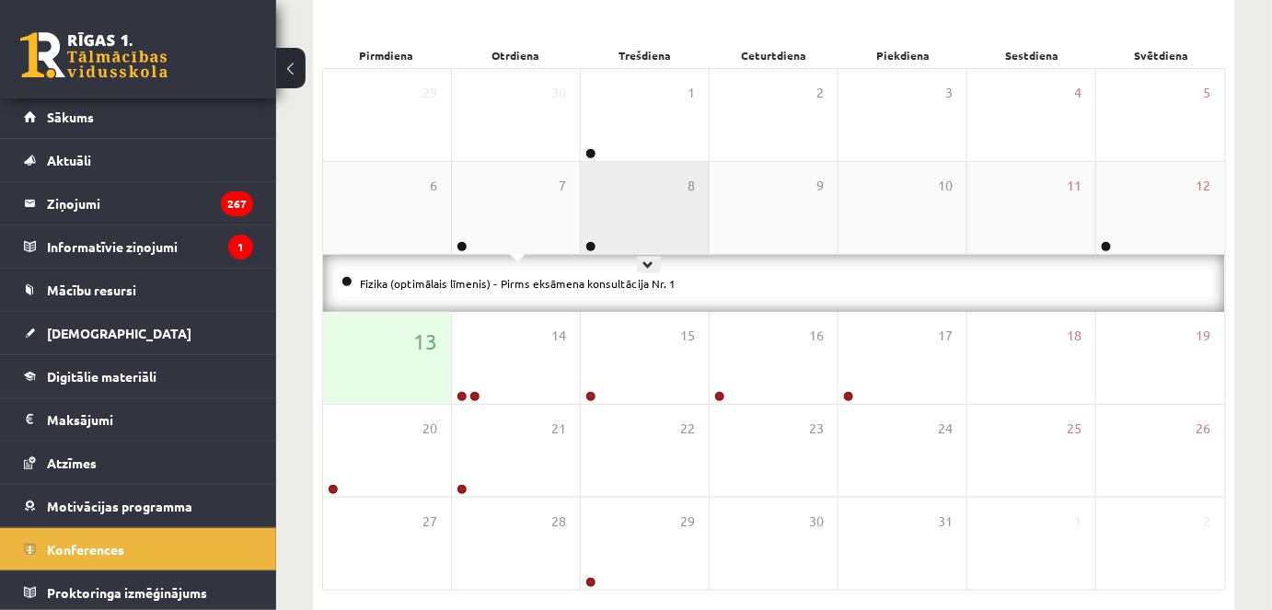
click at [627, 199] on div "8" at bounding box center [645, 208] width 128 height 92
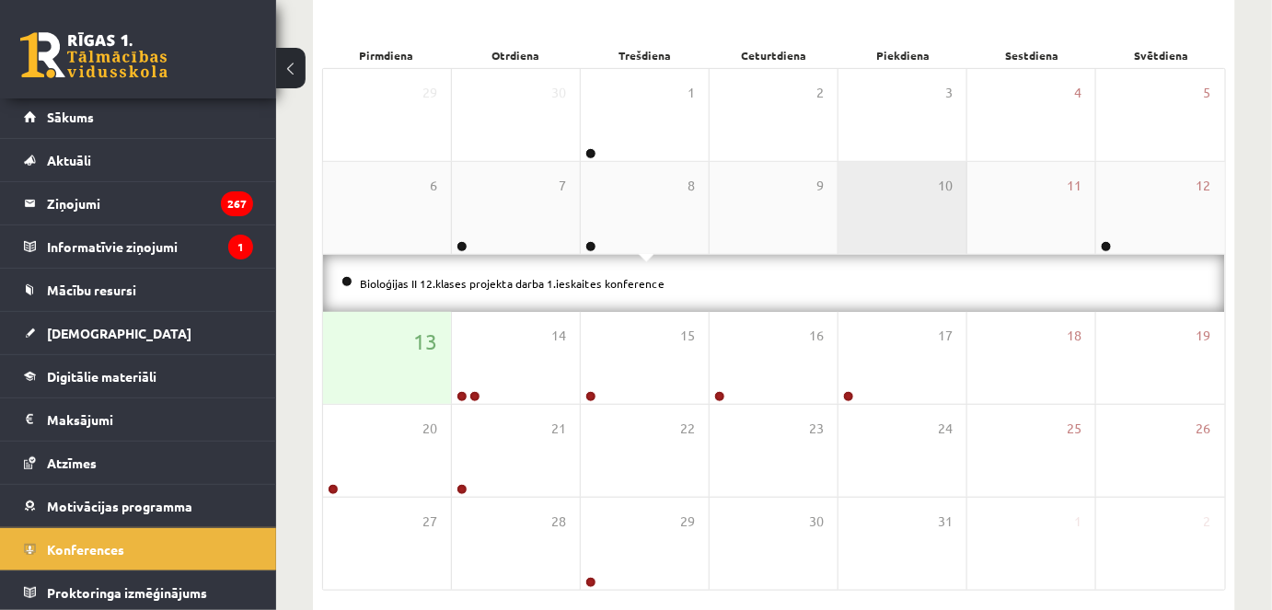
click at [893, 221] on div "10" at bounding box center [903, 208] width 128 height 92
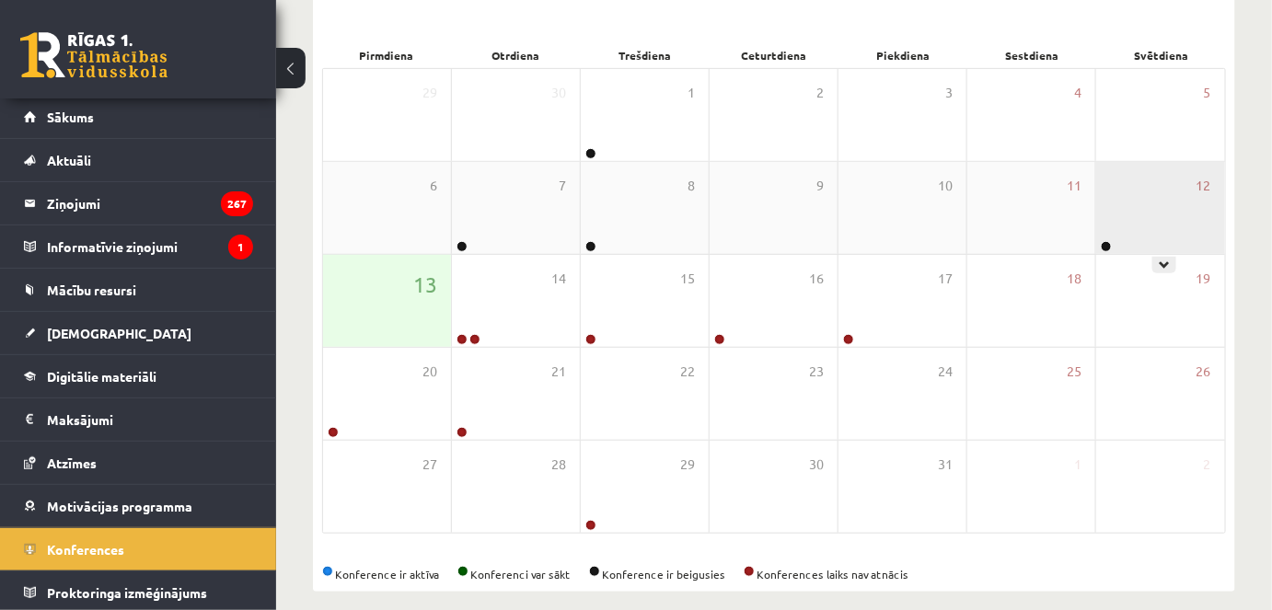
click at [1171, 194] on div "12" at bounding box center [1161, 208] width 129 height 92
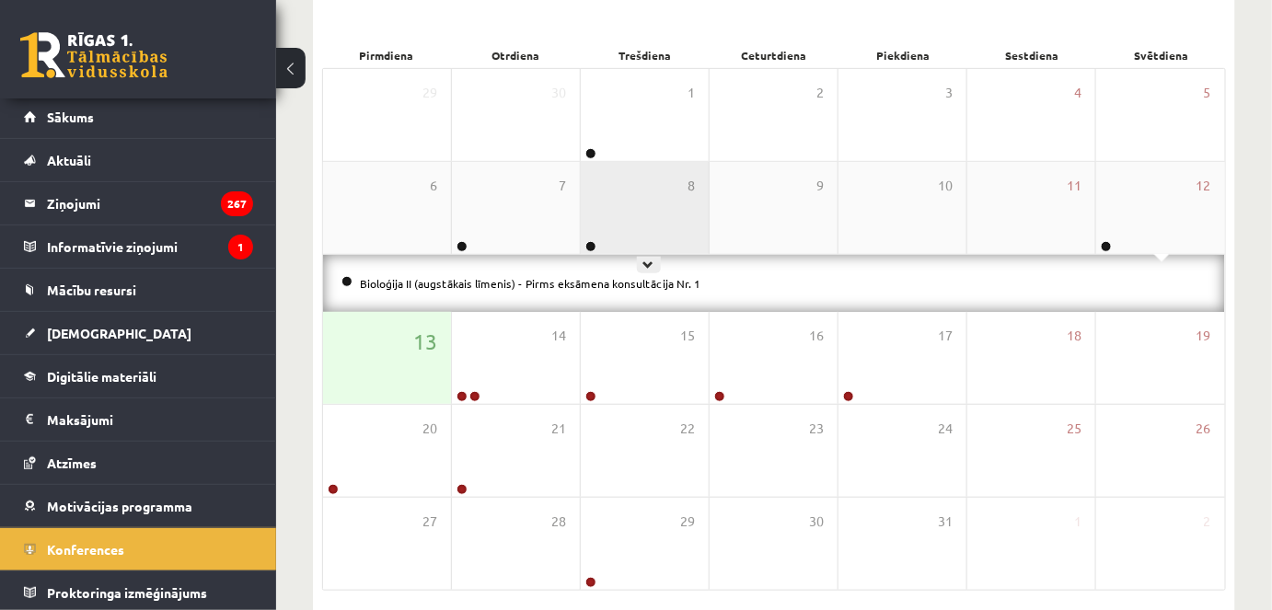
click at [686, 198] on div "8" at bounding box center [645, 208] width 128 height 92
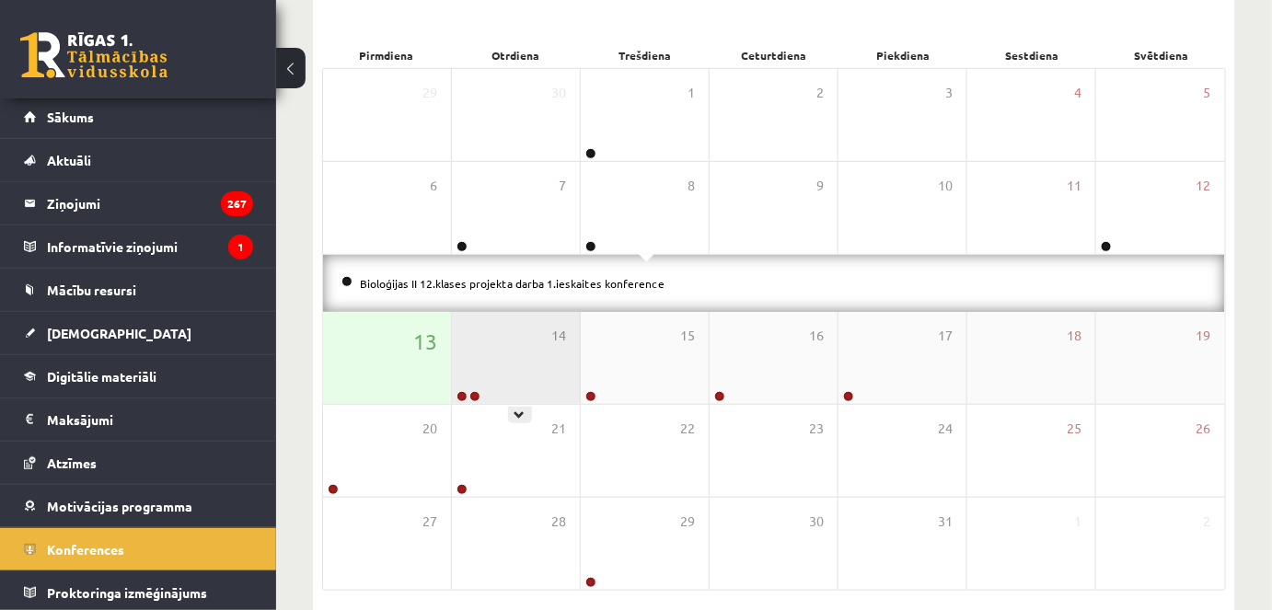
click at [515, 345] on div "14" at bounding box center [516, 358] width 128 height 92
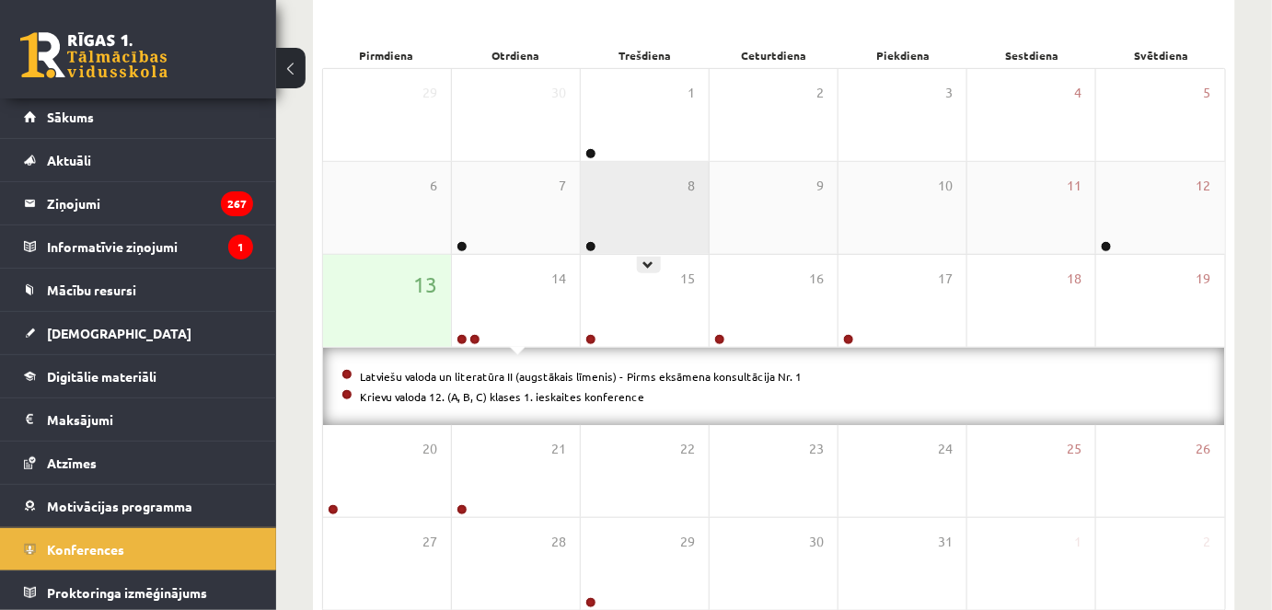
click at [609, 216] on div "8" at bounding box center [645, 208] width 128 height 92
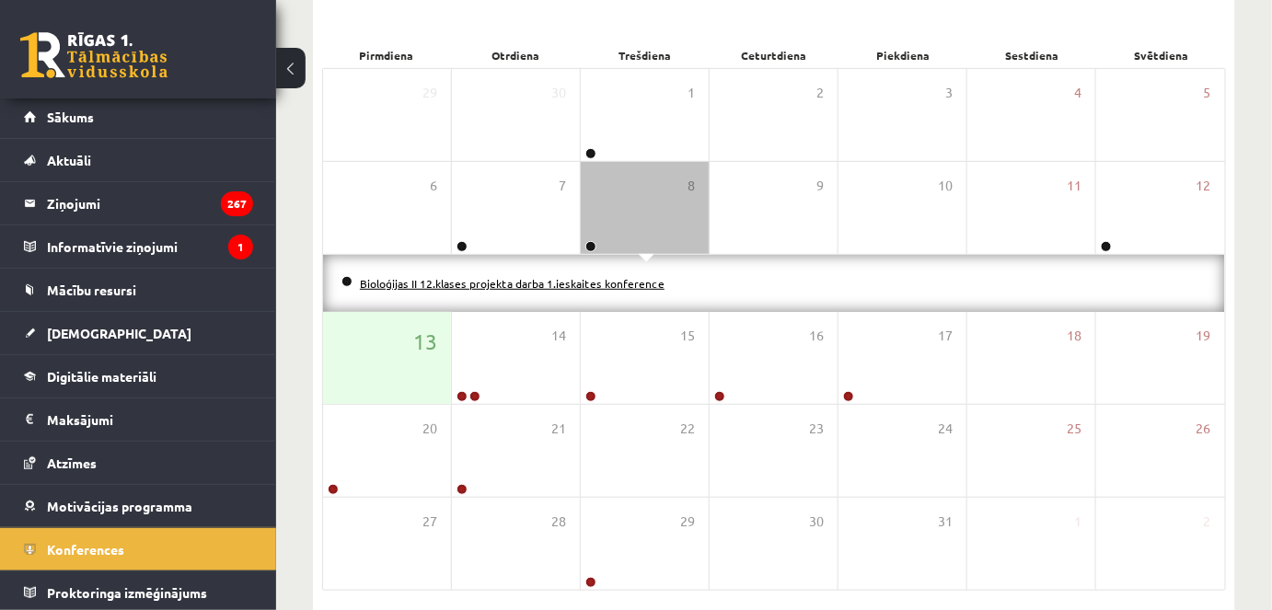
click at [483, 284] on link "Bioloģijas II 12.klases projekta darba 1.ieskaites konference" at bounding box center [512, 283] width 305 height 15
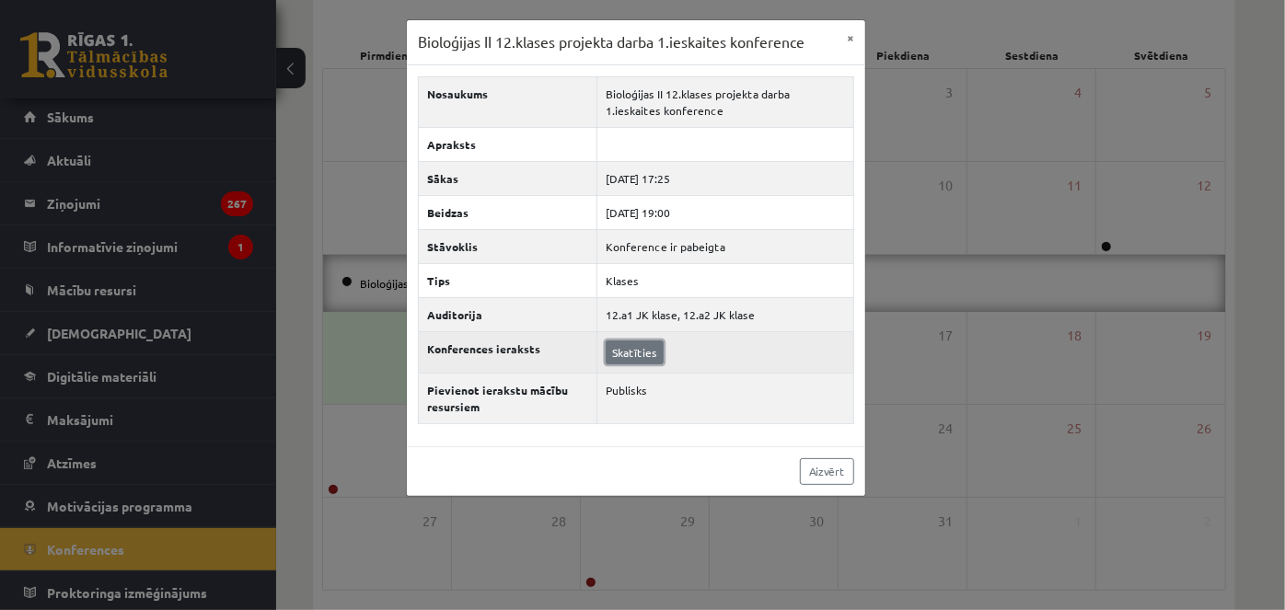
click at [625, 342] on link "Skatīties" at bounding box center [635, 353] width 58 height 24
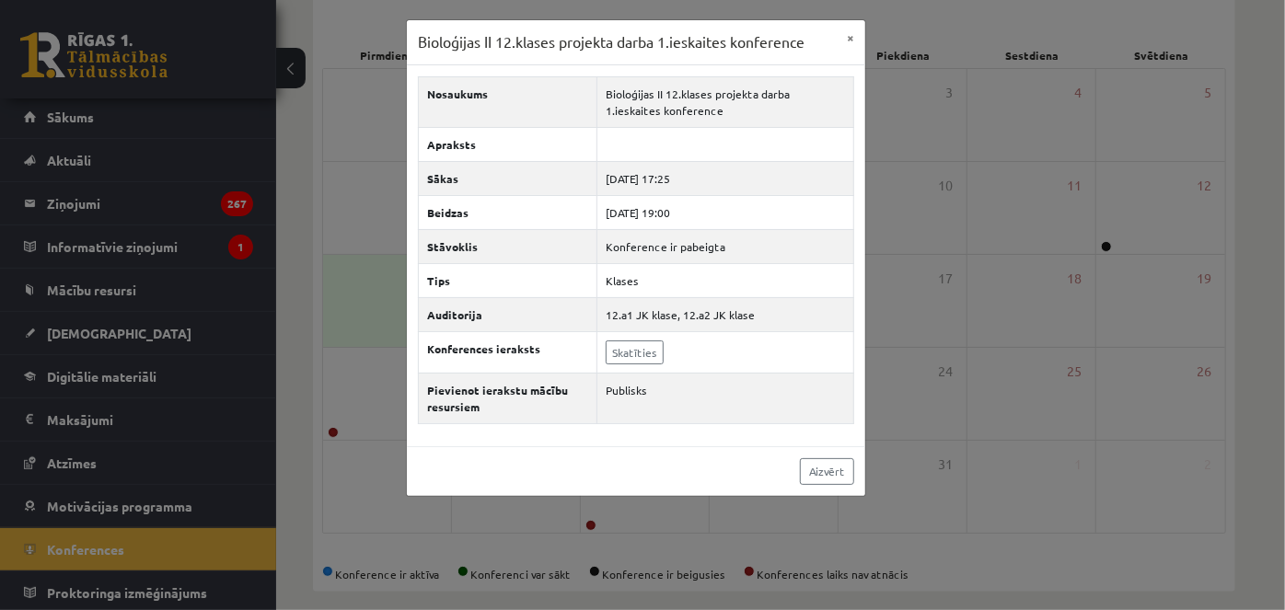
drag, startPoint x: 52, startPoint y: 467, endPoint x: 83, endPoint y: 462, distance: 31.6
click at [54, 465] on div "Bioloģijas II 12.klases projekta darba 1.ieskaites konference × Nosaukums Biolo…" at bounding box center [642, 305] width 1285 height 610
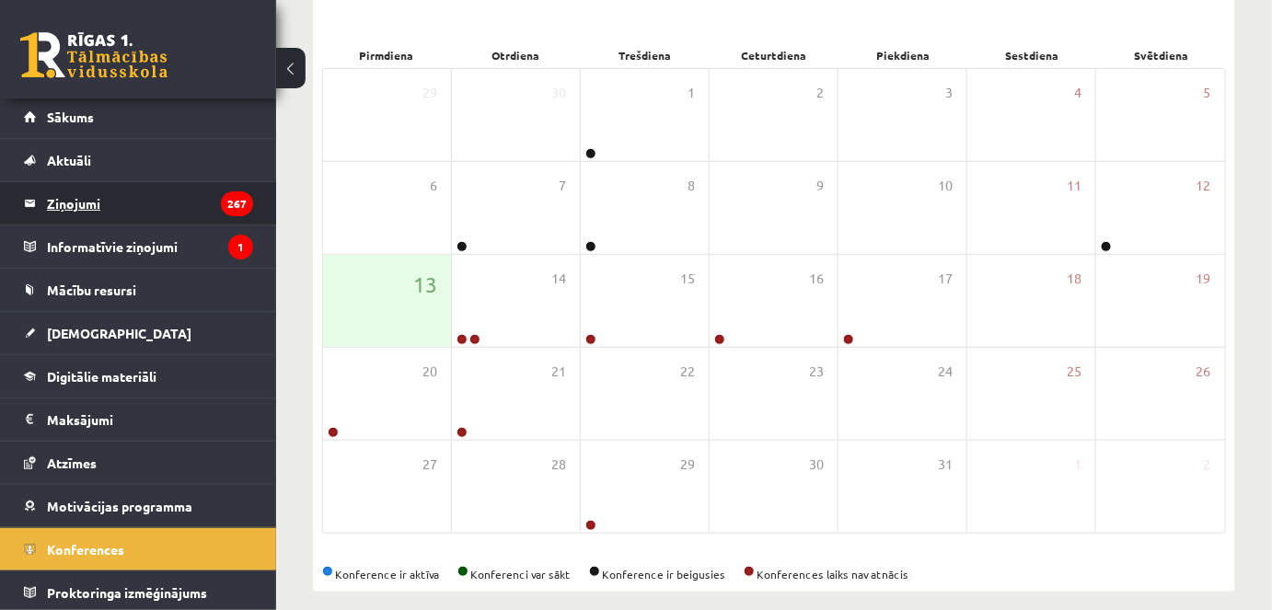
click at [115, 204] on legend "Ziņojumi 267" at bounding box center [150, 203] width 206 height 42
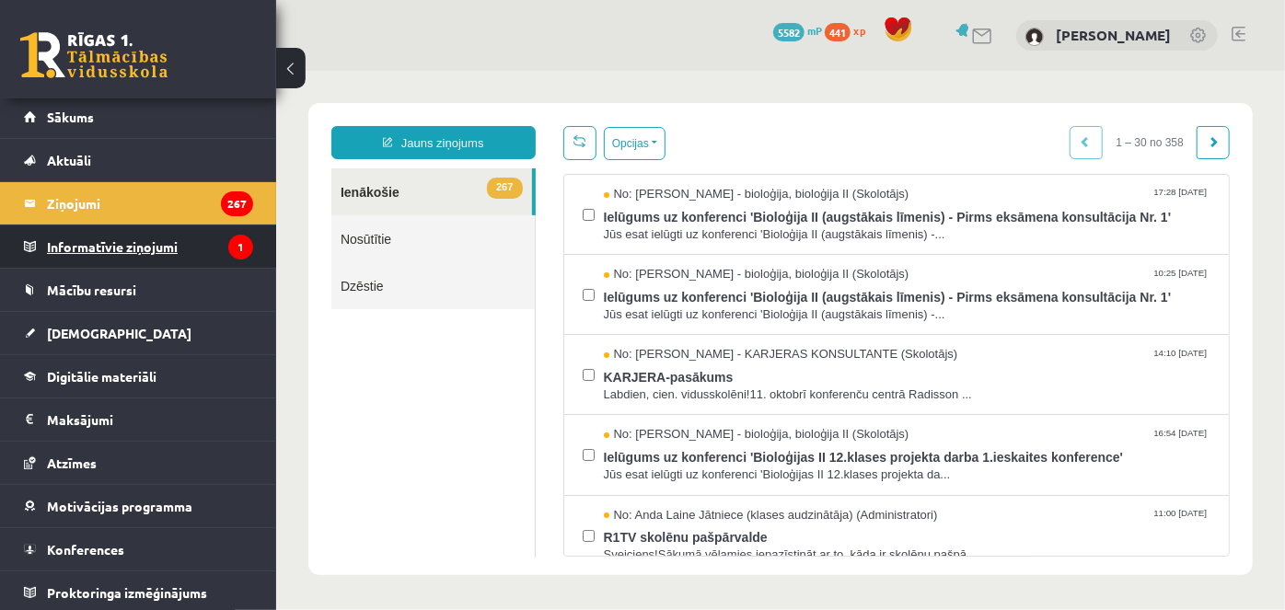
click at [118, 246] on legend "Informatīvie ziņojumi 1" at bounding box center [150, 247] width 206 height 42
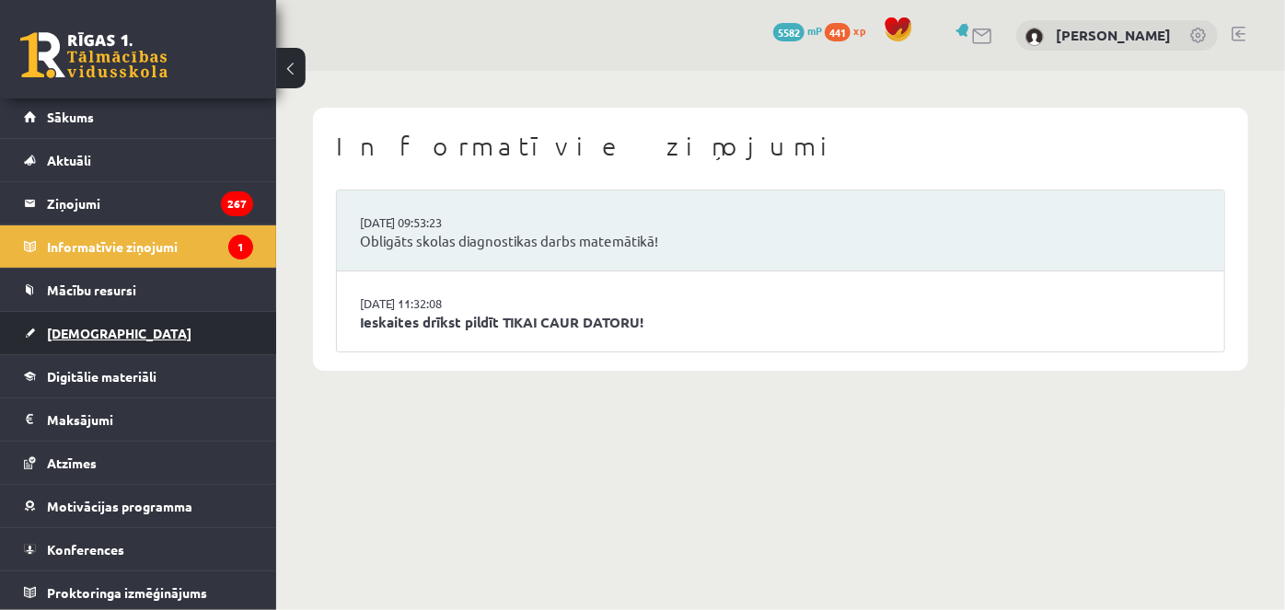
click at [98, 325] on span "[DEMOGRAPHIC_DATA]" at bounding box center [119, 333] width 145 height 17
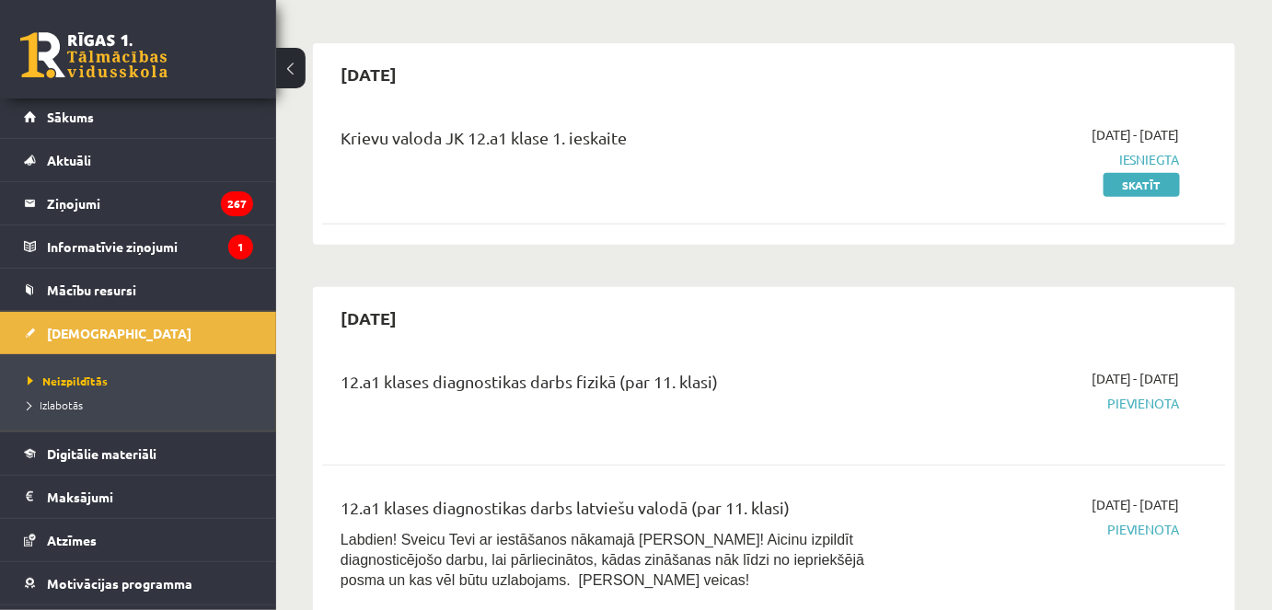
scroll to position [167, 0]
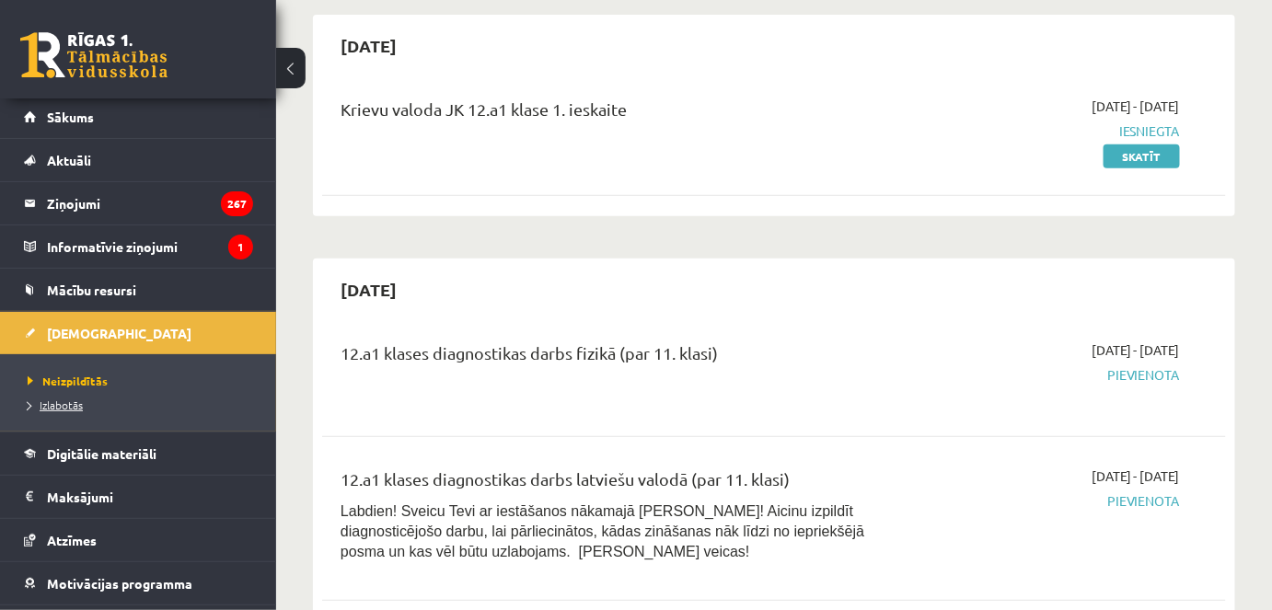
click at [64, 403] on span "Izlabotās" at bounding box center [55, 405] width 55 height 15
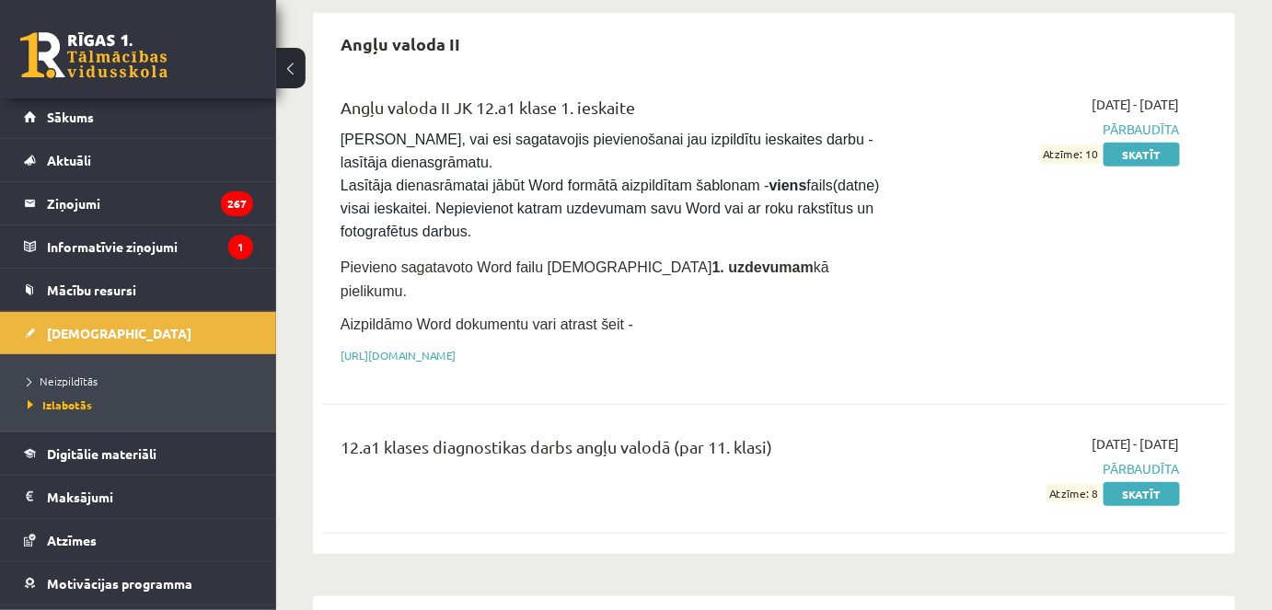
scroll to position [167, 0]
click at [117, 375] on link "Neizpildītās" at bounding box center [143, 381] width 230 height 17
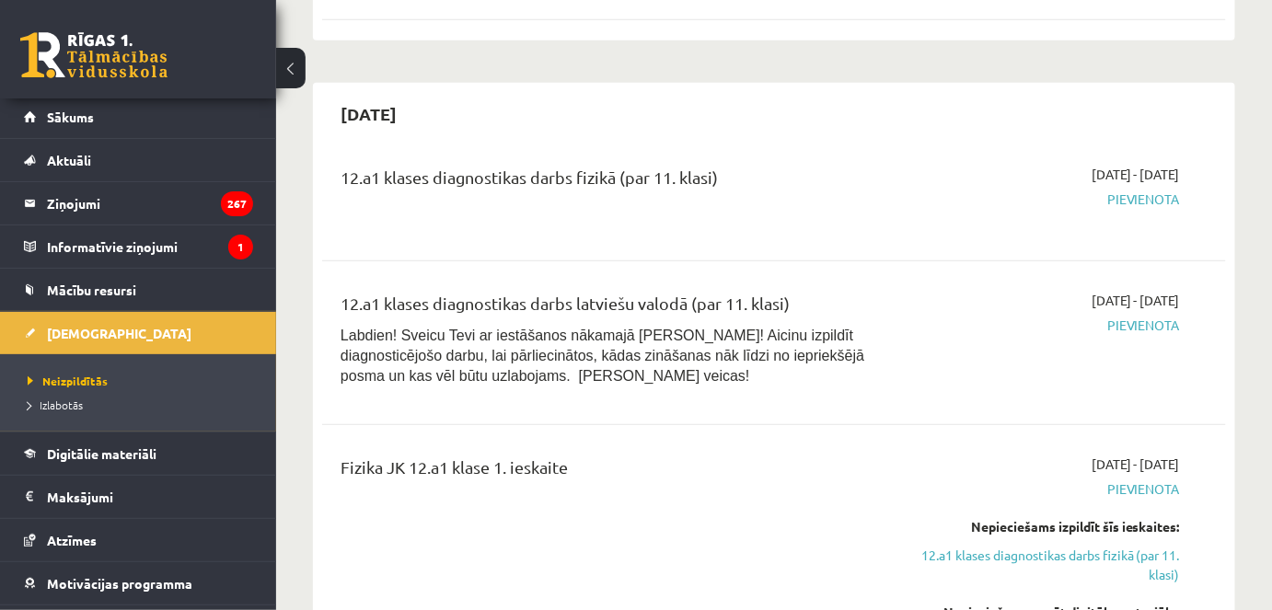
scroll to position [83, 0]
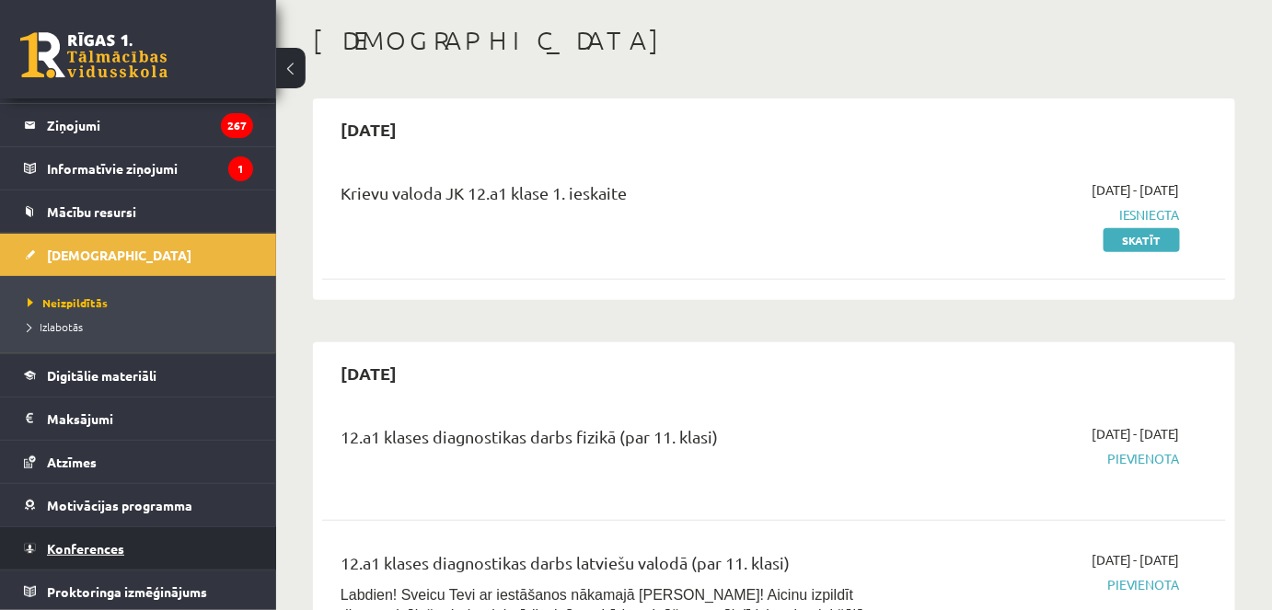
click at [52, 536] on link "Konferences" at bounding box center [138, 549] width 229 height 42
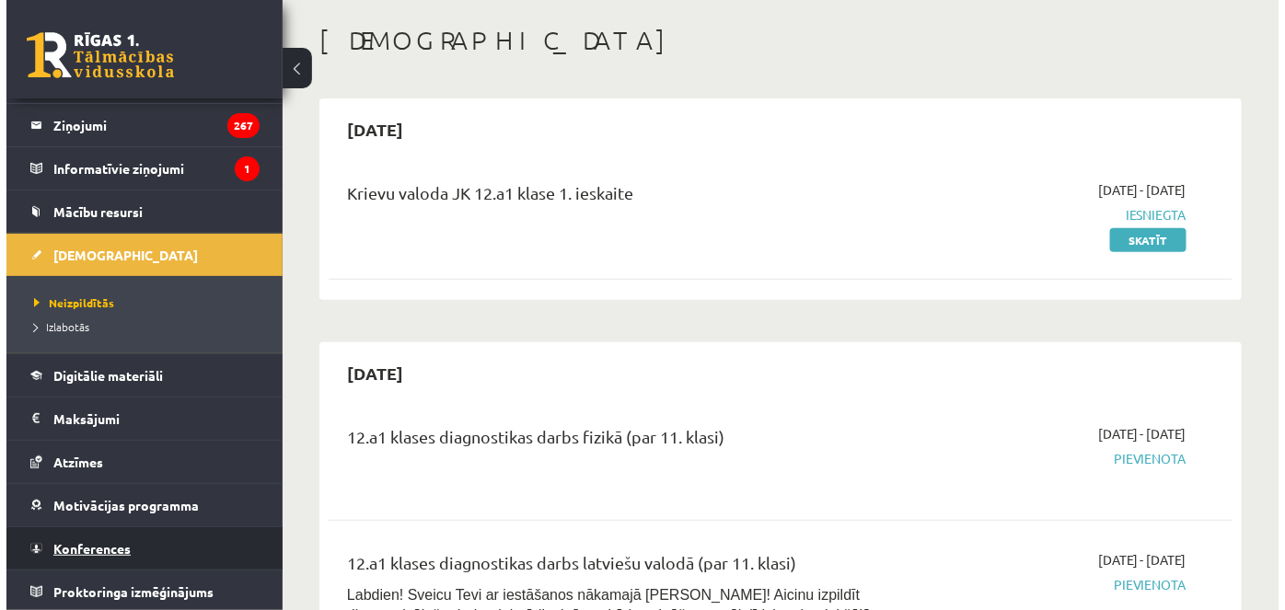
scroll to position [3, 0]
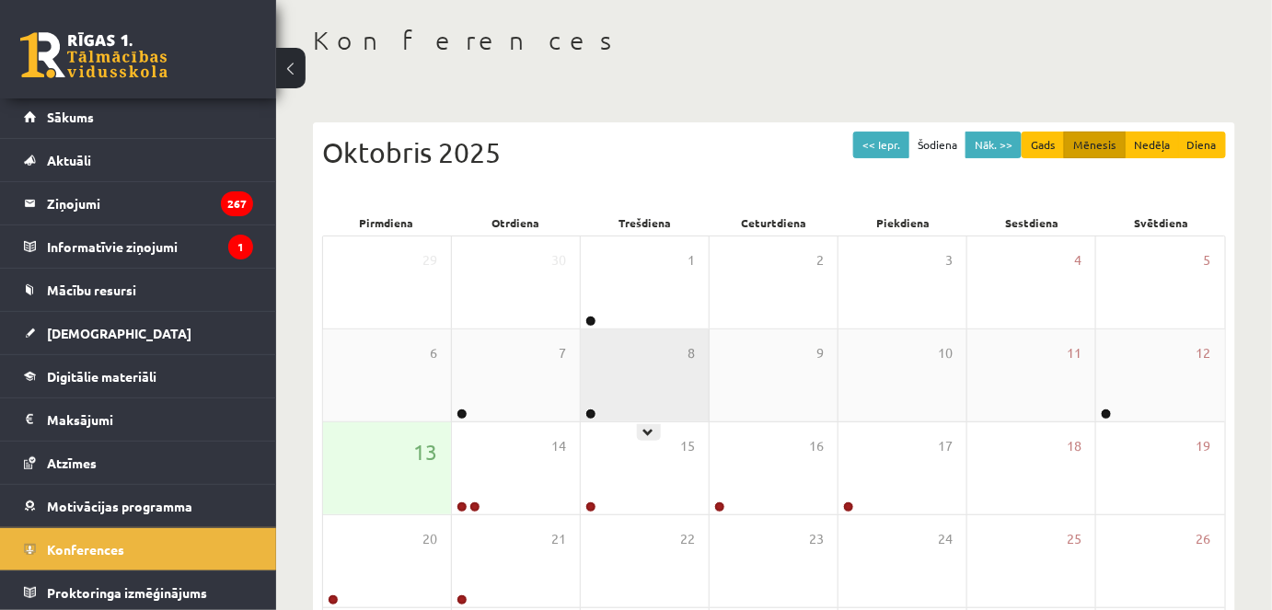
click at [638, 373] on div "8" at bounding box center [645, 376] width 128 height 92
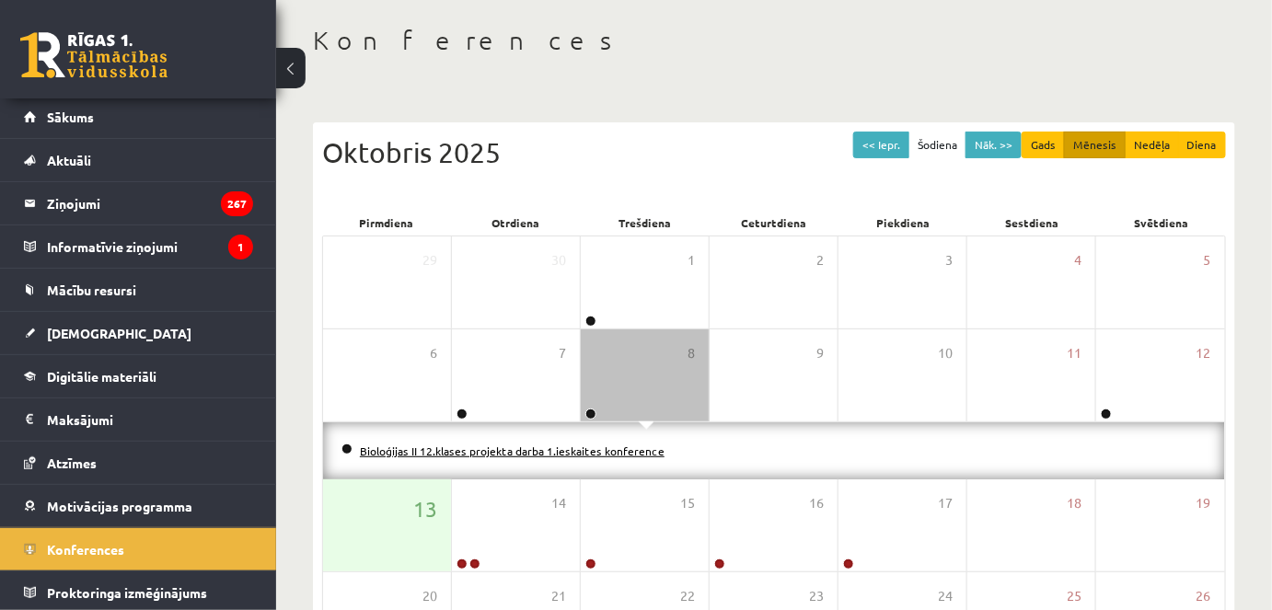
click at [532, 450] on link "Bioloģijas II 12.klases projekta darba 1.ieskaites konference" at bounding box center [512, 451] width 305 height 15
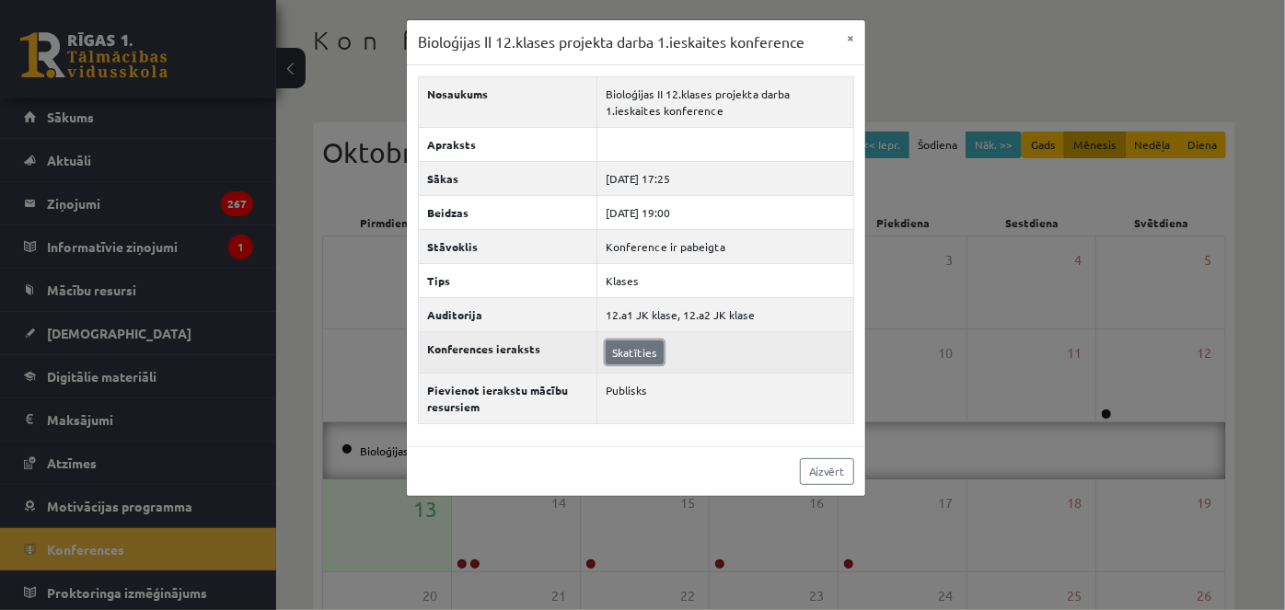
click at [623, 357] on link "Skatīties" at bounding box center [635, 353] width 58 height 24
